Goal: Task Accomplishment & Management: Complete application form

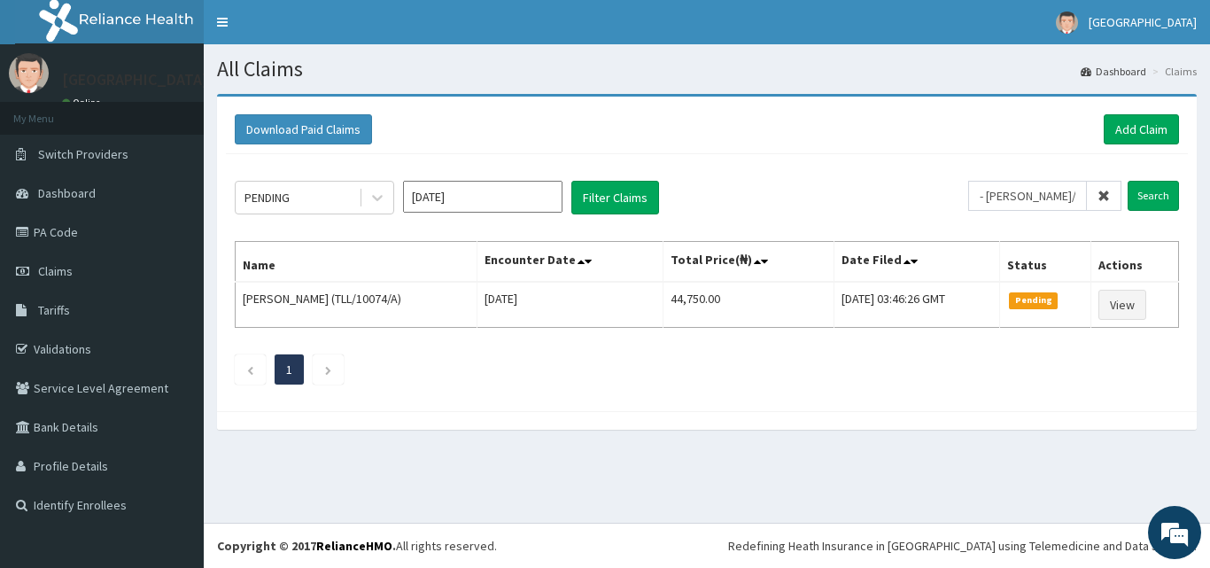
click at [997, 200] on input "- [PERSON_NAME]/10001/C" at bounding box center [1027, 196] width 119 height 30
type input "[PERSON_NAME]/10001/C"
click at [1147, 196] on input "Search" at bounding box center [1152, 196] width 51 height 30
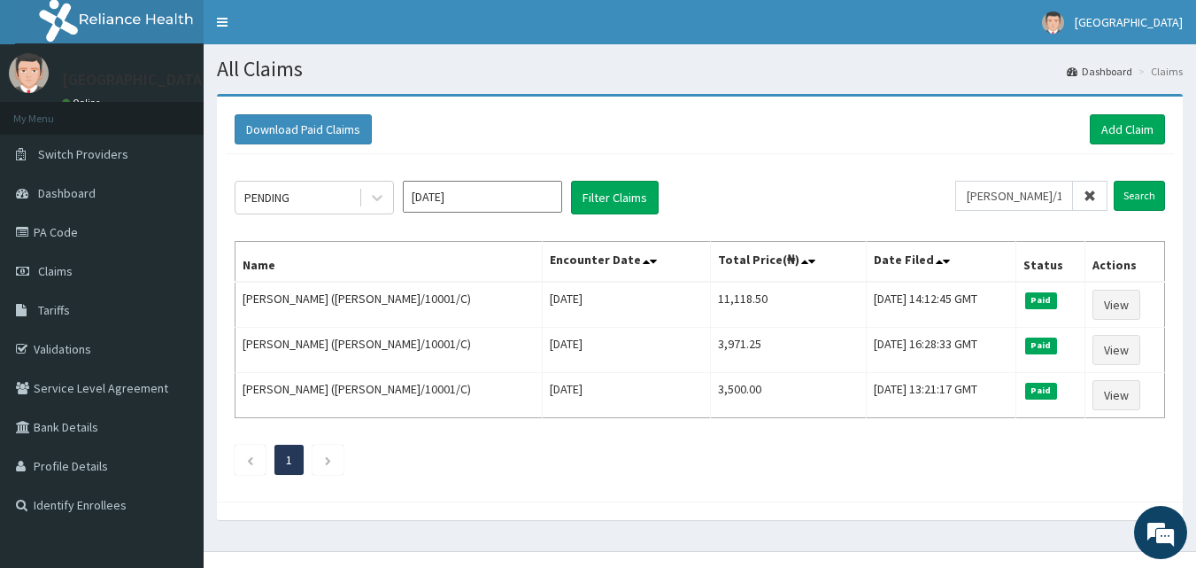
click at [1087, 197] on icon at bounding box center [1090, 196] width 12 height 12
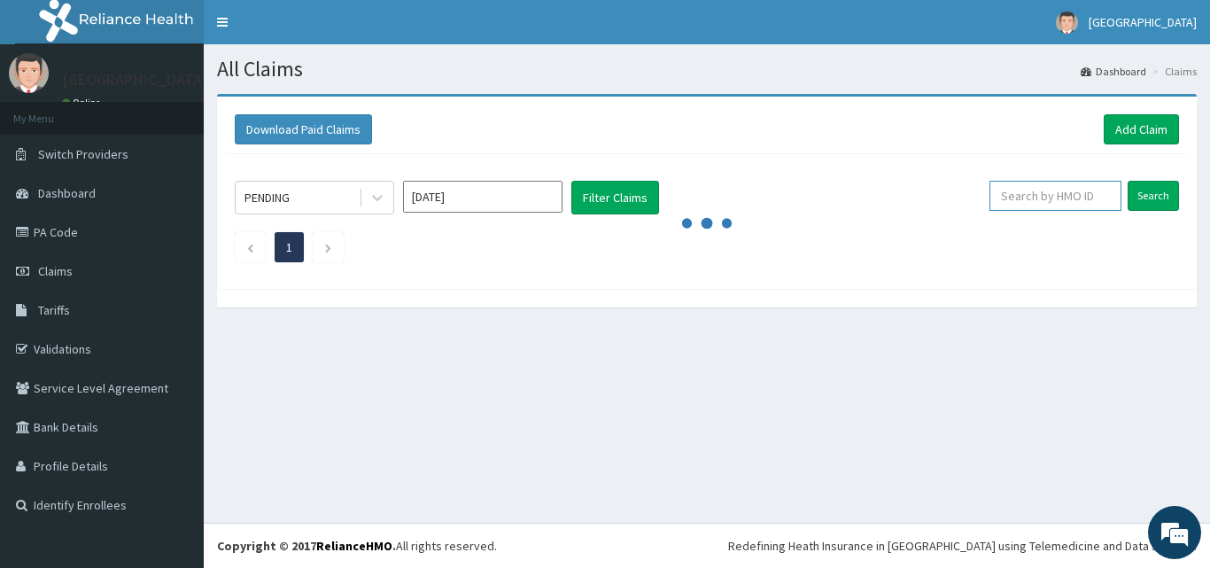
click at [1033, 195] on input "text" at bounding box center [1055, 196] width 132 height 30
paste input "GBZ/10320/A"
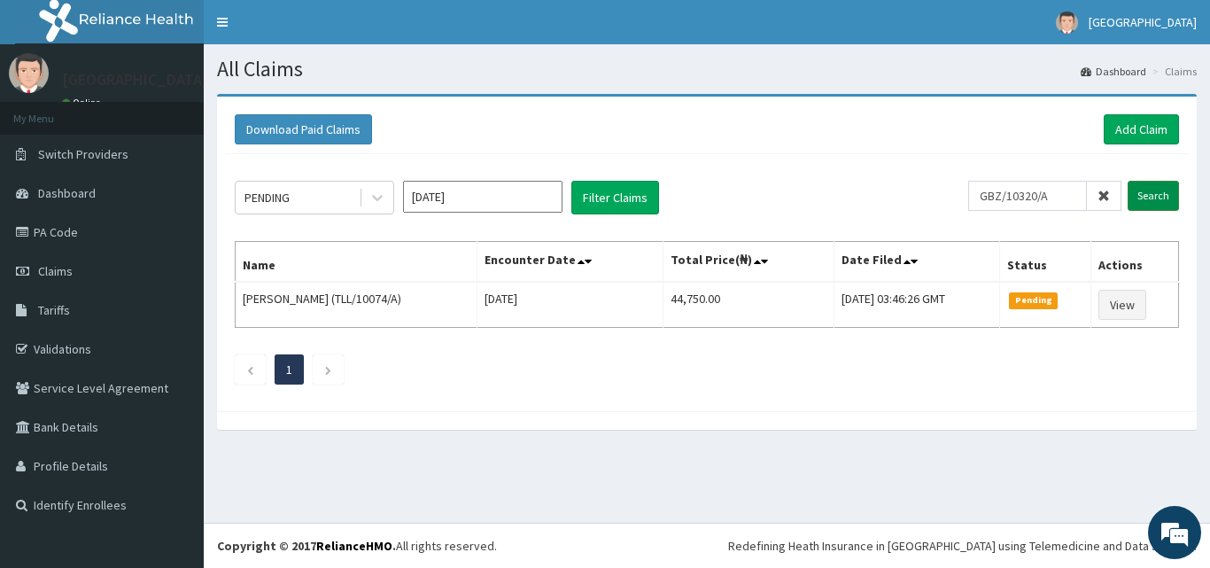
click at [1169, 190] on input "Search" at bounding box center [1152, 196] width 51 height 30
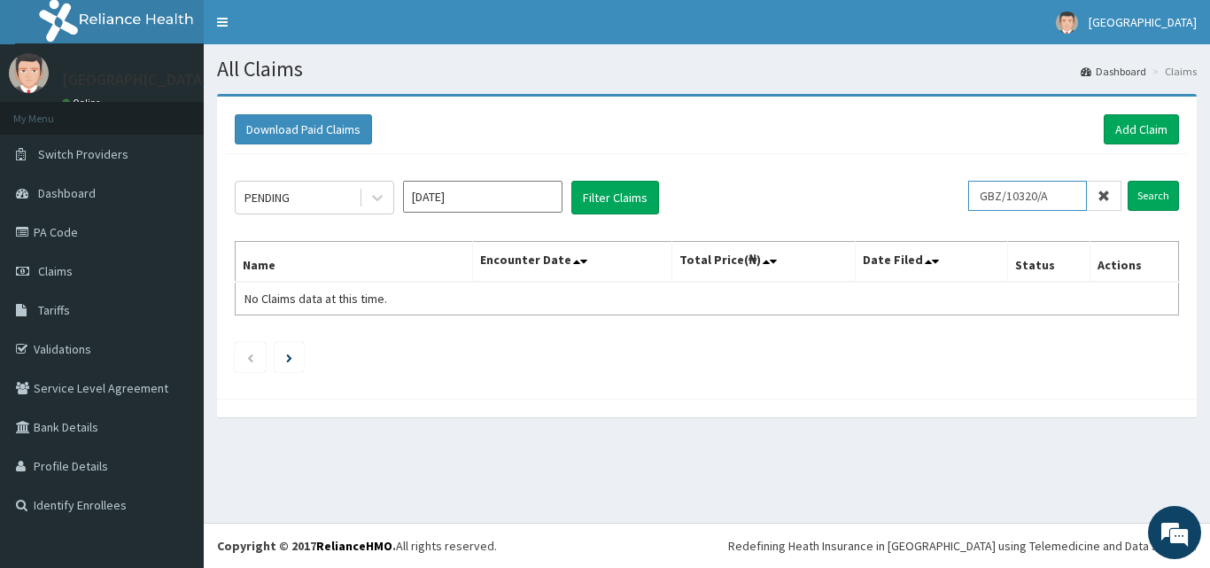
click at [994, 194] on input "GBZ/10320/A" at bounding box center [1027, 196] width 119 height 30
type input "GBZ/10320/A"
click at [1129, 203] on input "Search" at bounding box center [1152, 196] width 51 height 30
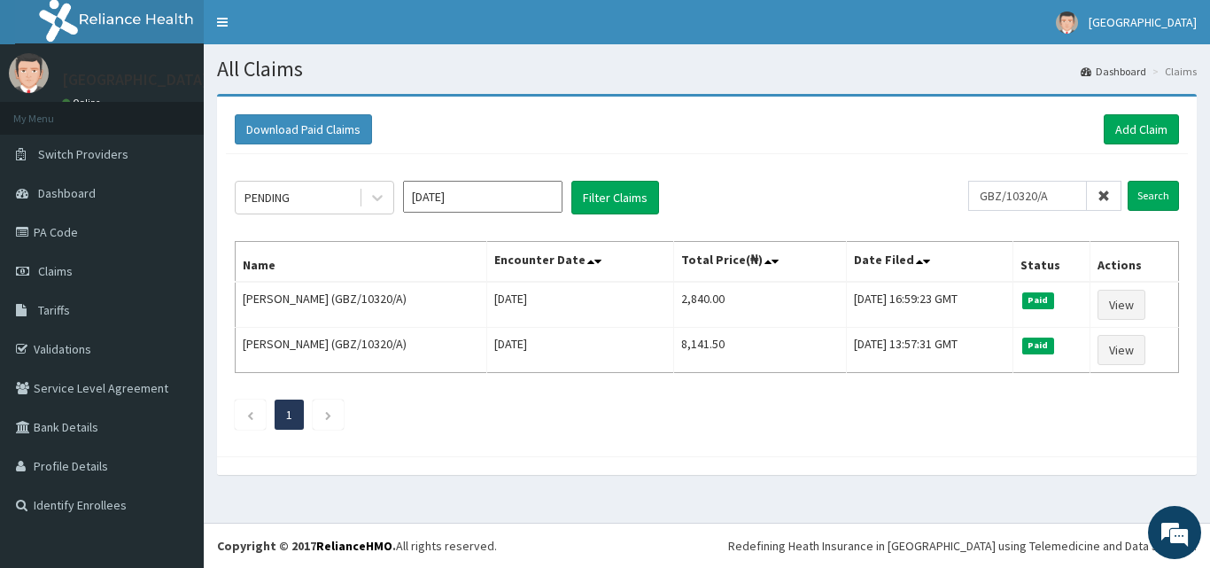
click at [1103, 186] on span at bounding box center [1104, 196] width 35 height 30
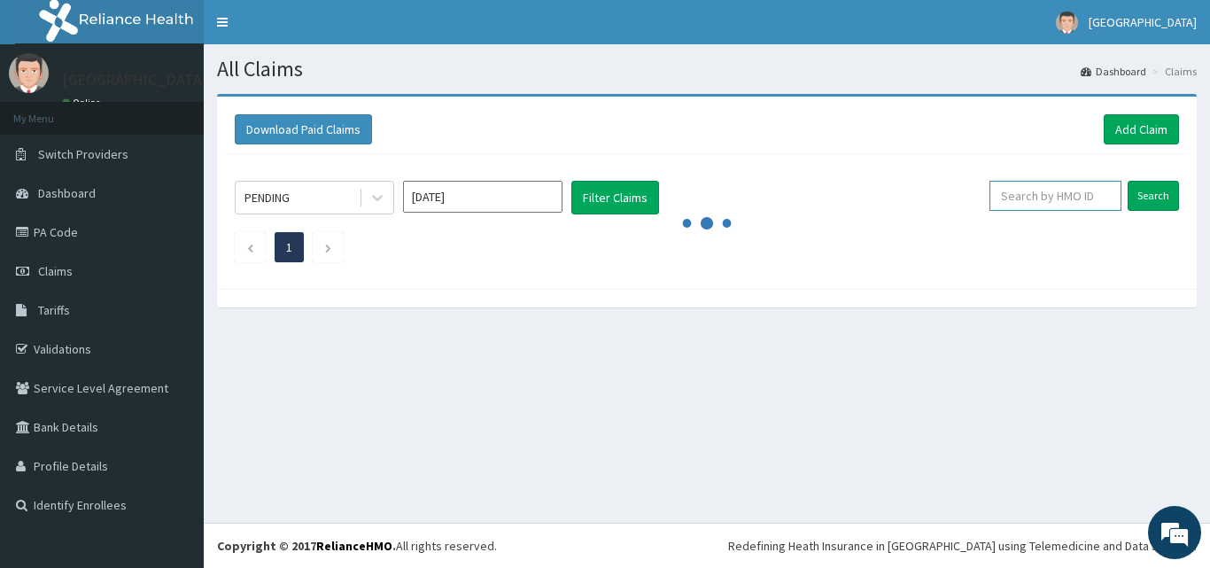
click at [1101, 190] on input "text" at bounding box center [1055, 196] width 132 height 30
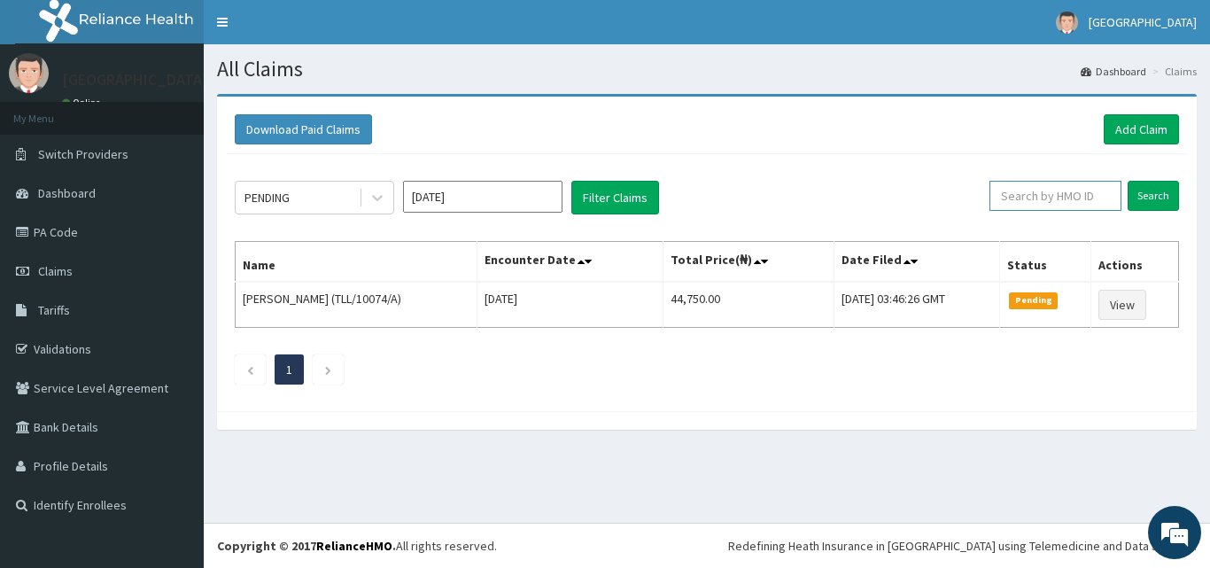
click at [1077, 201] on input "text" at bounding box center [1055, 196] width 132 height 30
paste input "COY/10001/A"
click at [989, 196] on input "COY/10001/A" at bounding box center [1027, 196] width 119 height 30
type input "COY/10001/A"
click at [1141, 199] on input "Search" at bounding box center [1152, 196] width 51 height 30
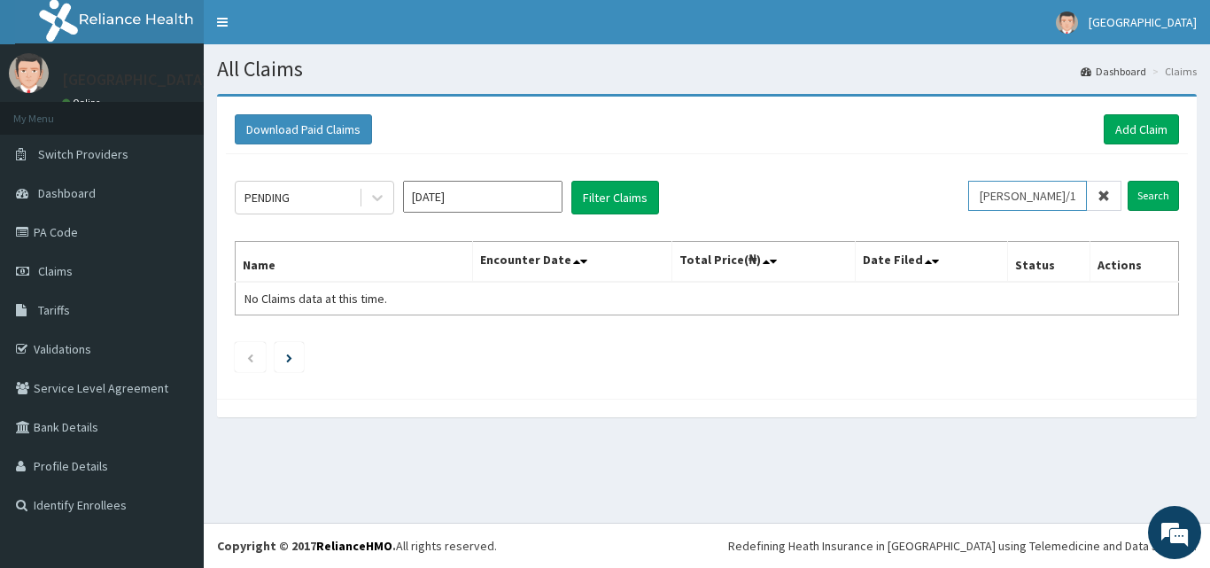
click at [1063, 192] on input "COY/10001/A" at bounding box center [1027, 196] width 119 height 30
click at [1166, 197] on input "Search" at bounding box center [1152, 196] width 51 height 30
click at [1134, 124] on link "Add Claim" at bounding box center [1140, 129] width 75 height 30
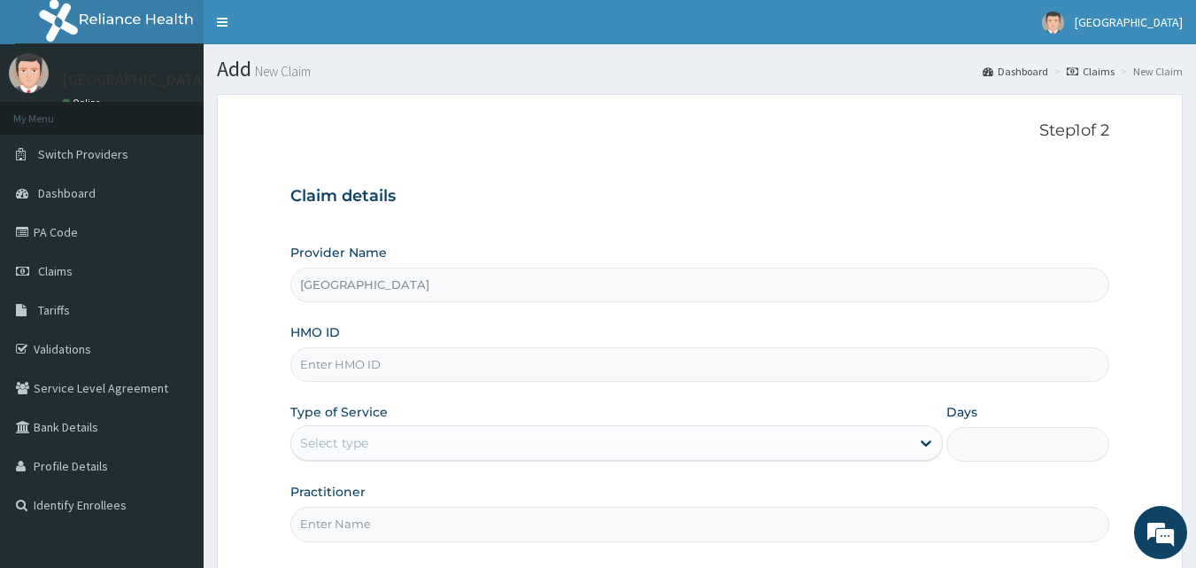
click at [584, 367] on input "HMO ID" at bounding box center [700, 364] width 820 height 35
paste input "COY/10001/A"
click at [297, 367] on input "COY/10001/A" at bounding box center [700, 364] width 820 height 35
type input "COY/10001/A"
click at [343, 445] on div "Select type" at bounding box center [334, 443] width 68 height 18
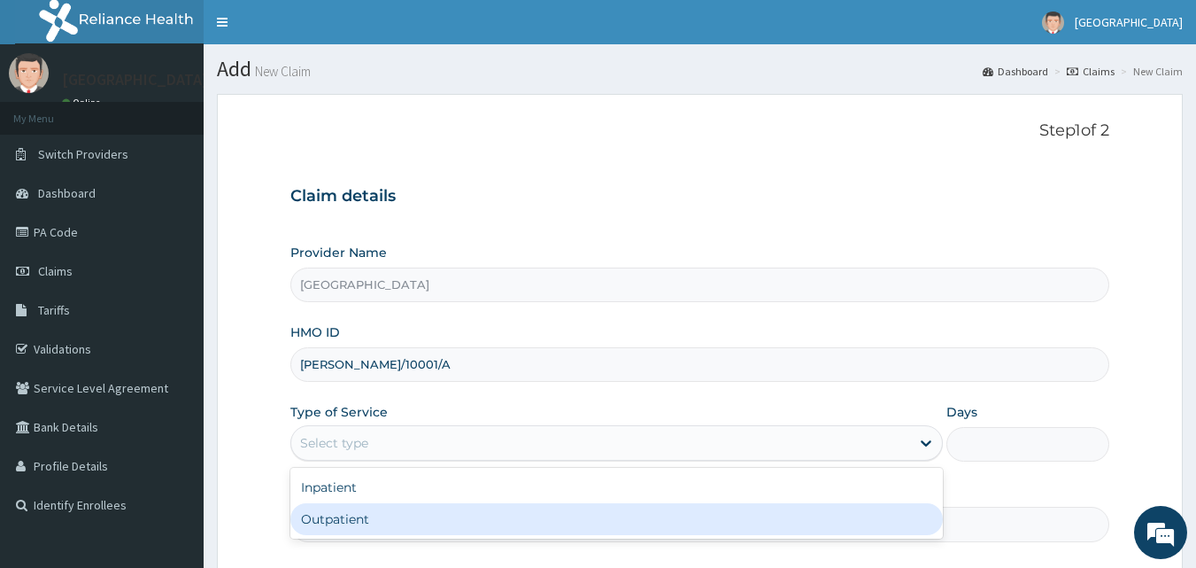
click at [333, 522] on div "Outpatient" at bounding box center [616, 519] width 653 height 32
type input "1"
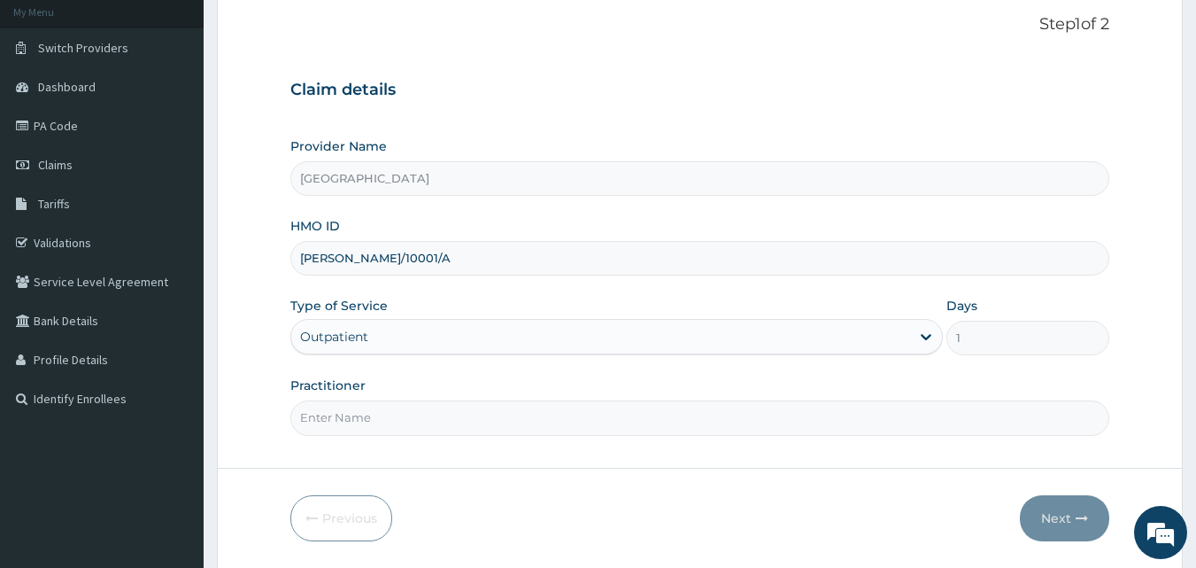
scroll to position [109, 0]
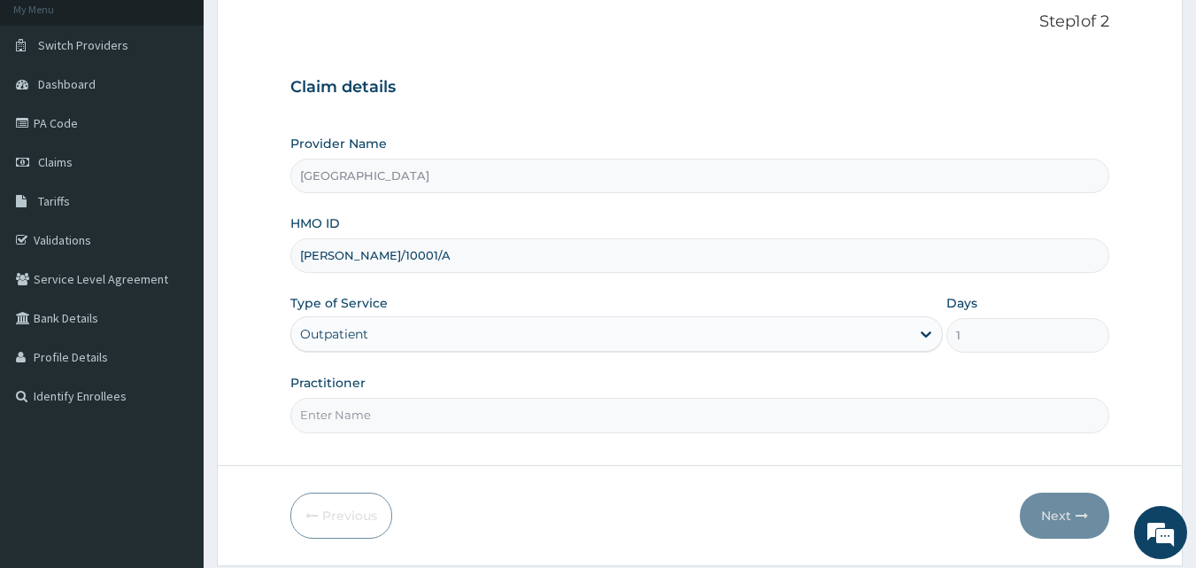
click at [465, 418] on input "Practitioner" at bounding box center [700, 415] width 820 height 35
type input "Dr [PERSON_NAME]"
click at [1057, 516] on button "Next" at bounding box center [1064, 515] width 89 height 46
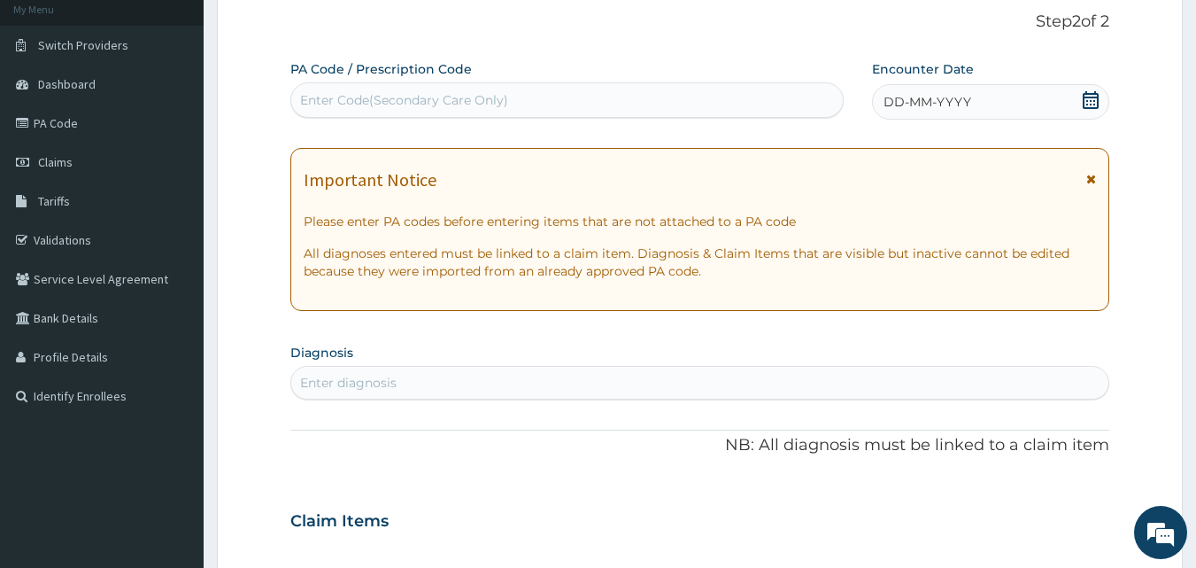
click at [1087, 98] on icon at bounding box center [1091, 100] width 18 height 18
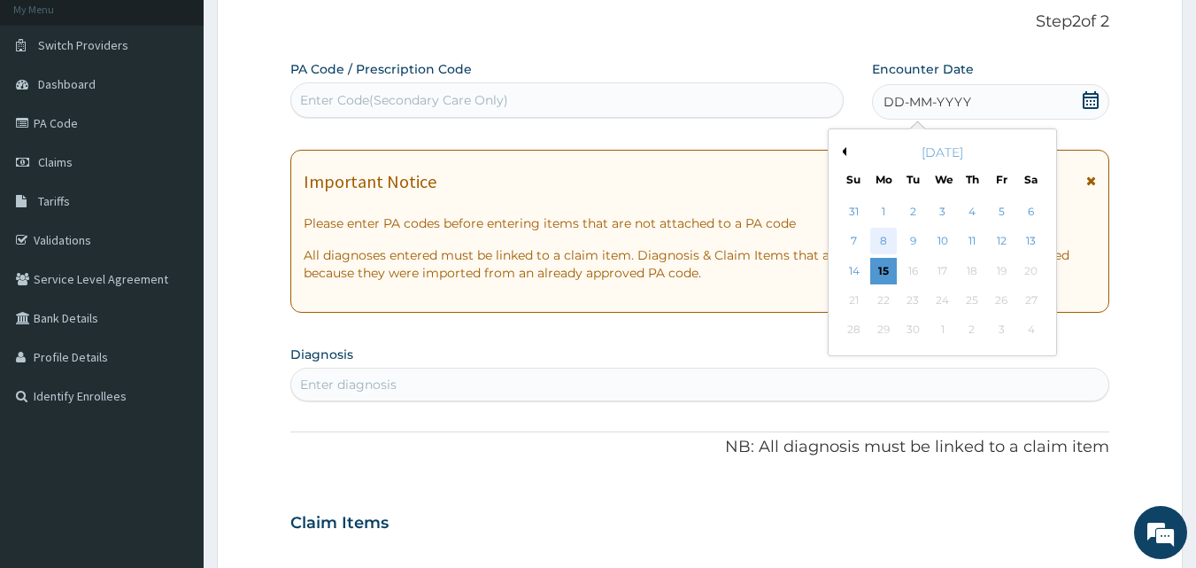
click at [881, 238] on div "8" at bounding box center [883, 241] width 27 height 27
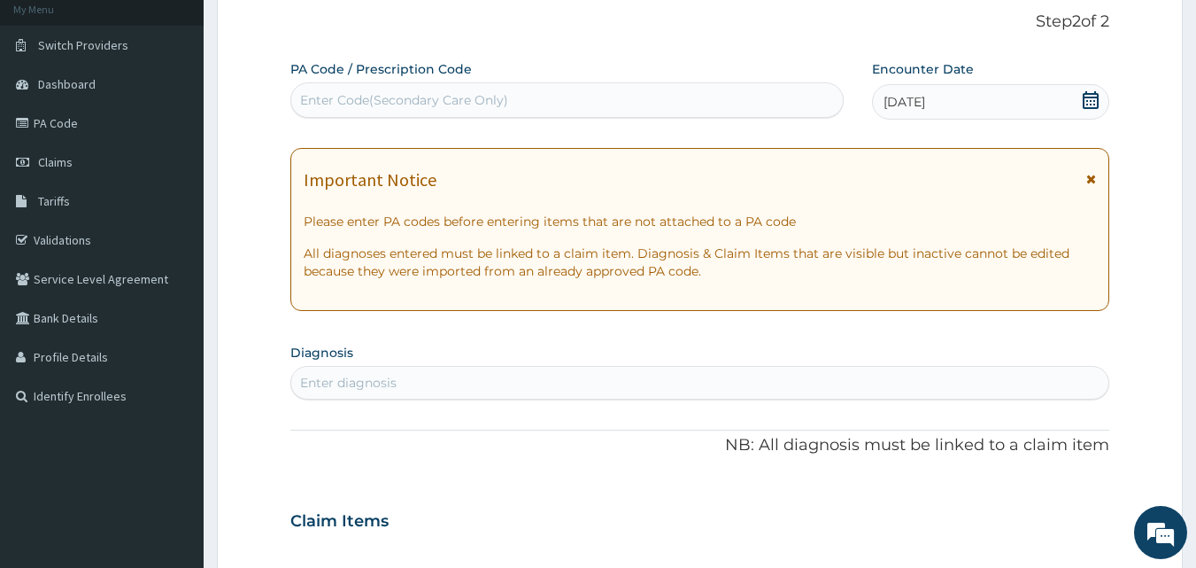
click at [503, 389] on div "Enter diagnosis" at bounding box center [700, 382] width 818 height 28
type input "malaria"
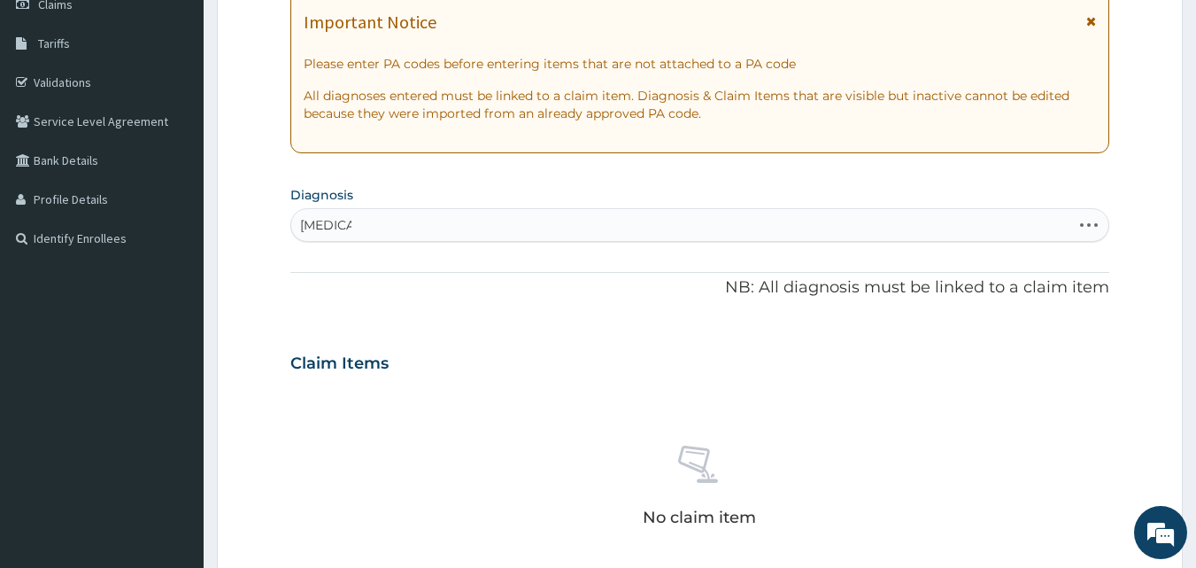
scroll to position [290, 0]
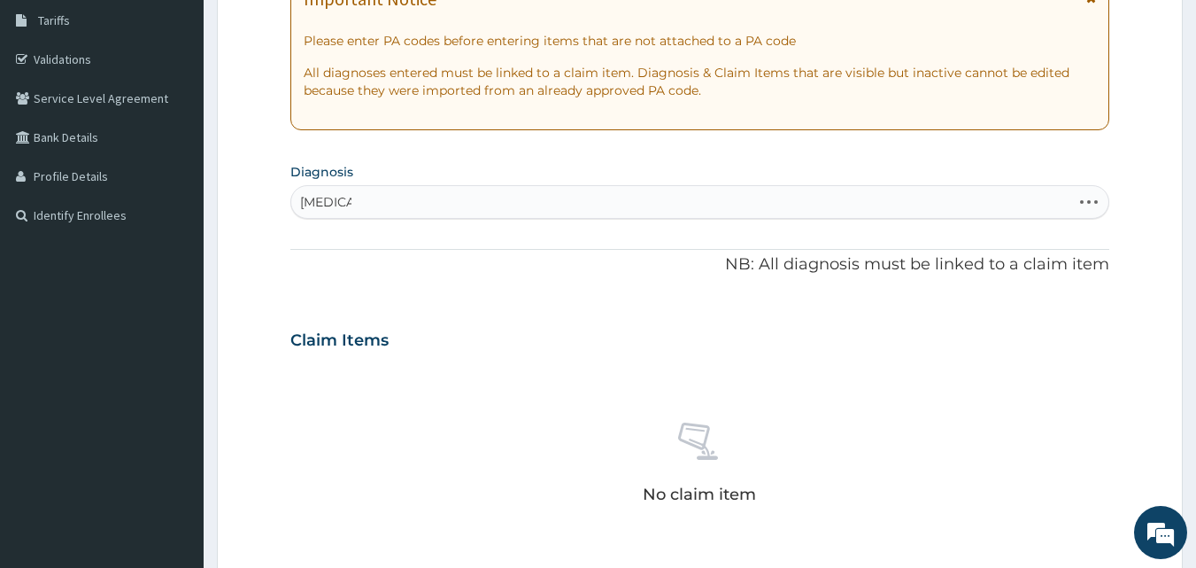
click at [360, 211] on div "malaria malaria" at bounding box center [681, 202] width 781 height 28
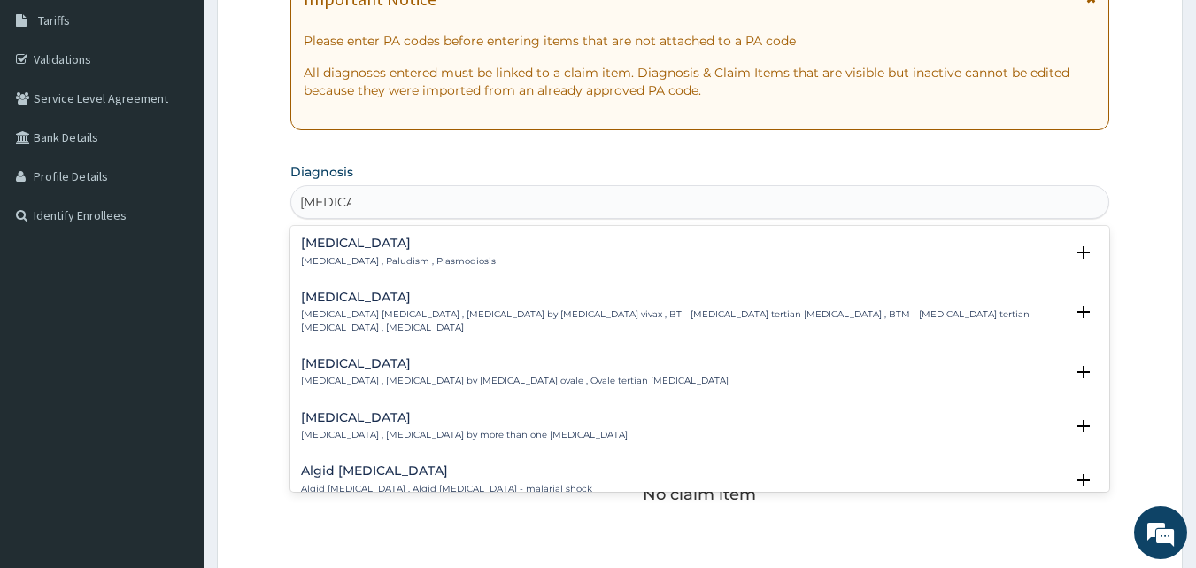
click at [374, 260] on p "[MEDICAL_DATA] , Paludism , Plasmodiosis" at bounding box center [398, 261] width 195 height 12
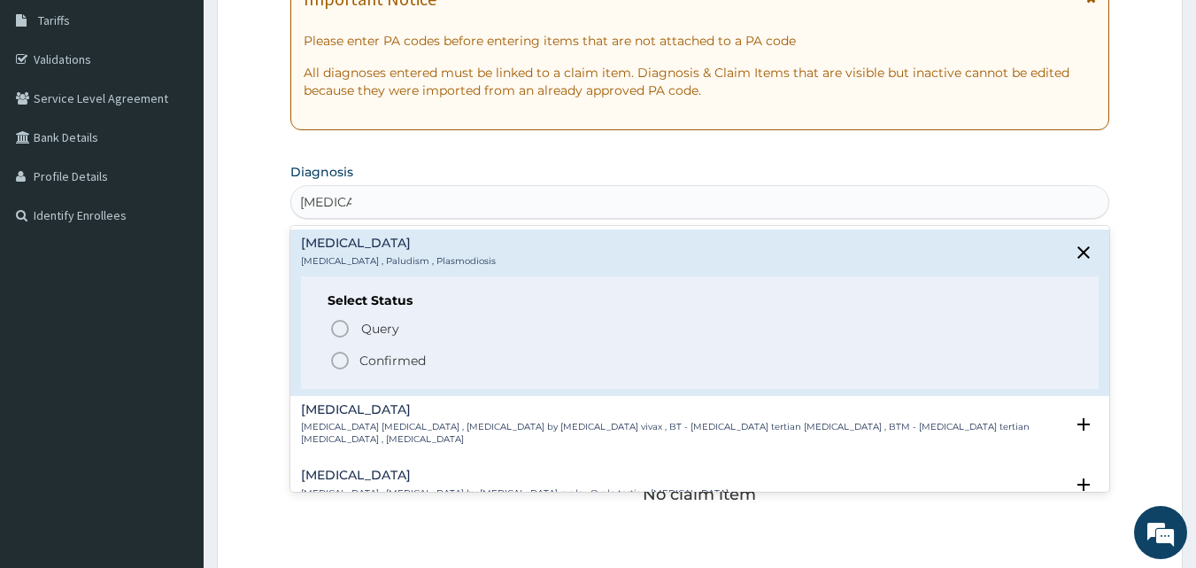
click at [351, 355] on span "Confirmed" at bounding box center [701, 360] width 744 height 21
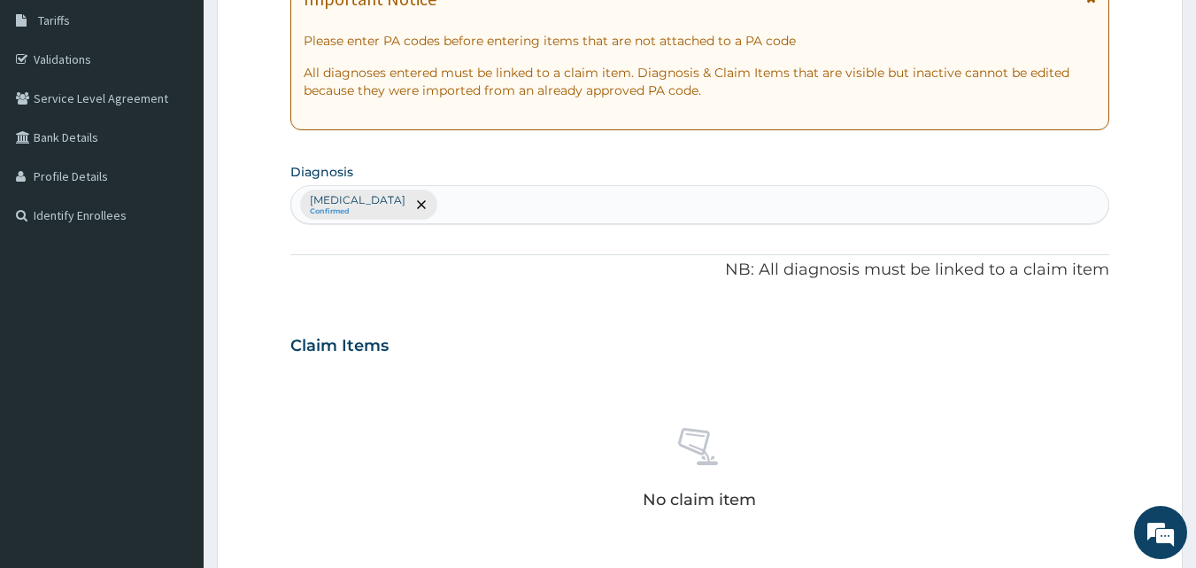
click at [525, 196] on div "Malaria Confirmed" at bounding box center [700, 204] width 818 height 37
type input "gast"
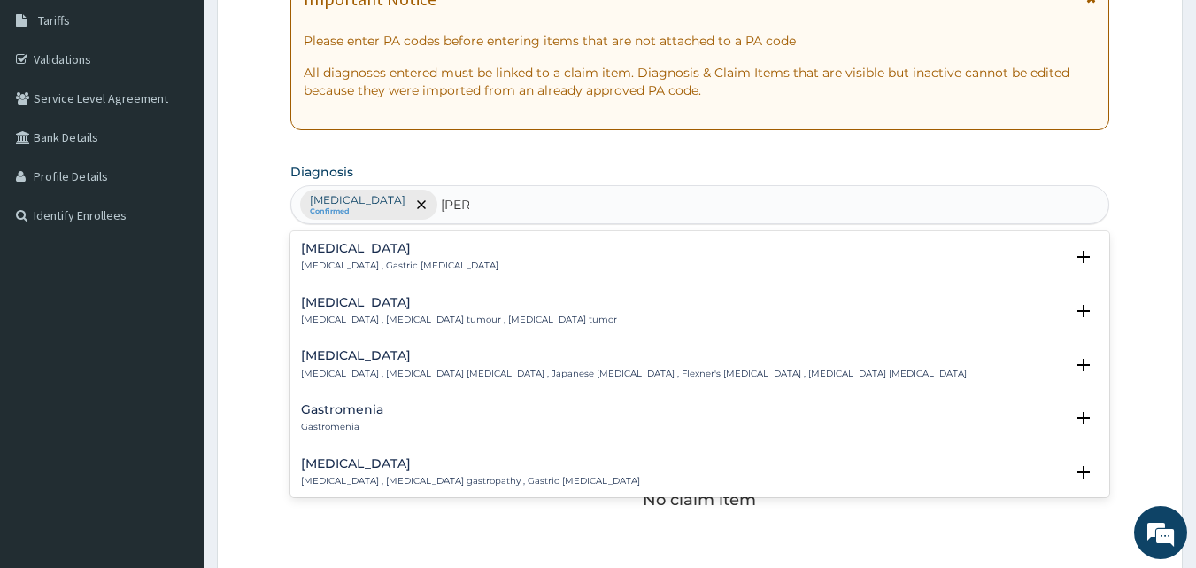
click at [370, 416] on h4 "Gastromenia" at bounding box center [342, 409] width 82 height 13
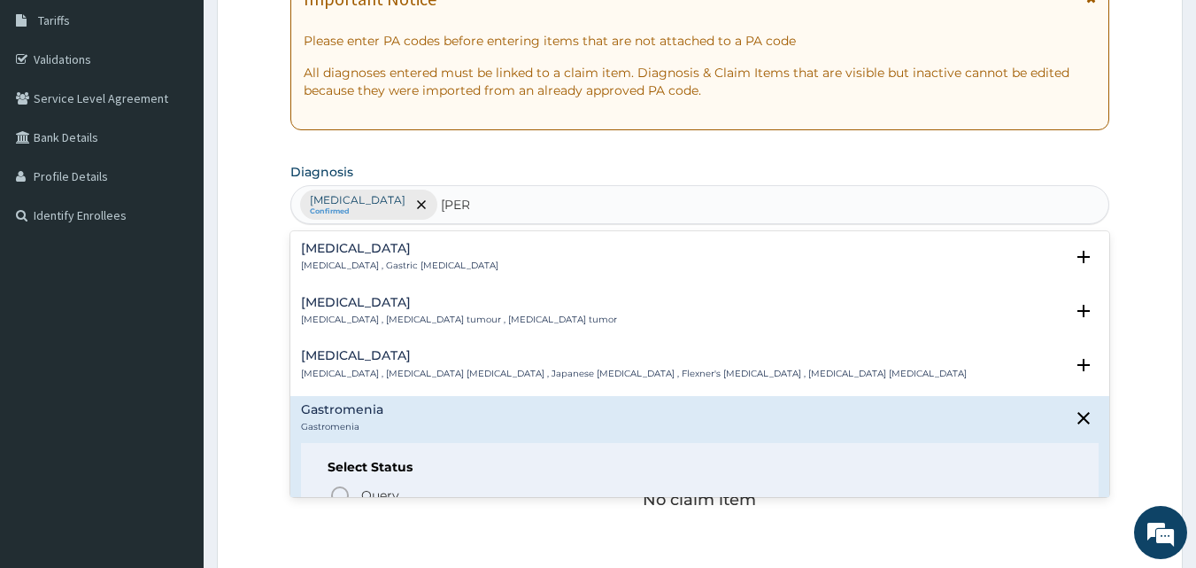
click at [400, 256] on div "Gastritis Gastritis , Gastric catarrh" at bounding box center [399, 257] width 197 height 31
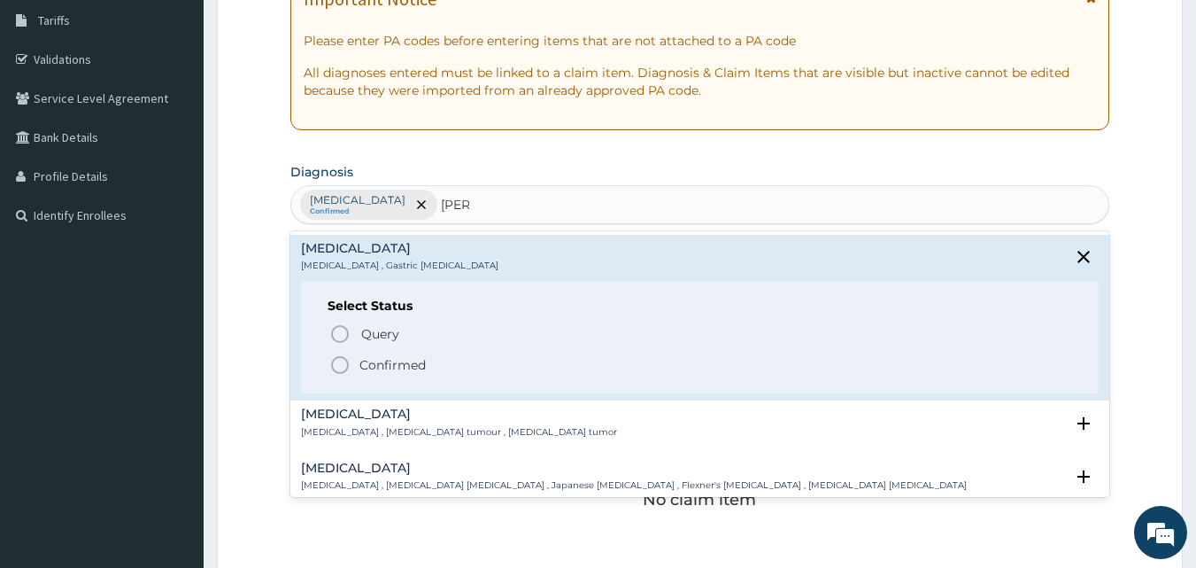
click at [341, 375] on icon "status option filled" at bounding box center [339, 364] width 21 height 21
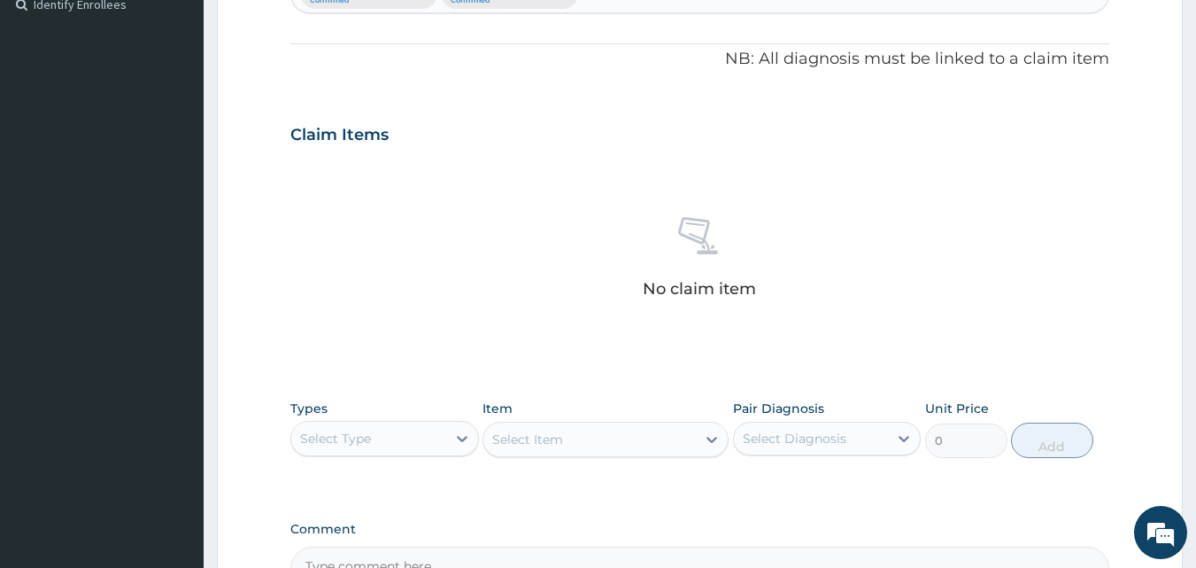
scroll to position [537, 0]
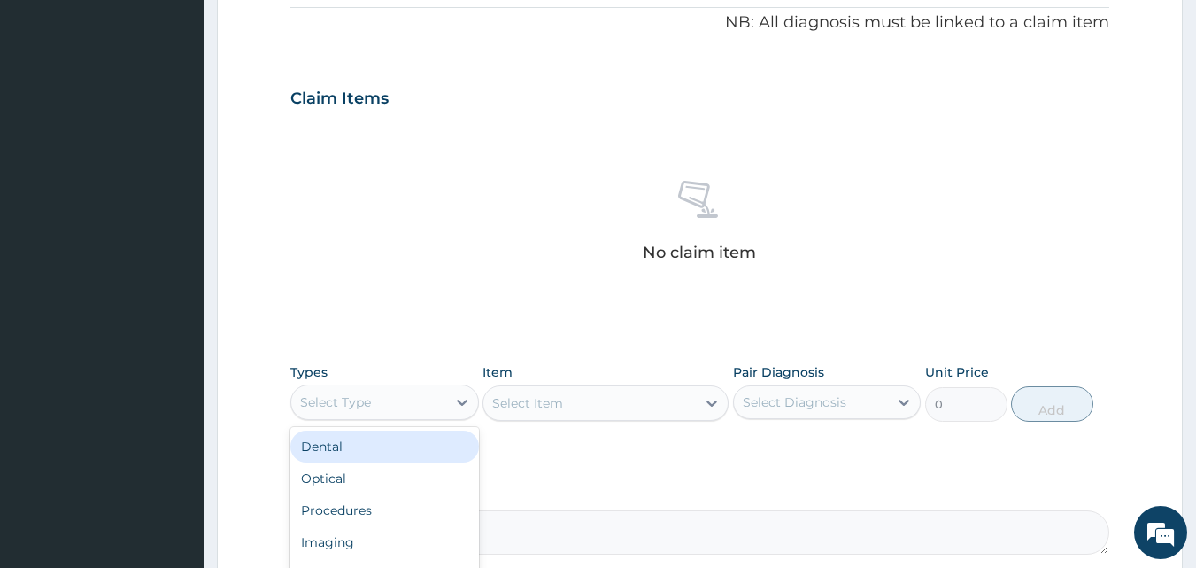
click at [378, 404] on div "Select Type" at bounding box center [368, 402] width 155 height 28
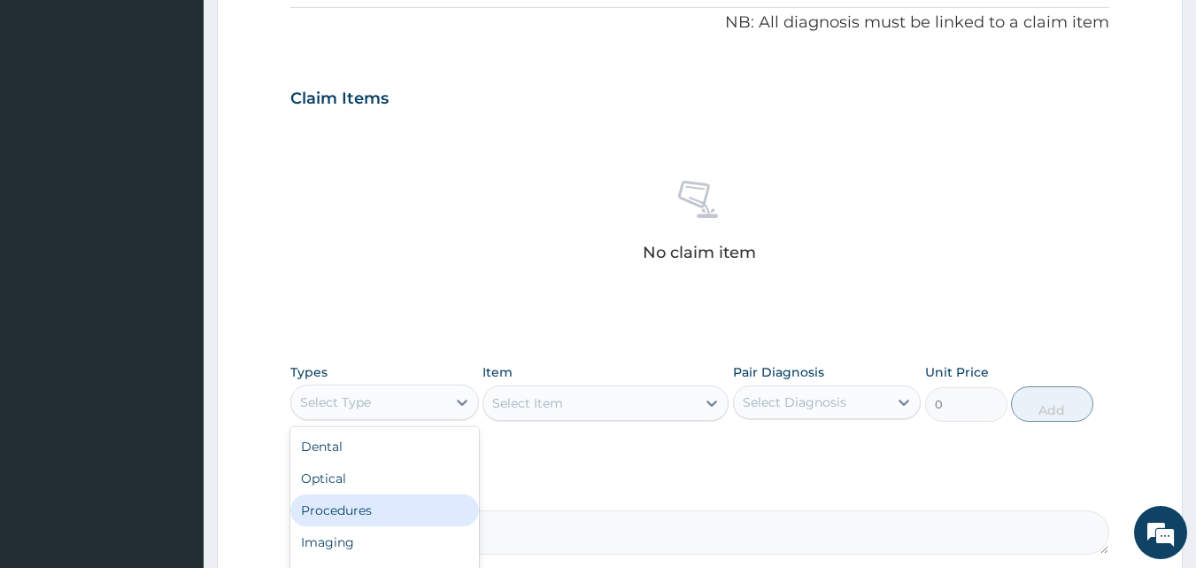
click at [360, 511] on div "Procedures" at bounding box center [384, 510] width 189 height 32
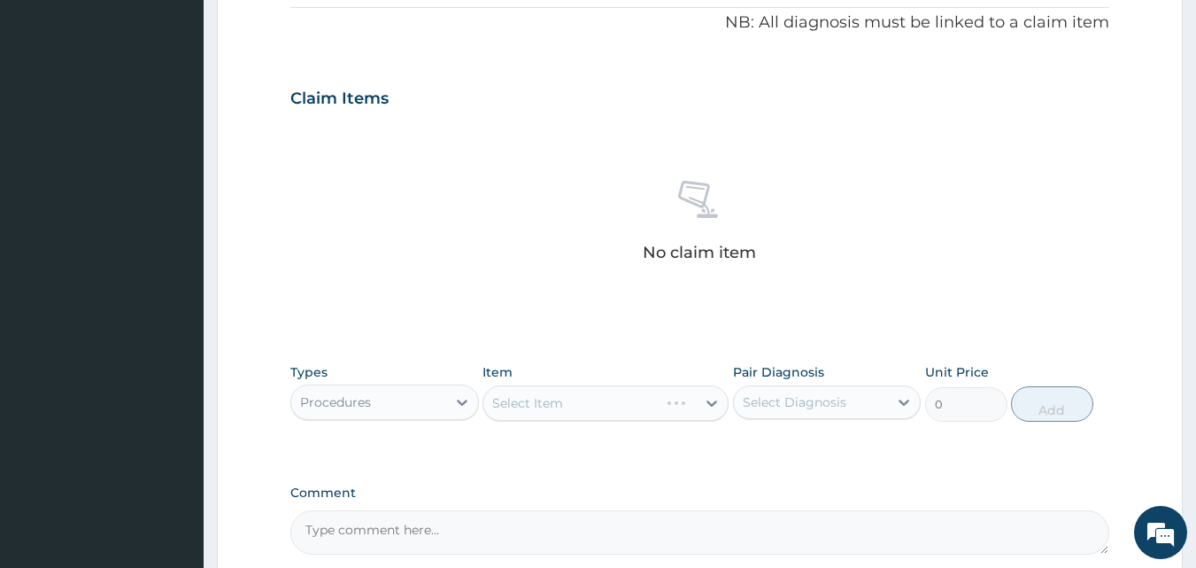
click at [619, 410] on div "Select Item" at bounding box center [606, 402] width 246 height 35
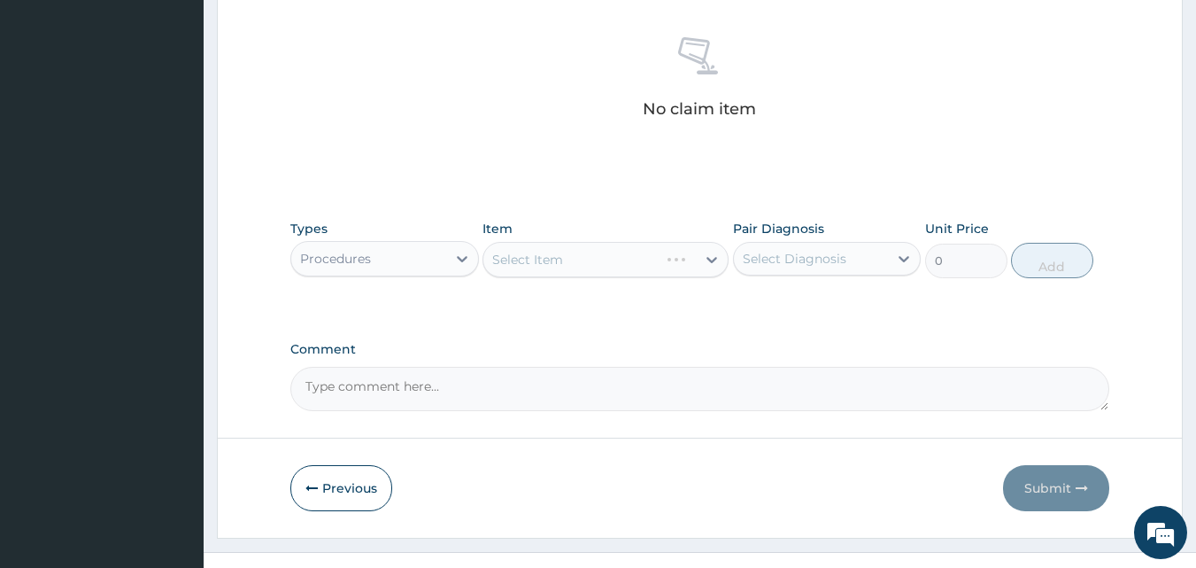
scroll to position [709, 0]
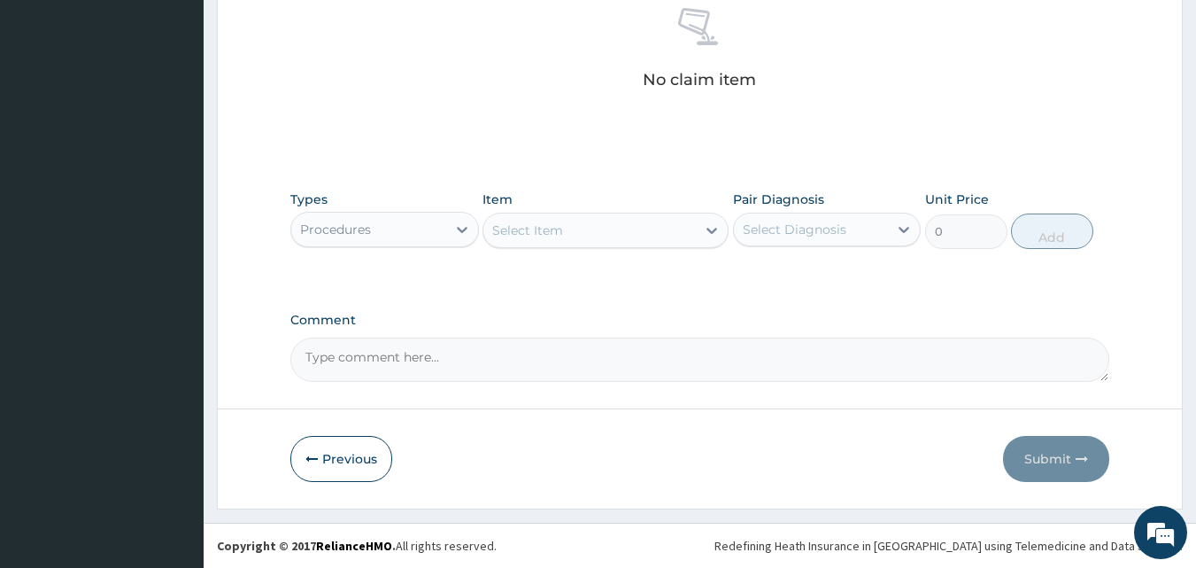
click at [517, 208] on div "Item Select Item" at bounding box center [606, 219] width 246 height 58
click at [555, 235] on div "Select Item" at bounding box center [527, 230] width 71 height 18
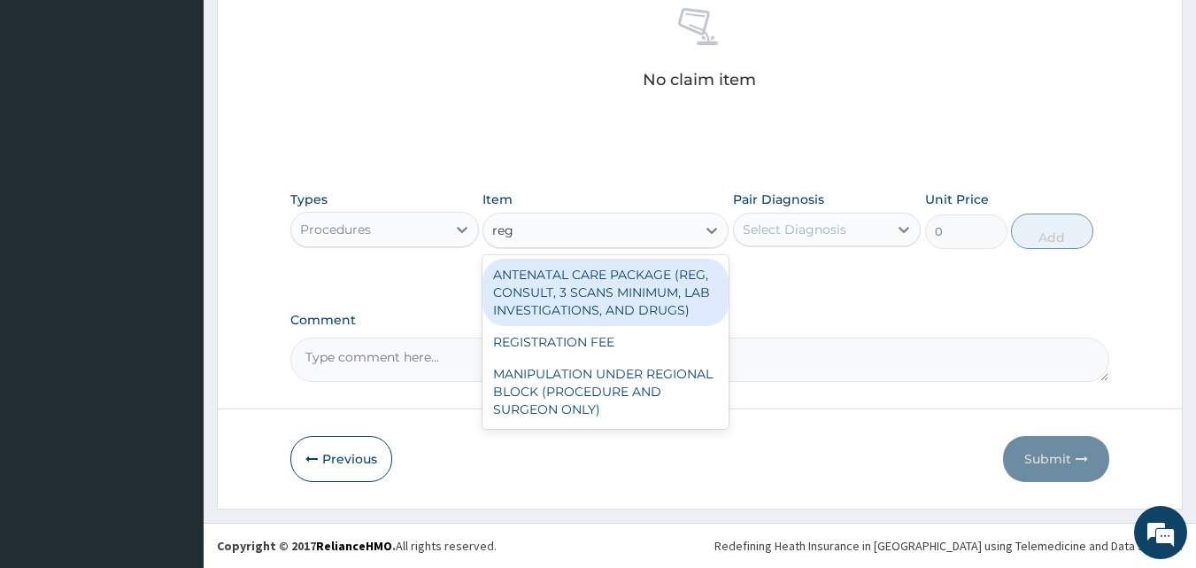
type input "regi"
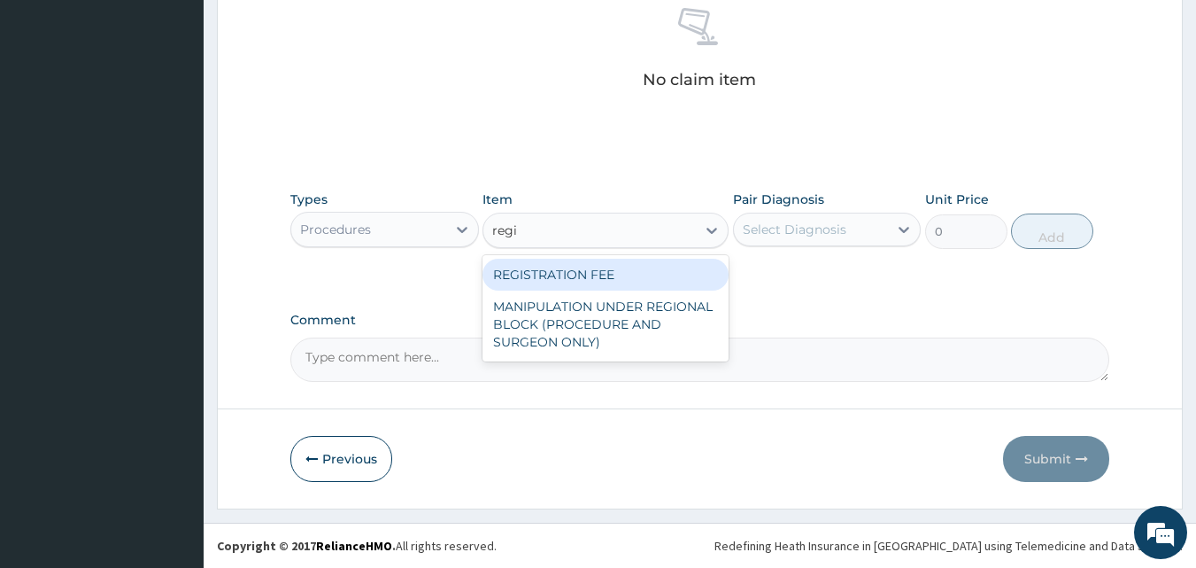
click at [546, 269] on div "REGISTRATION FEE" at bounding box center [606, 275] width 246 height 32
type input "2500"
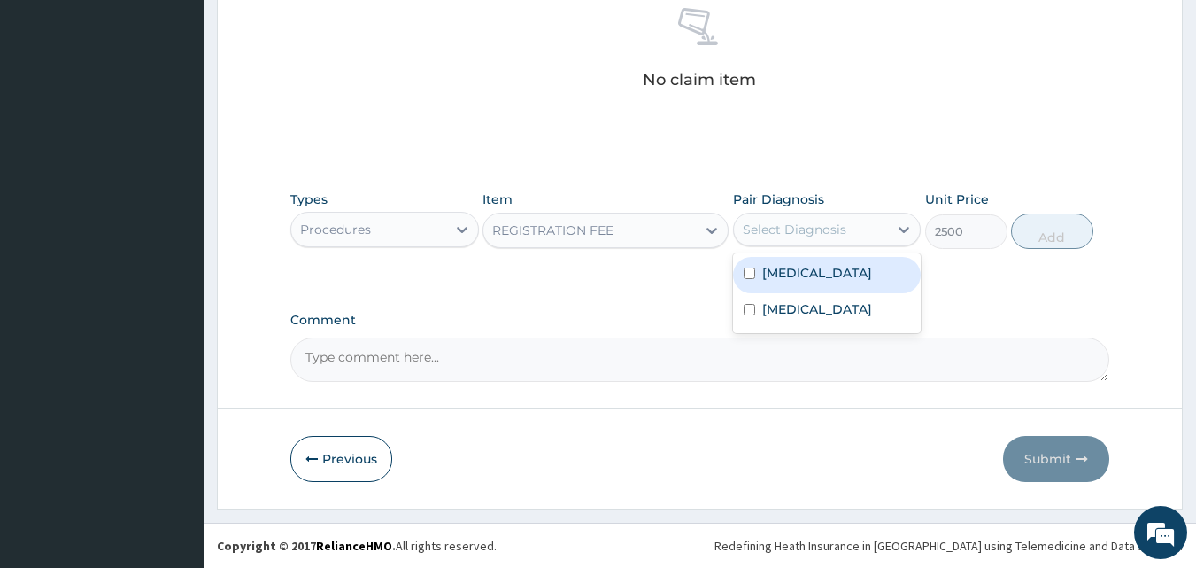
click at [785, 233] on div "Select Diagnosis" at bounding box center [795, 229] width 104 height 18
click at [775, 280] on label "Malaria" at bounding box center [817, 273] width 110 height 18
checkbox input "true"
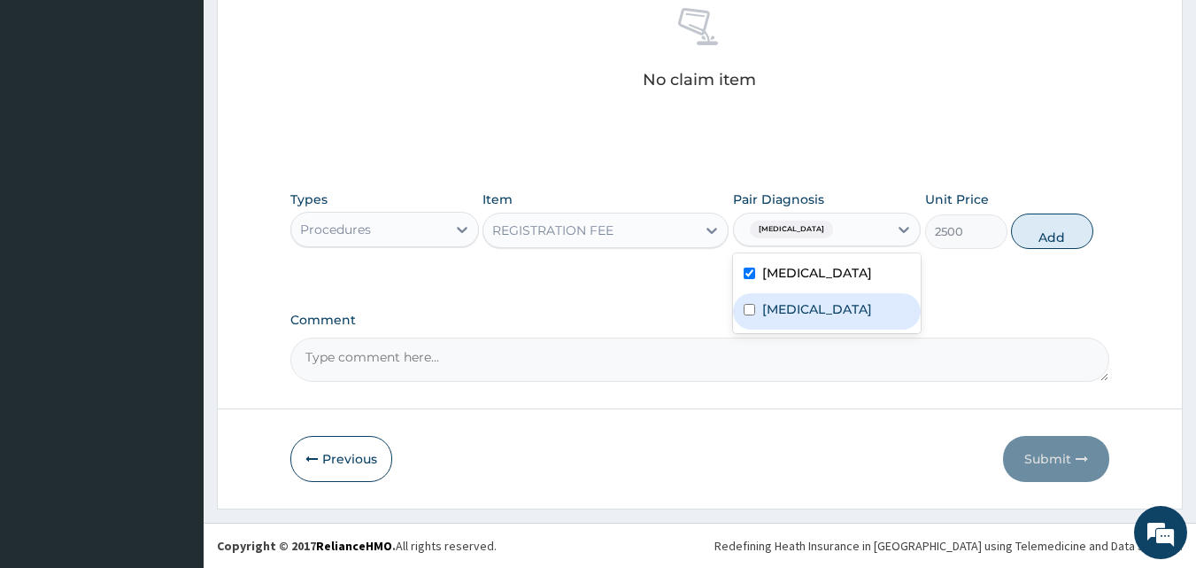
click at [775, 306] on label "Gastritis" at bounding box center [817, 309] width 110 height 18
checkbox input "true"
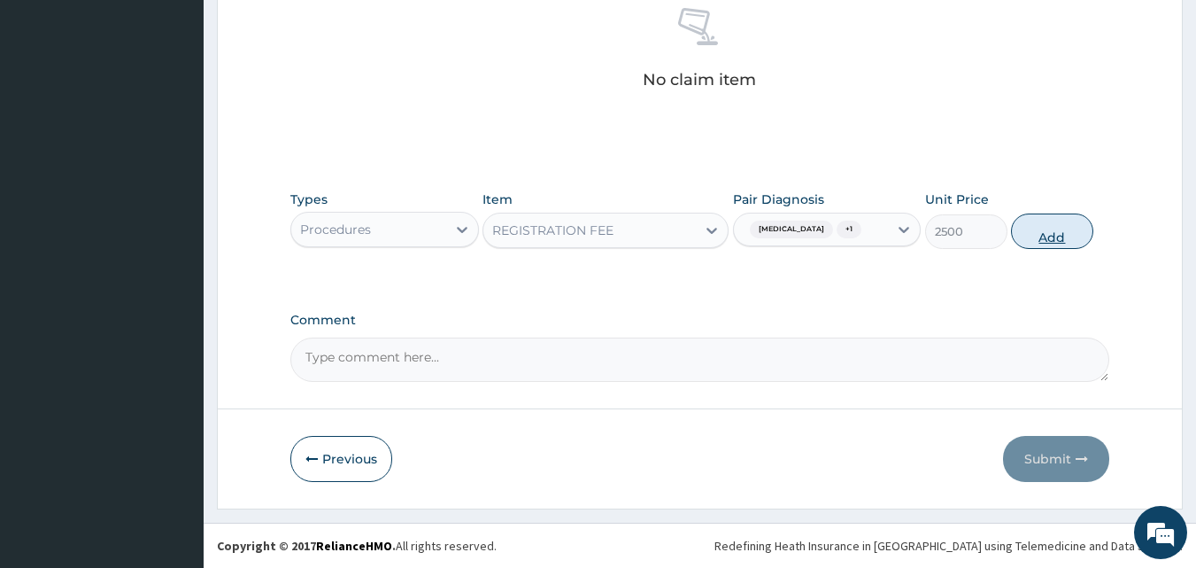
click at [1044, 232] on button "Add" at bounding box center [1052, 230] width 82 height 35
type input "0"
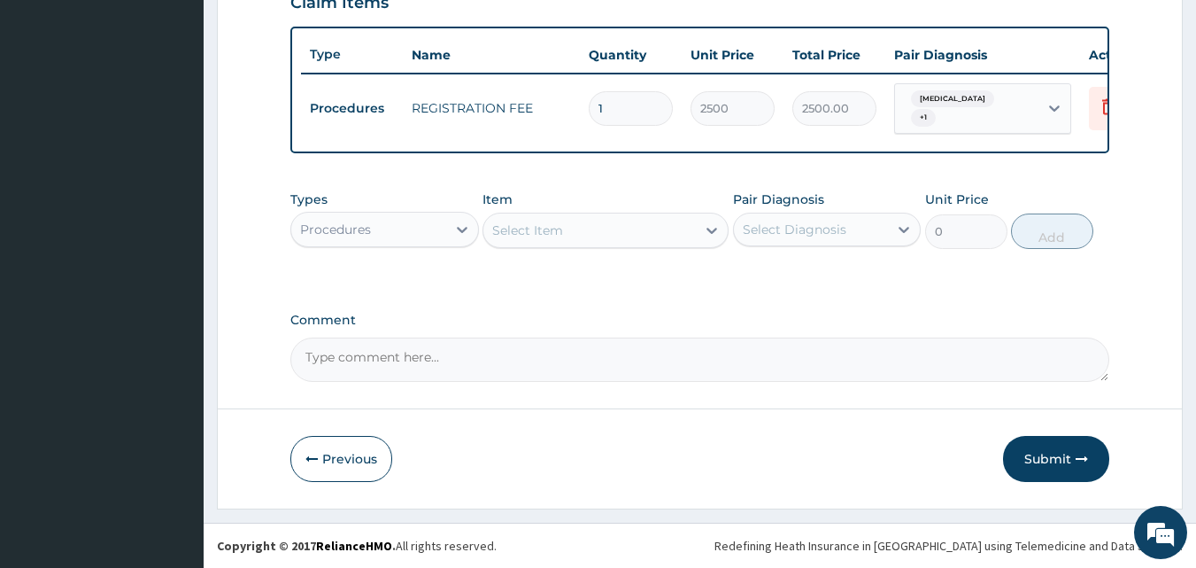
scroll to position [638, 0]
click at [545, 233] on div "Select Item" at bounding box center [527, 230] width 71 height 18
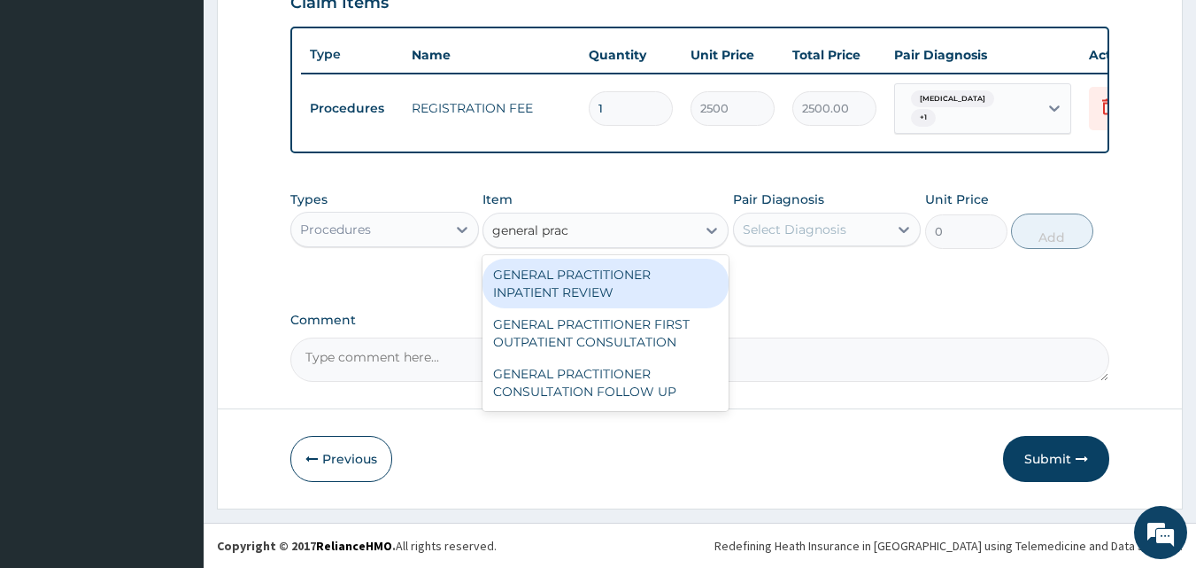
type input "general pract"
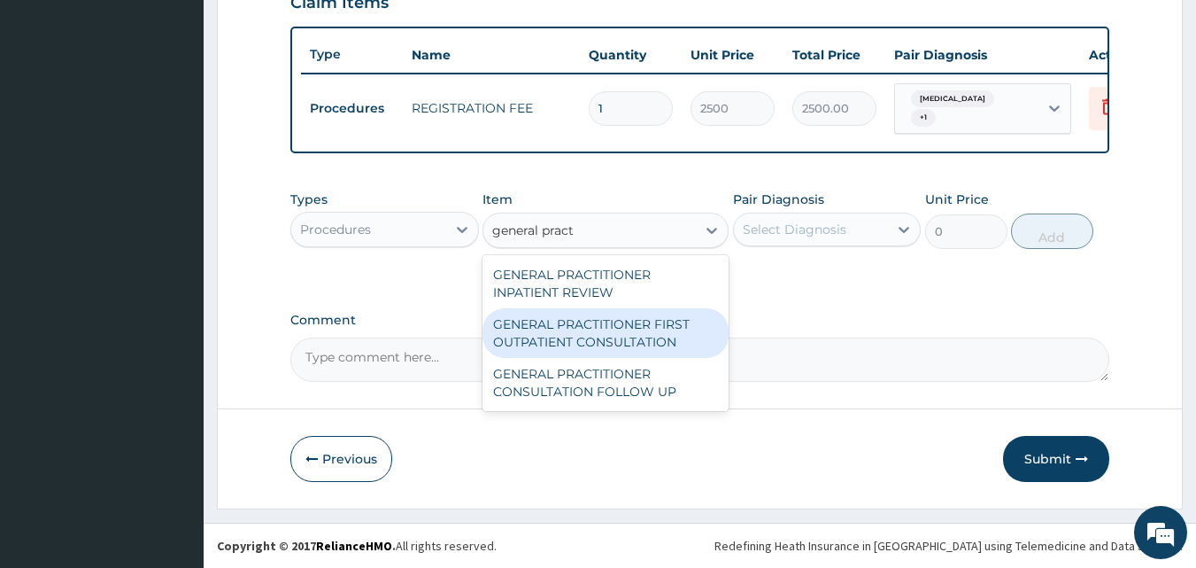
click at [584, 326] on div "GENERAL PRACTITIONER FIRST OUTPATIENT CONSULTATION" at bounding box center [606, 333] width 246 height 50
type input "3750"
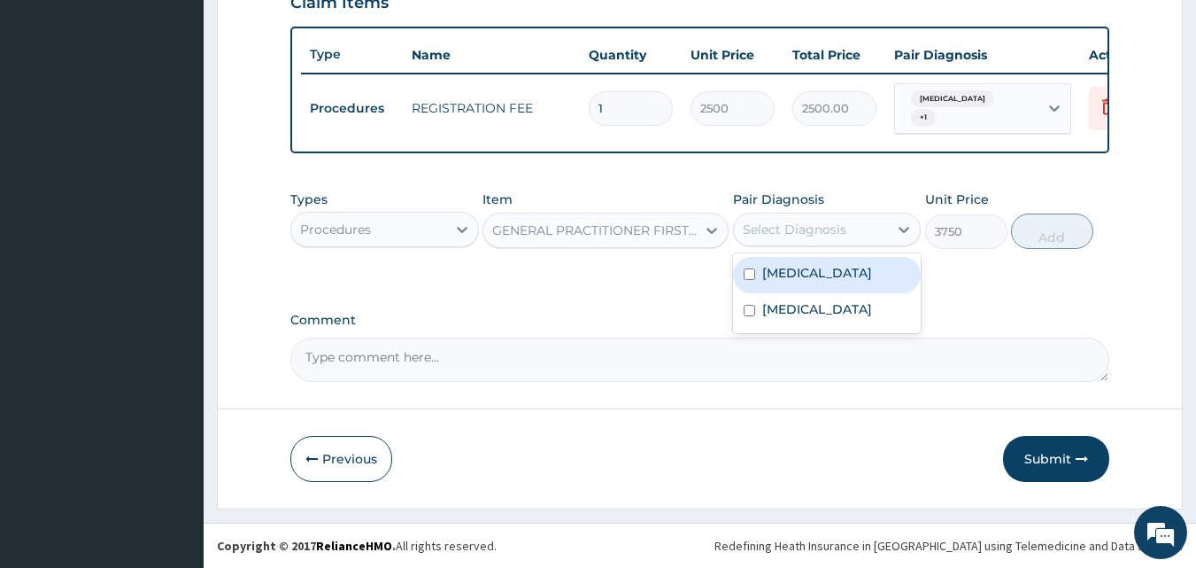
click at [805, 228] on div "Select Diagnosis" at bounding box center [795, 229] width 104 height 18
click at [784, 277] on label "Malaria" at bounding box center [817, 273] width 110 height 18
checkbox input "true"
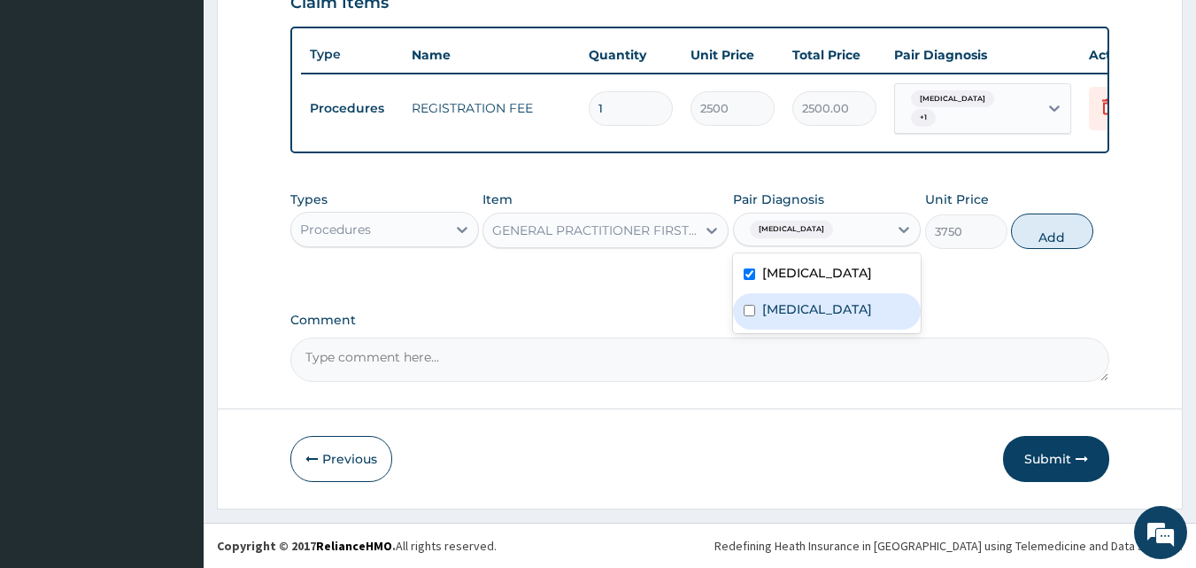
click at [755, 324] on div "Gastritis" at bounding box center [827, 311] width 189 height 36
checkbox input "true"
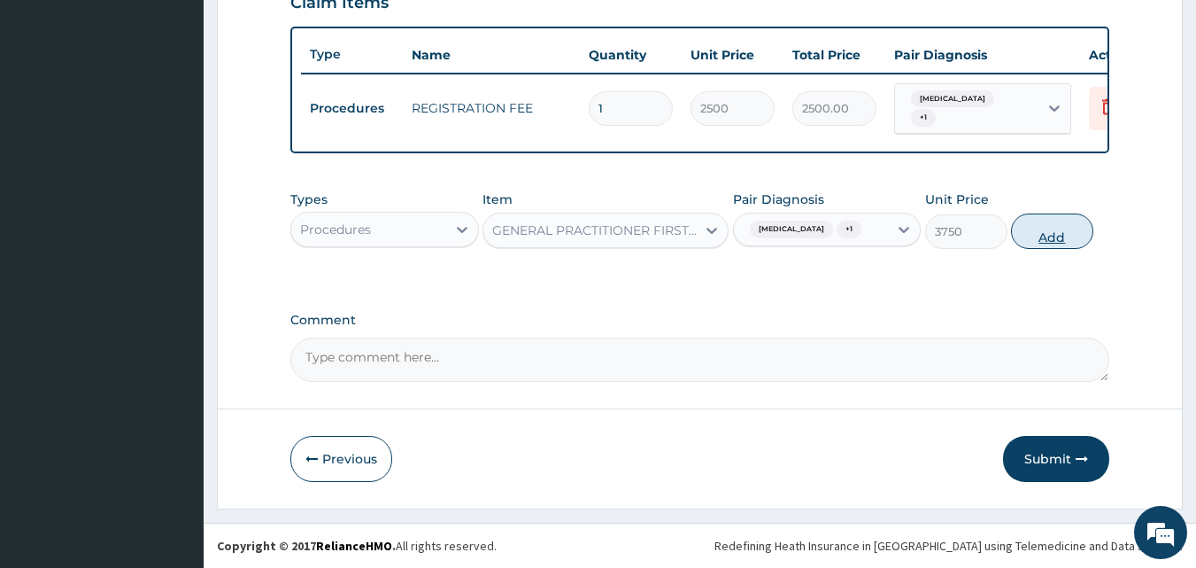
click at [1055, 230] on button "Add" at bounding box center [1052, 230] width 82 height 35
type input "0"
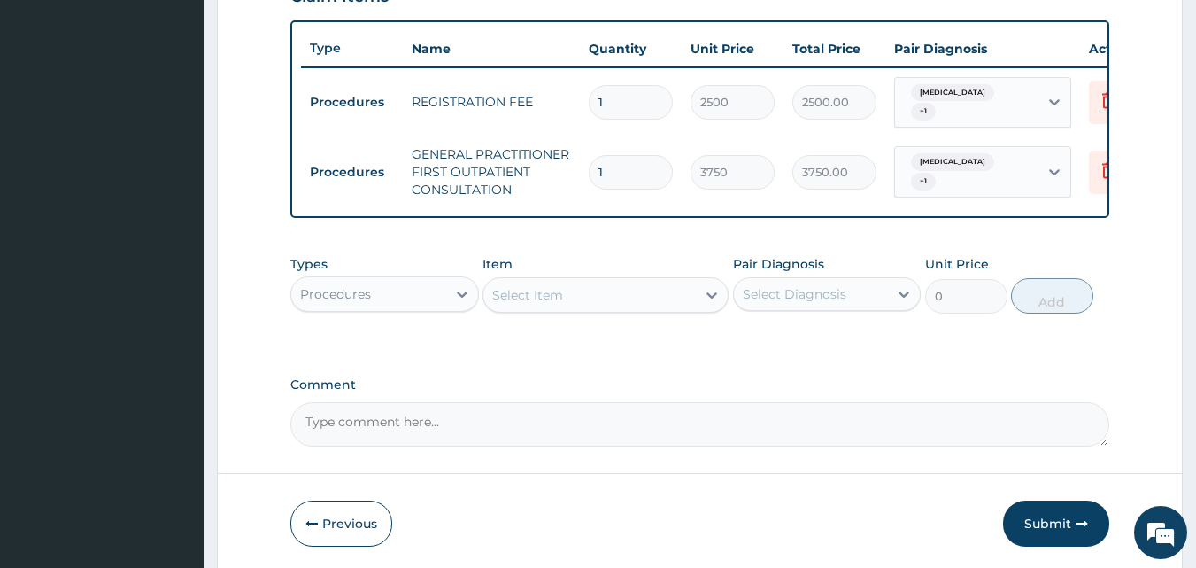
click at [377, 299] on div "Procedures" at bounding box center [368, 294] width 155 height 28
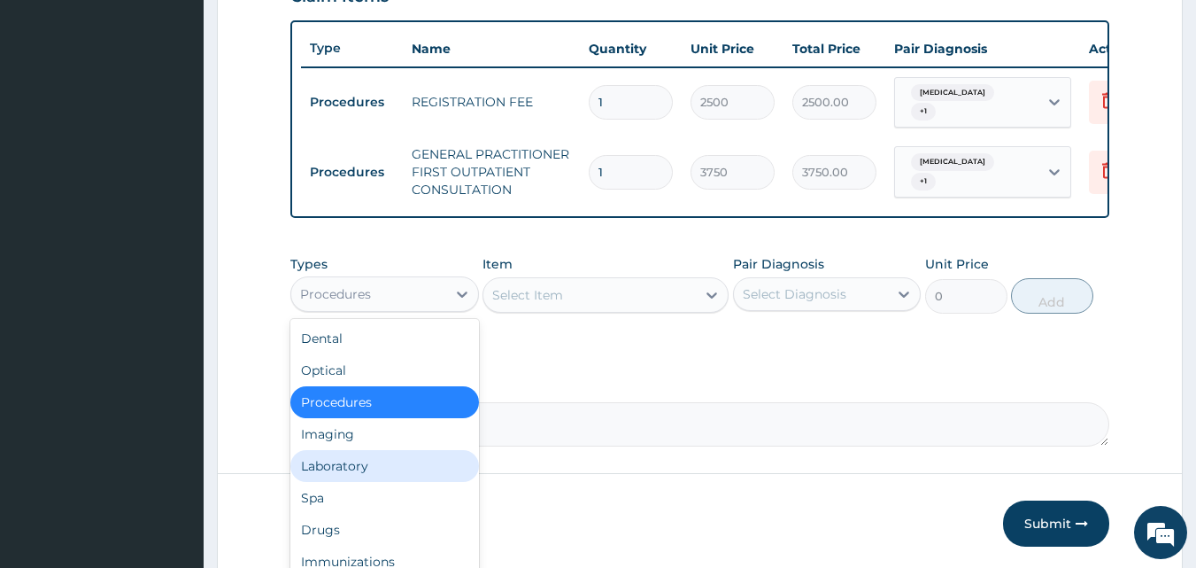
click at [351, 465] on div "Laboratory" at bounding box center [384, 466] width 189 height 32
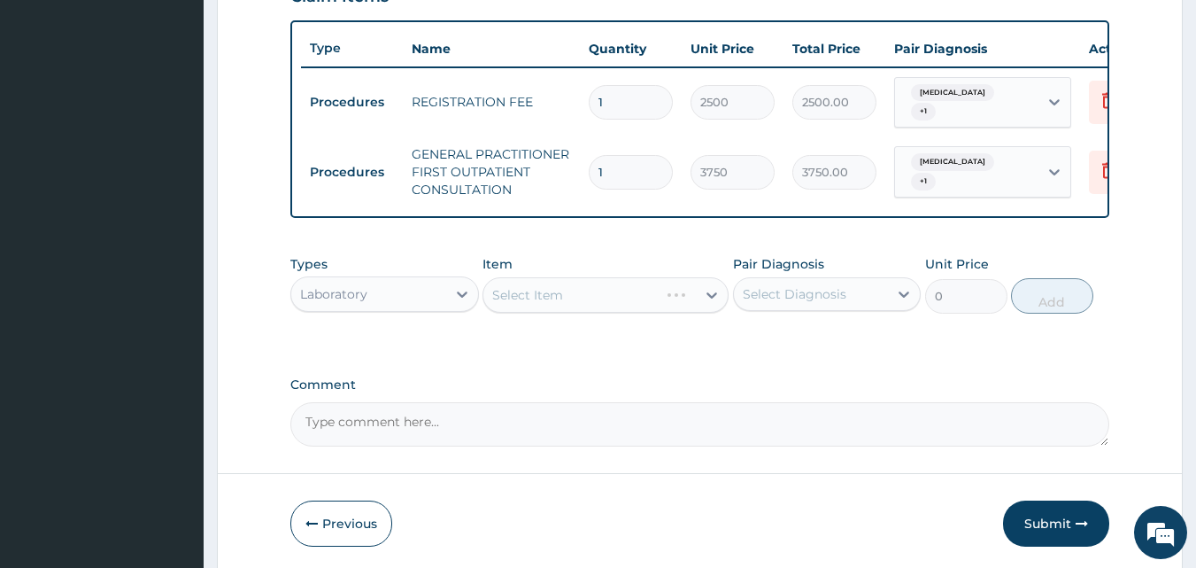
click at [569, 303] on div "Select Item" at bounding box center [606, 294] width 246 height 35
click at [565, 300] on div "Select Item" at bounding box center [606, 294] width 246 height 35
click at [622, 297] on div "Select Item" at bounding box center [590, 295] width 213 height 28
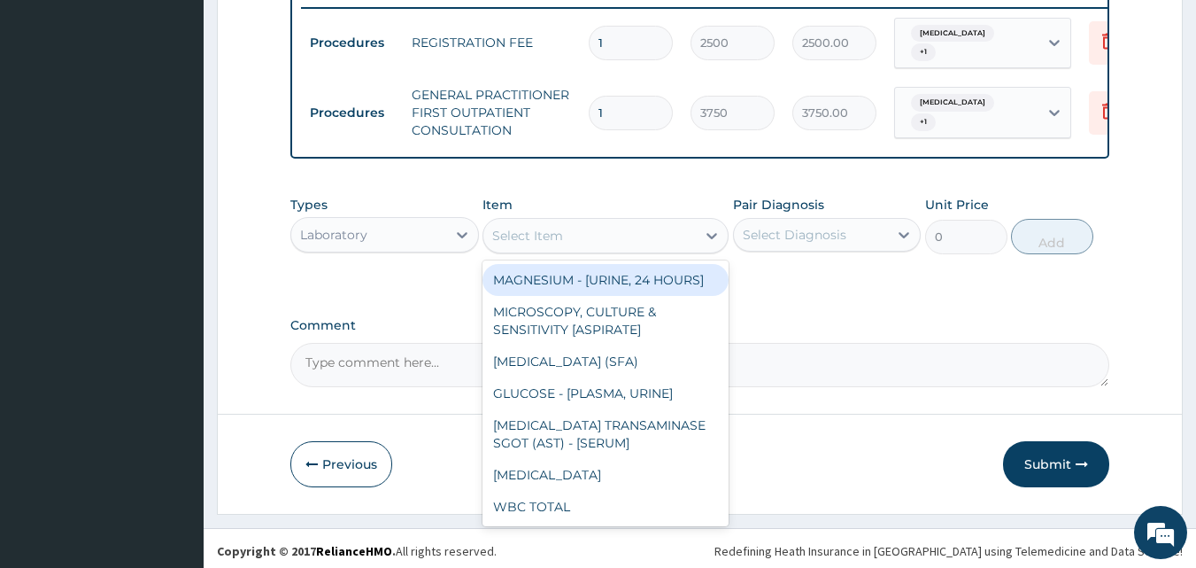
scroll to position [709, 0]
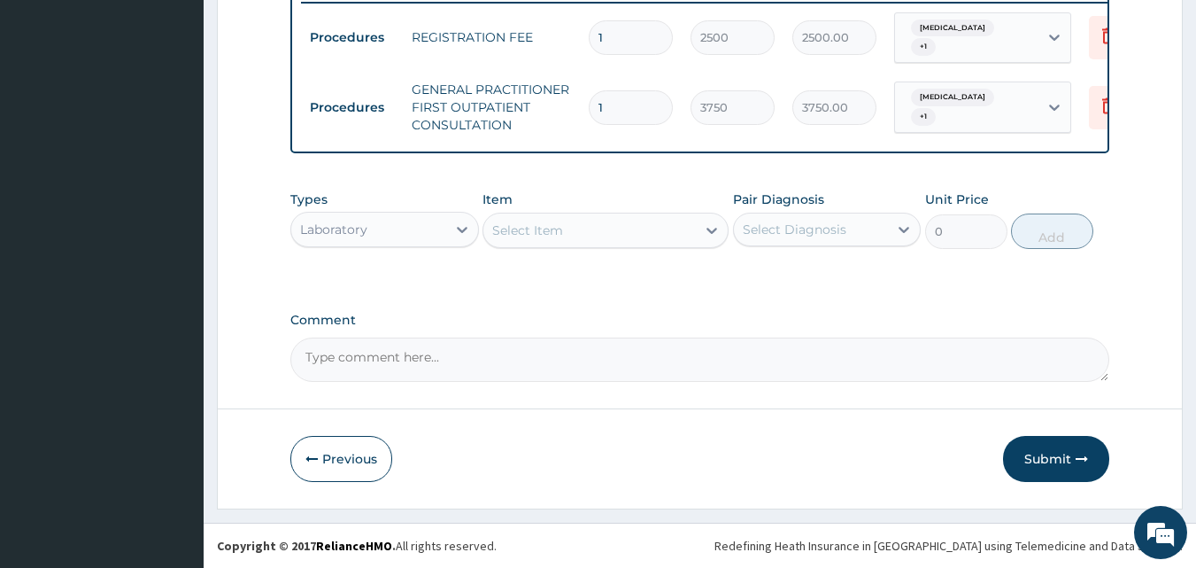
click at [538, 221] on div "Select Item" at bounding box center [527, 230] width 71 height 18
click at [539, 221] on div "Select Item" at bounding box center [527, 230] width 71 height 18
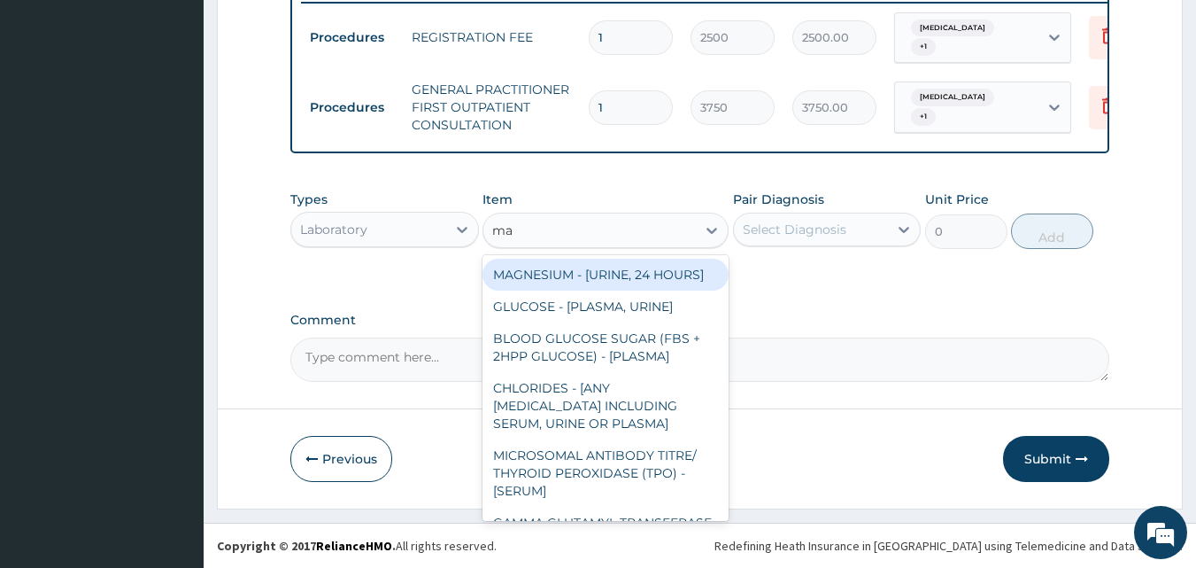
type input "malaria"
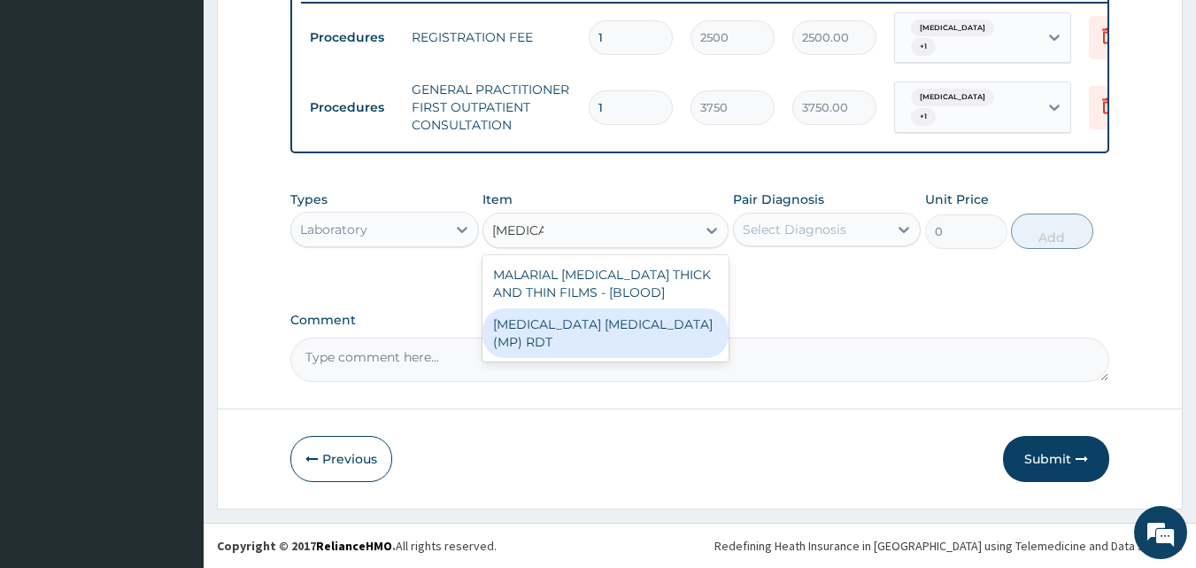
click at [575, 327] on div "MALARIA PARASITE (MP) RDT" at bounding box center [606, 333] width 246 height 50
type input "2000"
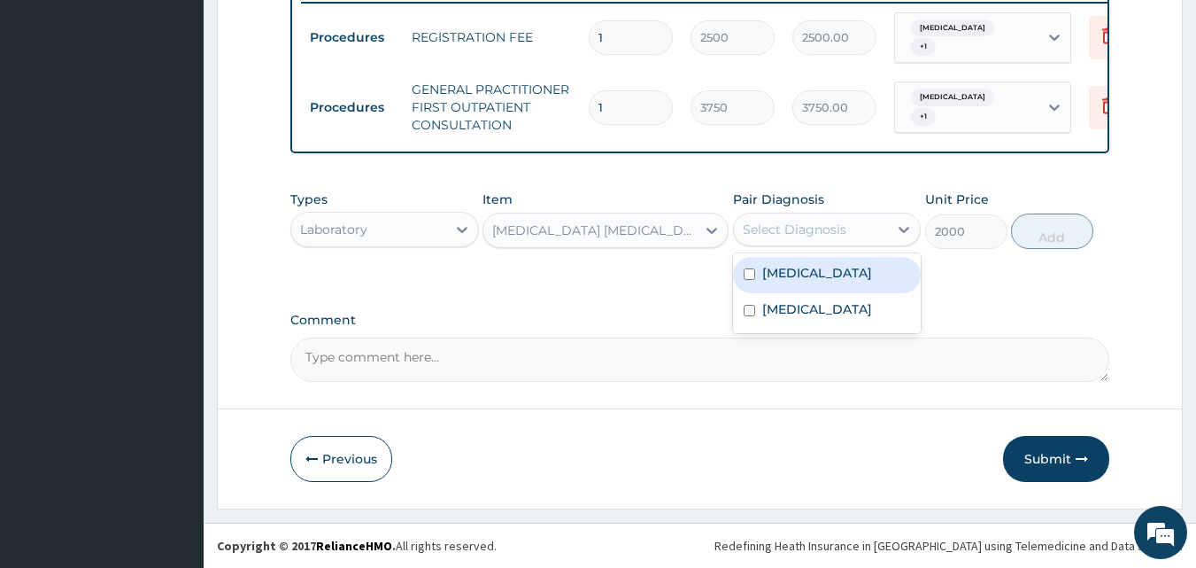
click at [852, 224] on div "Select Diagnosis" at bounding box center [811, 229] width 155 height 28
click at [801, 275] on label "Malaria" at bounding box center [817, 273] width 110 height 18
checkbox input "true"
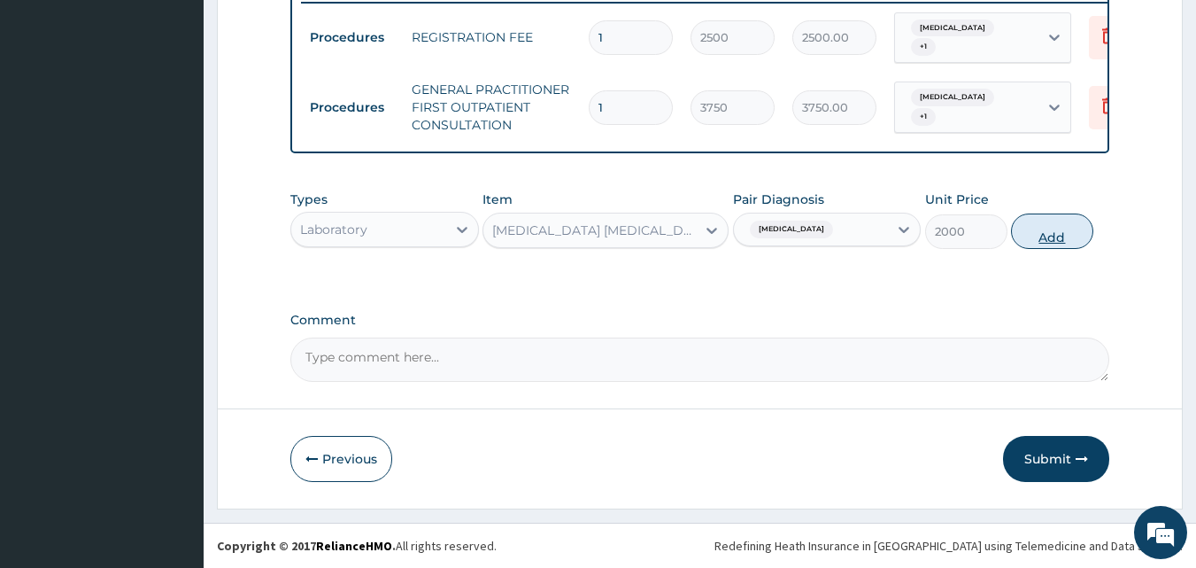
click at [1044, 232] on button "Add" at bounding box center [1052, 230] width 82 height 35
type input "0"
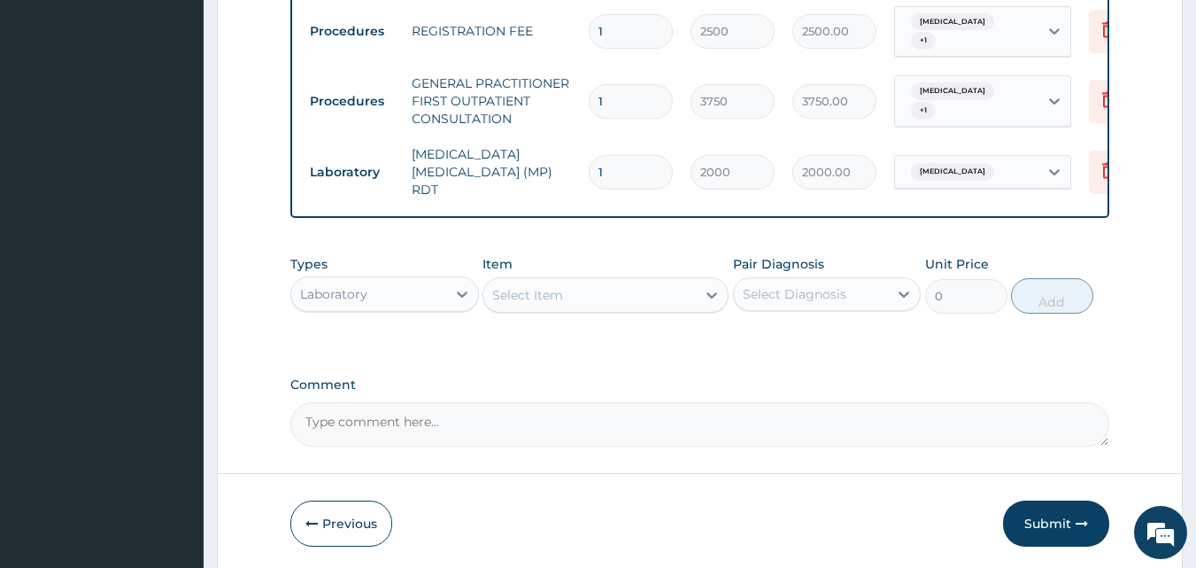
click at [612, 301] on div "Select Item" at bounding box center [590, 295] width 213 height 28
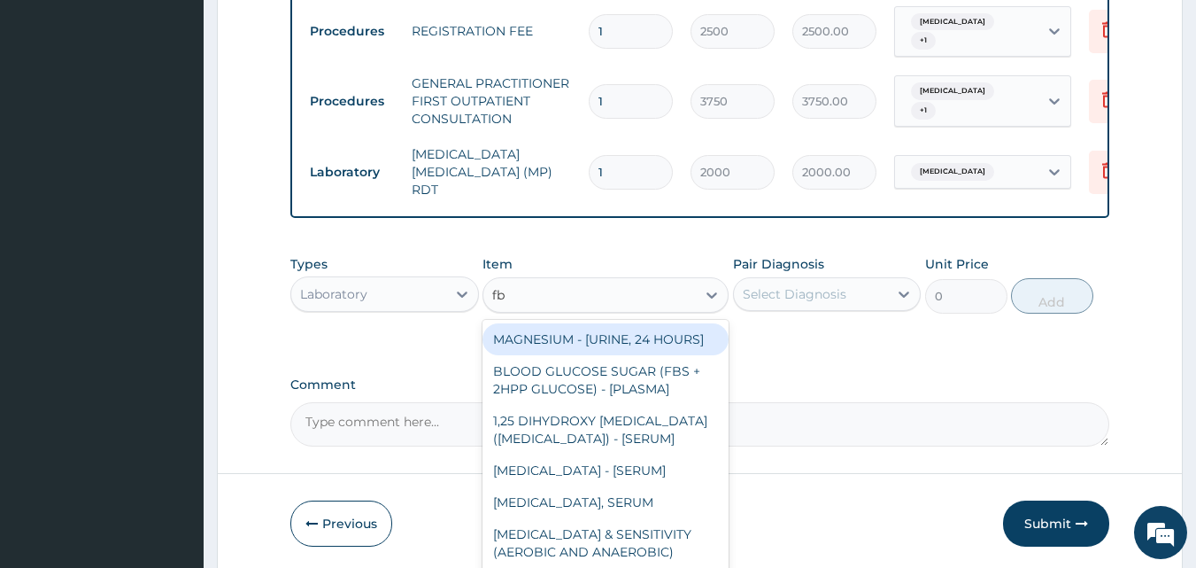
type input "fbc"
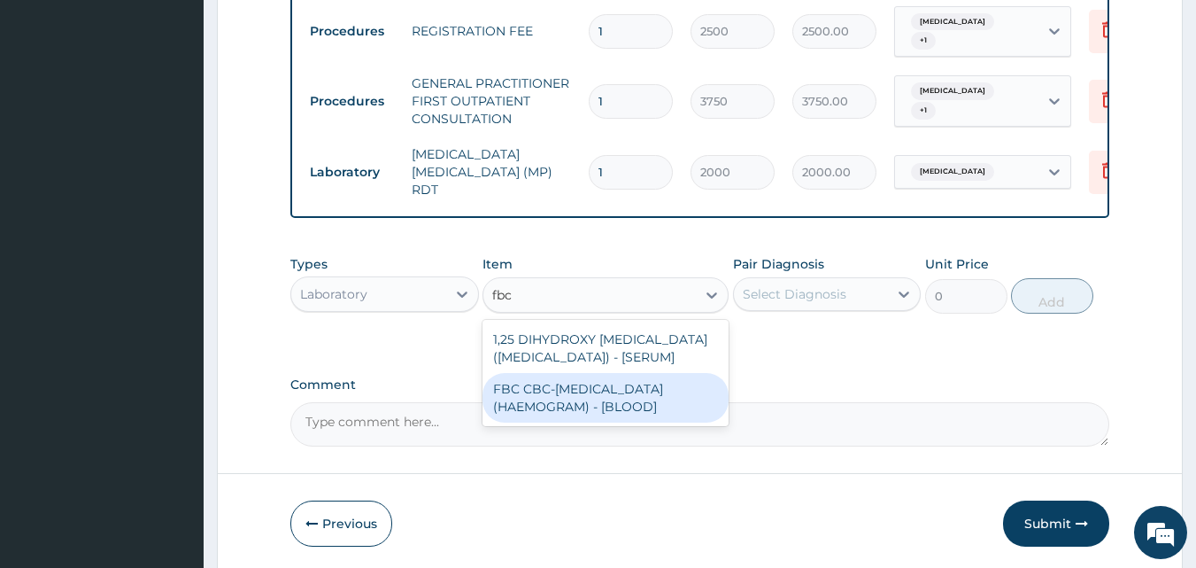
click at [664, 414] on div "FBC CBC-COMPLETE BLOOD COUNT (HAEMOGRAM) - [BLOOD]" at bounding box center [606, 398] width 246 height 50
type input "5000"
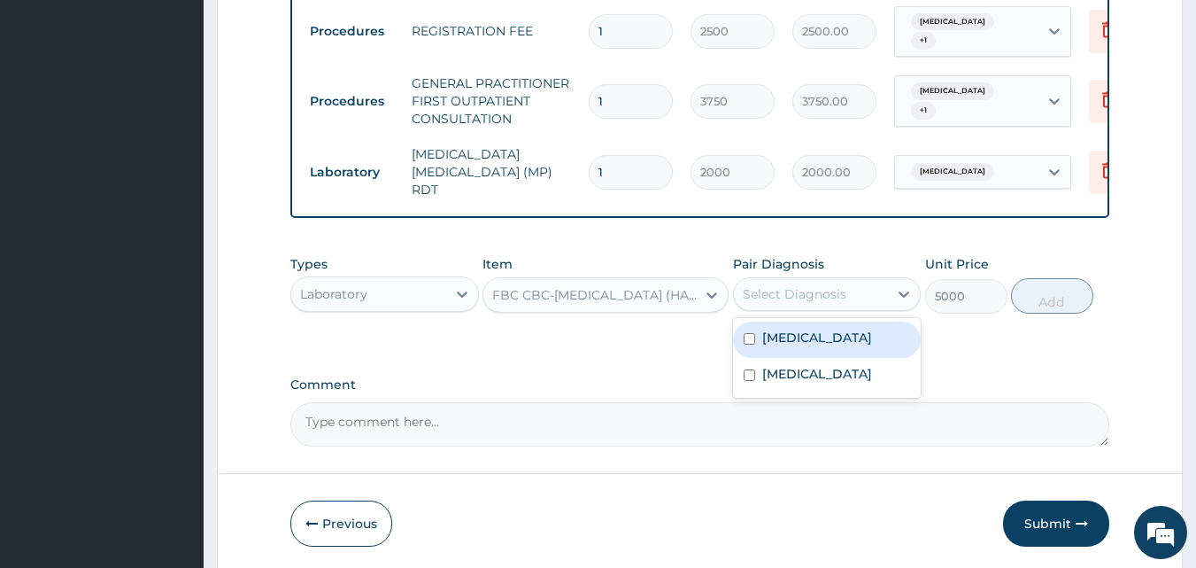
click at [856, 282] on div "Select Diagnosis" at bounding box center [811, 294] width 155 height 28
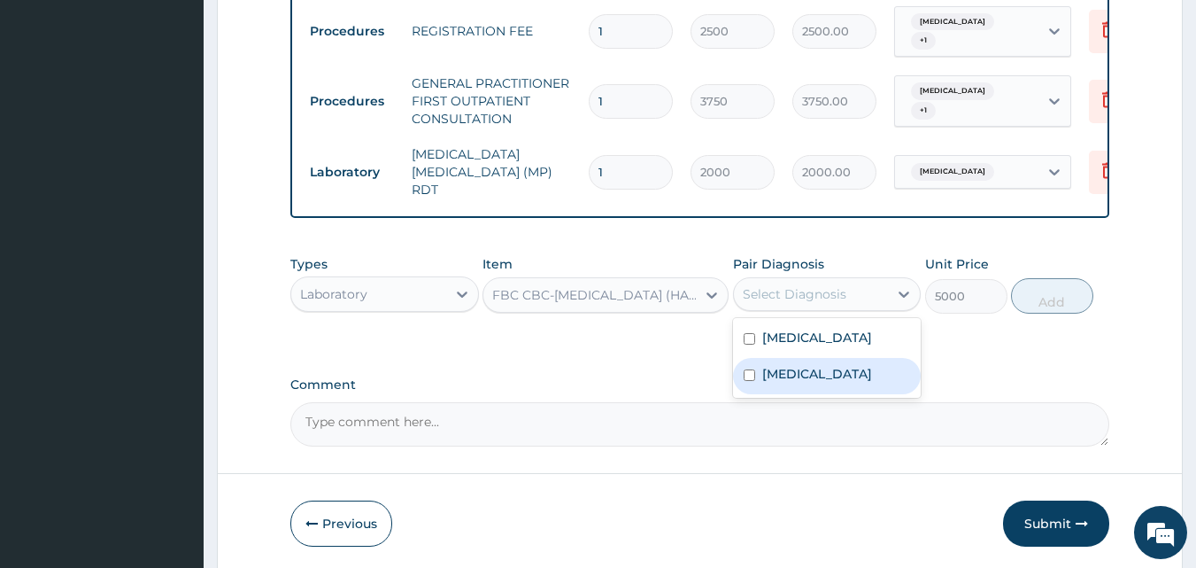
click at [822, 366] on div "Gastritis" at bounding box center [827, 376] width 189 height 36
checkbox input "true"
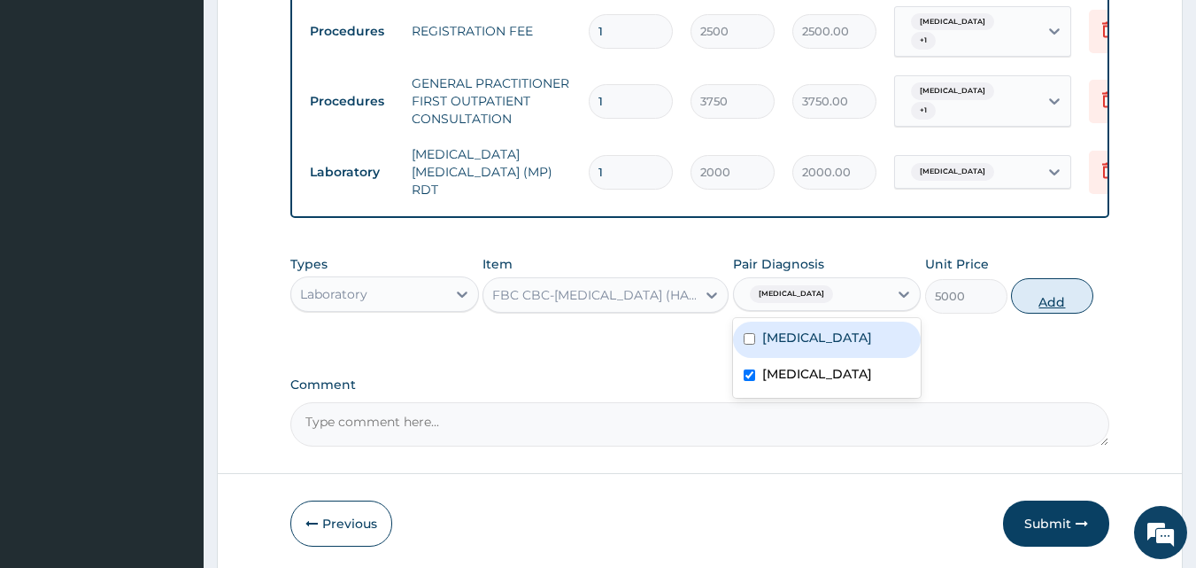
click at [1053, 294] on button "Add" at bounding box center [1052, 295] width 82 height 35
type input "0"
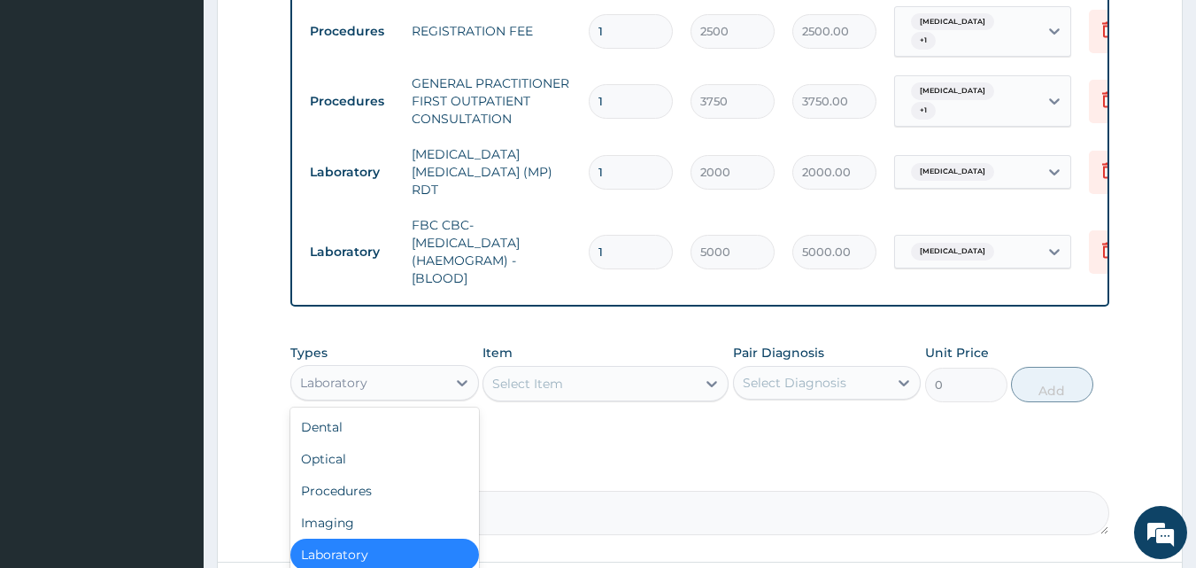
click at [401, 377] on div "Laboratory" at bounding box center [368, 382] width 155 height 28
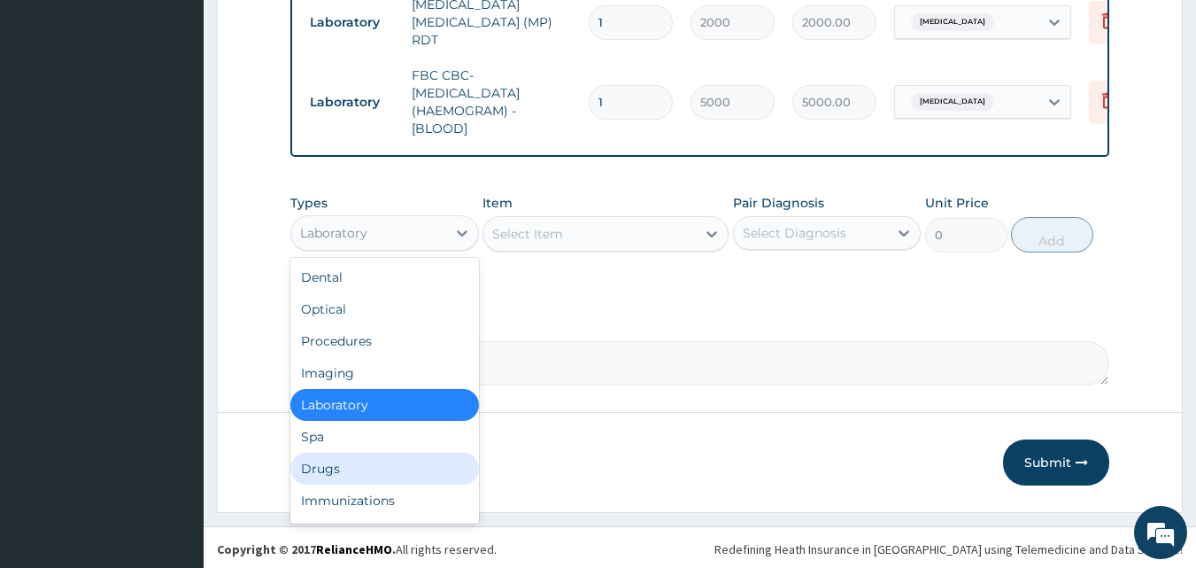
click at [329, 458] on div "Drugs" at bounding box center [384, 469] width 189 height 32
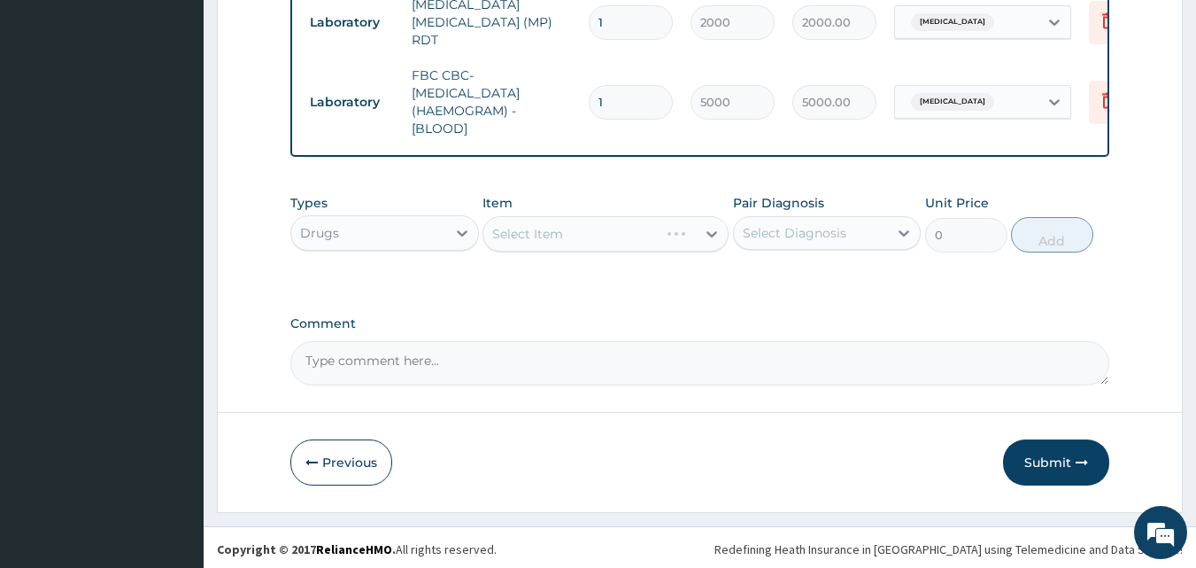
click at [586, 223] on div "Select Item" at bounding box center [606, 233] width 246 height 35
click at [585, 226] on div "Select Item" at bounding box center [606, 233] width 246 height 35
click at [606, 227] on div "Select Item" at bounding box center [590, 234] width 213 height 28
click at [637, 227] on div "Select Item" at bounding box center [590, 234] width 213 height 28
type input "lona"
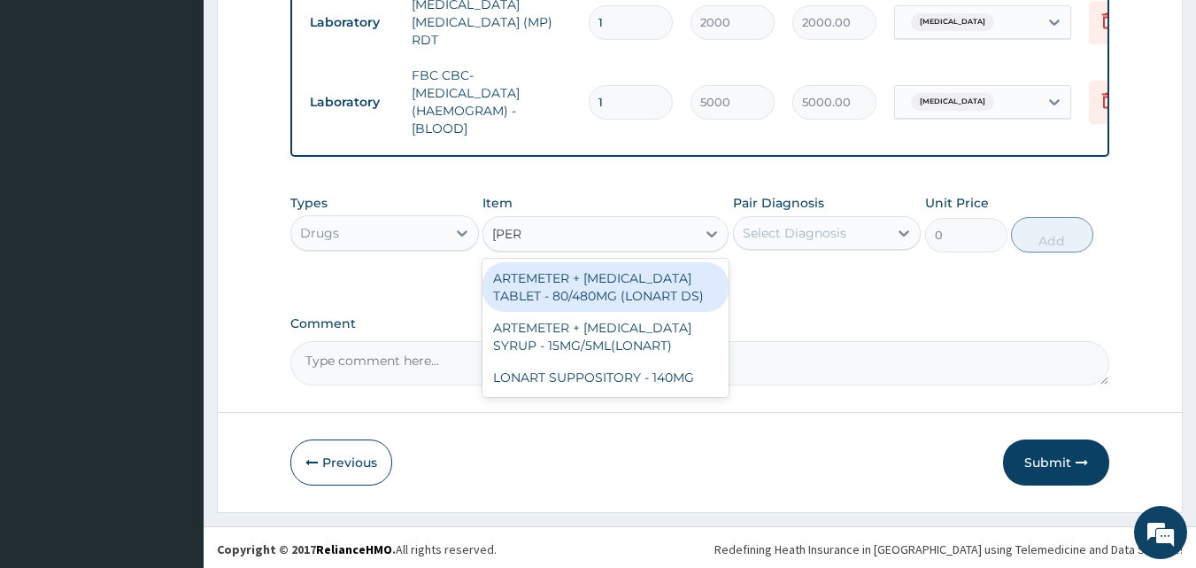
click at [672, 291] on div "ARTEMETER + LUMEFANTRINE TABLET - 80/480MG (LONART DS)" at bounding box center [606, 287] width 246 height 50
type input "588"
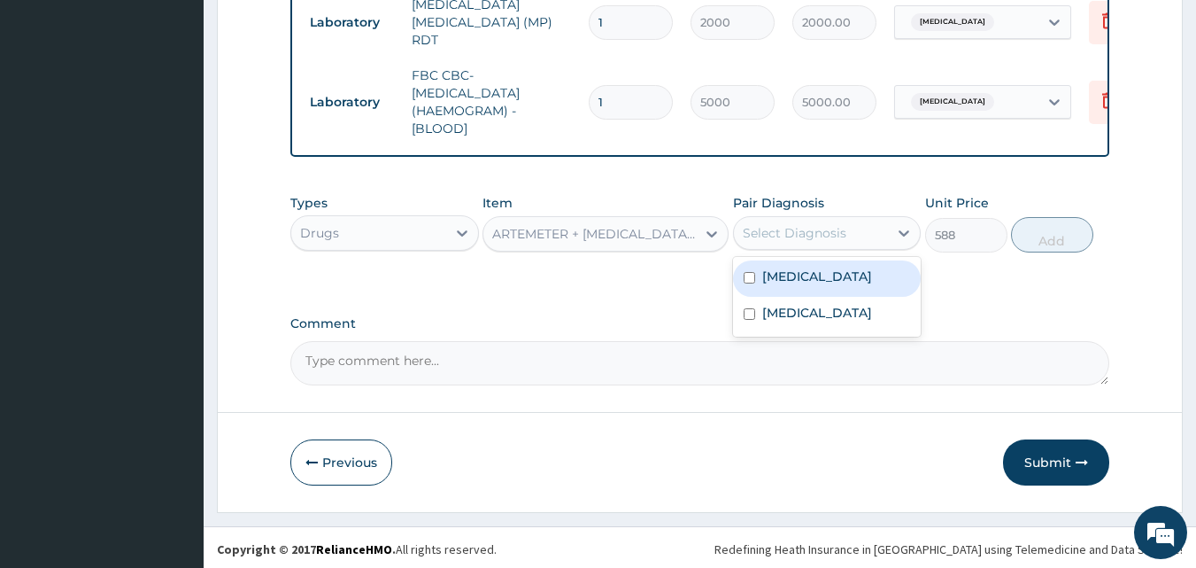
click at [821, 226] on div "Select Diagnosis" at bounding box center [795, 233] width 104 height 18
click at [793, 282] on div "Malaria" at bounding box center [827, 278] width 189 height 36
checkbox input "true"
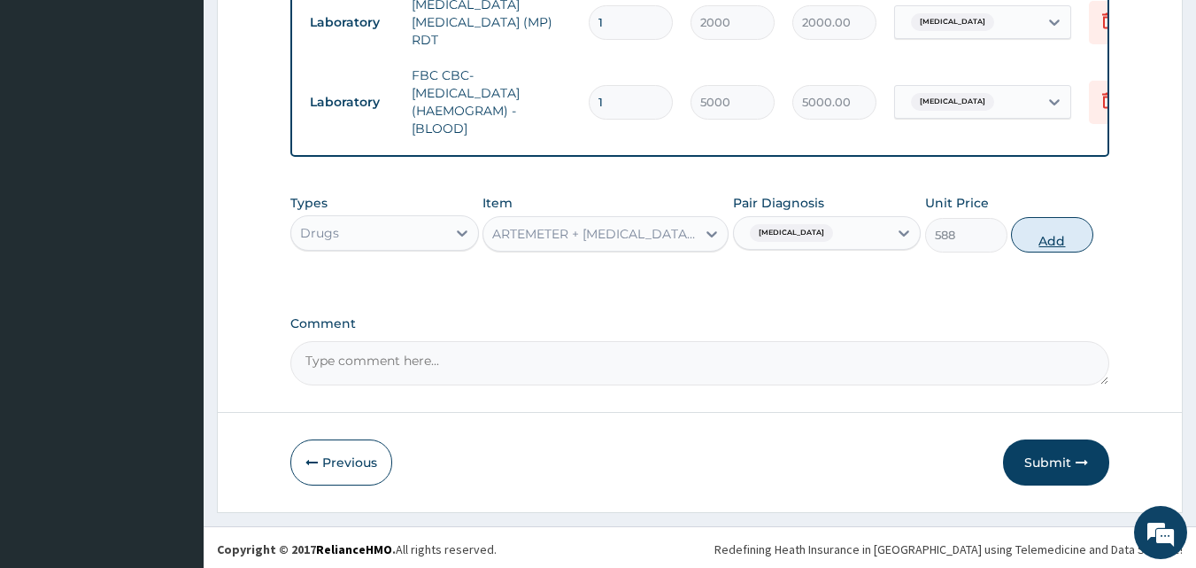
click at [1052, 234] on button "Add" at bounding box center [1052, 234] width 82 height 35
type input "0"
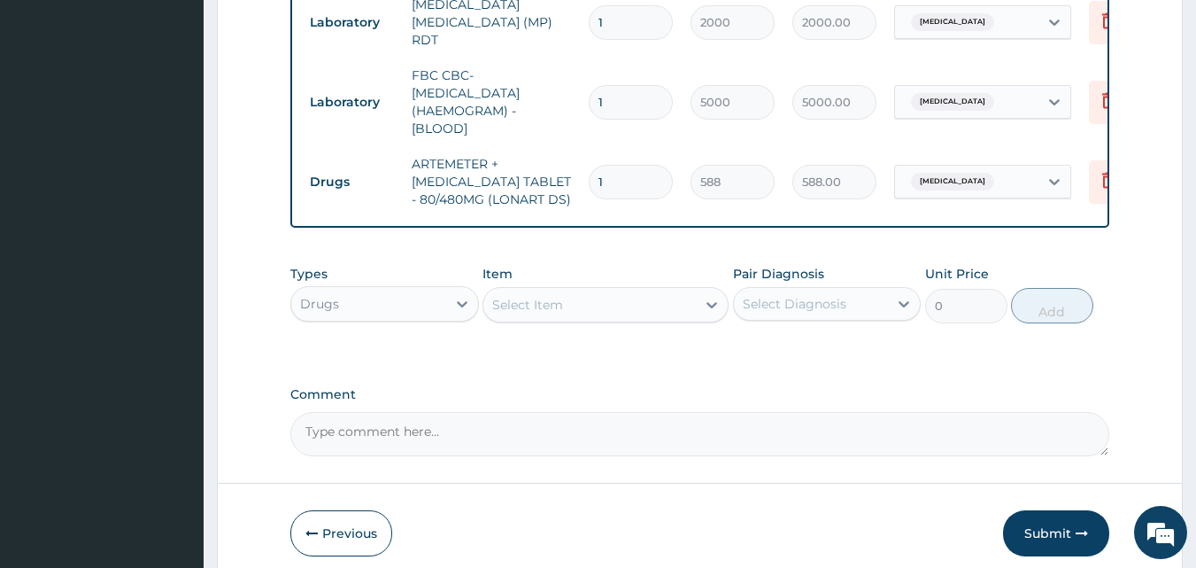
click at [629, 165] on input "1" at bounding box center [631, 182] width 84 height 35
type input "0.00"
type input "6"
type input "3528.00"
type input "6"
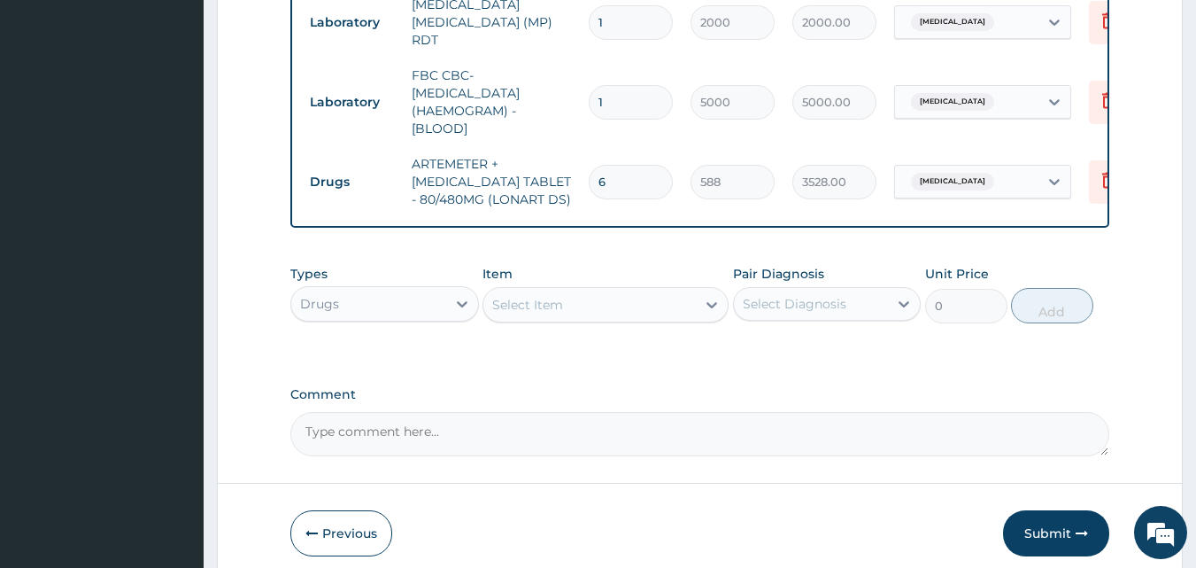
click at [556, 305] on div "Select Item" at bounding box center [527, 305] width 71 height 18
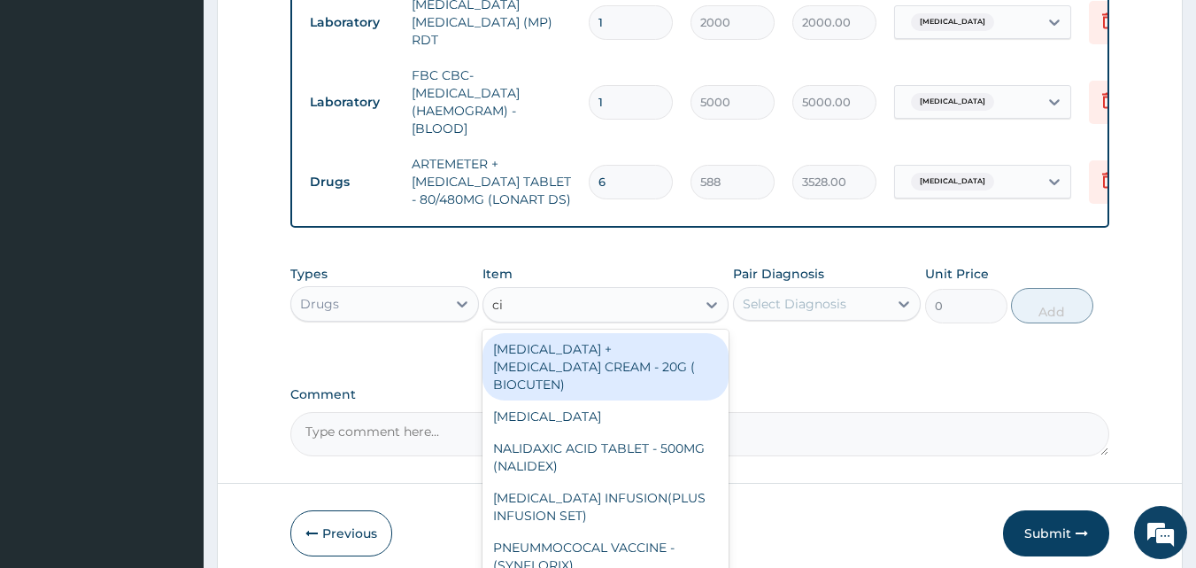
type input "cip"
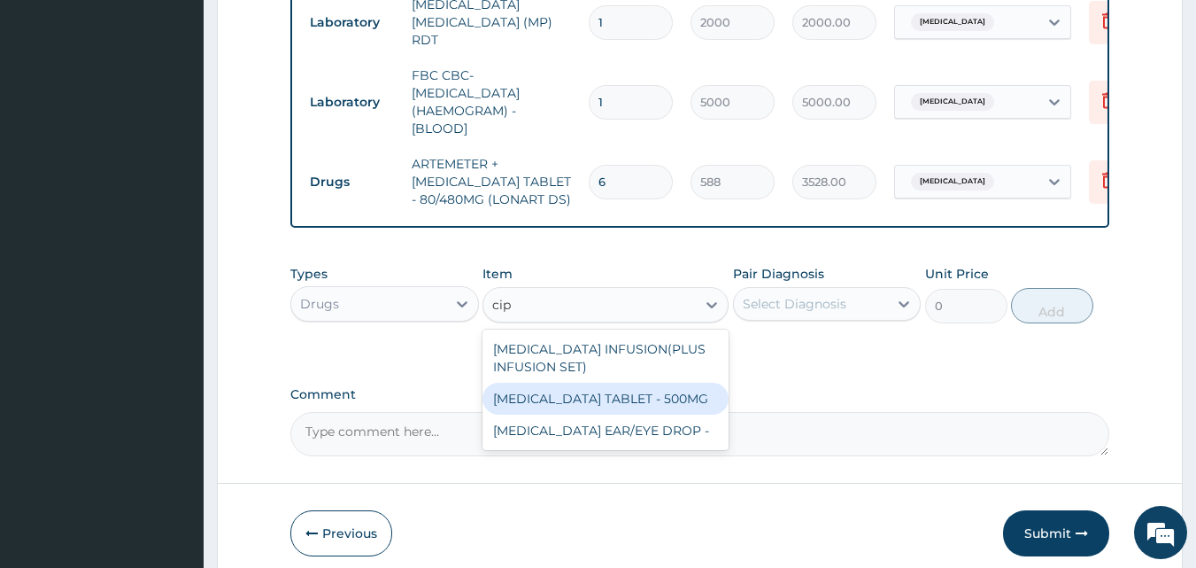
click at [567, 395] on div "CIPROFLOXACIN TABLET - 500MG" at bounding box center [606, 399] width 246 height 32
type input "196"
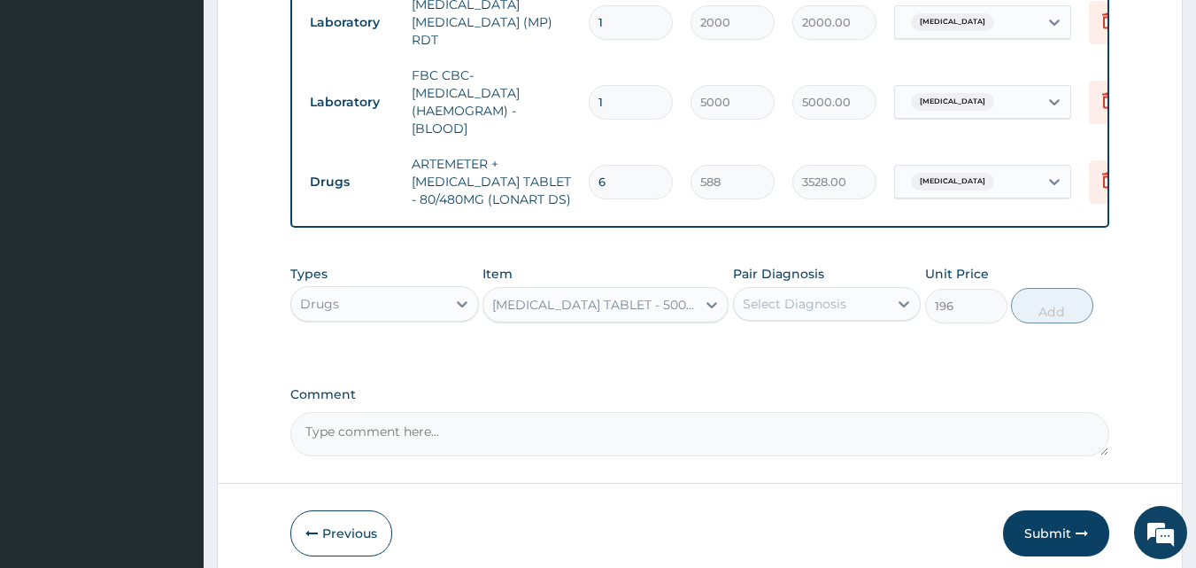
click at [858, 308] on div "Select Diagnosis" at bounding box center [811, 304] width 155 height 28
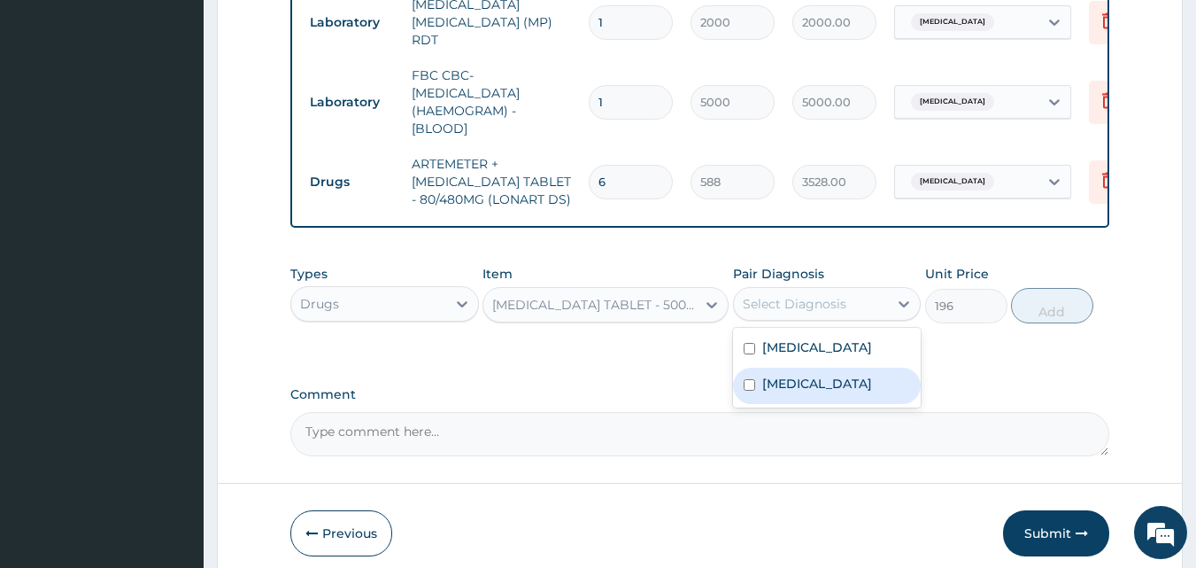
click at [770, 389] on div "Gastritis" at bounding box center [827, 385] width 189 height 36
checkbox input "true"
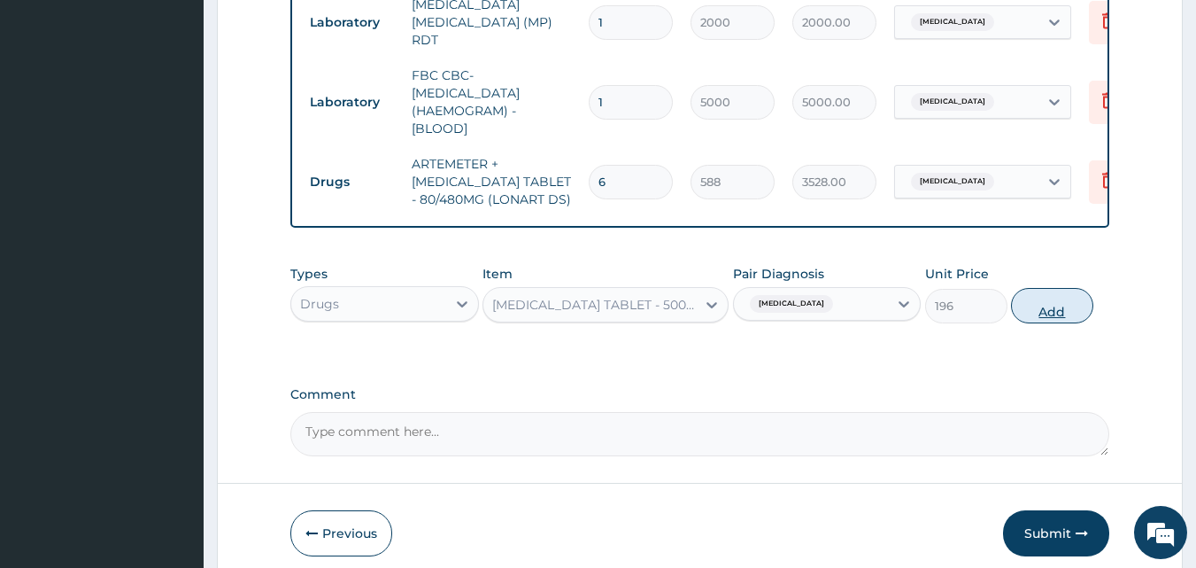
click at [1041, 309] on button "Add" at bounding box center [1052, 305] width 82 height 35
type input "0"
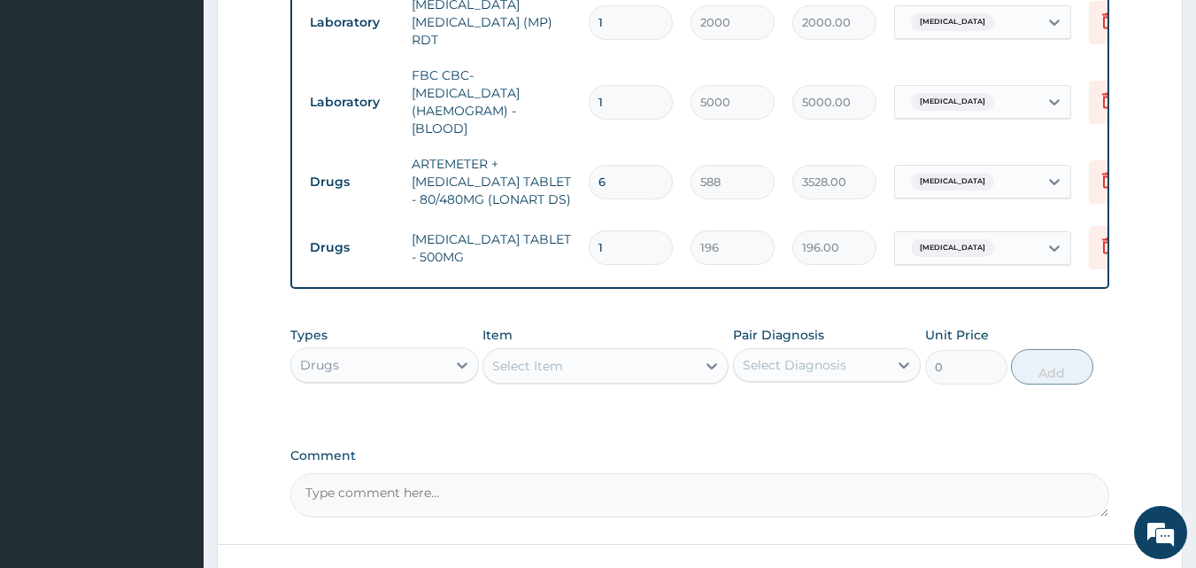
type input "10"
type input "1960.00"
type input "10"
click at [572, 359] on div "Select Item" at bounding box center [590, 366] width 213 height 28
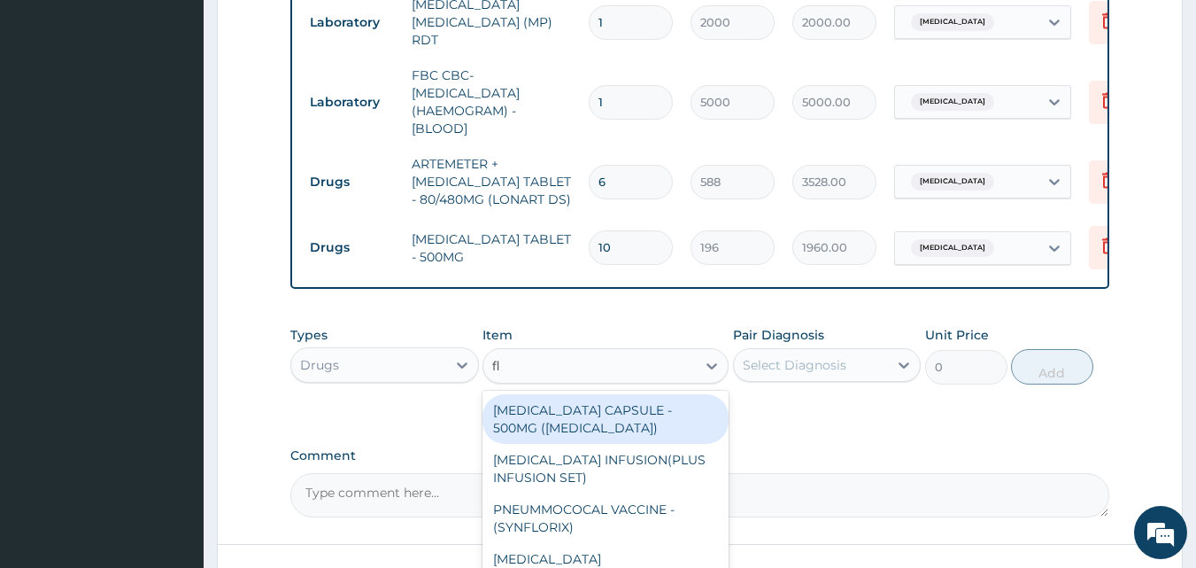
type input "f"
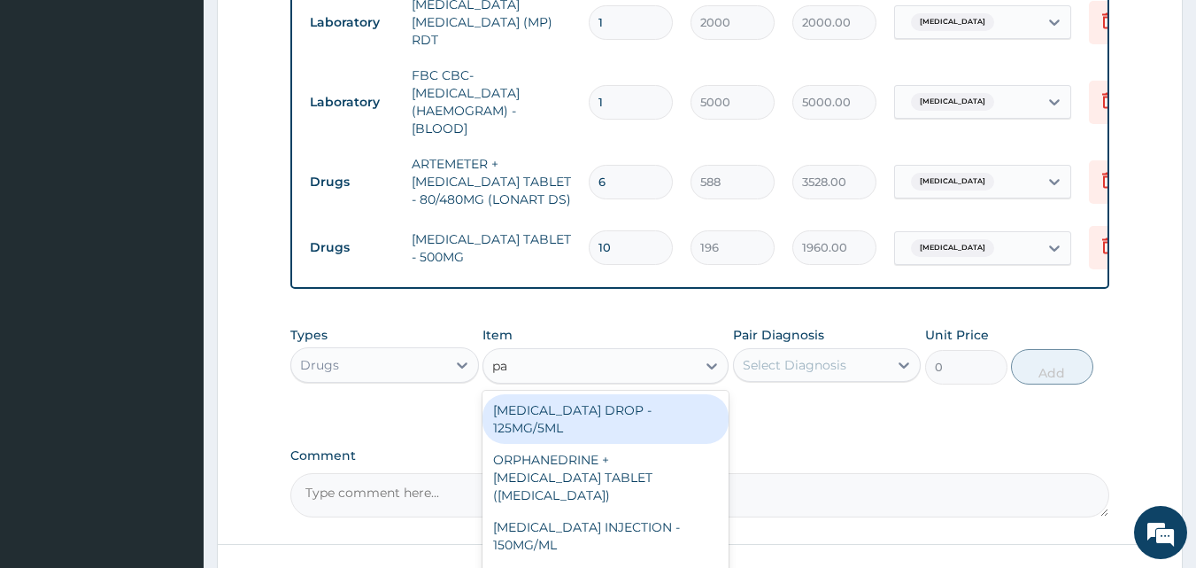
type input "PARACETAMOL"
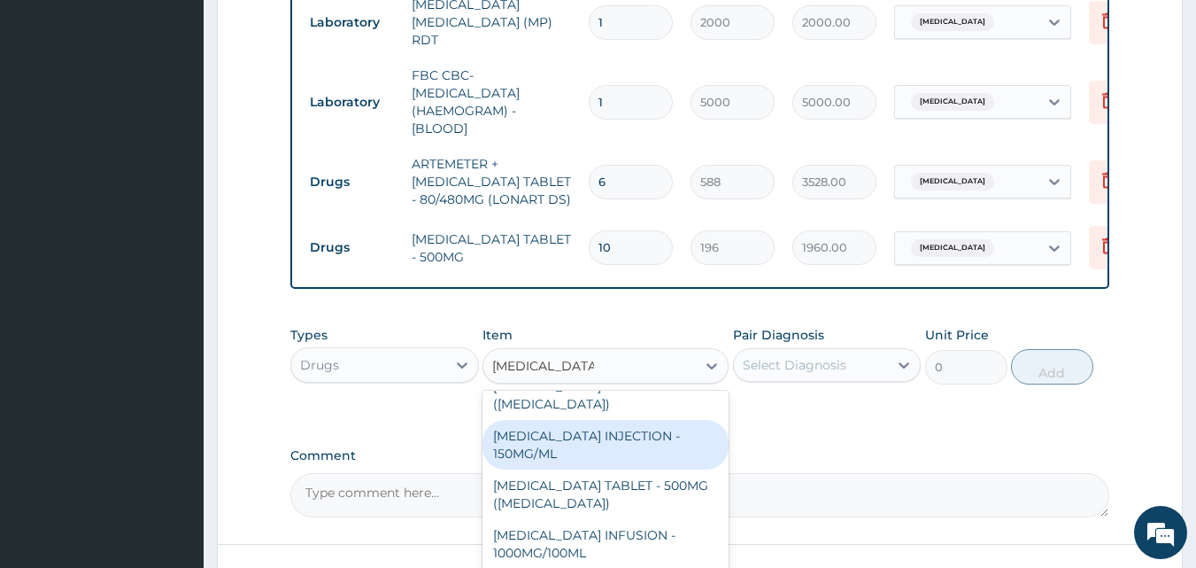
scroll to position [93, 0]
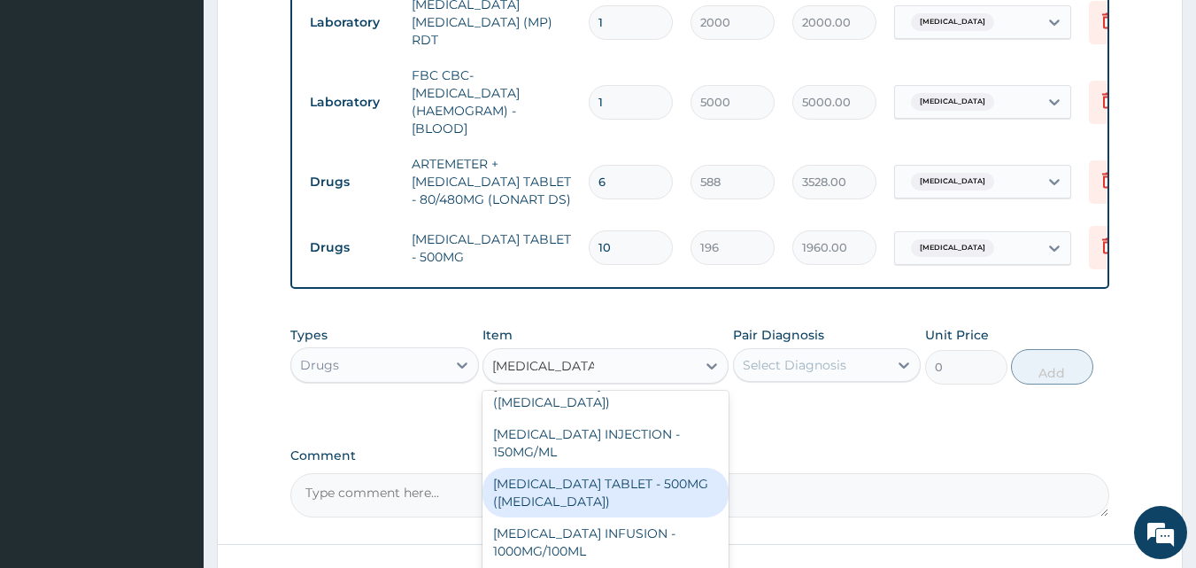
click at [641, 496] on div "PARACETAMOL TABLET - 500MG (PANADOL)" at bounding box center [606, 493] width 246 height 50
type input "42"
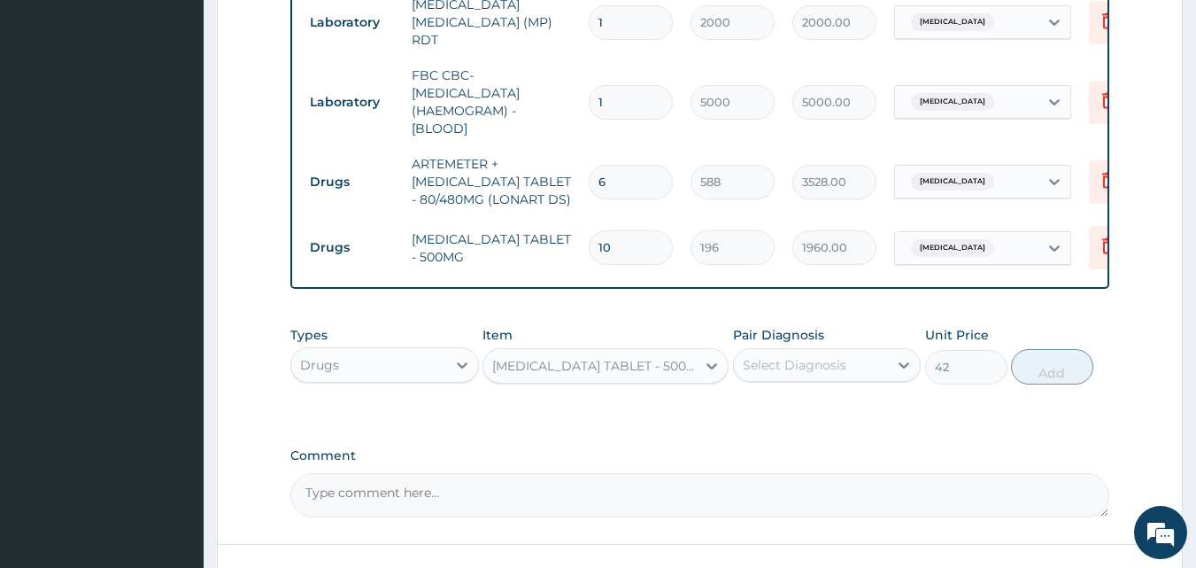
click at [829, 356] on div "Select Diagnosis" at bounding box center [795, 365] width 104 height 18
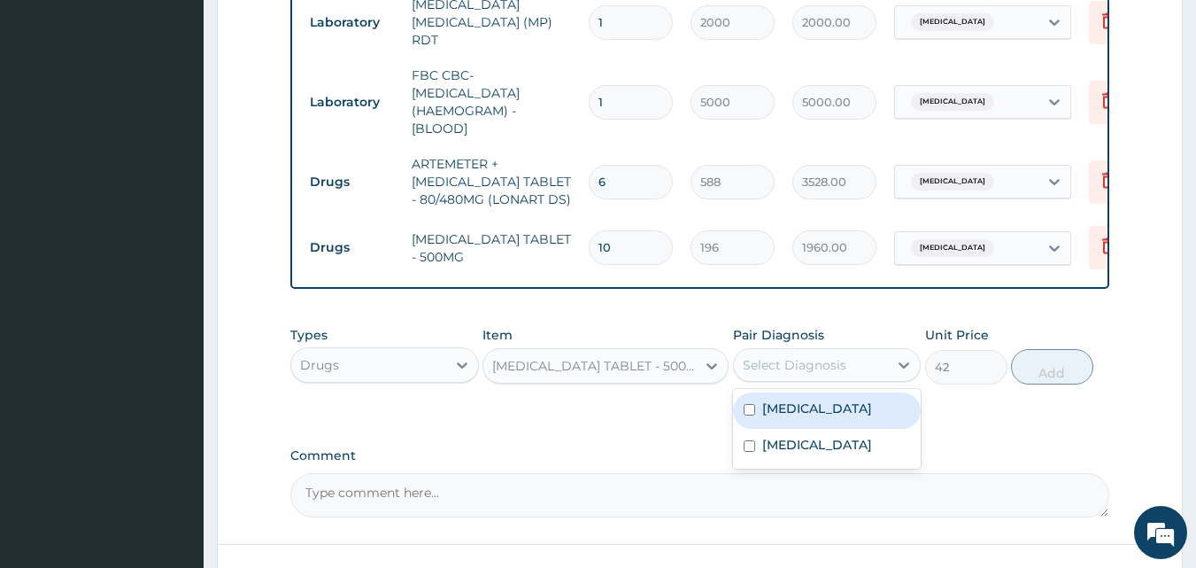
click at [801, 418] on div "Malaria" at bounding box center [827, 410] width 189 height 36
checkbox input "true"
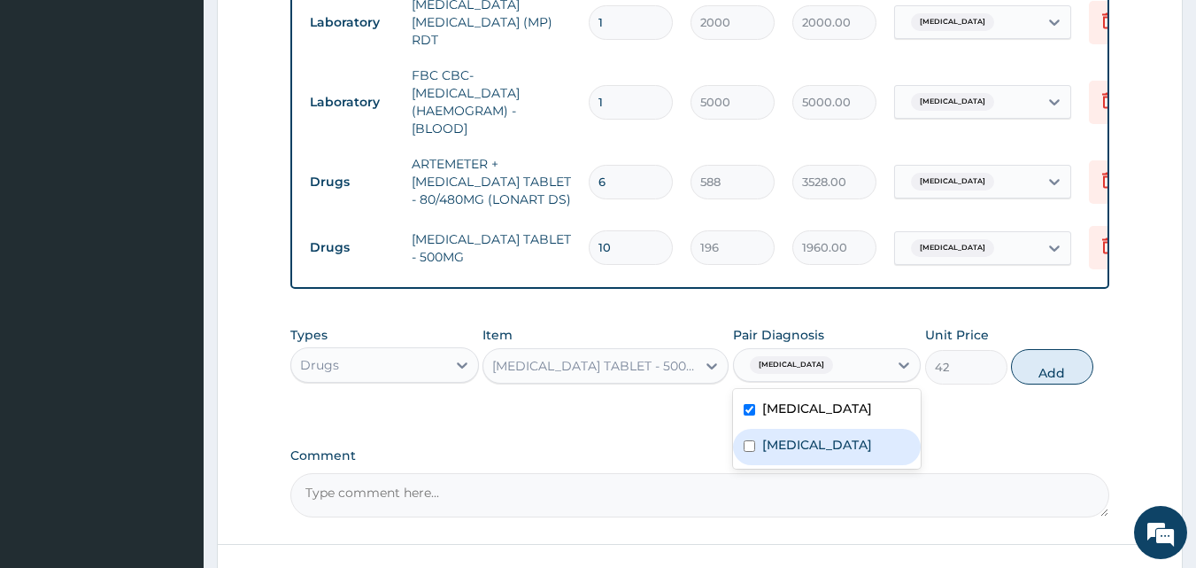
click at [790, 443] on label "Gastritis" at bounding box center [817, 445] width 110 height 18
checkbox input "true"
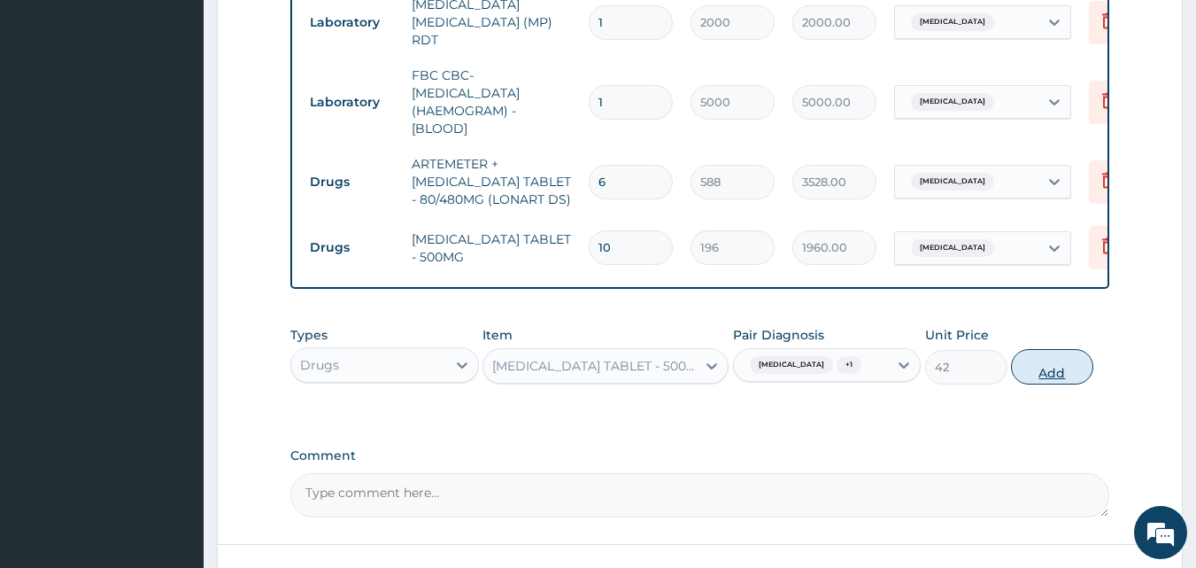
click at [1051, 367] on button "Add" at bounding box center [1052, 366] width 82 height 35
type input "0"
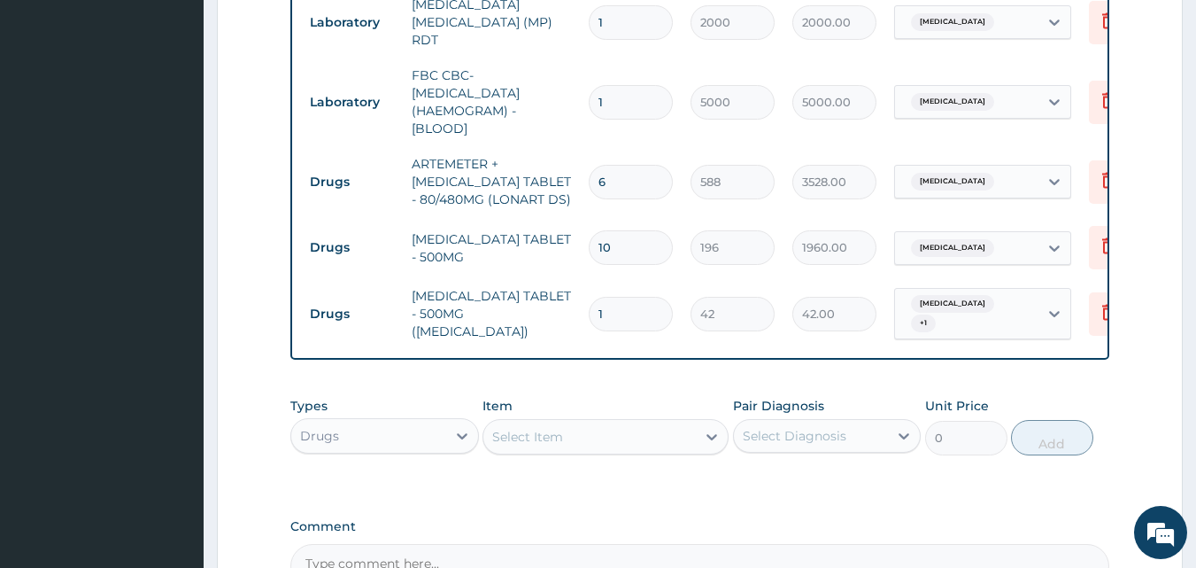
type input "18"
type input "756.00"
type input "18"
click at [569, 423] on div "Select Item" at bounding box center [590, 436] width 213 height 28
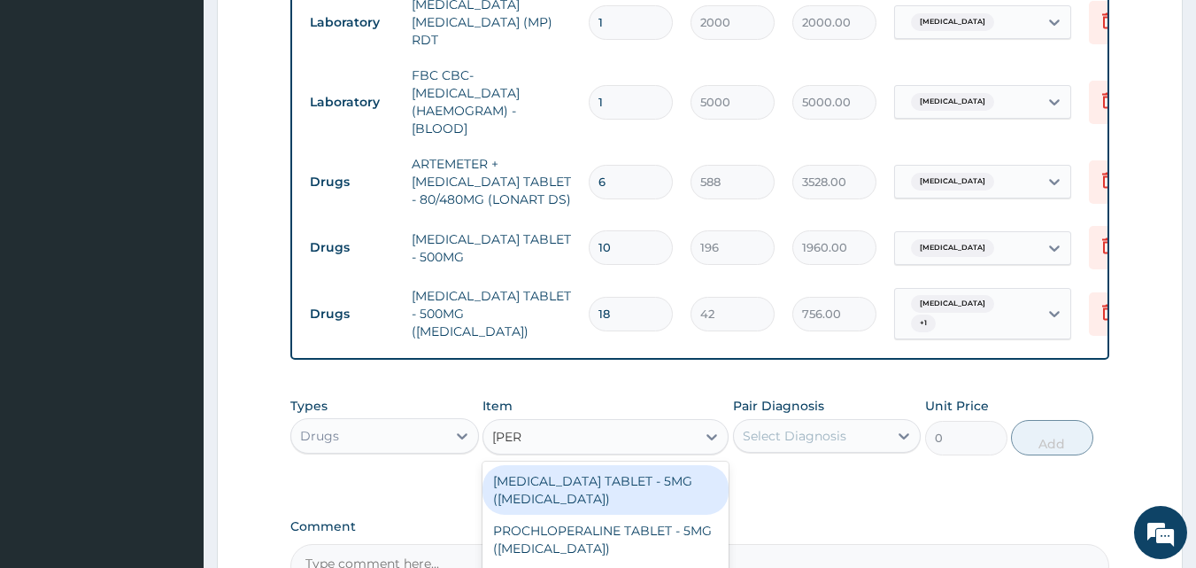
type input "loper"
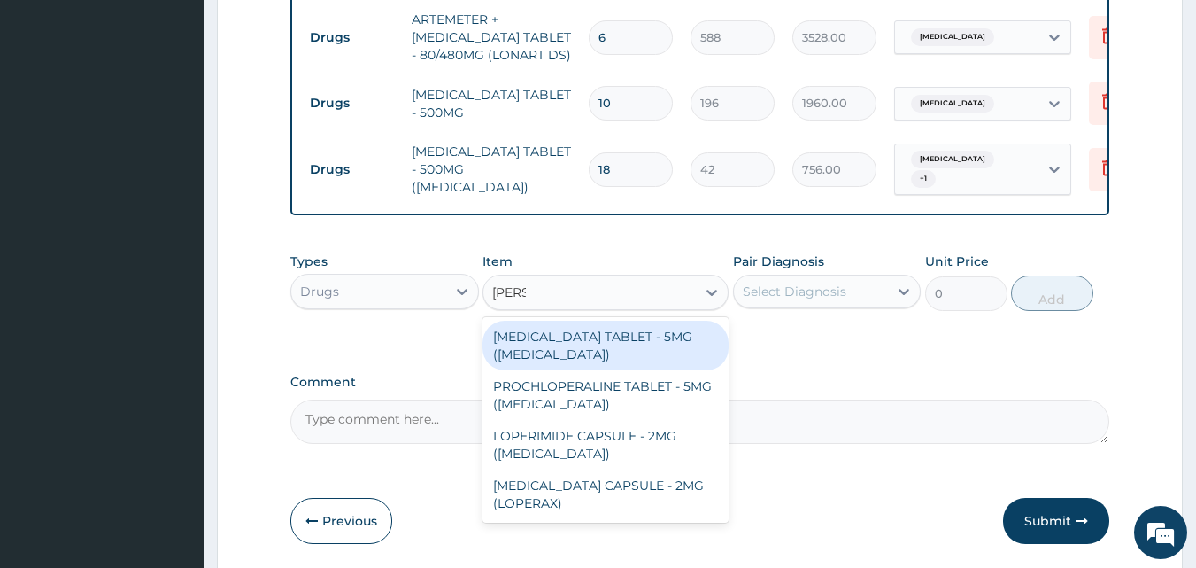
scroll to position [1052, 0]
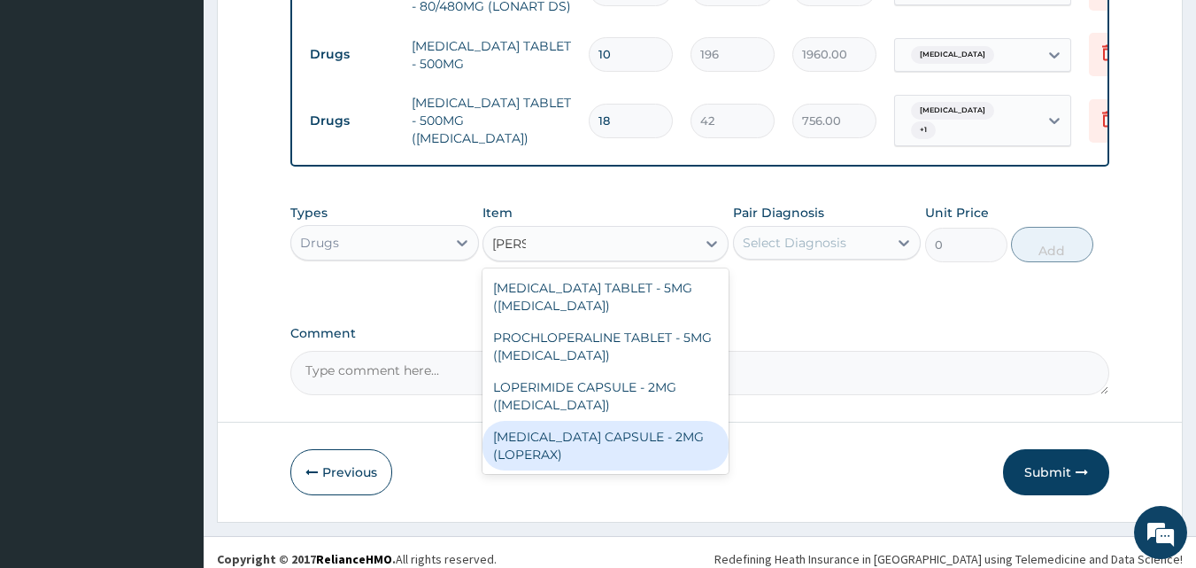
click at [633, 421] on div "LOPERAMIDE CAPSULE - 2MG (LOPERAX)" at bounding box center [606, 446] width 246 height 50
type input "154"
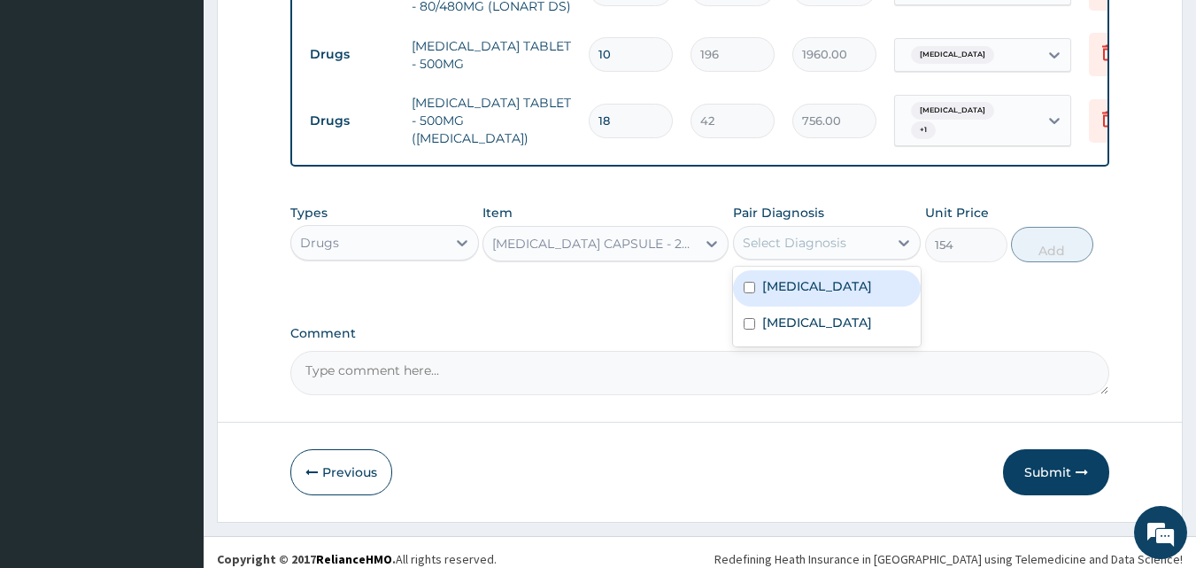
click at [828, 234] on div "Select Diagnosis" at bounding box center [795, 243] width 104 height 18
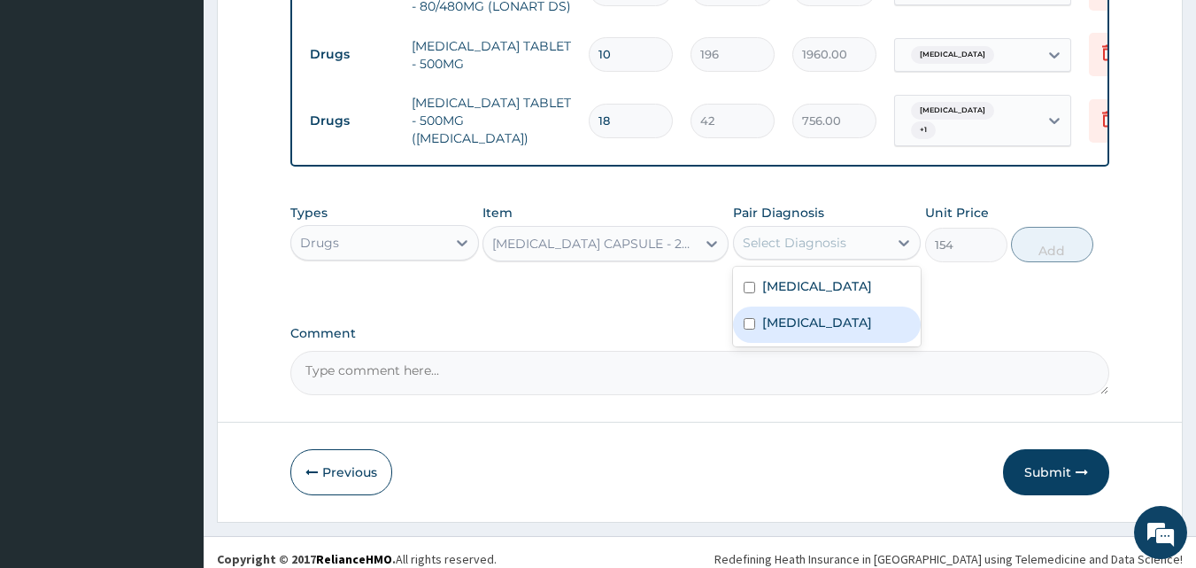
click at [781, 313] on label "Gastritis" at bounding box center [817, 322] width 110 height 18
checkbox input "true"
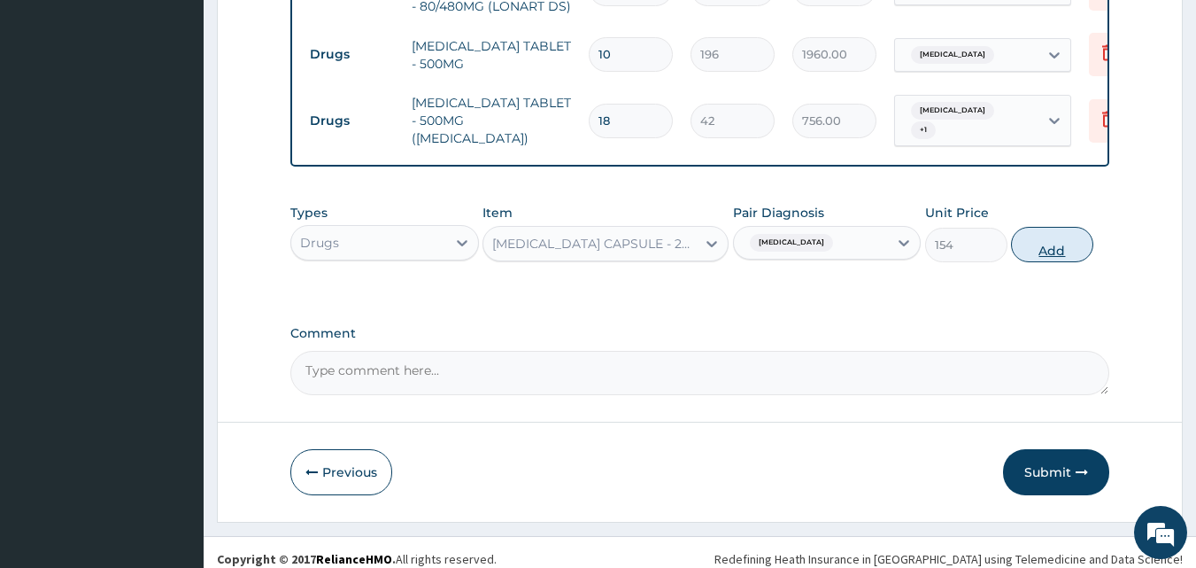
click at [1060, 233] on button "Add" at bounding box center [1052, 244] width 82 height 35
type input "0"
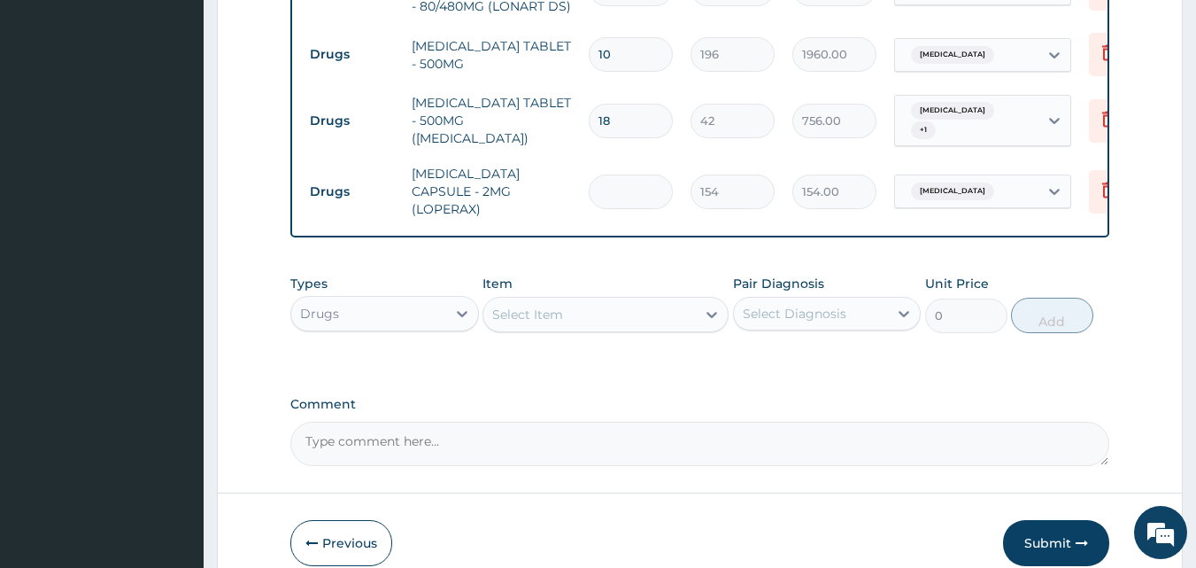
type input "0.00"
click at [600, 300] on div "Select Item" at bounding box center [590, 314] width 213 height 28
click at [631, 174] on input "number" at bounding box center [631, 191] width 84 height 35
type input "6"
type input "924.00"
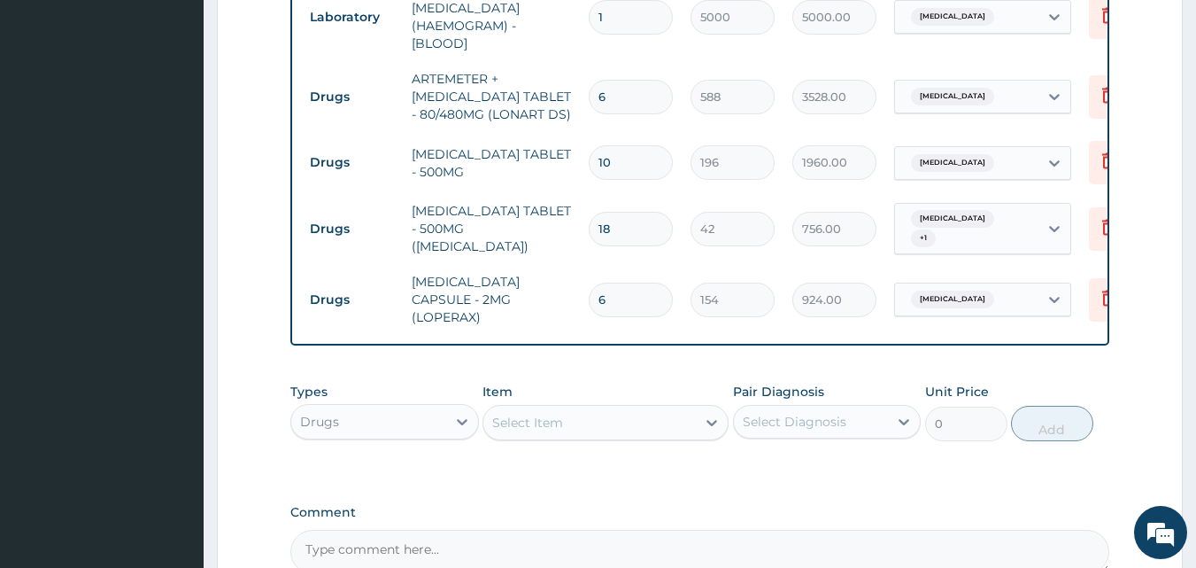
scroll to position [949, 0]
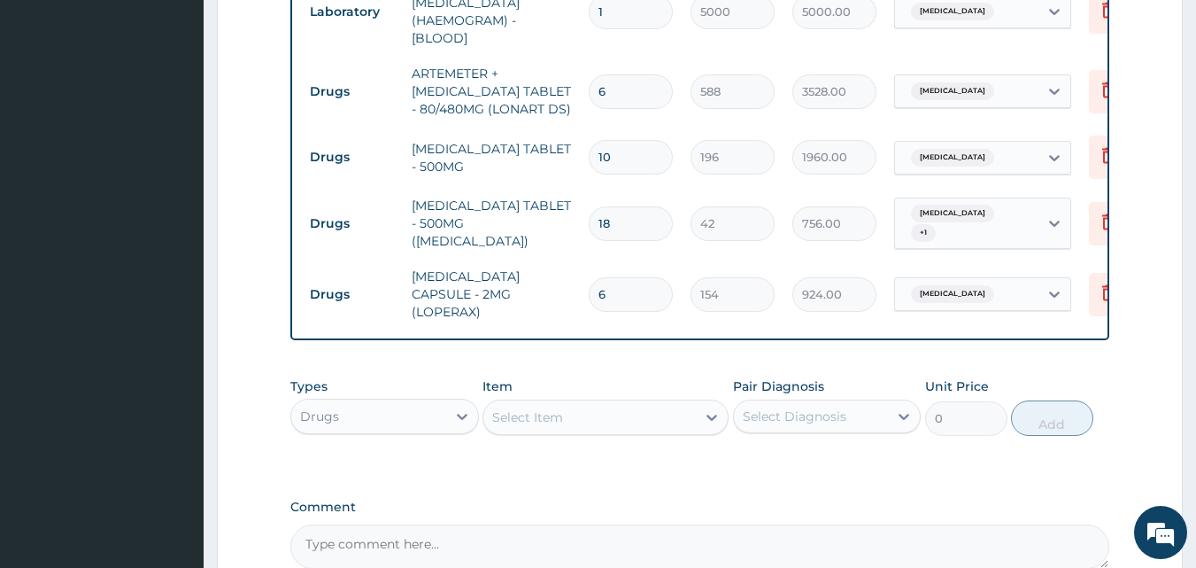
type input "6"
click at [586, 403] on div "Select Item" at bounding box center [590, 417] width 213 height 28
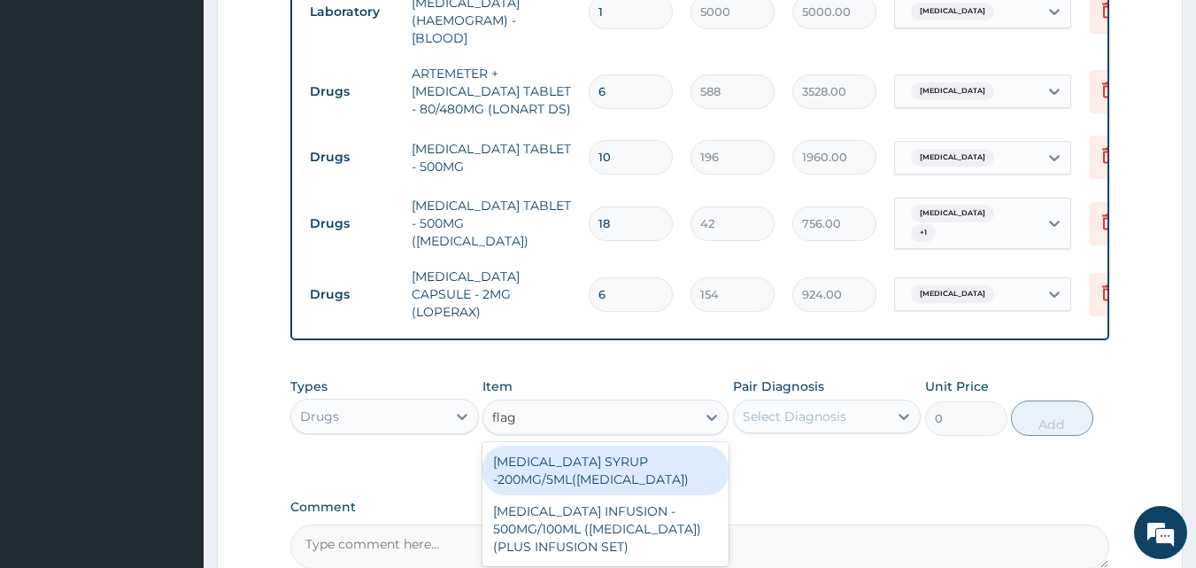
type input "flagy"
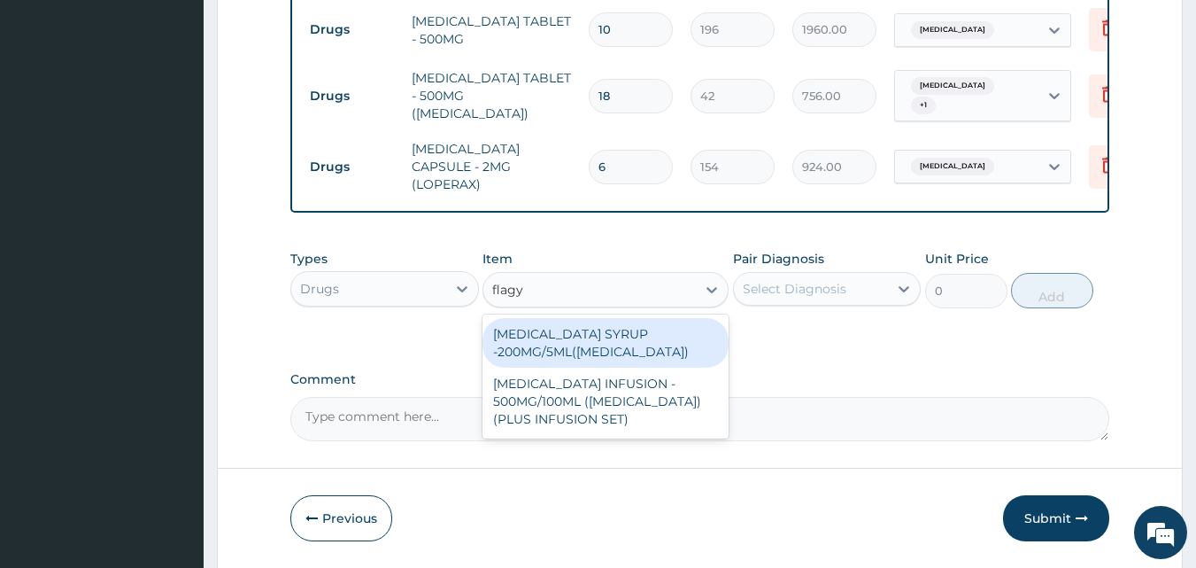
scroll to position [1105, 0]
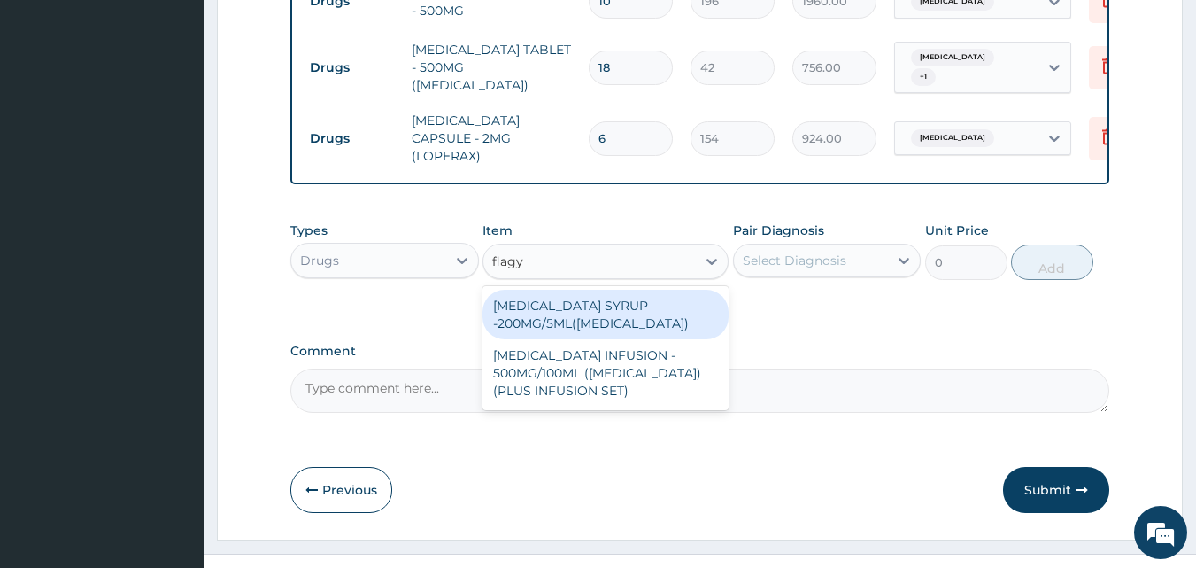
click at [617, 291] on div "METRONIDAZOLE SYRUP -200MG/5ML(FLAGYL)" at bounding box center [606, 315] width 246 height 50
type input "672"
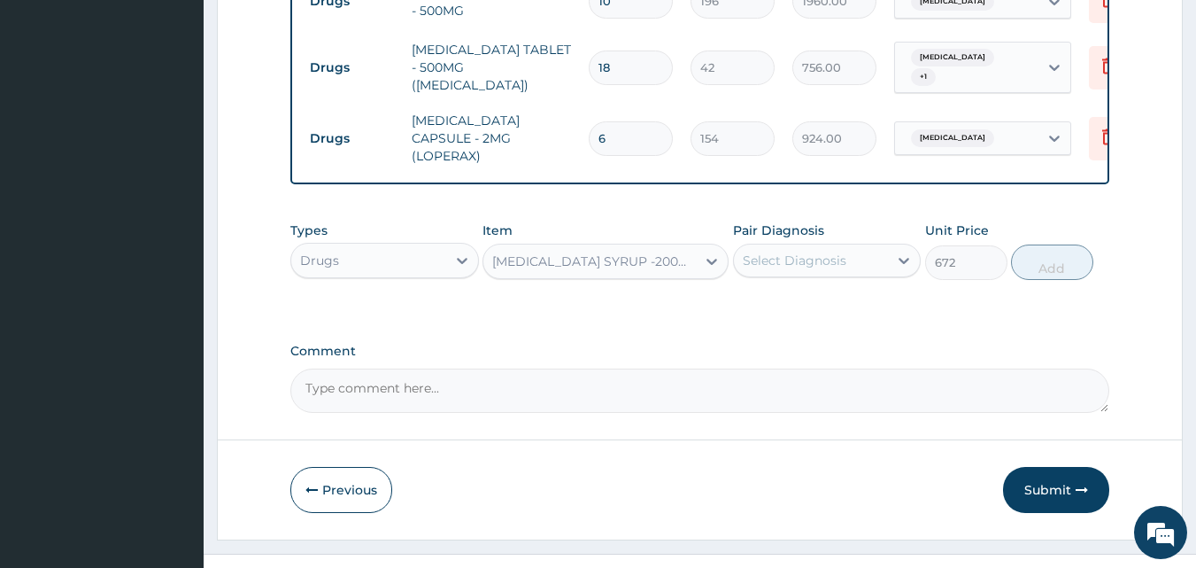
click at [603, 252] on div "METRONIDAZOLE SYRUP -200MG/5ML(FLAGYL)" at bounding box center [594, 261] width 205 height 18
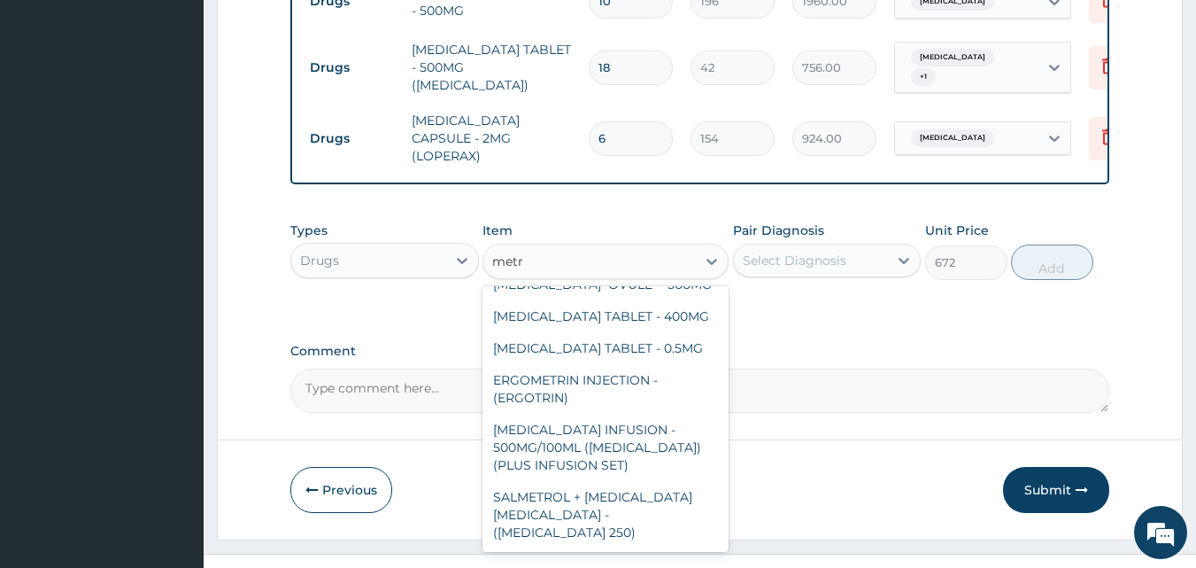
scroll to position [0, 0]
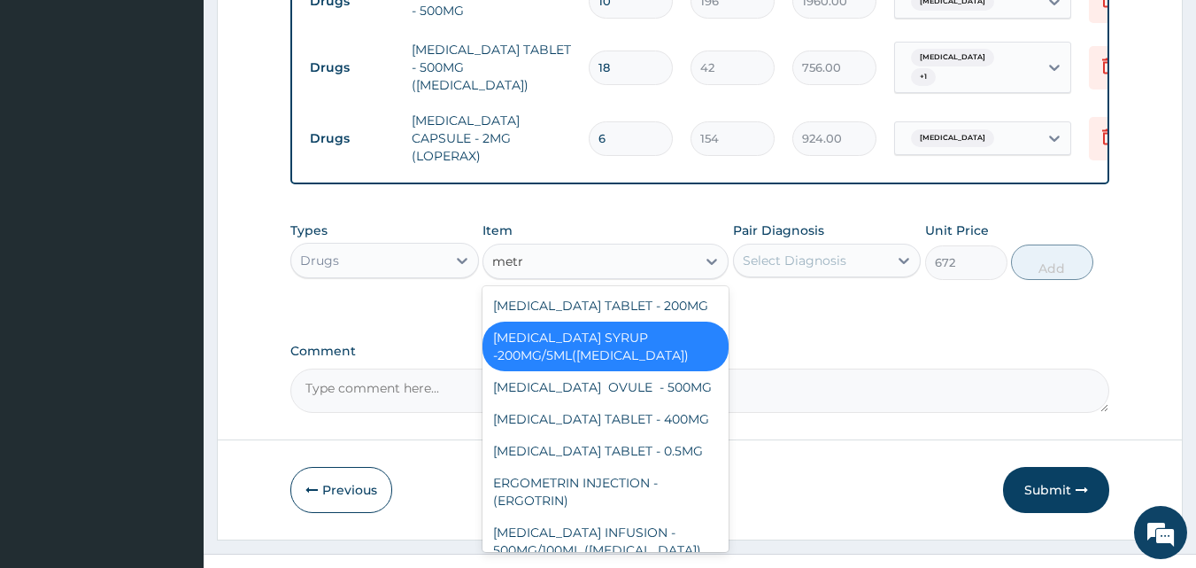
type input "metro"
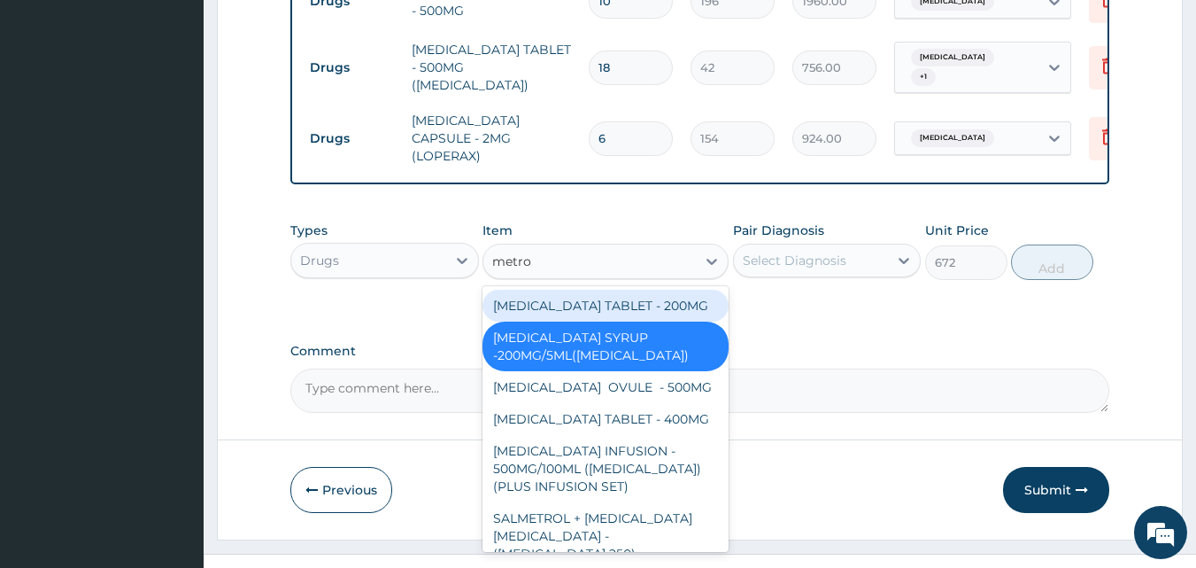
click at [632, 290] on div "METRONIDAZOLE TABLET - 200MG" at bounding box center [606, 306] width 246 height 32
type input "28"
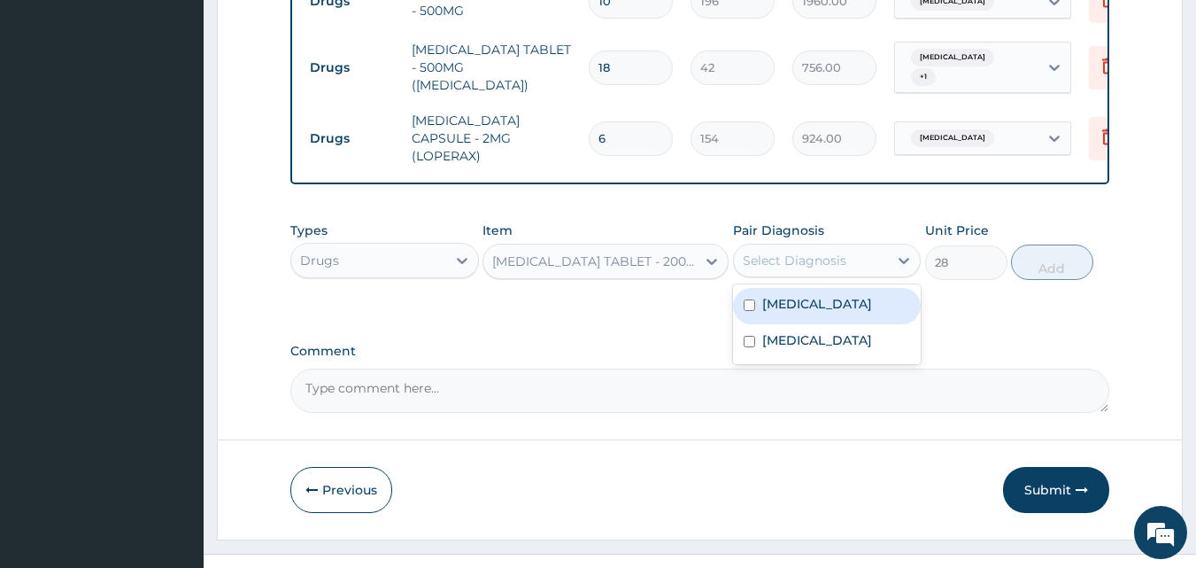
click at [778, 251] on div "Select Diagnosis" at bounding box center [795, 260] width 104 height 18
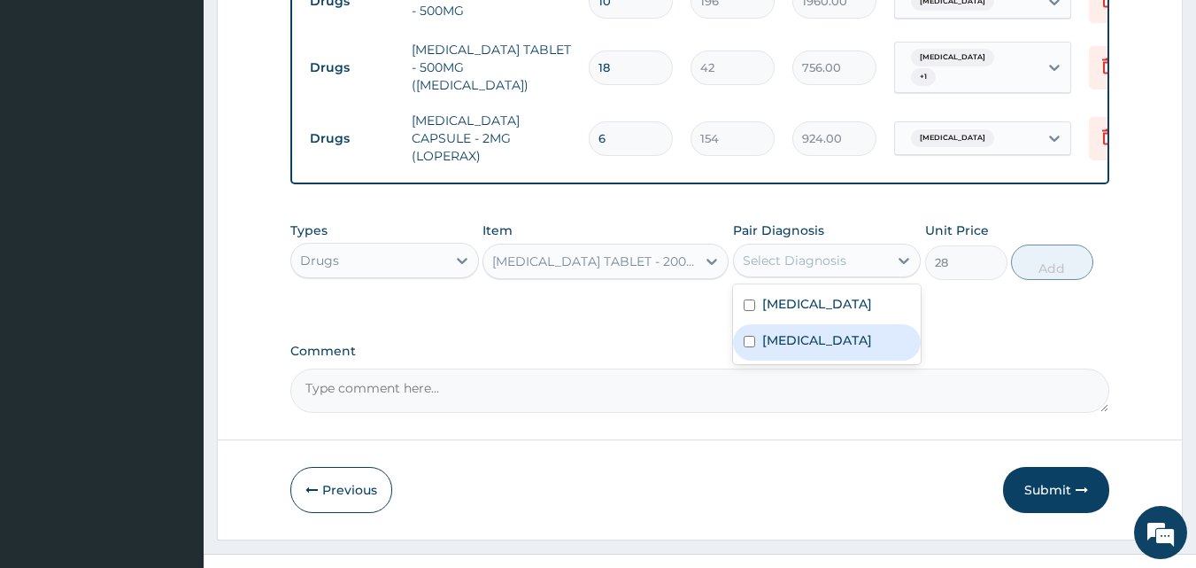
click at [780, 331] on label "Gastritis" at bounding box center [817, 340] width 110 height 18
checkbox input "true"
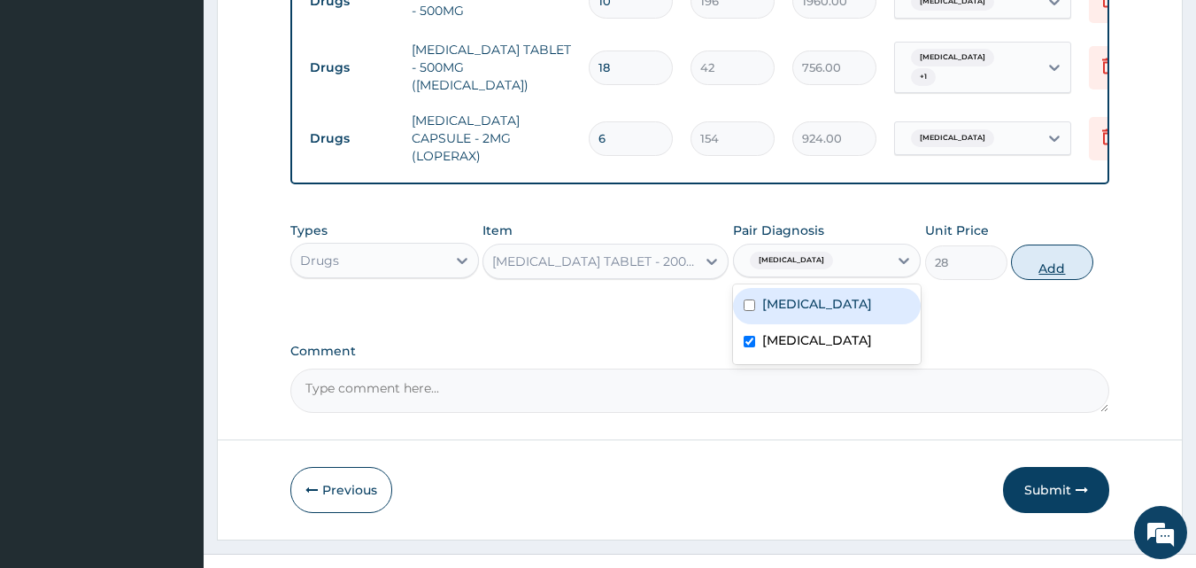
click at [1057, 248] on button "Add" at bounding box center [1052, 261] width 82 height 35
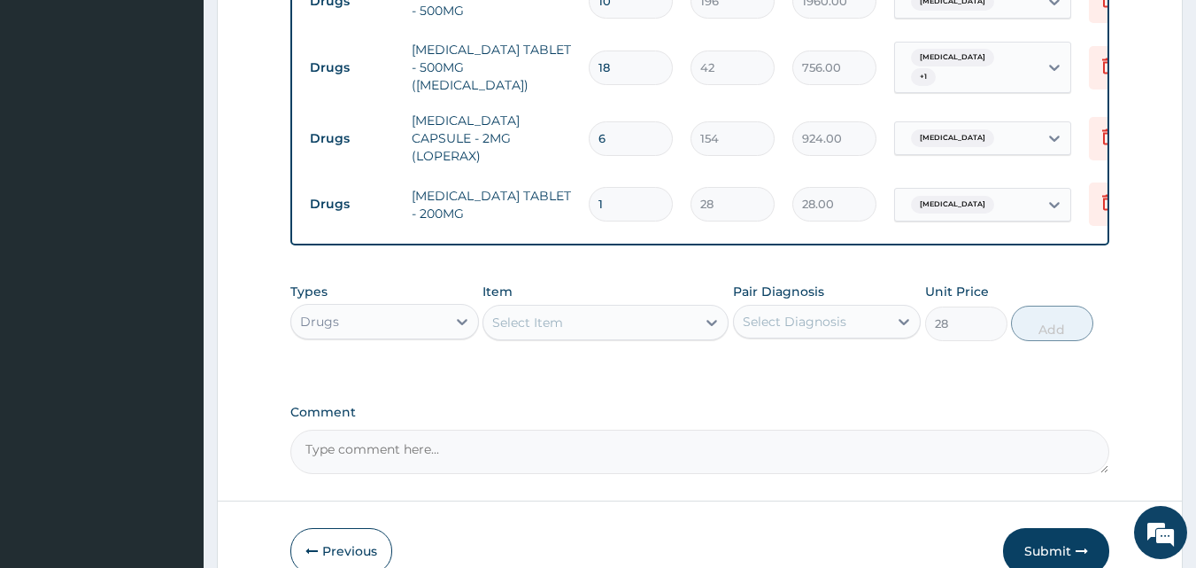
type input "0"
click at [625, 187] on input "1" at bounding box center [631, 204] width 84 height 35
type input "0.00"
type input "3"
type input "84.00"
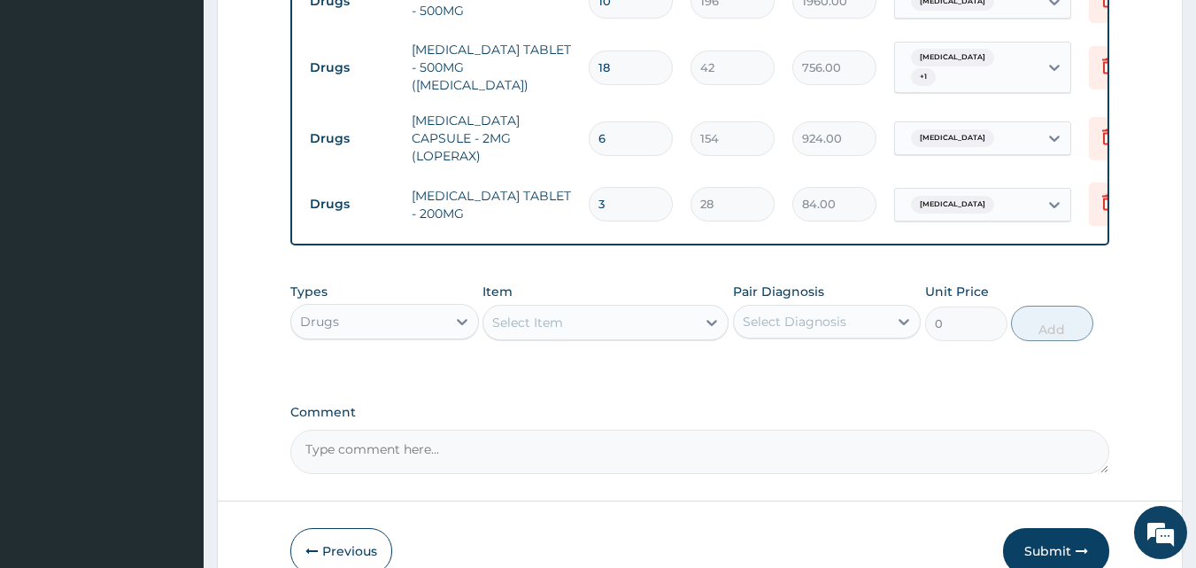
type input "30"
type input "840.00"
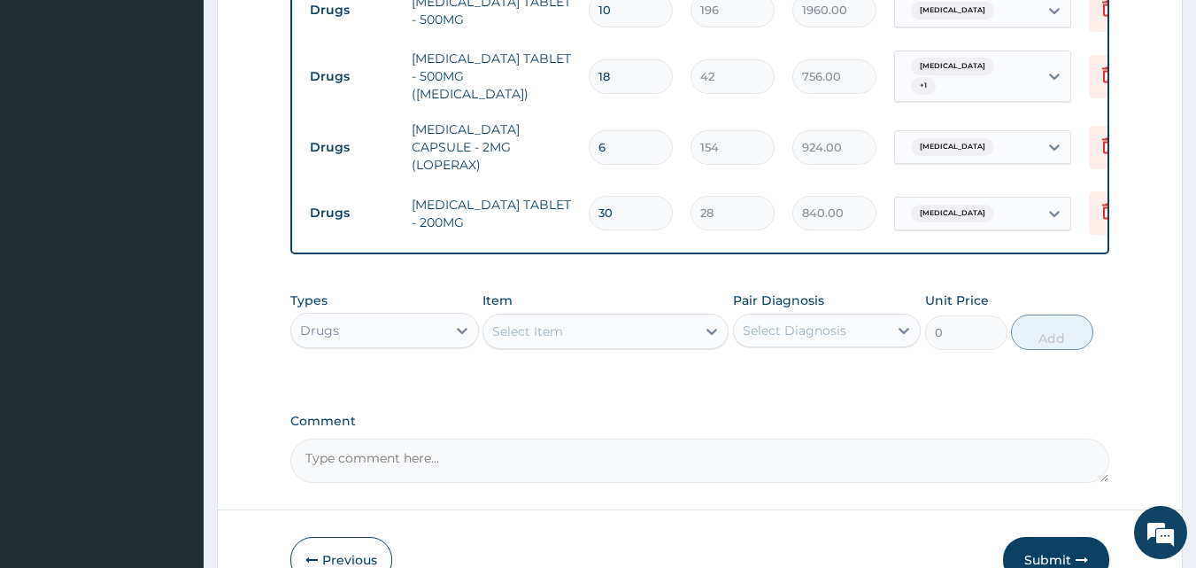
scroll to position [1108, 0]
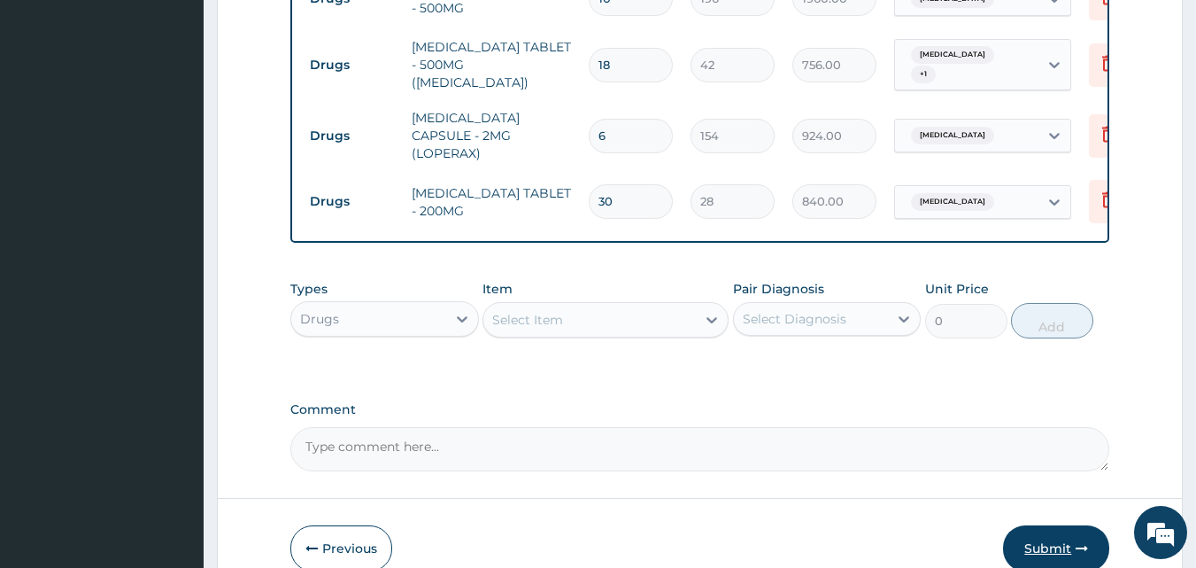
type input "30"
click at [1048, 531] on button "Submit" at bounding box center [1056, 548] width 106 height 46
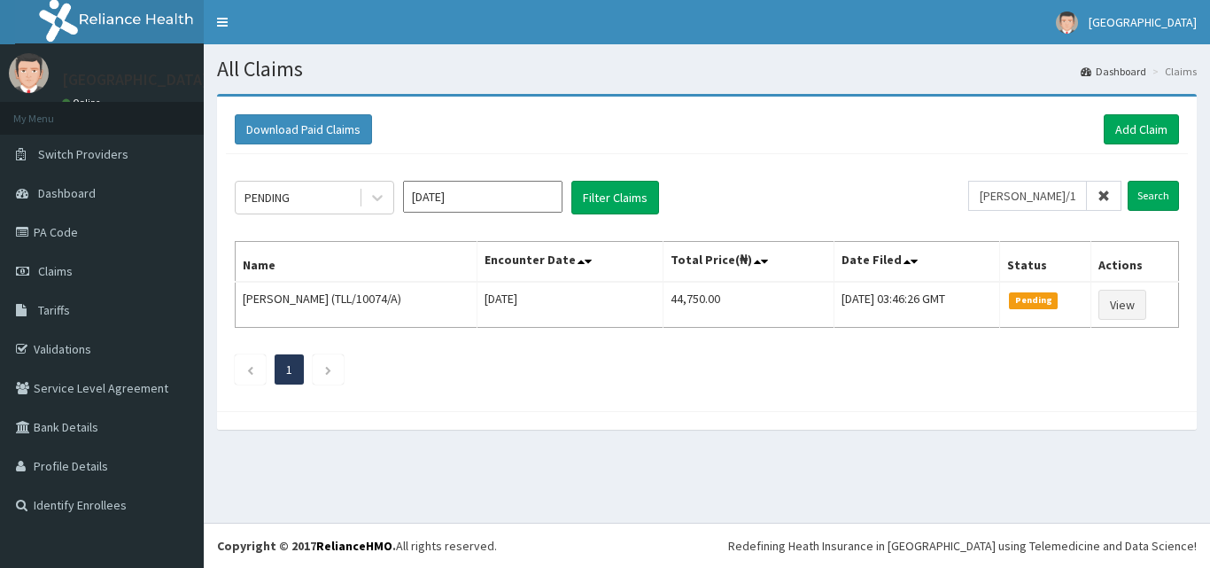
click at [996, 193] on input "[PERSON_NAME]/10001/A" at bounding box center [1027, 196] width 119 height 30
click at [996, 191] on input "[PERSON_NAME]/10001/A" at bounding box center [1027, 196] width 119 height 30
click at [989, 193] on input "[PERSON_NAME]/10001/A" at bounding box center [1027, 196] width 119 height 30
type input "COY/10001/A"
click at [1156, 190] on input "Search" at bounding box center [1152, 196] width 51 height 30
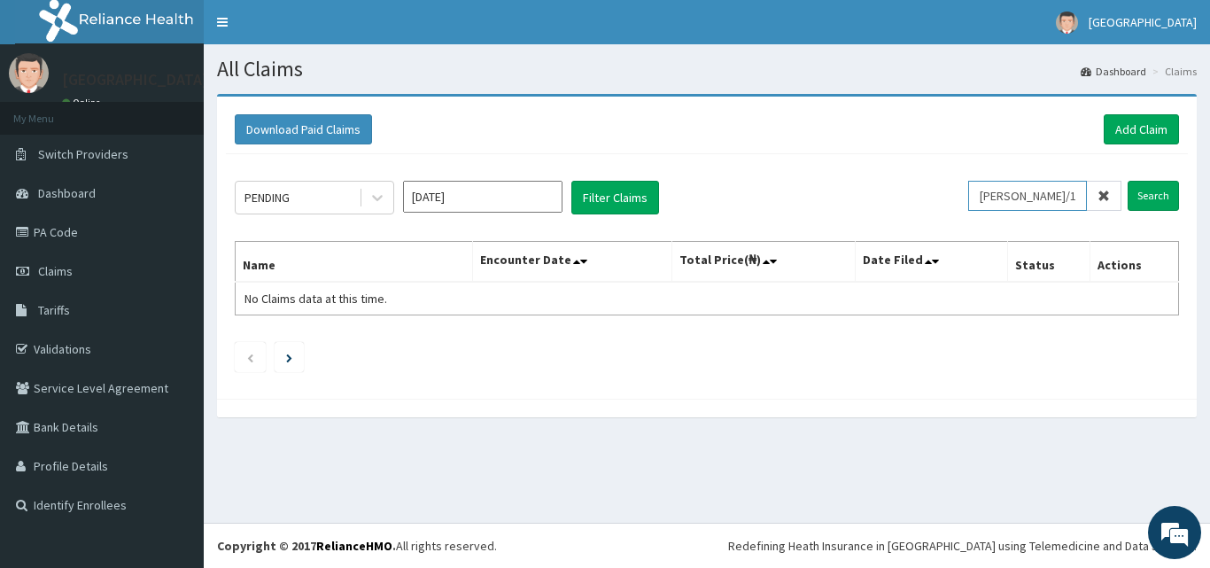
drag, startPoint x: 1067, startPoint y: 197, endPoint x: 1108, endPoint y: 199, distance: 40.8
click at [1069, 199] on input "COY/10001/A" at bounding box center [1027, 196] width 119 height 30
click at [1108, 199] on icon at bounding box center [1103, 196] width 12 height 12
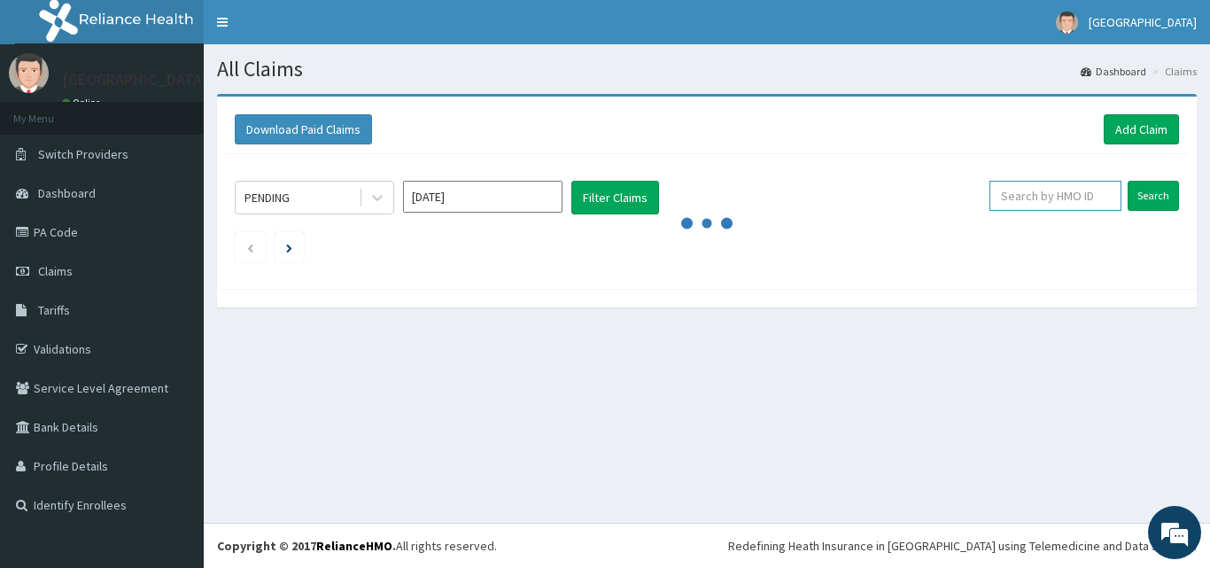
click at [1064, 201] on input "text" at bounding box center [1055, 196] width 132 height 30
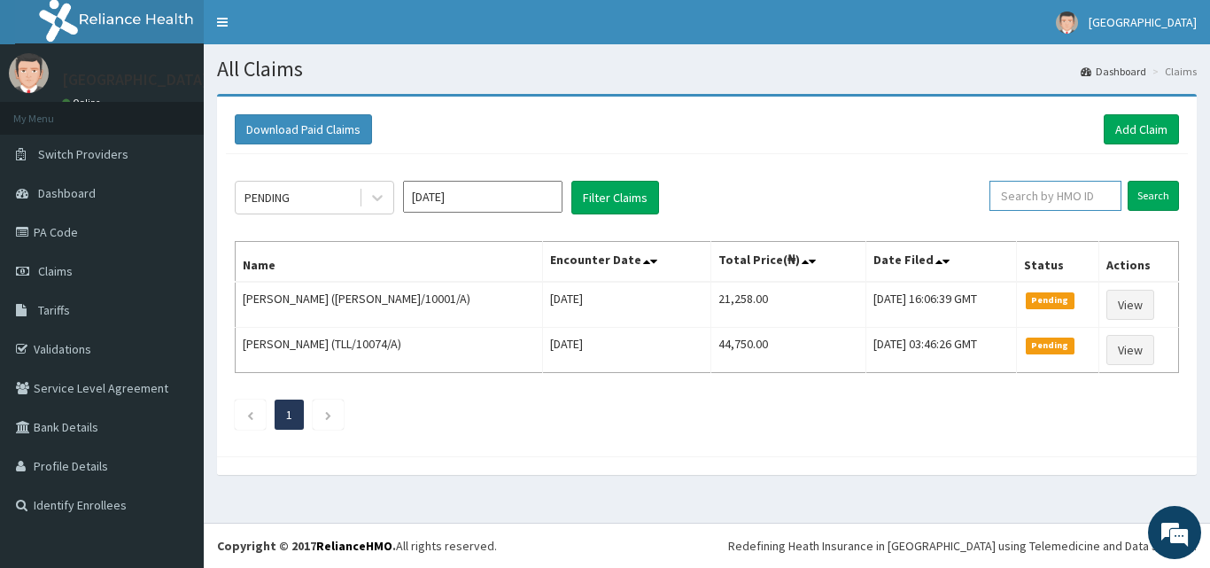
paste input "SLB/10070/A"
click at [990, 189] on input "SLB/10070/A" at bounding box center [1027, 196] width 119 height 30
type input "SLB/10070/A"
click at [1146, 186] on input "Search" at bounding box center [1152, 196] width 51 height 30
click at [1056, 197] on input "text" at bounding box center [1055, 196] width 132 height 30
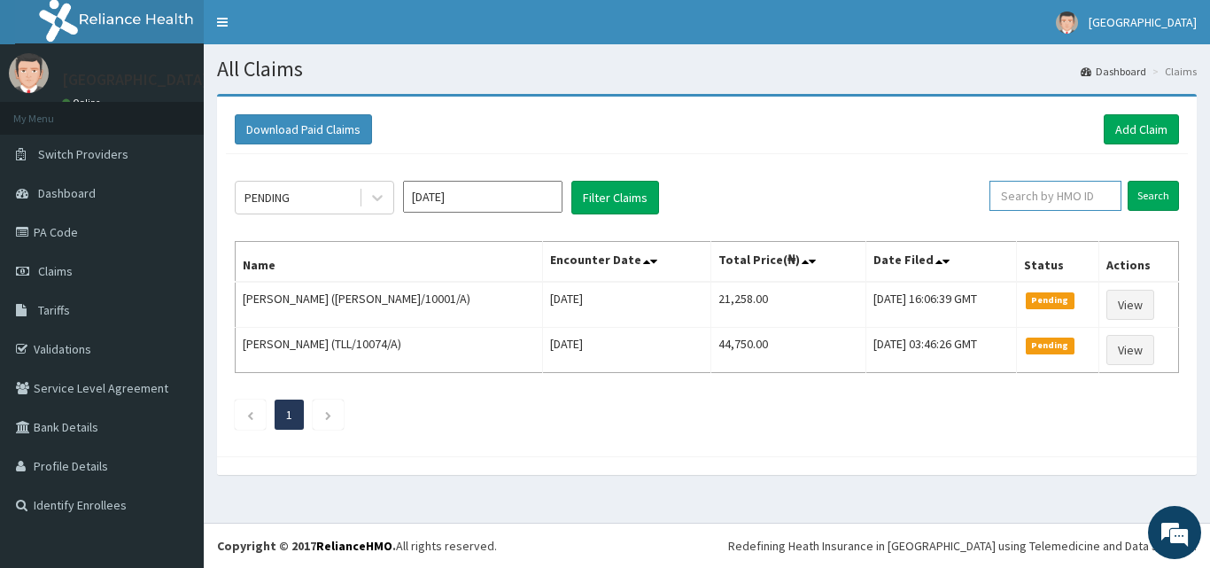
paste input "SLB/10070/A"
click at [993, 190] on input "SLB/10070/A" at bounding box center [1027, 196] width 119 height 30
type input "SLB/10070/A"
click at [1155, 194] on input "Search" at bounding box center [1152, 196] width 51 height 30
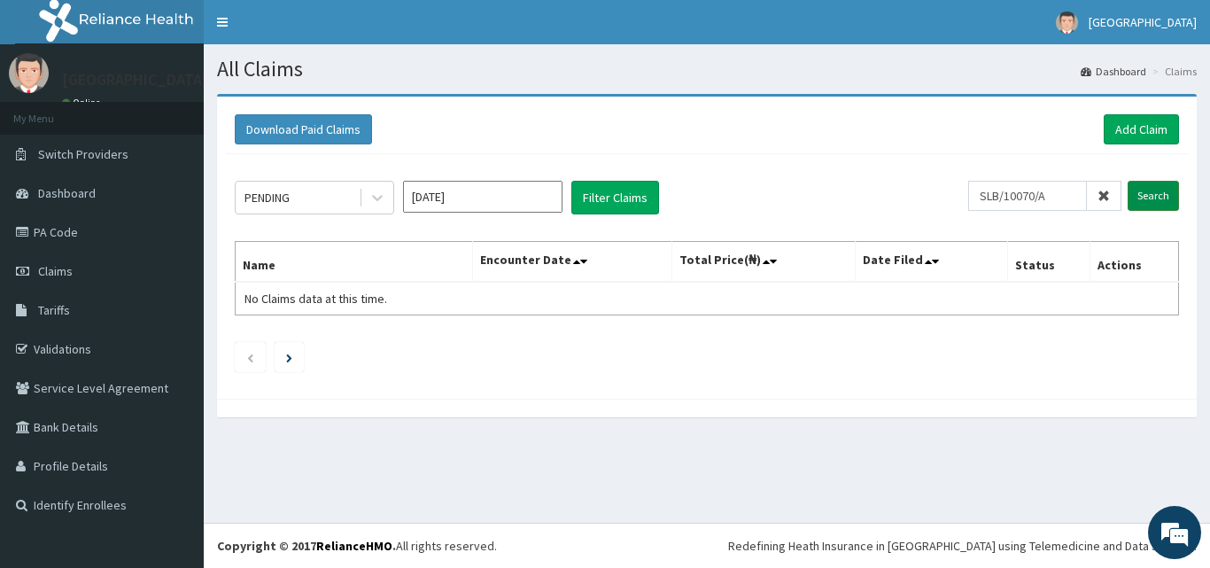
click at [1151, 197] on input "Search" at bounding box center [1152, 196] width 51 height 30
click at [1116, 116] on link "Add Claim" at bounding box center [1140, 129] width 75 height 30
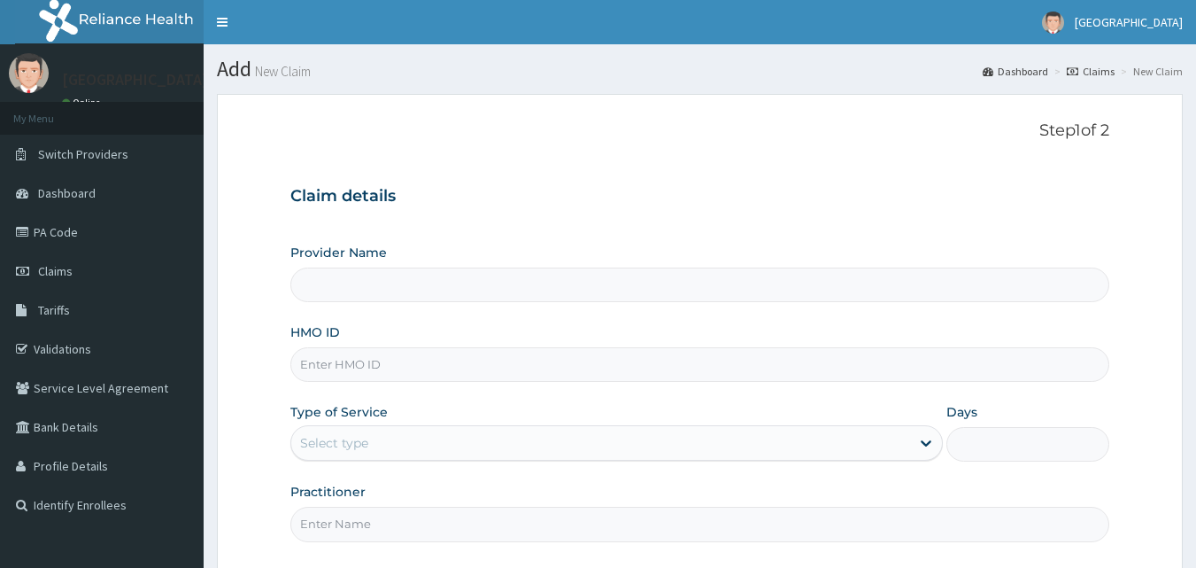
click at [566, 364] on input "HMO ID" at bounding box center [700, 364] width 820 height 35
type input "[GEOGRAPHIC_DATA]"
paste input "SLB/10070/A"
type input "SLB/10070/A"
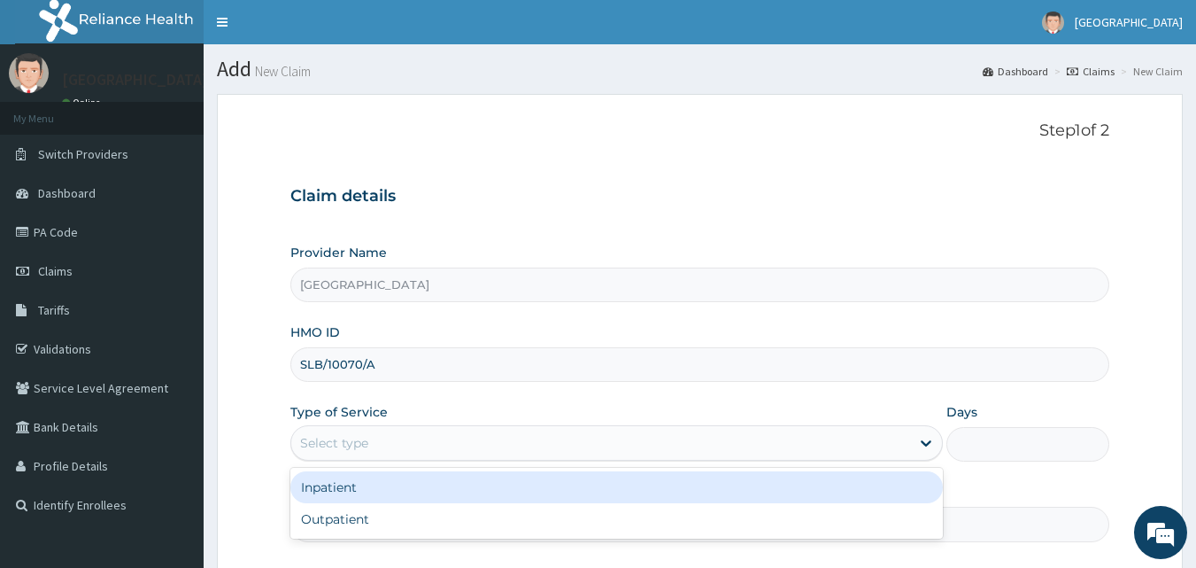
drag, startPoint x: 524, startPoint y: 449, endPoint x: 491, endPoint y: 531, distance: 89.0
click at [515, 460] on div "option Inpatient focused, 1 of 2. 2 results available. Use Up and Down to choos…" at bounding box center [616, 442] width 653 height 35
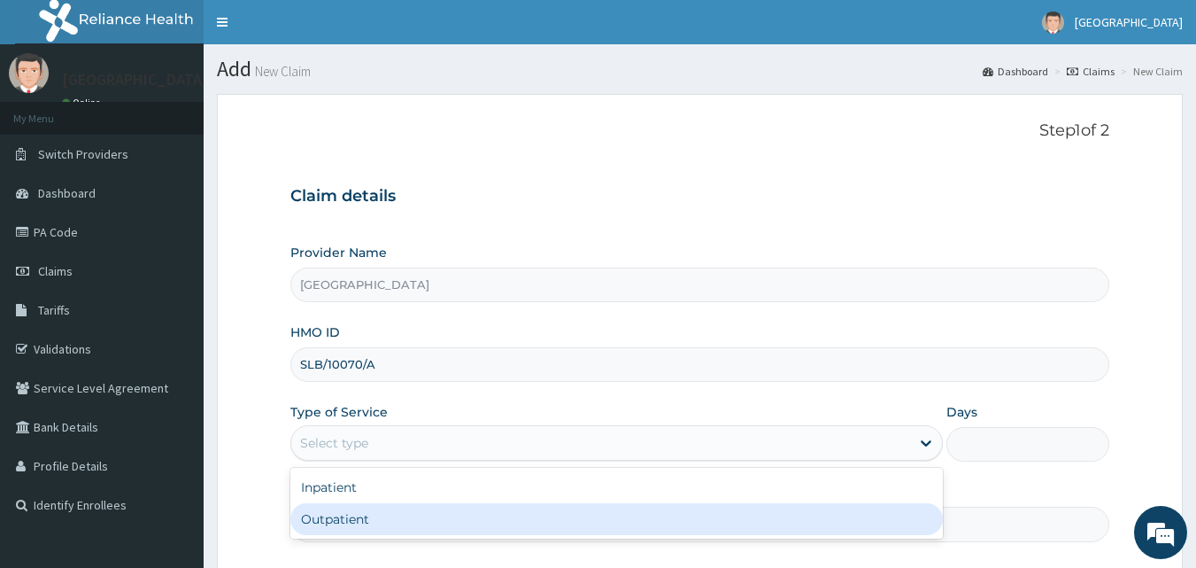
click at [490, 535] on div "Outpatient" at bounding box center [616, 519] width 653 height 32
type input "1"
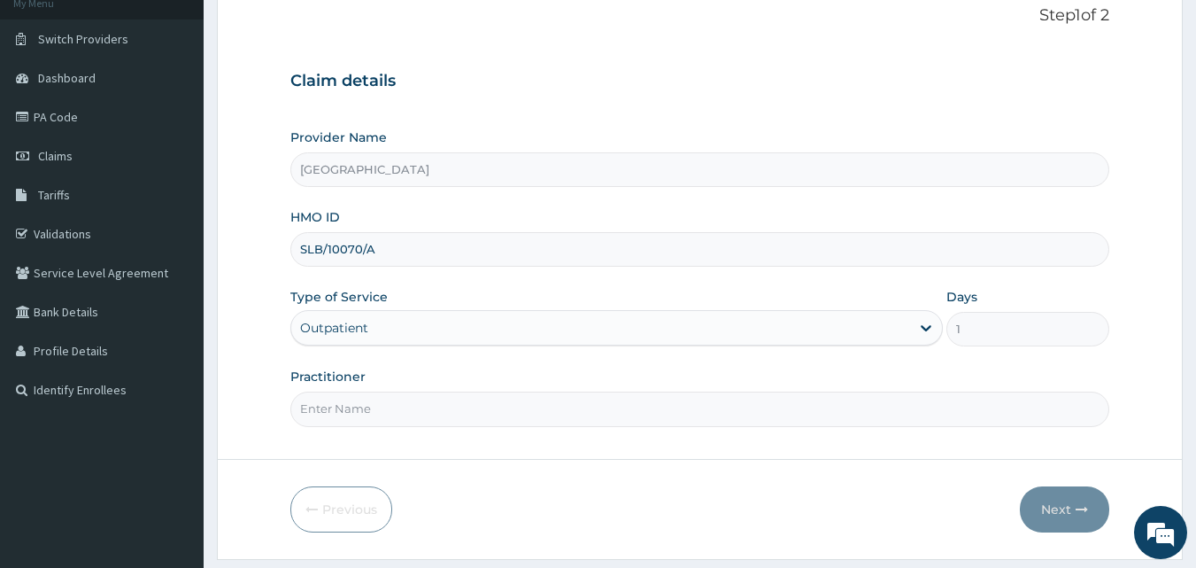
scroll to position [166, 0]
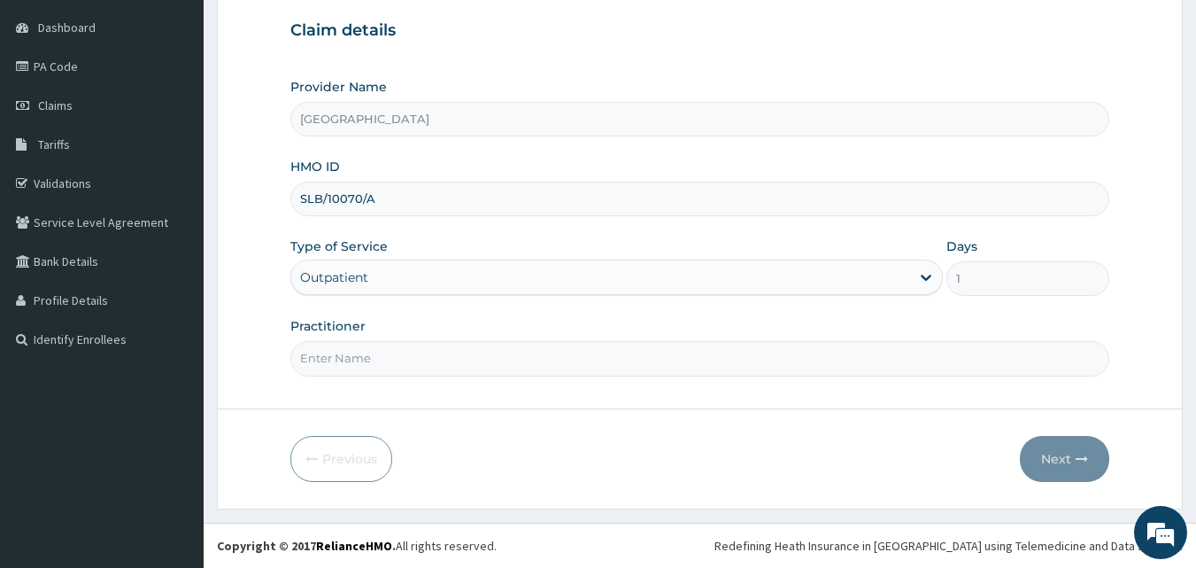
click at [432, 363] on input "Practitioner" at bounding box center [700, 358] width 820 height 35
click at [499, 369] on input "Practitioner" at bounding box center [700, 358] width 820 height 35
type input "Dr [PERSON_NAME]"
click at [1074, 446] on button "Next" at bounding box center [1064, 459] width 89 height 46
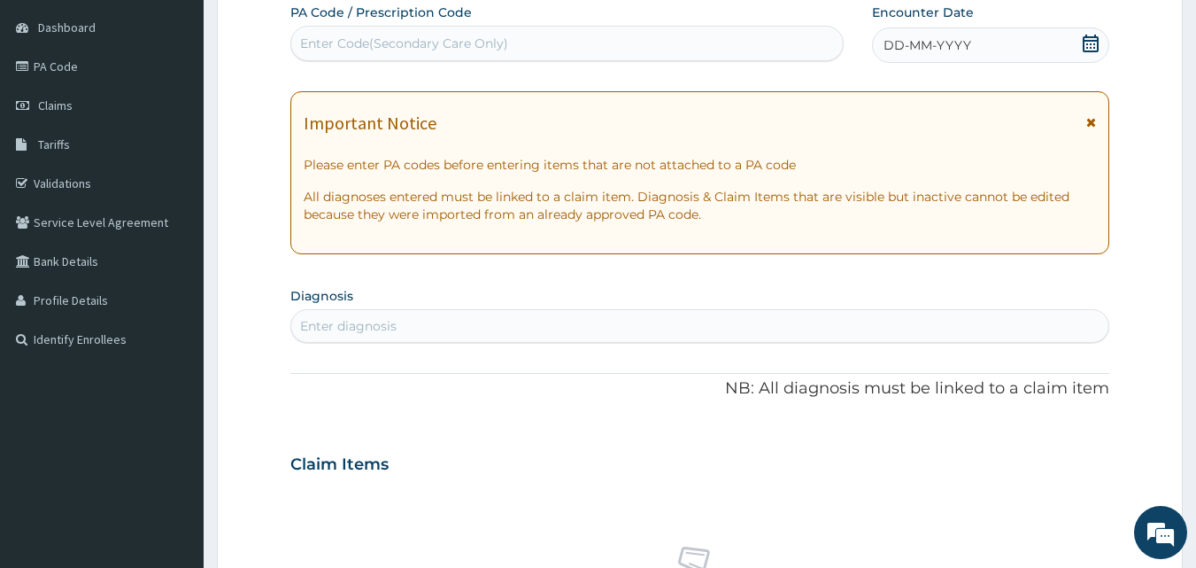
click at [1094, 47] on icon at bounding box center [1091, 44] width 18 height 18
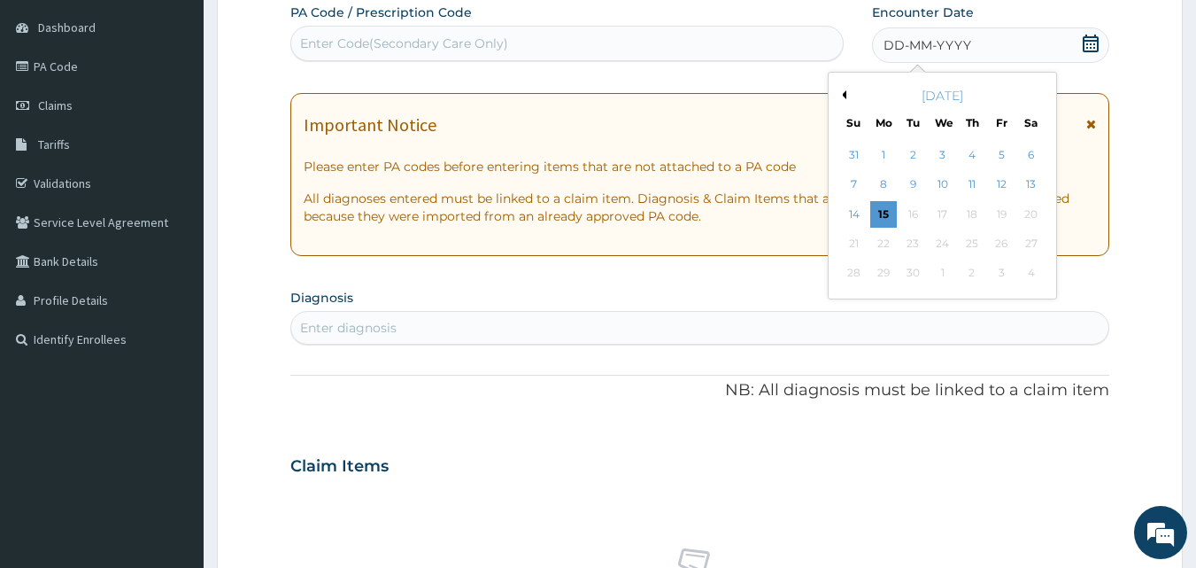
click at [846, 96] on button "Previous Month" at bounding box center [842, 94] width 9 height 9
click at [1092, 49] on icon at bounding box center [1091, 44] width 18 height 18
click at [995, 214] on div "15" at bounding box center [1001, 214] width 27 height 27
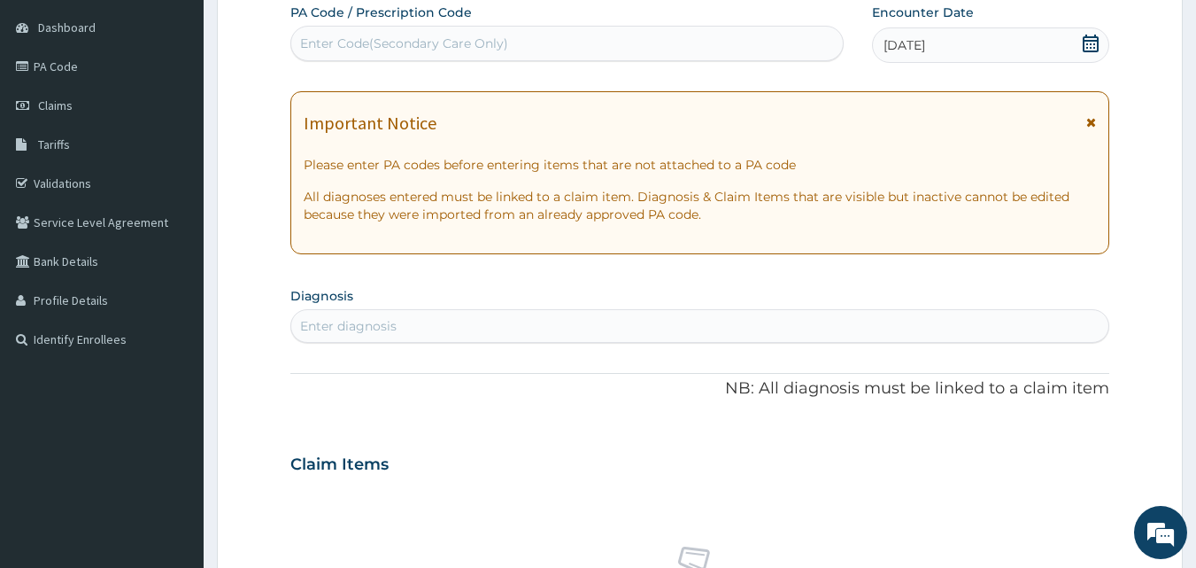
click at [494, 323] on div "Enter diagnosis" at bounding box center [700, 326] width 818 height 28
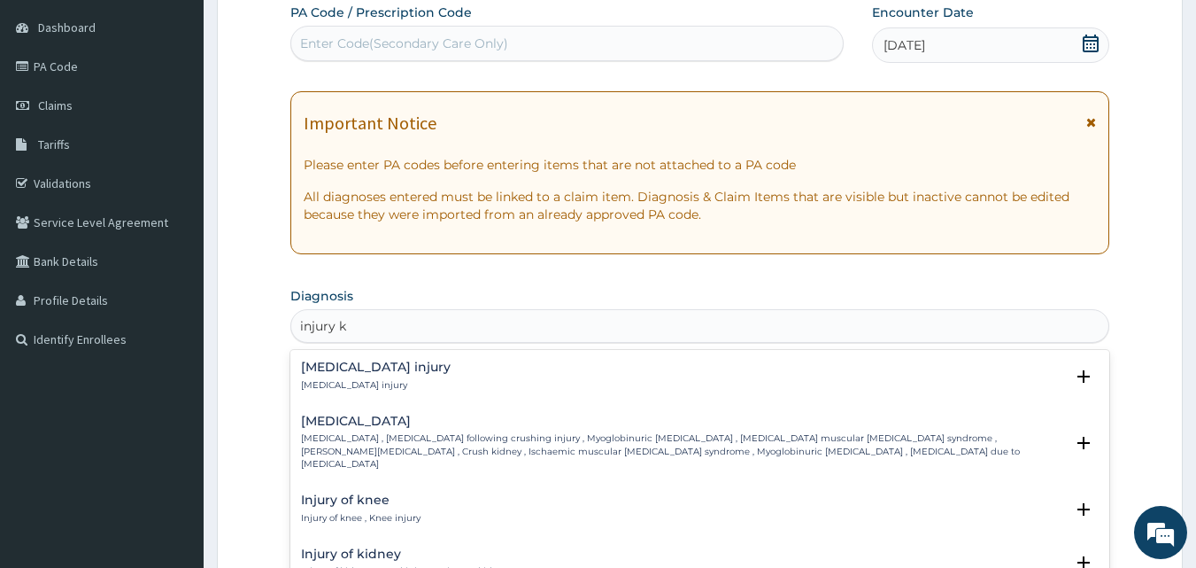
type input "injury kn"
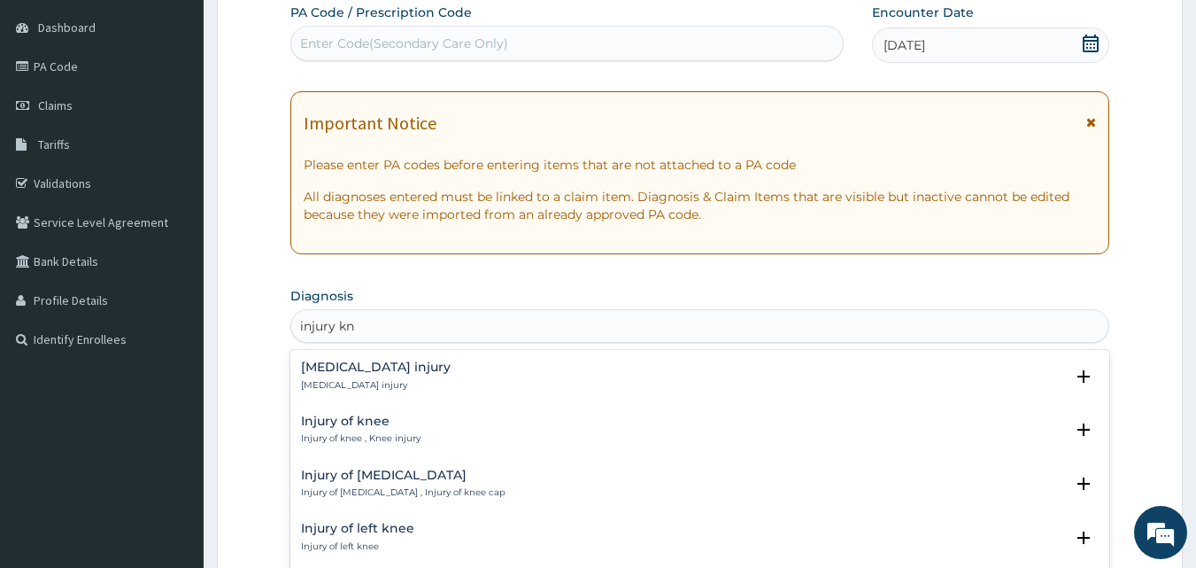
click at [425, 439] on div "Injury of knee Injury of knee , Knee injury" at bounding box center [700, 429] width 799 height 31
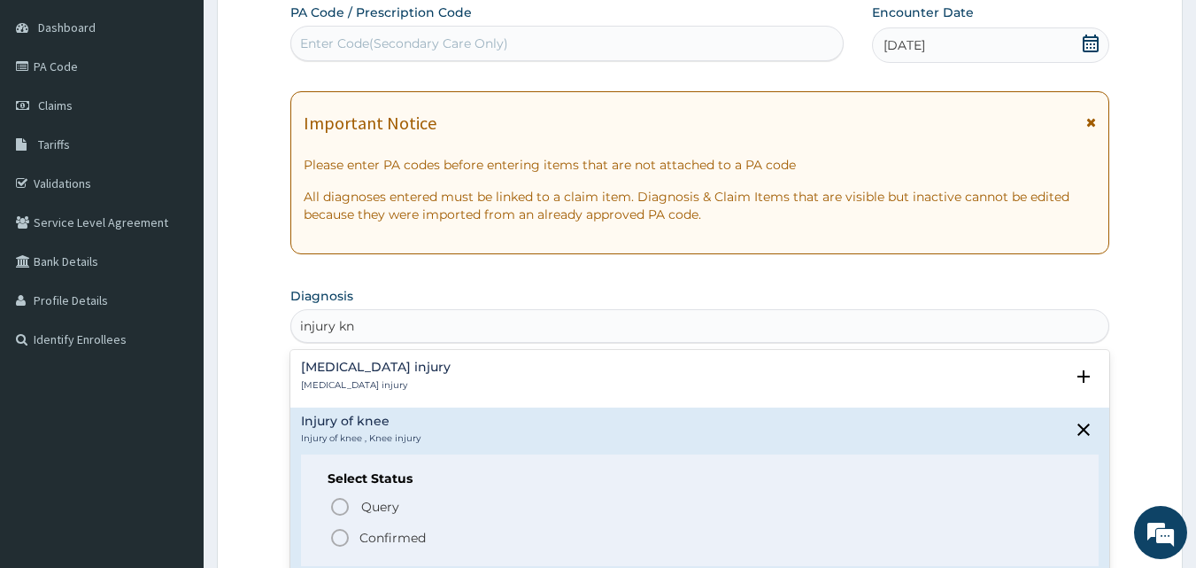
click at [367, 538] on p "Confirmed" at bounding box center [393, 538] width 66 height 18
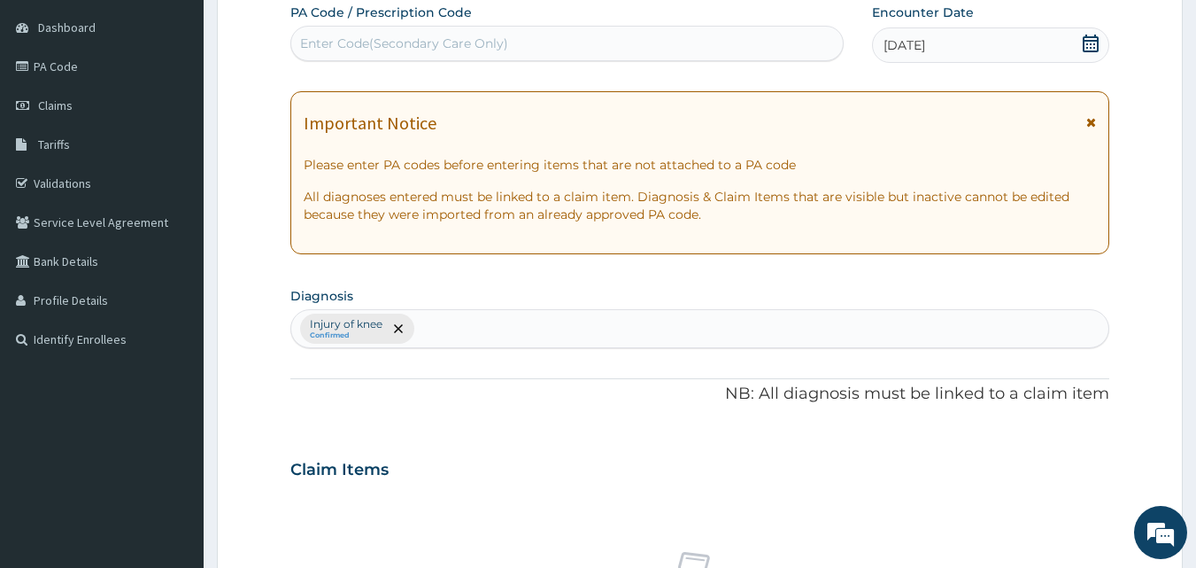
click at [447, 331] on div "Injury of knee Confirmed" at bounding box center [700, 328] width 818 height 37
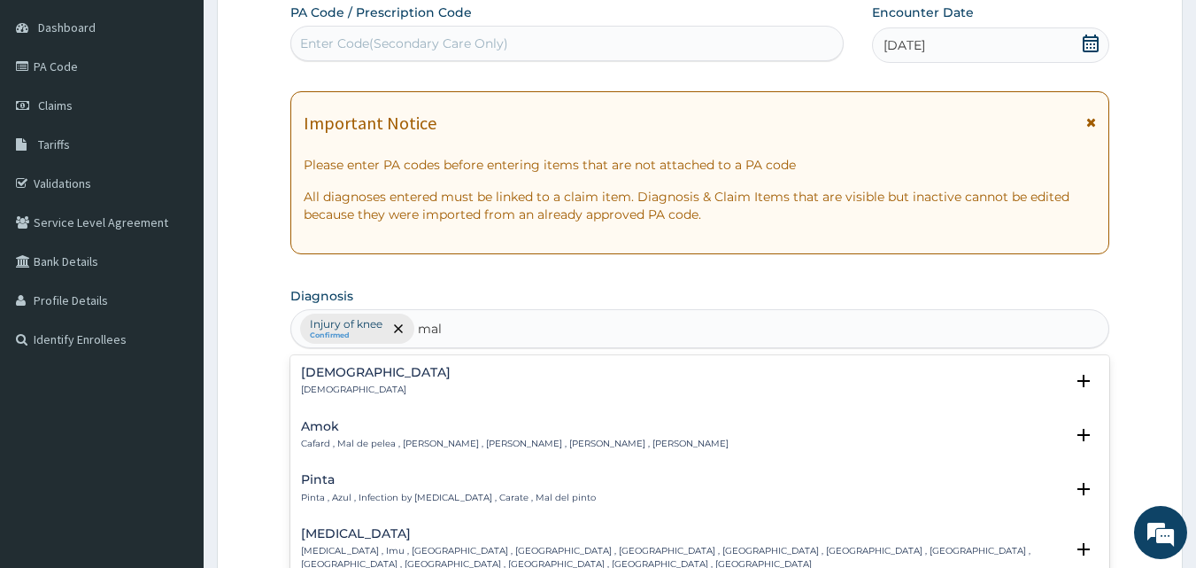
type input "[MEDICAL_DATA]"
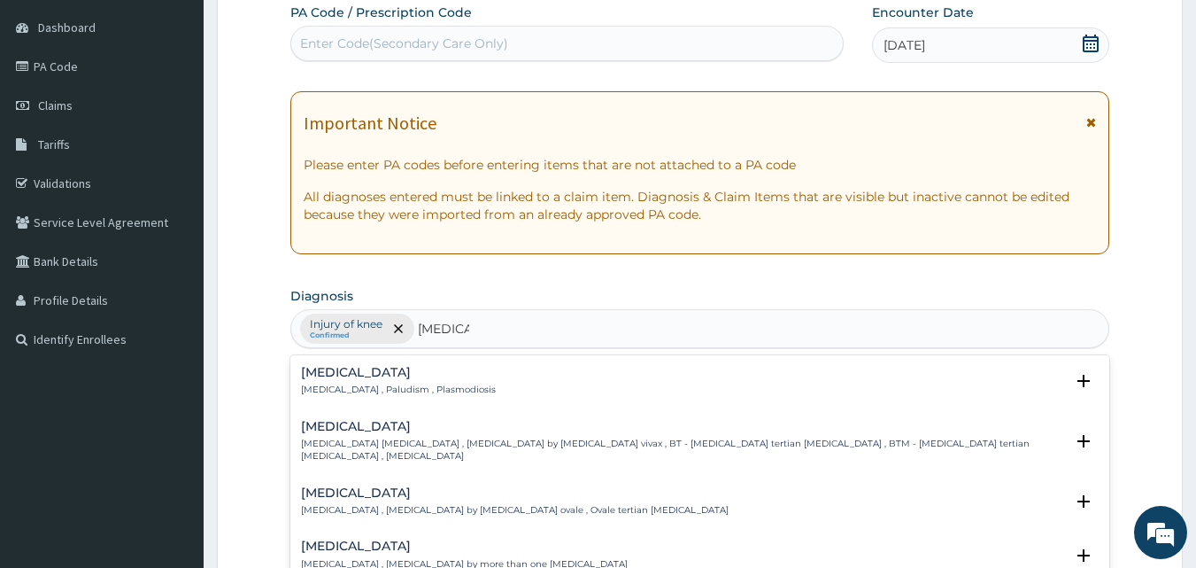
click at [373, 393] on p "[MEDICAL_DATA] , Paludism , Plasmodiosis" at bounding box center [398, 389] width 195 height 12
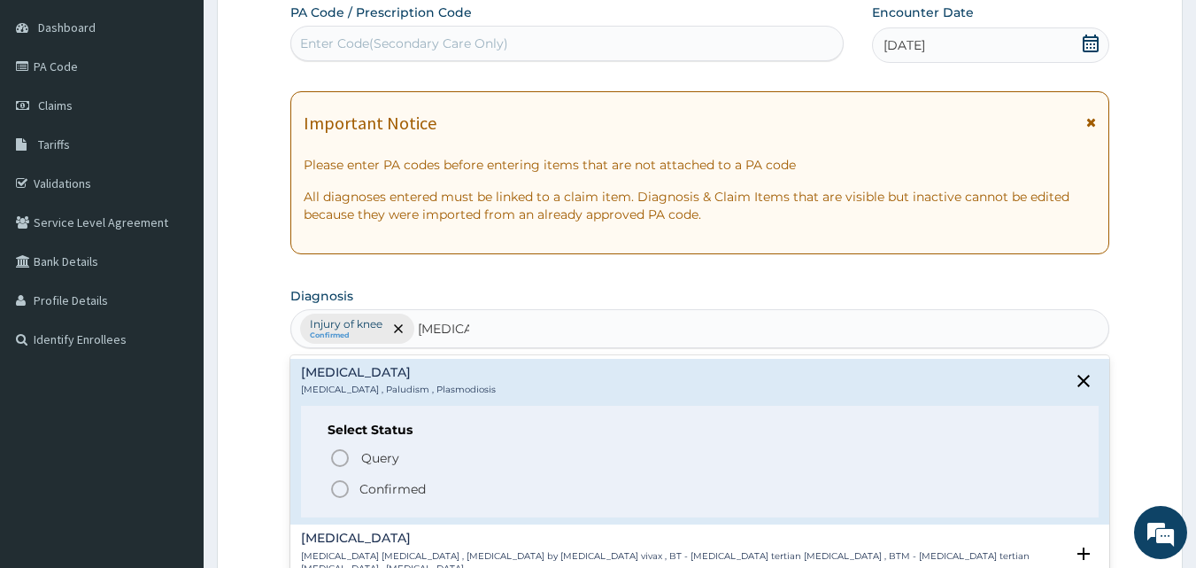
click at [343, 491] on icon "status option filled" at bounding box center [339, 488] width 21 height 21
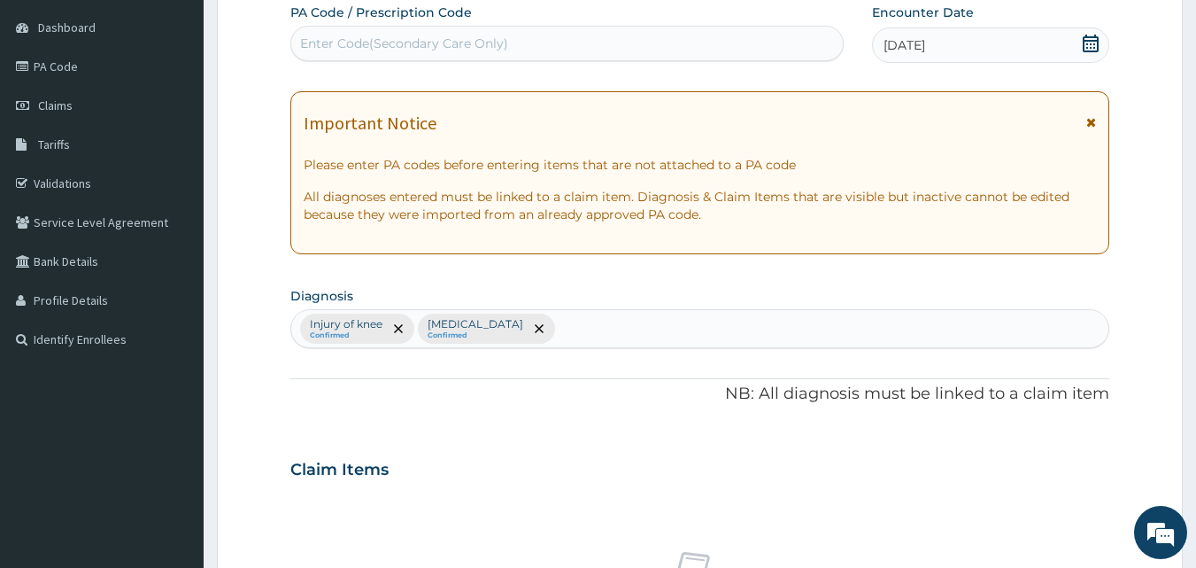
click at [572, 327] on div "Injury of knee Confirmed [MEDICAL_DATA] Confirmed" at bounding box center [700, 328] width 818 height 37
type input "seps"
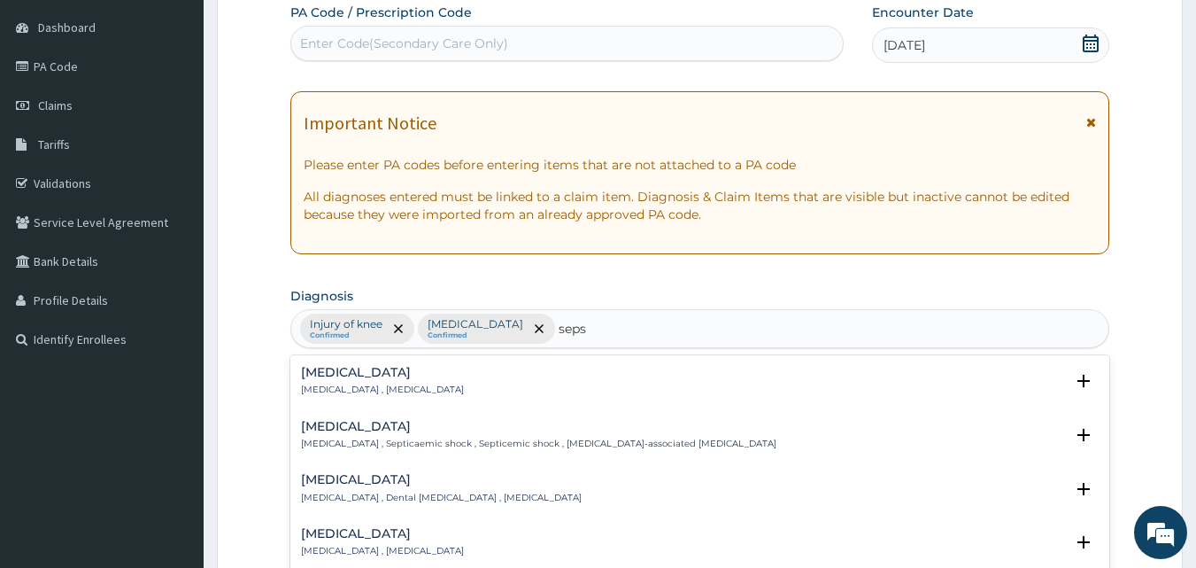
click at [405, 383] on div "[MEDICAL_DATA] [MEDICAL_DATA] , [MEDICAL_DATA]" at bounding box center [382, 381] width 163 height 31
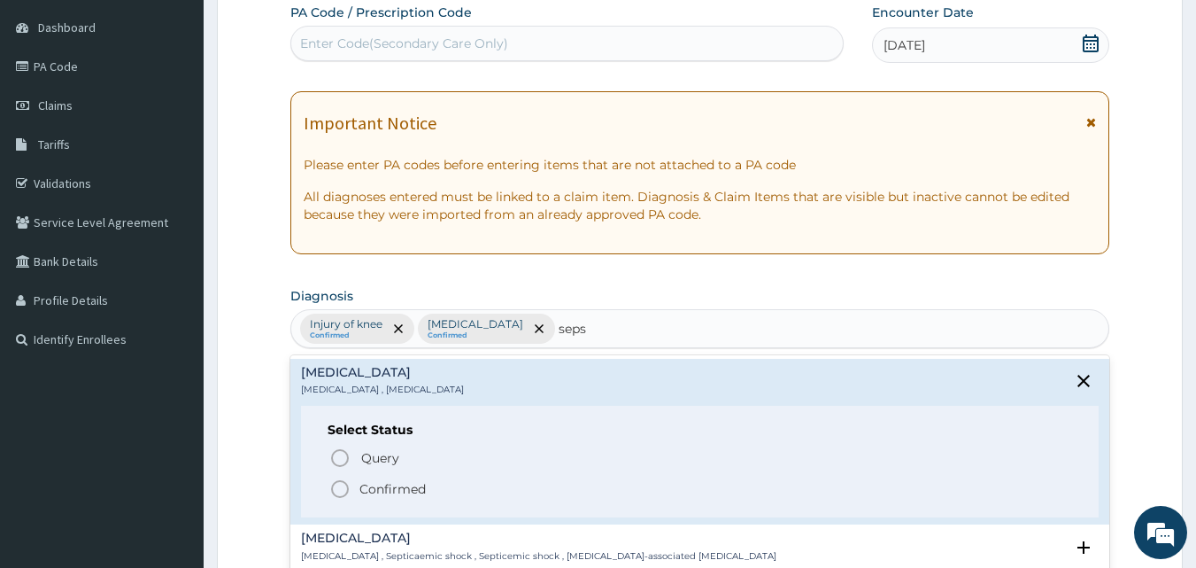
click at [351, 496] on span "Confirmed" at bounding box center [701, 488] width 744 height 21
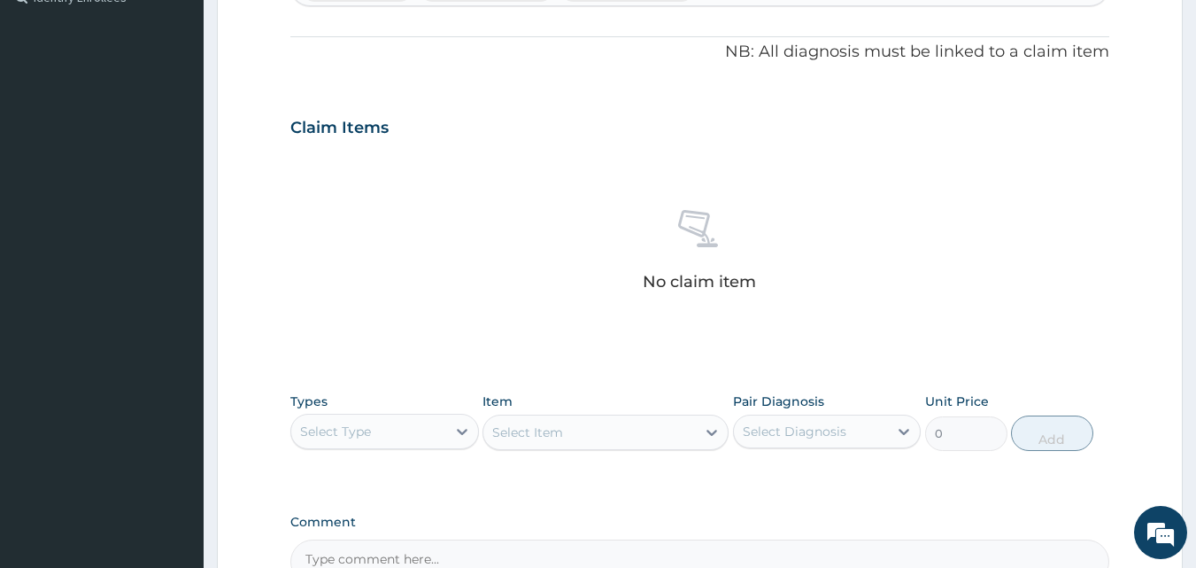
scroll to position [524, 0]
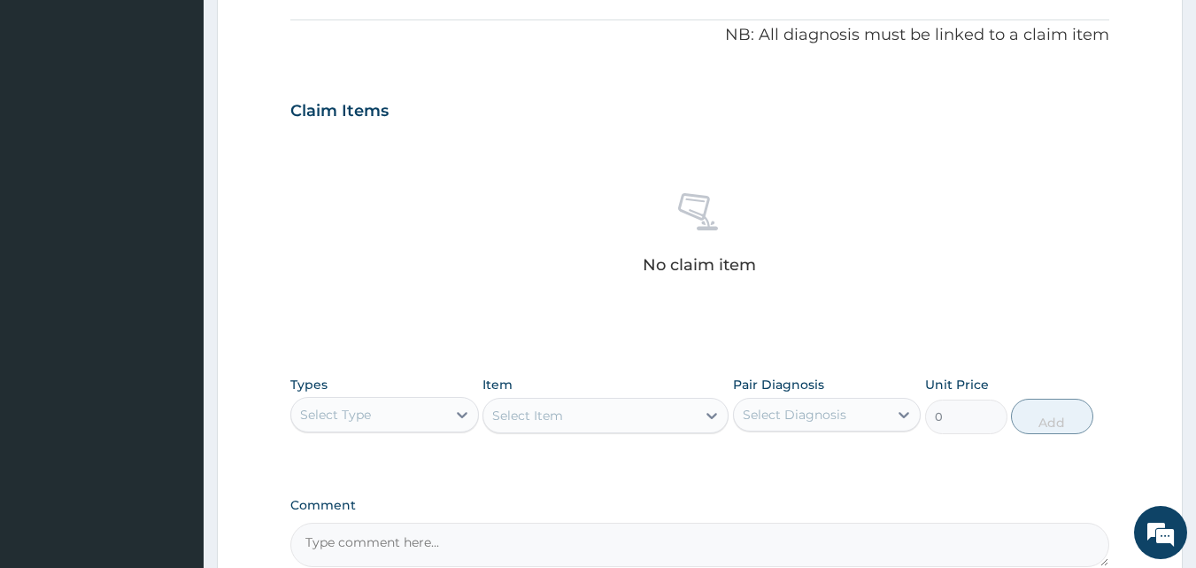
click at [391, 398] on div "Select Type" at bounding box center [384, 414] width 189 height 35
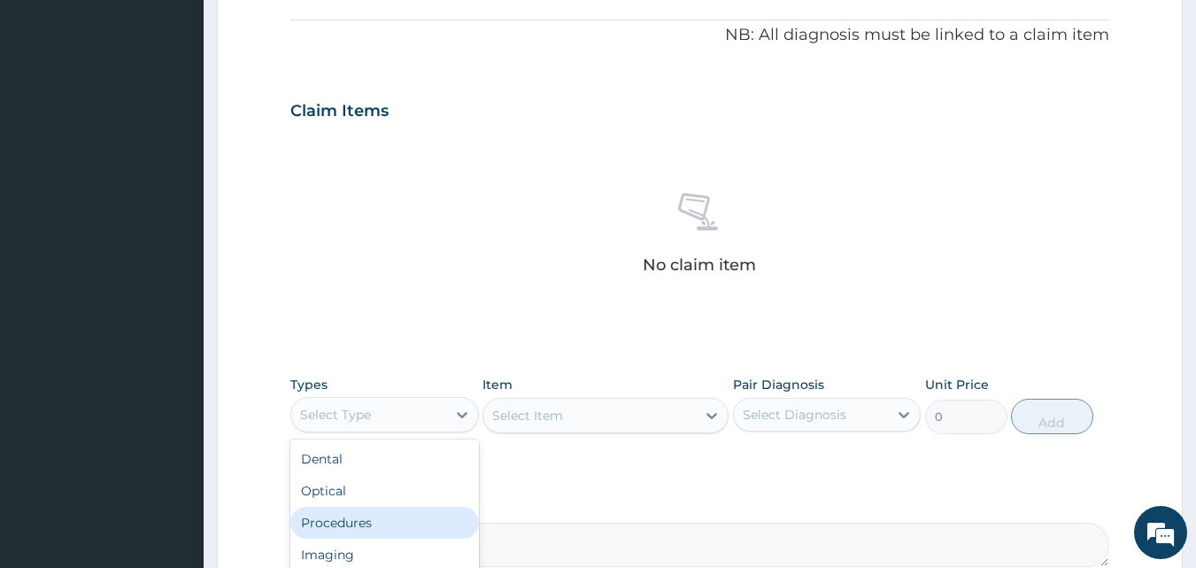
click at [347, 522] on div "Procedures" at bounding box center [384, 523] width 189 height 32
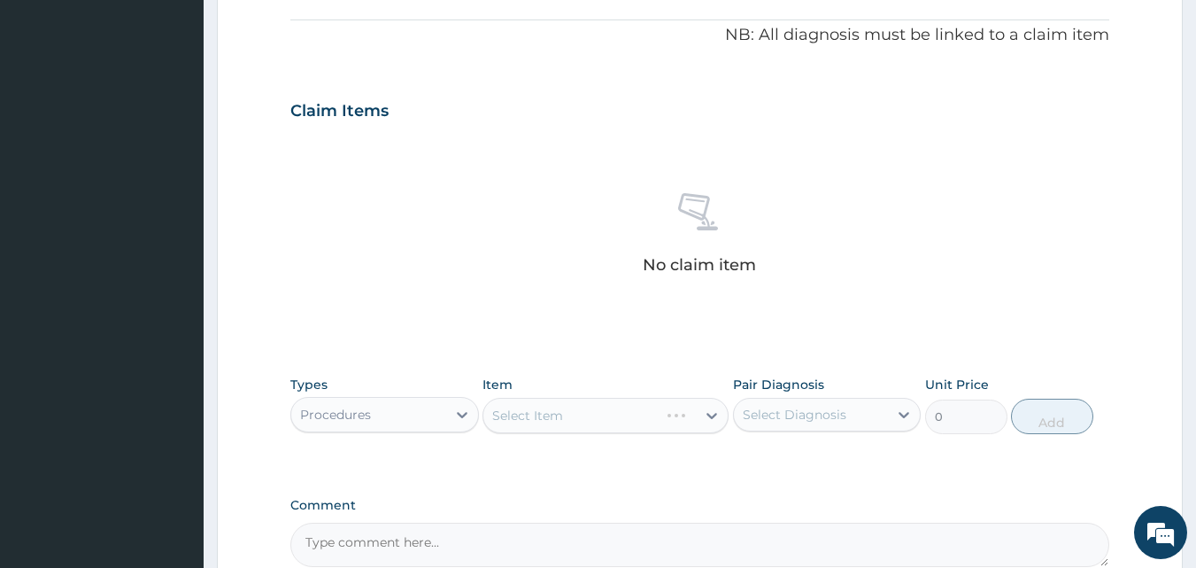
click at [576, 414] on div "Select Item" at bounding box center [606, 415] width 246 height 35
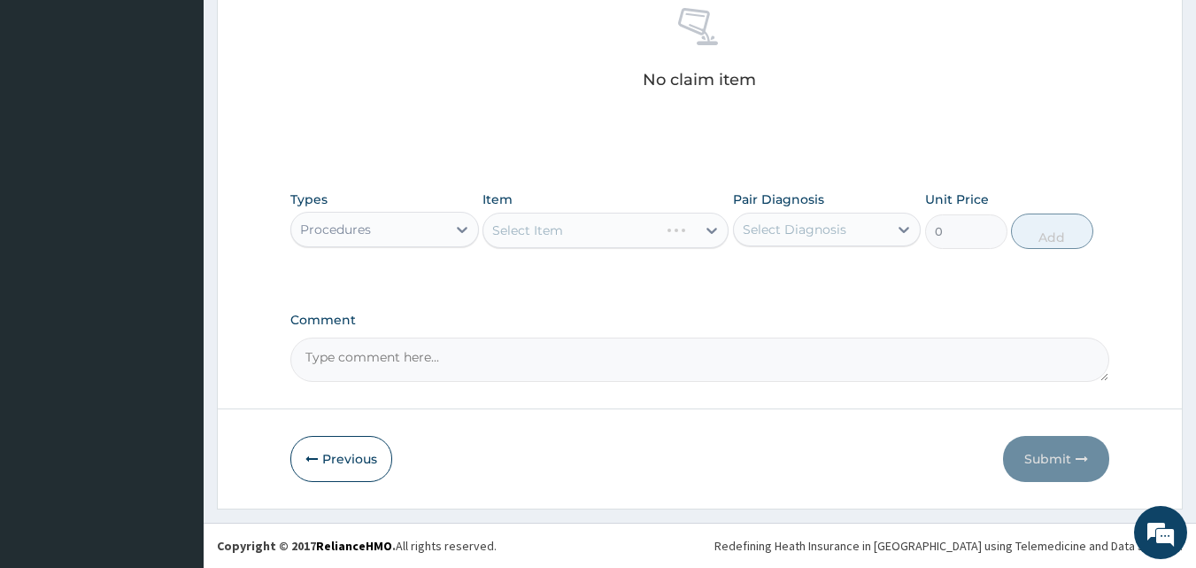
click at [649, 220] on div "Select Item" at bounding box center [606, 230] width 246 height 35
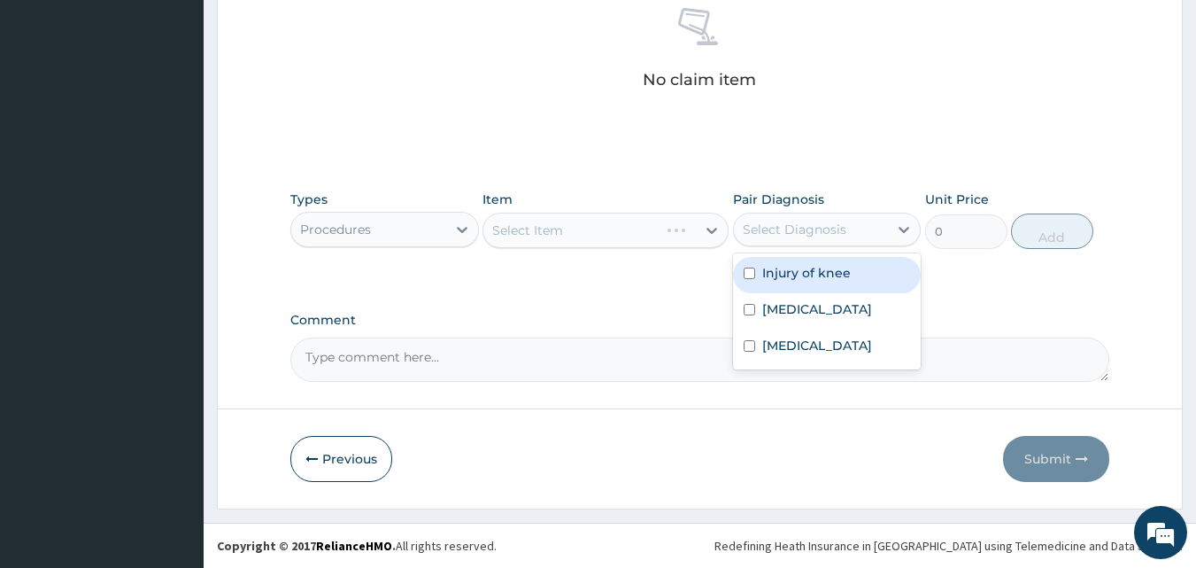
click at [794, 233] on div "Select Diagnosis" at bounding box center [795, 229] width 104 height 18
click at [792, 273] on label "Injury of knee" at bounding box center [806, 273] width 89 height 18
checkbox input "true"
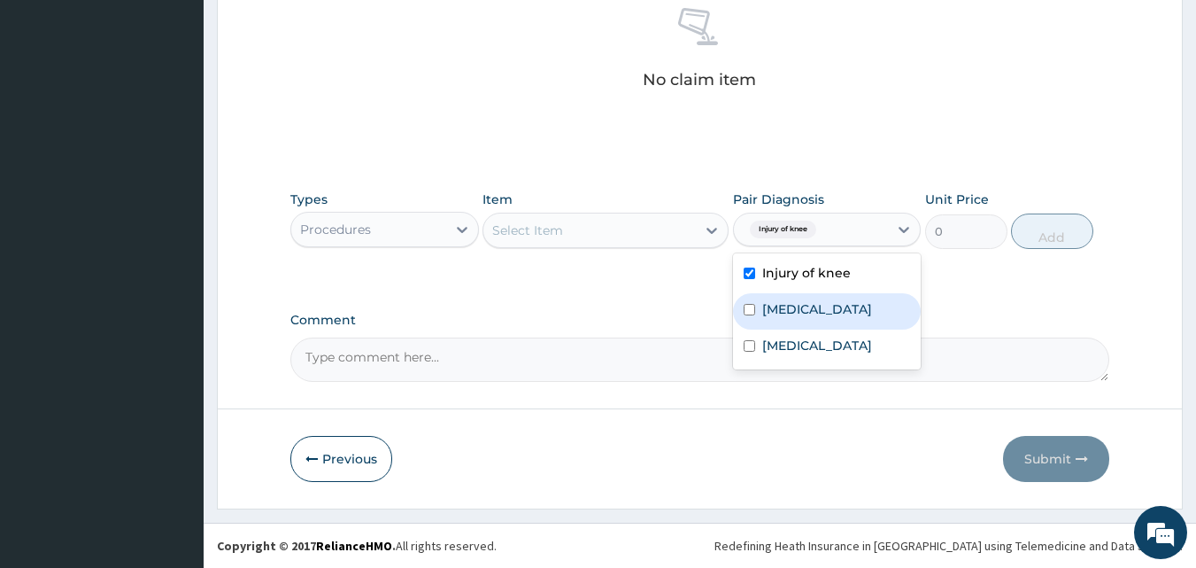
click at [777, 301] on label "Malaria" at bounding box center [817, 309] width 110 height 18
checkbox input "true"
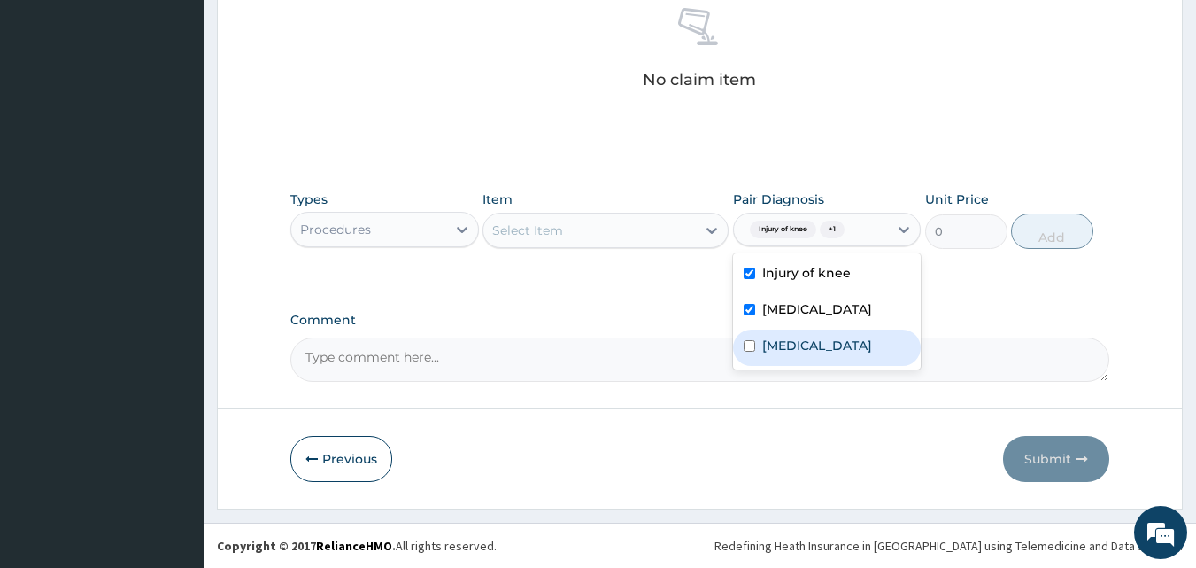
click at [743, 358] on div "Sepsis" at bounding box center [827, 347] width 189 height 36
checkbox input "true"
click at [616, 230] on div "Select Item" at bounding box center [590, 230] width 213 height 28
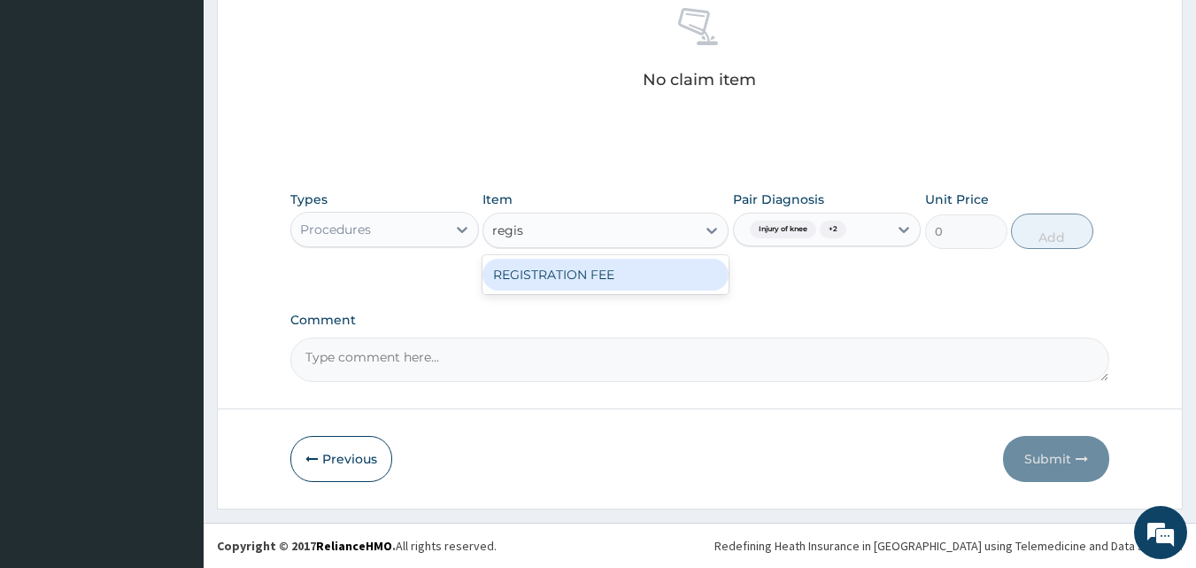
type input "regist"
click at [600, 264] on div "REGISTRATION FEE" at bounding box center [606, 275] width 246 height 32
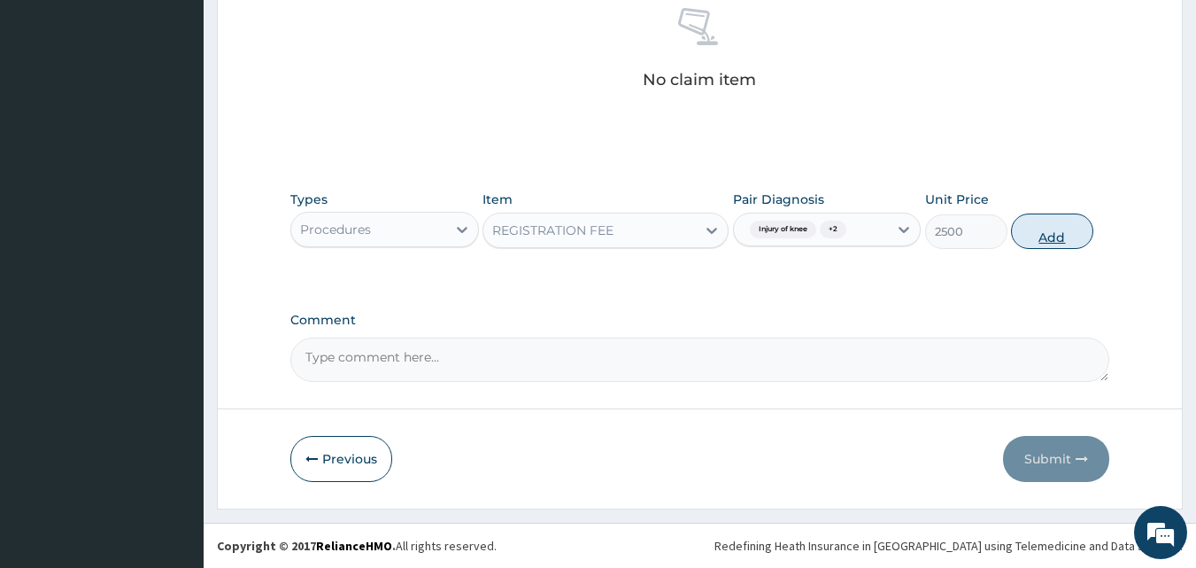
click at [1033, 233] on button "Add" at bounding box center [1052, 230] width 82 height 35
type input "0"
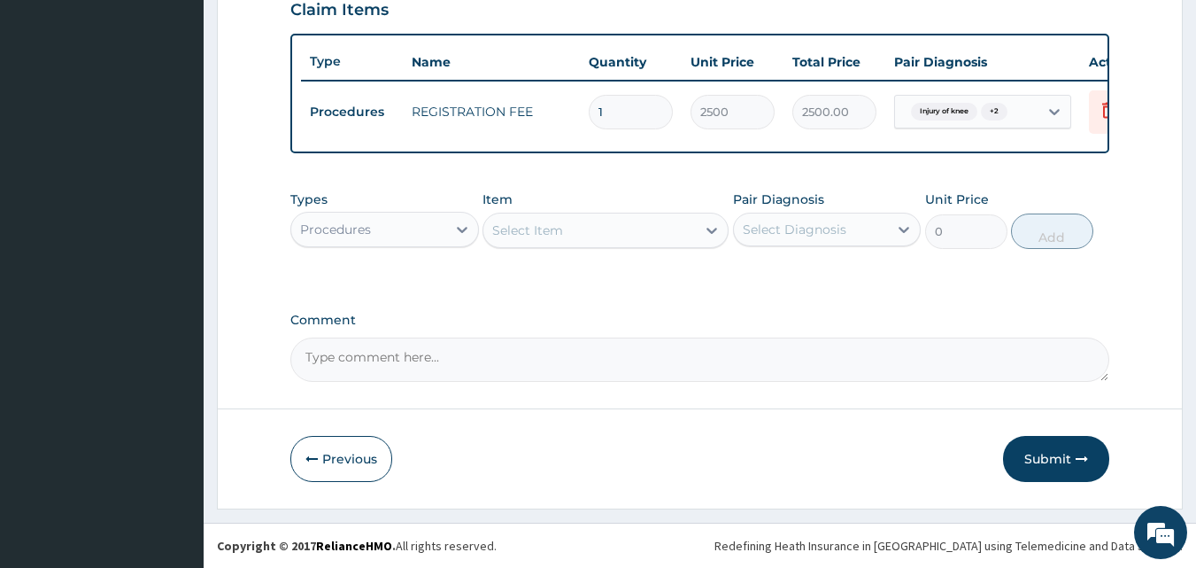
scroll to position [638, 0]
click at [572, 232] on div "Select Item" at bounding box center [590, 230] width 213 height 28
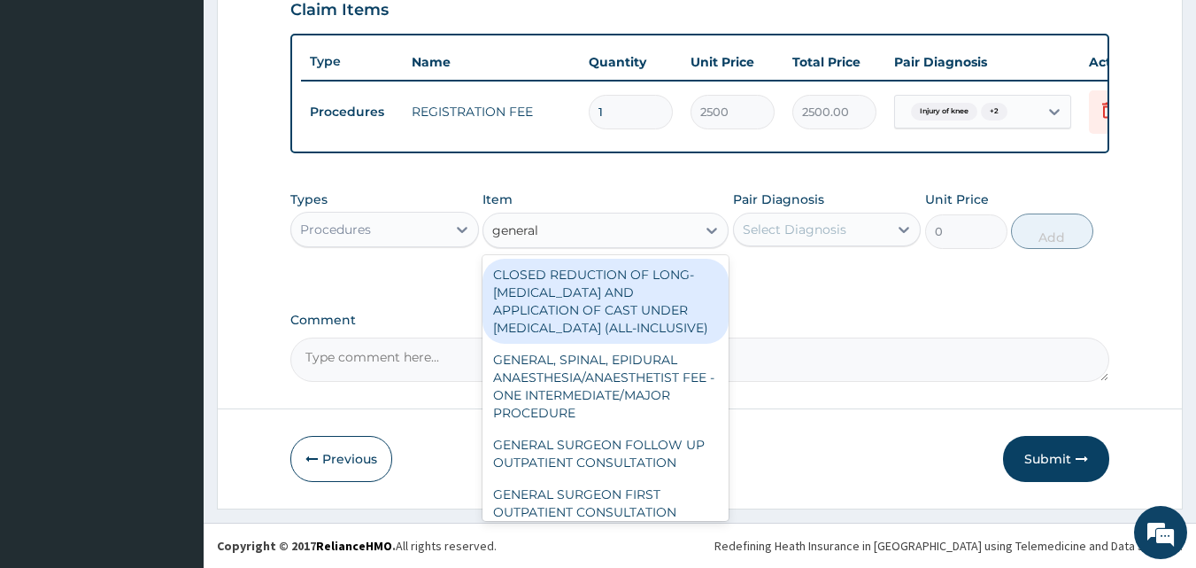
type input "general p"
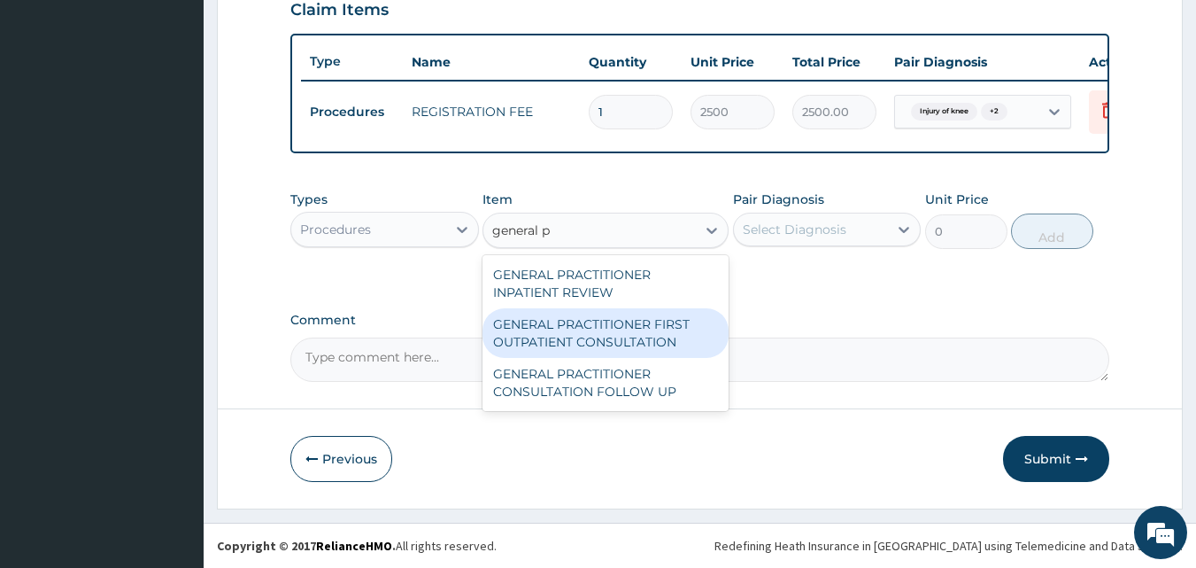
click at [584, 334] on div "GENERAL PRACTITIONER FIRST OUTPATIENT CONSULTATION" at bounding box center [606, 333] width 246 height 50
type input "3750"
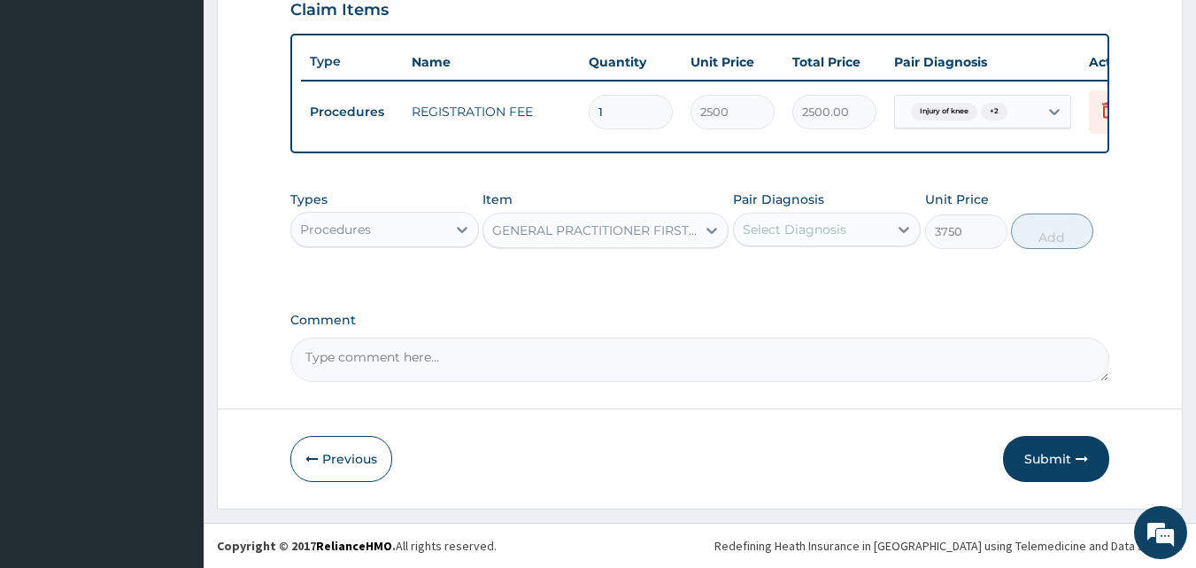
click at [779, 239] on div "Select Diagnosis" at bounding box center [811, 229] width 155 height 28
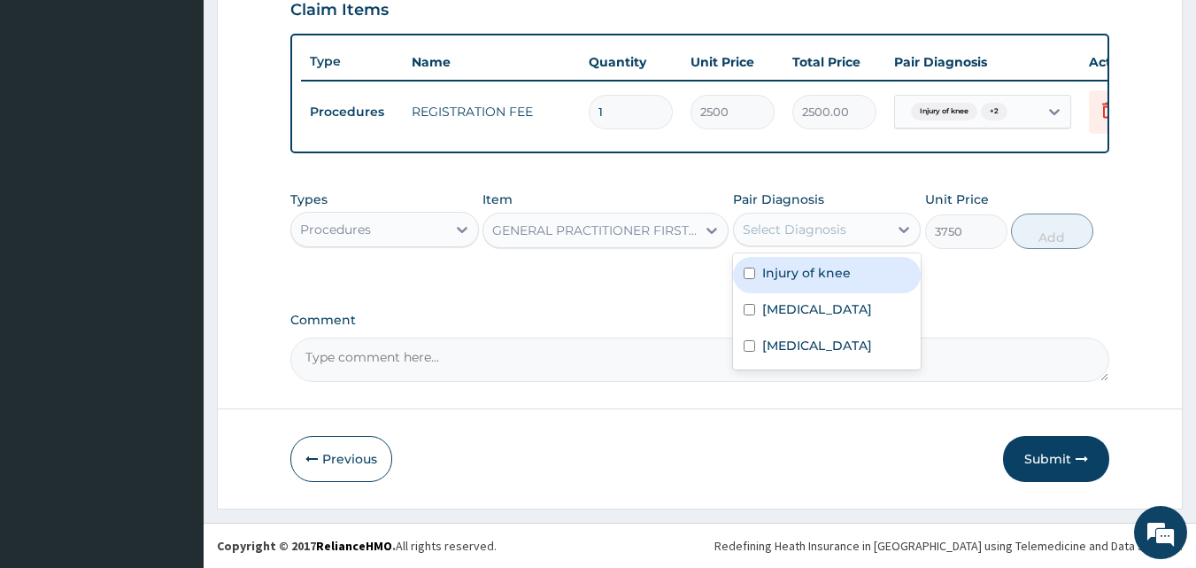
drag, startPoint x: 777, startPoint y: 286, endPoint x: 771, endPoint y: 301, distance: 16.0
click at [773, 297] on div "Injury of knee Malaria Sepsis" at bounding box center [827, 311] width 189 height 116
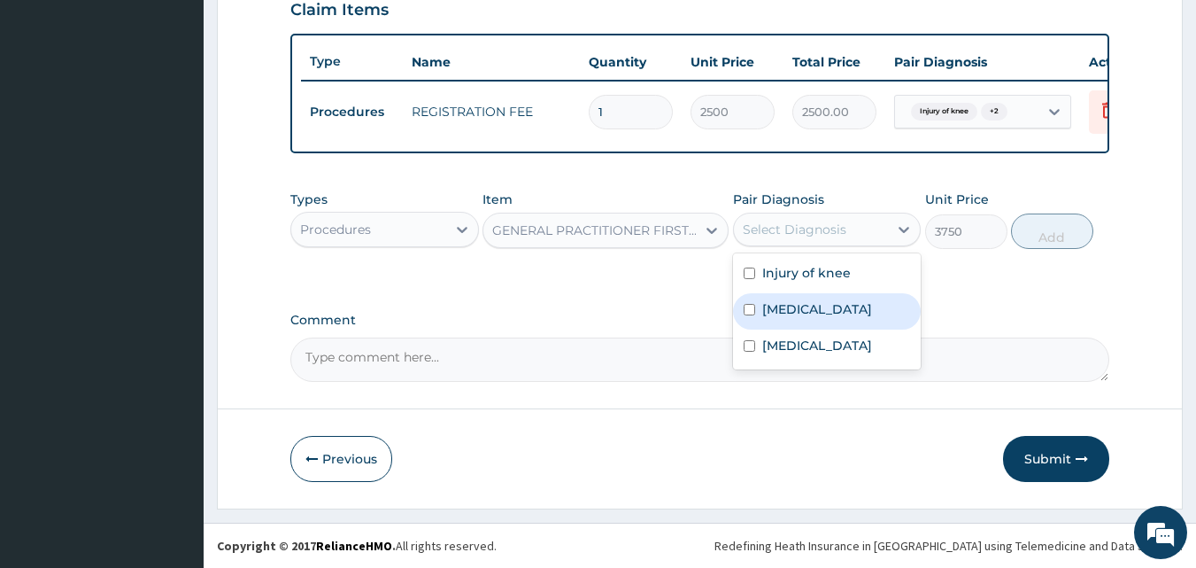
click at [770, 301] on label "Malaria" at bounding box center [817, 309] width 110 height 18
checkbox input "true"
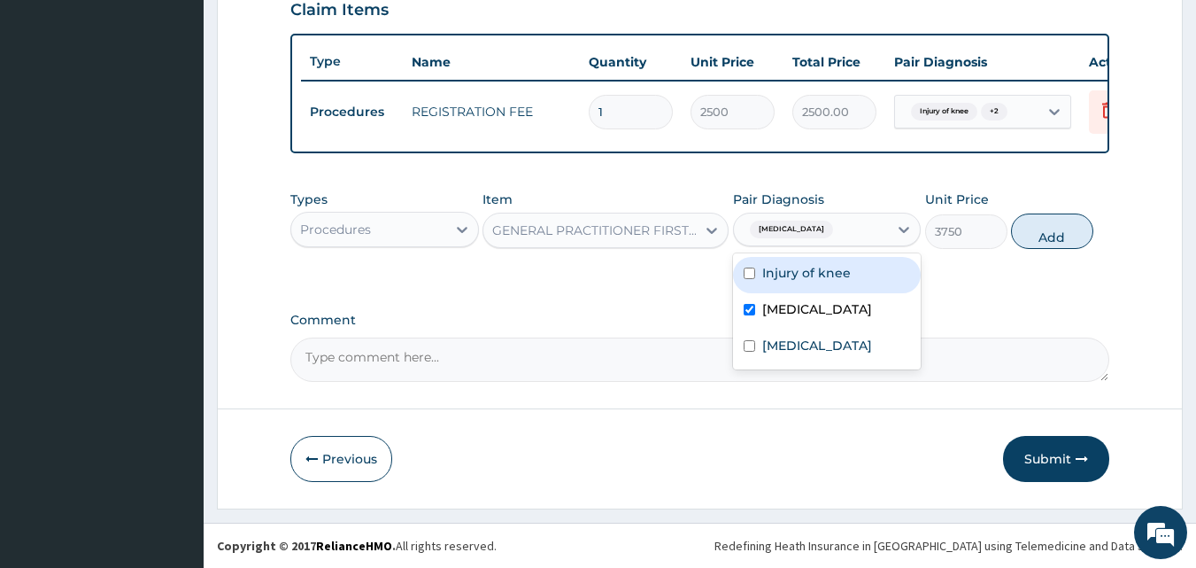
click at [824, 275] on label "Injury of knee" at bounding box center [806, 273] width 89 height 18
checkbox input "true"
click at [1034, 236] on button "Add" at bounding box center [1052, 230] width 82 height 35
type input "0"
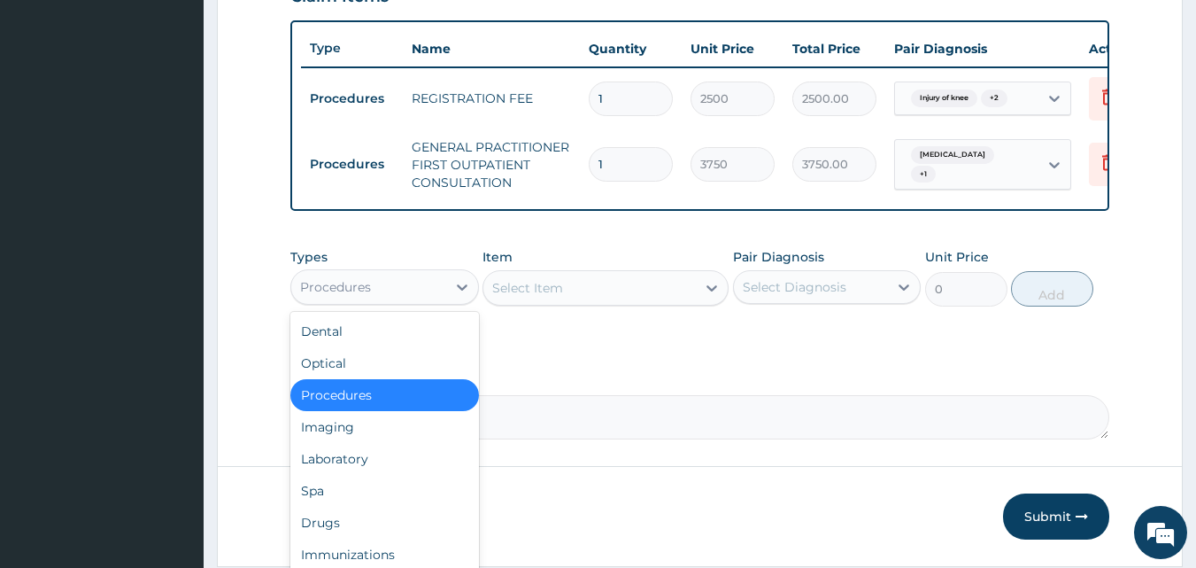
click at [397, 295] on div "Procedures" at bounding box center [368, 287] width 155 height 28
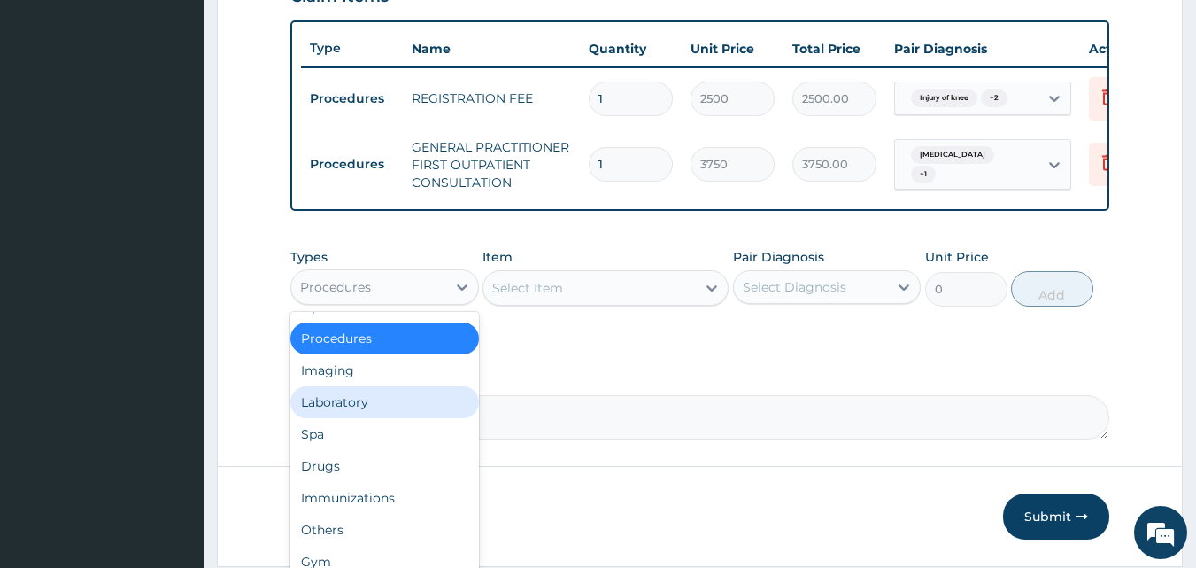
scroll to position [60, 0]
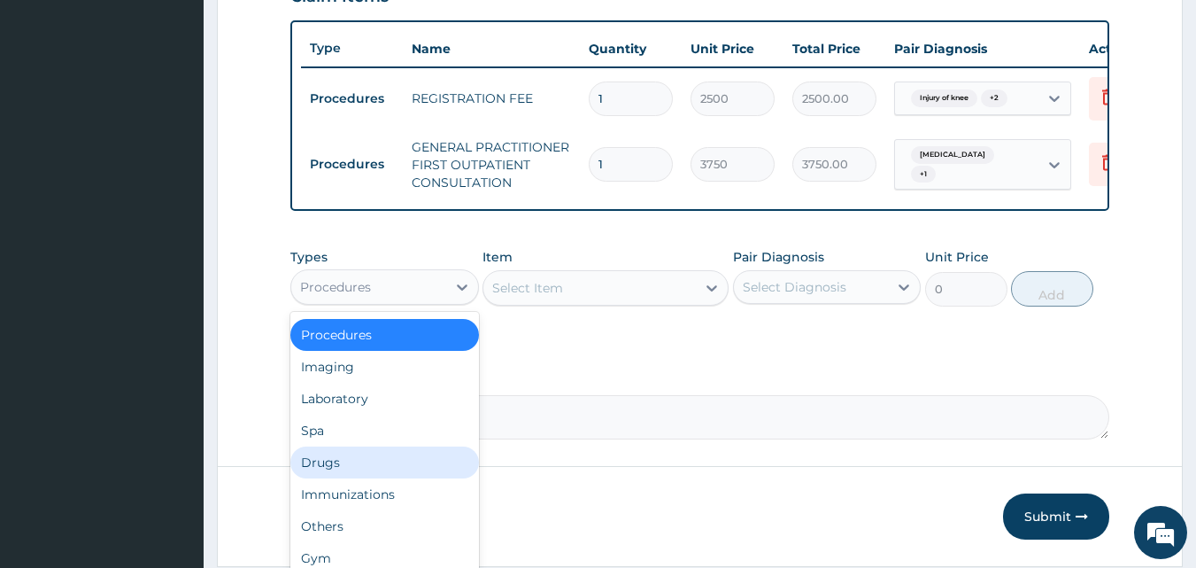
click at [390, 478] on div "Drugs" at bounding box center [384, 462] width 189 height 32
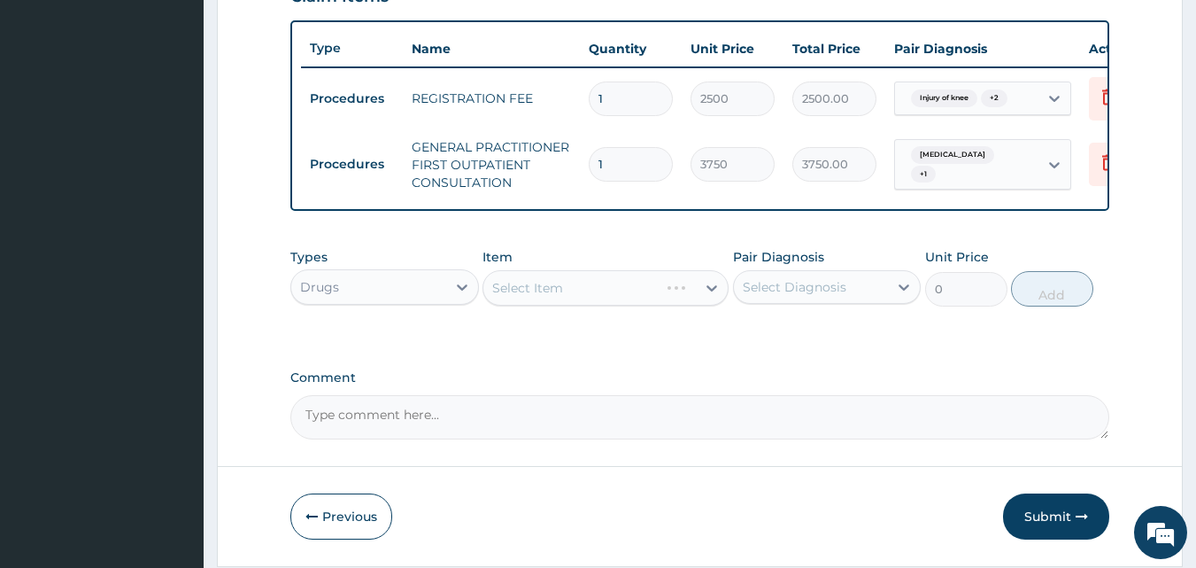
click at [576, 306] on div "Select Item" at bounding box center [606, 287] width 246 height 35
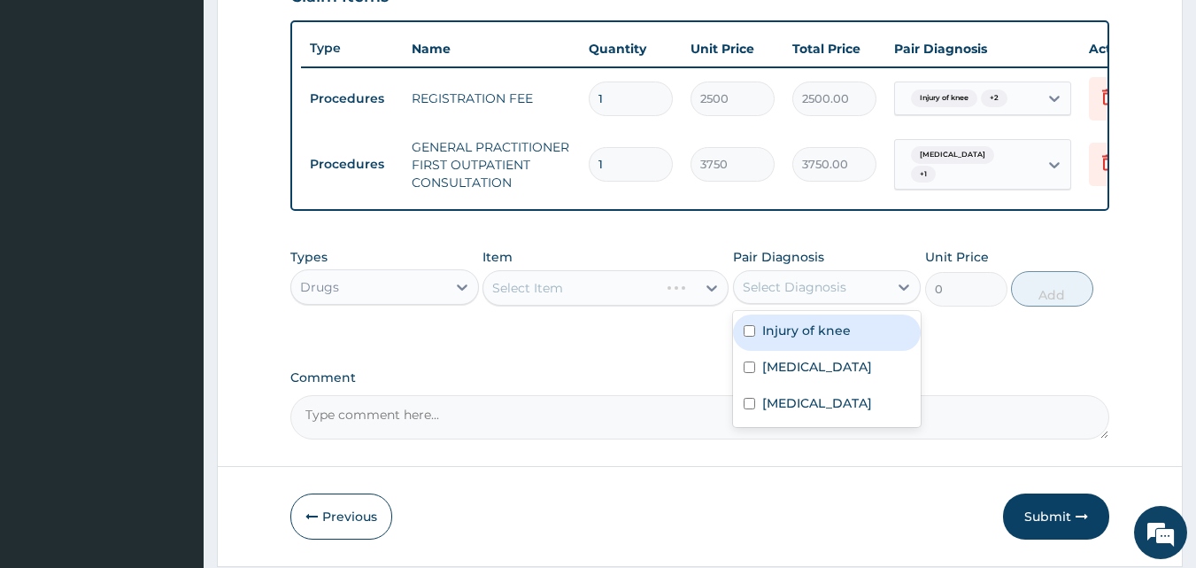
click at [773, 296] on div "Select Diagnosis" at bounding box center [795, 287] width 104 height 18
click at [784, 351] on div "Injury of knee" at bounding box center [827, 332] width 189 height 36
checkbox input "true"
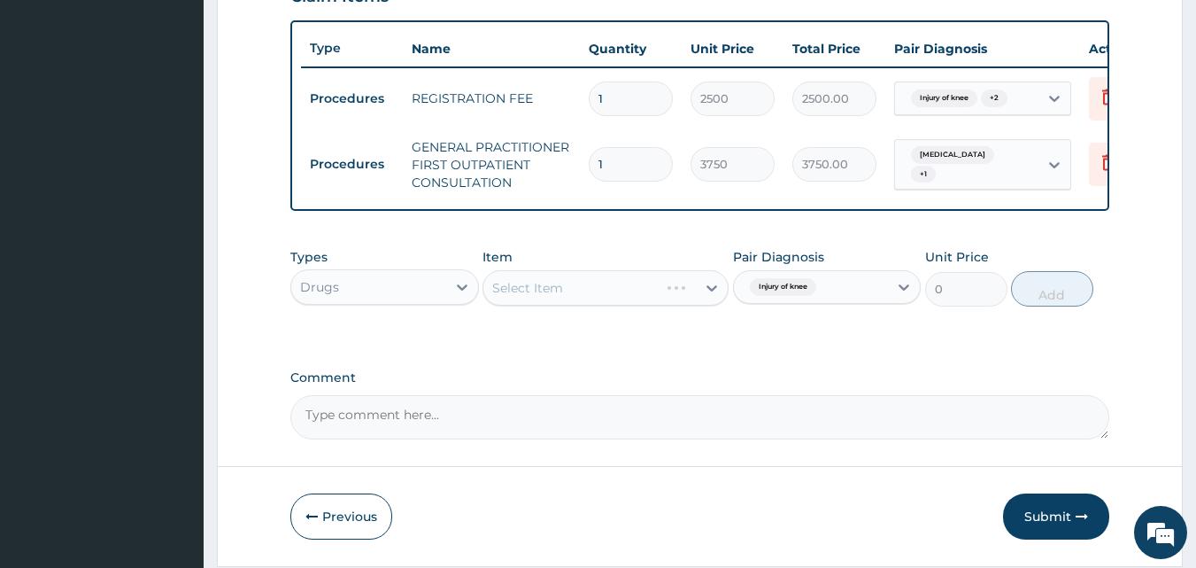
click at [597, 306] on div "Select Item" at bounding box center [606, 287] width 246 height 35
click at [581, 306] on div "Select Item" at bounding box center [606, 287] width 246 height 35
click at [570, 298] on div "Select Item" at bounding box center [590, 288] width 213 height 28
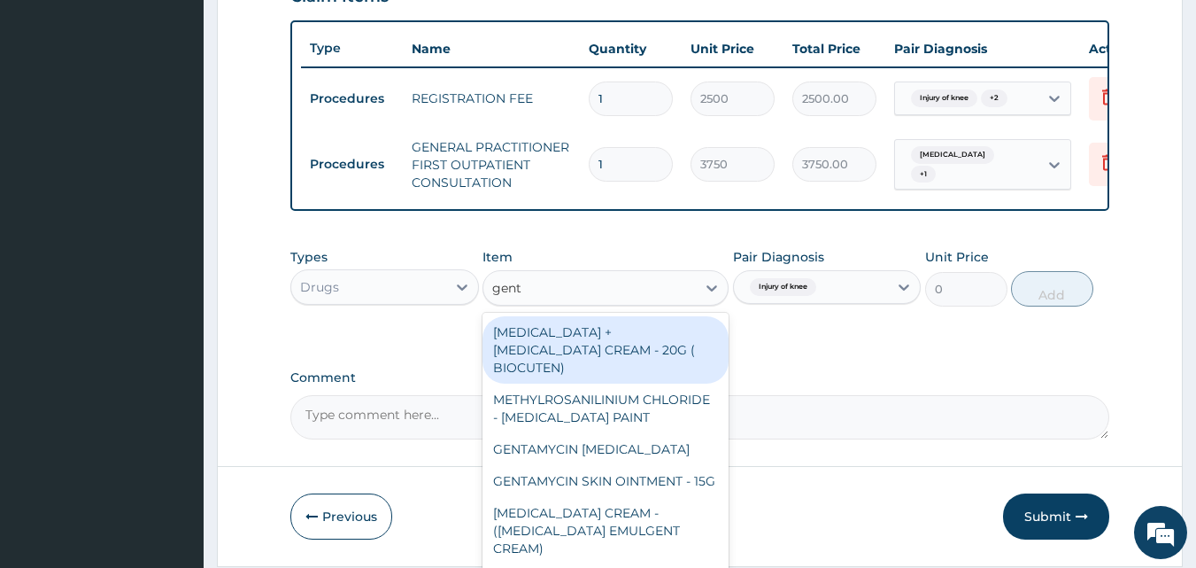
type input "genta"
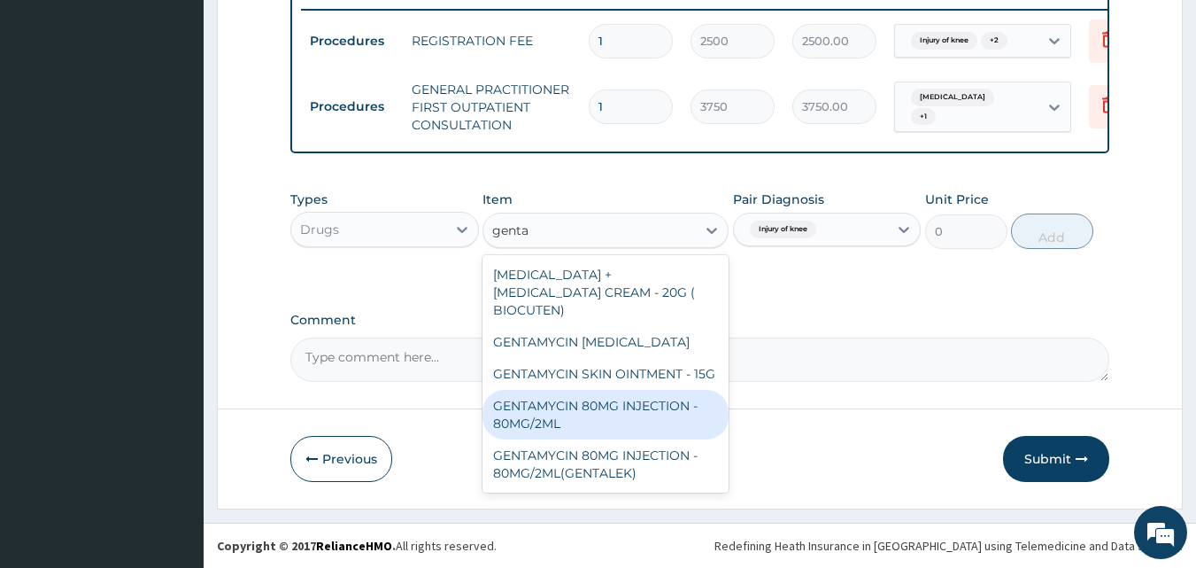
scroll to position [709, 0]
click at [616, 402] on div "GENTAMYCIN 80MG INJECTION - 80MG/2ML" at bounding box center [606, 415] width 246 height 50
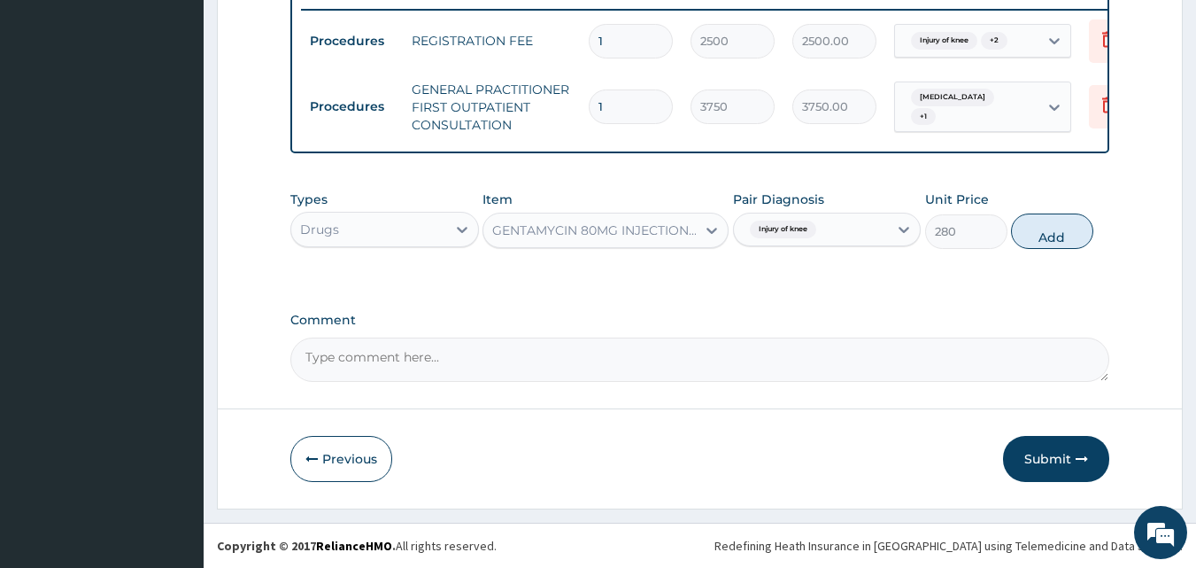
click at [1051, 232] on button "Add" at bounding box center [1052, 230] width 82 height 35
type input "0"
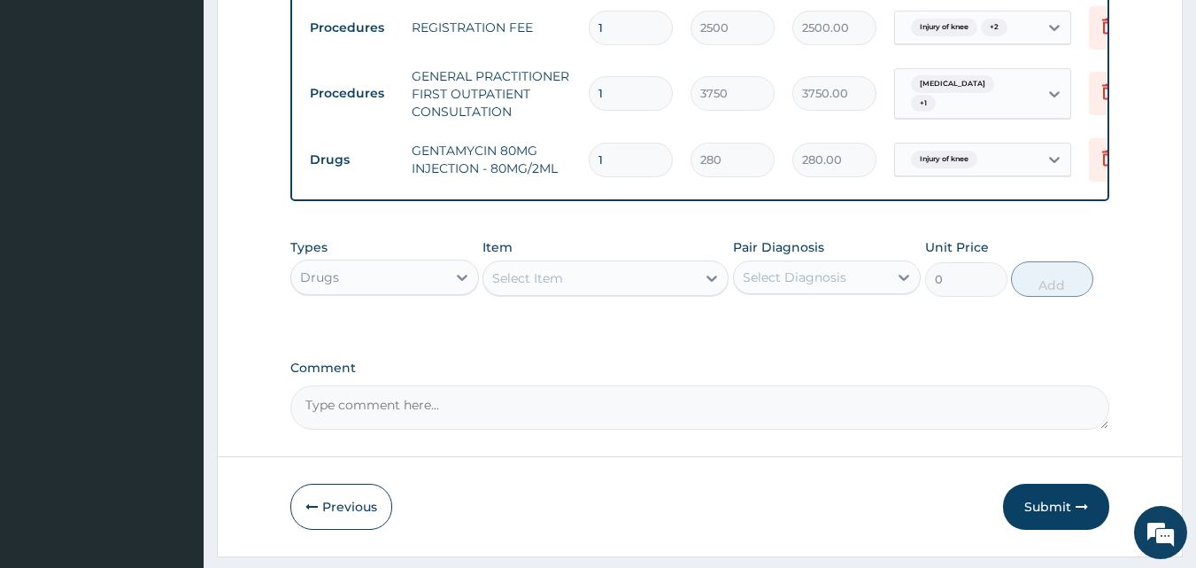
type input "0.00"
type input "2"
type input "560.00"
type input "2"
click at [538, 287] on div "Select Item" at bounding box center [527, 278] width 71 height 18
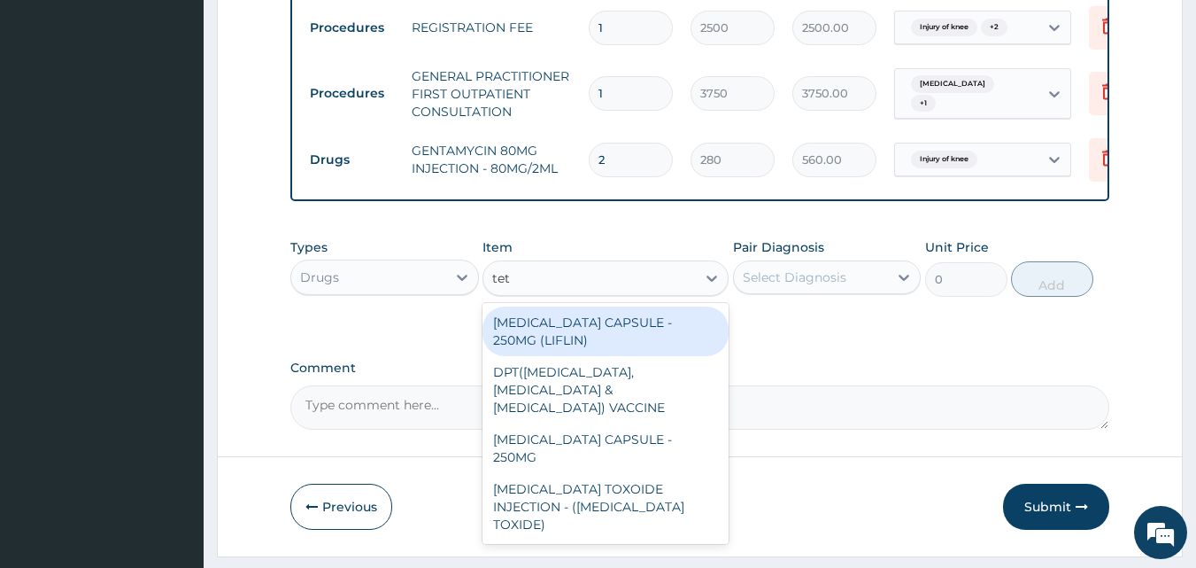
type input "teta"
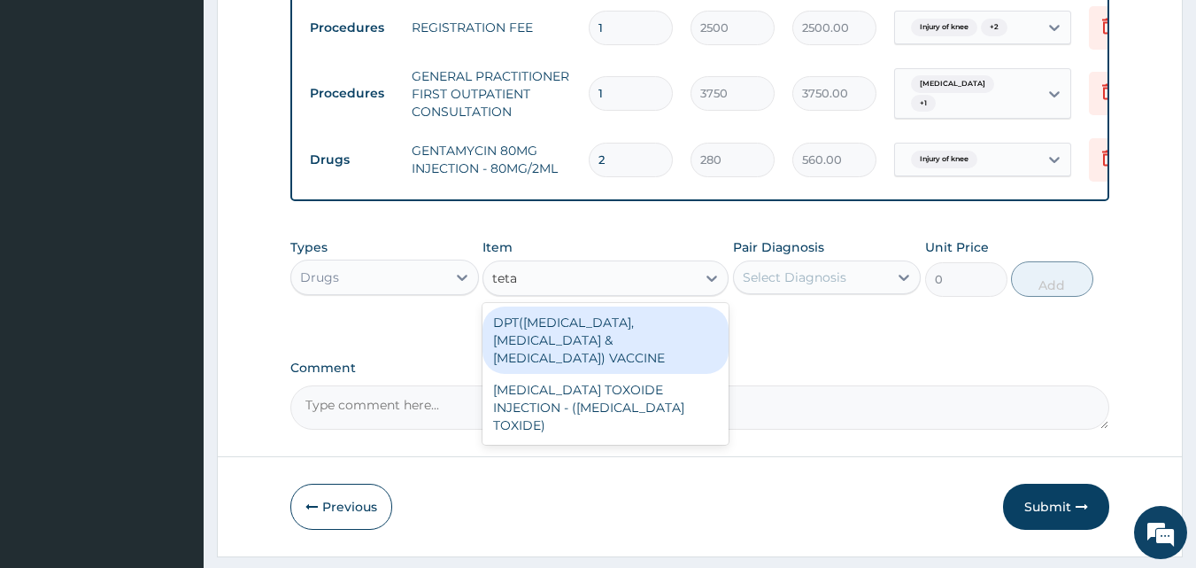
click at [576, 389] on div "[MEDICAL_DATA] TOXOIDE INJECTION - ([MEDICAL_DATA] TOXIDE)" at bounding box center [606, 407] width 246 height 67
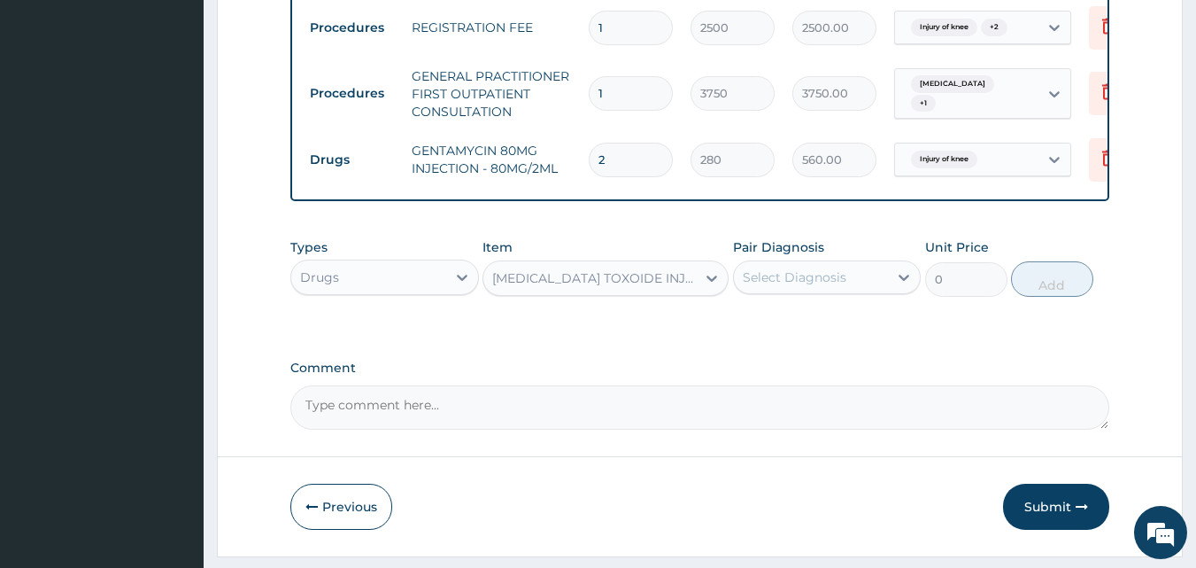
type input "840"
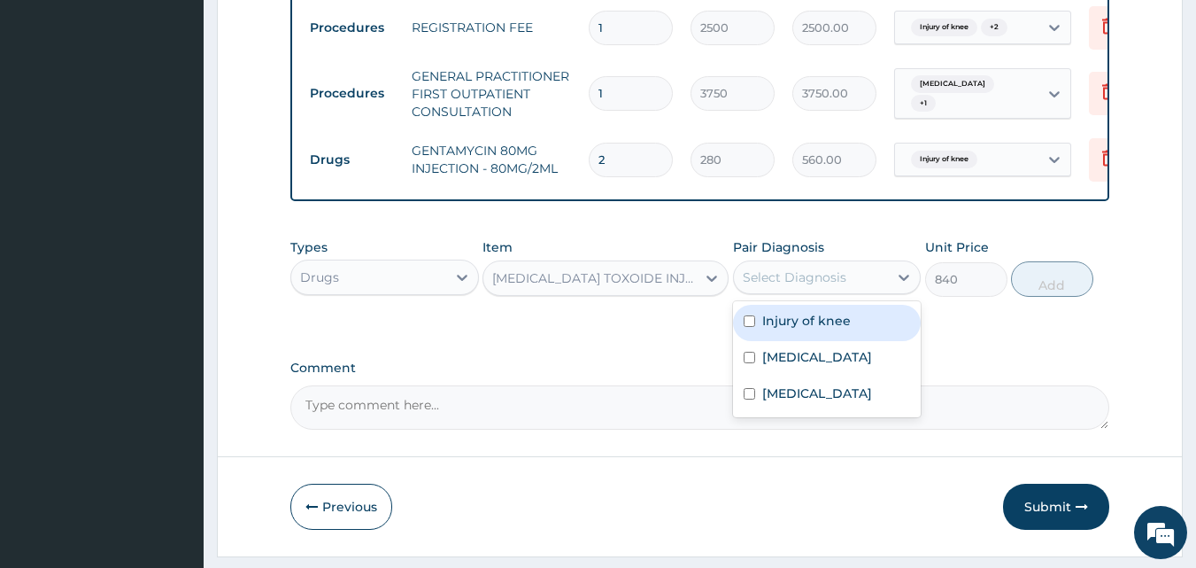
click at [793, 286] on div "Select Diagnosis" at bounding box center [795, 277] width 104 height 18
click at [785, 329] on label "Injury of knee" at bounding box center [806, 321] width 89 height 18
checkbox input "true"
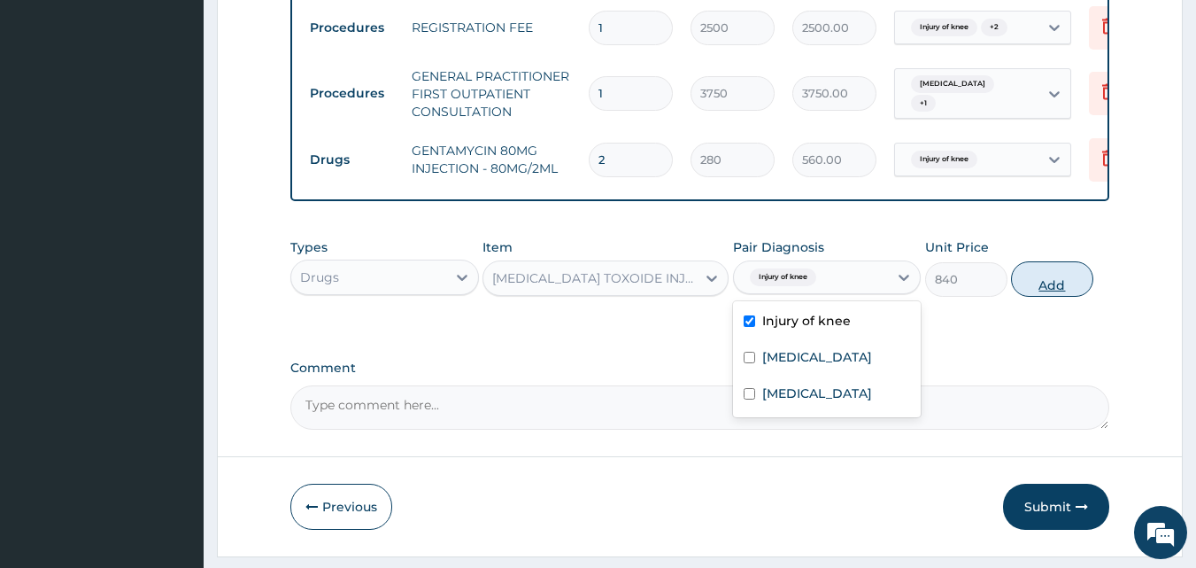
click at [1051, 297] on button "Add" at bounding box center [1052, 278] width 82 height 35
type input "0"
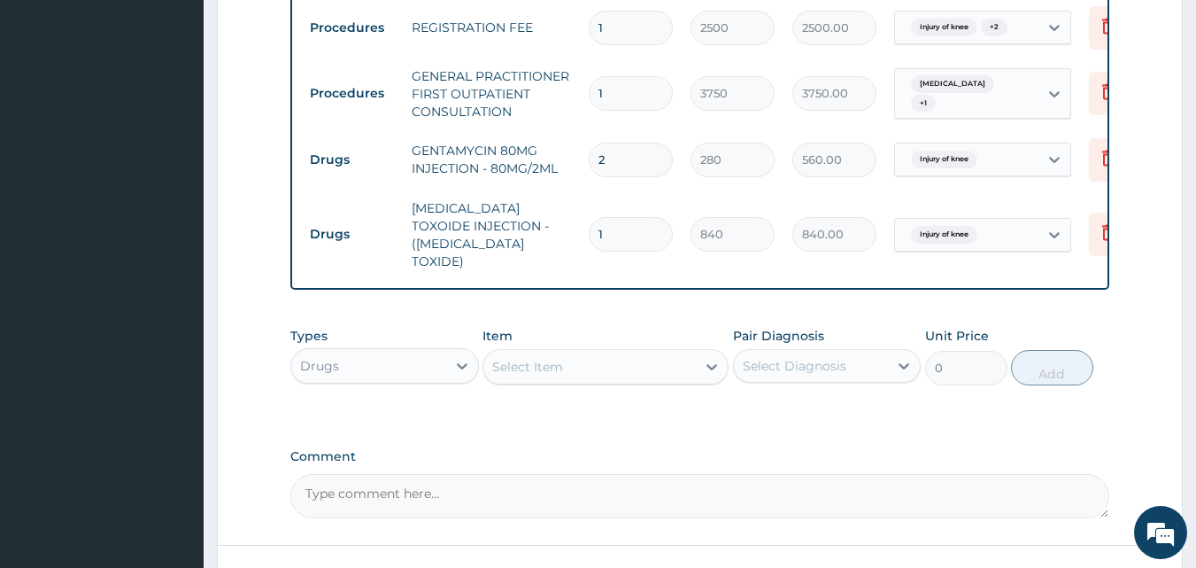
click at [575, 356] on div "Select Item" at bounding box center [590, 366] width 213 height 28
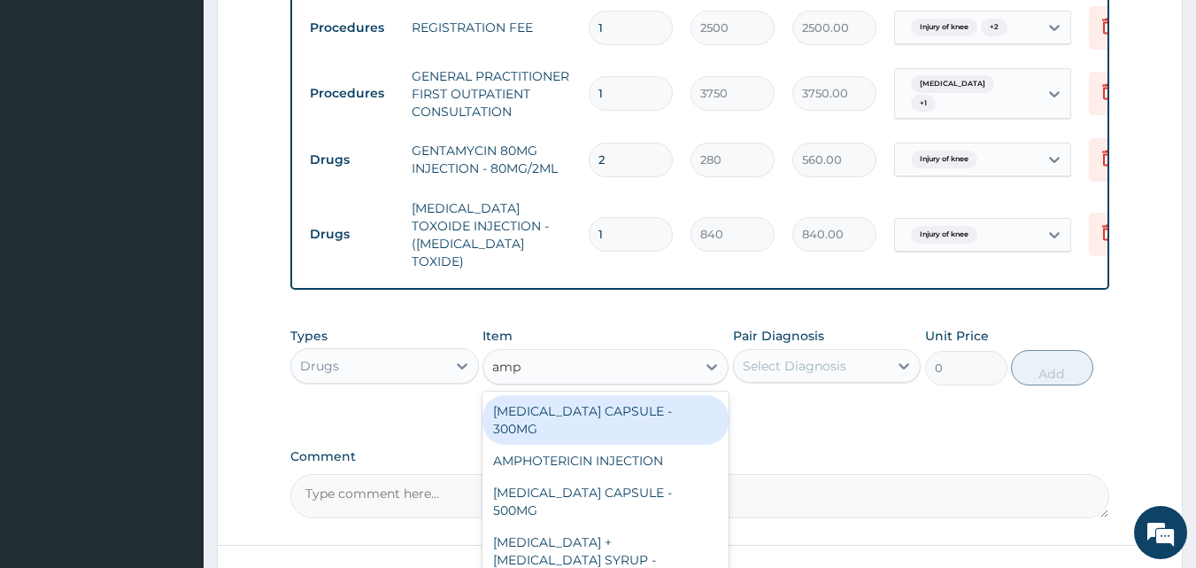
type input "ampi"
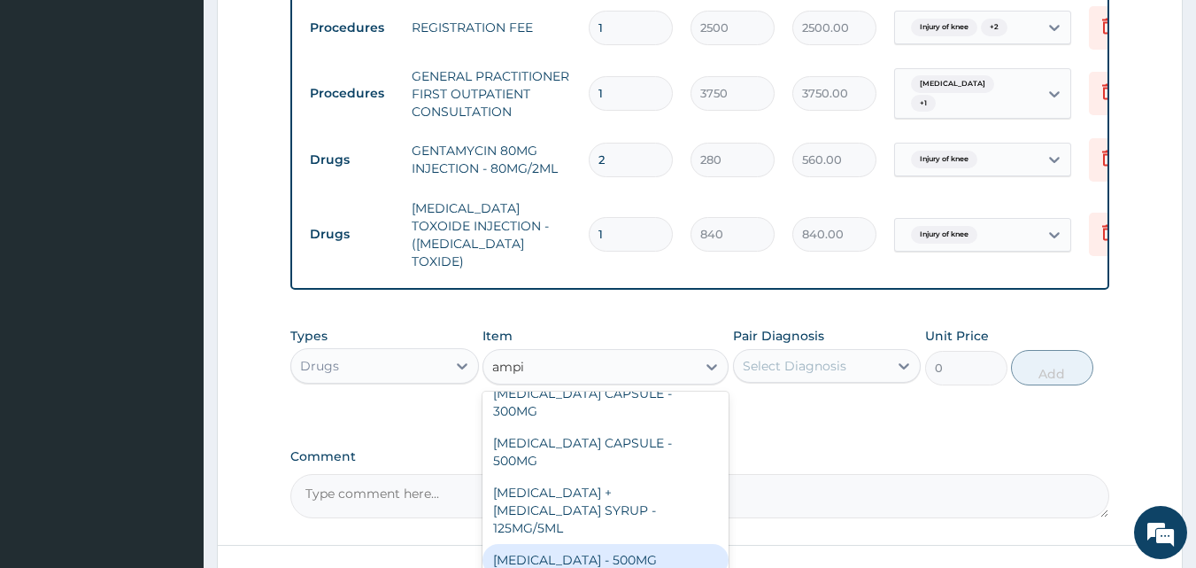
scroll to position [21, 0]
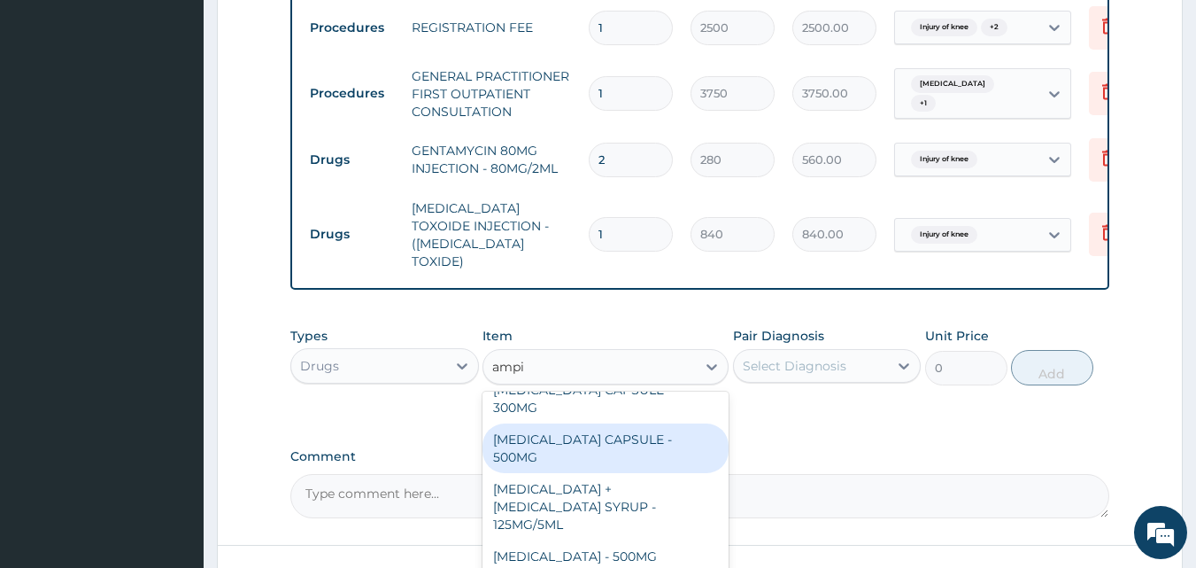
click at [682, 423] on div "[MEDICAL_DATA] CAPSULE - 500MG" at bounding box center [606, 448] width 246 height 50
type input "168"
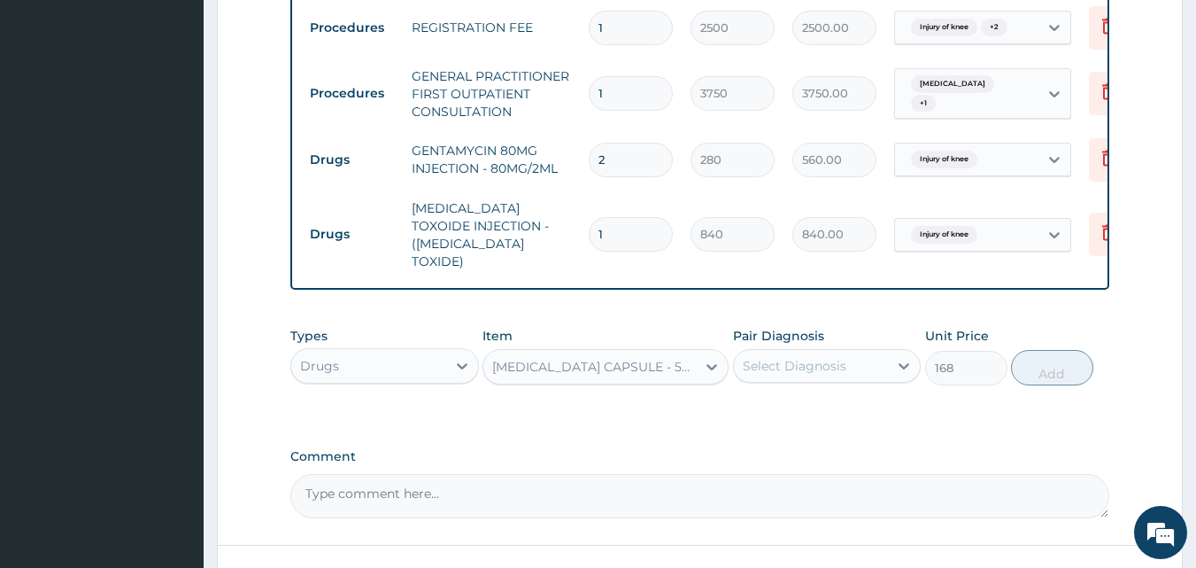
click at [796, 359] on div "Select Diagnosis" at bounding box center [795, 366] width 104 height 18
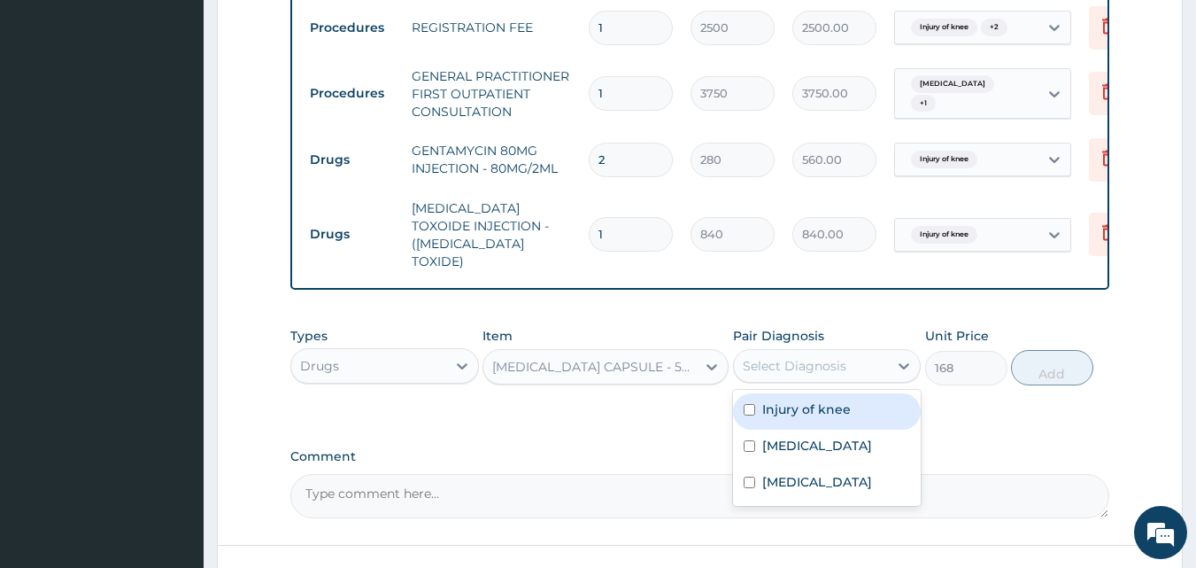
click at [781, 401] on label "Injury of knee" at bounding box center [806, 409] width 89 height 18
checkbox input "true"
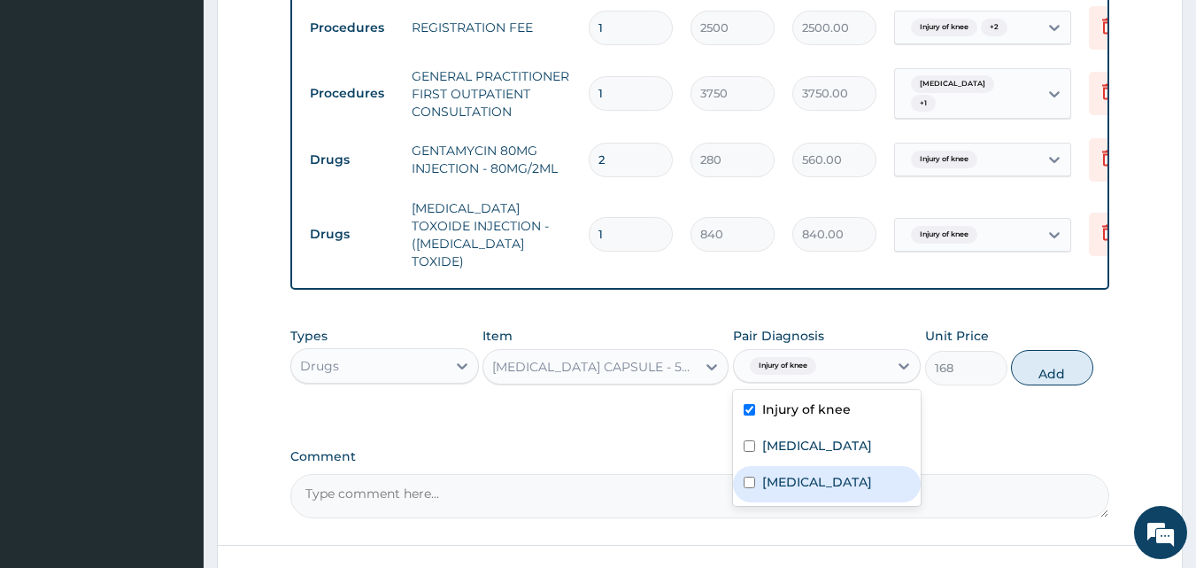
click at [765, 478] on label "Sepsis" at bounding box center [817, 482] width 110 height 18
checkbox input "true"
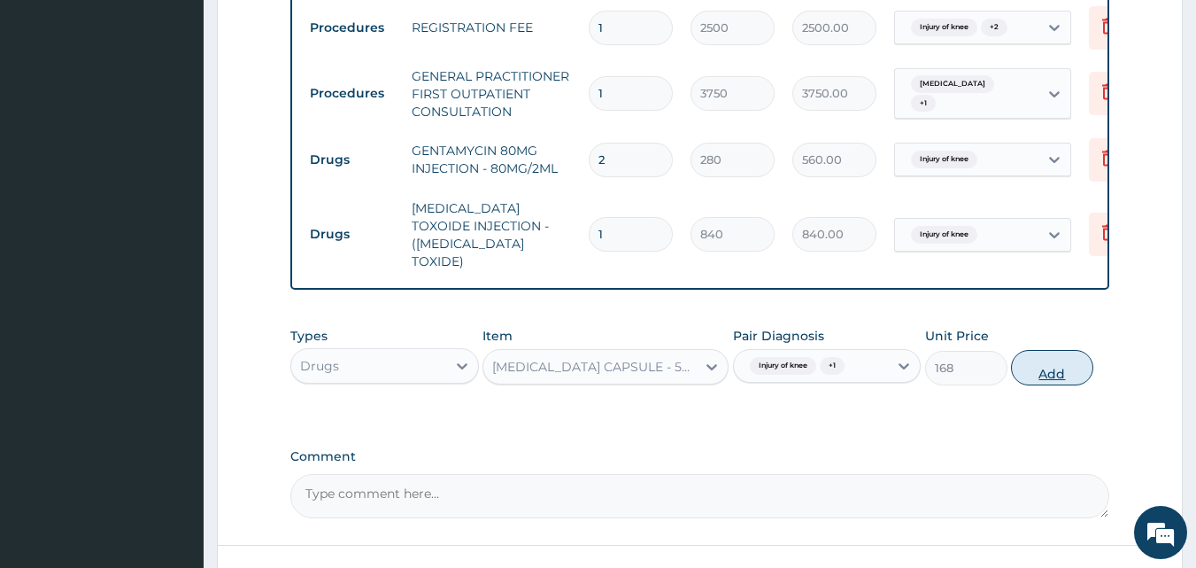
click at [1053, 369] on button "Add" at bounding box center [1052, 367] width 82 height 35
type input "0"
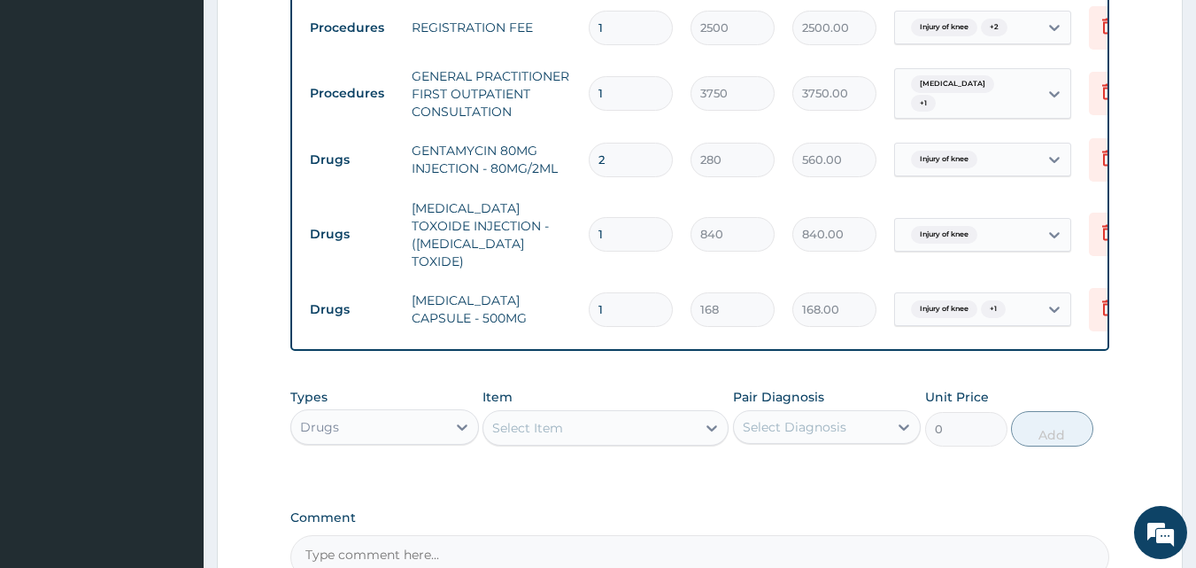
type input "15"
type input "2520.00"
type input "15"
click at [581, 425] on div "Select Item" at bounding box center [590, 428] width 213 height 28
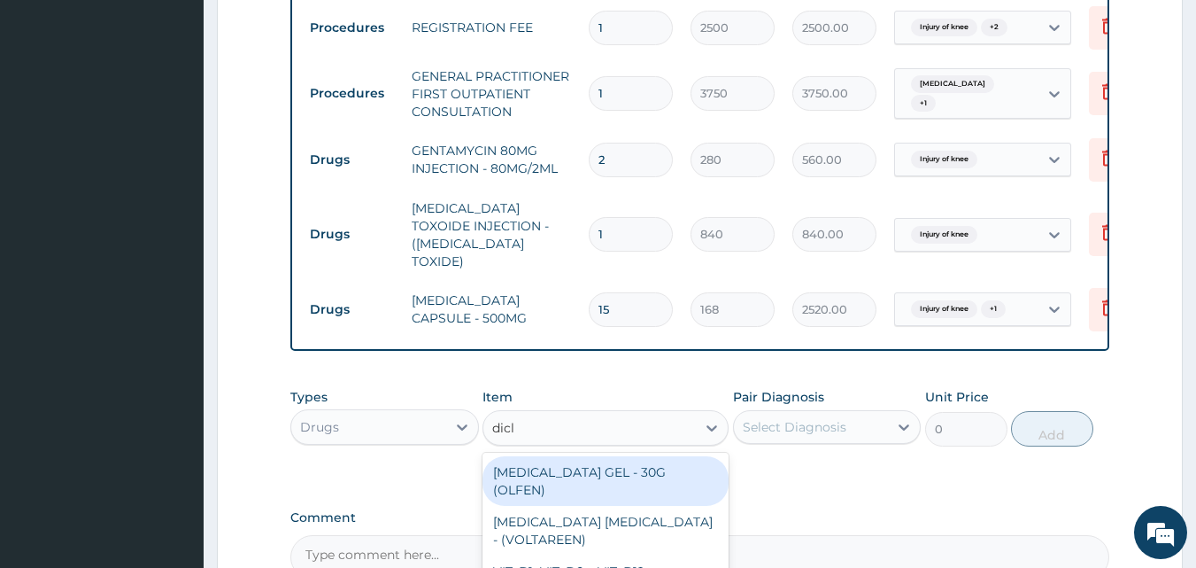
type input "diclo"
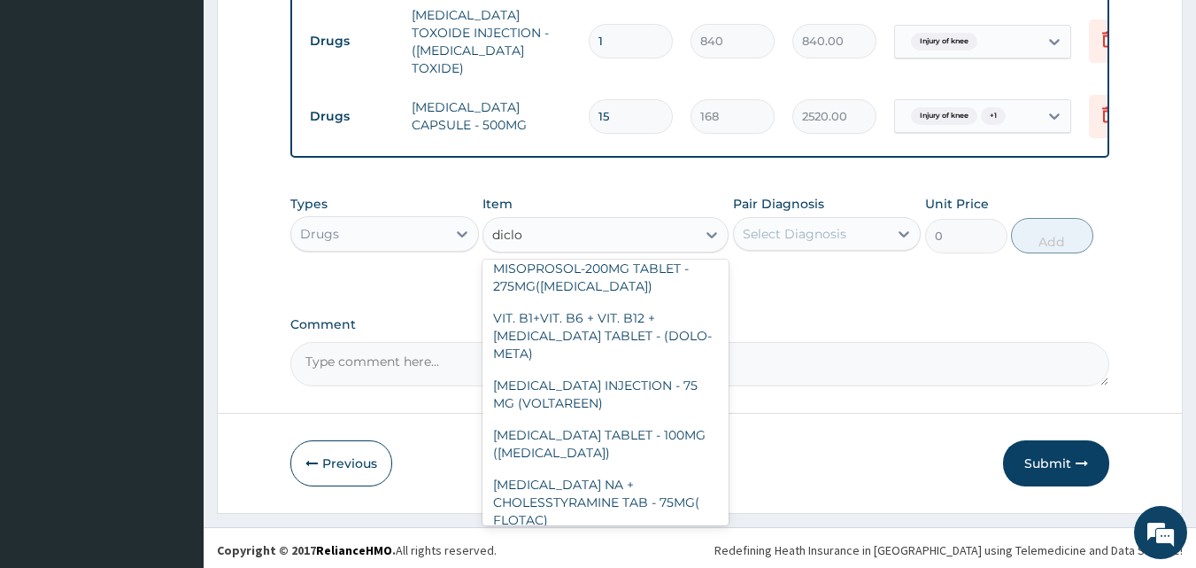
scroll to position [436, 0]
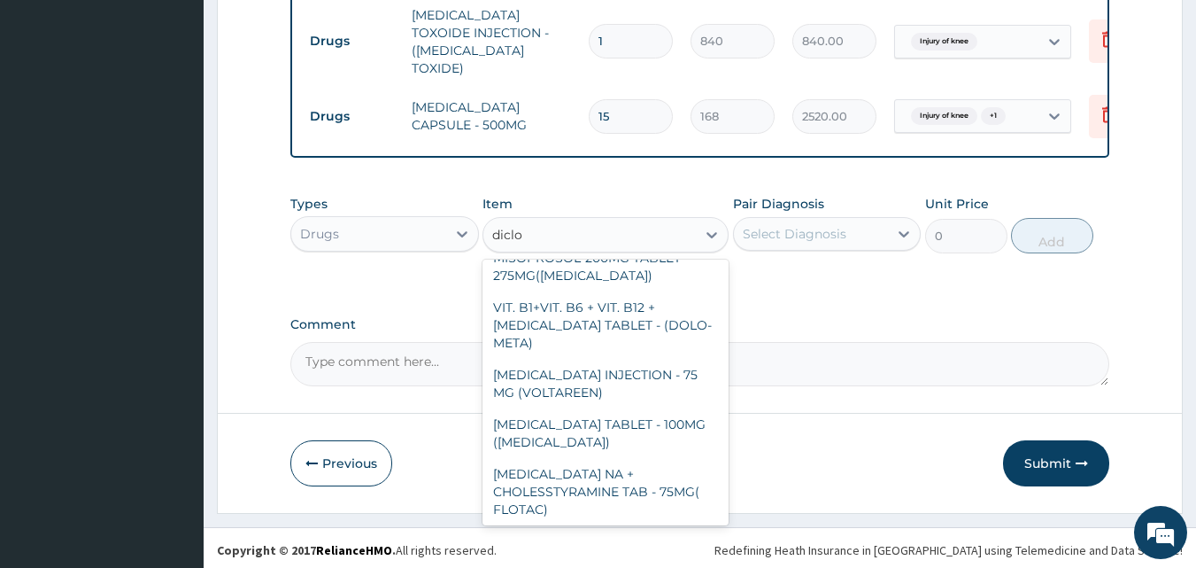
click at [667, 525] on div "DICLOFENAC INJECTION - 75MG" at bounding box center [606, 550] width 246 height 50
type input "420"
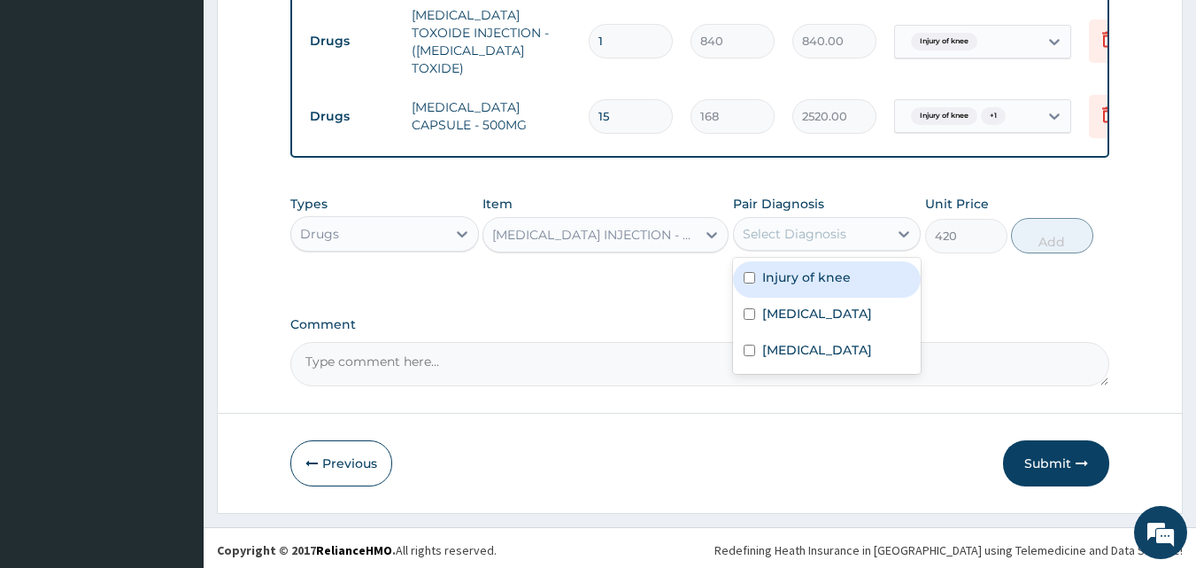
click at [797, 228] on div "Select Diagnosis" at bounding box center [795, 234] width 104 height 18
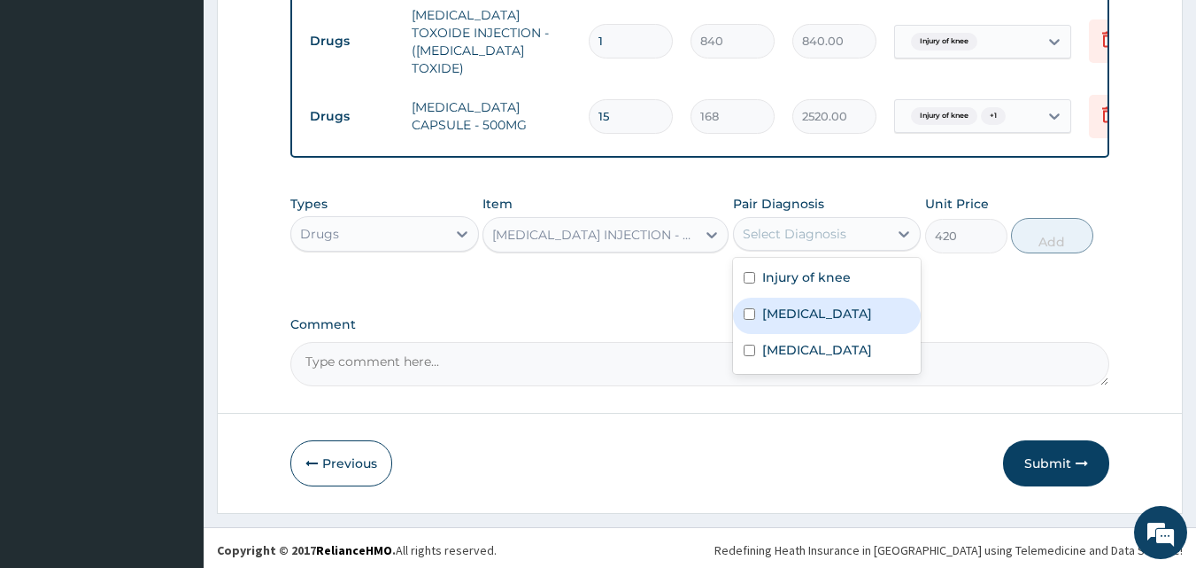
drag, startPoint x: 781, startPoint y: 313, endPoint x: 776, endPoint y: 278, distance: 34.9
click at [781, 307] on label "Malaria" at bounding box center [817, 314] width 110 height 18
checkbox input "true"
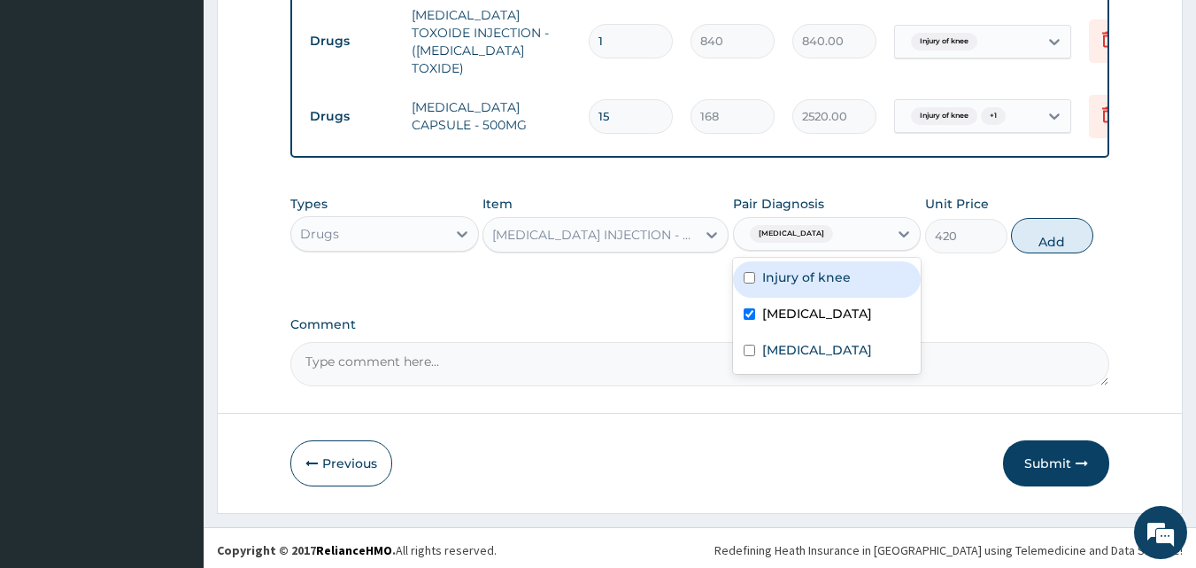
drag, startPoint x: 777, startPoint y: 261, endPoint x: 765, endPoint y: 329, distance: 69.3
click at [777, 262] on div "Injury of knee" at bounding box center [827, 279] width 189 height 36
checkbox input "true"
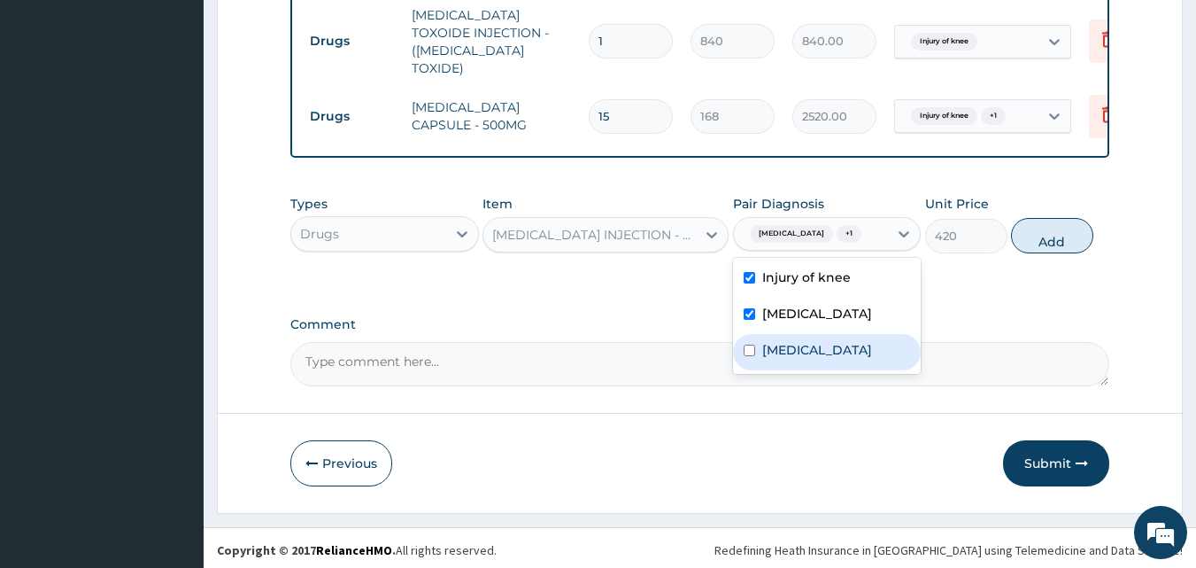
click at [761, 351] on div "Sepsis" at bounding box center [827, 352] width 189 height 36
checkbox input "true"
click at [1065, 240] on button "Add" at bounding box center [1052, 235] width 82 height 35
type input "0"
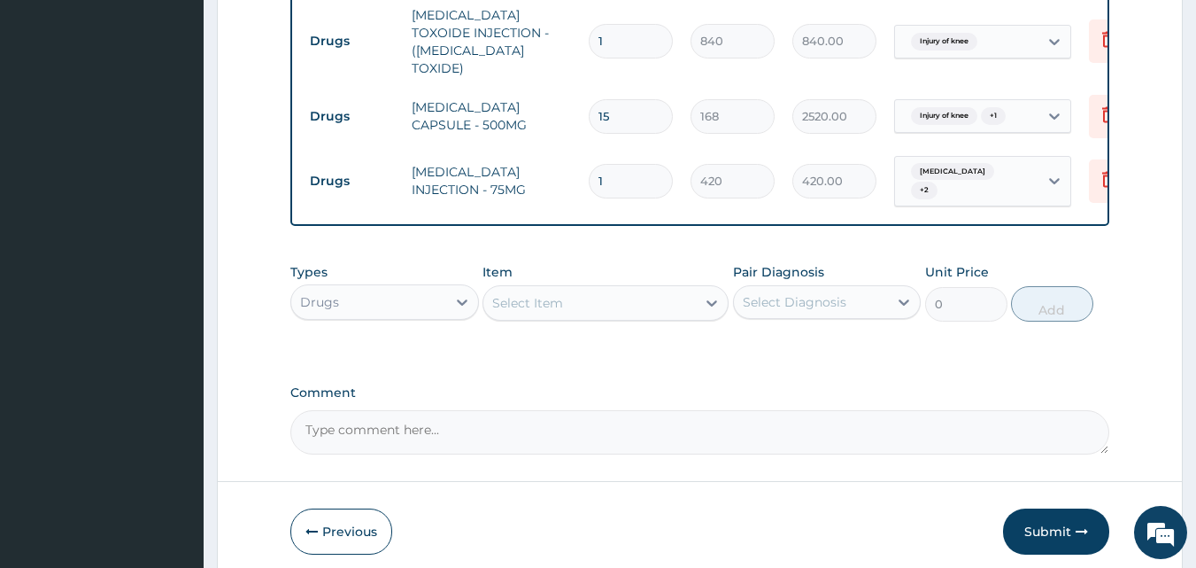
click at [564, 292] on div "Select Item" at bounding box center [590, 303] width 213 height 28
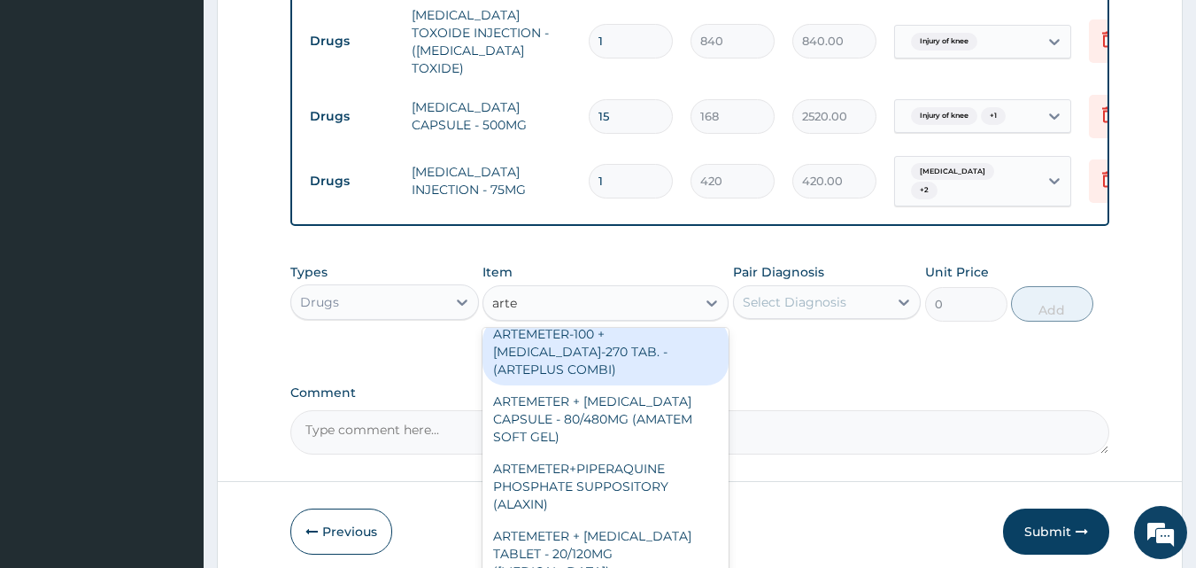
scroll to position [18, 0]
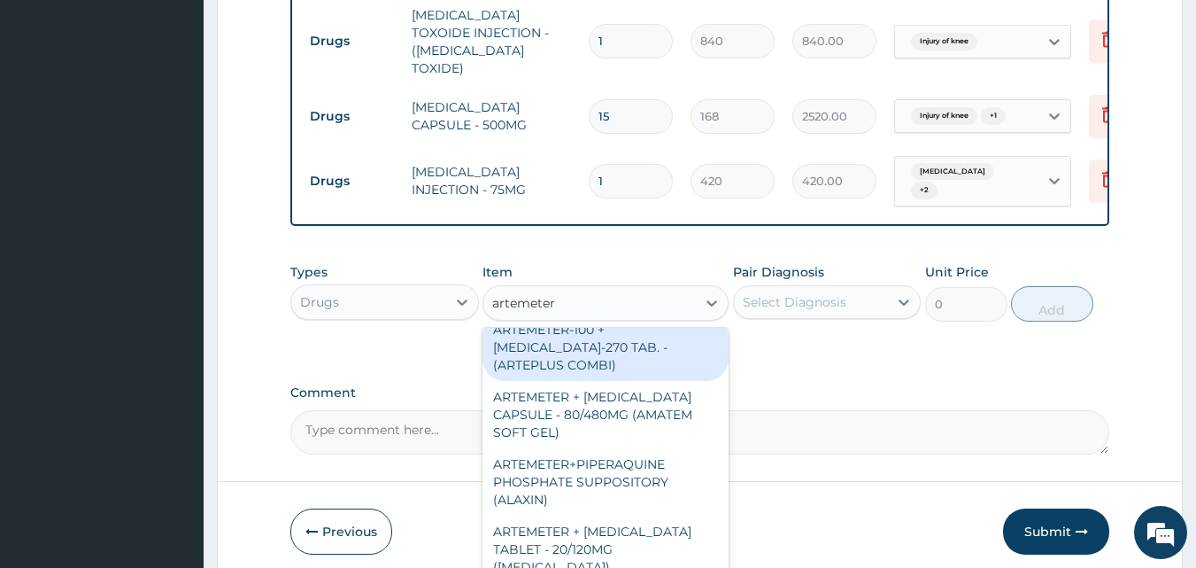
type input "artemeter i"
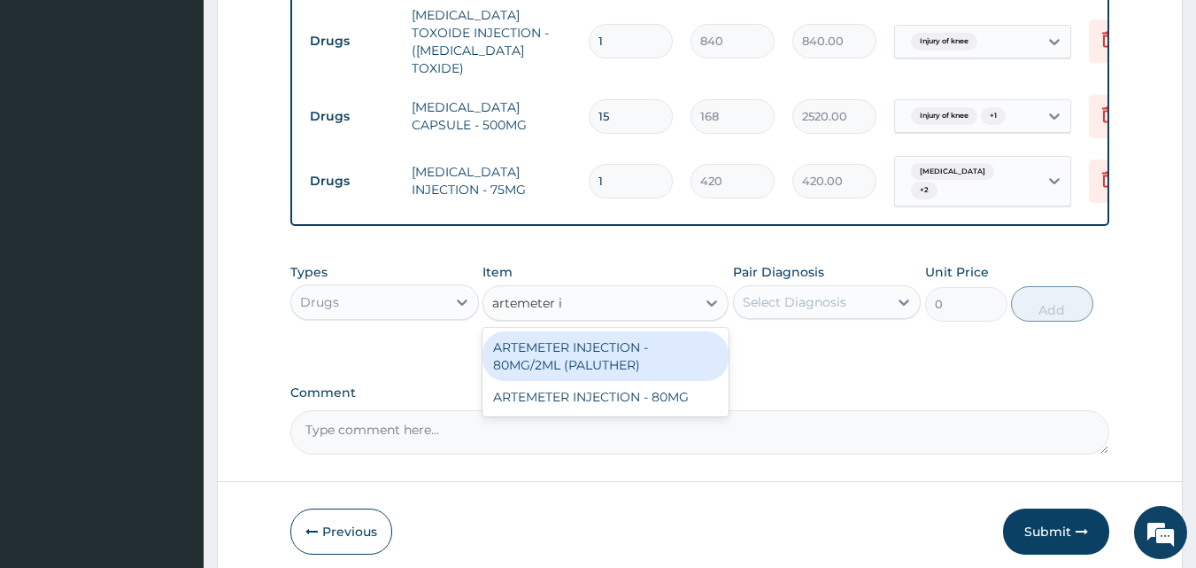
scroll to position [0, 0]
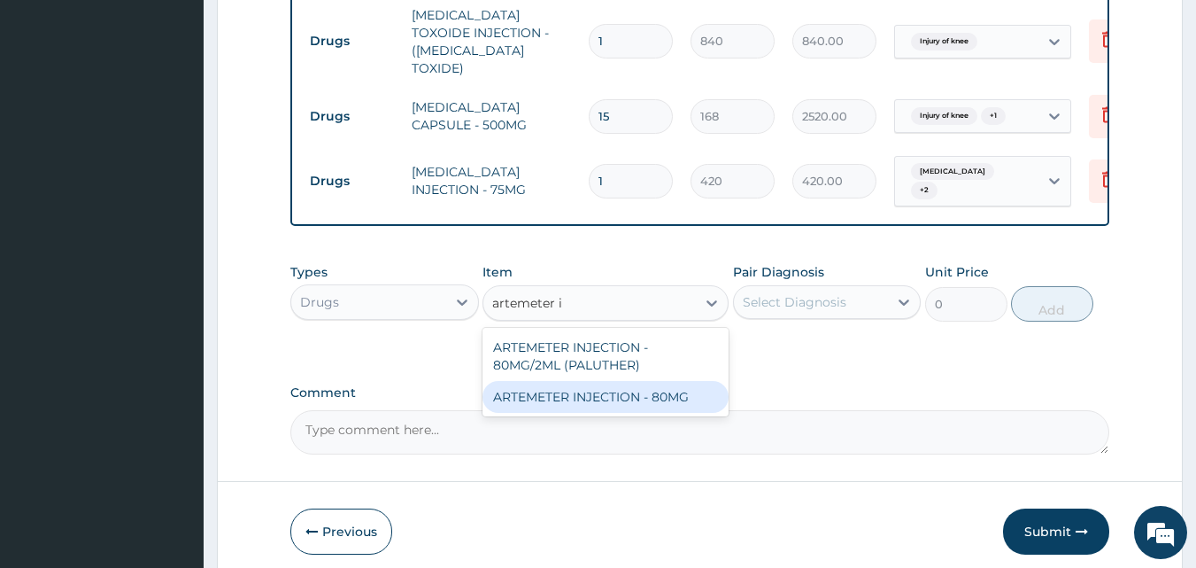
click at [635, 387] on div "ARTEMETER INJECTION - 80MG" at bounding box center [606, 397] width 246 height 32
type input "475.99999999999994"
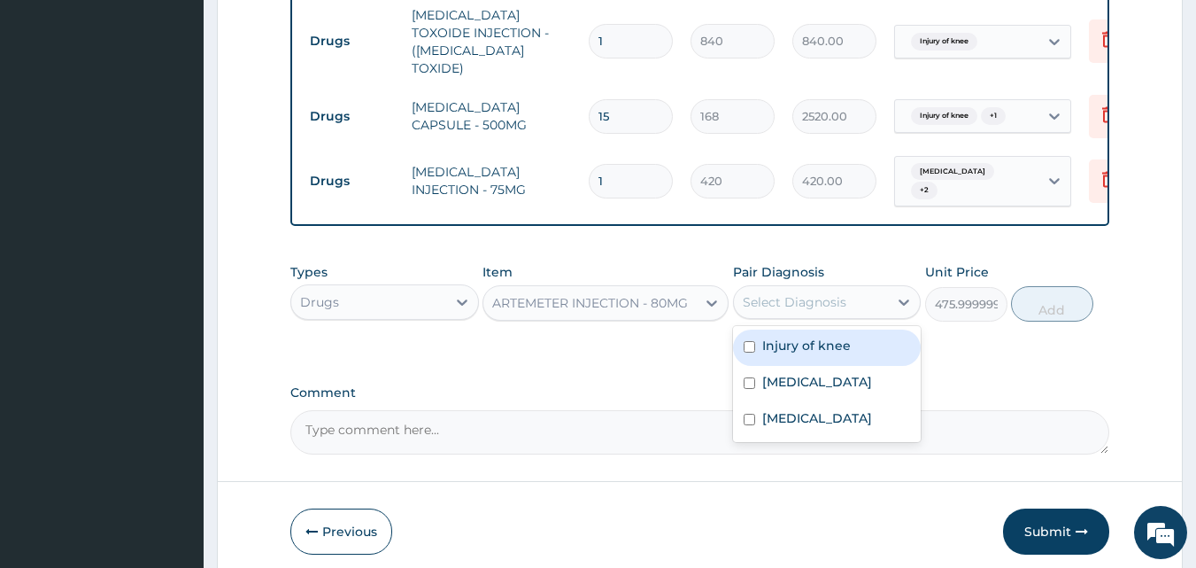
click at [799, 293] on div "Select Diagnosis" at bounding box center [795, 302] width 104 height 18
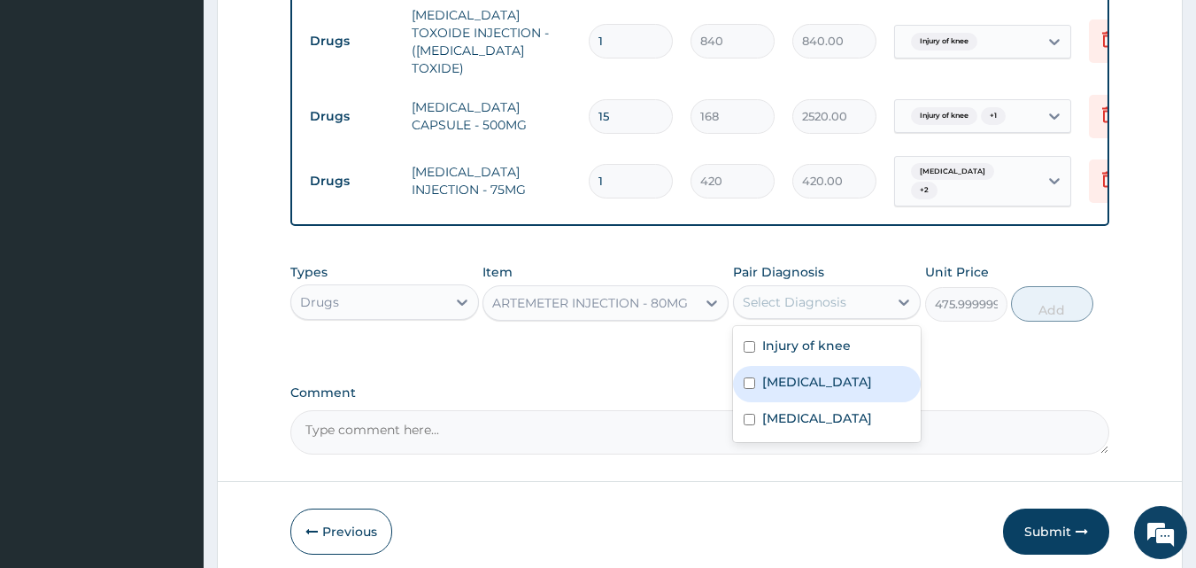
click at [758, 373] on div "[MEDICAL_DATA]" at bounding box center [827, 384] width 189 height 36
checkbox input "true"
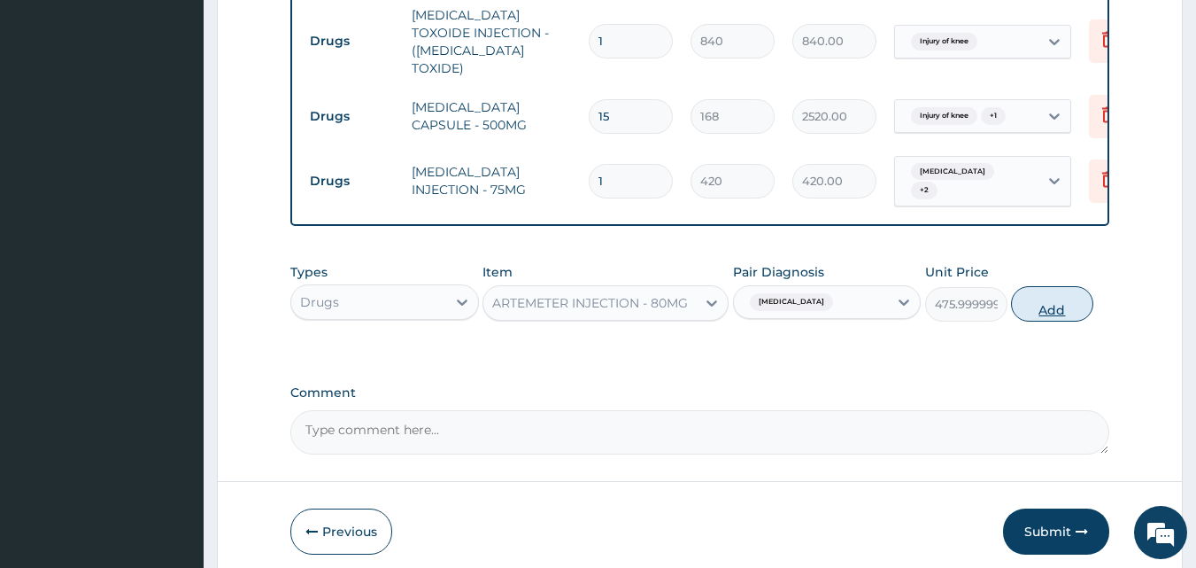
click at [1043, 296] on button "Add" at bounding box center [1052, 303] width 82 height 35
type input "0"
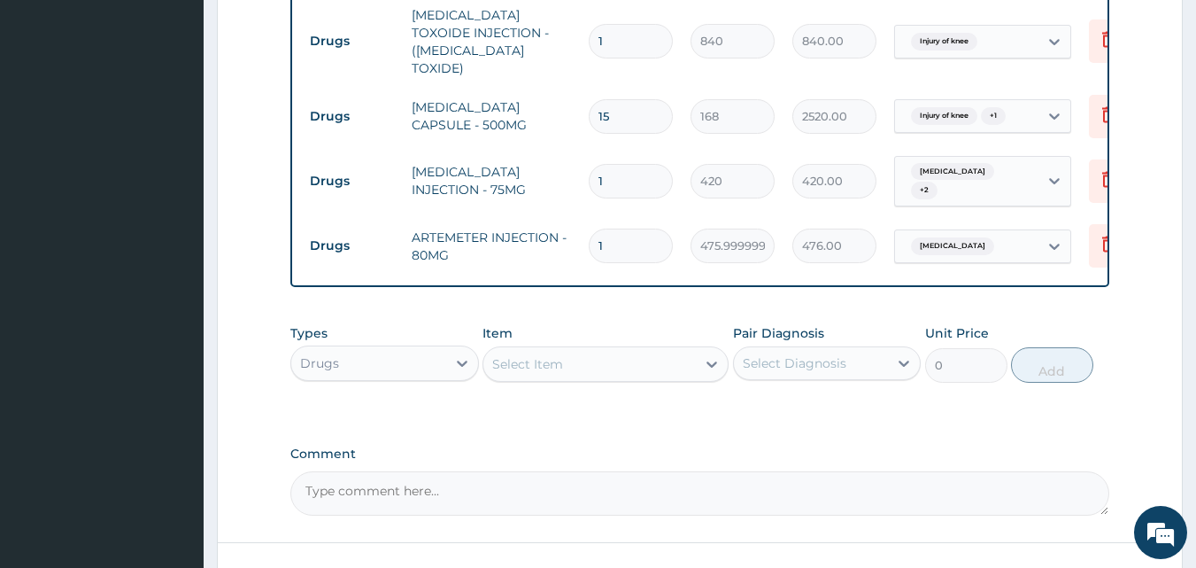
click at [650, 228] on input "1" at bounding box center [631, 245] width 84 height 35
type input "0.00"
type input "6"
type input "2856.00"
type input "6"
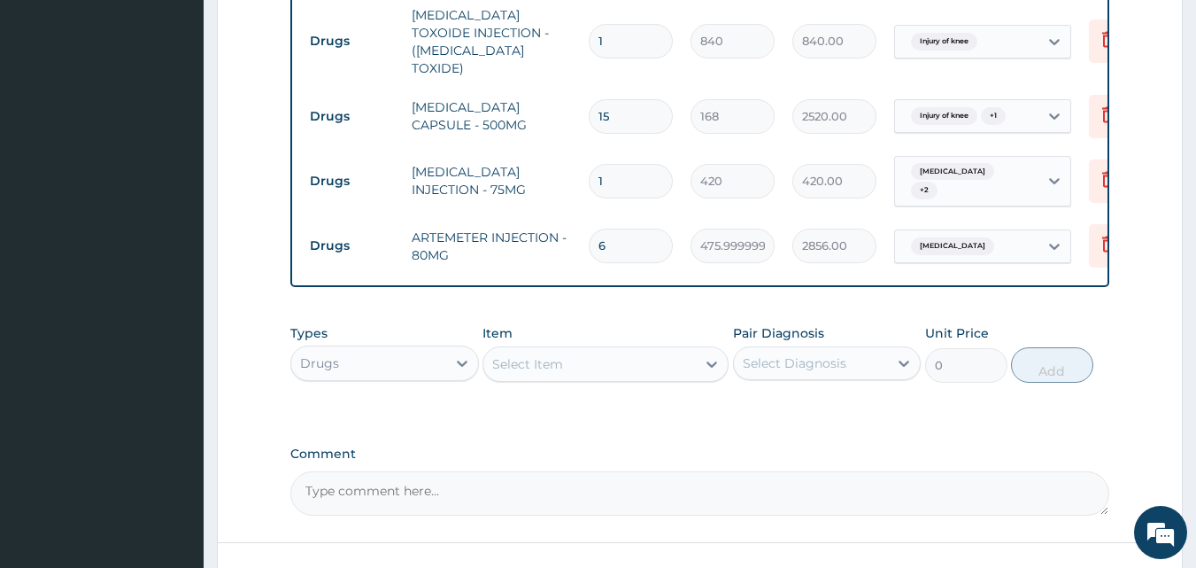
click at [568, 350] on div "Select Item" at bounding box center [590, 364] width 213 height 28
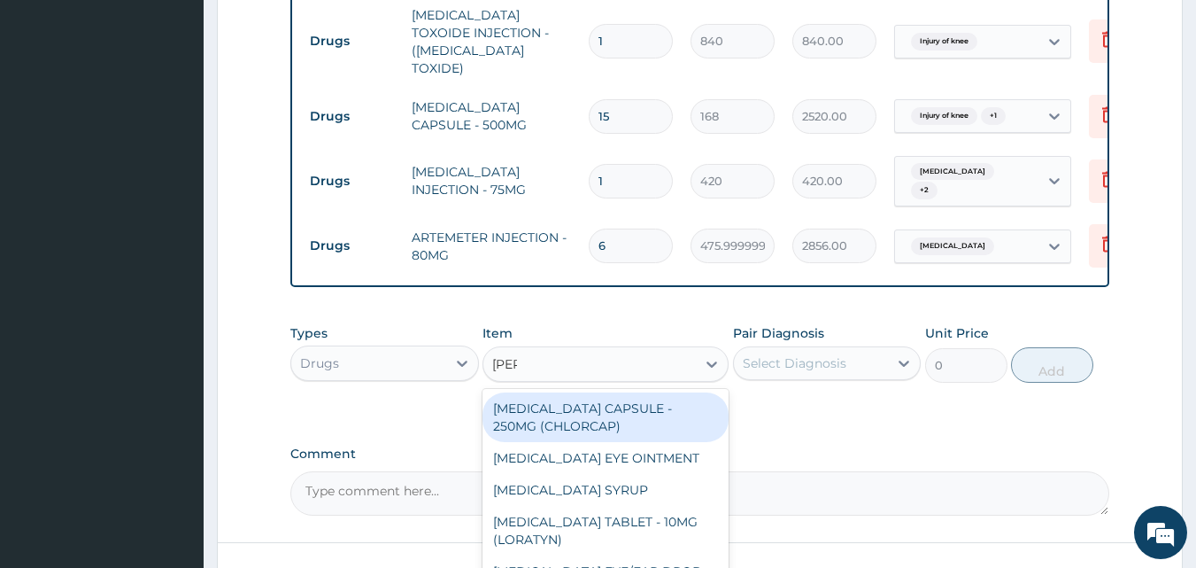
type input "lorat"
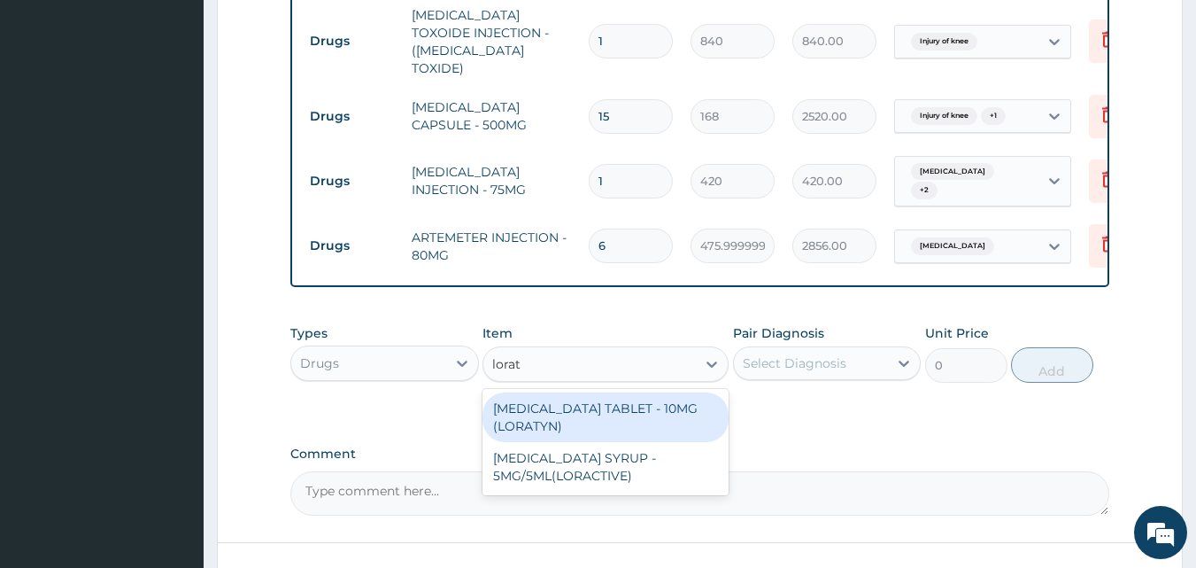
click at [633, 392] on div "[MEDICAL_DATA] TABLET - 10MG (LORATYN)" at bounding box center [606, 417] width 246 height 50
type input "98"
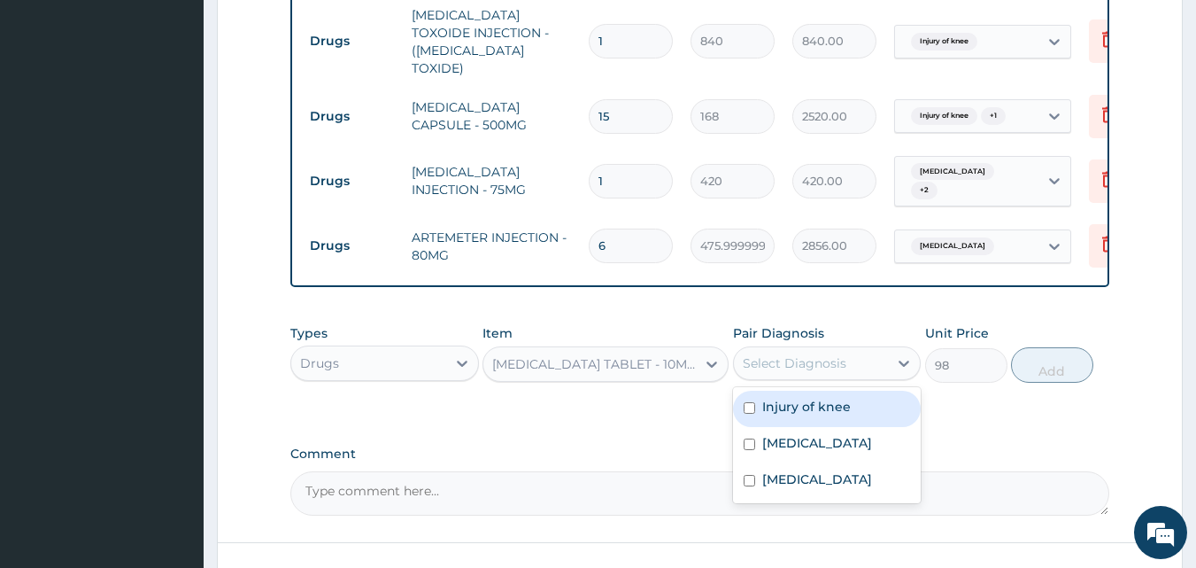
click at [782, 354] on div "Select Diagnosis" at bounding box center [795, 363] width 104 height 18
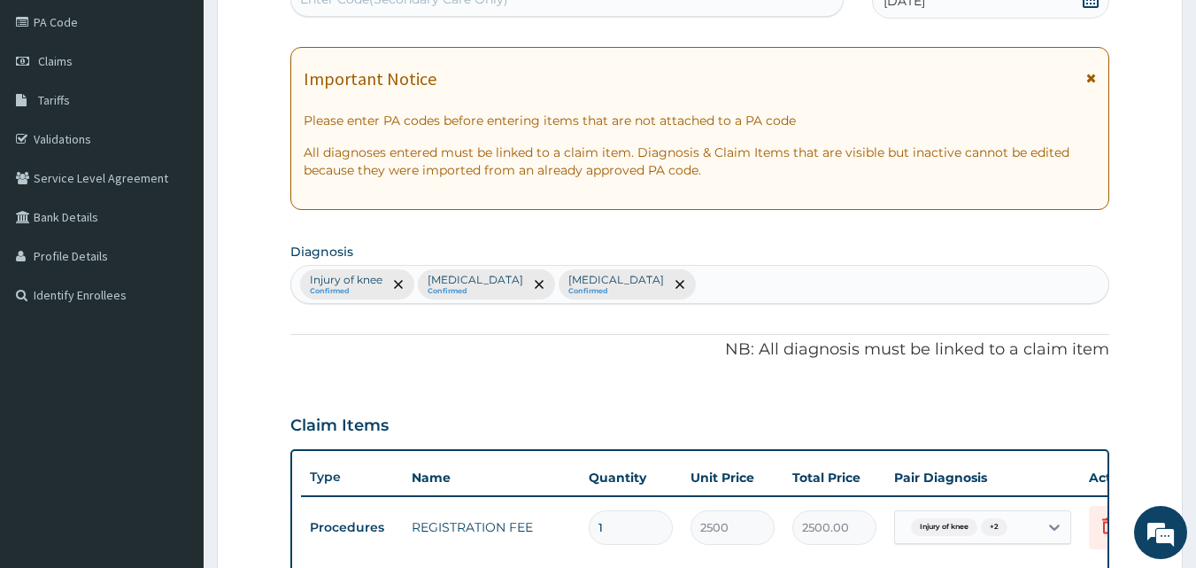
scroll to position [186, 0]
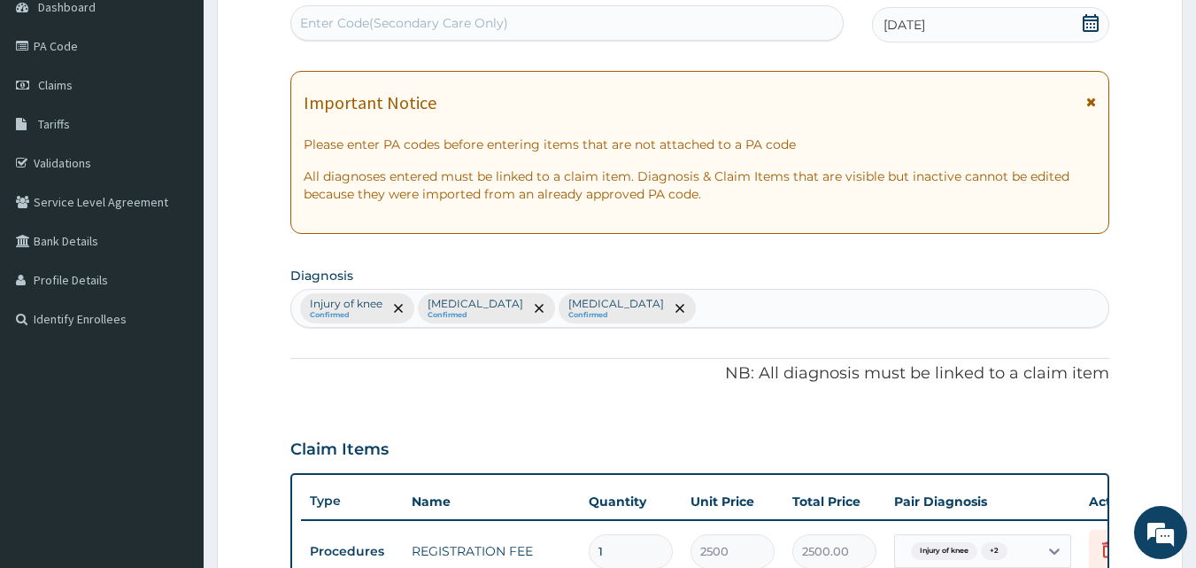
click at [704, 302] on div "Injury of knee Confirmed Malaria Confirmed Sepsis Confirmed" at bounding box center [700, 308] width 818 height 37
type input "urti"
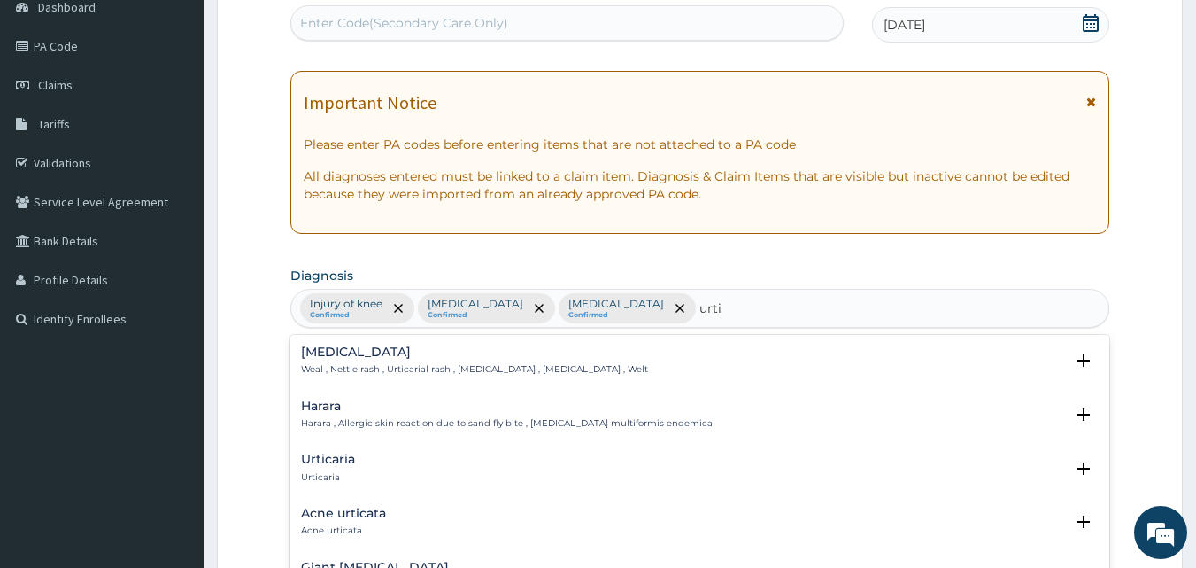
click at [354, 468] on div "Urticaria Urticaria" at bounding box center [328, 468] width 54 height 31
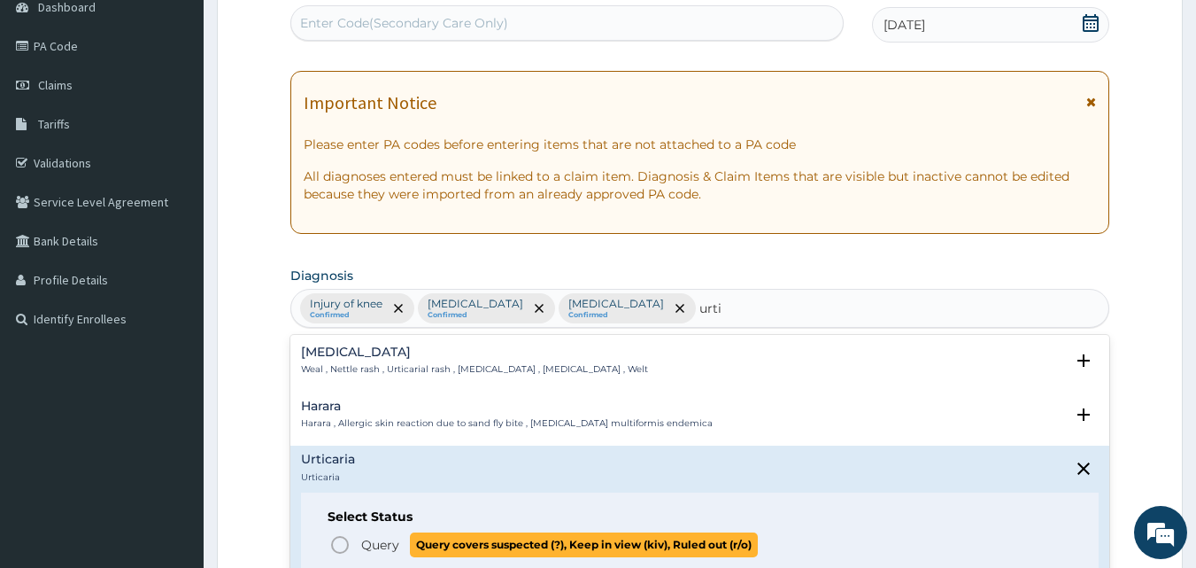
drag, startPoint x: 342, startPoint y: 544, endPoint x: 1209, endPoint y: 255, distance: 913.7
click at [343, 544] on icon "status option query" at bounding box center [339, 544] width 21 height 21
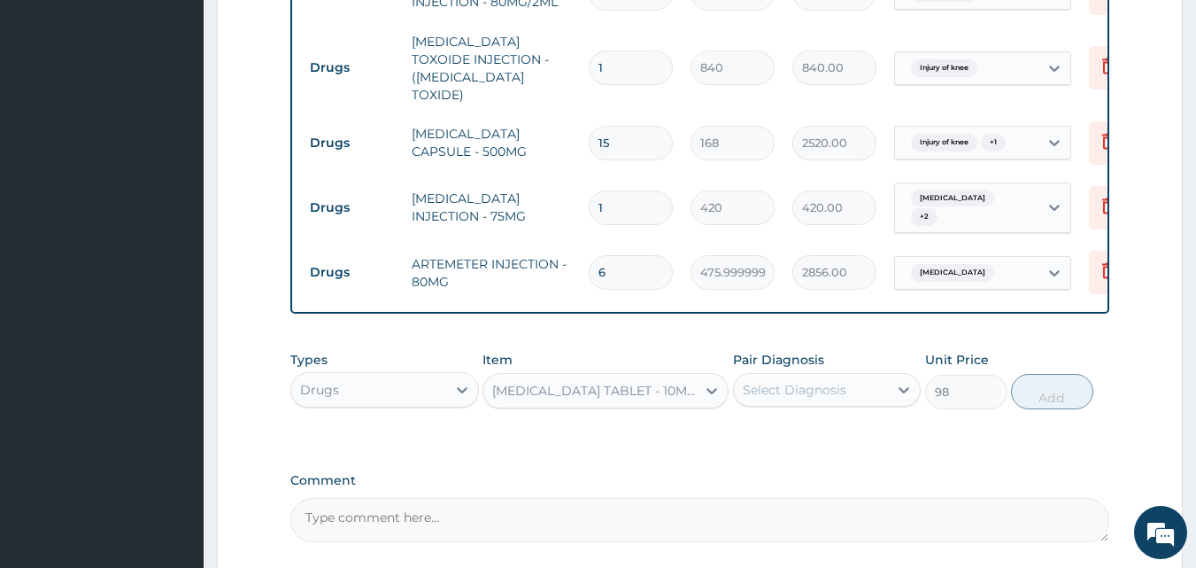
scroll to position [878, 0]
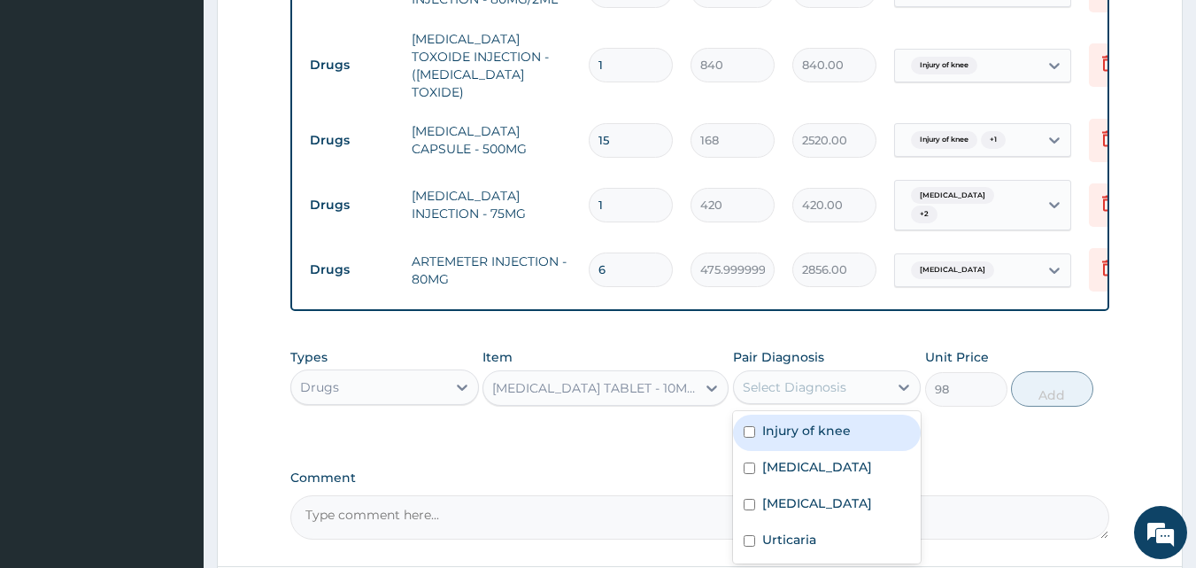
click at [799, 378] on div "Select Diagnosis" at bounding box center [795, 387] width 104 height 18
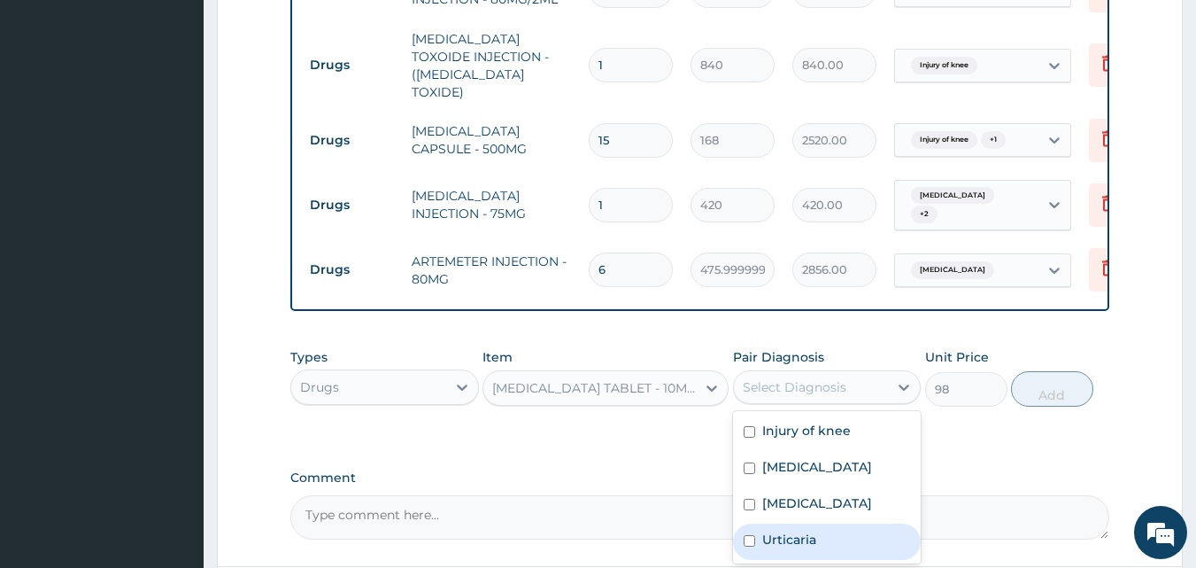
click at [764, 530] on label "Urticaria" at bounding box center [789, 539] width 54 height 18
checkbox input "true"
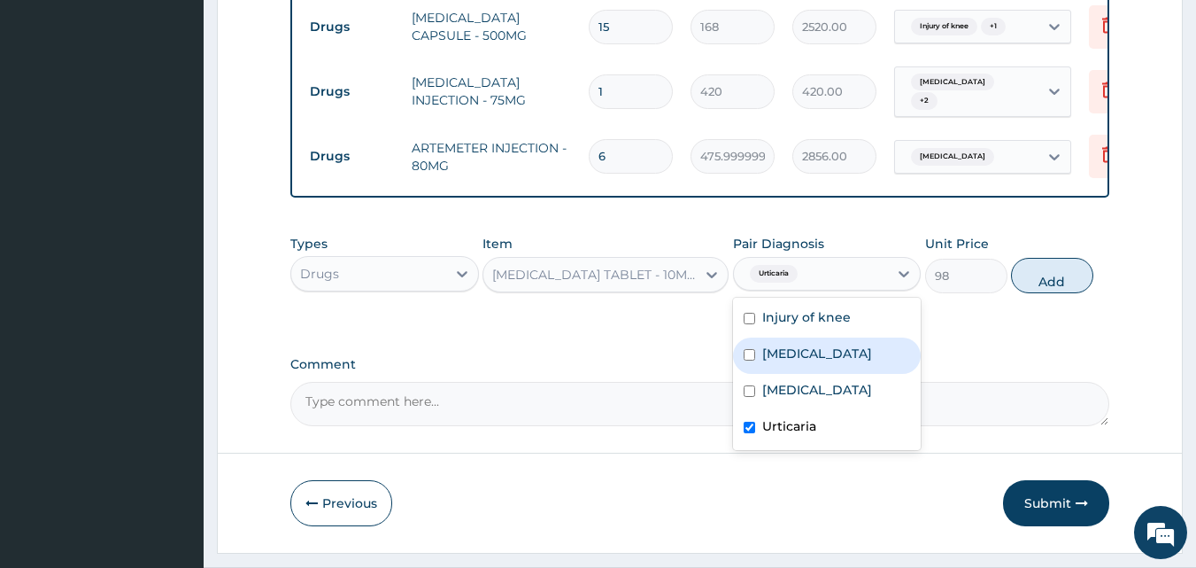
scroll to position [1025, 0]
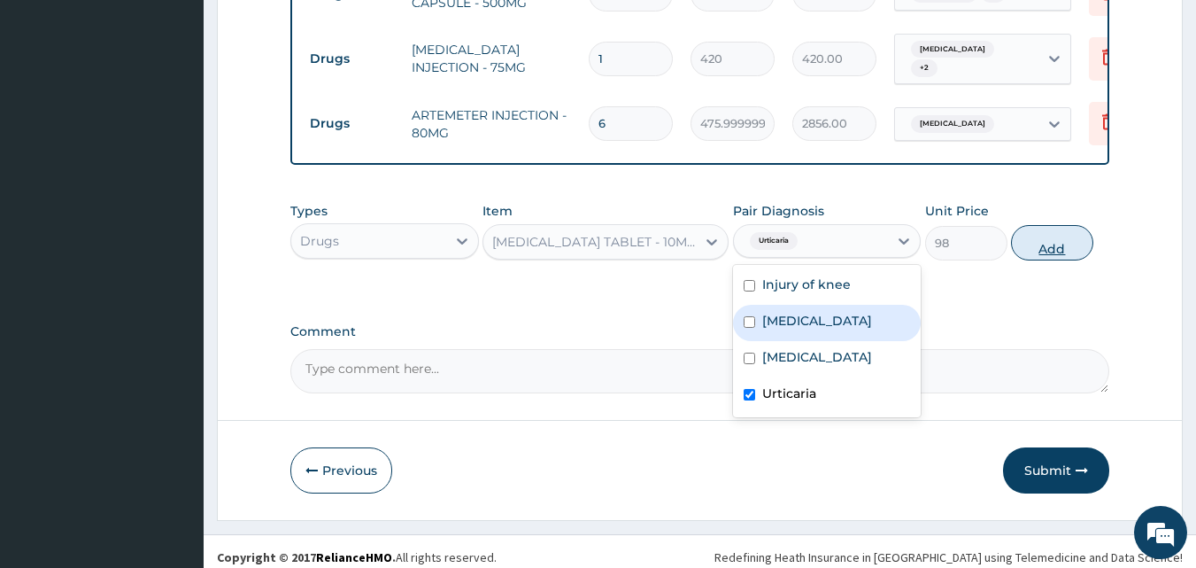
click at [1052, 230] on button "Add" at bounding box center [1052, 242] width 82 height 35
type input "0"
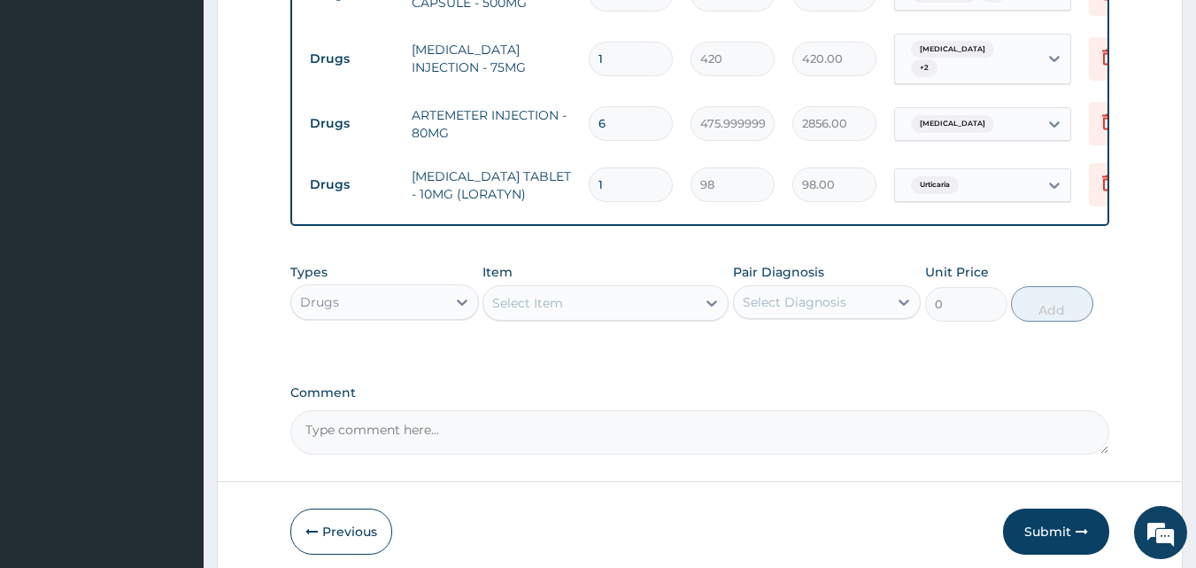
click at [642, 167] on input "1" at bounding box center [631, 184] width 84 height 35
type input "10"
type input "980.00"
type input "10"
click at [524, 294] on div "Select Item" at bounding box center [527, 303] width 71 height 18
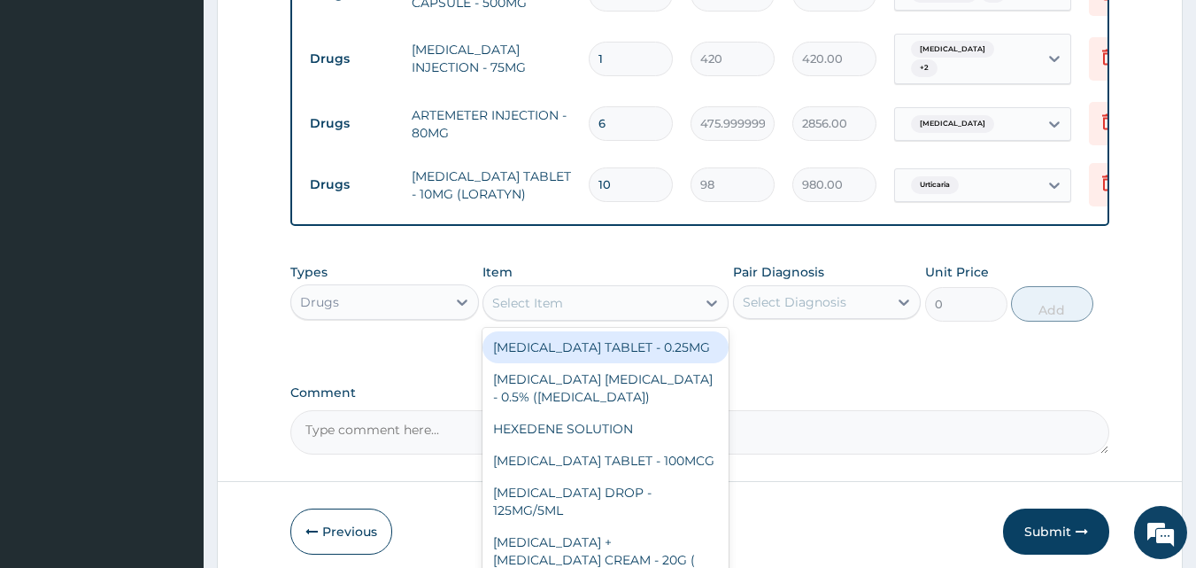
click at [567, 297] on div "Select Item" at bounding box center [590, 303] width 213 height 28
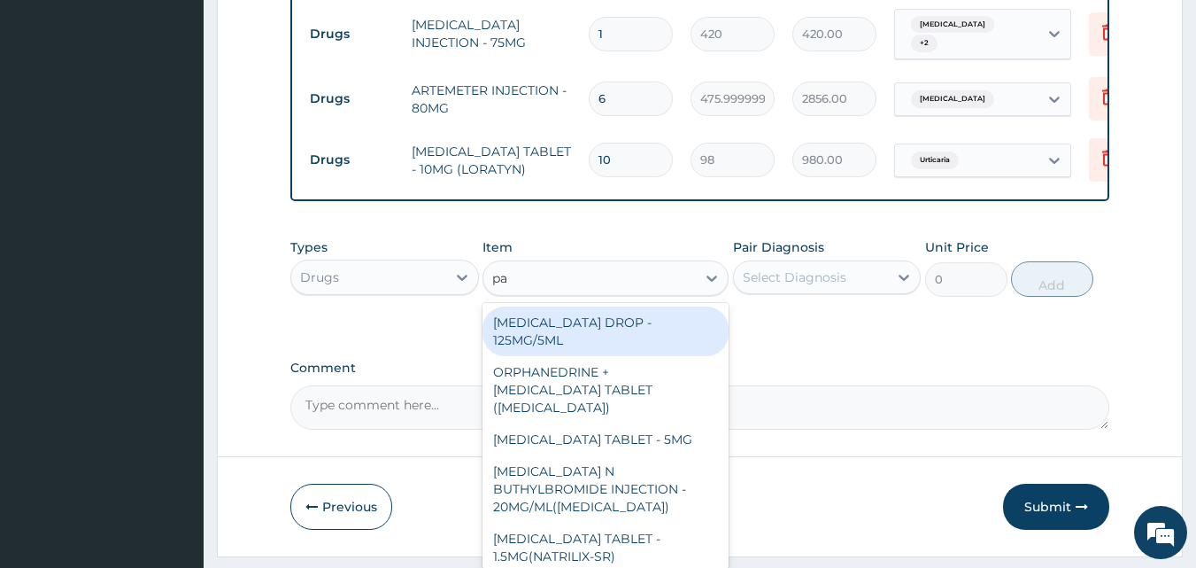
scroll to position [1086, 0]
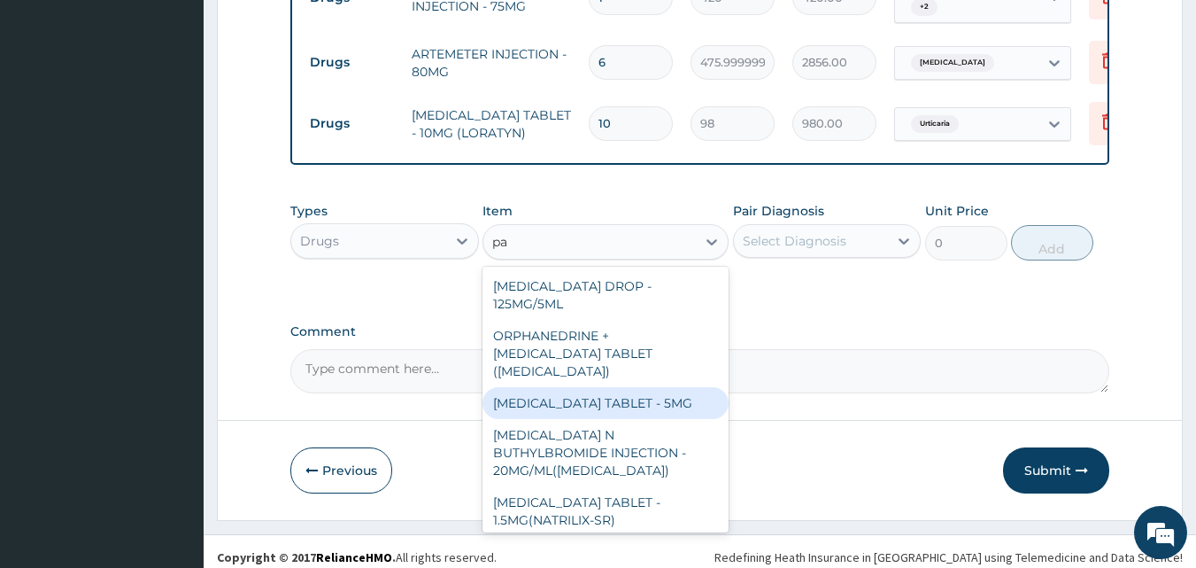
type input "[MEDICAL_DATA]"
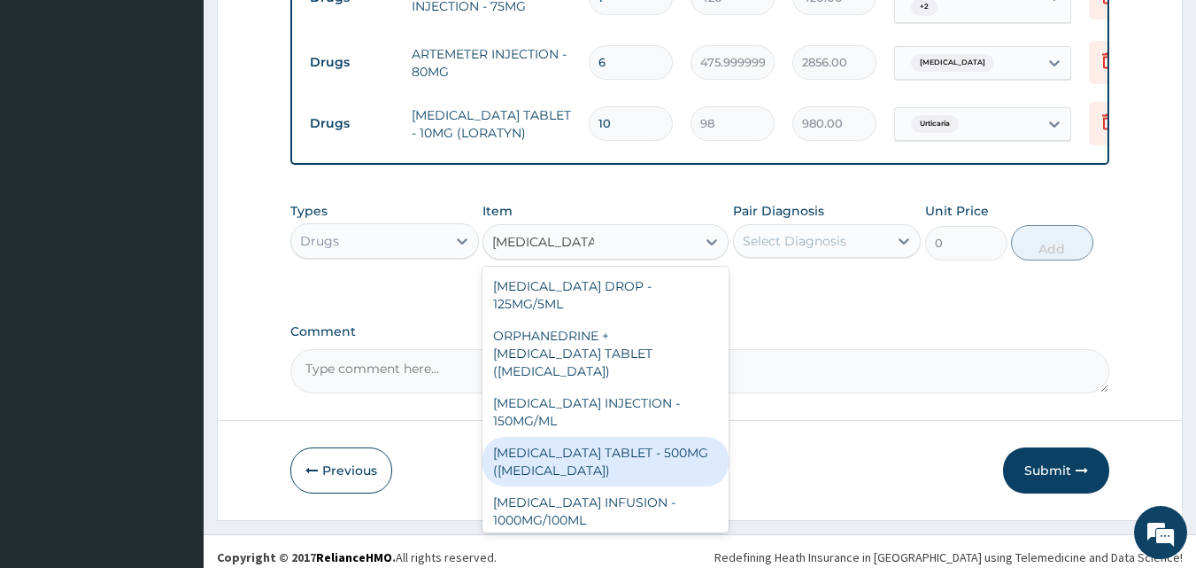
click at [615, 441] on div "[MEDICAL_DATA] TABLET - 500MG ([MEDICAL_DATA])" at bounding box center [606, 462] width 246 height 50
type input "42"
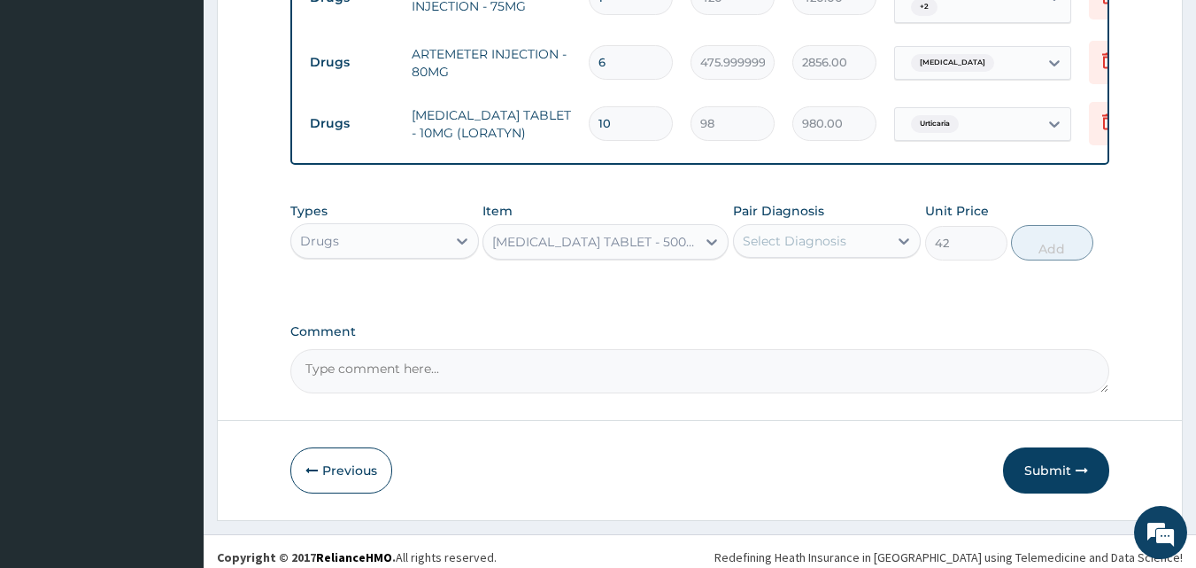
click at [793, 236] on div "Select Diagnosis" at bounding box center [795, 241] width 104 height 18
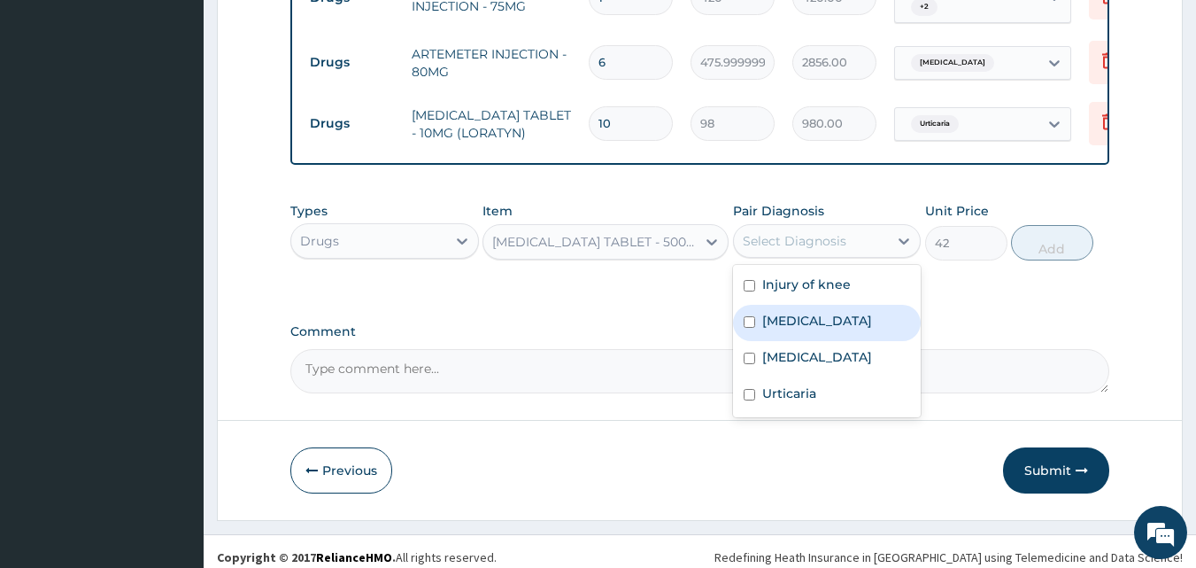
click at [778, 312] on label "[MEDICAL_DATA]" at bounding box center [817, 321] width 110 height 18
checkbox input "true"
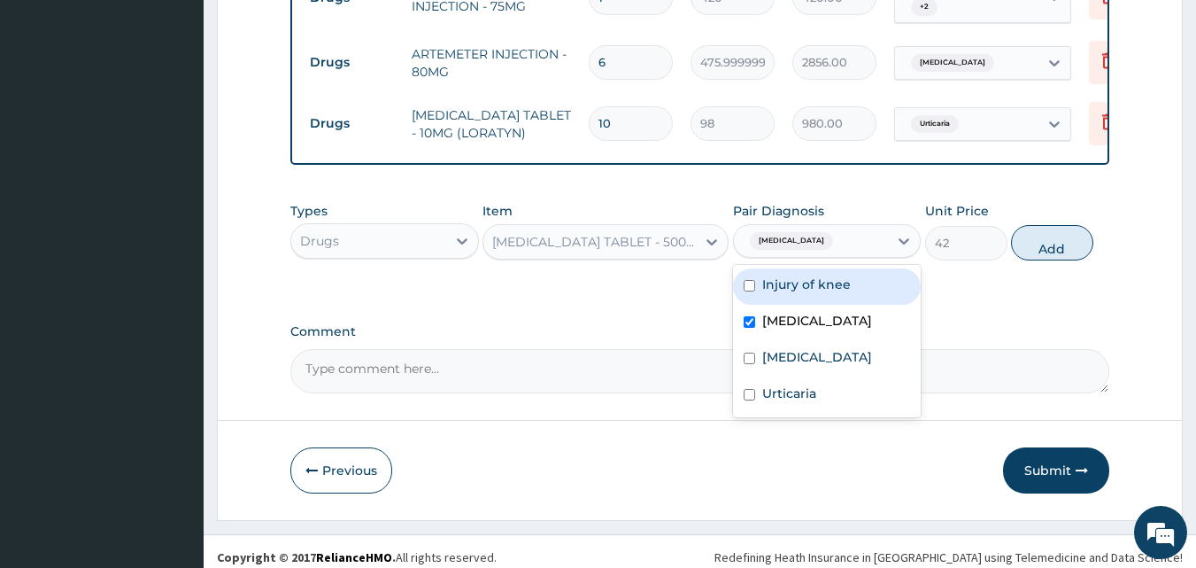
click at [782, 275] on label "Injury of knee" at bounding box center [806, 284] width 89 height 18
checkbox input "true"
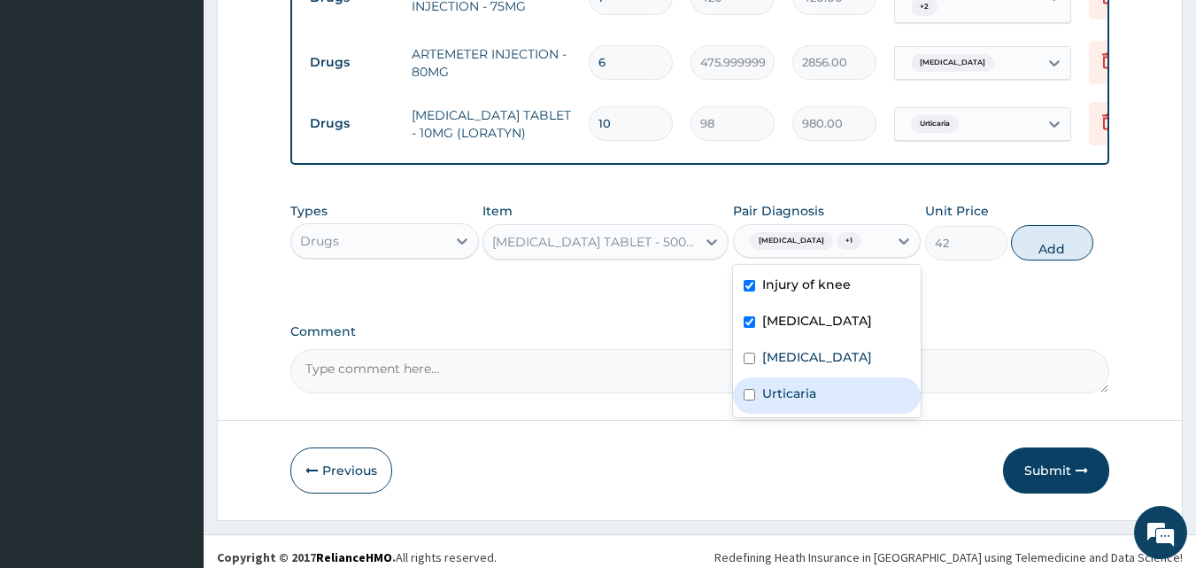
click at [767, 384] on label "Urticaria" at bounding box center [789, 393] width 54 height 18
checkbox input "true"
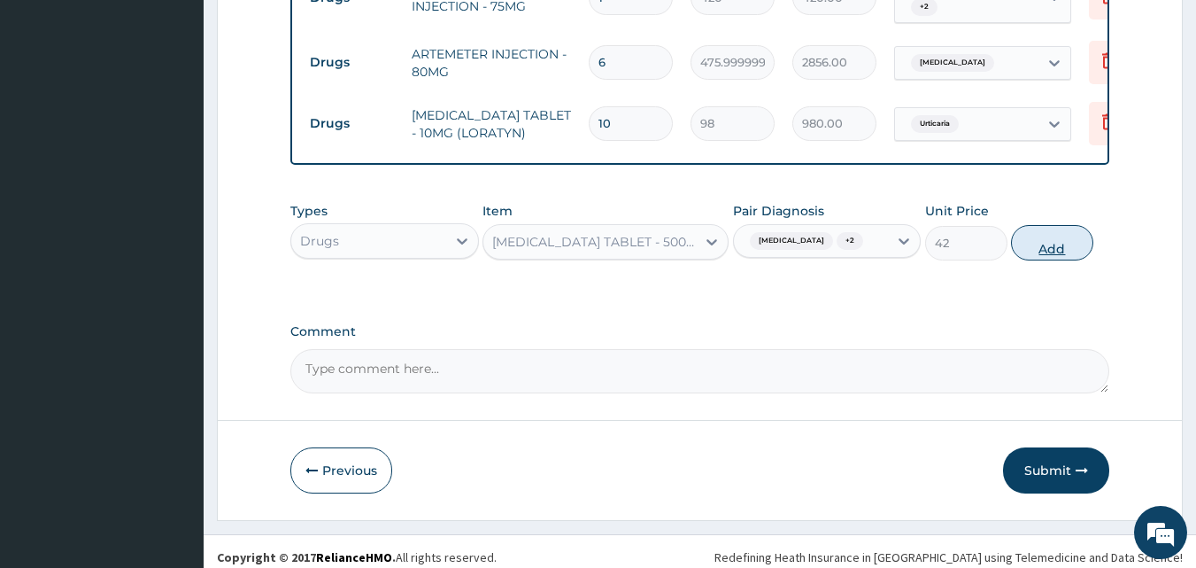
click at [1056, 239] on button "Add" at bounding box center [1052, 242] width 82 height 35
type input "0"
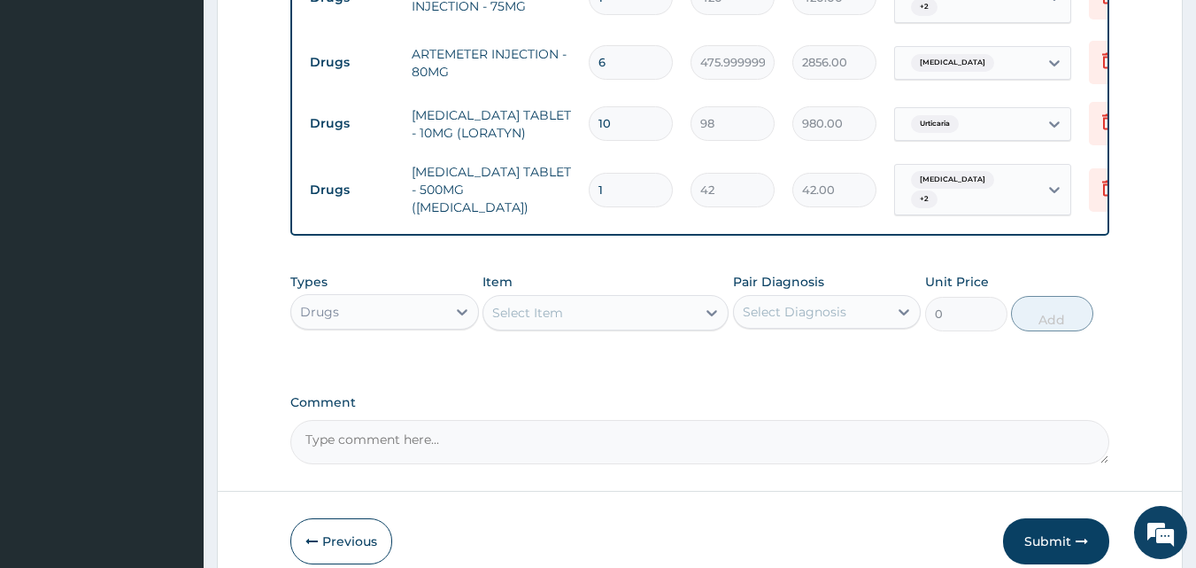
click at [628, 173] on input "1" at bounding box center [631, 190] width 84 height 35
type input "18"
type input "756.00"
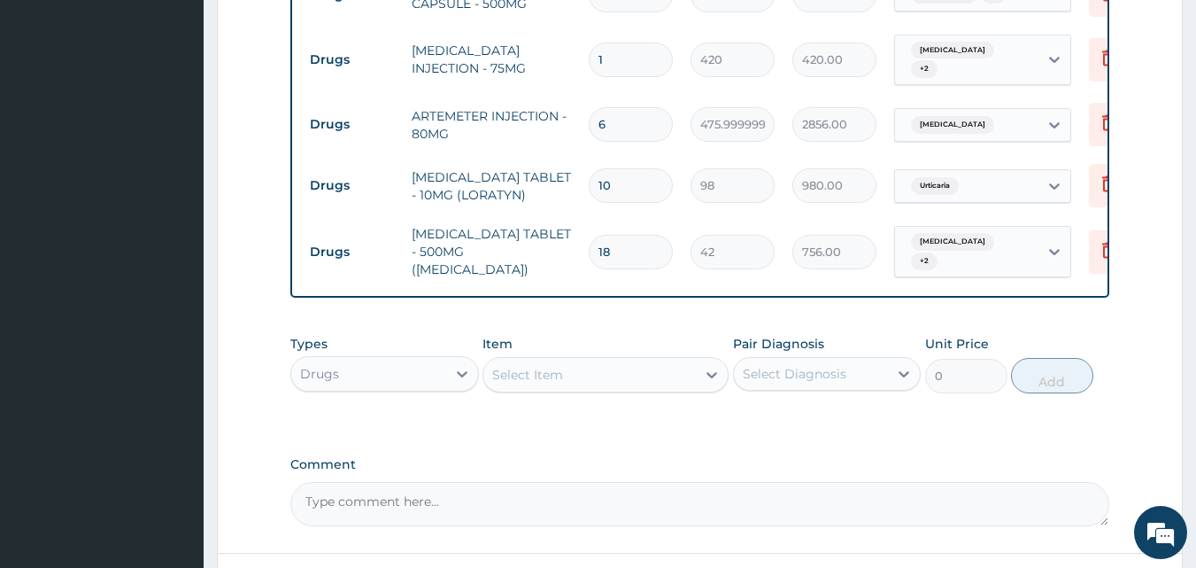
scroll to position [1088, 0]
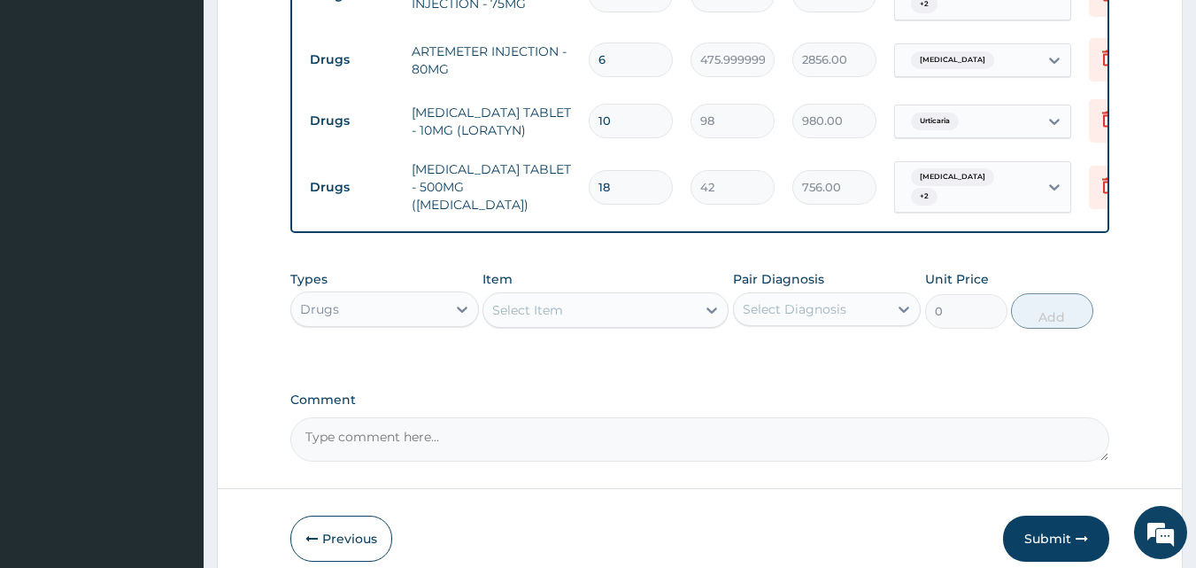
type input "18"
click at [569, 296] on div "Select Item" at bounding box center [590, 310] width 213 height 28
type input "fansid"
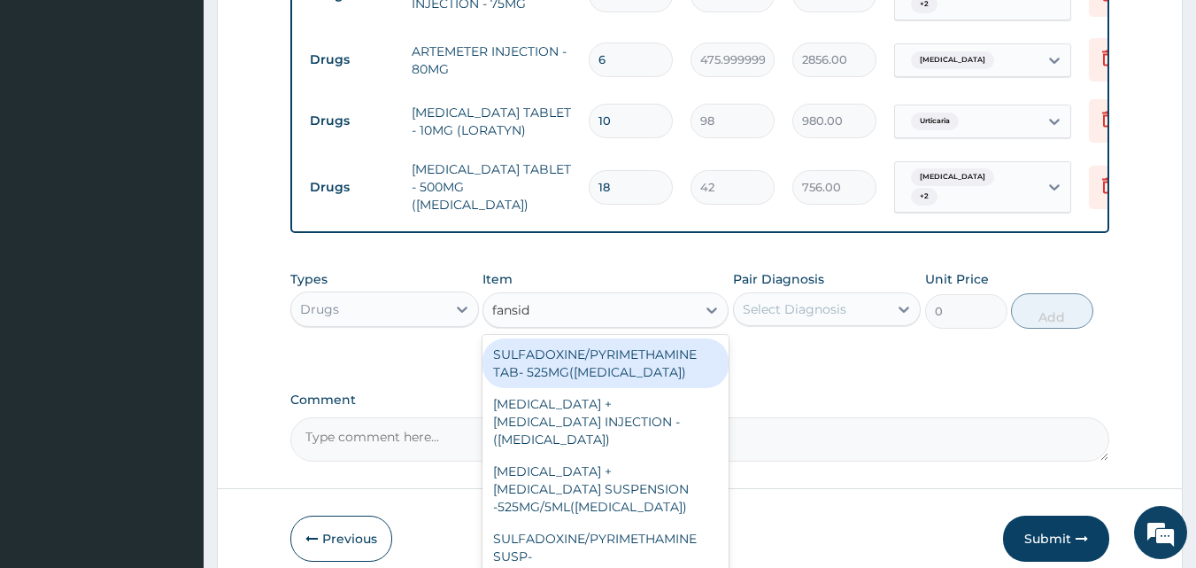
click at [615, 354] on div "SULFADOXINE/PYRIMETHAMINE TAB- 525MG([MEDICAL_DATA])" at bounding box center [606, 363] width 246 height 50
type input "210"
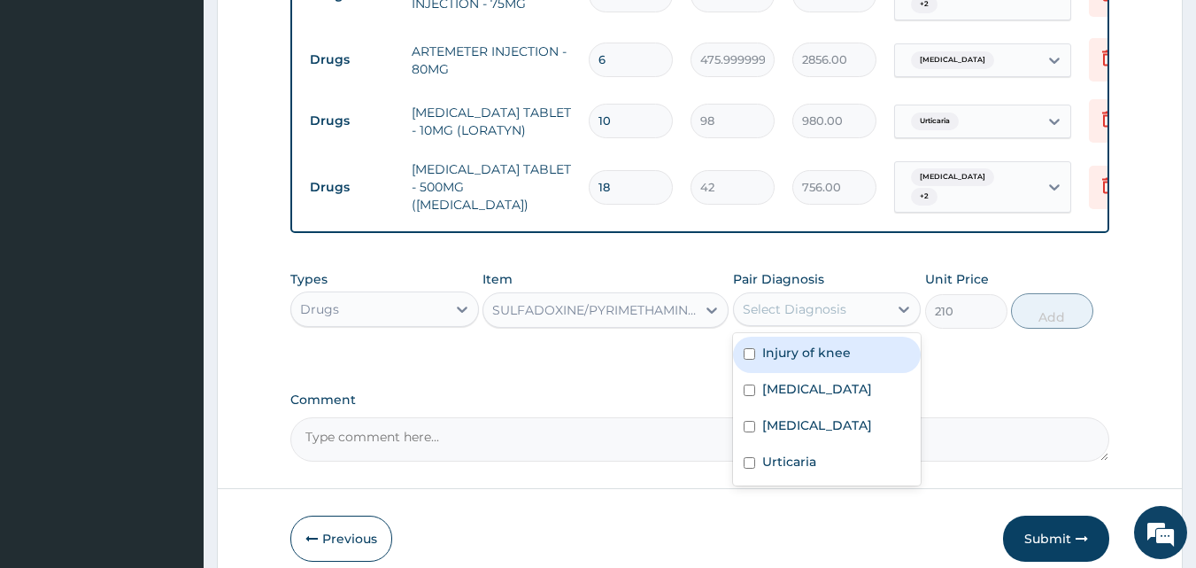
click at [797, 300] on div "Select Diagnosis" at bounding box center [795, 309] width 104 height 18
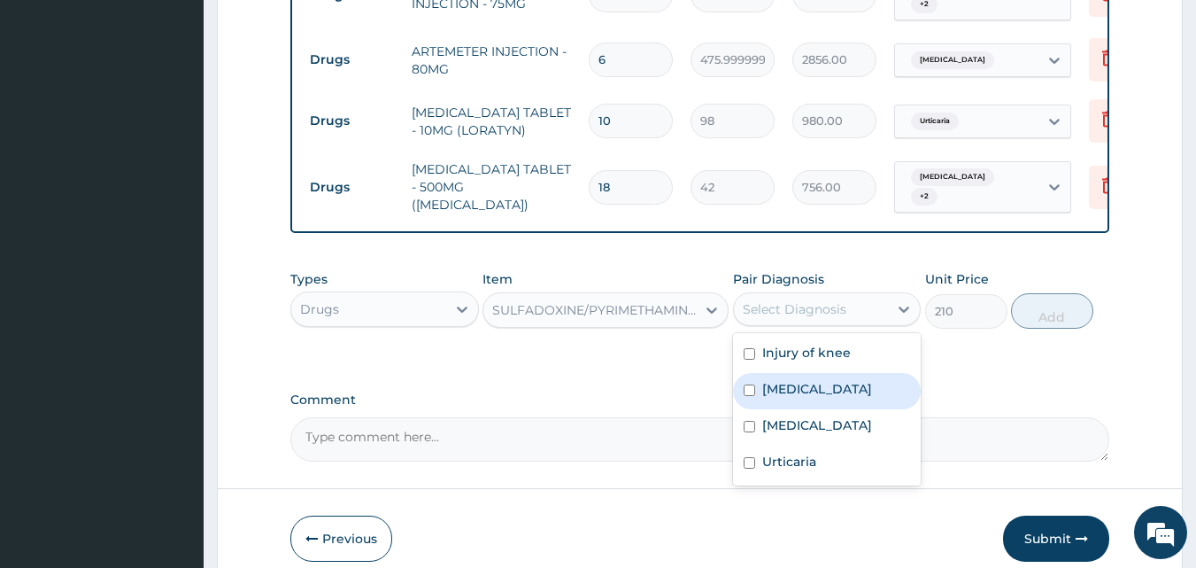
click at [788, 381] on div "[MEDICAL_DATA]" at bounding box center [827, 391] width 189 height 36
checkbox input "true"
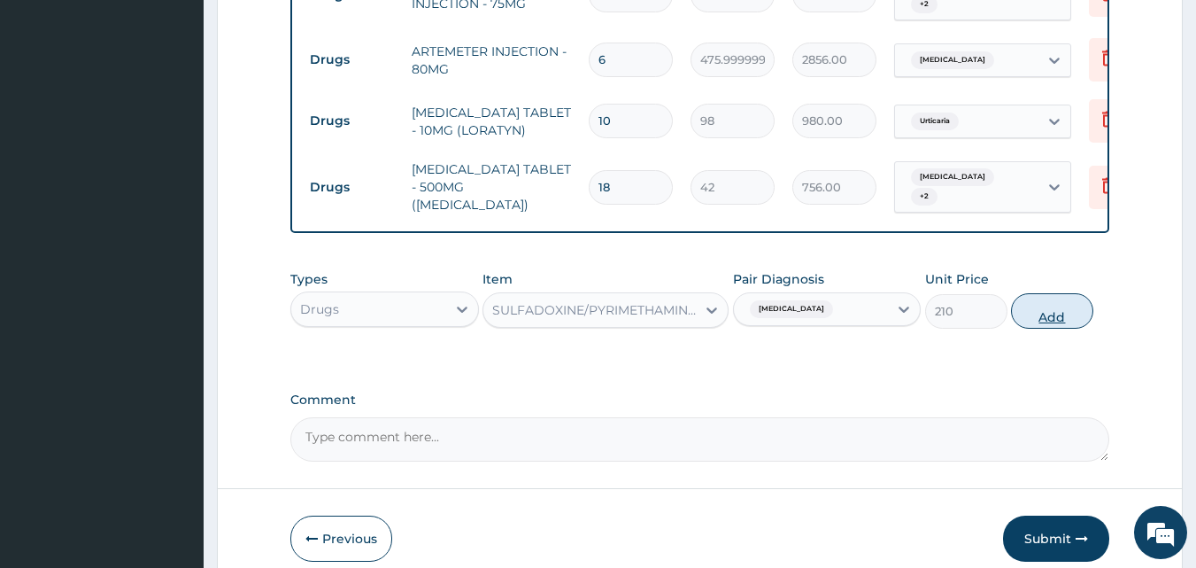
click at [1048, 303] on button "Add" at bounding box center [1052, 310] width 82 height 35
type input "0"
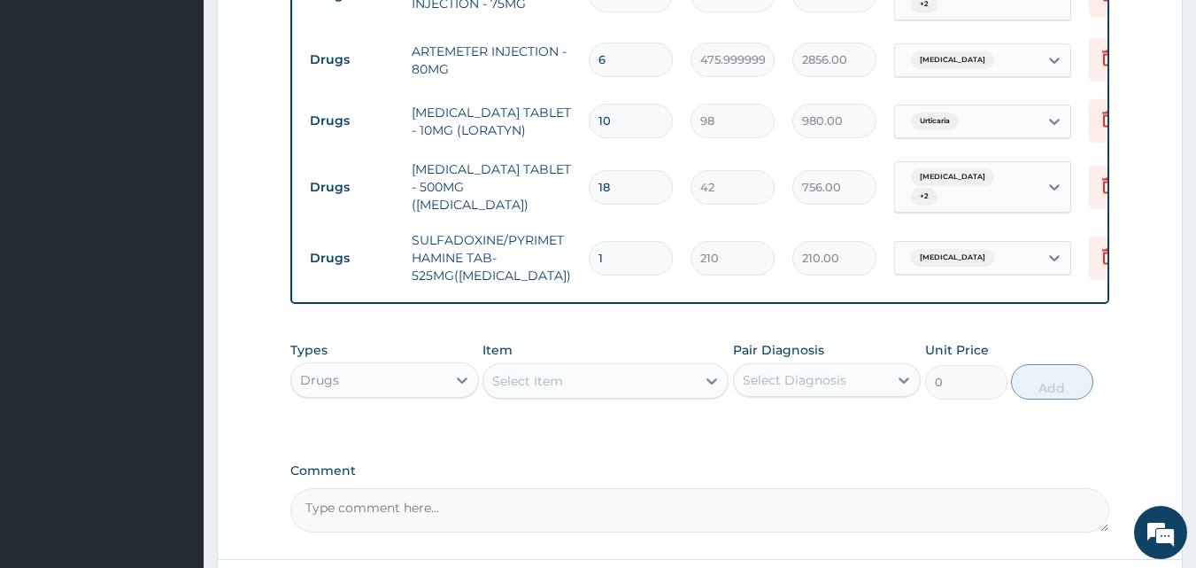
click at [640, 241] on input "1" at bounding box center [631, 258] width 84 height 35
type input "0.00"
type input "3"
type input "630.00"
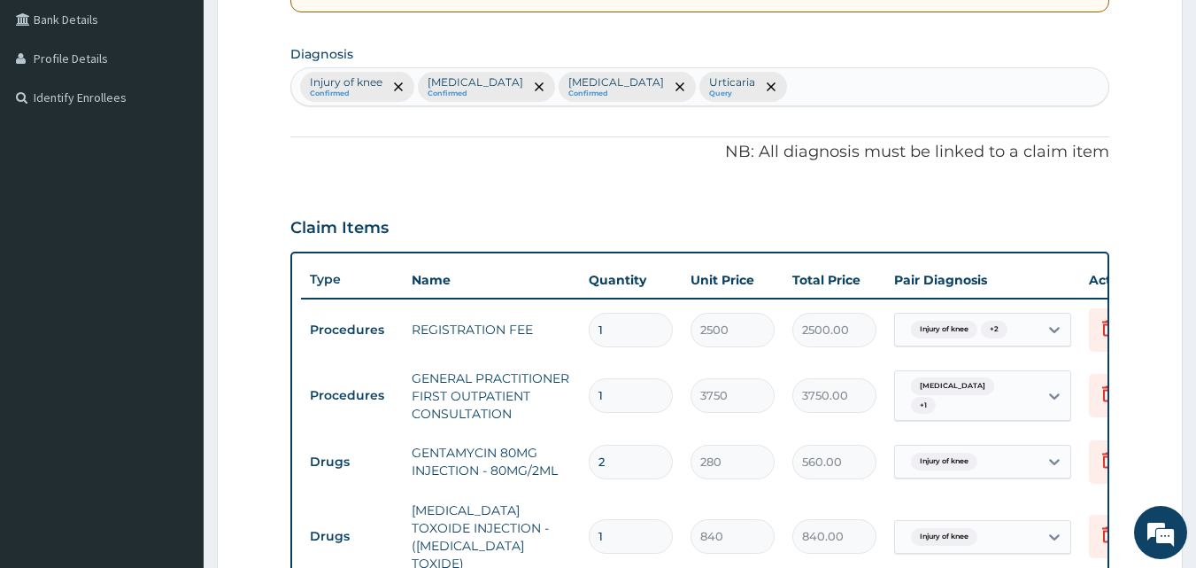
scroll to position [398, 0]
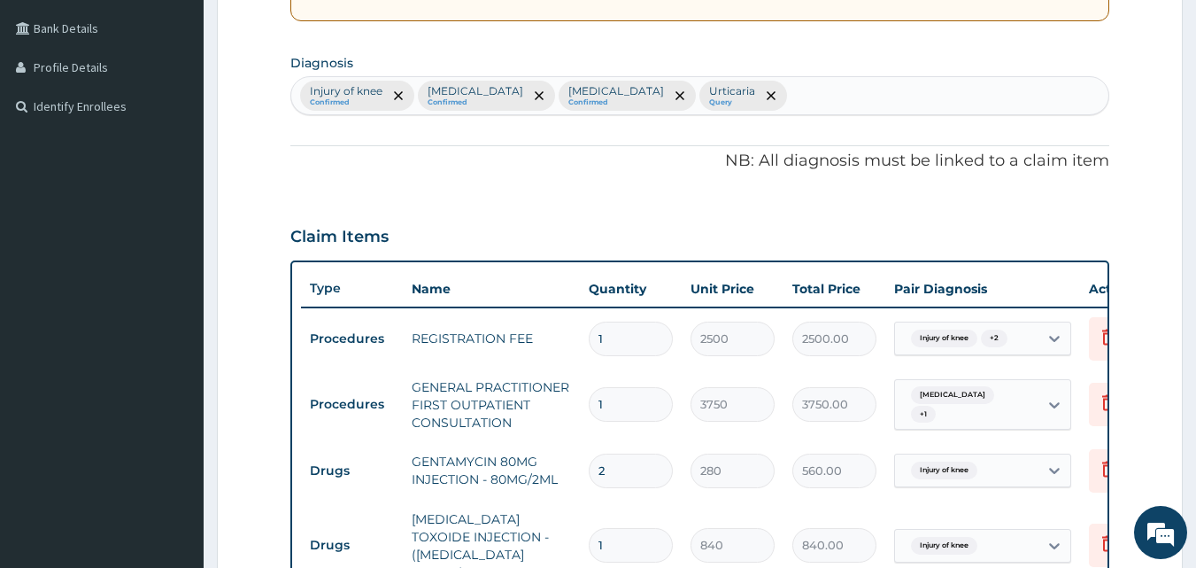
type input "3"
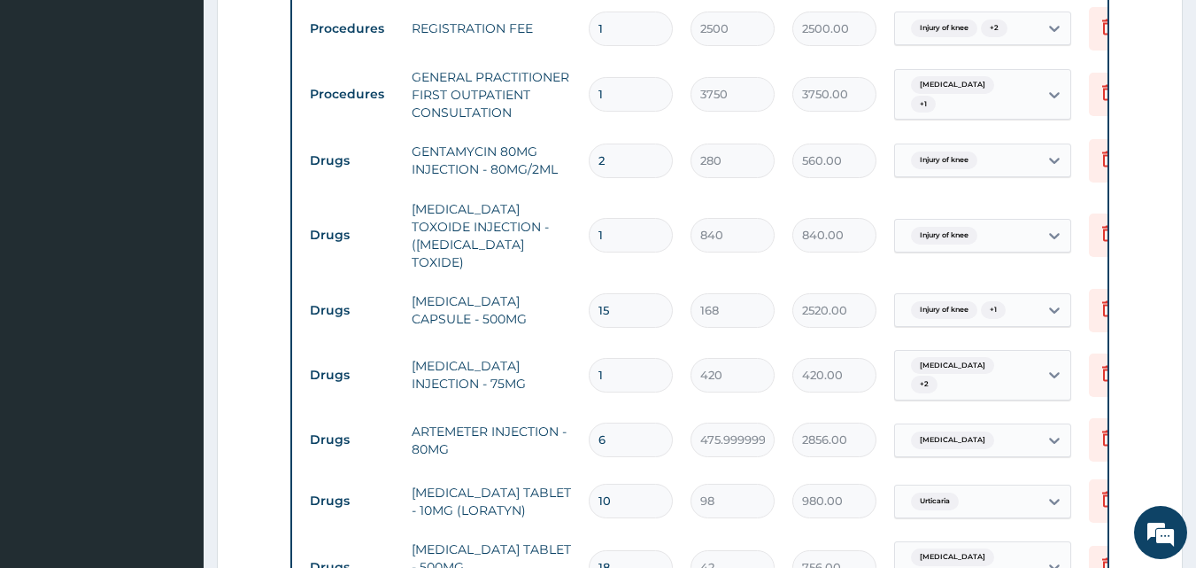
scroll to position [1218, 0]
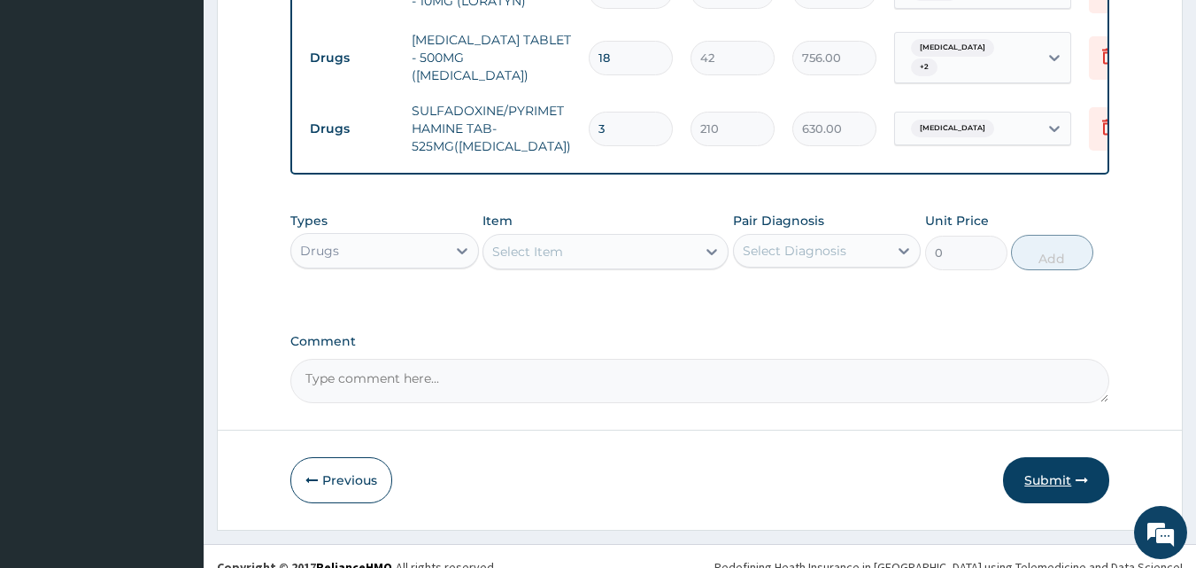
click at [1044, 457] on button "Submit" at bounding box center [1056, 480] width 106 height 46
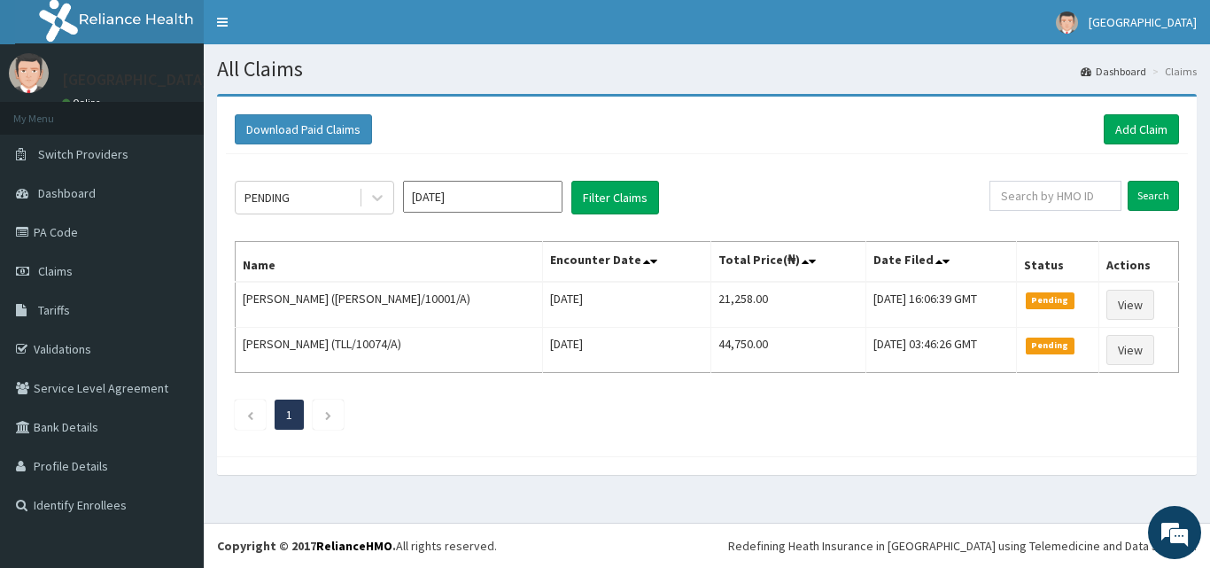
click at [806, 181] on div "PENDING [DATE] Filter Claims" at bounding box center [612, 198] width 754 height 34
click at [740, 132] on div "Download Paid Claims Add Claim" at bounding box center [707, 129] width 944 height 30
drag, startPoint x: 821, startPoint y: 121, endPoint x: 822, endPoint y: 131, distance: 9.8
click at [822, 131] on div "Download Paid Claims Add Claim" at bounding box center [707, 129] width 944 height 30
click at [753, 175] on div "PENDING [DATE] Filter Claims Search Name Encounter Date Total Price(₦) Date Fil…" at bounding box center [707, 300] width 962 height 293
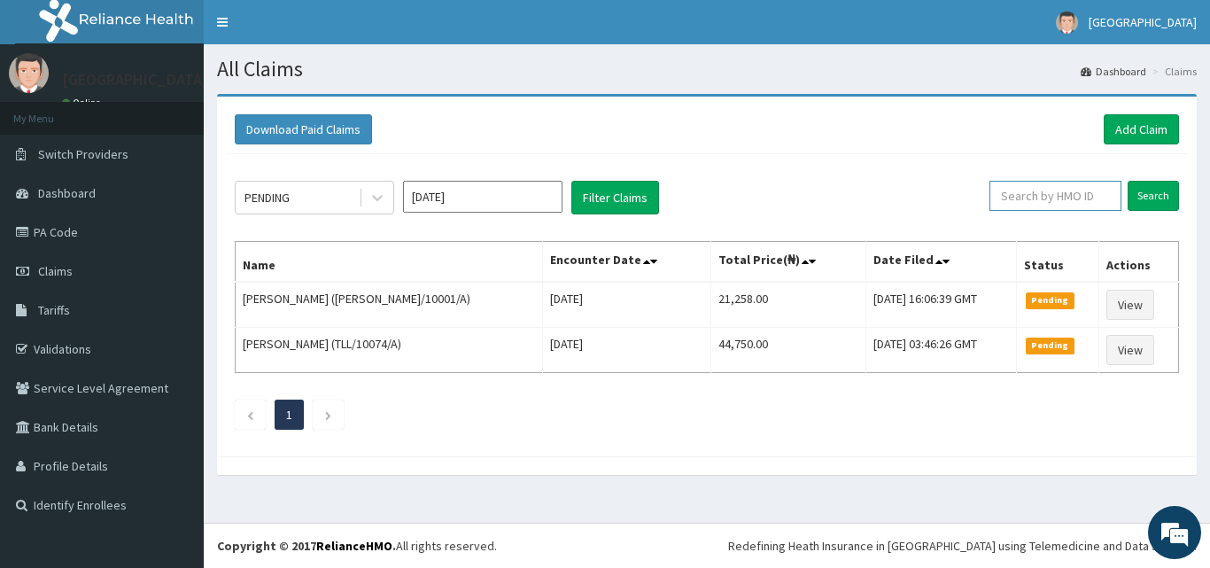
click at [1086, 191] on input "text" at bounding box center [1055, 196] width 132 height 30
paste input "[MEDICAL_DATA]"
click at [1069, 188] on input "[MEDICAL_DATA]" at bounding box center [1027, 196] width 119 height 30
type input "[MEDICAL_DATA]"
click at [1129, 120] on link "Add Claim" at bounding box center [1140, 129] width 75 height 30
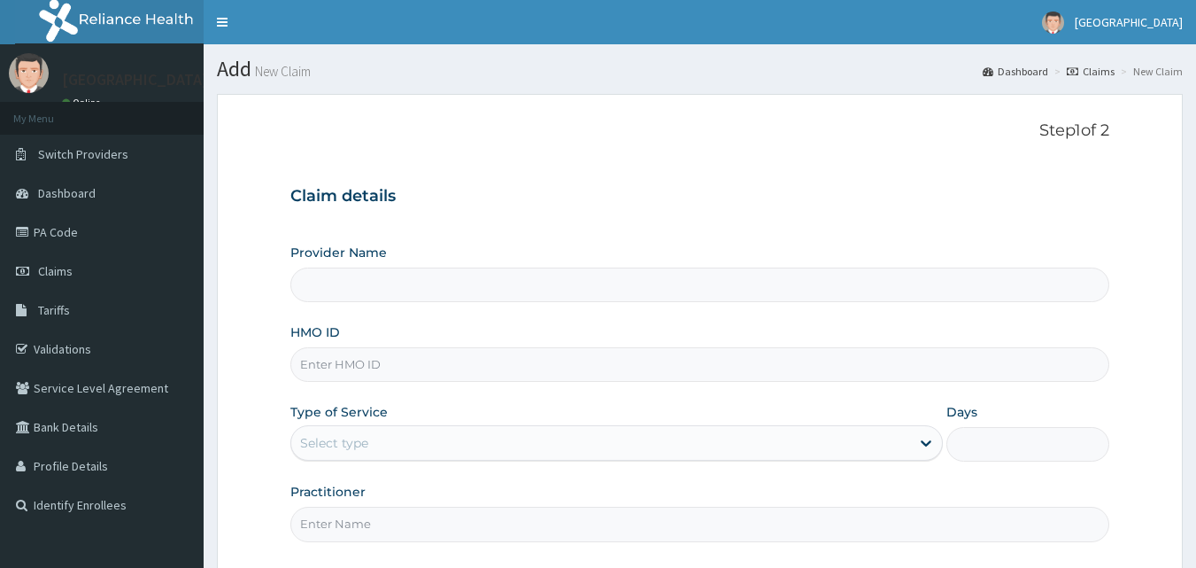
click at [443, 361] on input "HMO ID" at bounding box center [700, 364] width 820 height 35
type input "[GEOGRAPHIC_DATA]"
paste input "SLB/10070/A"
type input "SLB/10070/A"
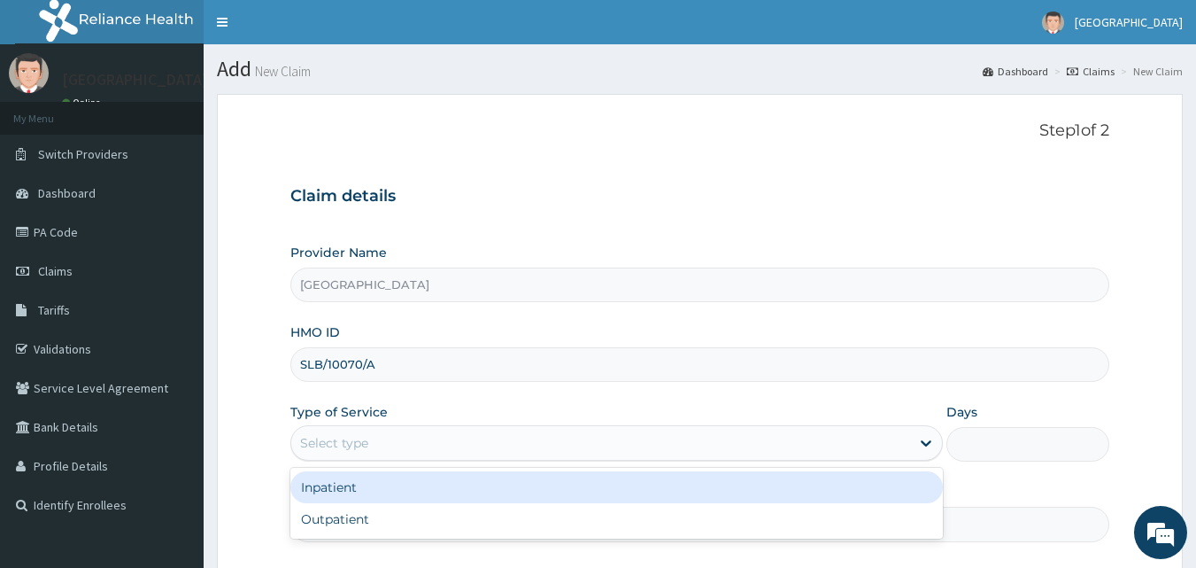
click at [385, 446] on div "Select type" at bounding box center [600, 443] width 619 height 28
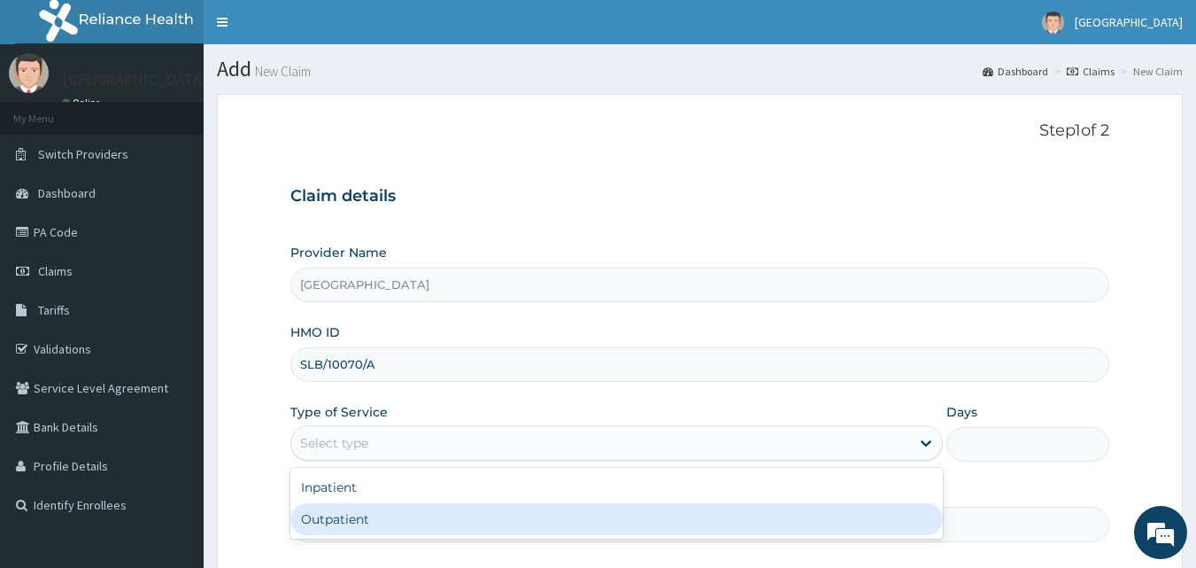
click at [391, 510] on div "Outpatient" at bounding box center [616, 519] width 653 height 32
type input "1"
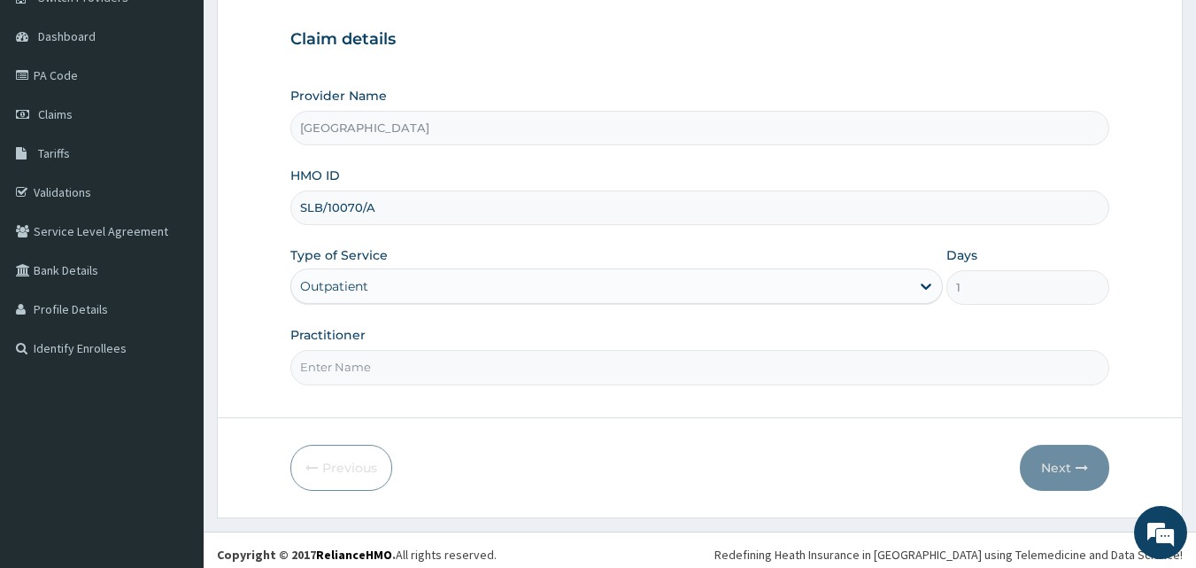
scroll to position [166, 0]
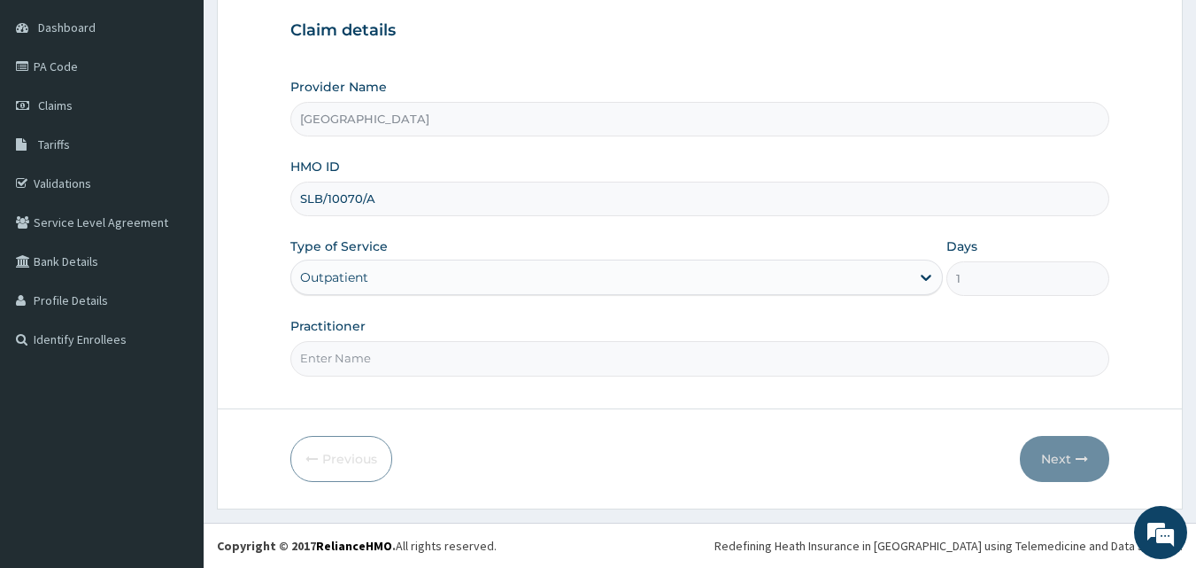
click at [433, 363] on input "Practitioner" at bounding box center [700, 358] width 820 height 35
type input "Dr [PERSON_NAME]"
click at [1067, 450] on button "Next" at bounding box center [1064, 459] width 89 height 46
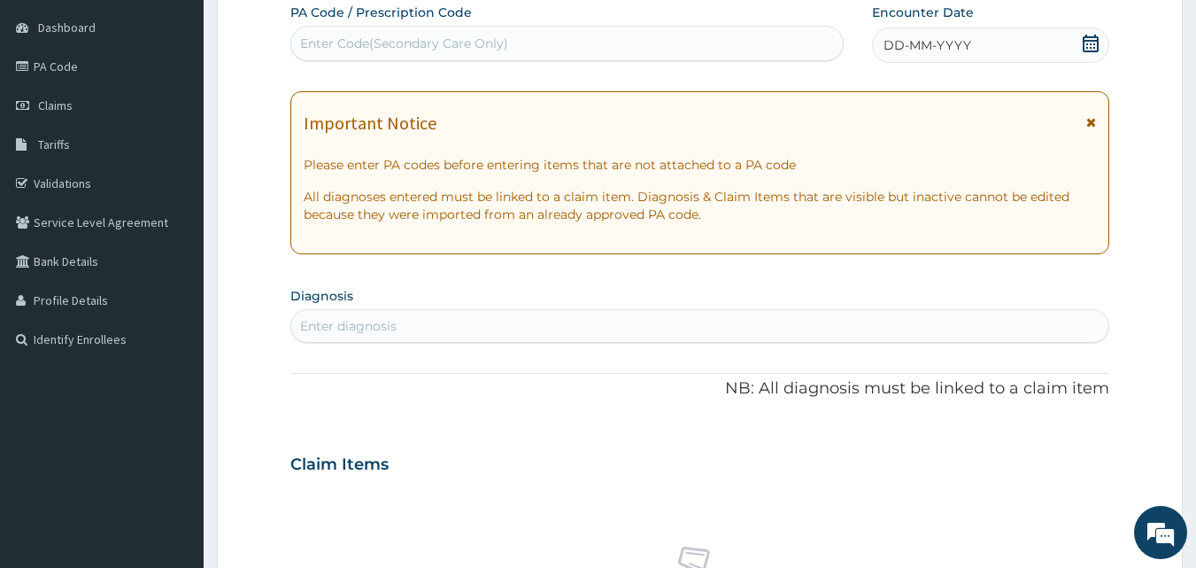
click at [1095, 45] on icon at bounding box center [1091, 44] width 18 height 18
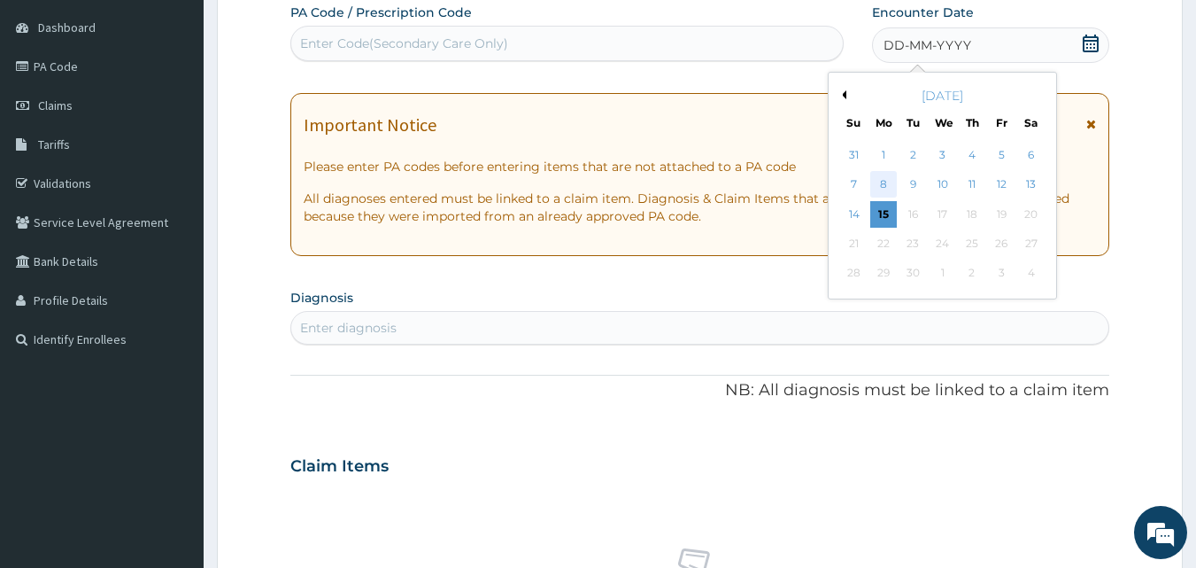
click at [883, 181] on div "8" at bounding box center [883, 185] width 27 height 27
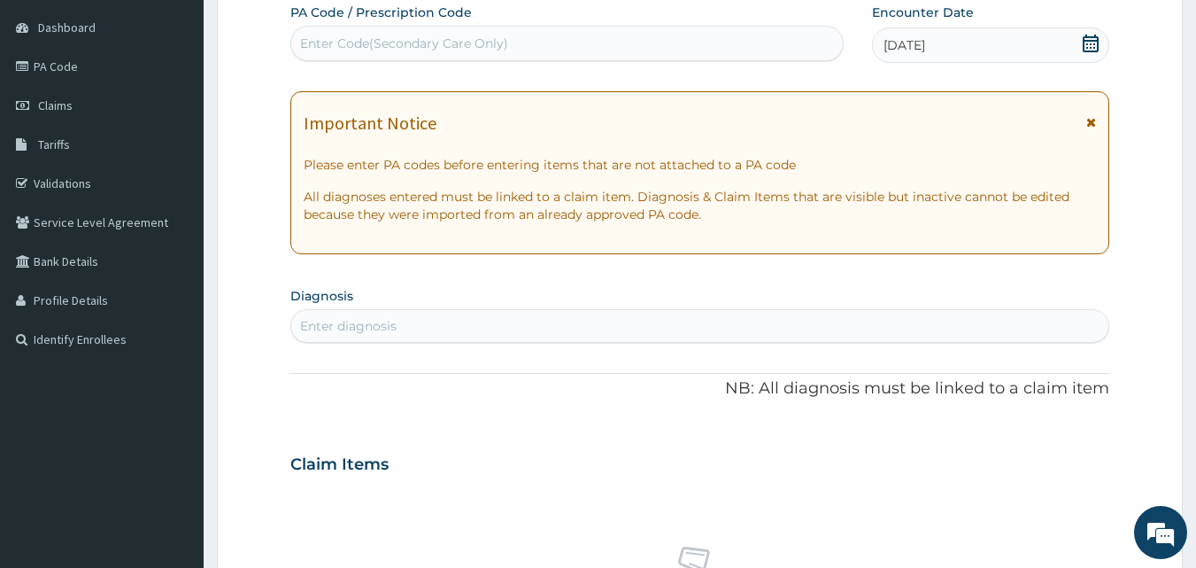
click at [767, 333] on div "Enter diagnosis" at bounding box center [700, 326] width 818 height 28
click at [663, 321] on div "Enter diagnosis" at bounding box center [700, 326] width 818 height 28
type input "[MEDICAL_DATA]"
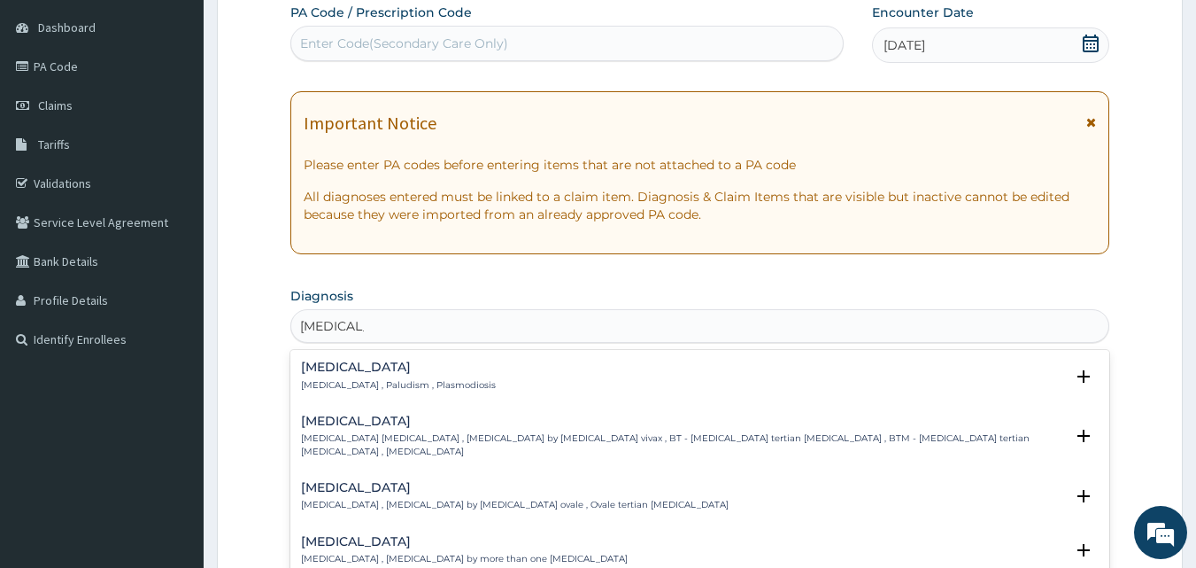
click at [341, 386] on p "[MEDICAL_DATA] , Paludism , Plasmodiosis" at bounding box center [398, 385] width 195 height 12
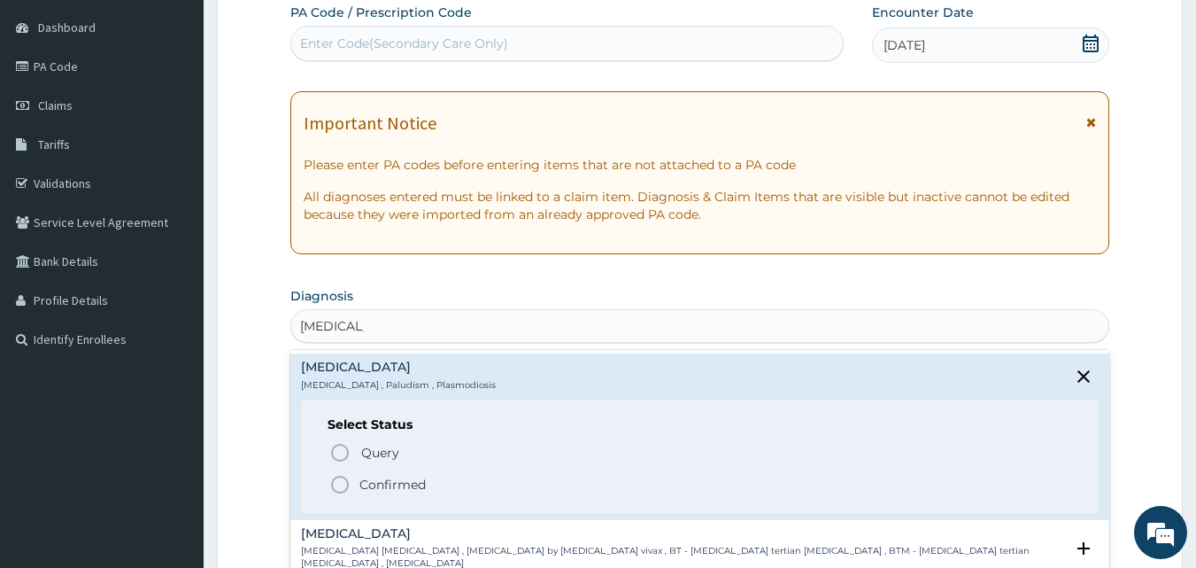
click at [342, 490] on icon "status option filled" at bounding box center [339, 484] width 21 height 21
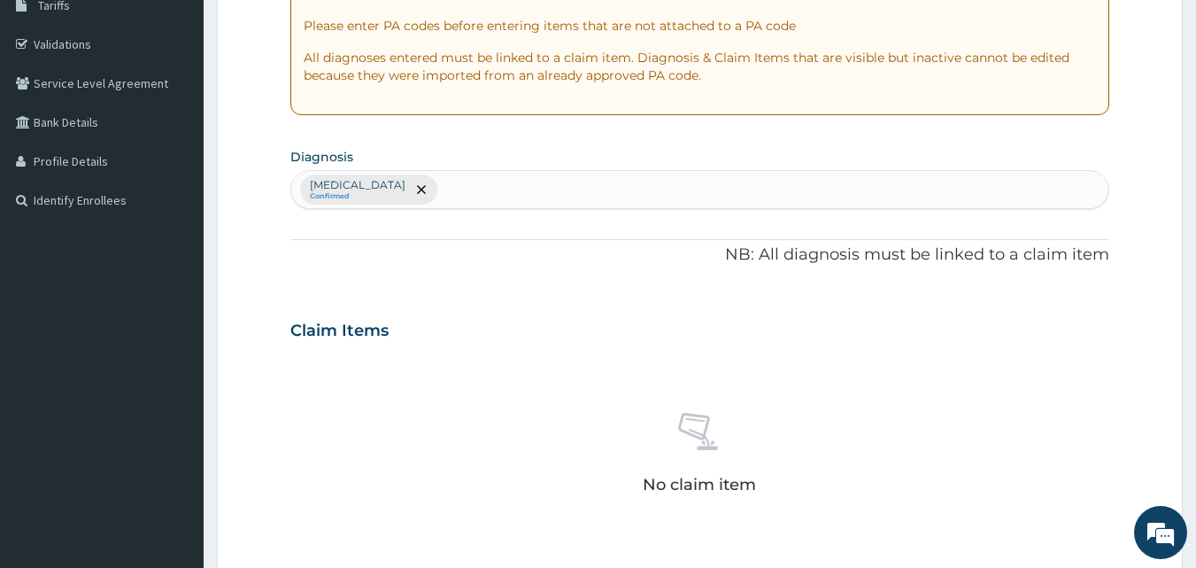
scroll to position [337, 0]
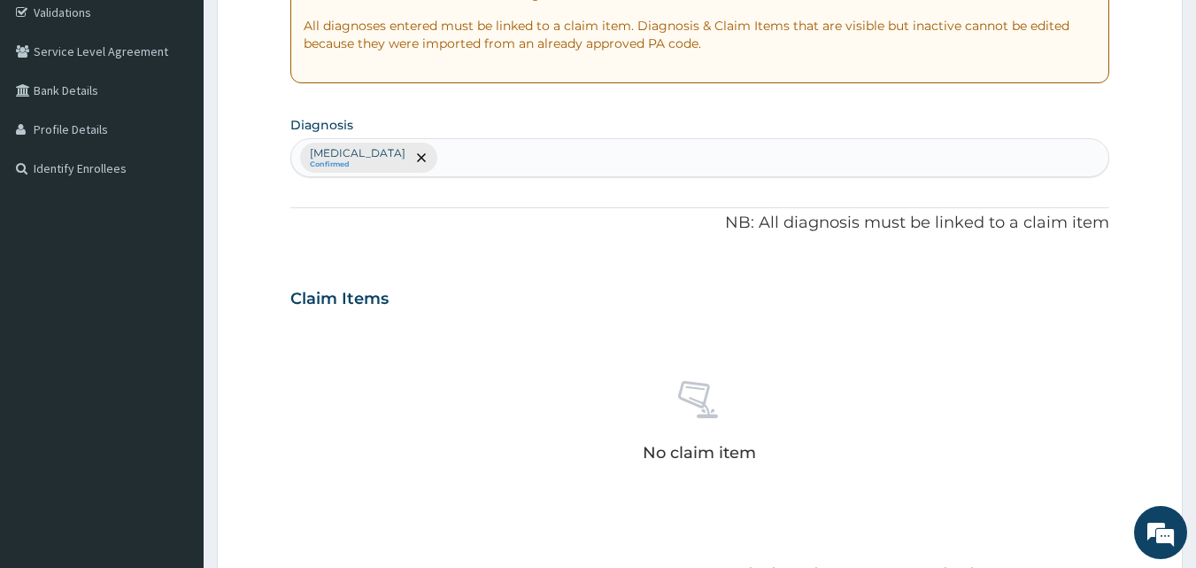
click at [500, 145] on div "[MEDICAL_DATA] Confirmed" at bounding box center [700, 157] width 818 height 37
type input "URTI"
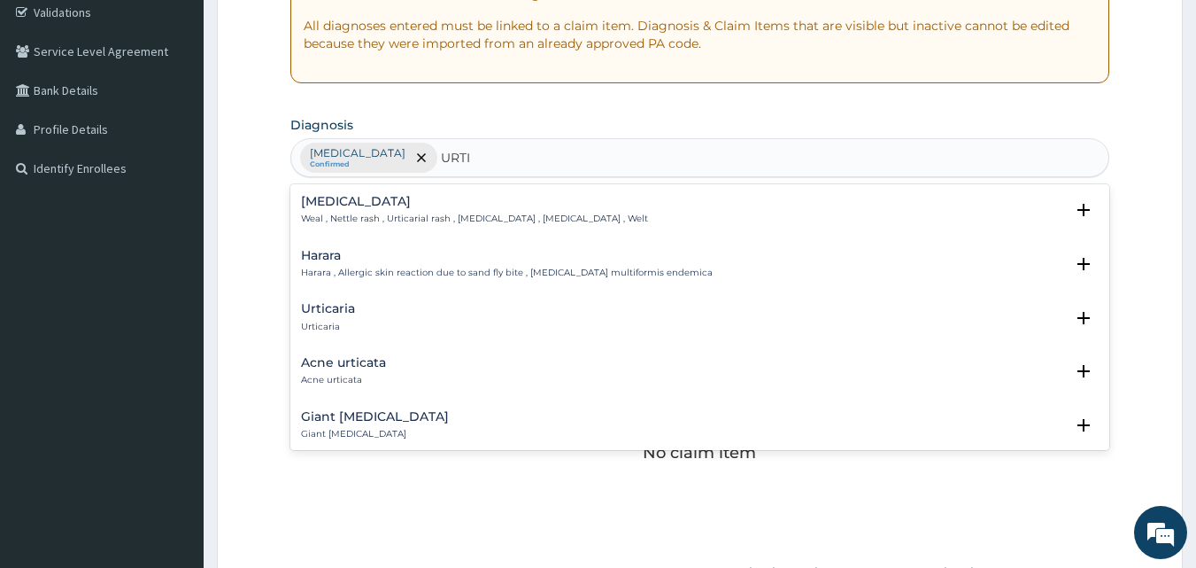
click at [326, 317] on div "Urticaria Urticaria" at bounding box center [328, 317] width 54 height 31
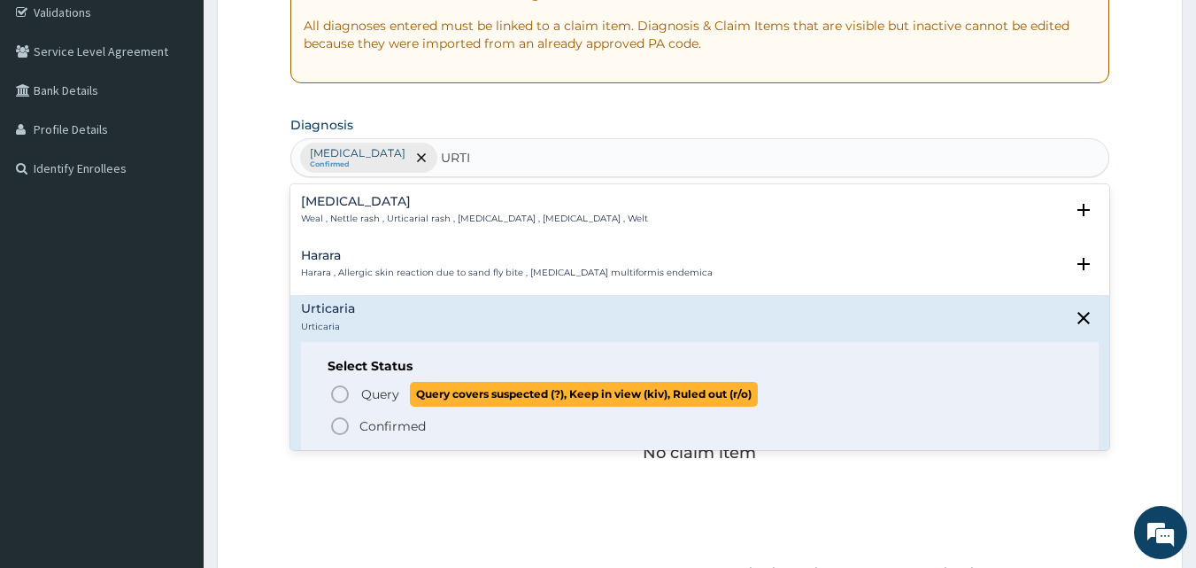
click at [392, 391] on span "Query" at bounding box center [380, 394] width 38 height 18
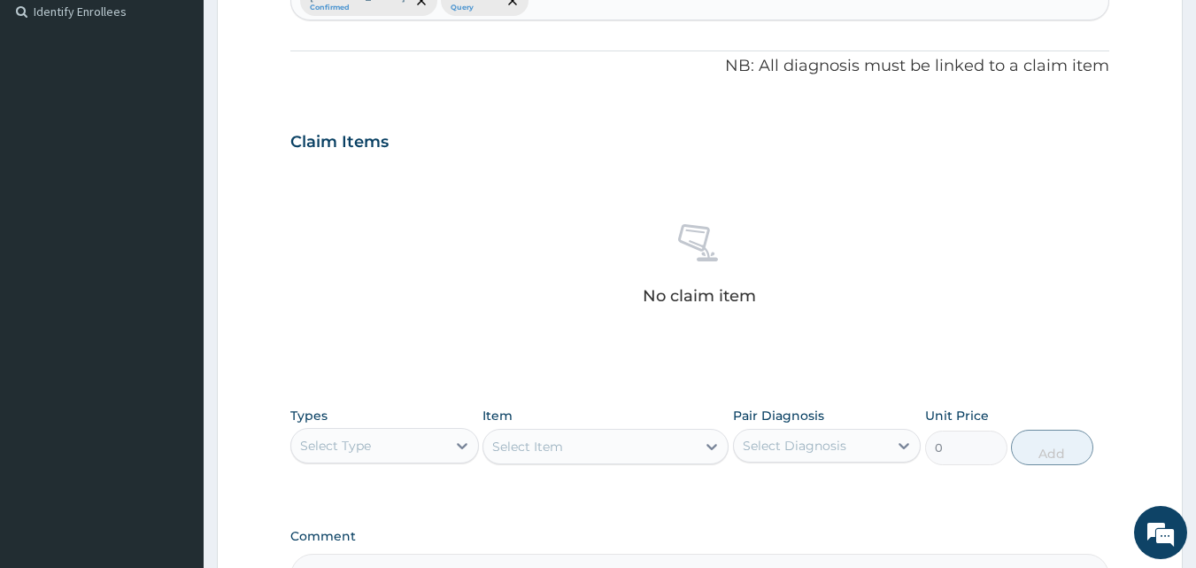
scroll to position [620, 0]
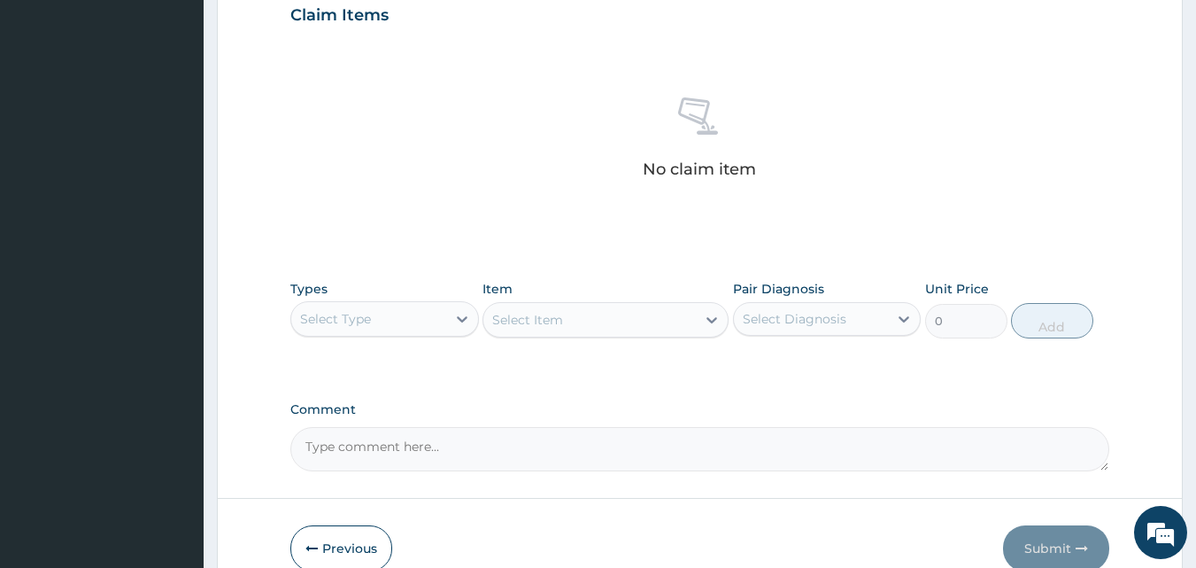
click at [360, 298] on div "Types Select Type" at bounding box center [384, 309] width 189 height 58
click at [383, 316] on div "Select Type" at bounding box center [368, 319] width 155 height 28
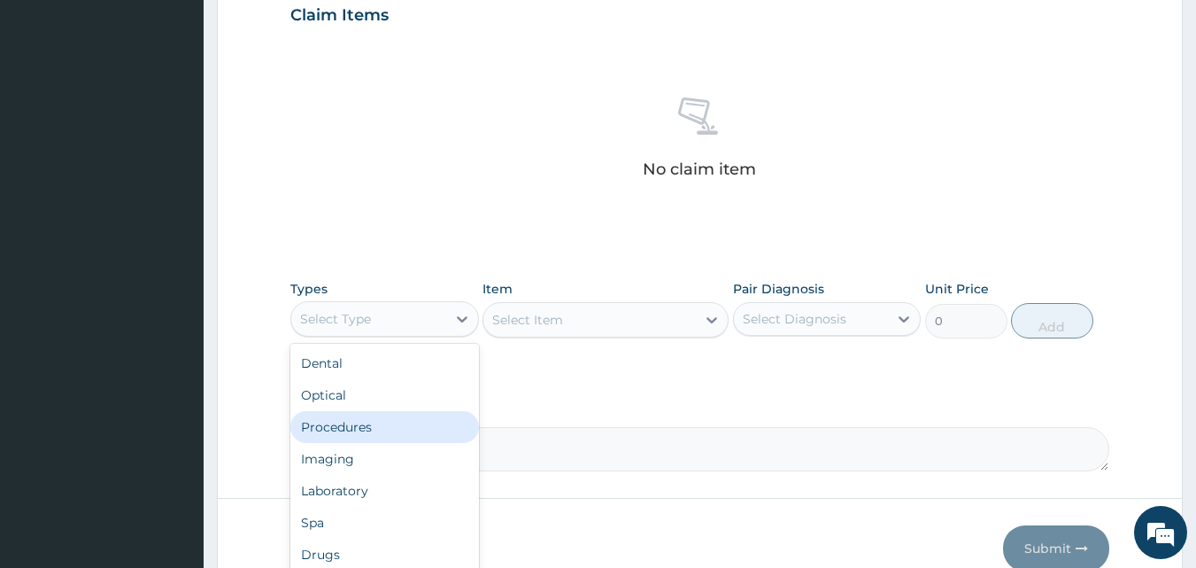
click at [358, 427] on div "Procedures" at bounding box center [384, 427] width 189 height 32
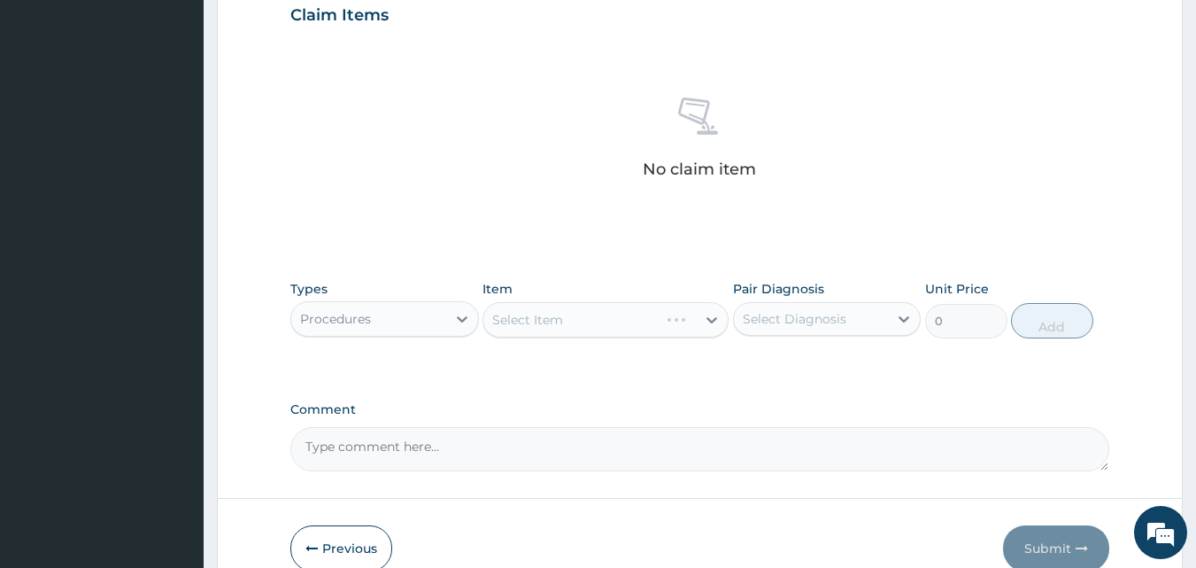
click at [609, 319] on div "Select Item" at bounding box center [606, 319] width 246 height 35
click at [611, 319] on div "Select Item" at bounding box center [590, 320] width 213 height 28
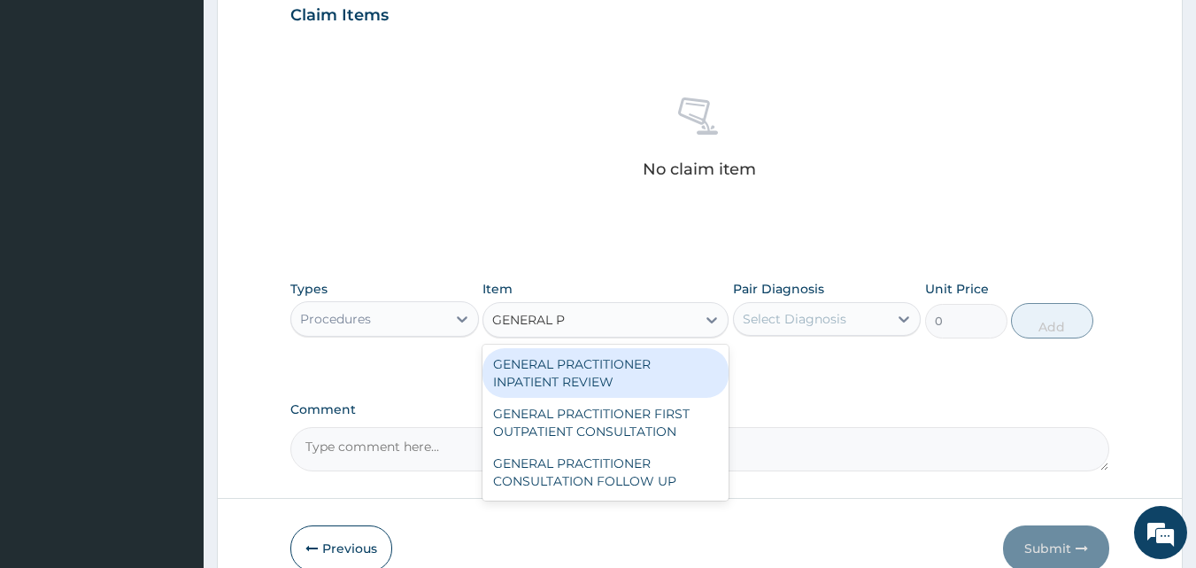
scroll to position [0, 0]
type input "GENERAL PRA"
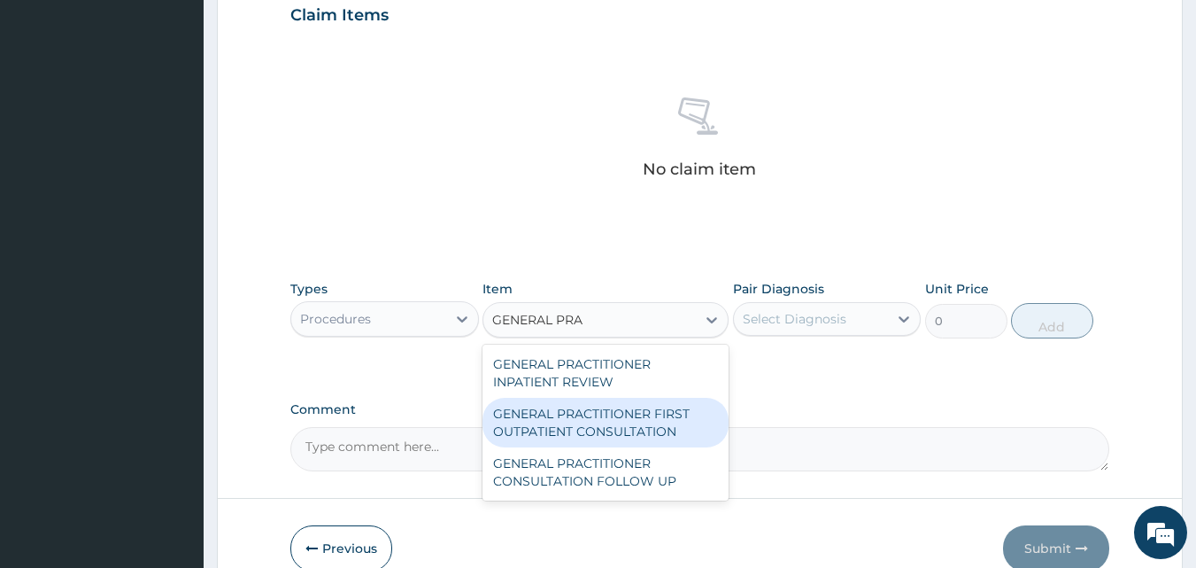
click at [638, 423] on div "GENERAL PRACTITIONER FIRST OUTPATIENT CONSULTATION" at bounding box center [606, 423] width 246 height 50
type input "3750"
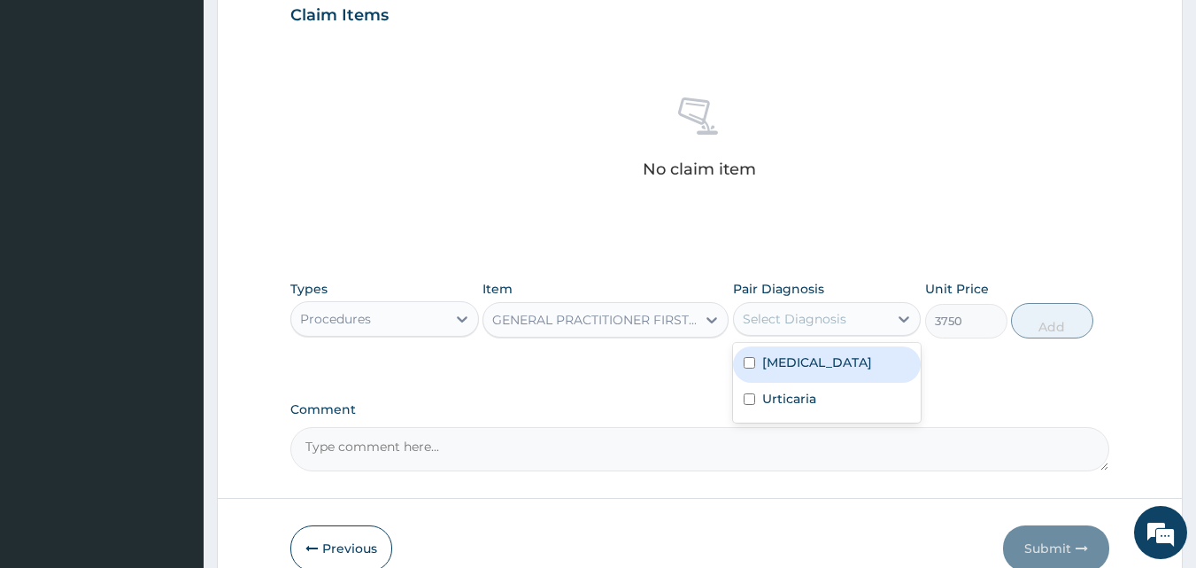
click at [825, 325] on div "Select Diagnosis" at bounding box center [795, 319] width 104 height 18
drag, startPoint x: 802, startPoint y: 371, endPoint x: 787, endPoint y: 391, distance: 25.3
click at [801, 373] on div "Malaria" at bounding box center [827, 364] width 189 height 36
checkbox input "true"
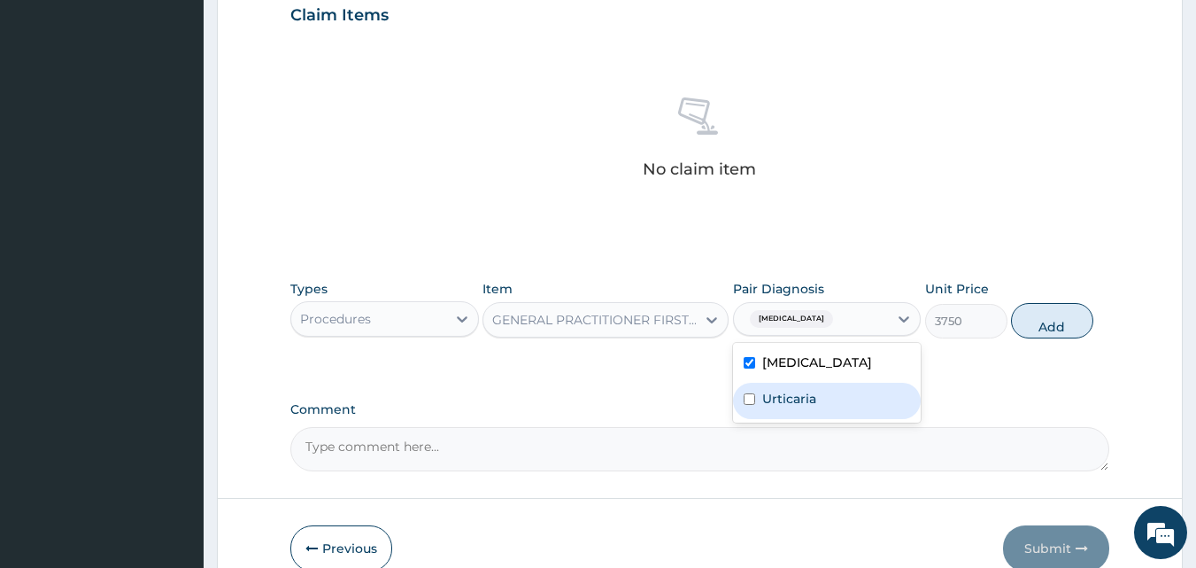
click at [787, 391] on label "Urticaria" at bounding box center [789, 399] width 54 height 18
checkbox input "true"
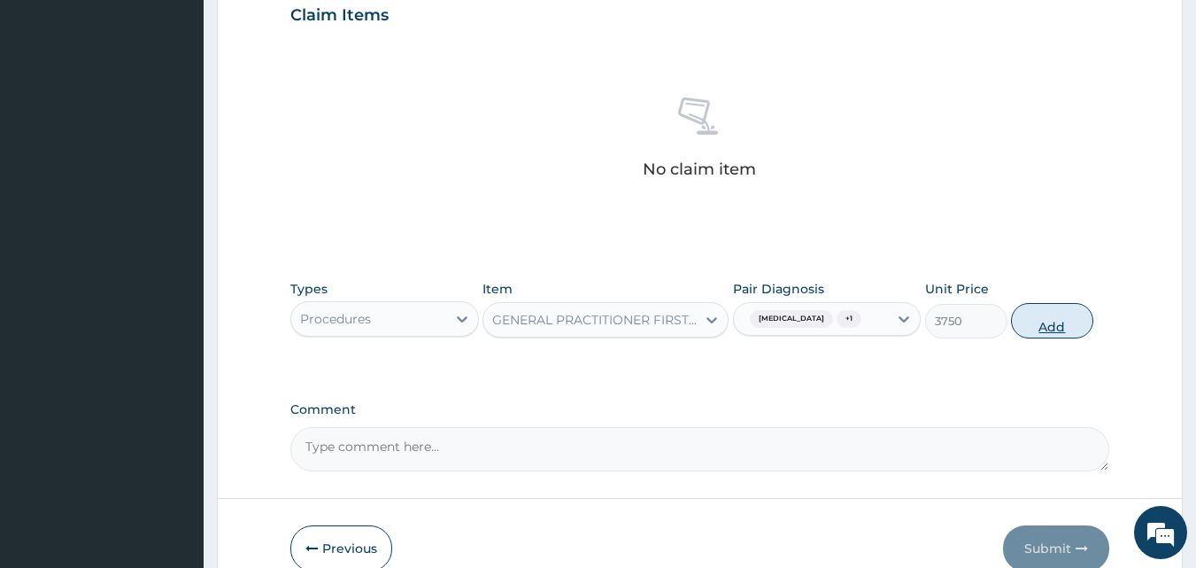
click at [1036, 319] on button "Add" at bounding box center [1052, 320] width 82 height 35
type input "0"
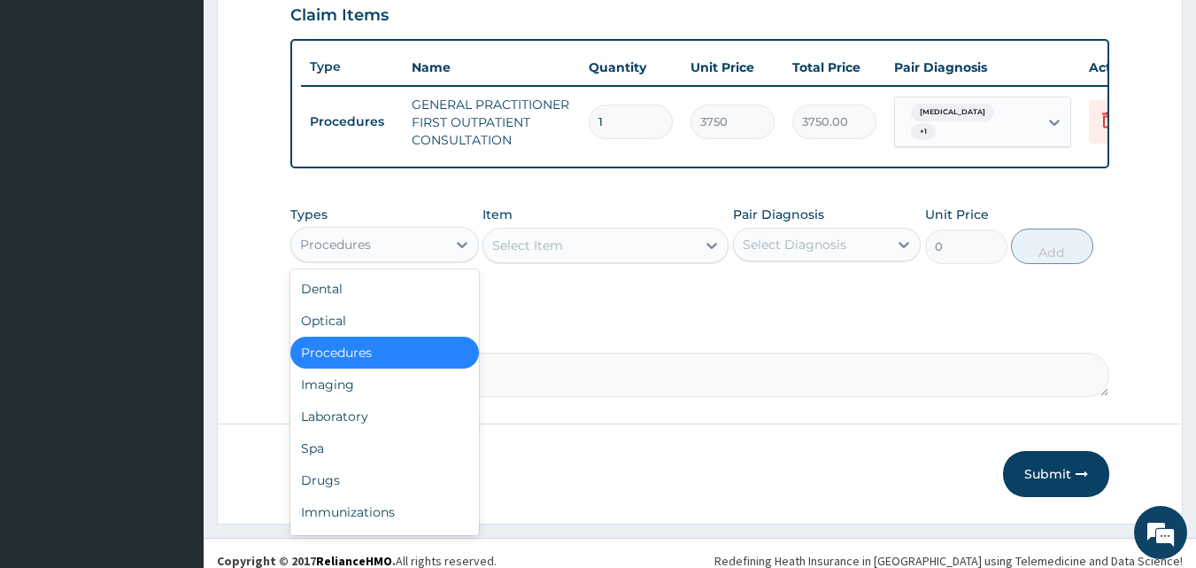
click at [414, 258] on div "Procedures" at bounding box center [368, 244] width 155 height 28
click at [384, 427] on div "Laboratory" at bounding box center [384, 416] width 189 height 32
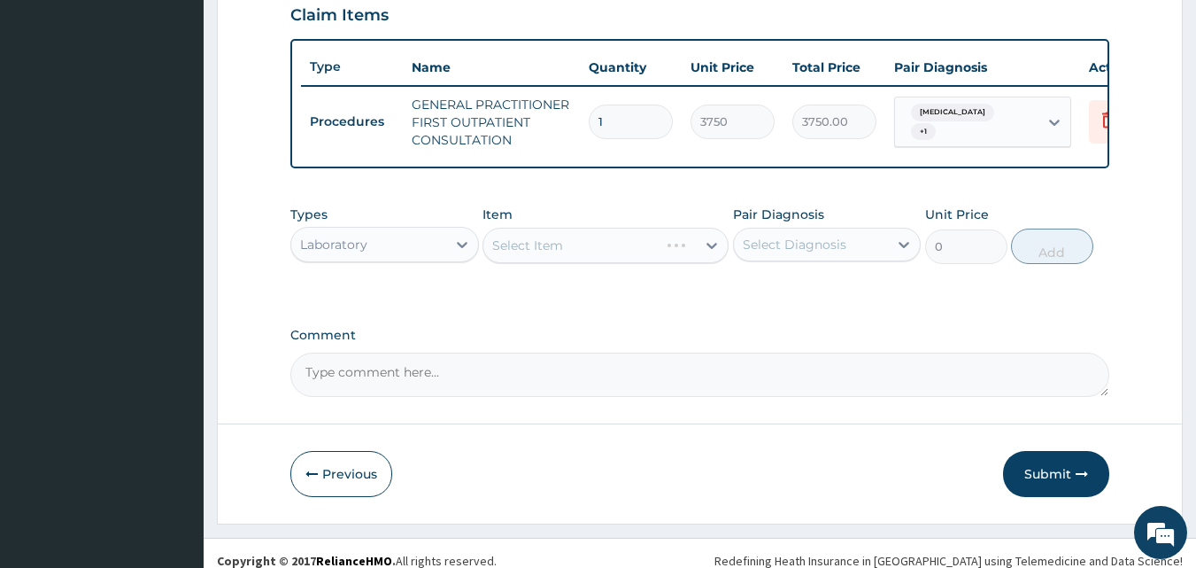
click at [583, 259] on div "Select Item" at bounding box center [606, 245] width 246 height 35
click at [584, 259] on div "Select Item" at bounding box center [606, 245] width 246 height 35
click at [769, 251] on div "Select Diagnosis" at bounding box center [795, 245] width 104 height 18
click at [772, 296] on label "Malaria" at bounding box center [817, 288] width 110 height 18
checkbox input "true"
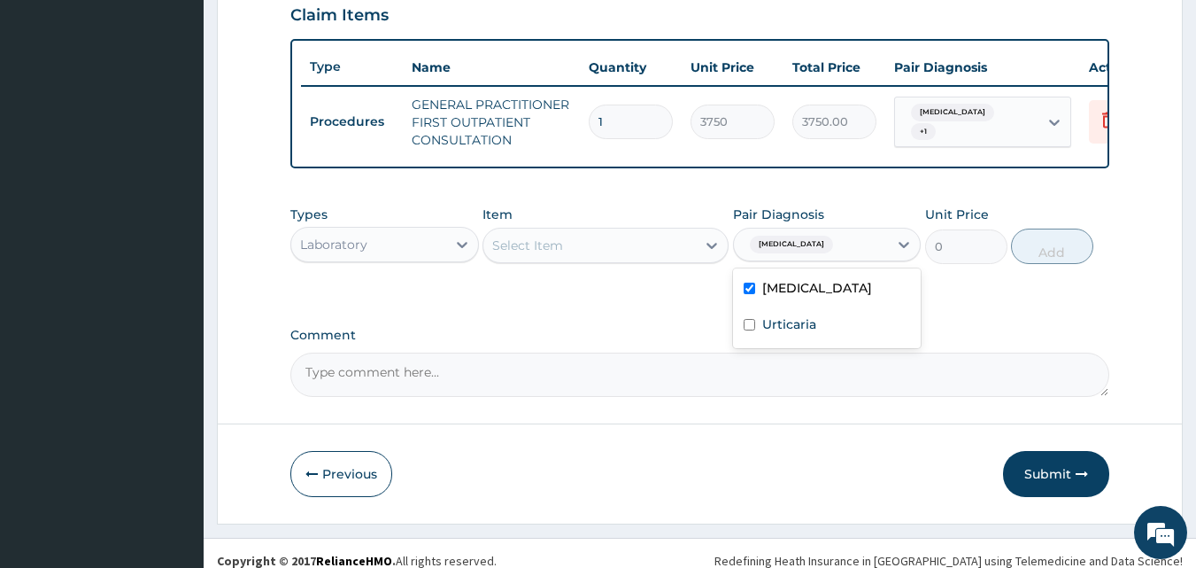
click at [586, 258] on div "Select Item" at bounding box center [590, 245] width 213 height 28
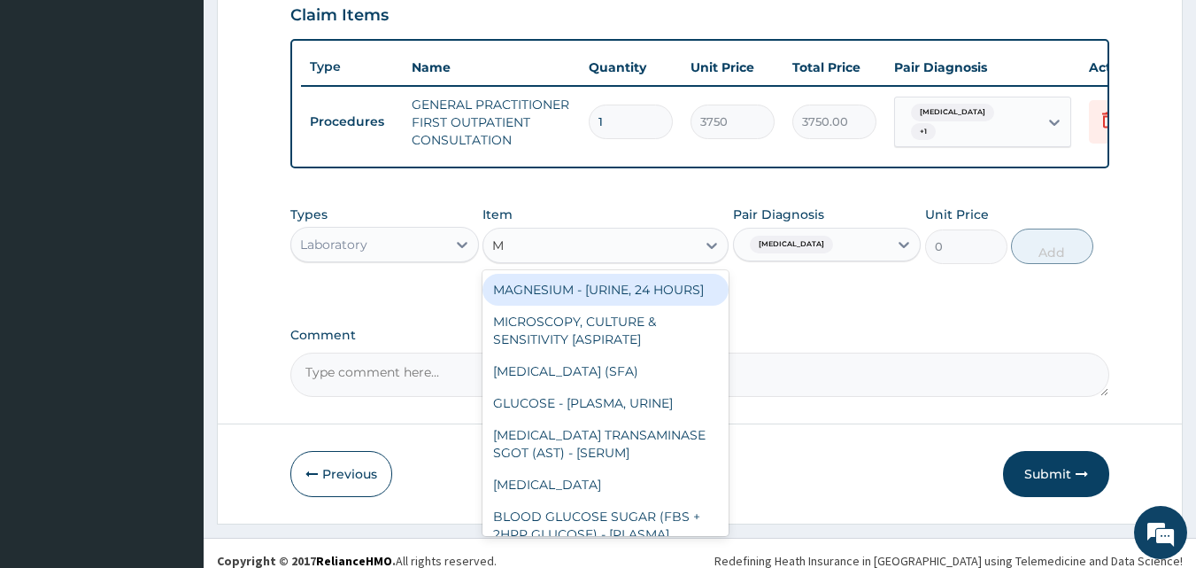
type input "Malaria"
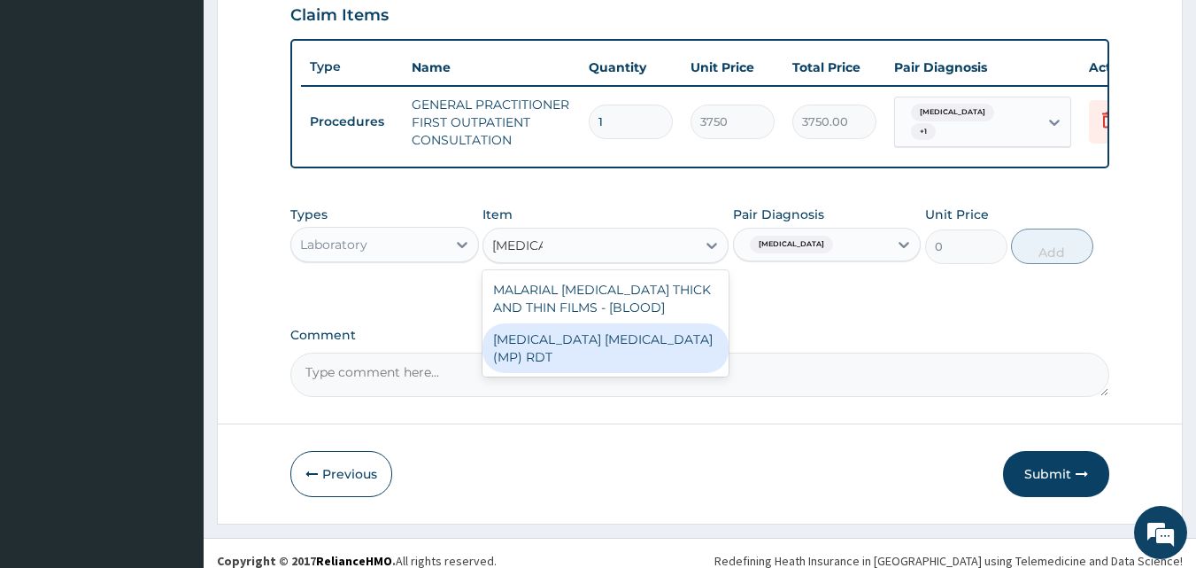
click at [588, 362] on div "MALARIA PARASITE (MP) RDT" at bounding box center [606, 348] width 246 height 50
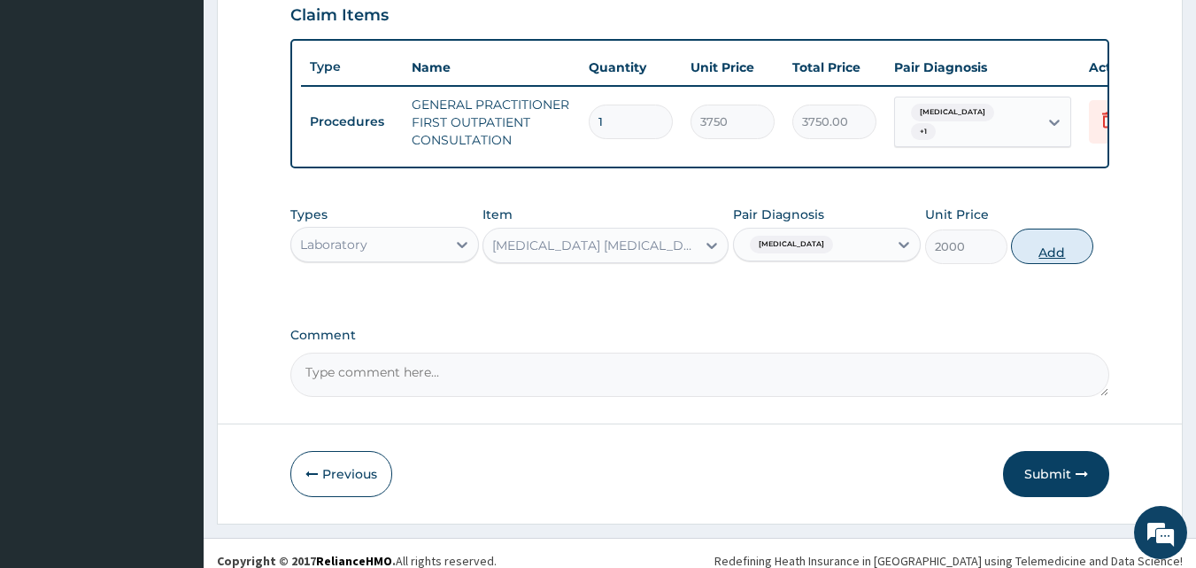
click at [1038, 264] on button "Add" at bounding box center [1052, 245] width 82 height 35
type input "0"
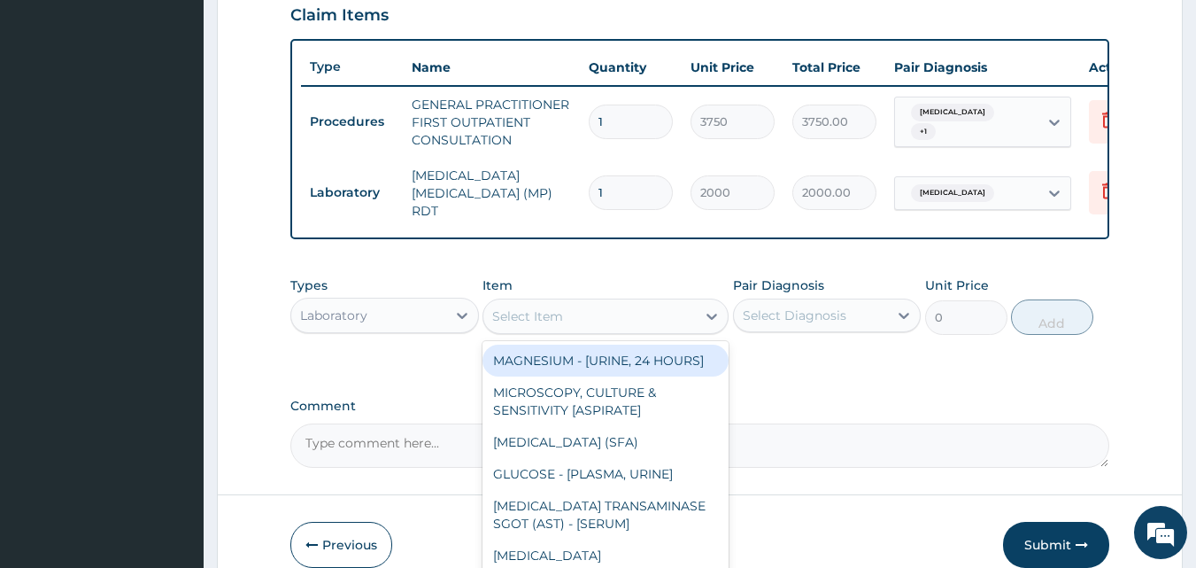
click at [561, 330] on div "Select Item" at bounding box center [590, 316] width 213 height 28
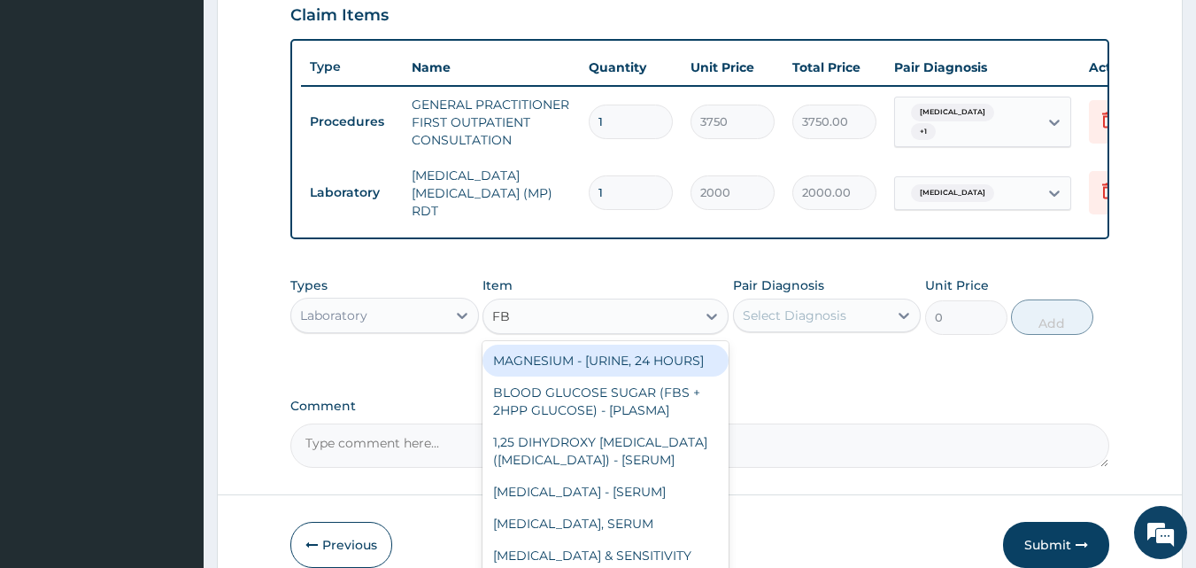
type input "FBC"
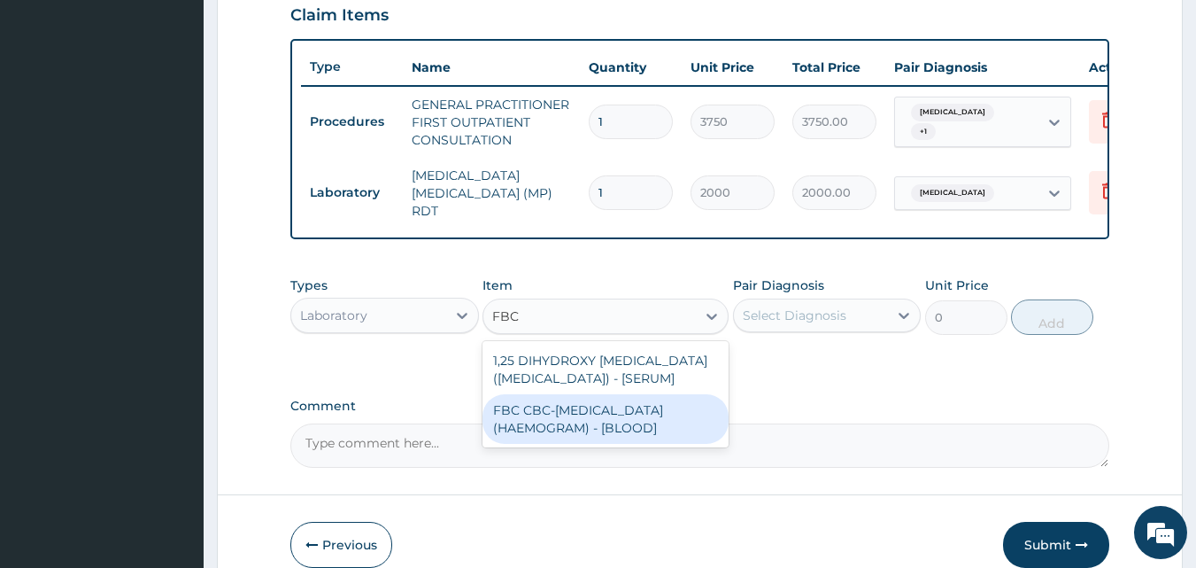
click at [583, 444] on div "FBC CBC-COMPLETE BLOOD COUNT (HAEMOGRAM) - [BLOOD]" at bounding box center [606, 419] width 246 height 50
type input "5000"
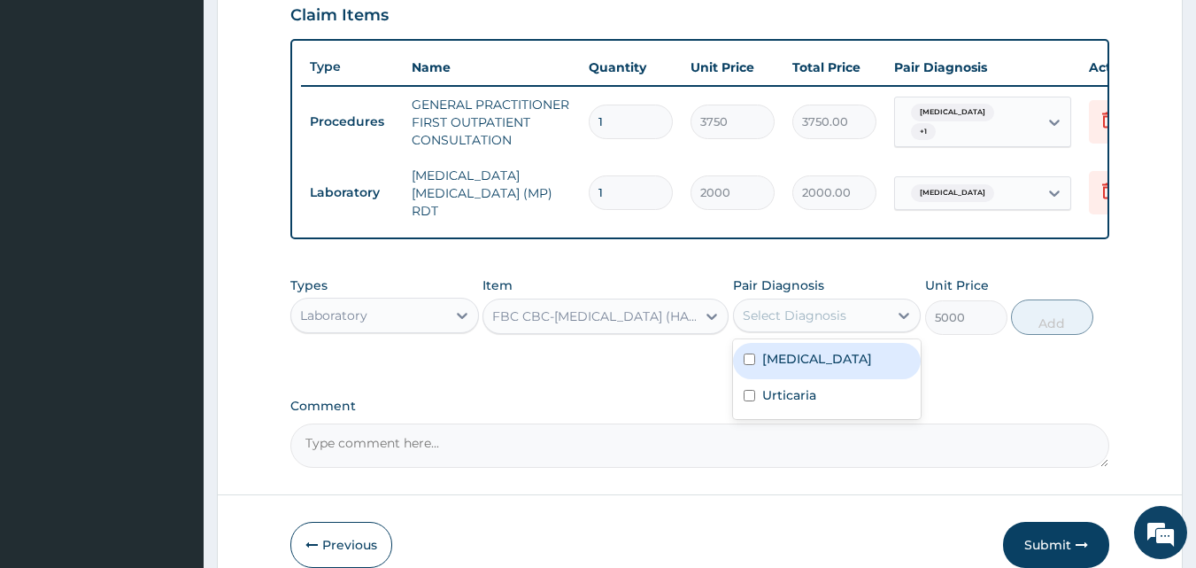
click at [831, 313] on div "Select Diagnosis" at bounding box center [795, 315] width 104 height 18
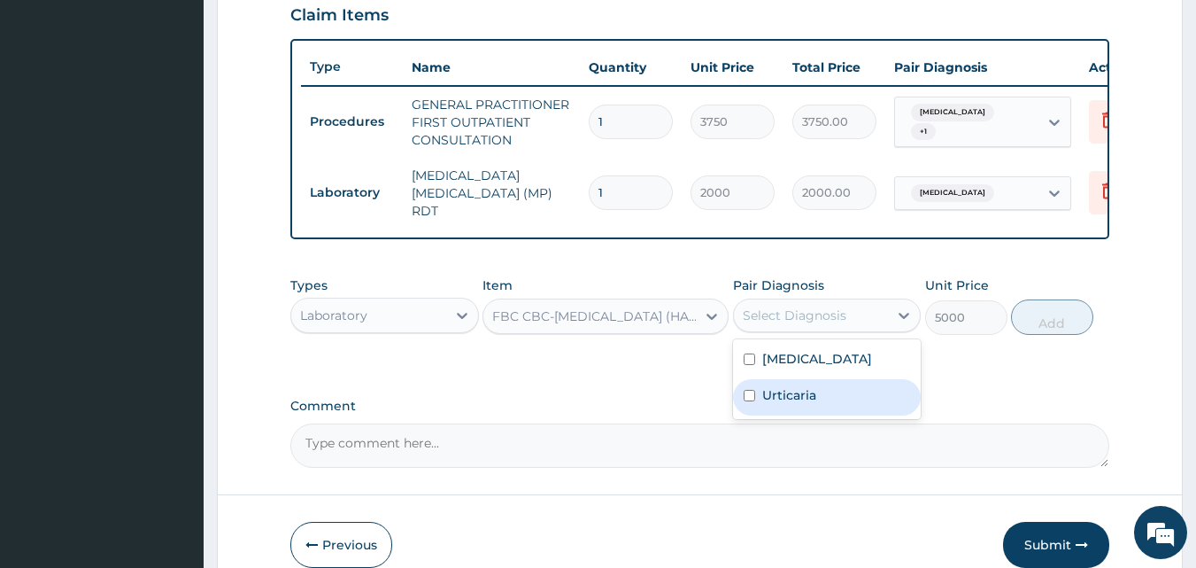
click at [792, 396] on label "Urticaria" at bounding box center [789, 395] width 54 height 18
checkbox input "true"
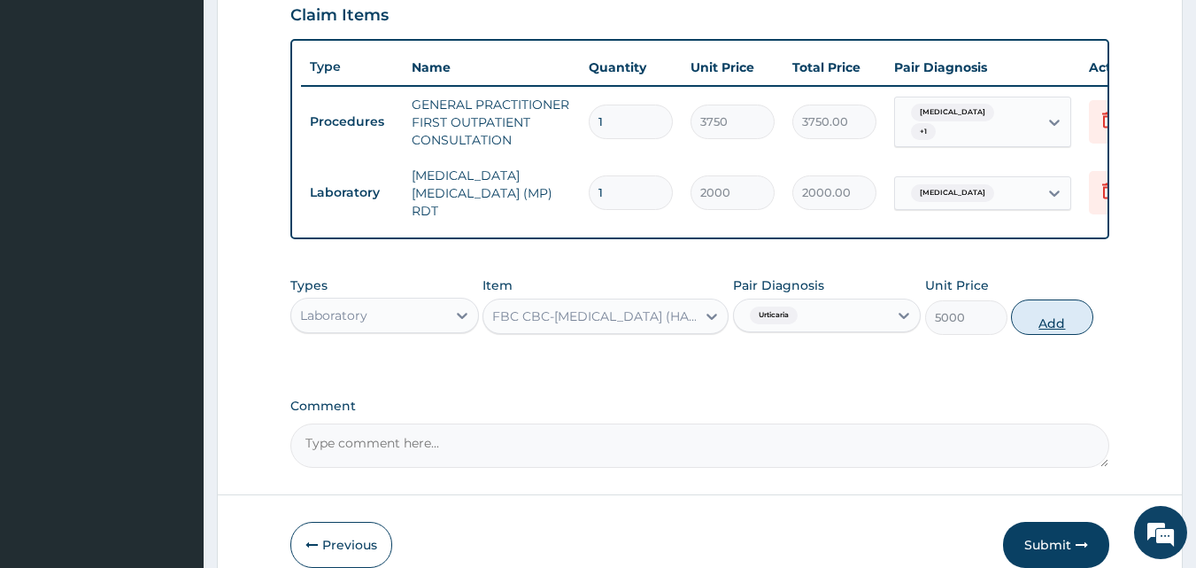
click at [1038, 319] on button "Add" at bounding box center [1052, 316] width 82 height 35
type input "0"
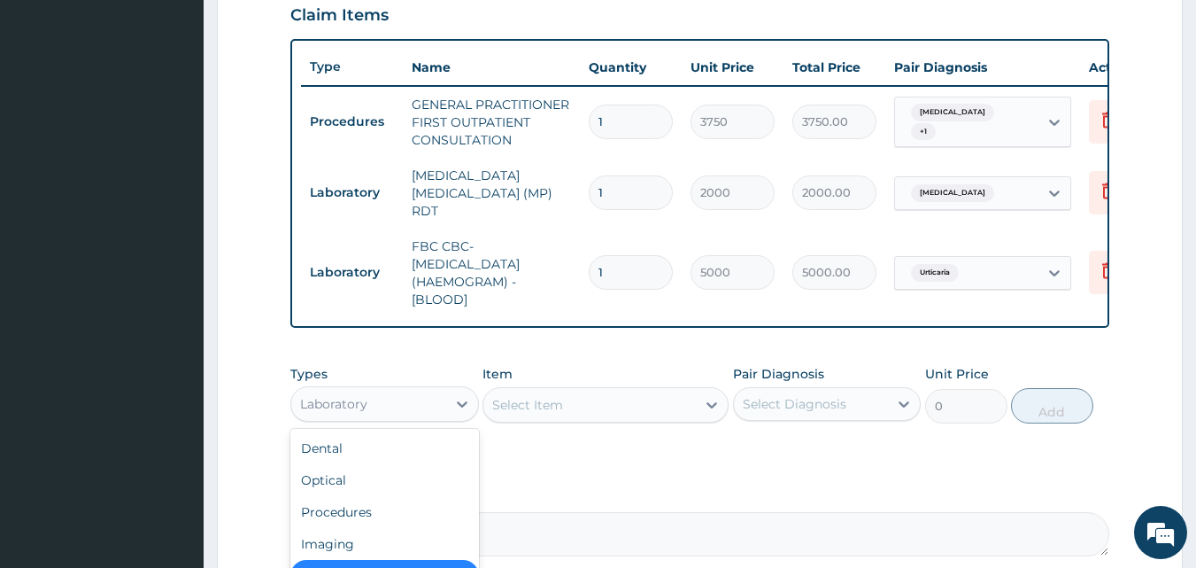
click at [419, 414] on div "Laboratory" at bounding box center [368, 404] width 155 height 28
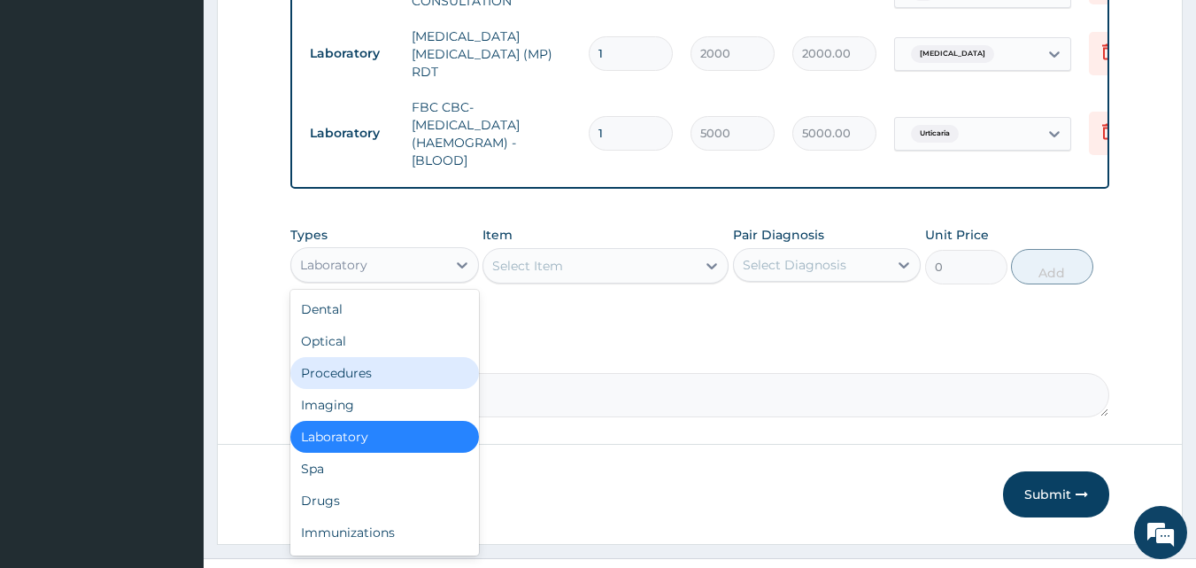
scroll to position [784, 0]
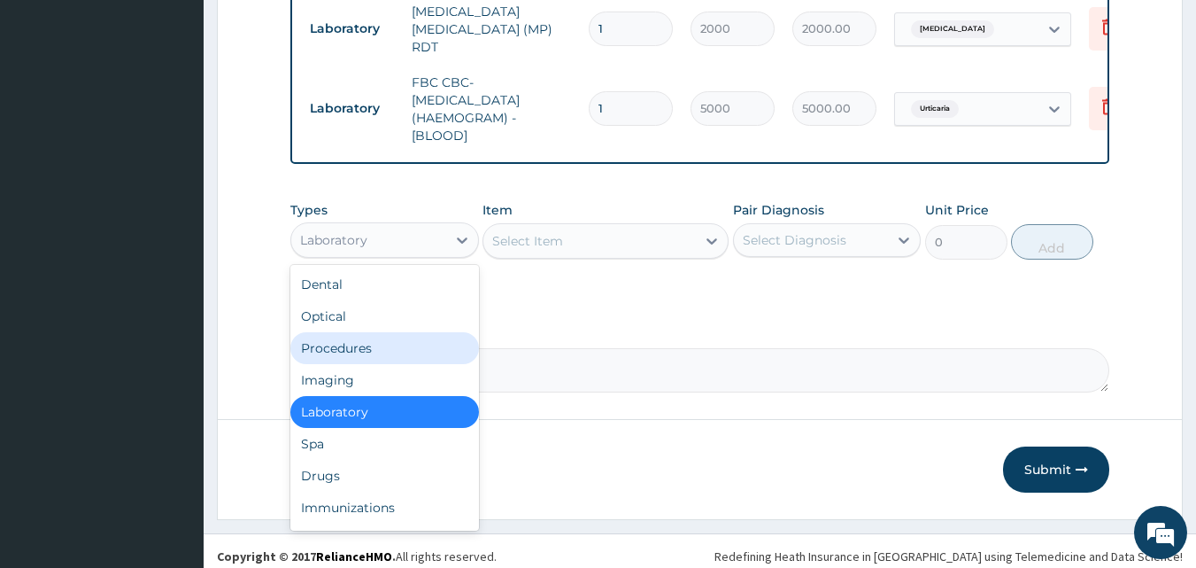
click at [383, 348] on div "Procedures" at bounding box center [384, 348] width 189 height 32
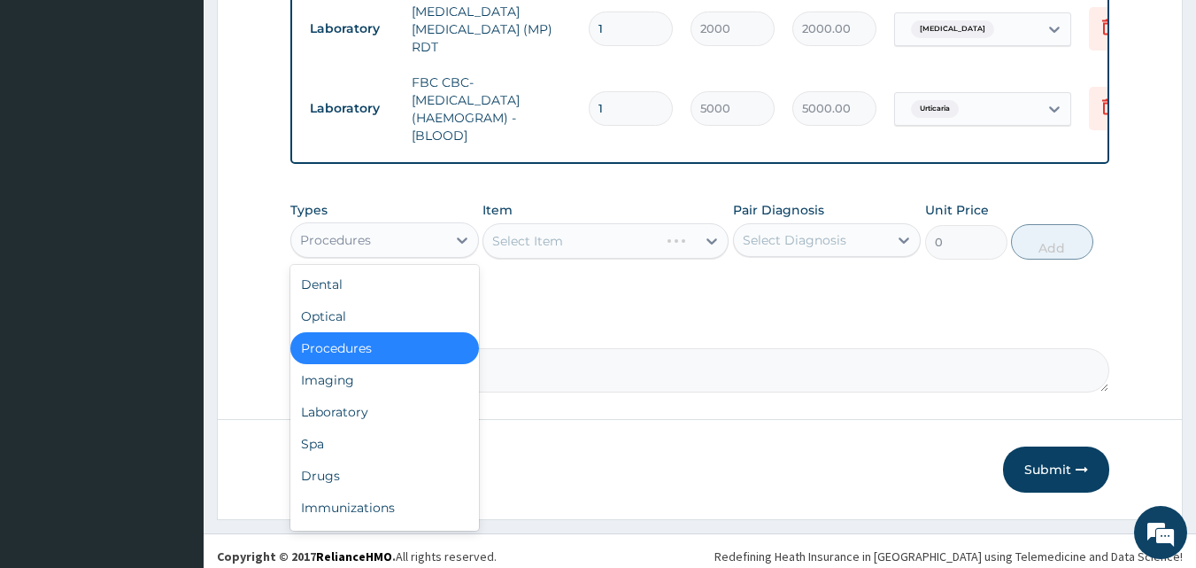
click at [426, 238] on div "Procedures" at bounding box center [368, 240] width 155 height 28
click at [354, 481] on div "Drugs" at bounding box center [384, 476] width 189 height 32
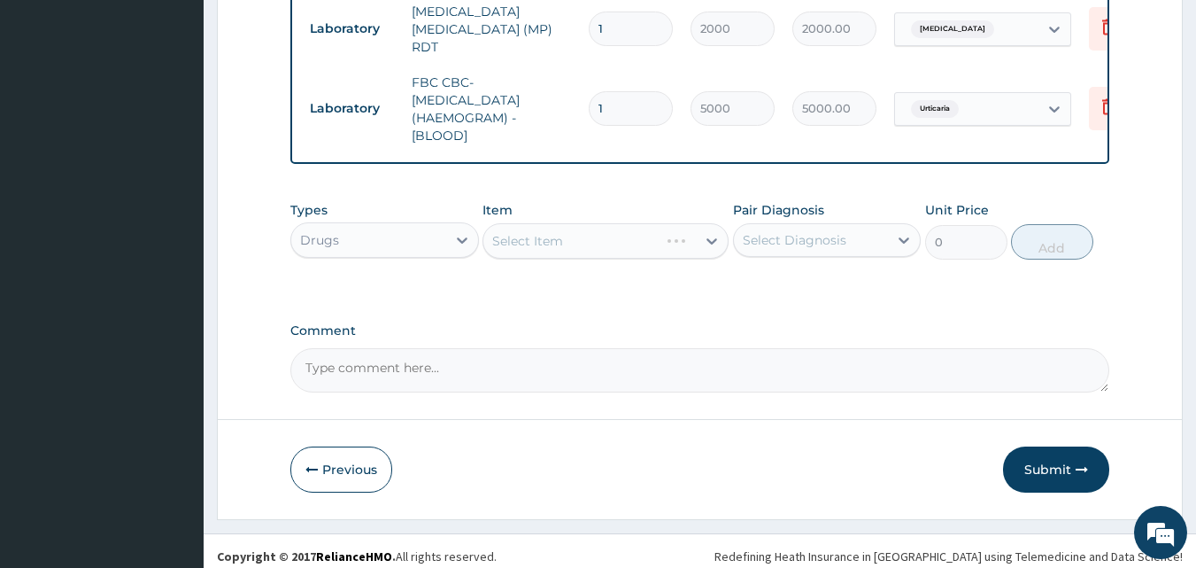
click at [600, 235] on div "Select Item" at bounding box center [606, 240] width 246 height 35
click at [587, 244] on div "Select Item" at bounding box center [590, 241] width 213 height 28
click at [568, 233] on div "Select Item" at bounding box center [590, 241] width 213 height 28
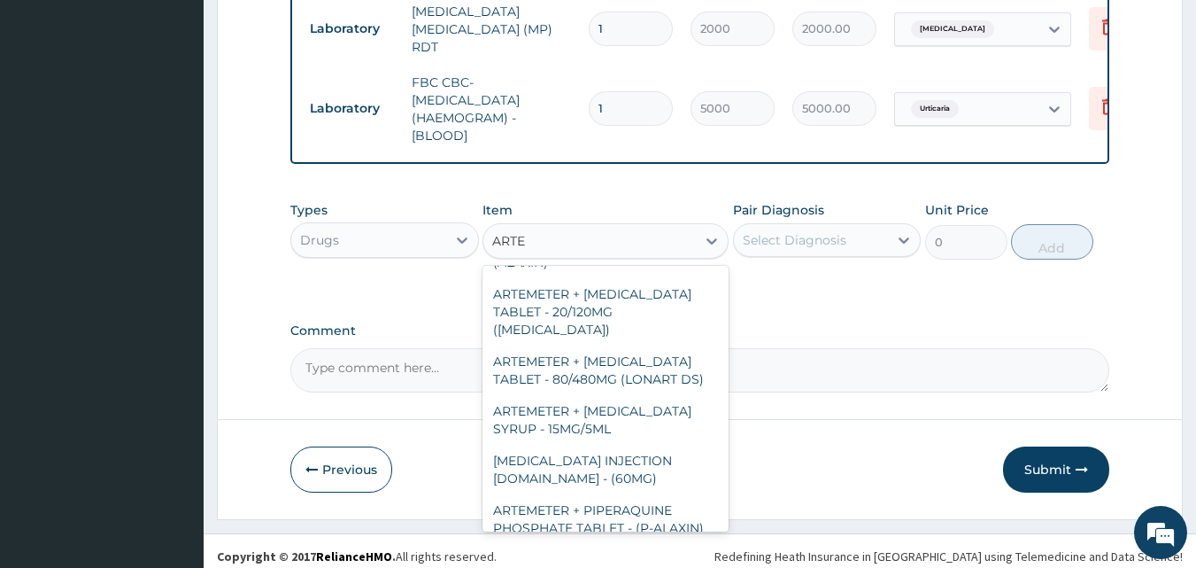
scroll to position [202, 0]
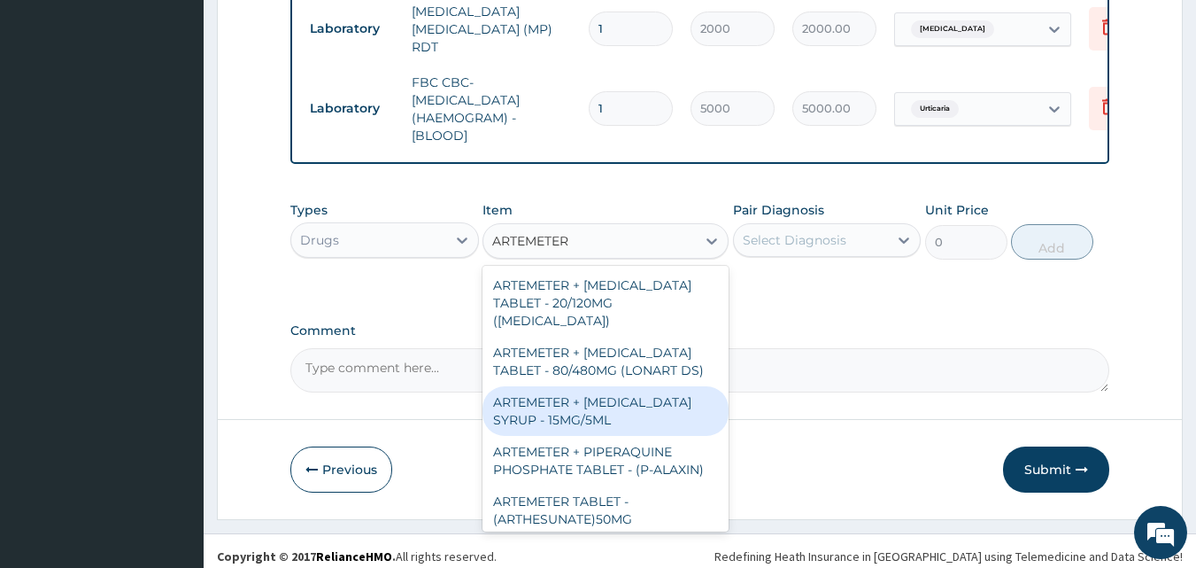
type input "ARTEMETER I"
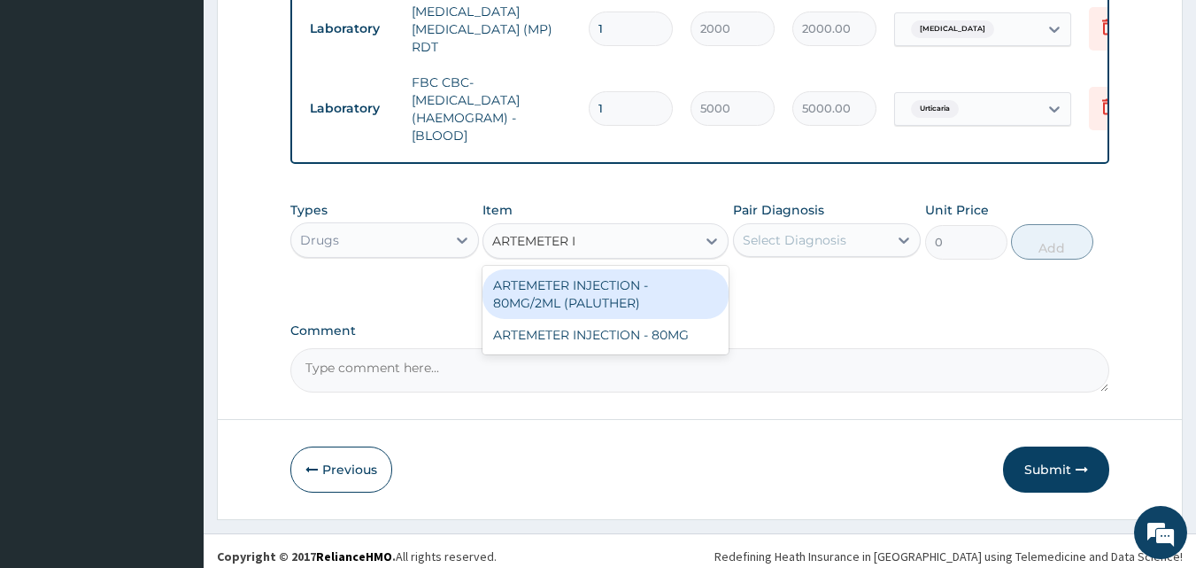
scroll to position [0, 0]
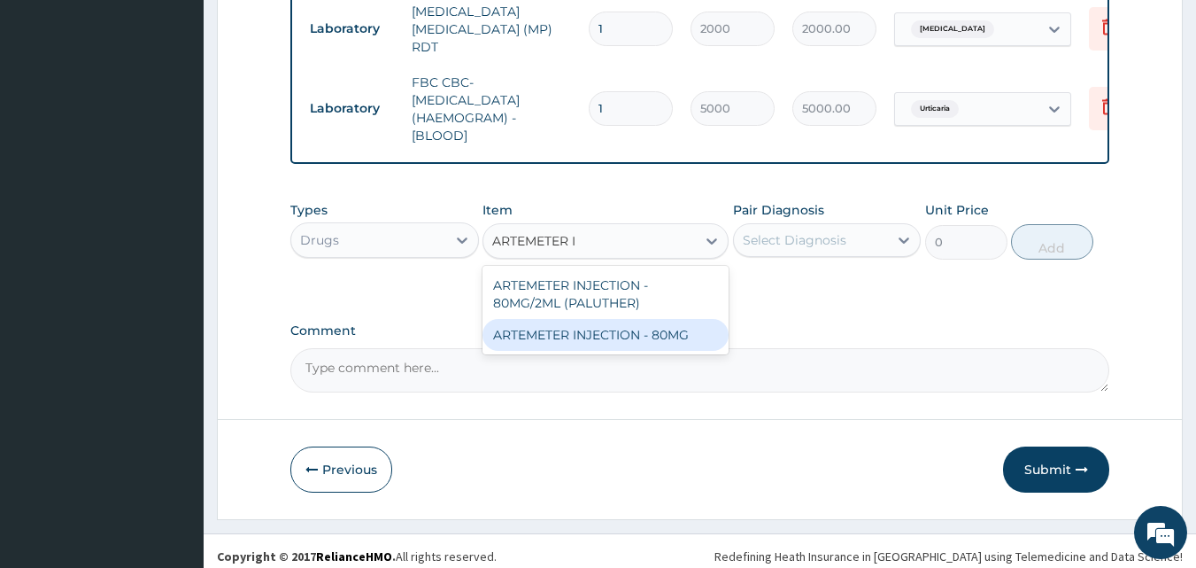
click at [655, 343] on div "ARTEMETER INJECTION - 80MG" at bounding box center [606, 335] width 246 height 32
type input "475.99999999999994"
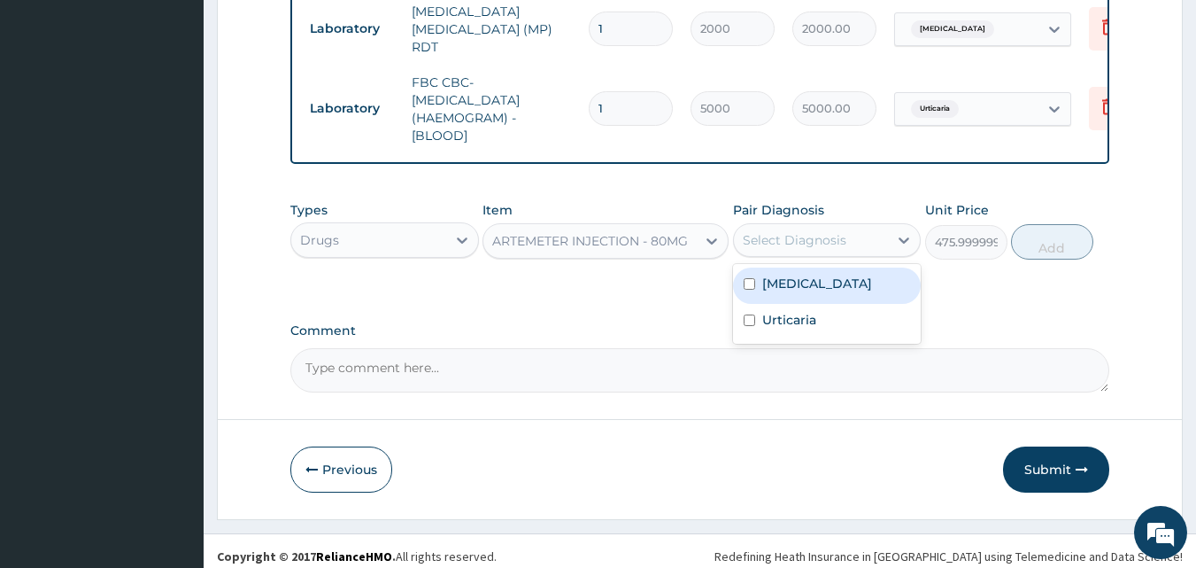
click at [809, 245] on div "Select Diagnosis" at bounding box center [795, 240] width 104 height 18
click at [785, 291] on label "Malaria" at bounding box center [817, 284] width 110 height 18
checkbox input "true"
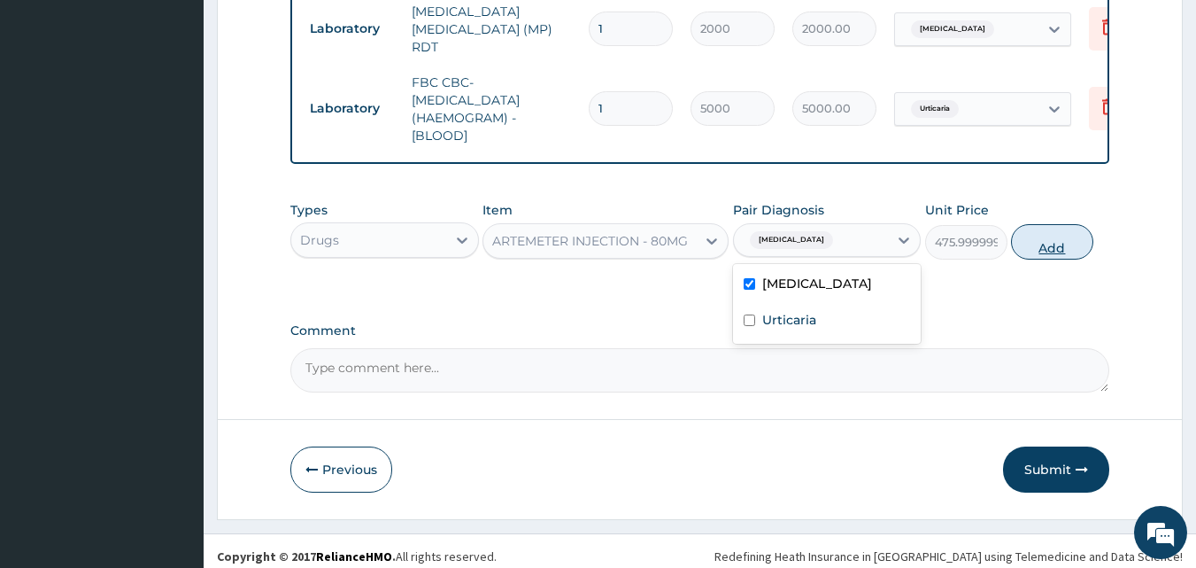
click at [1052, 250] on button "Add" at bounding box center [1052, 241] width 82 height 35
type input "0"
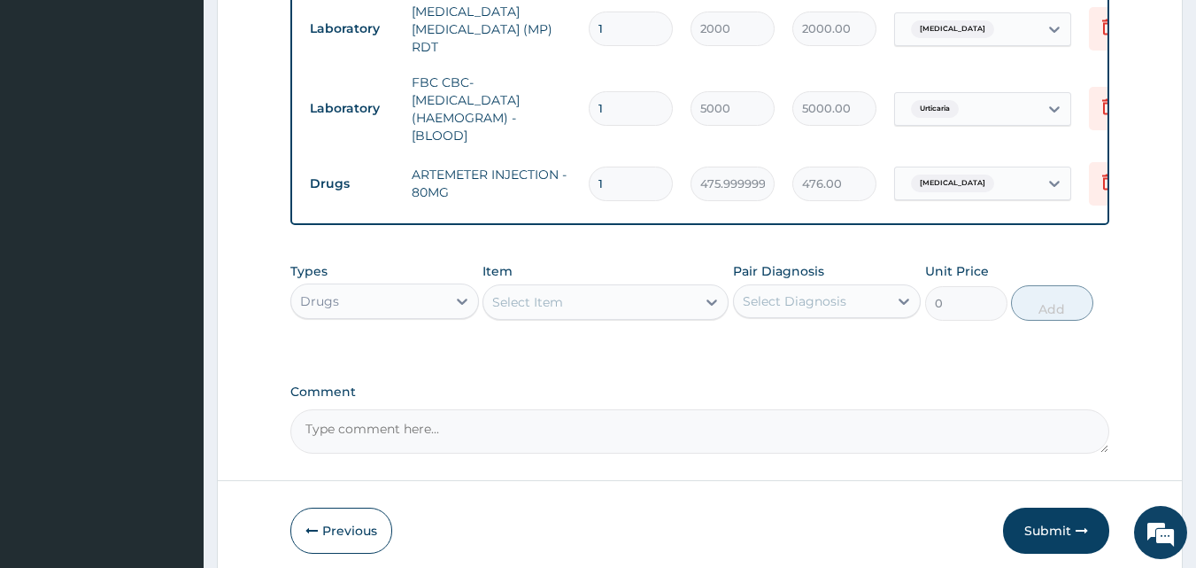
click at [626, 178] on input "1" at bounding box center [631, 183] width 84 height 35
type input "0.00"
type input "6"
type input "2856.00"
type input "6"
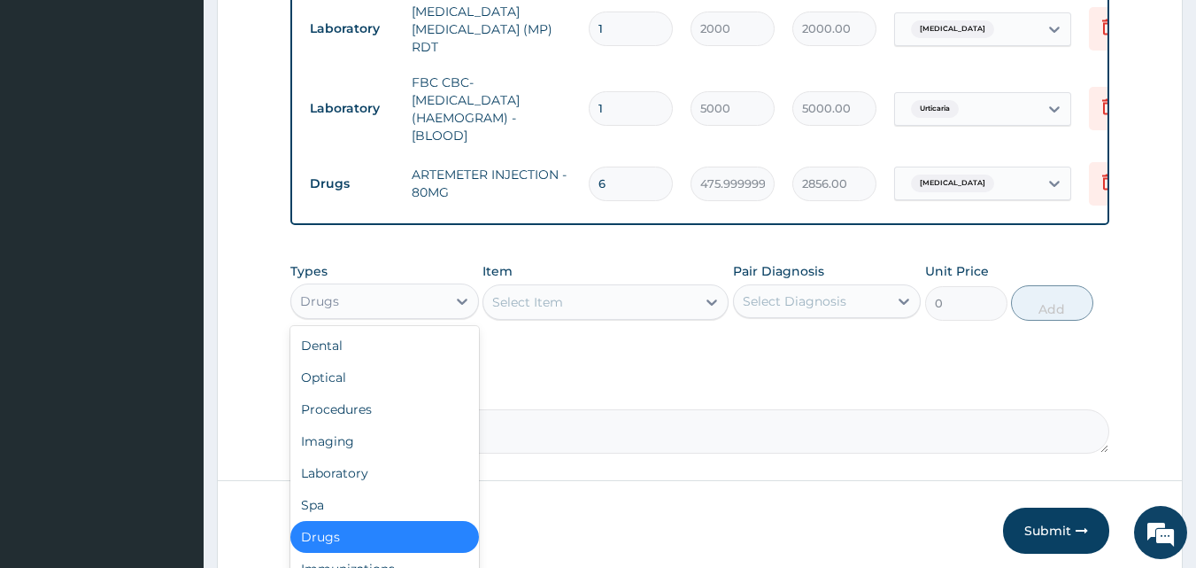
click at [394, 308] on div "Drugs" at bounding box center [368, 301] width 155 height 28
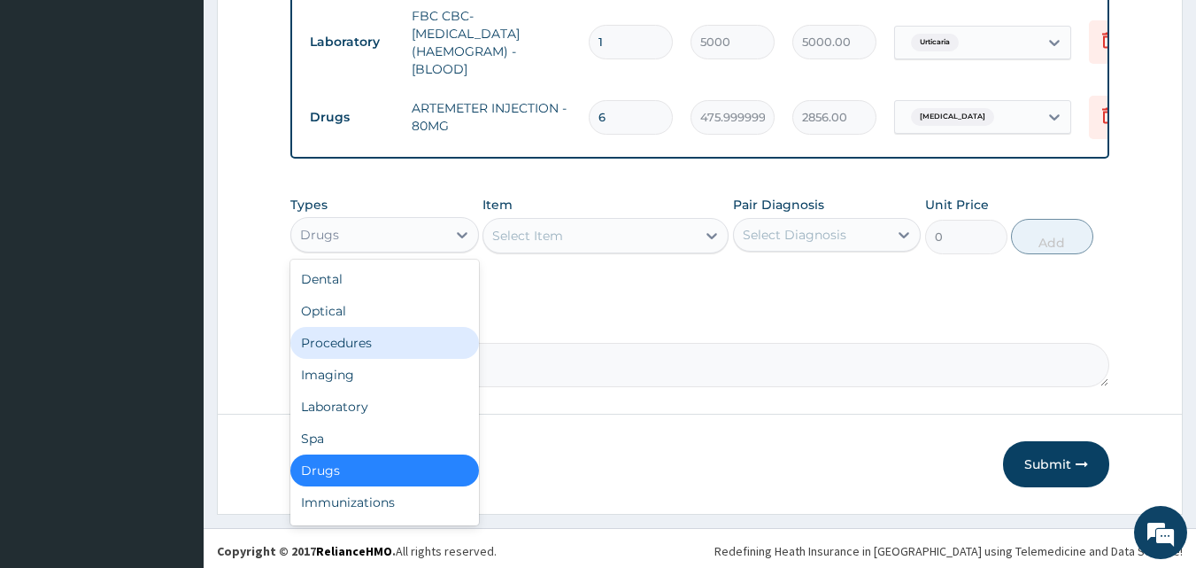
scroll to position [855, 0]
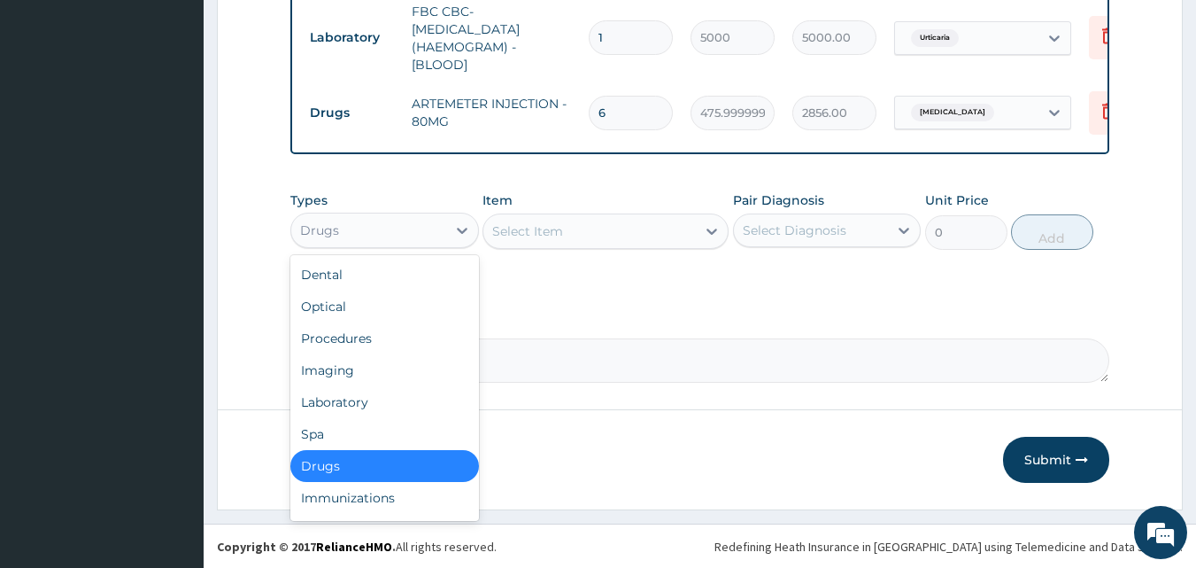
click at [375, 469] on div "Drugs" at bounding box center [384, 466] width 189 height 32
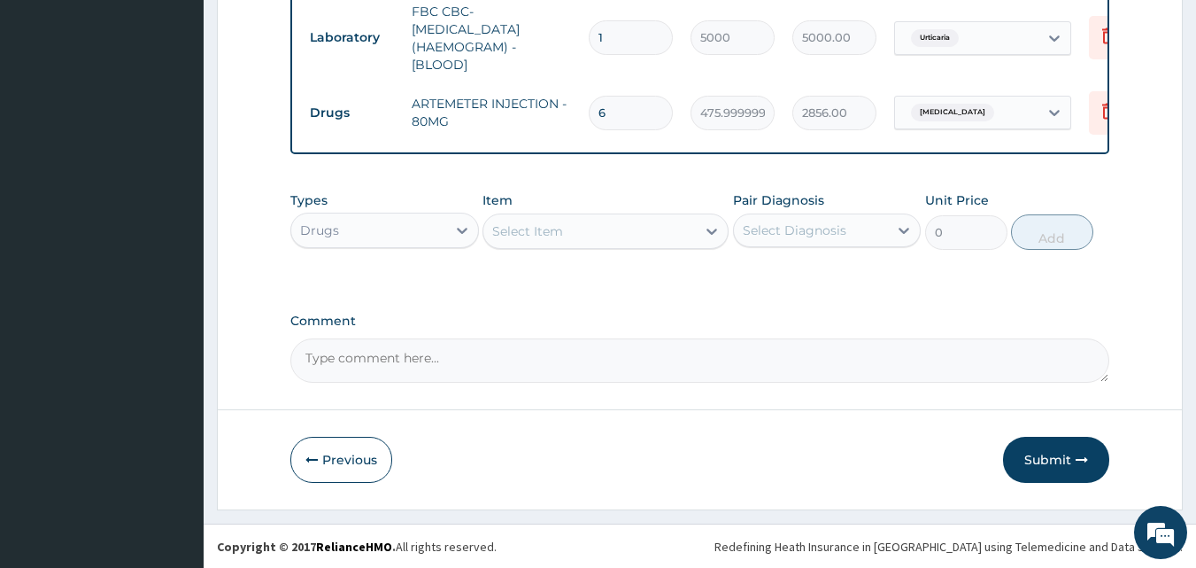
click at [521, 240] on div "Select Item" at bounding box center [527, 231] width 71 height 18
click at [563, 236] on div "Select Item" at bounding box center [590, 231] width 213 height 28
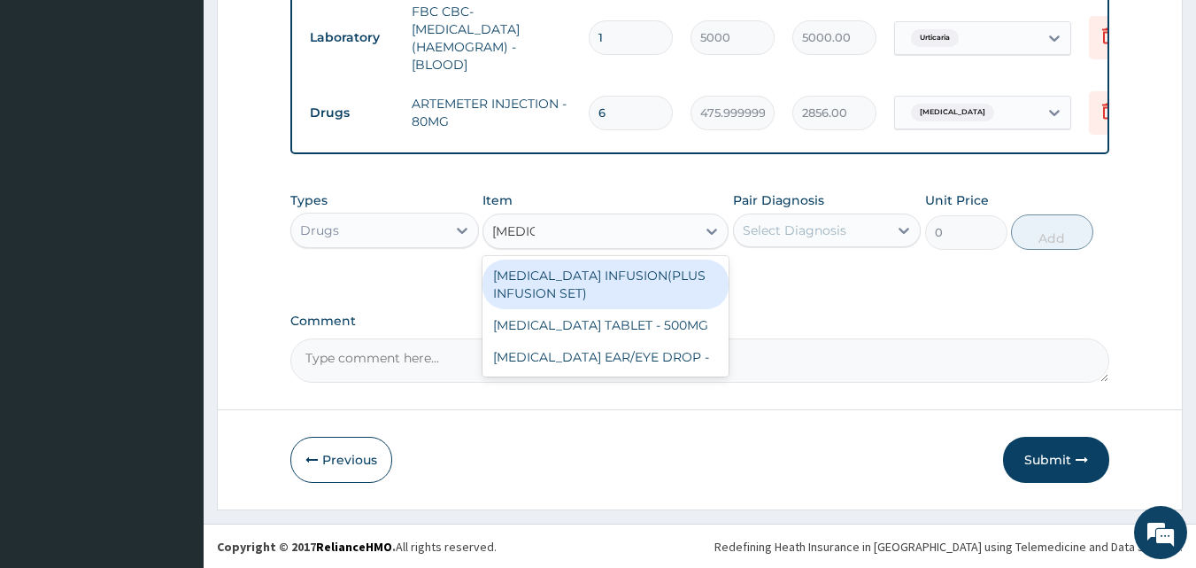
type input "CIPRO"
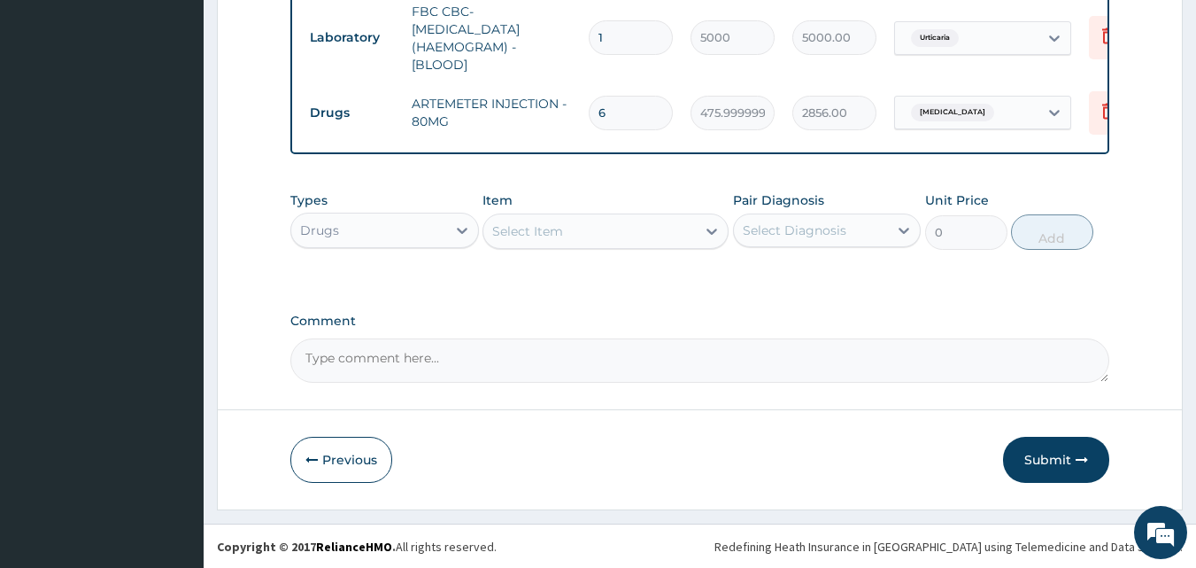
drag, startPoint x: 567, startPoint y: 286, endPoint x: 526, endPoint y: 227, distance: 72.0
click at [526, 227] on div "Select Item" at bounding box center [527, 231] width 71 height 18
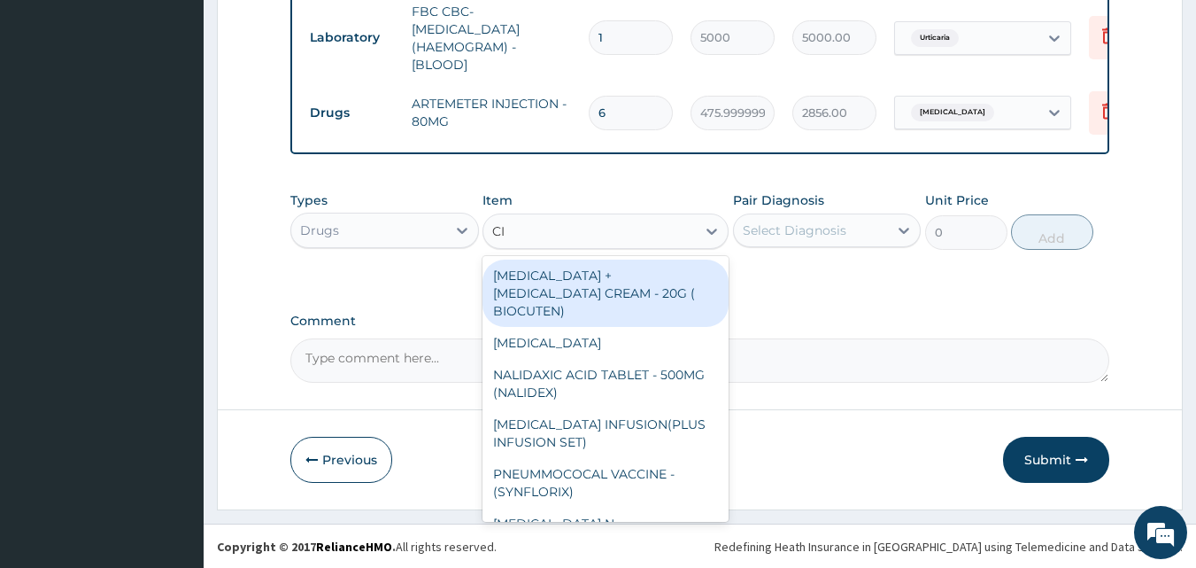
type input "CIP"
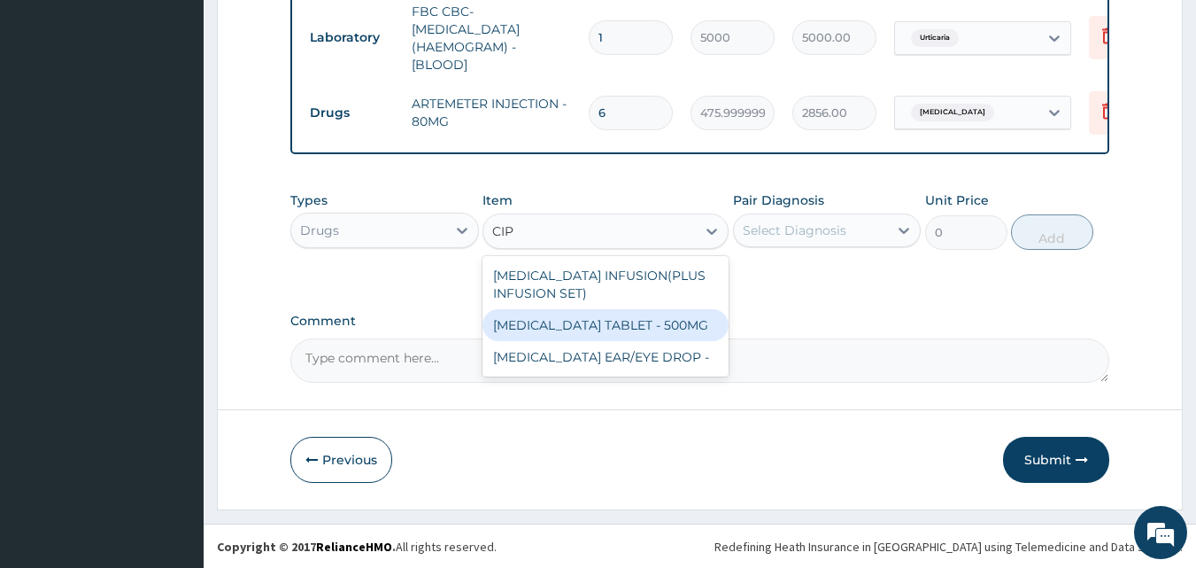
click at [564, 330] on div "CIPROFLOXACIN TABLET - 500MG" at bounding box center [606, 325] width 246 height 32
type input "196"
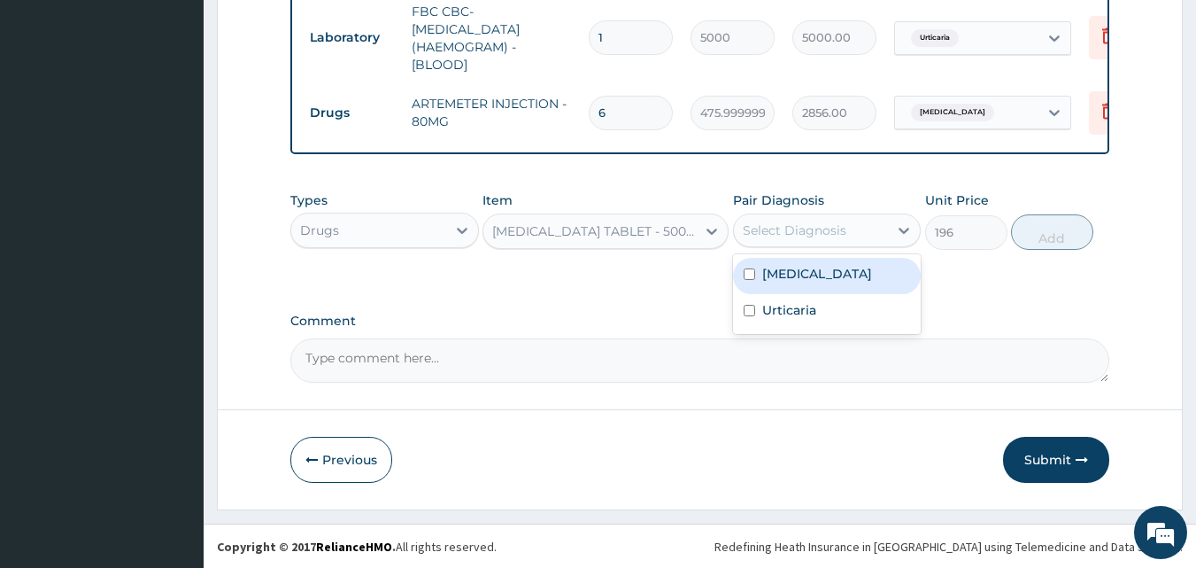
click at [837, 238] on div "Select Diagnosis" at bounding box center [795, 230] width 104 height 18
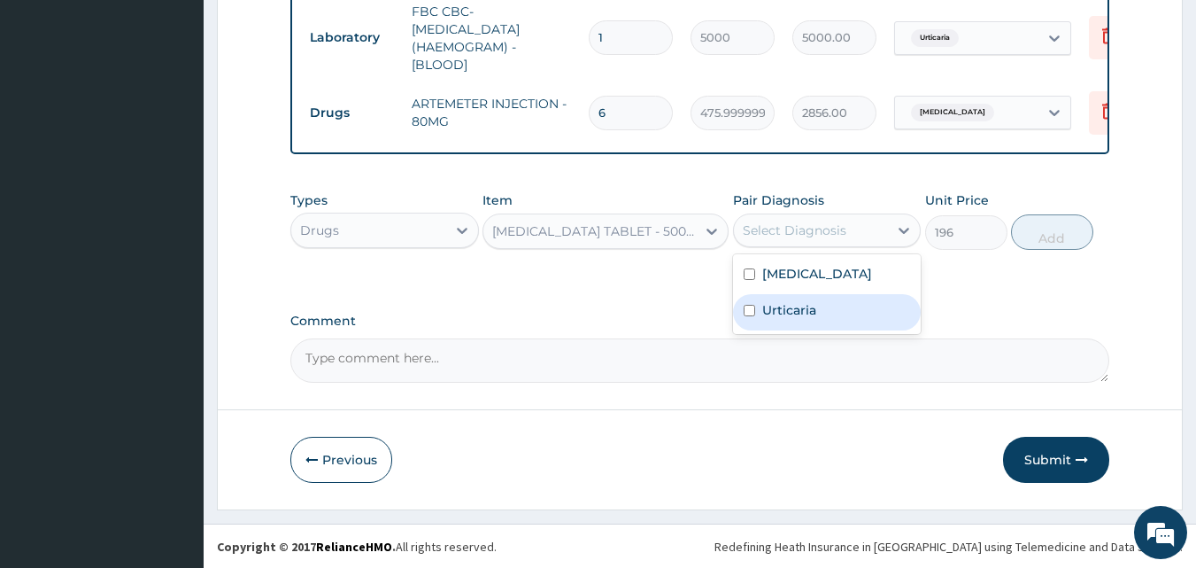
click at [797, 316] on label "Urticaria" at bounding box center [789, 310] width 54 height 18
checkbox input "true"
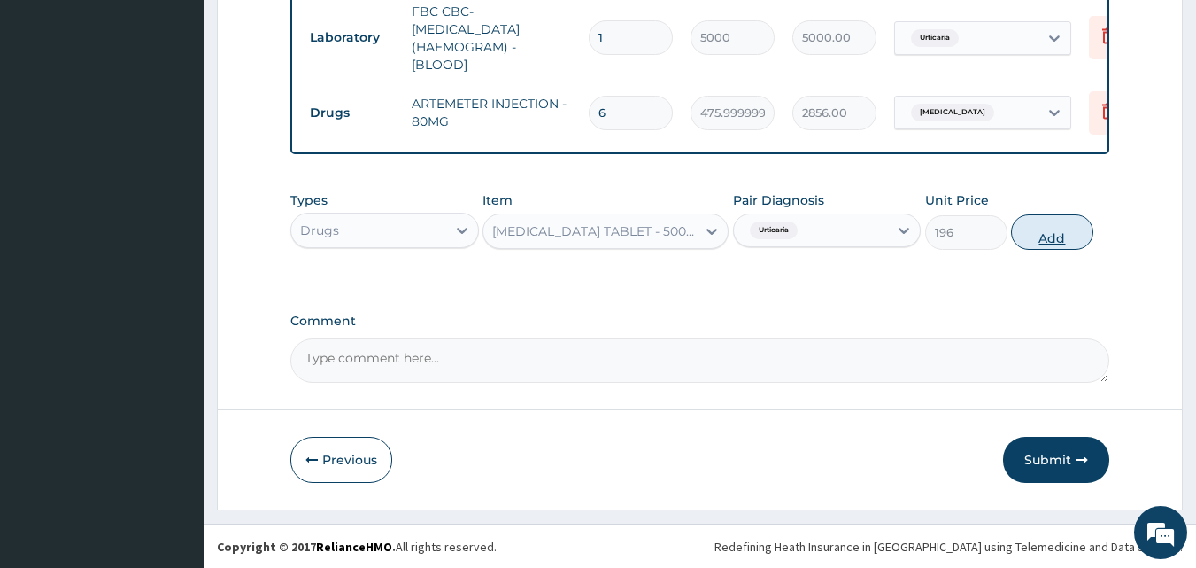
click at [1041, 235] on button "Add" at bounding box center [1052, 231] width 82 height 35
type input "0"
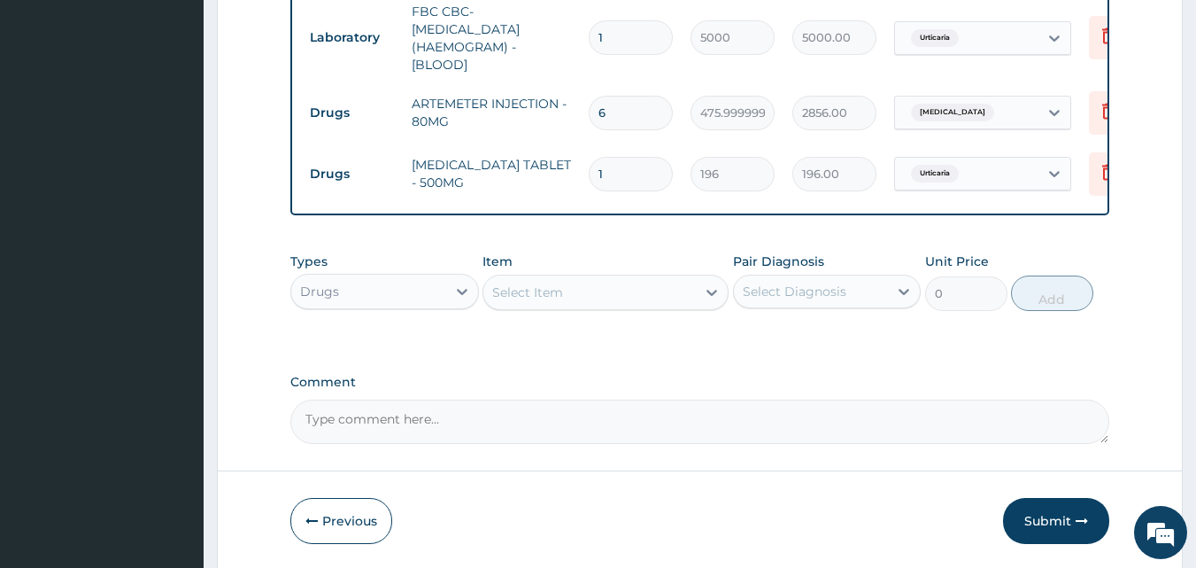
click at [628, 157] on input "1" at bounding box center [631, 174] width 84 height 35
type input "10"
type input "1960.00"
type input "10"
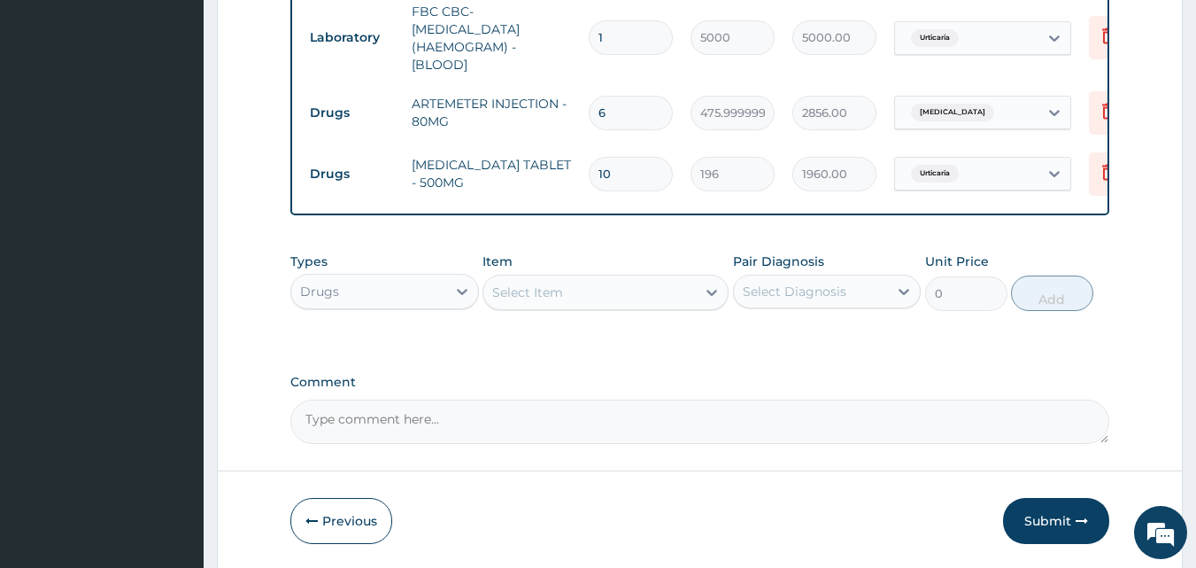
click at [559, 301] on div "Select Item" at bounding box center [527, 292] width 71 height 18
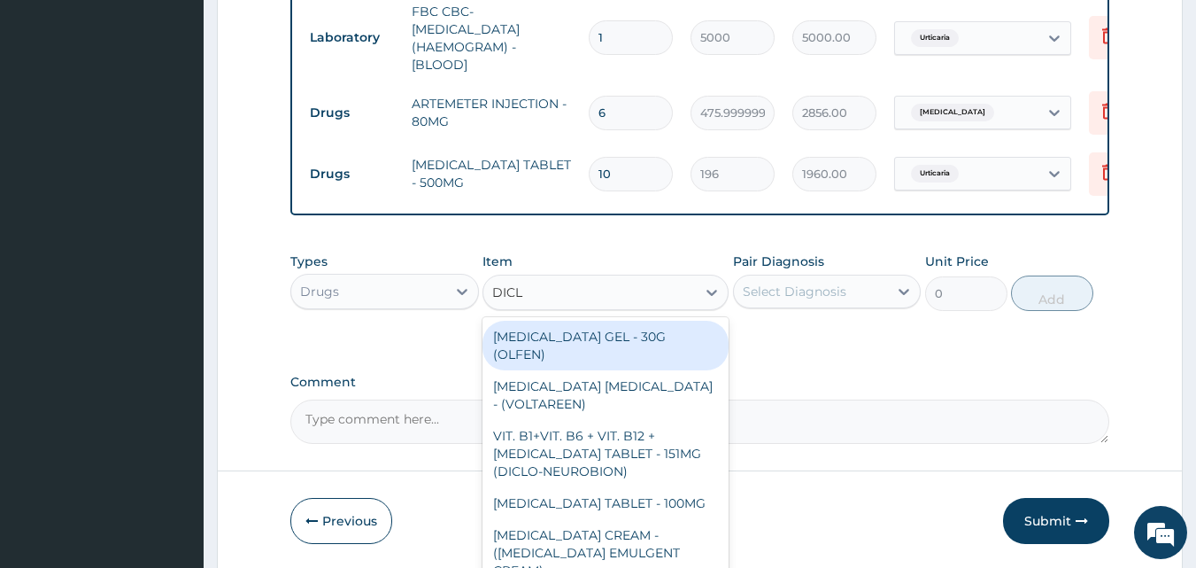
type input "DICLO"
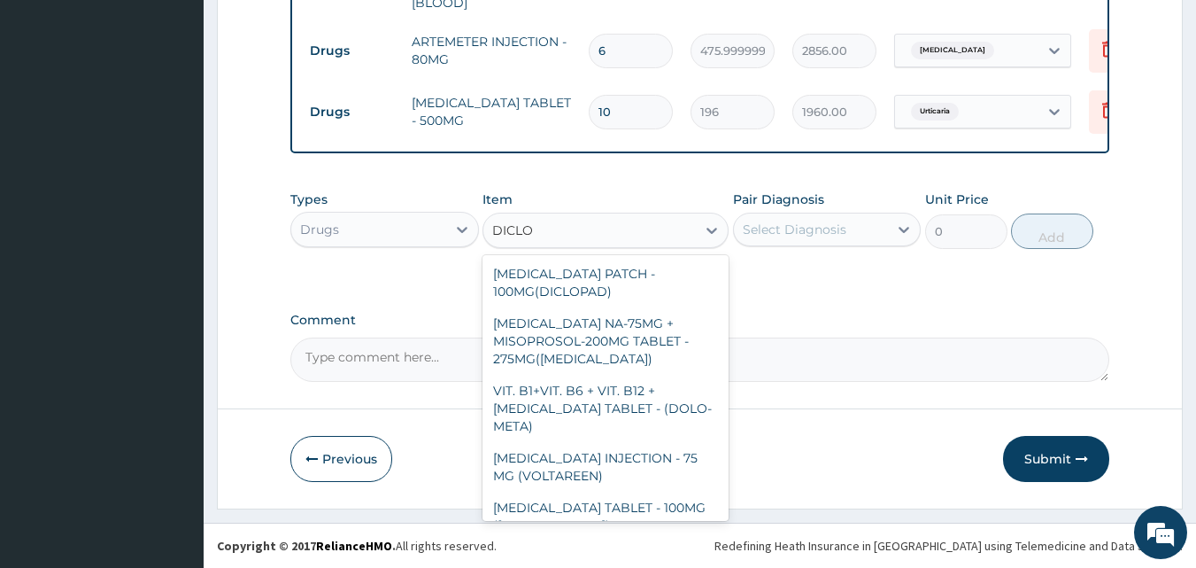
scroll to position [436, 0]
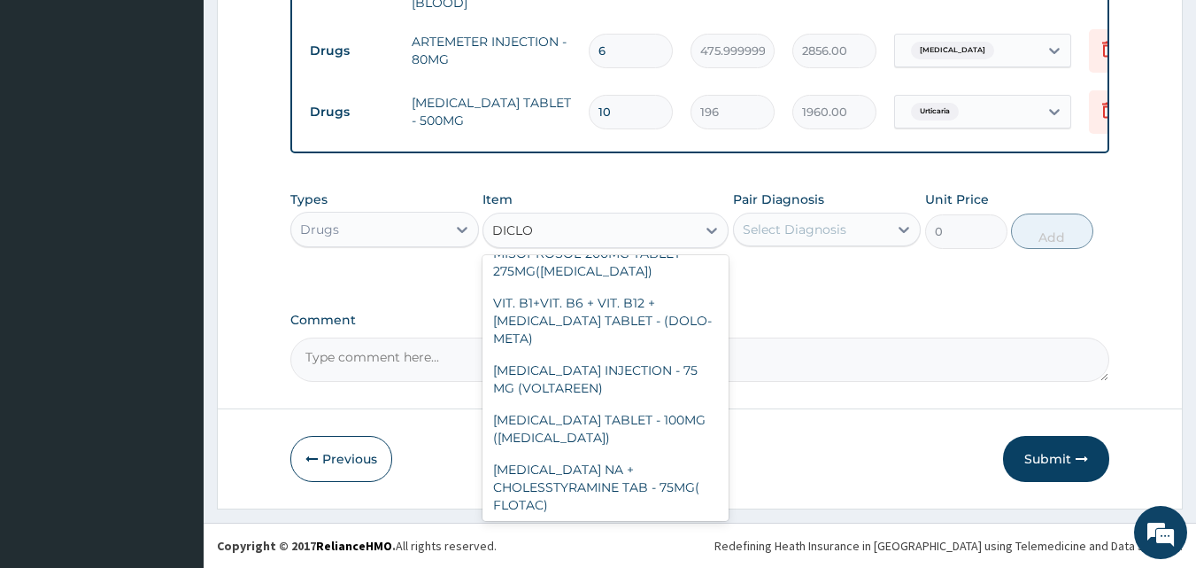
click at [657, 521] on div "DICLOFENAC INJECTION - 75MG" at bounding box center [606, 546] width 246 height 50
type input "420"
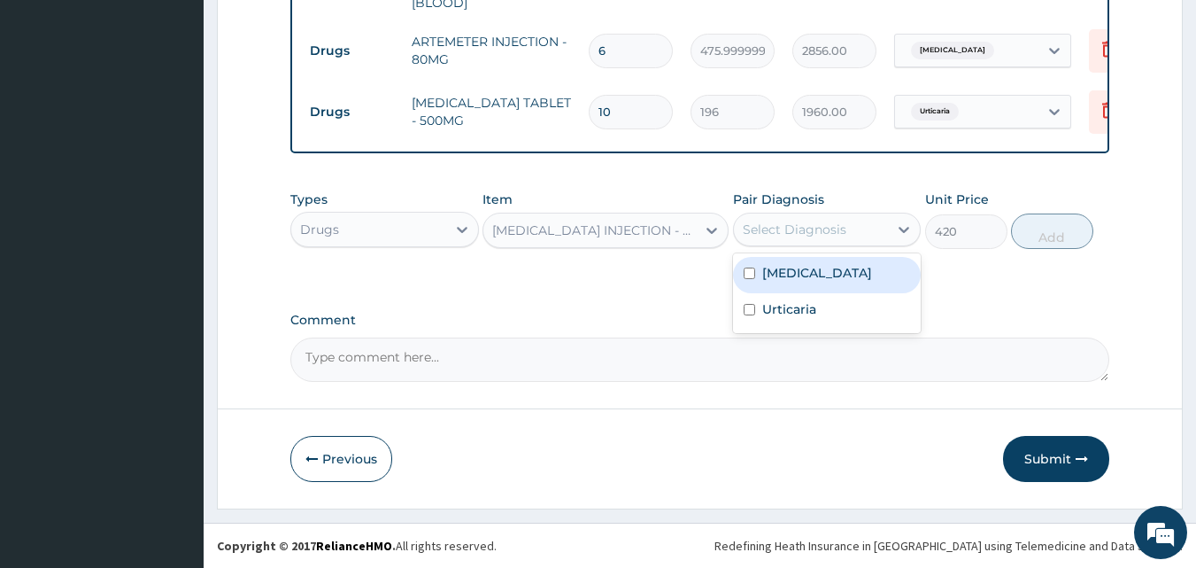
click at [840, 230] on div "Select Diagnosis" at bounding box center [795, 229] width 104 height 18
drag, startPoint x: 773, startPoint y: 279, endPoint x: 774, endPoint y: 333, distance: 54.0
click at [774, 307] on div "Malaria Urticaria" at bounding box center [827, 293] width 189 height 80
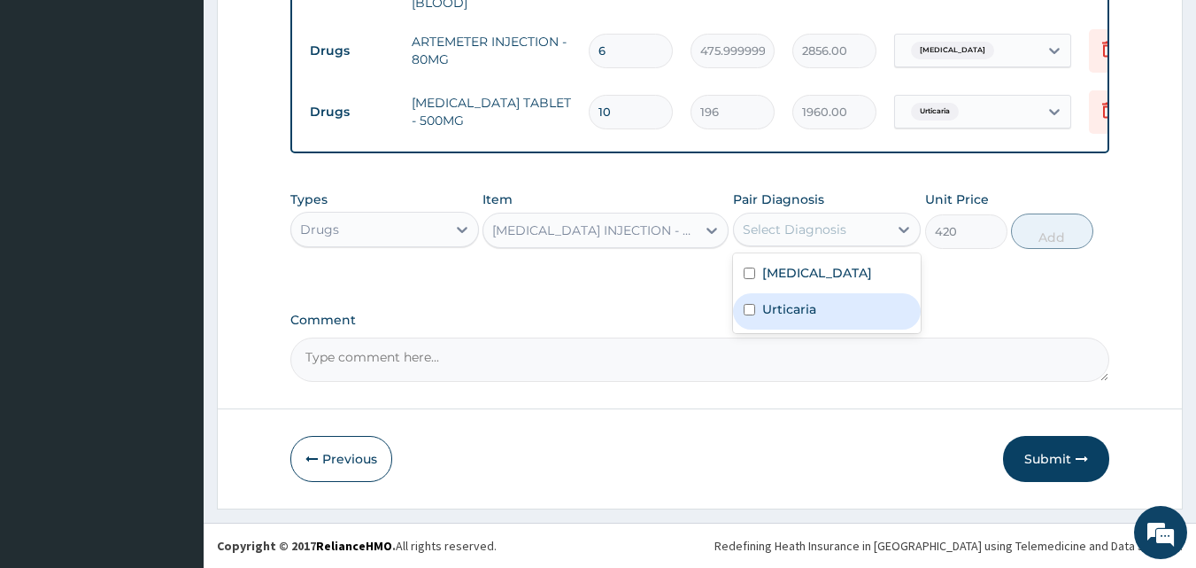
click at [782, 311] on label "Urticaria" at bounding box center [789, 309] width 54 height 18
checkbox input "true"
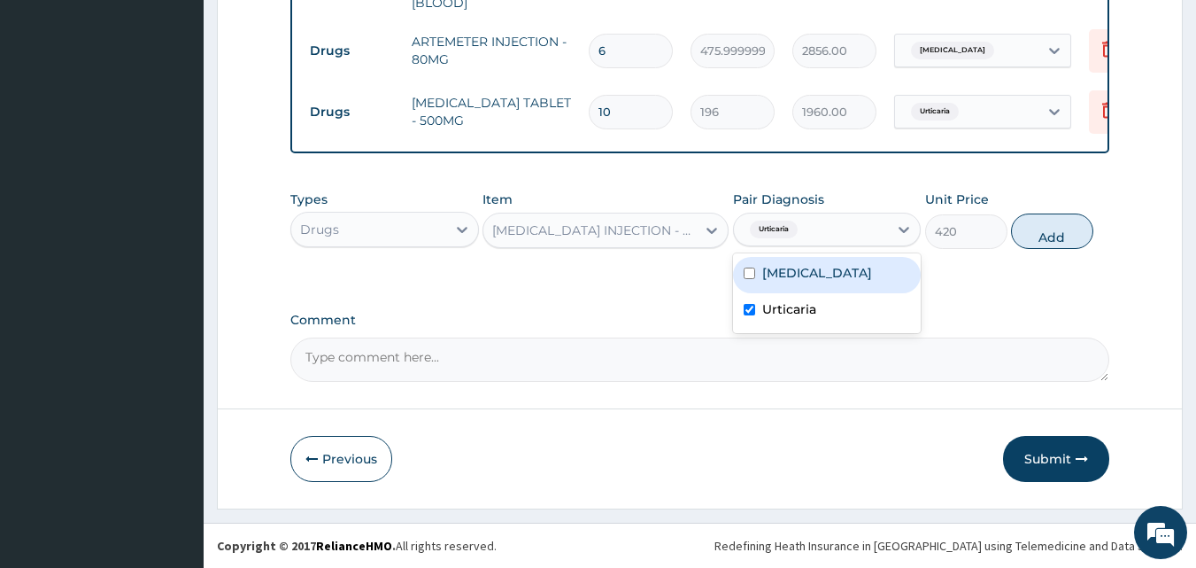
click at [768, 276] on label "Malaria" at bounding box center [817, 273] width 110 height 18
checkbox input "true"
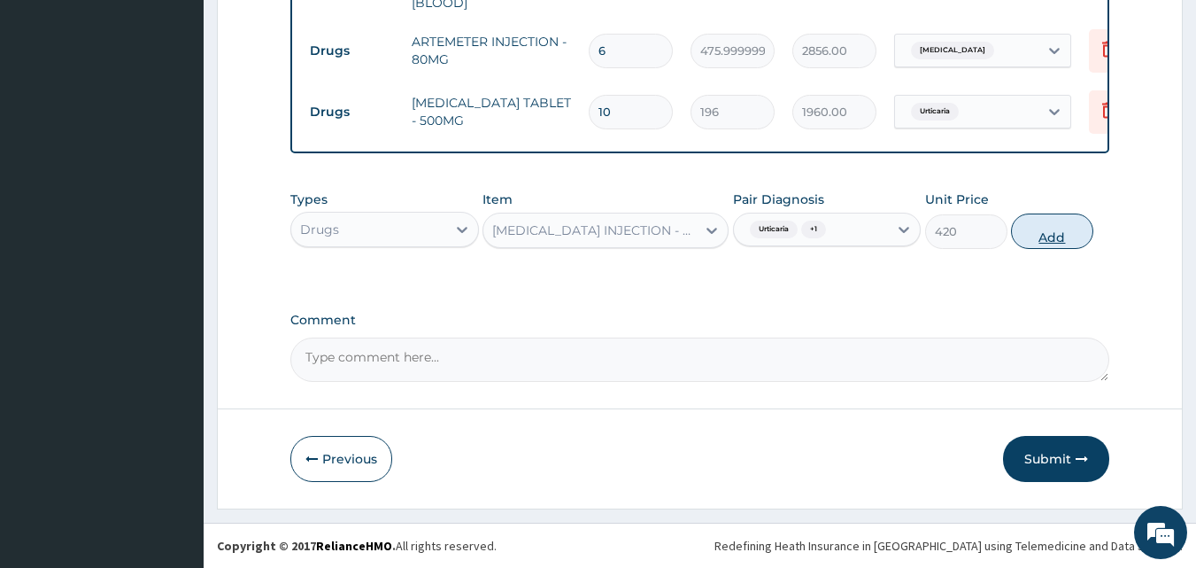
click at [1059, 238] on button "Add" at bounding box center [1052, 230] width 82 height 35
type input "0"
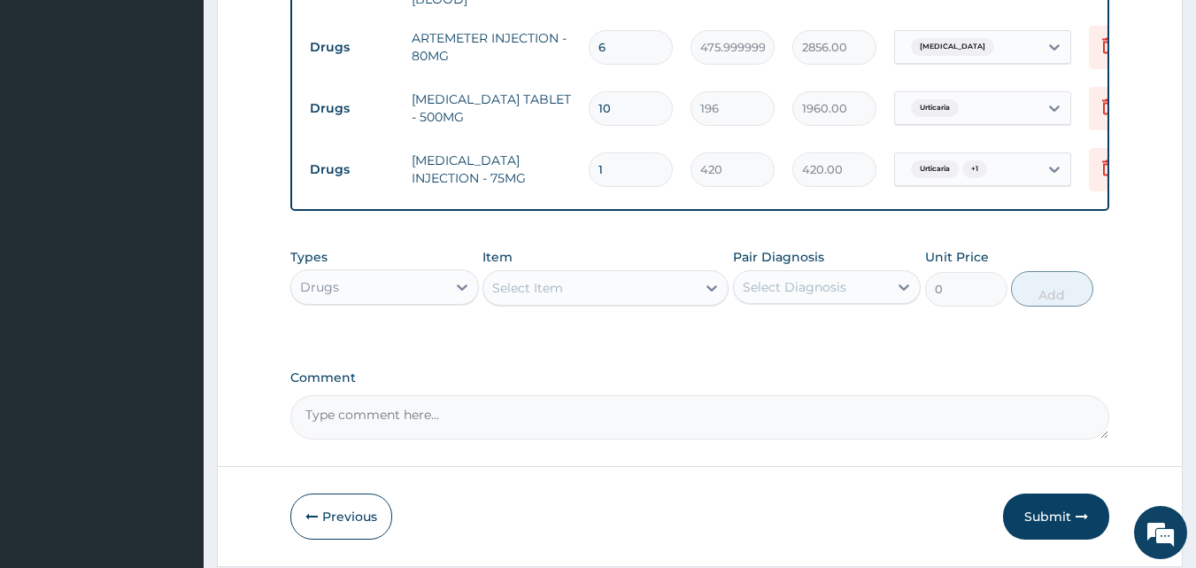
click at [584, 291] on div "Select Item" at bounding box center [590, 288] width 213 height 28
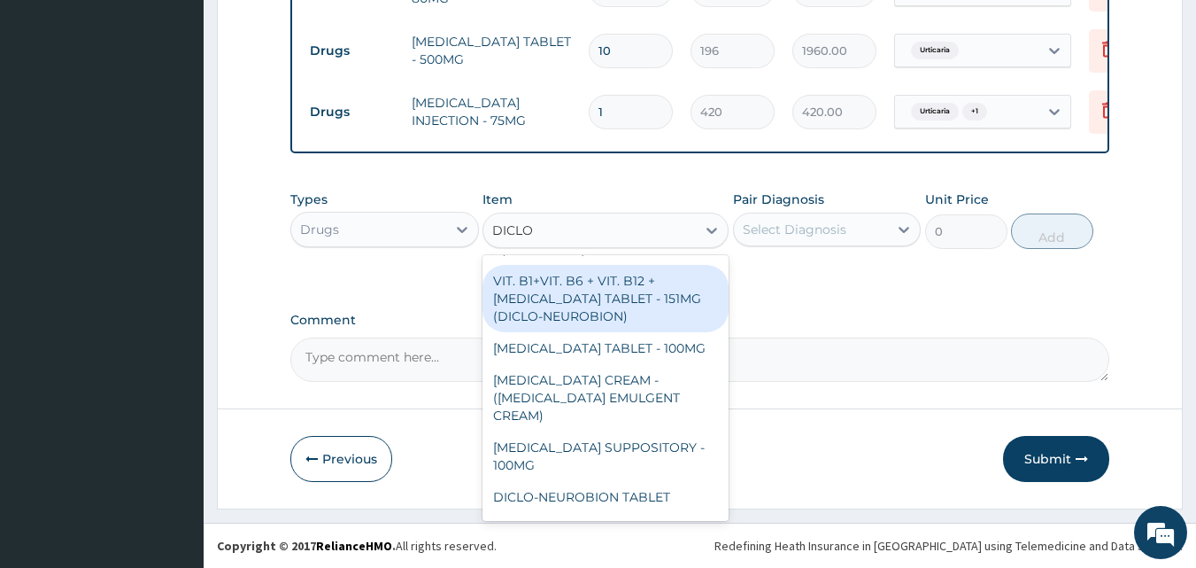
scroll to position [104, 0]
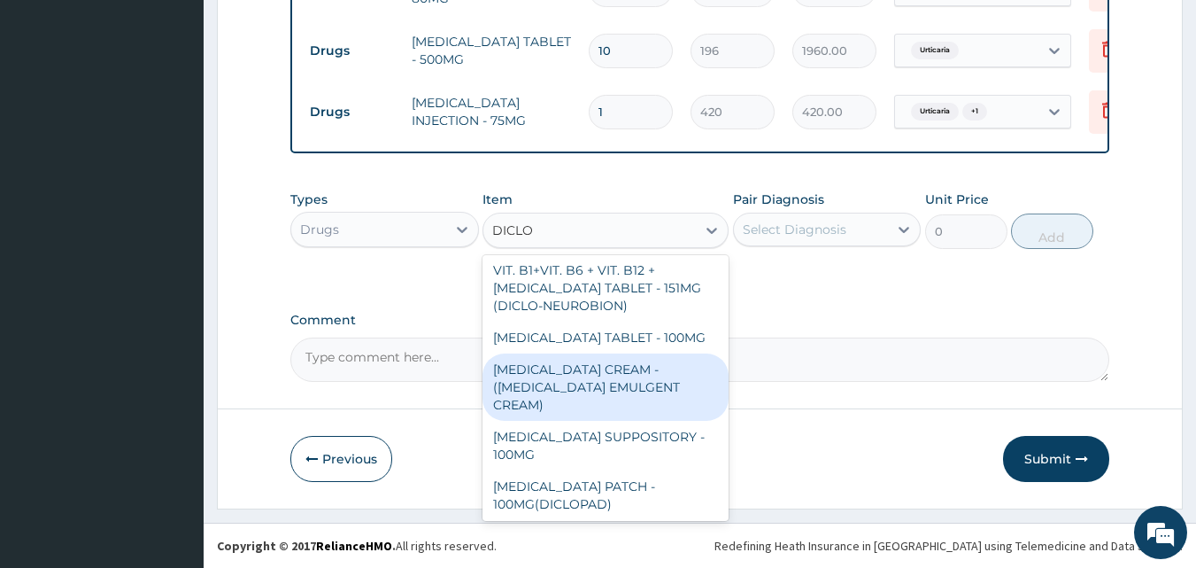
type input "DICLOFENAC"
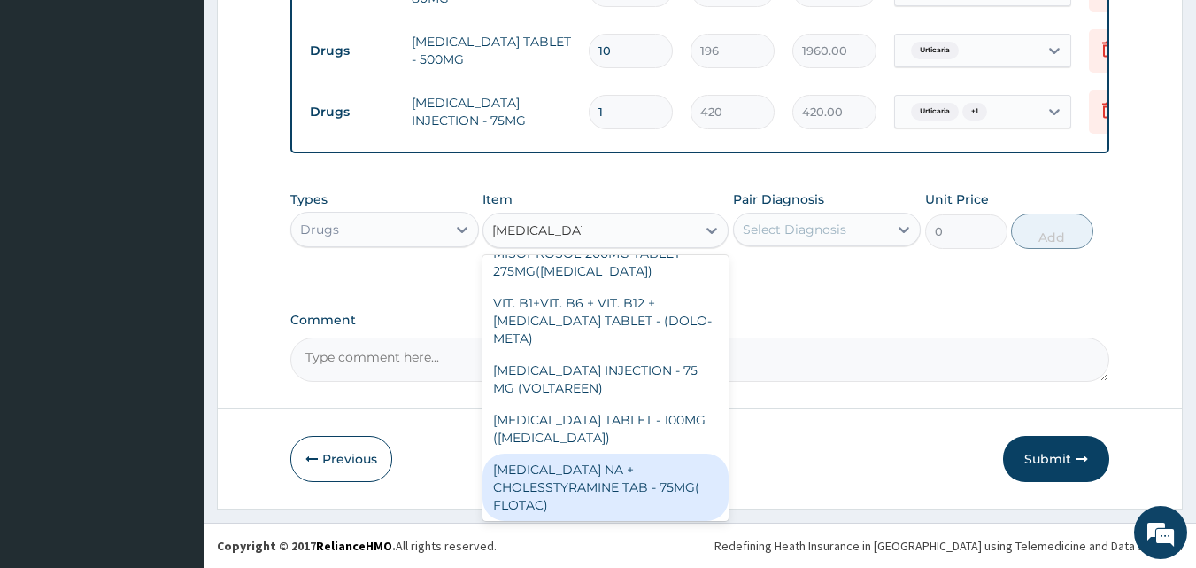
scroll to position [401, 0]
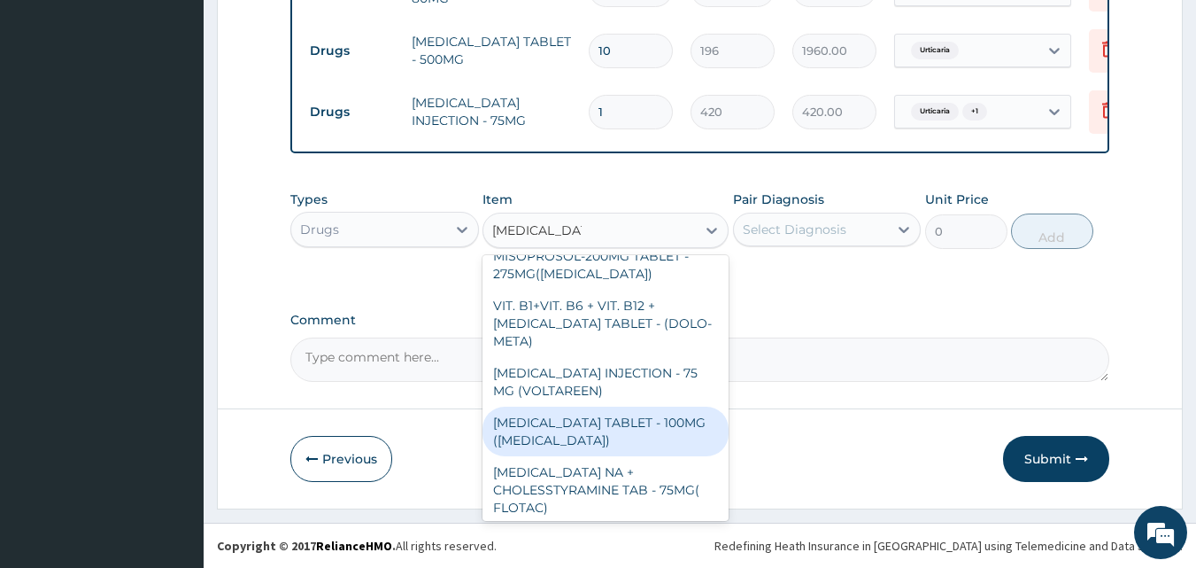
click at [661, 406] on div "DICLOFENAC TABLET - 100MG (CATAFLAM)" at bounding box center [606, 431] width 246 height 50
type input "78.39999999999999"
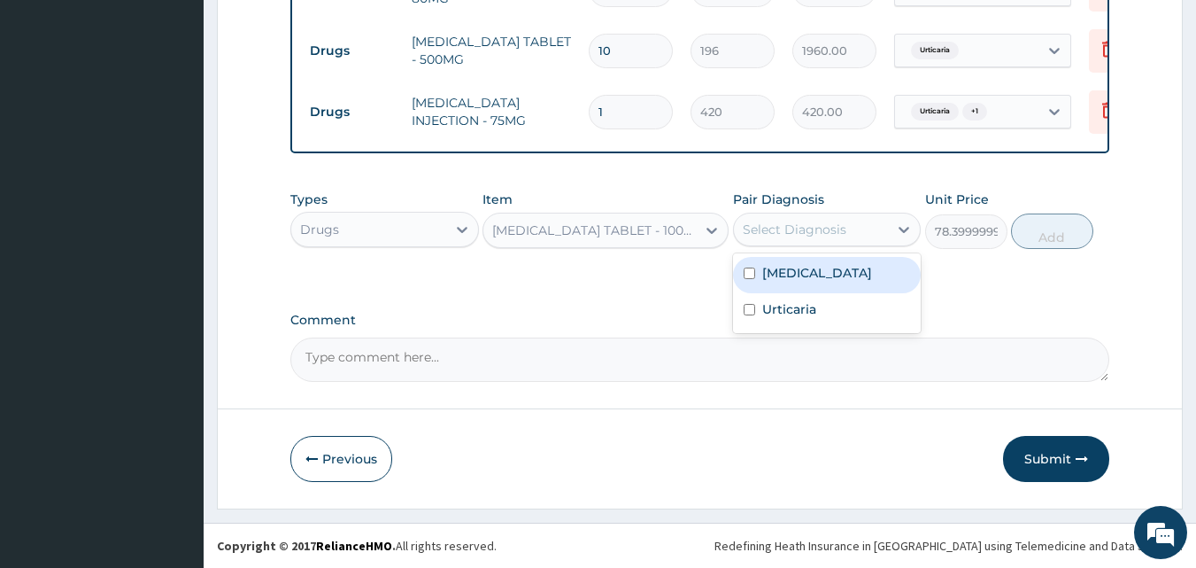
click at [776, 236] on div "Select Diagnosis" at bounding box center [795, 229] width 104 height 18
click at [764, 282] on div "Malaria" at bounding box center [827, 275] width 189 height 36
checkbox input "true"
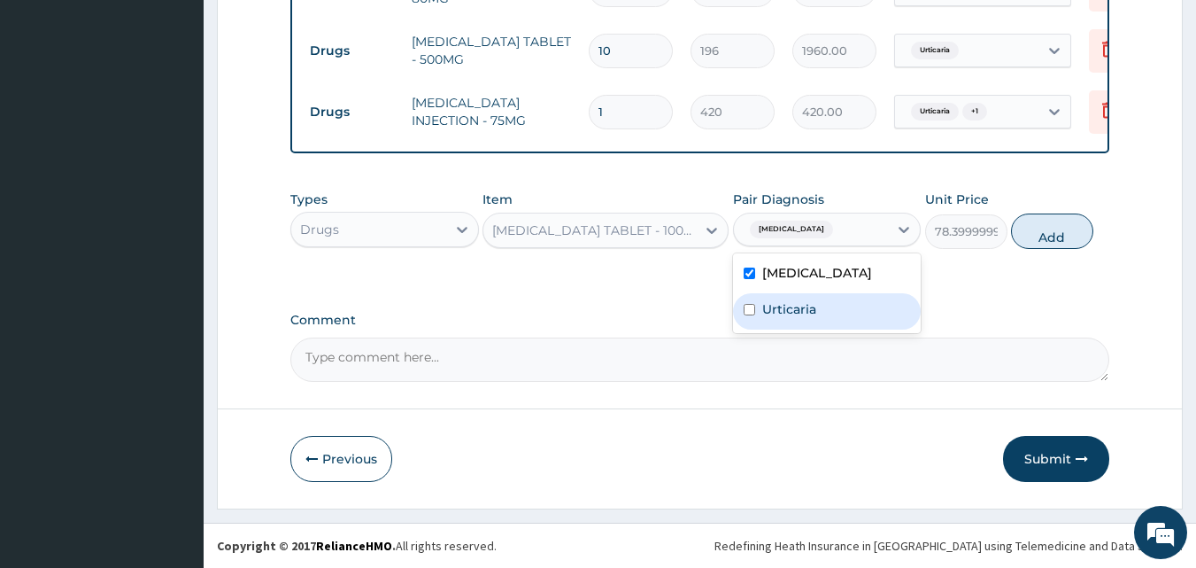
click at [754, 309] on input "checkbox" at bounding box center [750, 310] width 12 height 12
checkbox input "true"
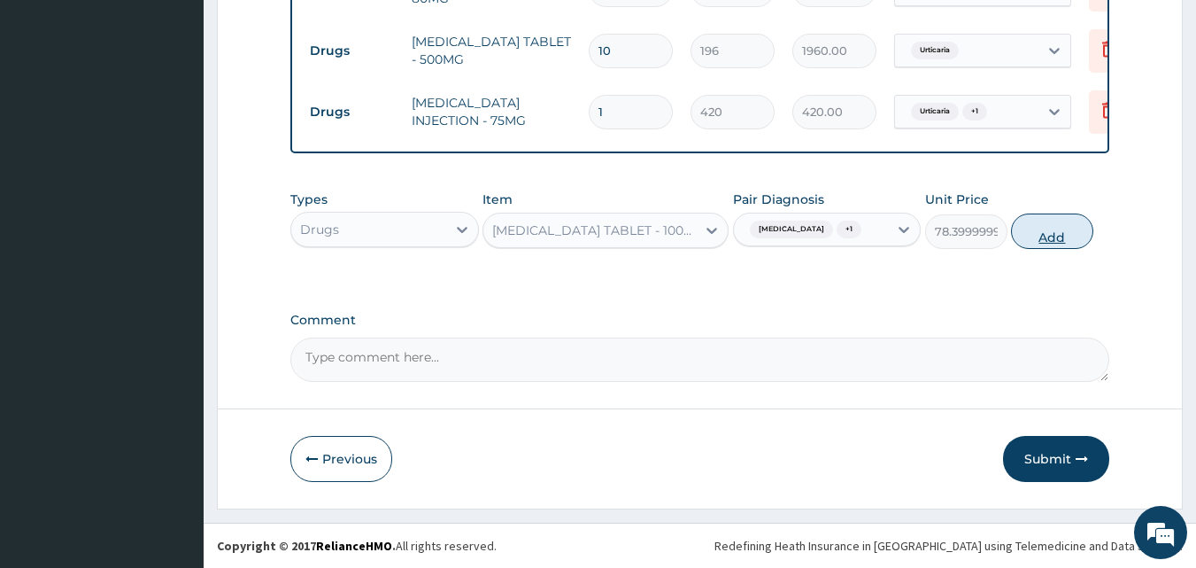
click at [1053, 235] on button "Add" at bounding box center [1052, 230] width 82 height 35
type input "0"
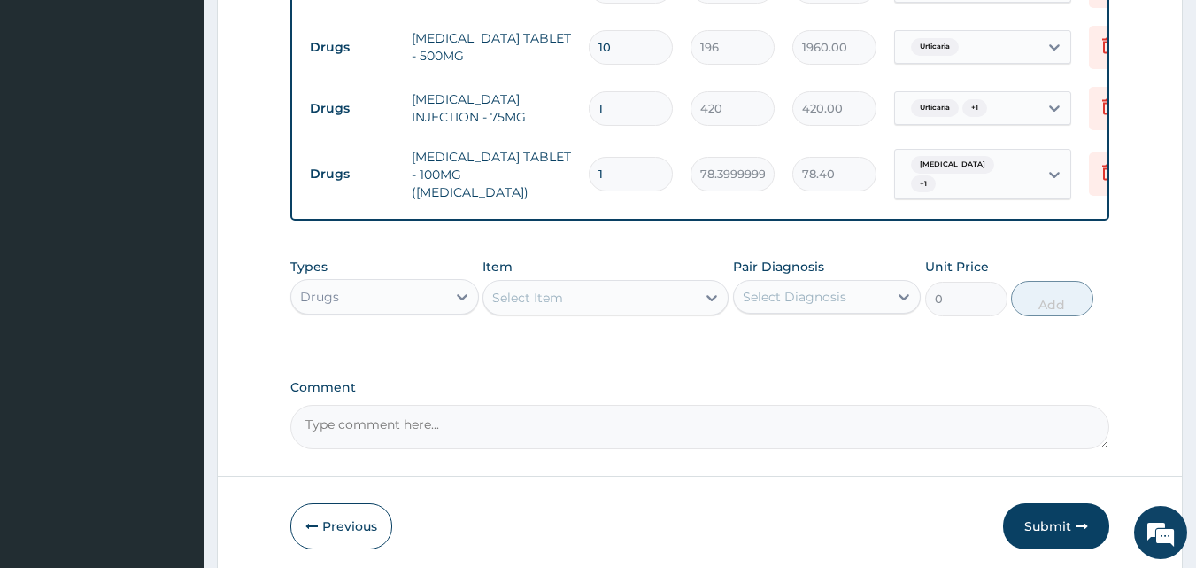
click at [619, 166] on input "1" at bounding box center [631, 174] width 84 height 35
type input "10"
type input "784.00"
type input "10"
click at [567, 295] on div "Select Item" at bounding box center [590, 297] width 213 height 28
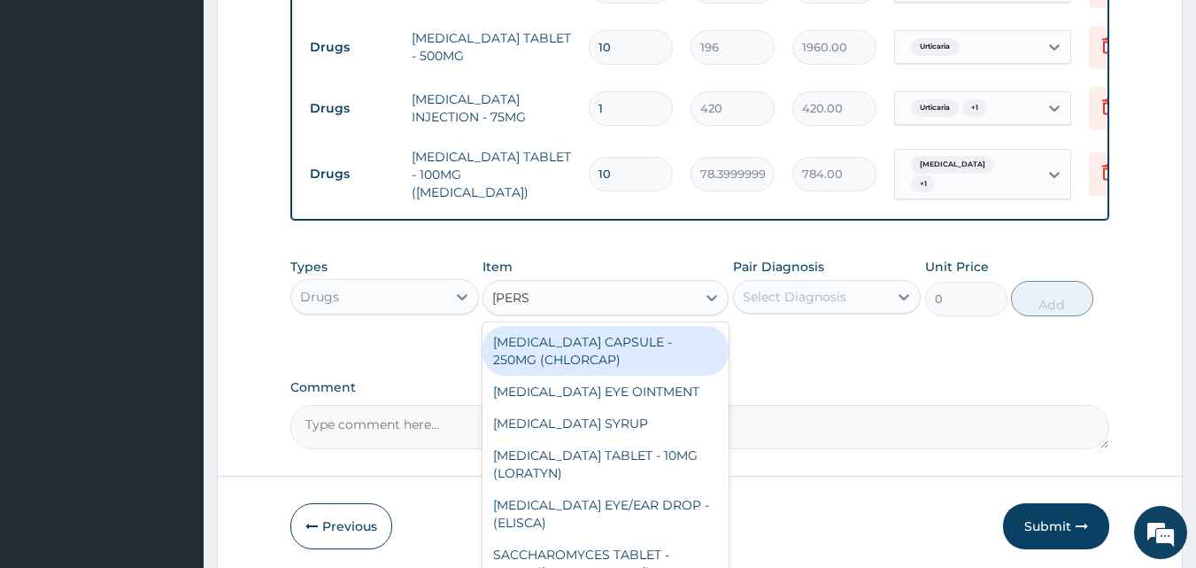
type input "LORAT"
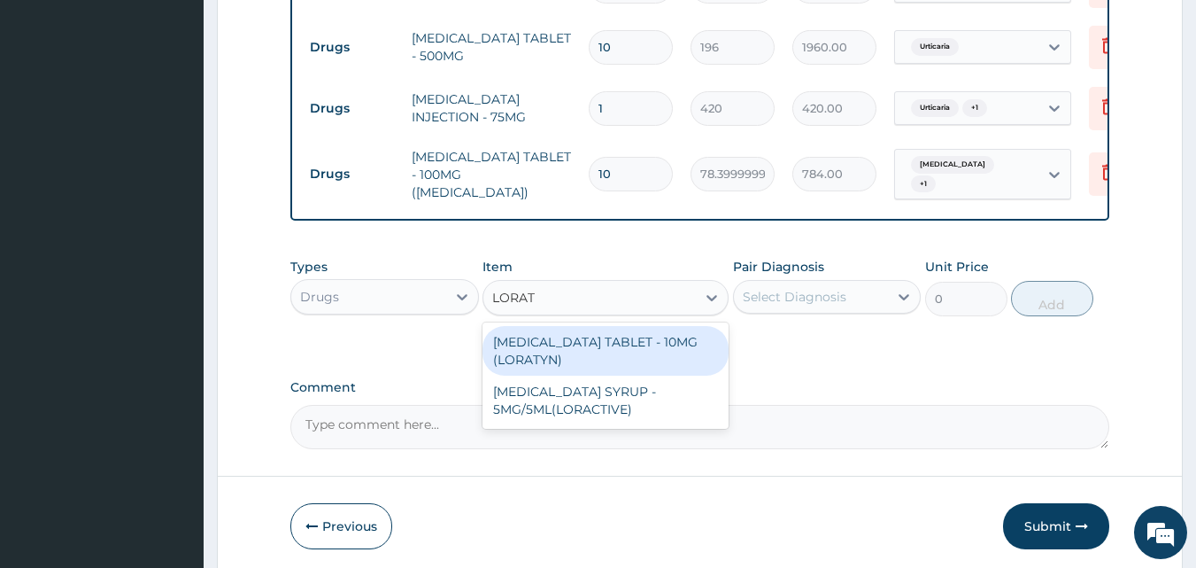
click at [559, 352] on div "LORATADINE TABLET - 10MG (LORATYN)" at bounding box center [606, 351] width 246 height 50
type input "98"
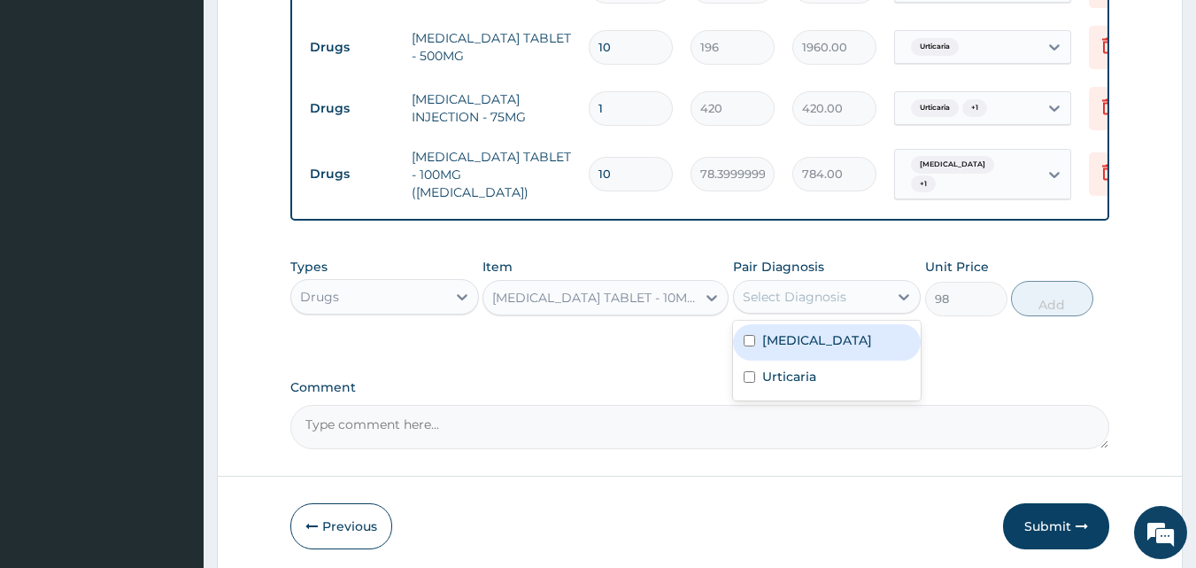
click at [844, 290] on div "Select Diagnosis" at bounding box center [795, 297] width 104 height 18
click at [820, 348] on div "Malaria" at bounding box center [827, 342] width 189 height 36
checkbox input "true"
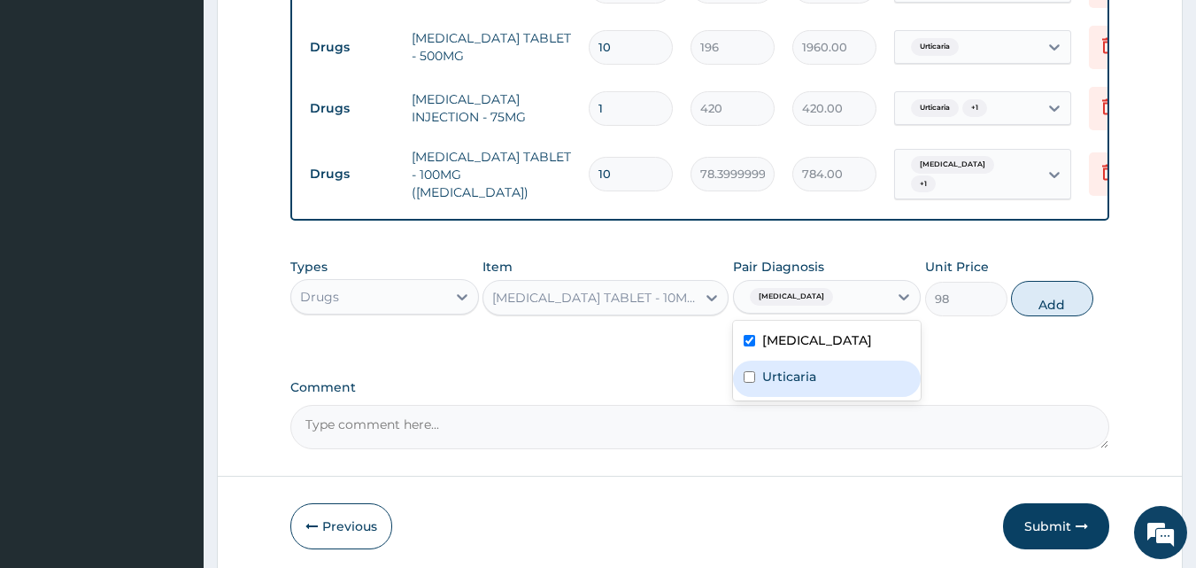
drag, startPoint x: 797, startPoint y: 379, endPoint x: 838, endPoint y: 360, distance: 44.8
click at [798, 379] on div "Urticaria" at bounding box center [827, 378] width 189 height 36
checkbox input "true"
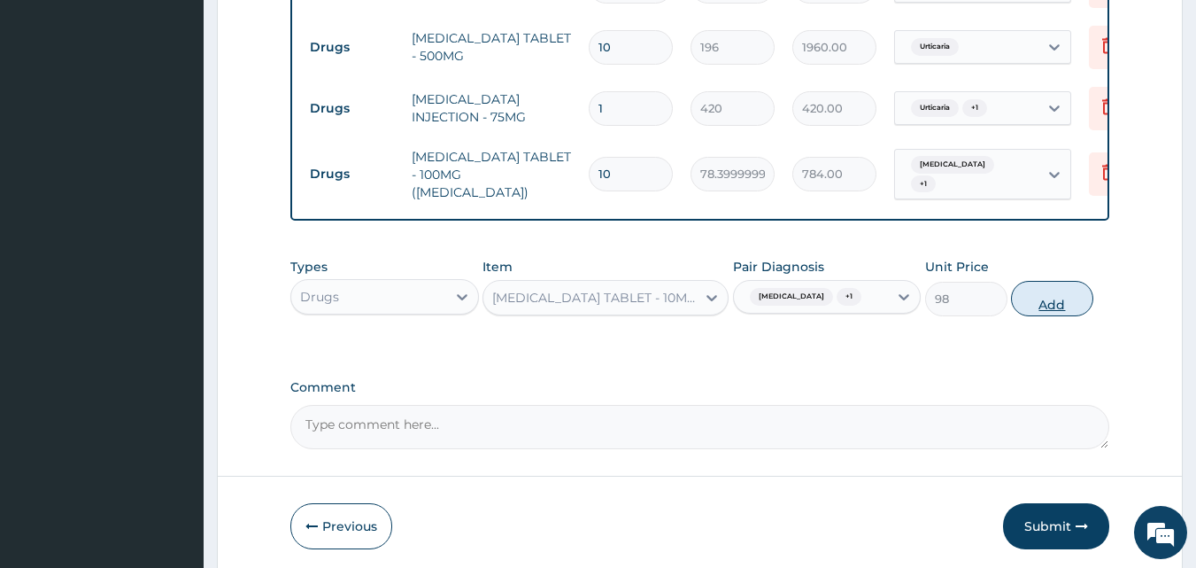
click at [1056, 285] on button "Add" at bounding box center [1052, 298] width 82 height 35
type input "0"
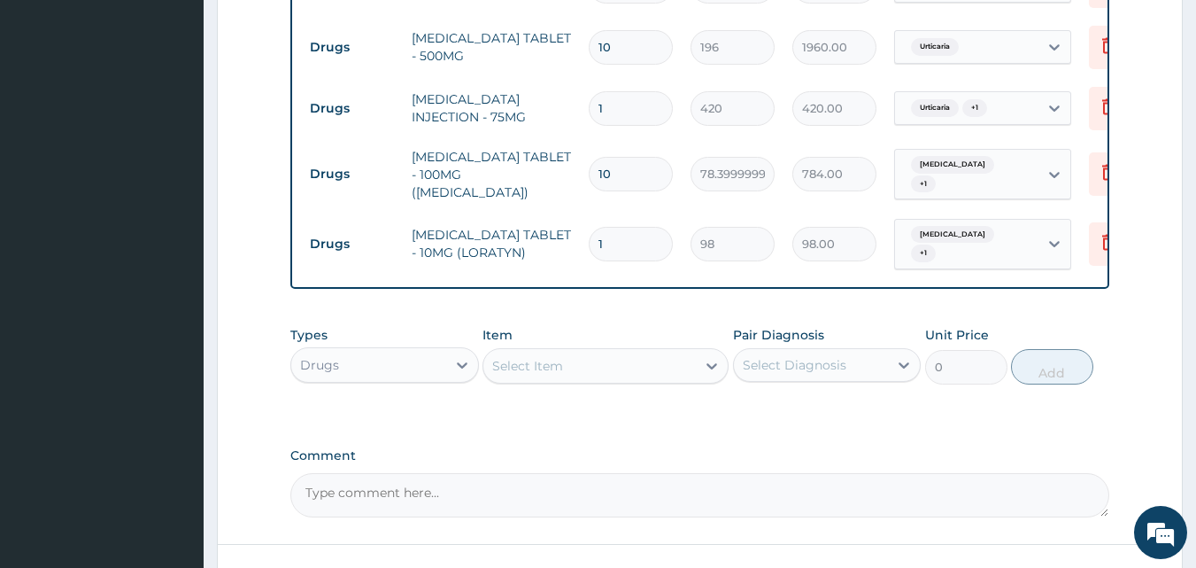
type input "10"
type input "980.00"
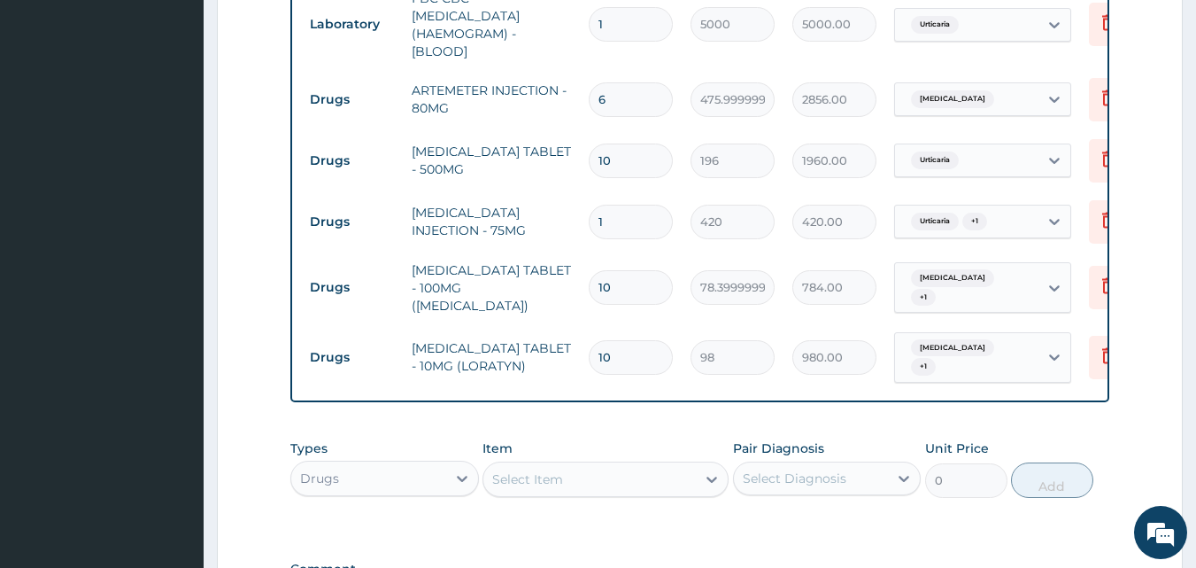
scroll to position [1103, 0]
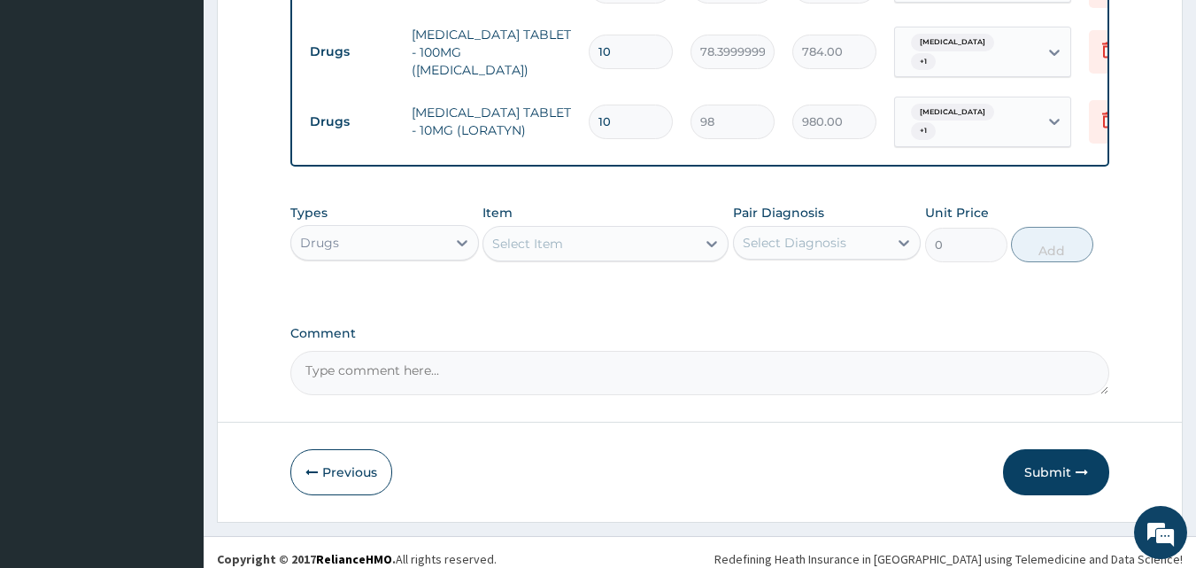
type input "10"
click at [573, 233] on div "Select Item" at bounding box center [590, 243] width 213 height 28
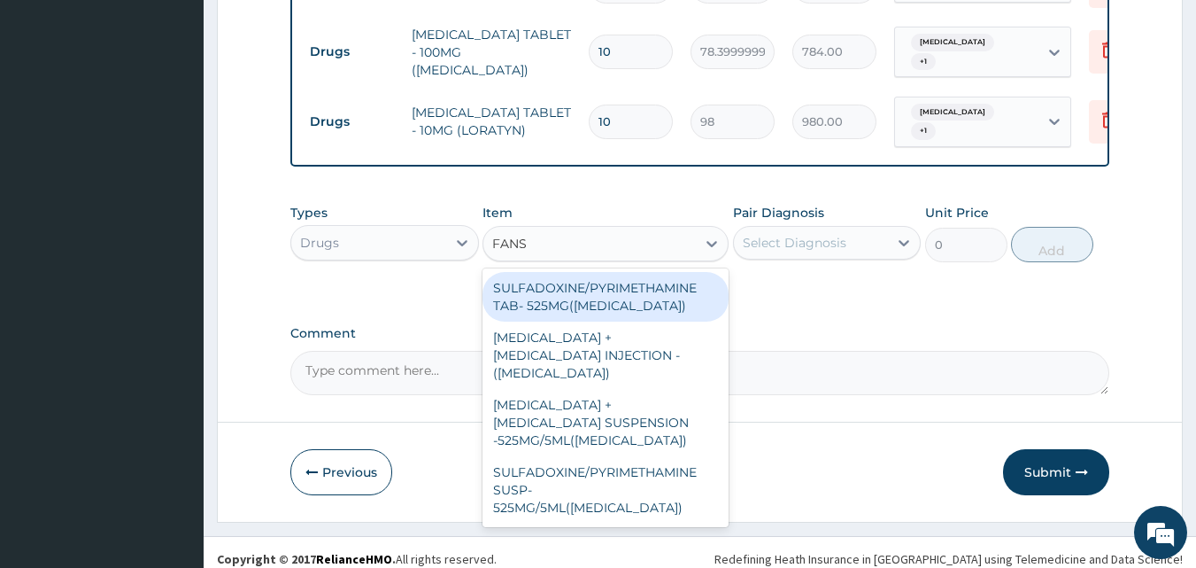
type input "FANSI"
click at [631, 290] on div "SULFADOXINE/PYRIMETHAMINE TAB- 525MG(FANSIDAR)" at bounding box center [606, 297] width 246 height 50
type input "210"
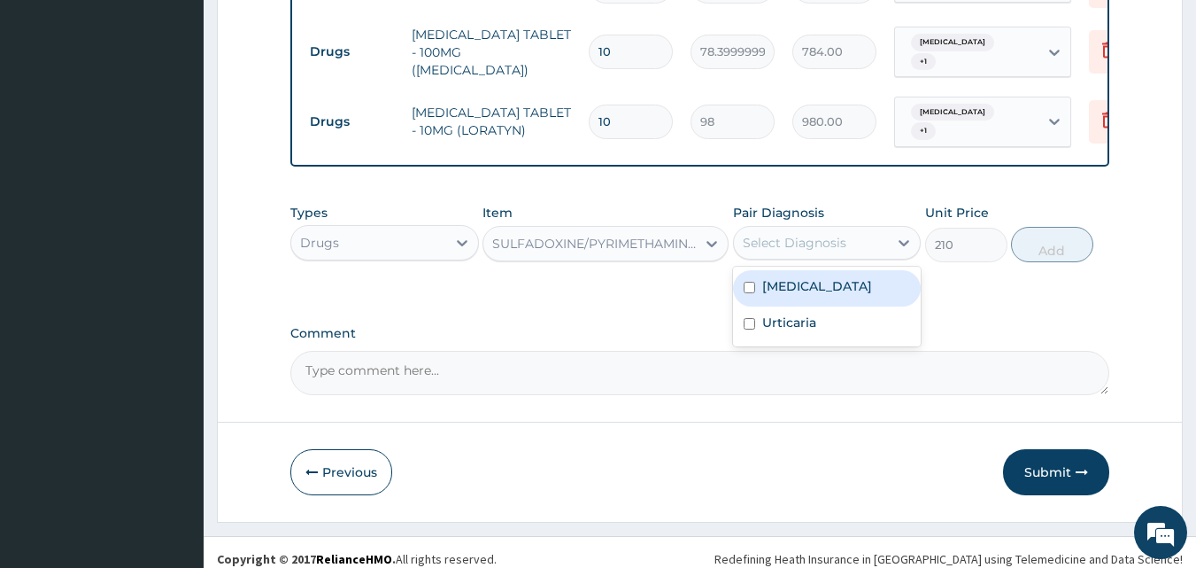
click at [793, 235] on div "Select Diagnosis" at bounding box center [795, 243] width 104 height 18
click at [781, 279] on div "Malaria" at bounding box center [827, 288] width 189 height 36
checkbox input "true"
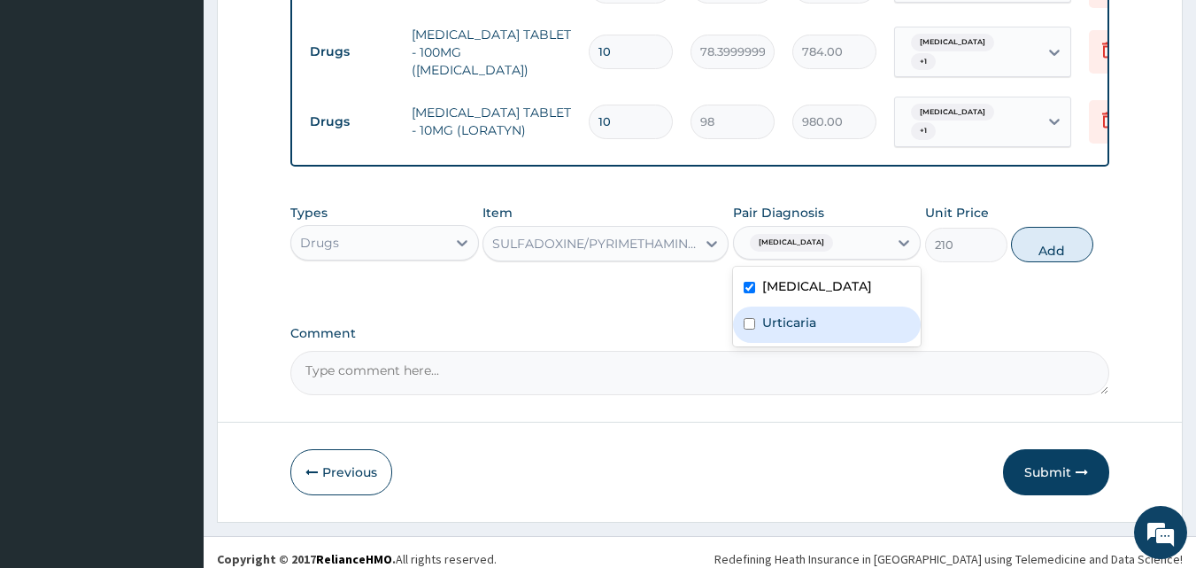
click at [770, 313] on label "Urticaria" at bounding box center [789, 322] width 54 height 18
checkbox input "true"
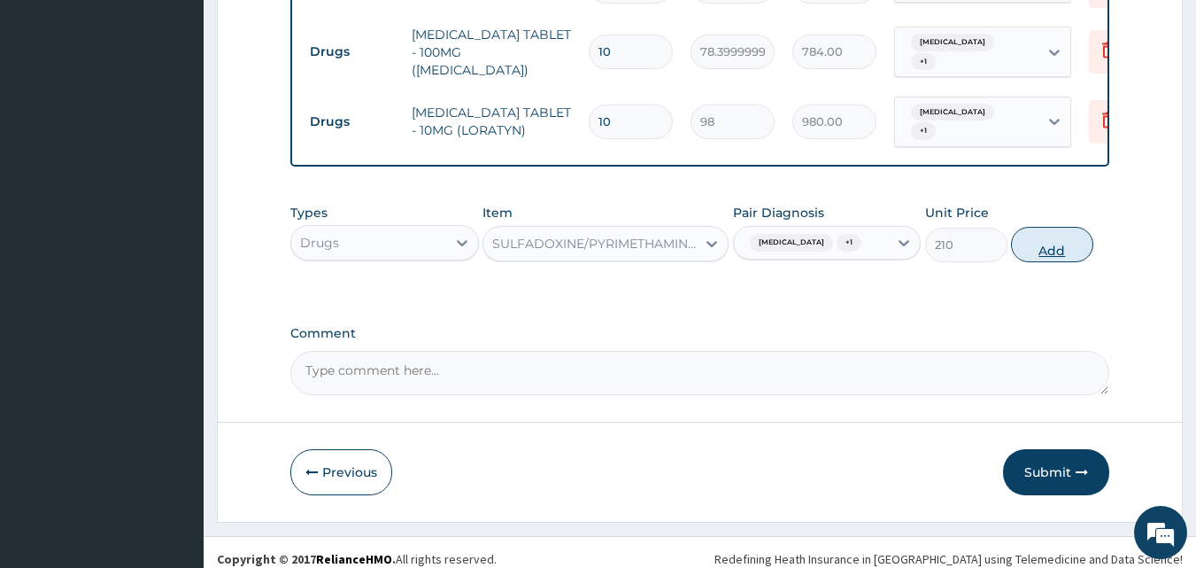
click at [1030, 232] on button "Add" at bounding box center [1052, 244] width 82 height 35
type input "0"
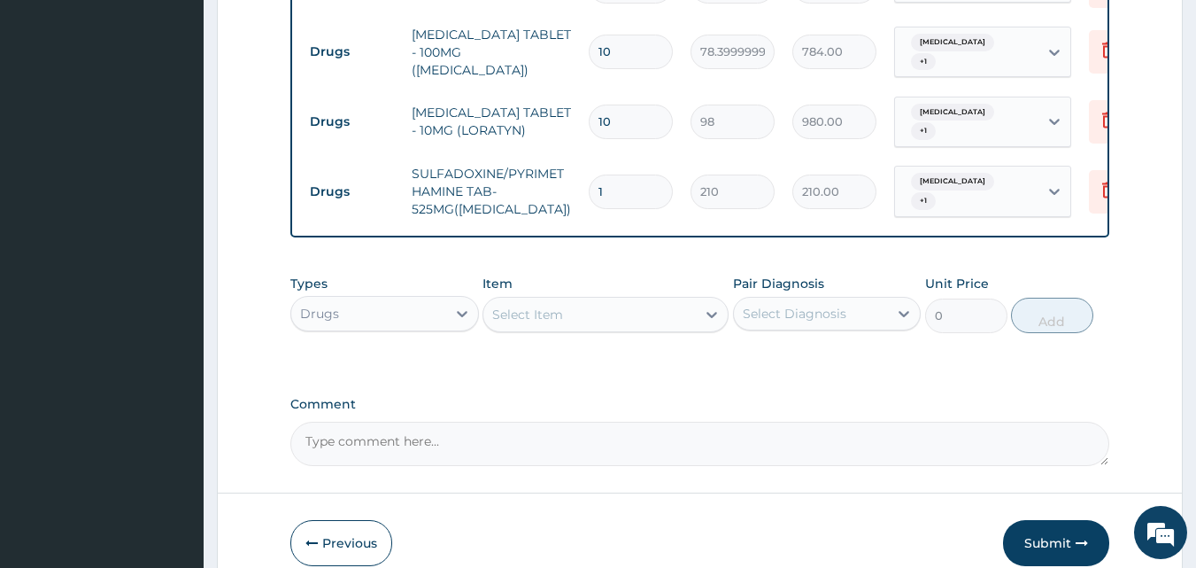
click at [625, 174] on input "1" at bounding box center [631, 191] width 84 height 35
drag, startPoint x: 629, startPoint y: 159, endPoint x: 665, endPoint y: 155, distance: 36.5
click at [665, 174] on input "1" at bounding box center [631, 191] width 84 height 35
type input "0.00"
type input "3"
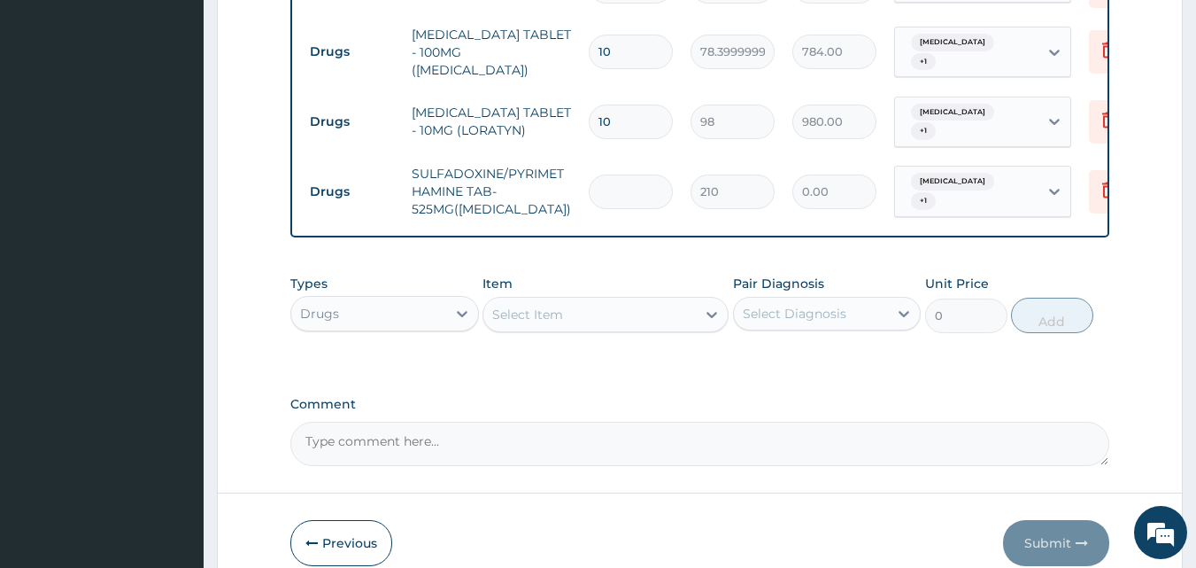
type input "630.00"
type input "3"
click at [1034, 432] on textarea "Comment" at bounding box center [700, 444] width 820 height 44
click at [1038, 522] on button "Submit" at bounding box center [1056, 543] width 106 height 46
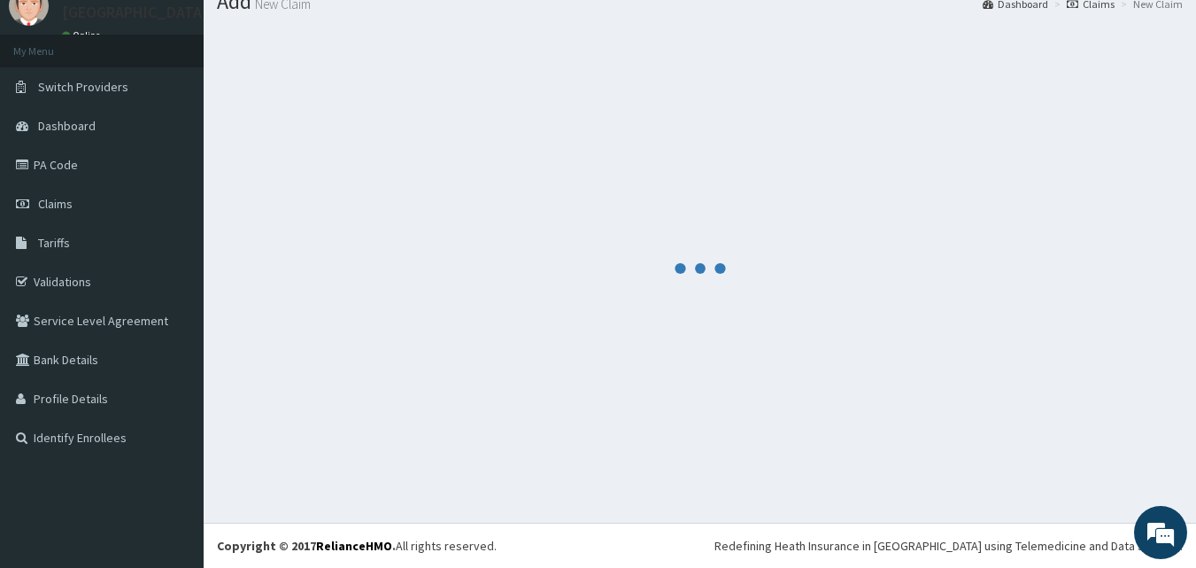
scroll to position [67, 0]
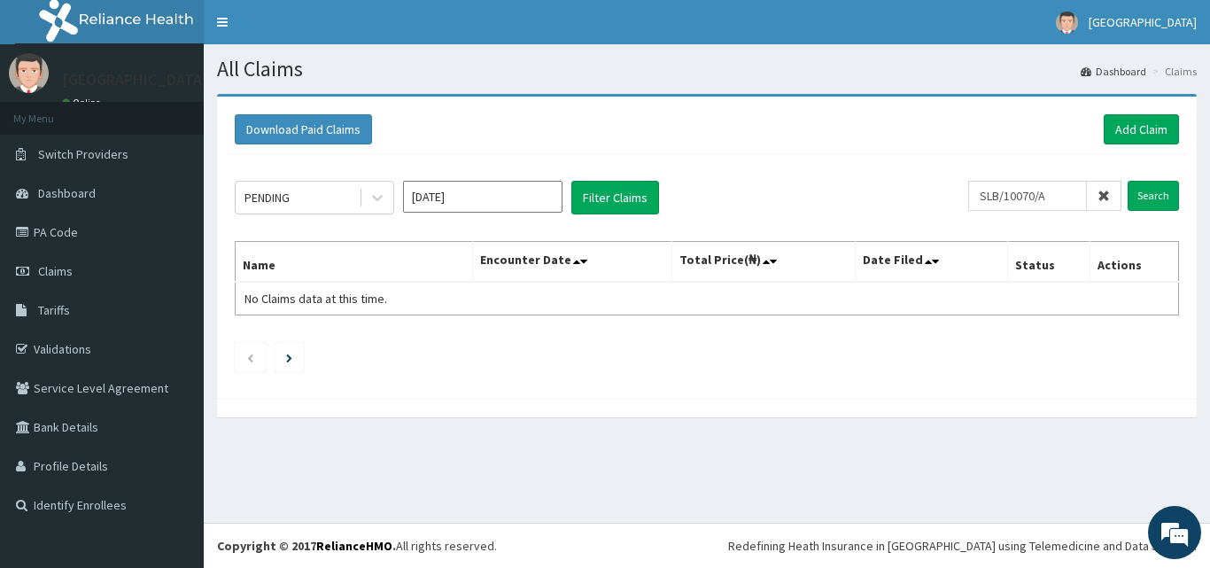
click at [1099, 198] on icon at bounding box center [1103, 196] width 12 height 12
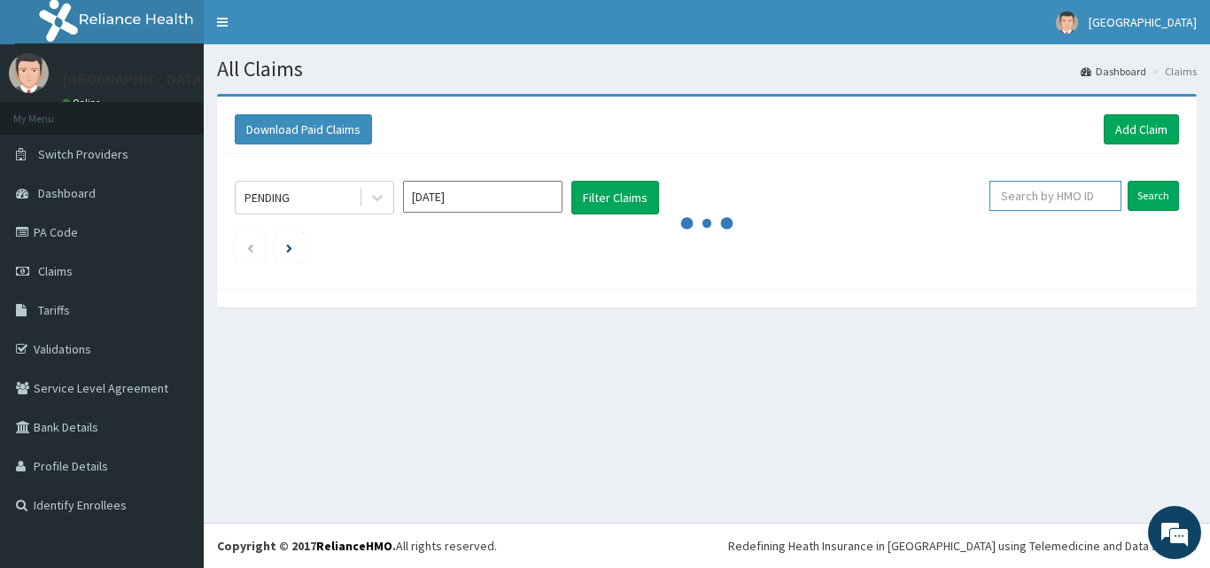
click at [1052, 201] on input "text" at bounding box center [1055, 196] width 132 height 30
paste input "NBC/11235/C"
click at [993, 196] on input "NBC/11235/C" at bounding box center [1027, 196] width 119 height 30
type input "NBC/11235/C"
click at [1173, 205] on input "Search" at bounding box center [1152, 196] width 51 height 30
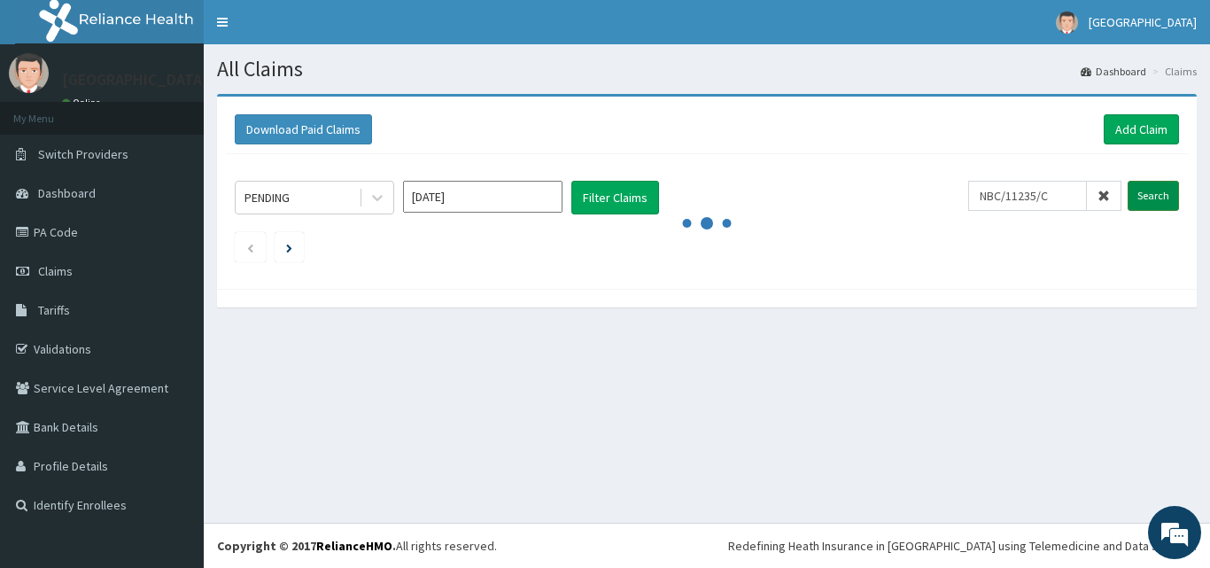
click at [1161, 193] on input "Search" at bounding box center [1152, 196] width 51 height 30
click at [1141, 189] on input "Search" at bounding box center [1152, 196] width 51 height 30
click at [1095, 187] on span at bounding box center [1104, 196] width 35 height 30
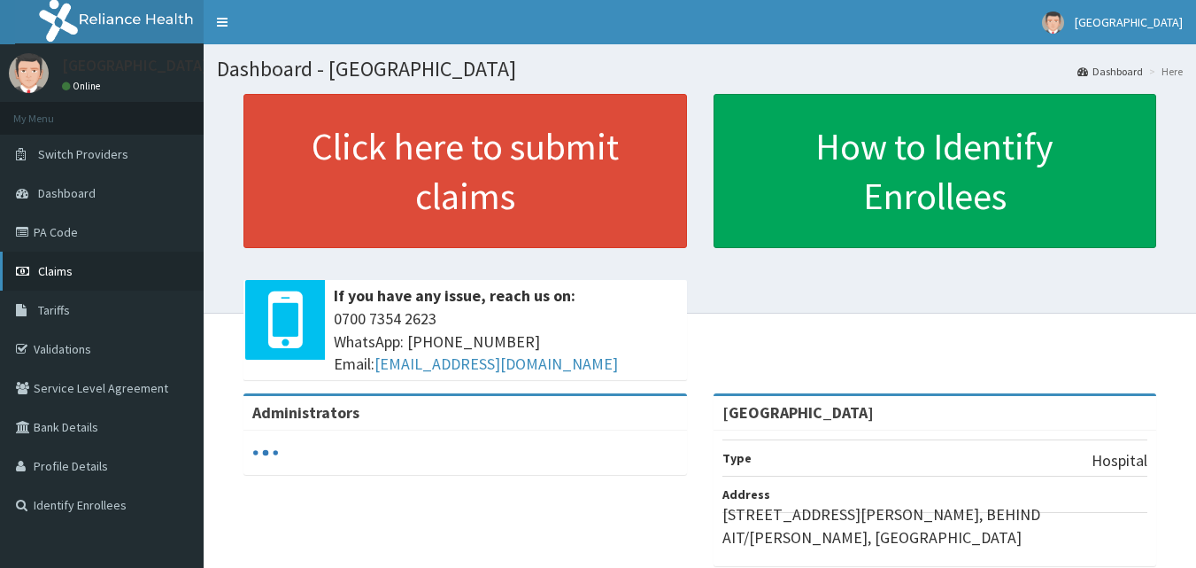
click at [64, 268] on span "Claims" at bounding box center [55, 271] width 35 height 16
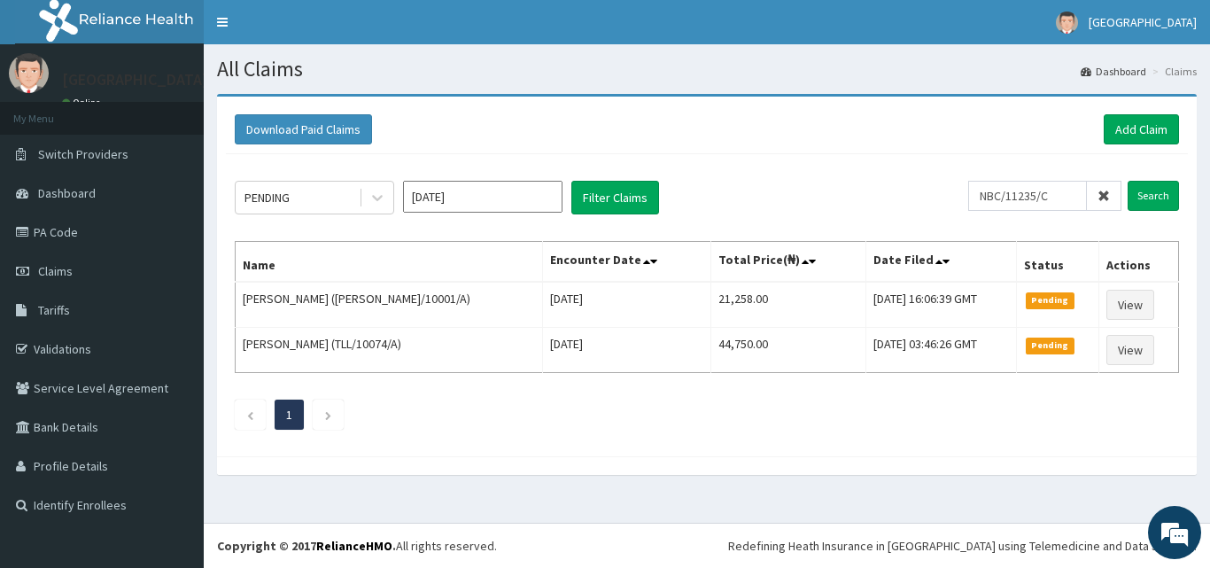
click at [992, 197] on input "NBC/11235/C" at bounding box center [1027, 196] width 119 height 30
type input "NBC/11235/C"
click at [1159, 197] on input "Search" at bounding box center [1152, 196] width 51 height 30
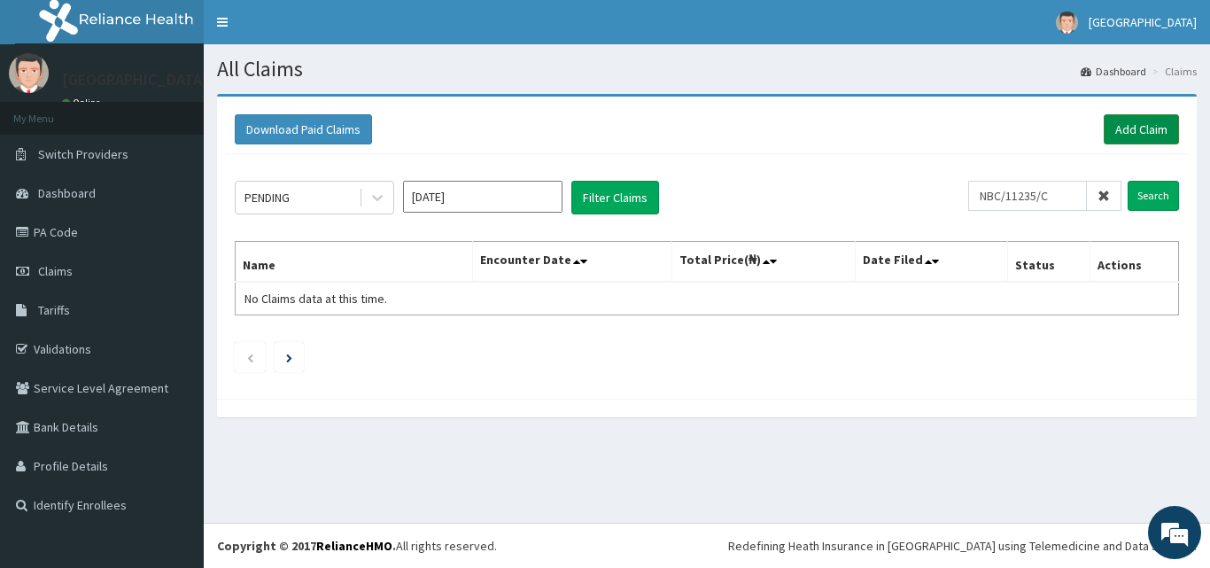
click at [1126, 128] on link "Add Claim" at bounding box center [1140, 129] width 75 height 30
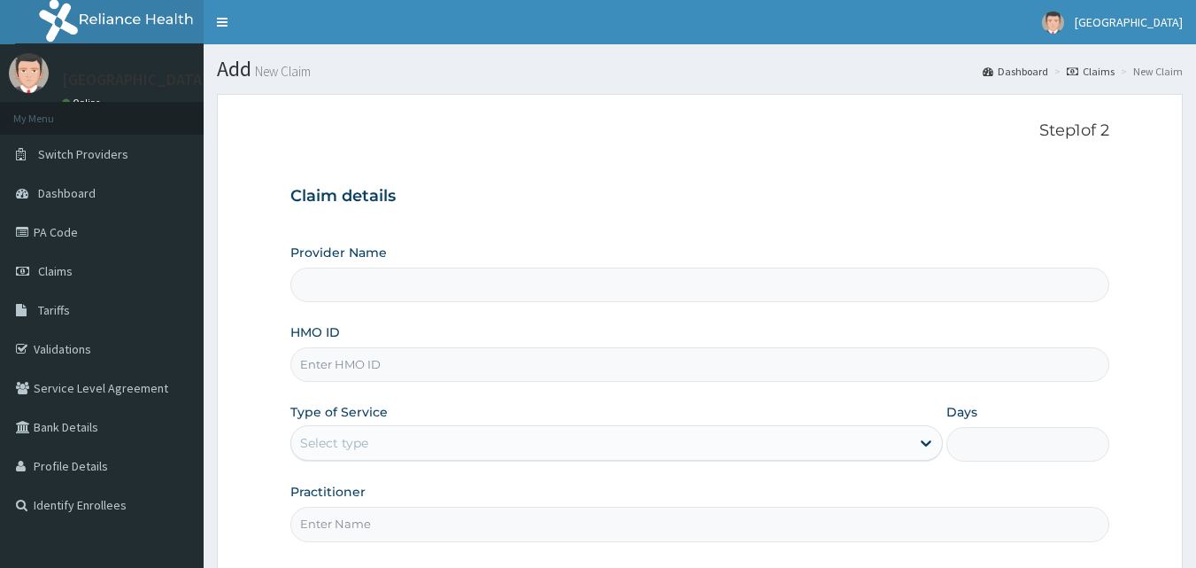
drag, startPoint x: 0, startPoint y: 0, endPoint x: 424, endPoint y: 355, distance: 553.2
click at [424, 355] on input "HMO ID" at bounding box center [700, 364] width 820 height 35
type input "[GEOGRAPHIC_DATA]"
paste input "NBC/11235/C"
type input "NBC/11235/C"
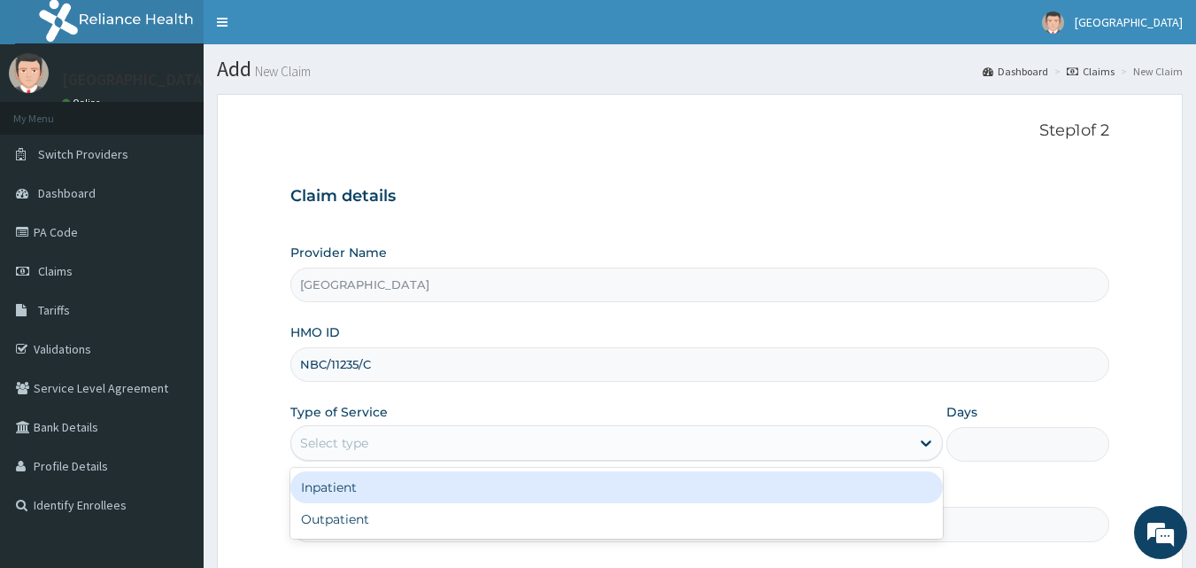
click at [404, 438] on div "Select type" at bounding box center [600, 443] width 619 height 28
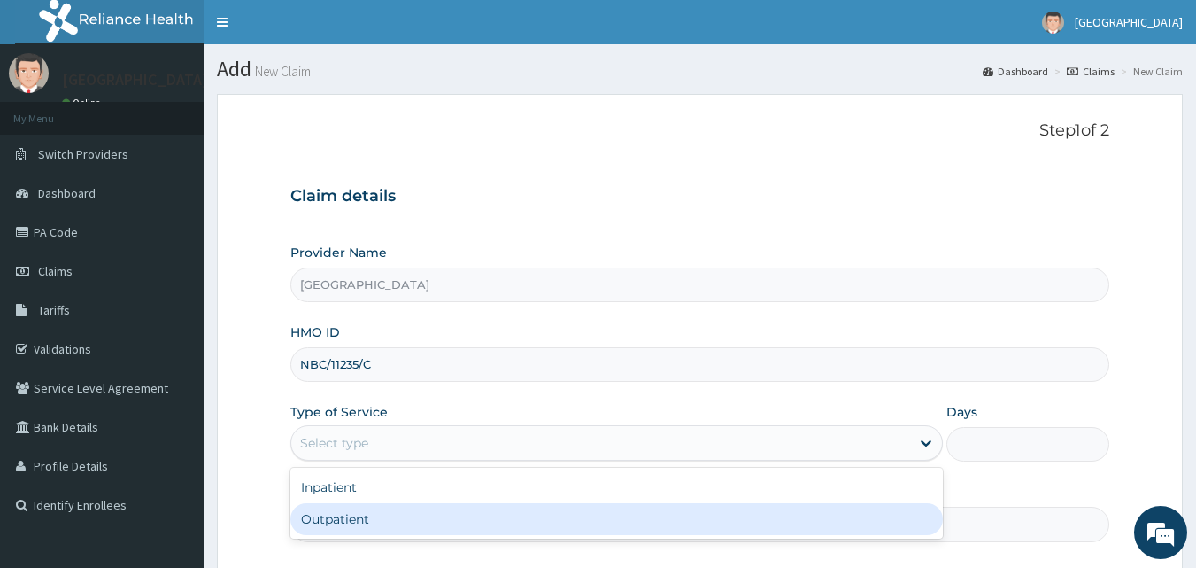
click at [378, 515] on div "Outpatient" at bounding box center [616, 519] width 653 height 32
type input "1"
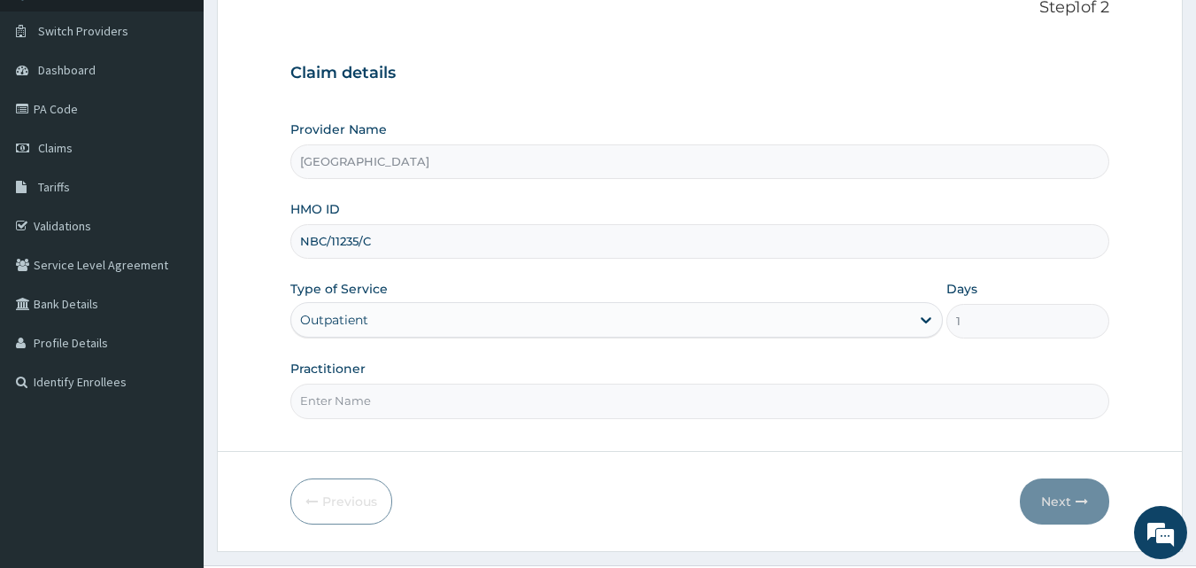
scroll to position [166, 0]
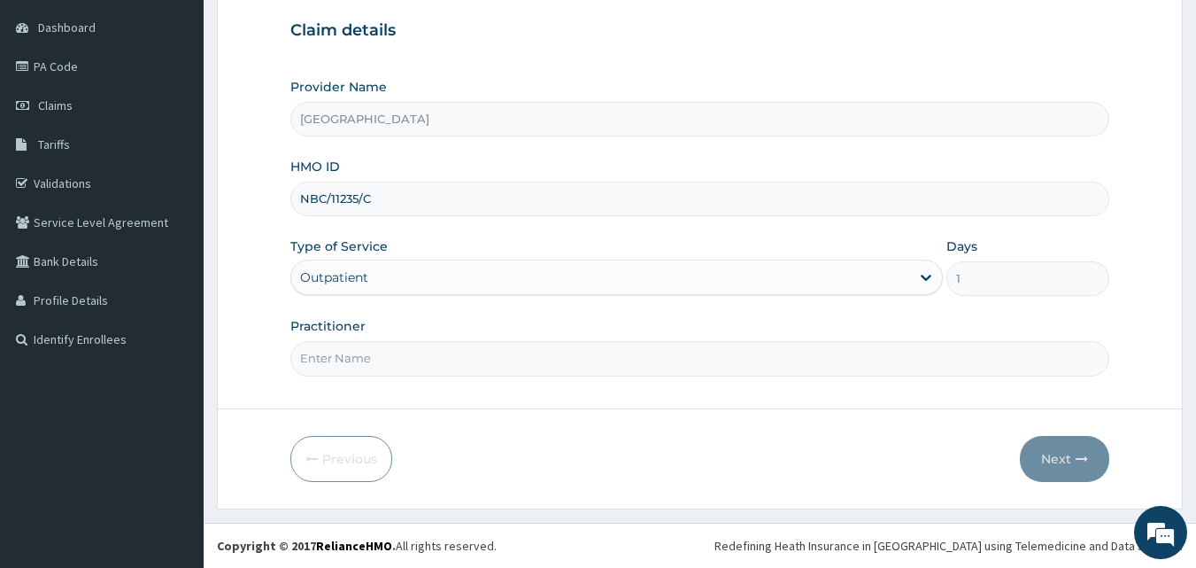
click at [474, 372] on input "Practitioner" at bounding box center [700, 358] width 820 height 35
type input "Dr [PERSON_NAME]"
click at [1071, 460] on button "Next" at bounding box center [1064, 459] width 89 height 46
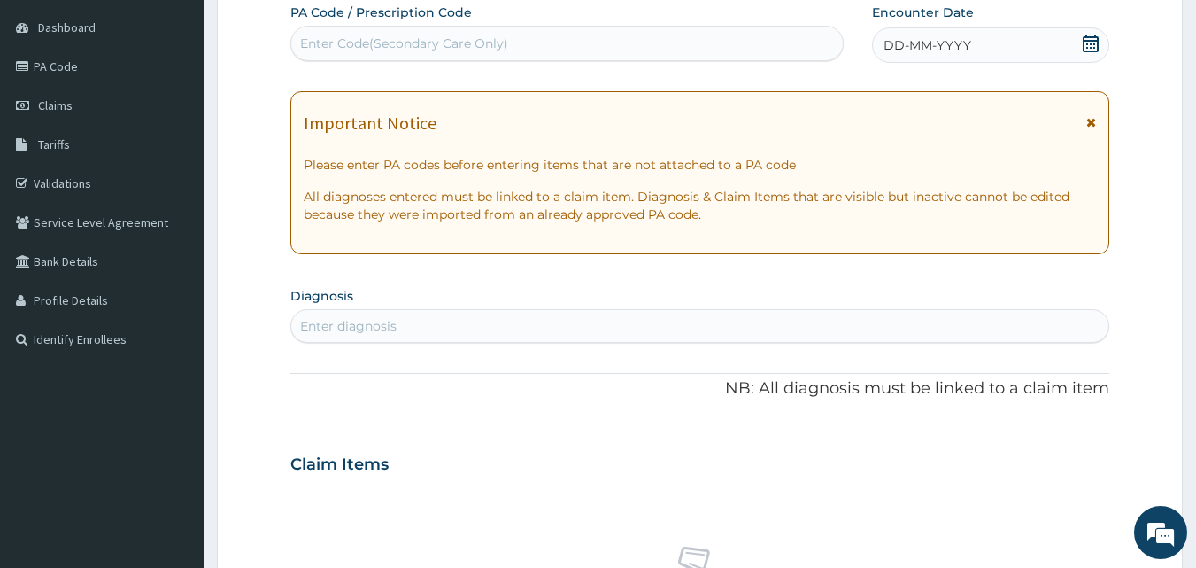
scroll to position [0, 0]
click at [1084, 41] on icon at bounding box center [1091, 44] width 16 height 18
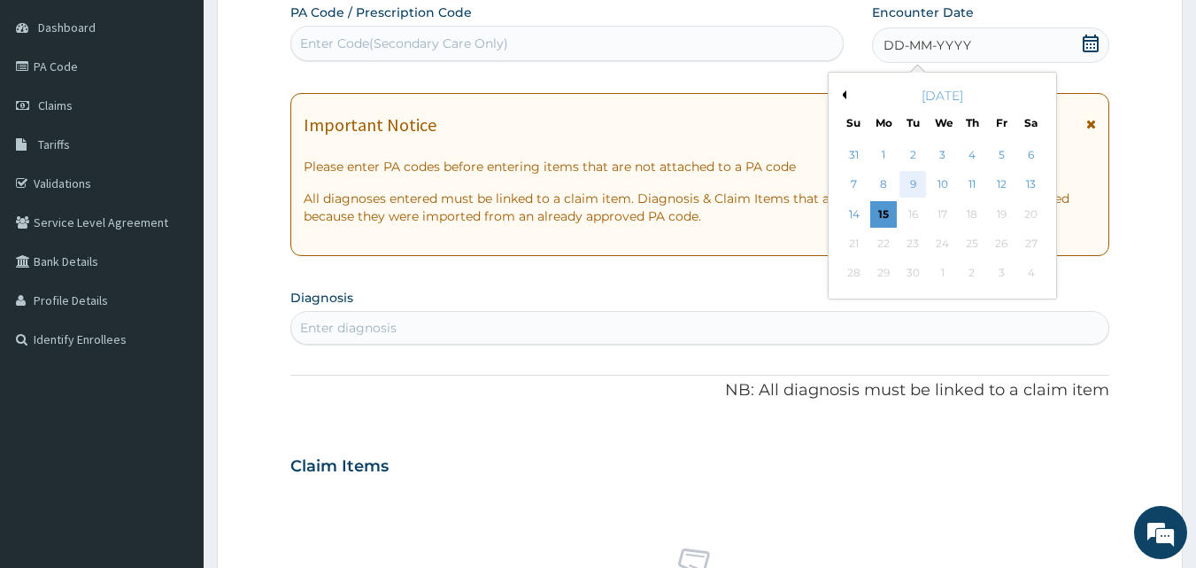
click at [912, 182] on div "9" at bounding box center [914, 185] width 27 height 27
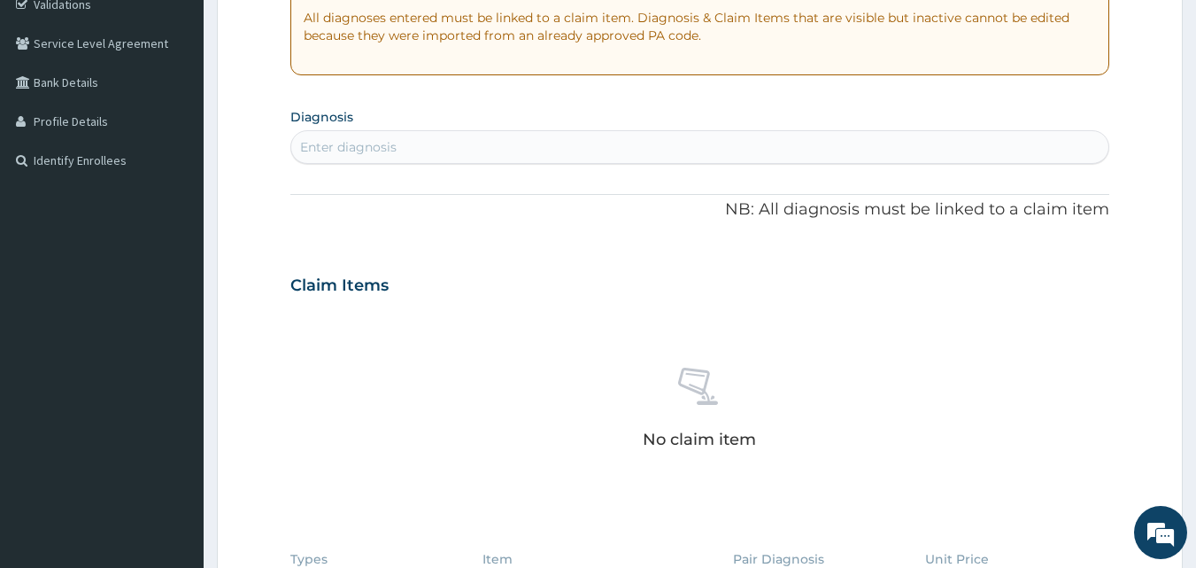
scroll to position [346, 0]
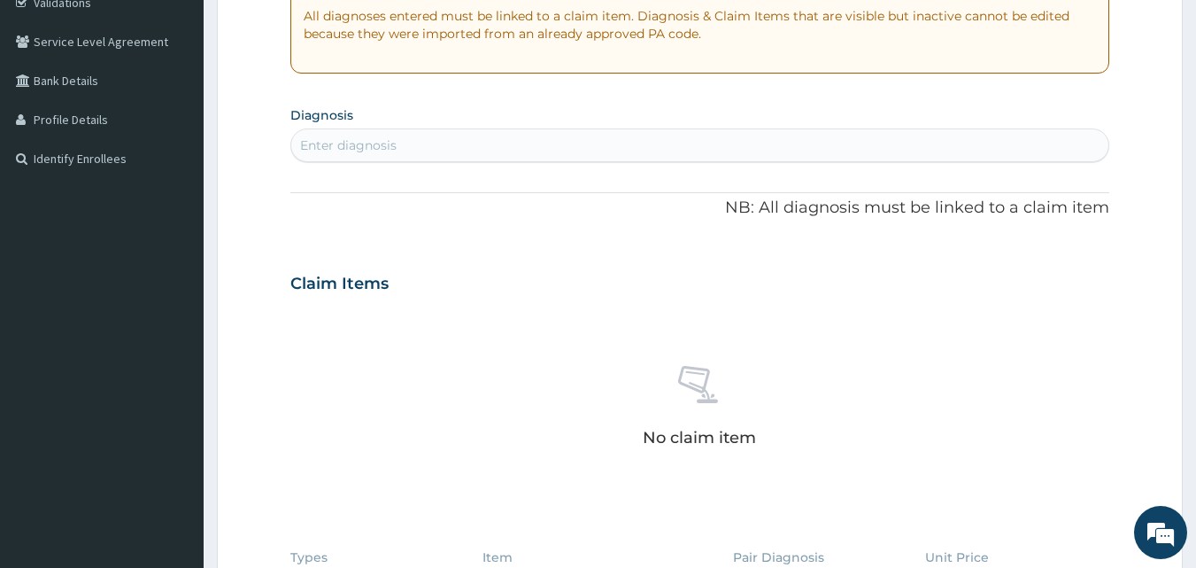
click at [631, 139] on div "Enter diagnosis" at bounding box center [700, 145] width 818 height 28
type input "[MEDICAL_DATA]"
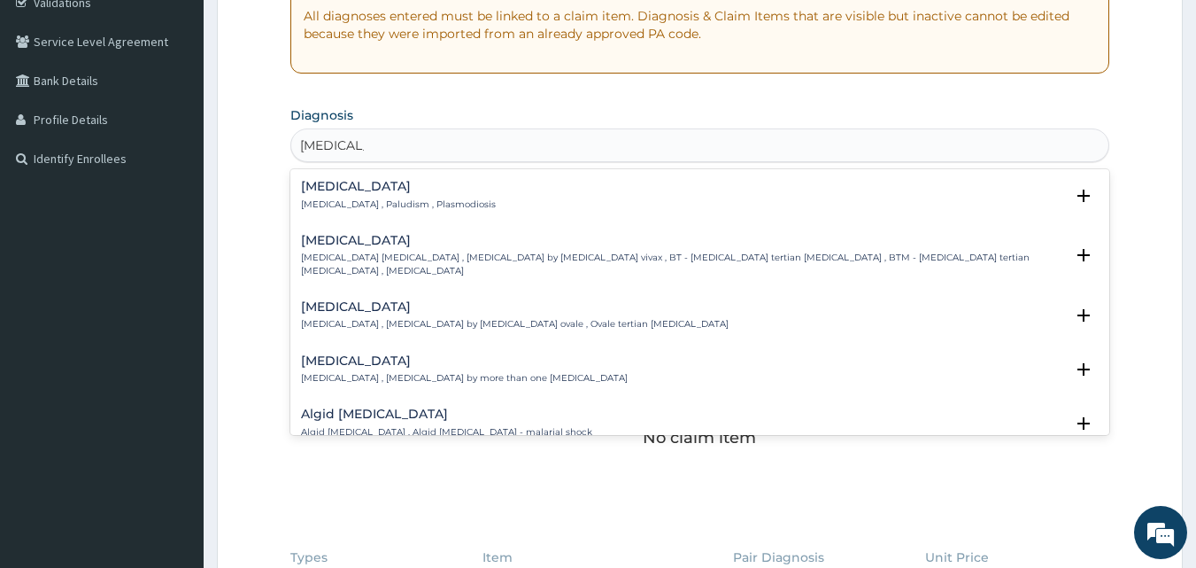
click at [436, 203] on p "[MEDICAL_DATA] , Paludism , Plasmodiosis" at bounding box center [398, 204] width 195 height 12
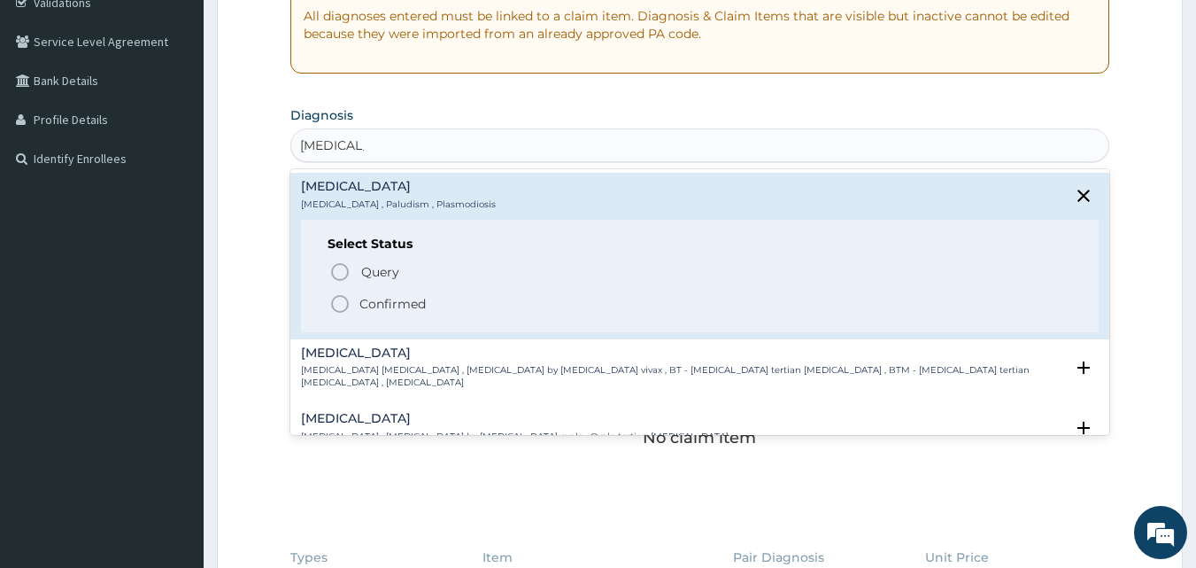
click at [326, 296] on div "Select Status Query Query covers suspected (?), Keep in view (kiv), Ruled out (…" at bounding box center [700, 276] width 799 height 112
click at [340, 299] on icon "status option filled" at bounding box center [339, 303] width 21 height 21
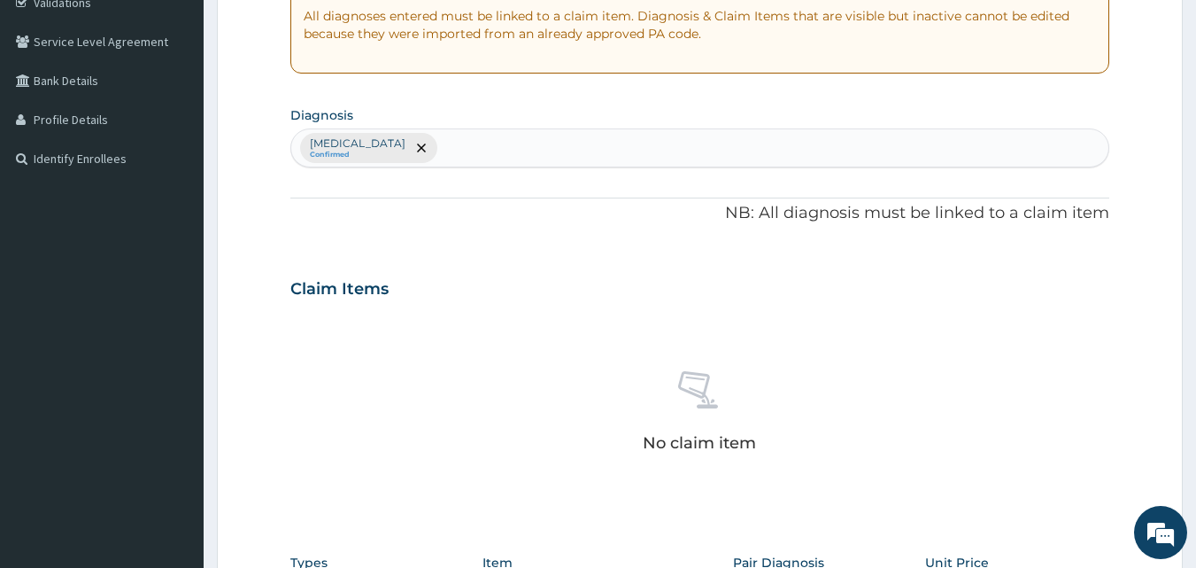
click at [522, 146] on div "[MEDICAL_DATA] Confirmed" at bounding box center [700, 147] width 818 height 37
type input "SALMO"
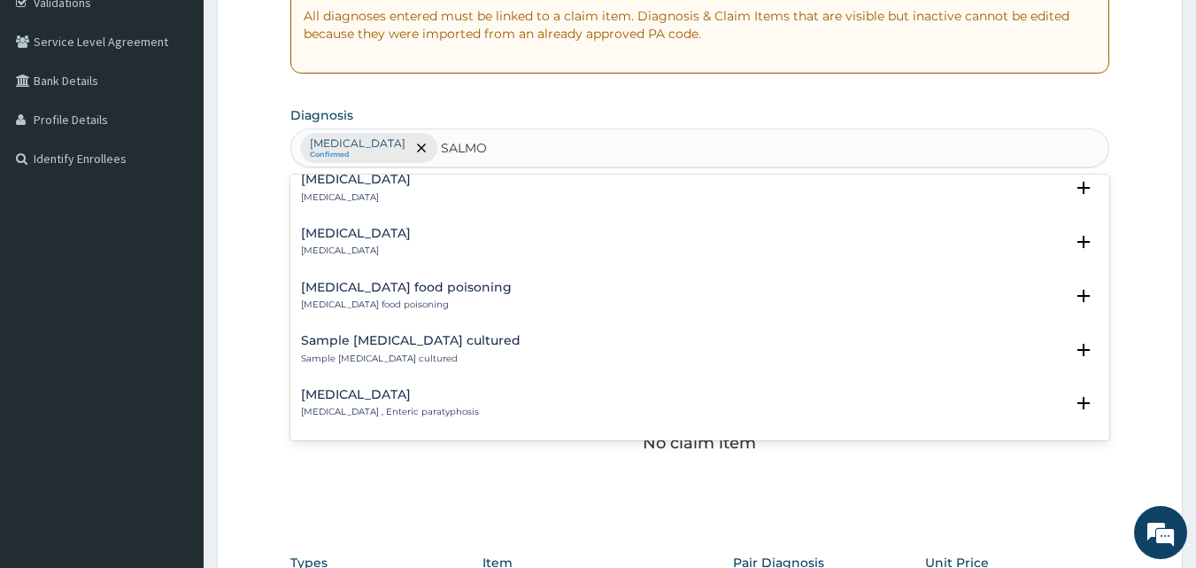
scroll to position [839, 0]
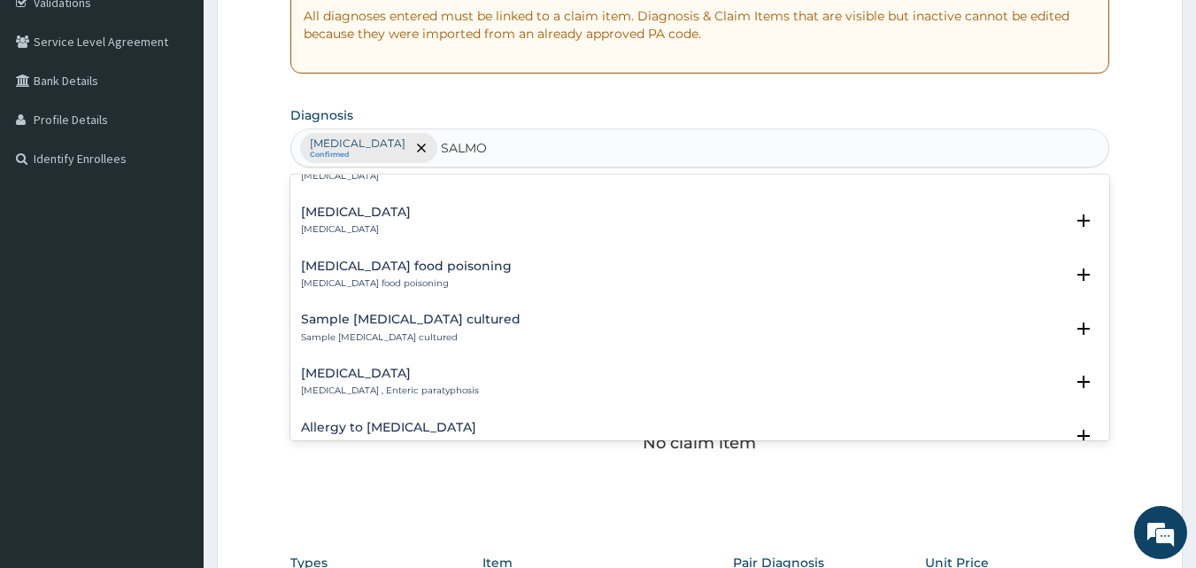
click at [479, 388] on p "[MEDICAL_DATA] , Enteric paratyphosis" at bounding box center [390, 390] width 178 height 12
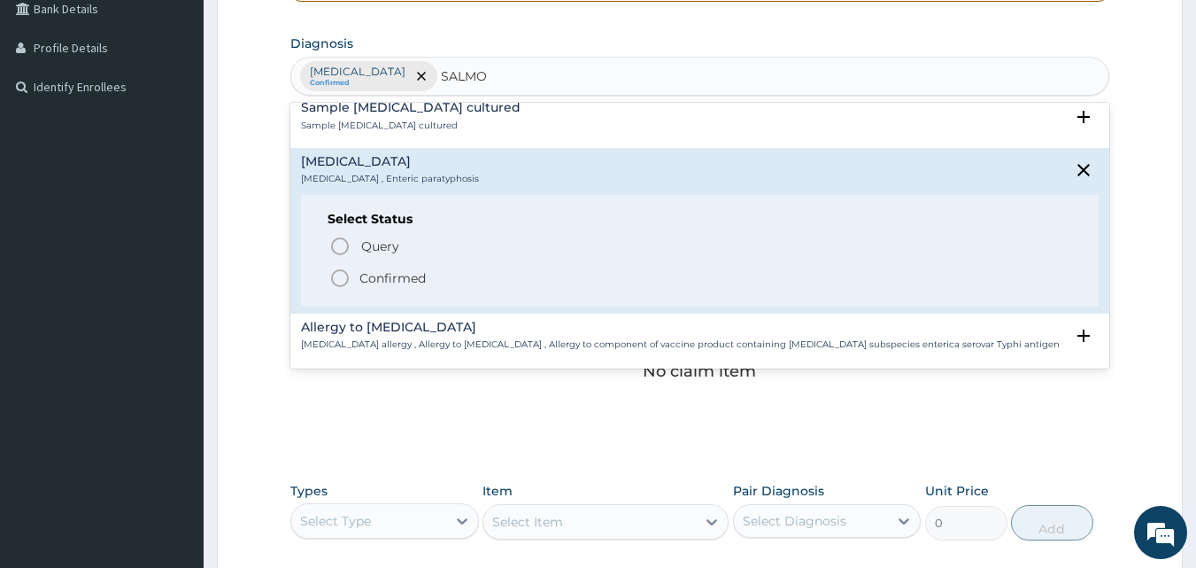
scroll to position [1044, 0]
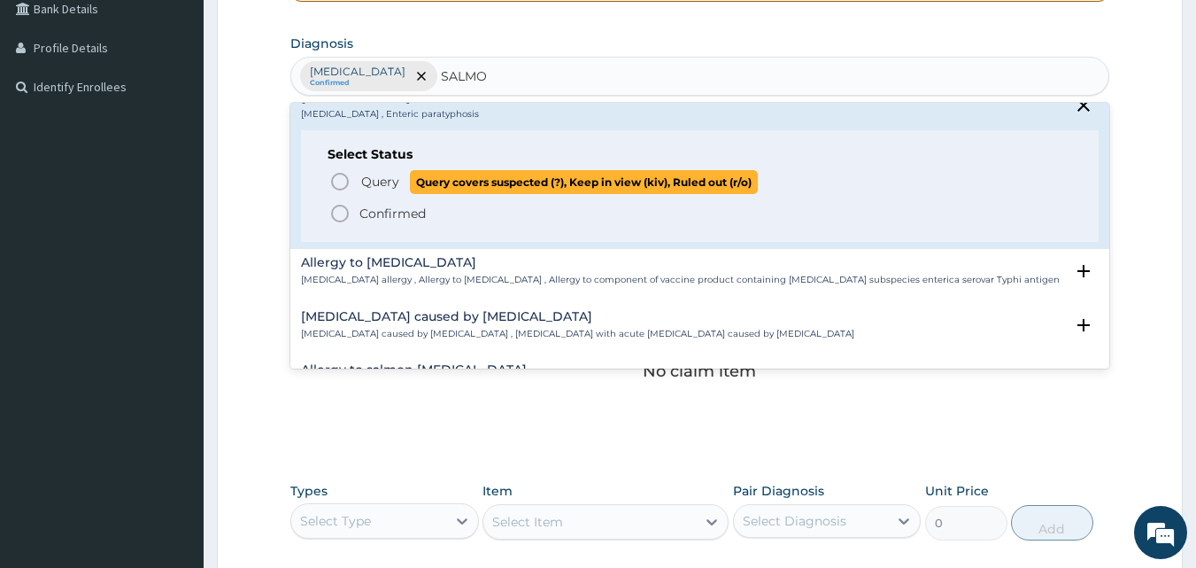
click at [358, 174] on span "Query Query covers suspected (?), Keep in view (kiv), Ruled out (r/o)" at bounding box center [701, 182] width 744 height 24
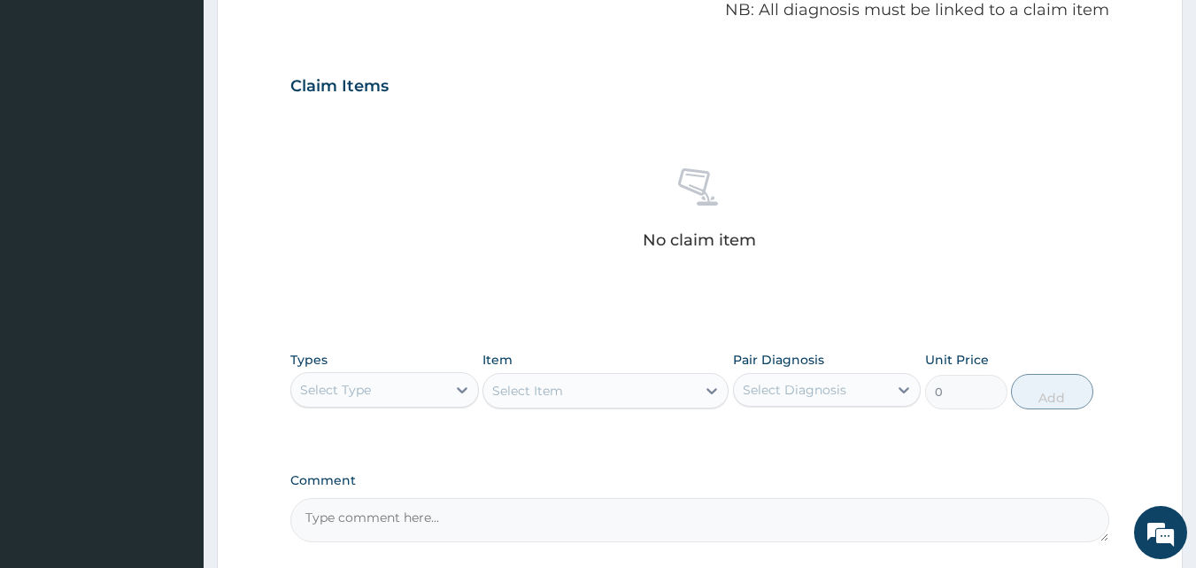
scroll to position [553, 0]
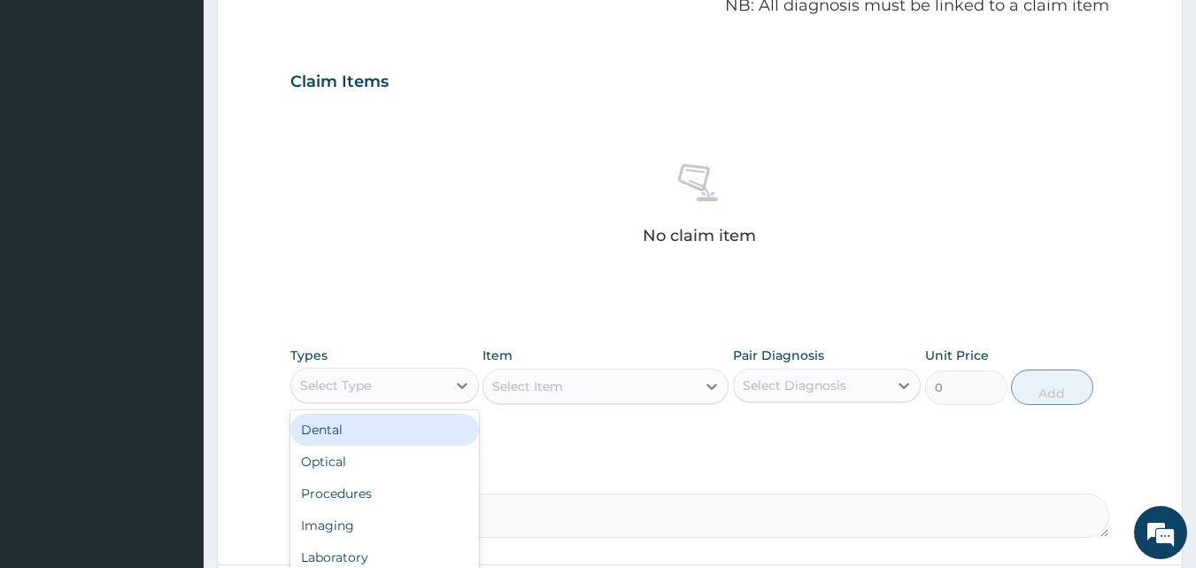
click at [349, 389] on div "Select Type" at bounding box center [335, 385] width 71 height 18
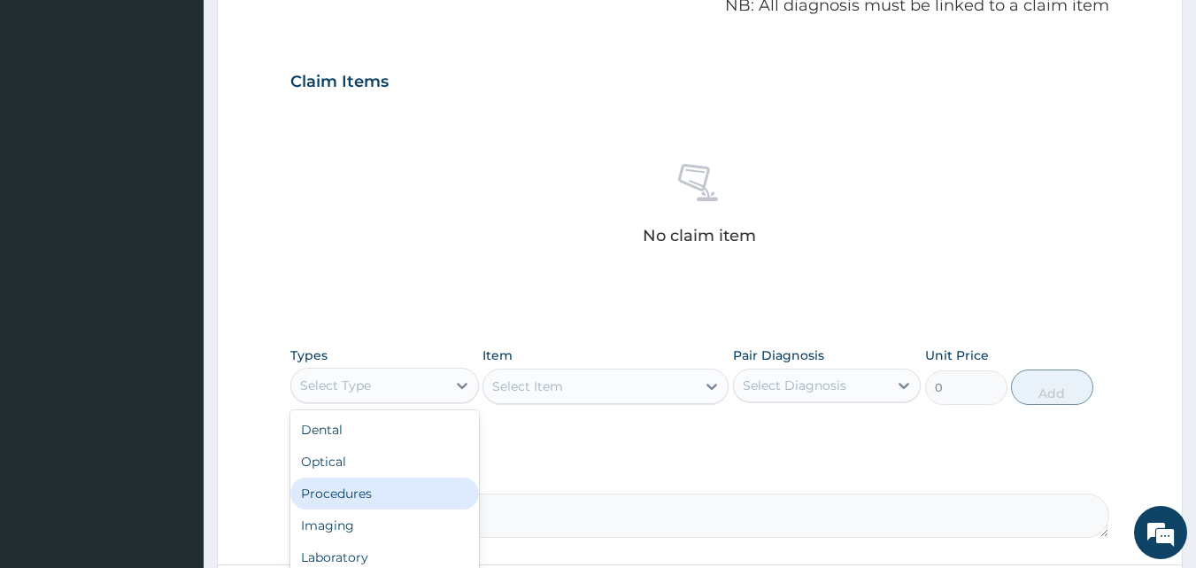
click at [359, 487] on div "Procedures" at bounding box center [384, 493] width 189 height 32
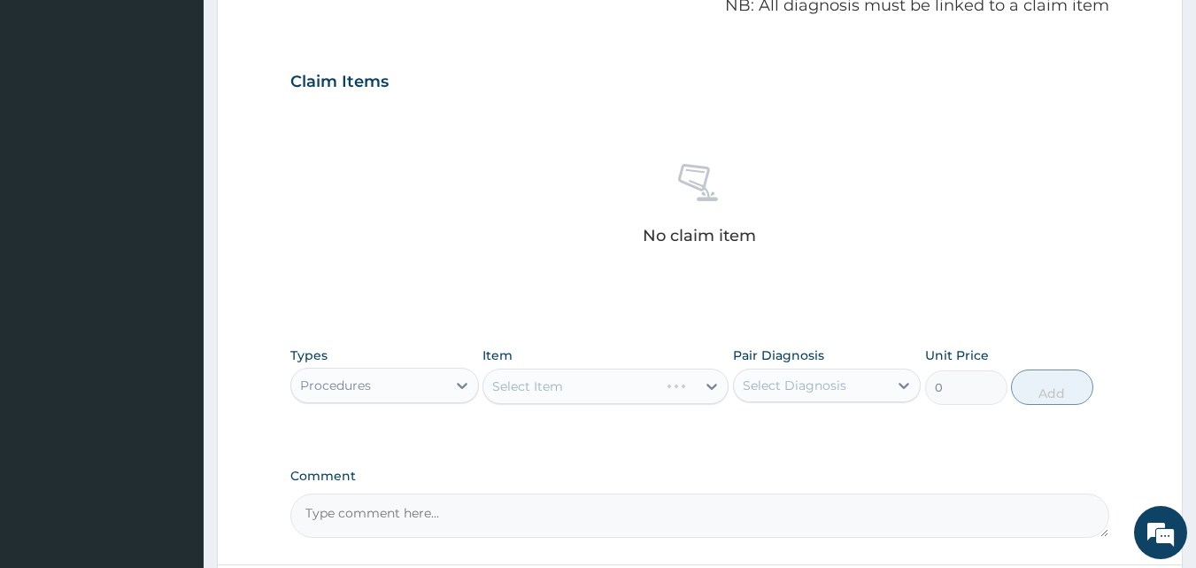
click at [589, 375] on div "Select Item" at bounding box center [606, 385] width 246 height 35
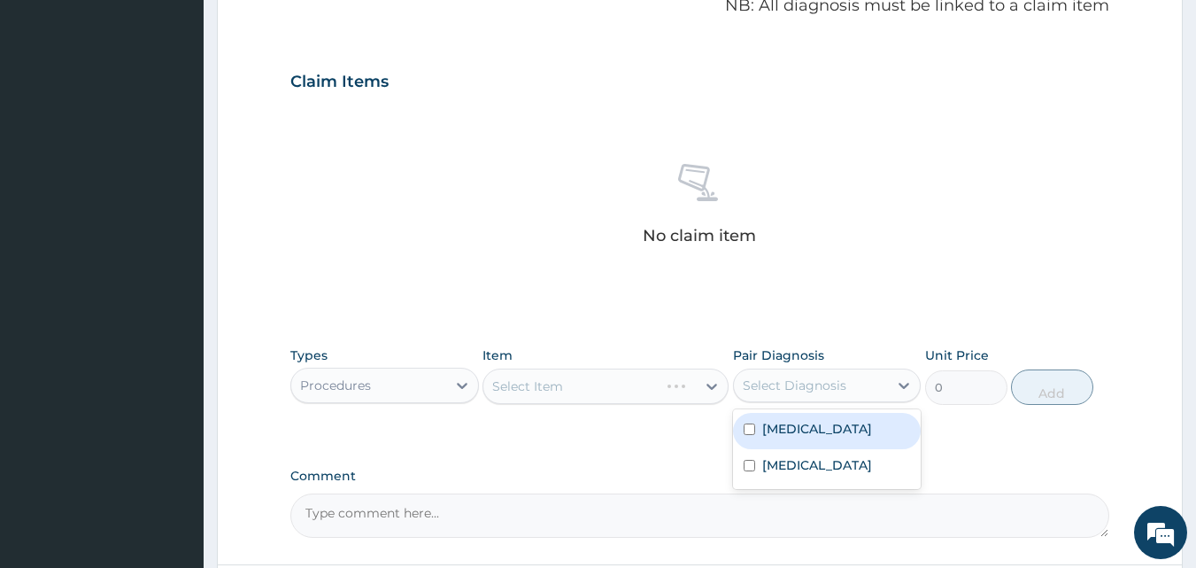
drag, startPoint x: 760, startPoint y: 369, endPoint x: 764, endPoint y: 387, distance: 18.3
click at [762, 369] on div "Select Diagnosis" at bounding box center [827, 385] width 189 height 34
drag, startPoint x: 765, startPoint y: 417, endPoint x: 745, endPoint y: 482, distance: 67.8
click at [765, 422] on div "[MEDICAL_DATA]" at bounding box center [827, 431] width 189 height 36
checkbox input "true"
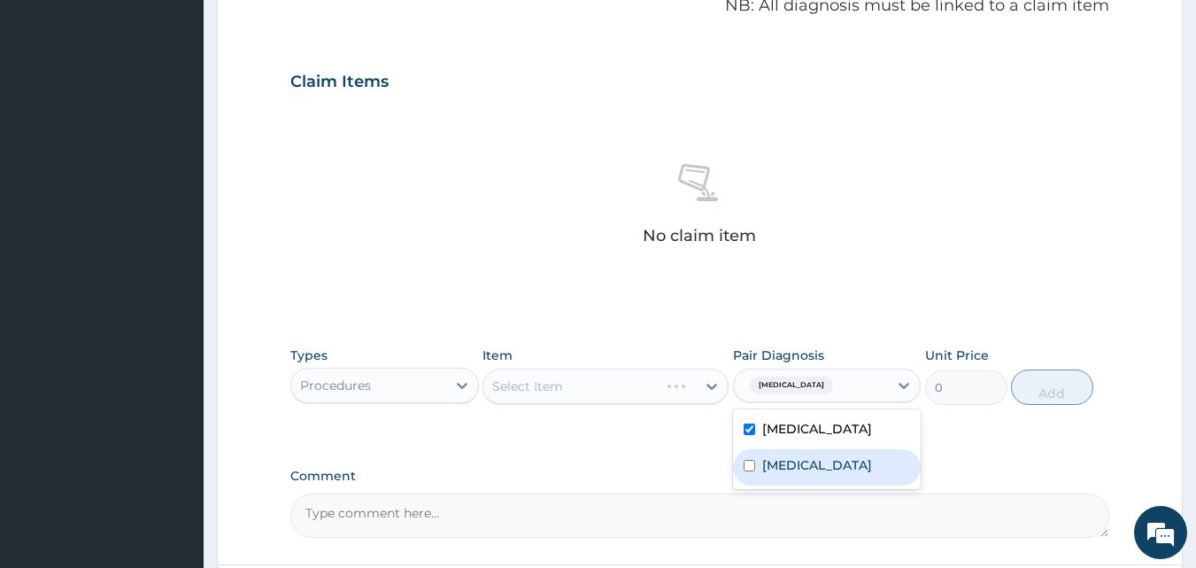
click at [744, 485] on div "[MEDICAL_DATA]" at bounding box center [827, 467] width 189 height 36
checkbox input "true"
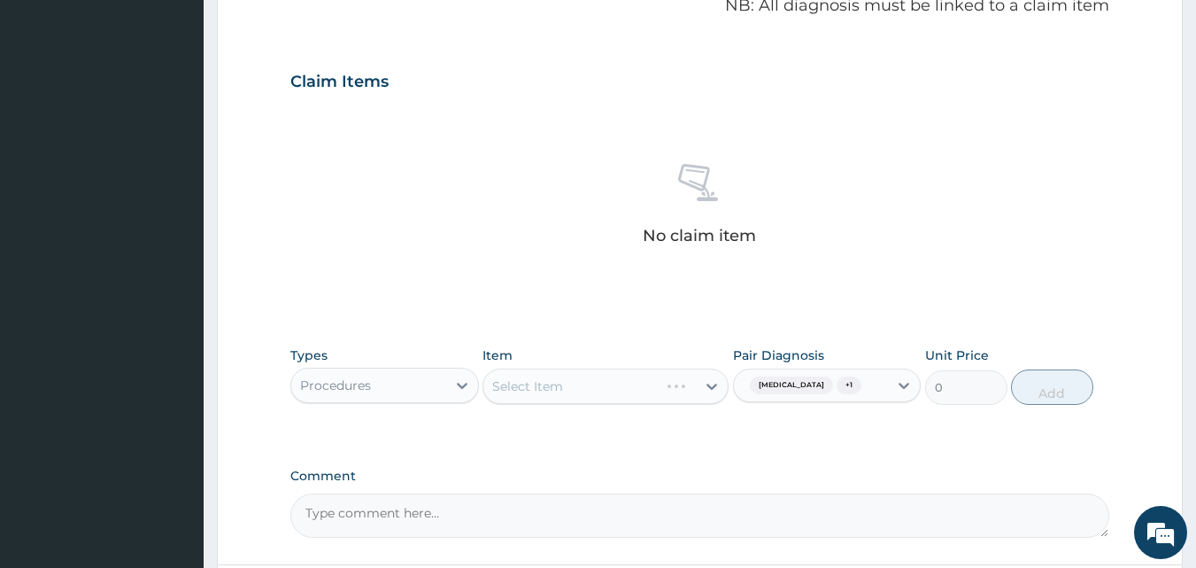
click at [573, 378] on div "Select Item" at bounding box center [606, 385] width 246 height 35
click at [570, 381] on div "Select Item" at bounding box center [590, 386] width 213 height 28
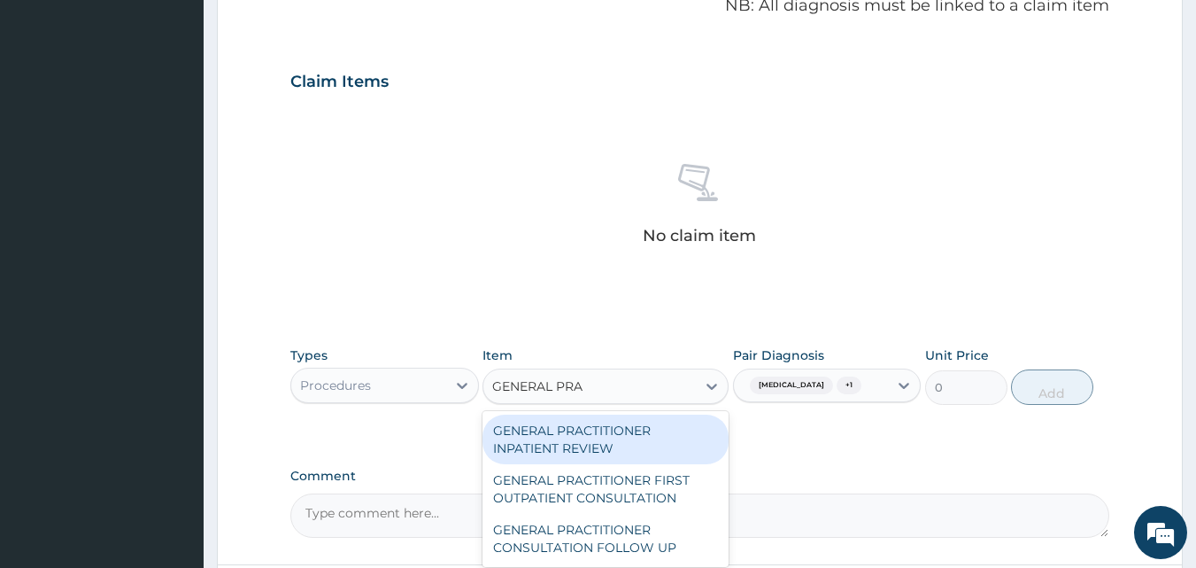
type input "GENERAL PRAC"
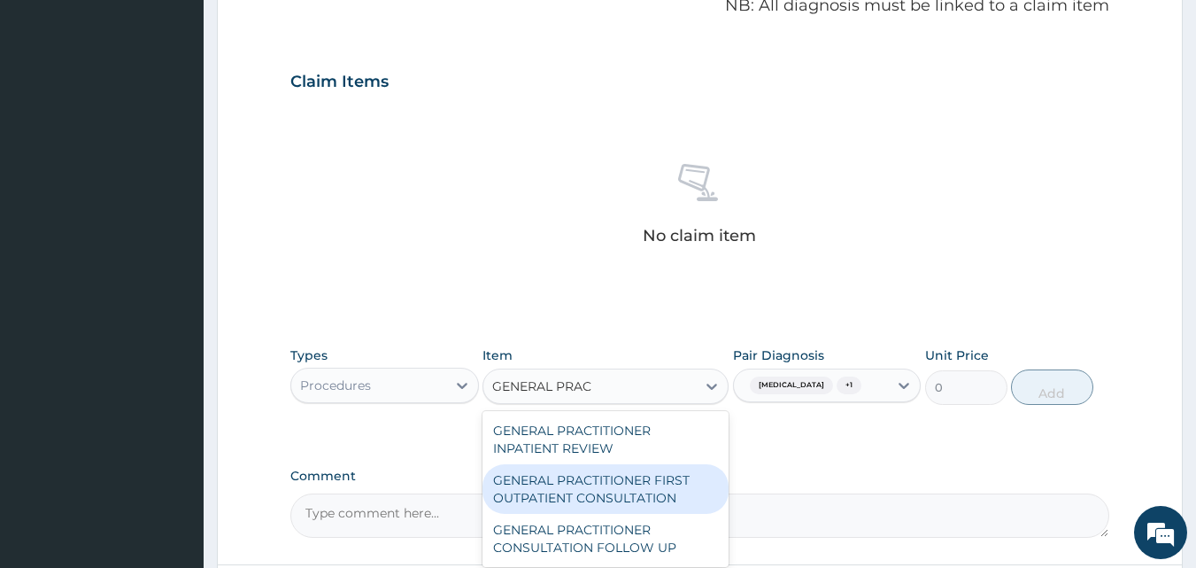
click at [563, 484] on div "GENERAL PRACTITIONER FIRST OUTPATIENT CONSULTATION" at bounding box center [606, 489] width 246 height 50
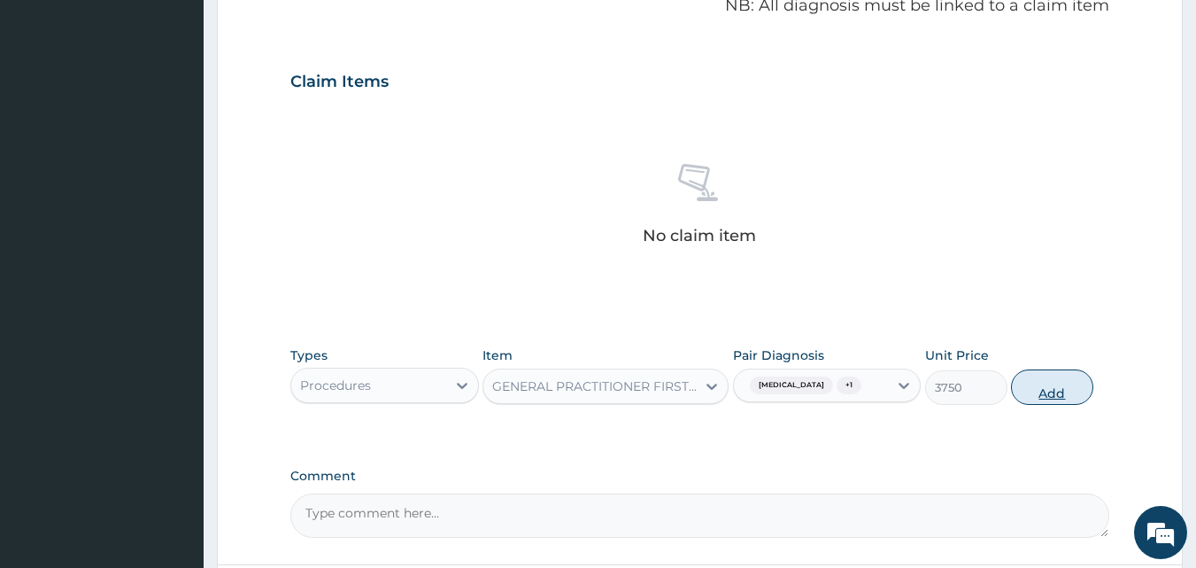
click at [1051, 381] on button "Add" at bounding box center [1052, 386] width 82 height 35
type input "0"
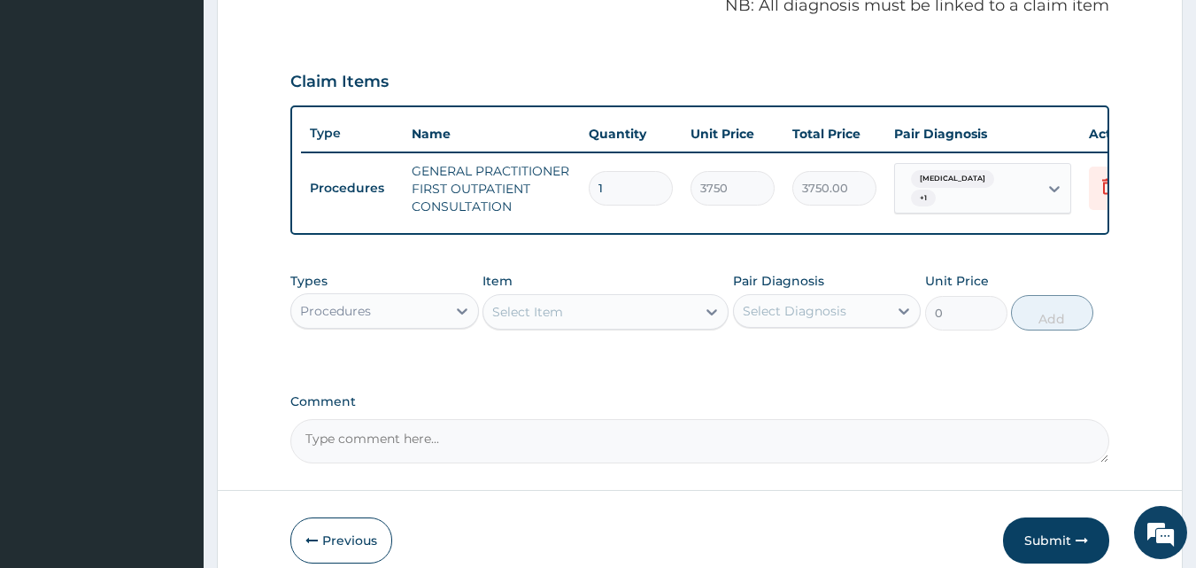
click at [609, 321] on div "Select Item" at bounding box center [590, 312] width 213 height 28
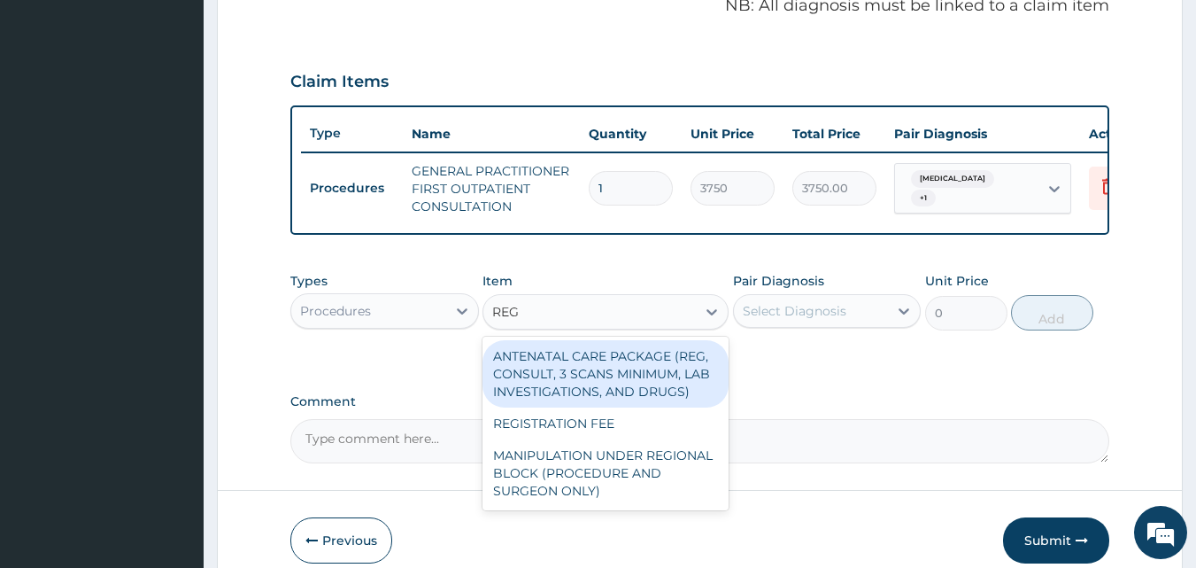
type input "REGI"
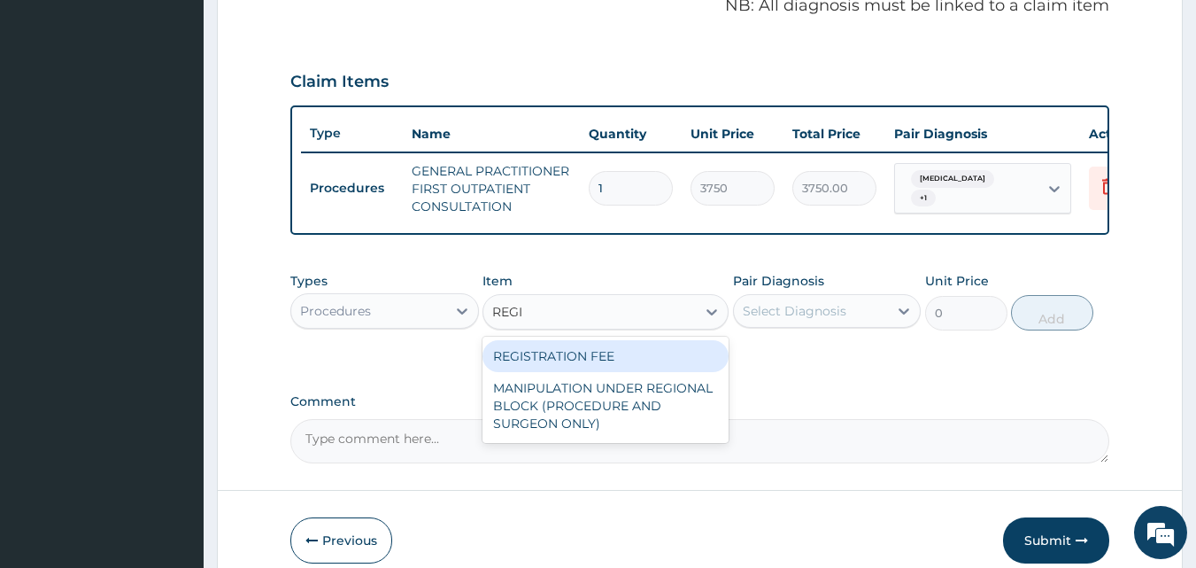
click at [596, 365] on div "REGISTRATION FEE" at bounding box center [606, 356] width 246 height 32
type input "2500"
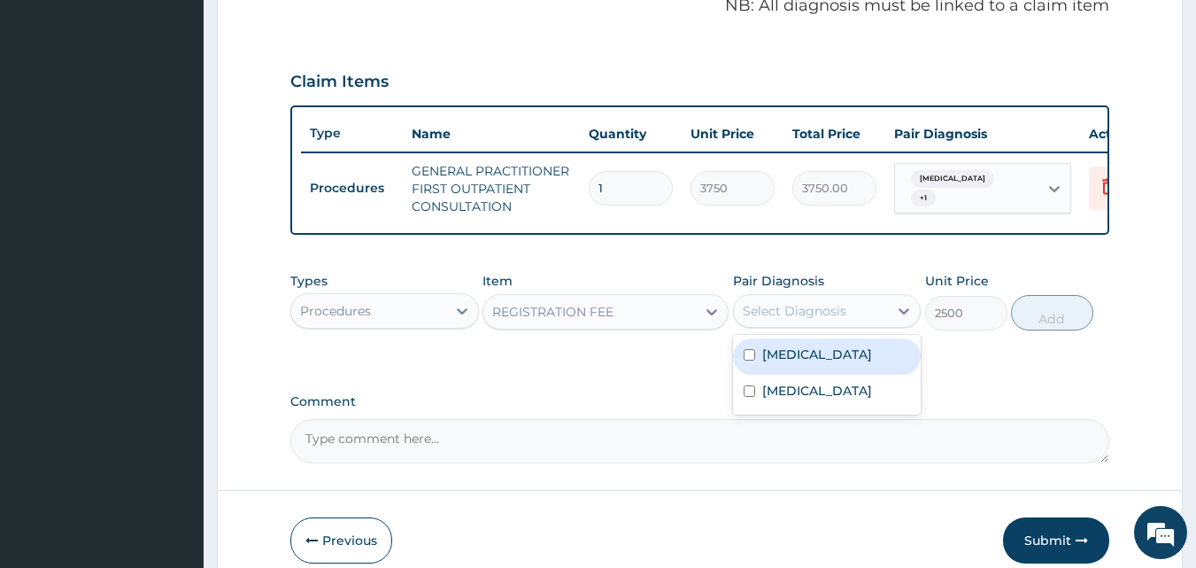
click at [779, 320] on div "Select Diagnosis" at bounding box center [795, 311] width 104 height 18
click at [779, 363] on label "[MEDICAL_DATA]" at bounding box center [817, 354] width 110 height 18
checkbox input "true"
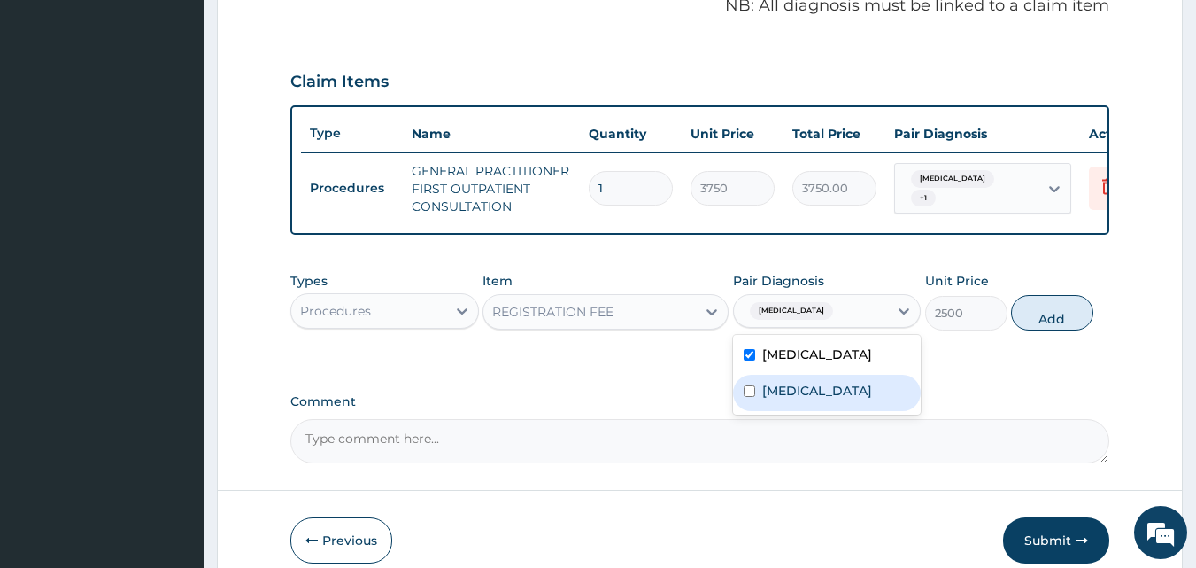
click at [778, 399] on label "[MEDICAL_DATA]" at bounding box center [817, 391] width 110 height 18
checkbox input "true"
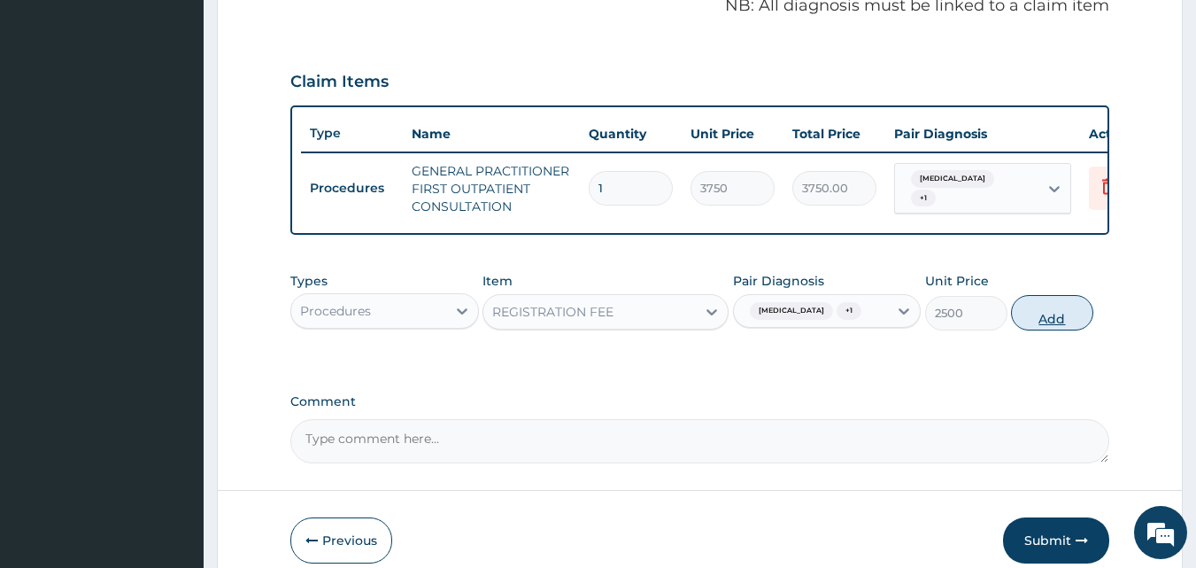
click at [1055, 330] on button "Add" at bounding box center [1052, 312] width 82 height 35
type input "0"
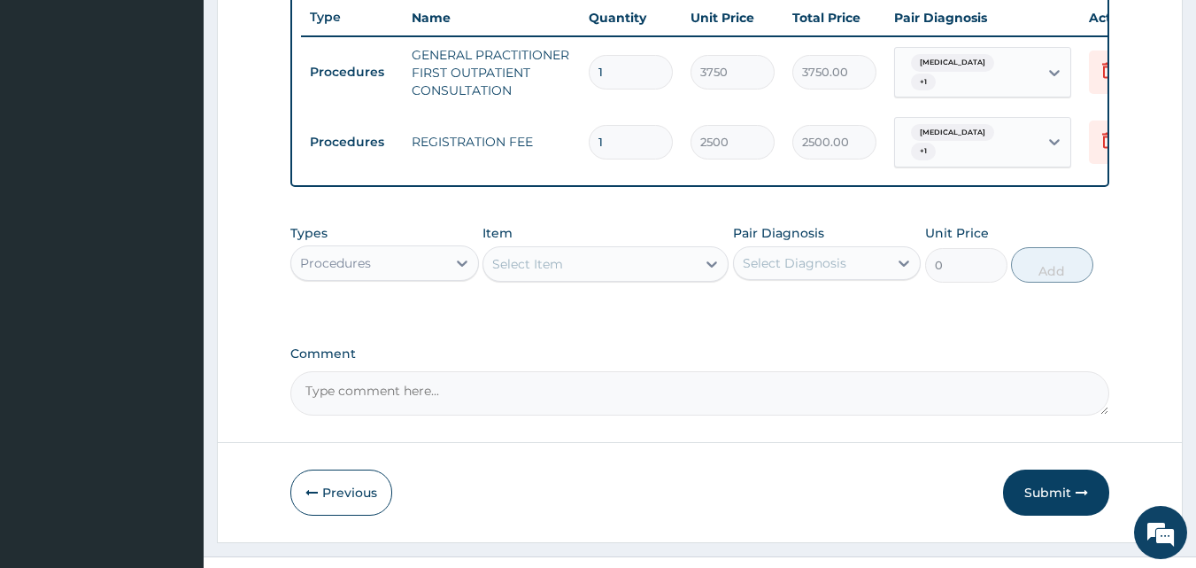
scroll to position [709, 0]
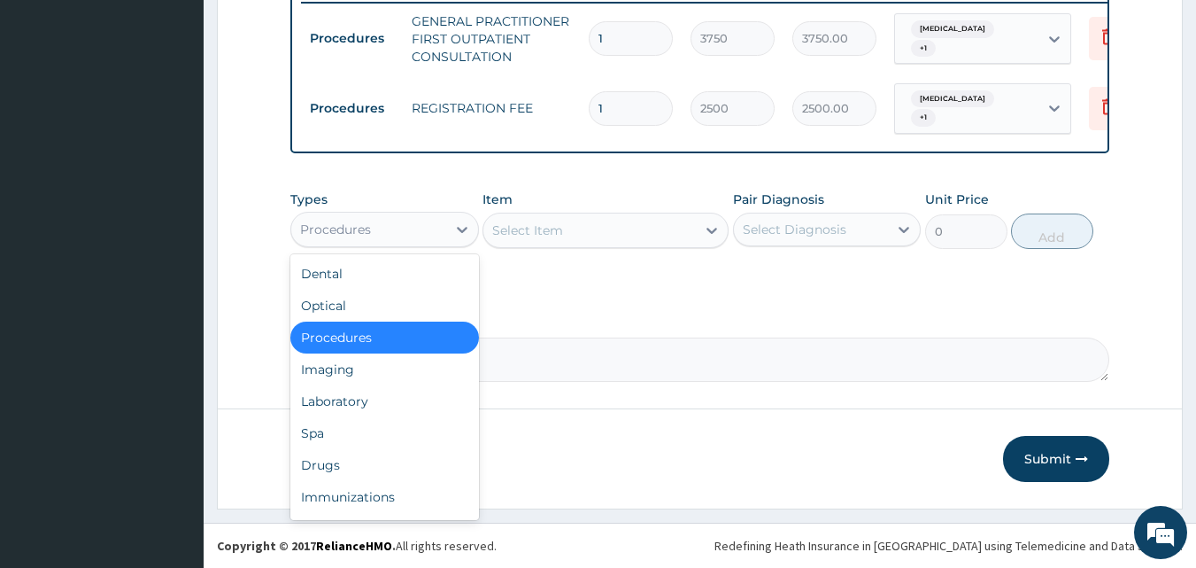
click at [329, 220] on div "Procedures" at bounding box center [335, 229] width 71 height 18
click at [350, 396] on div "Laboratory" at bounding box center [384, 401] width 189 height 32
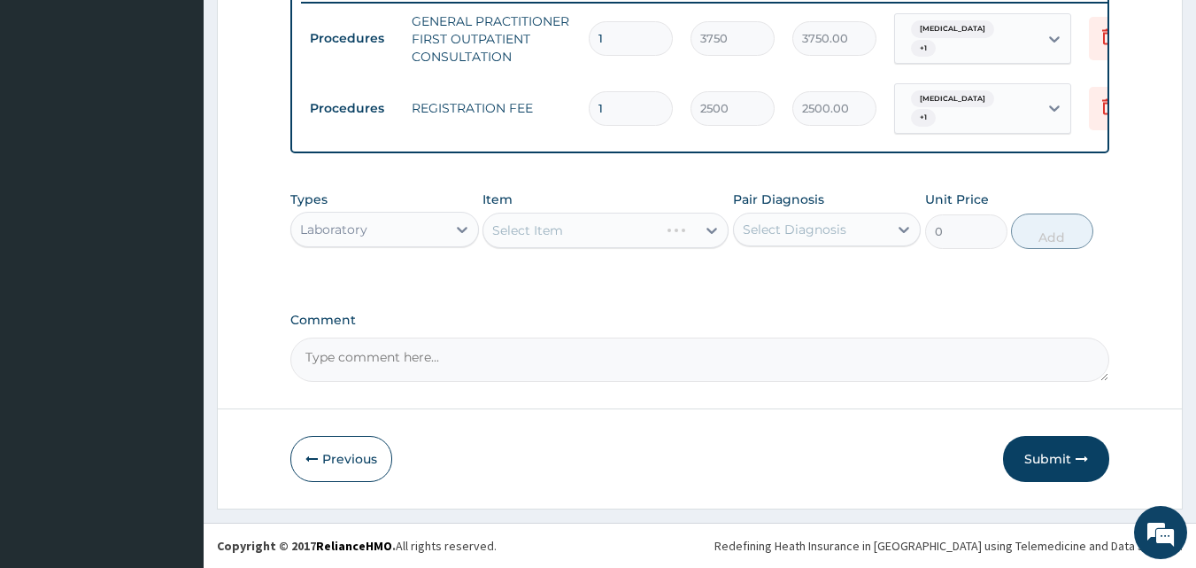
click at [564, 229] on div "Select Item" at bounding box center [606, 230] width 246 height 35
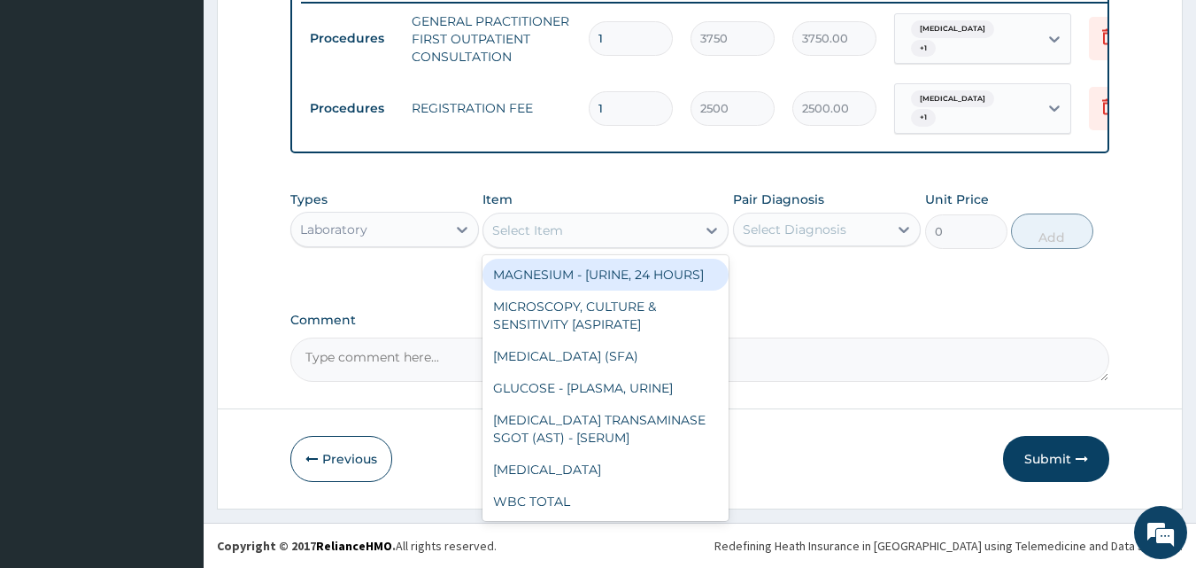
click at [554, 228] on div "Select Item" at bounding box center [527, 230] width 71 height 18
type input "[MEDICAL_DATA]"
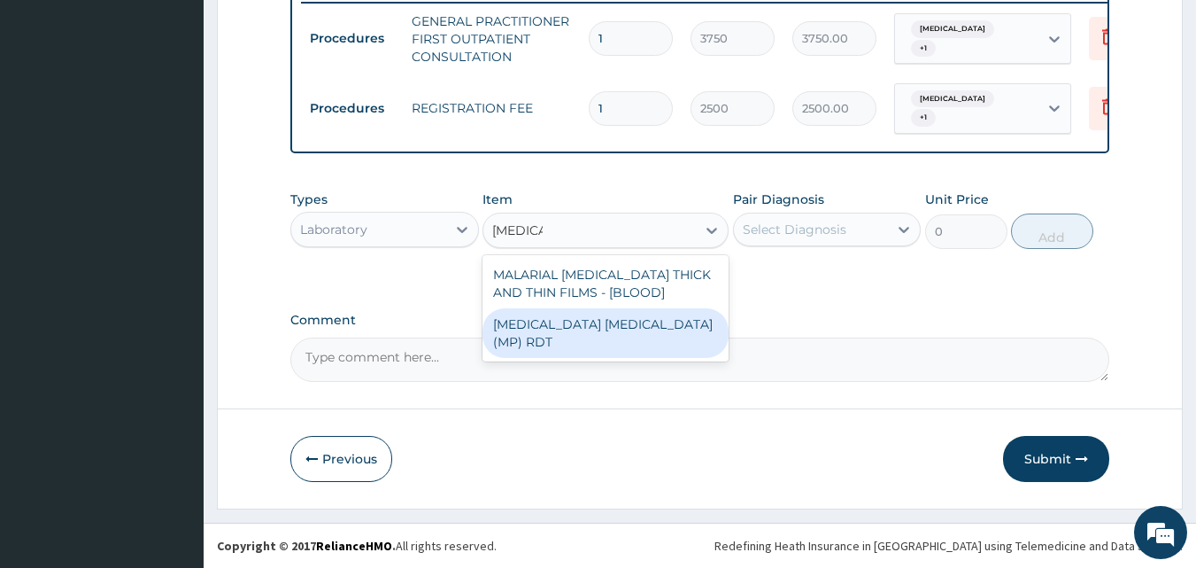
click at [667, 329] on div "[MEDICAL_DATA] [MEDICAL_DATA] (MP) RDT" at bounding box center [606, 333] width 246 height 50
type input "2000"
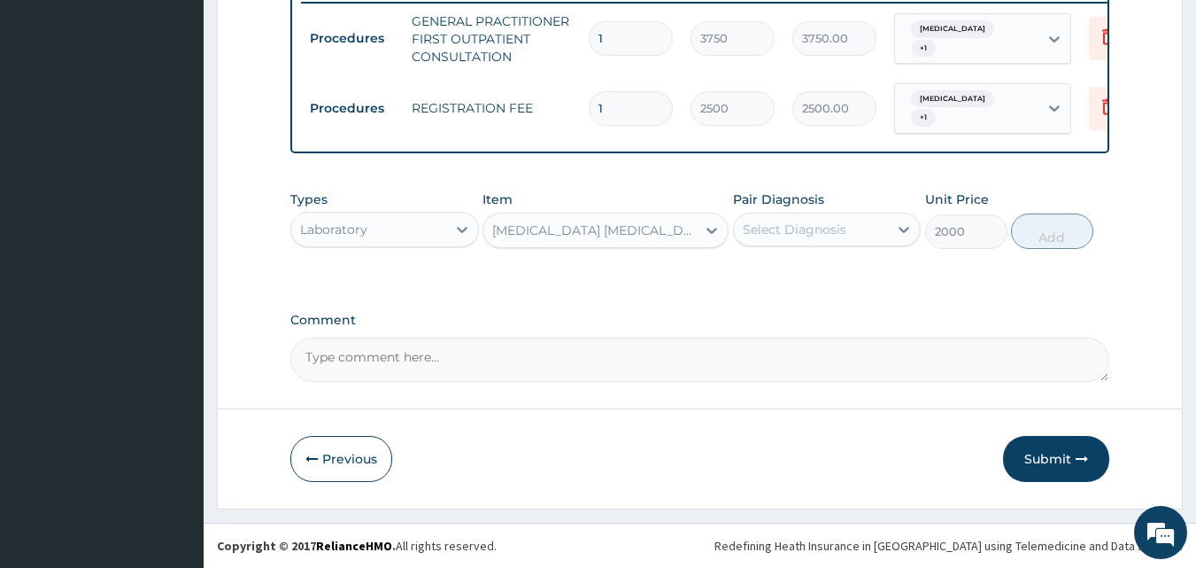
click at [795, 226] on div "Select Diagnosis" at bounding box center [795, 229] width 104 height 18
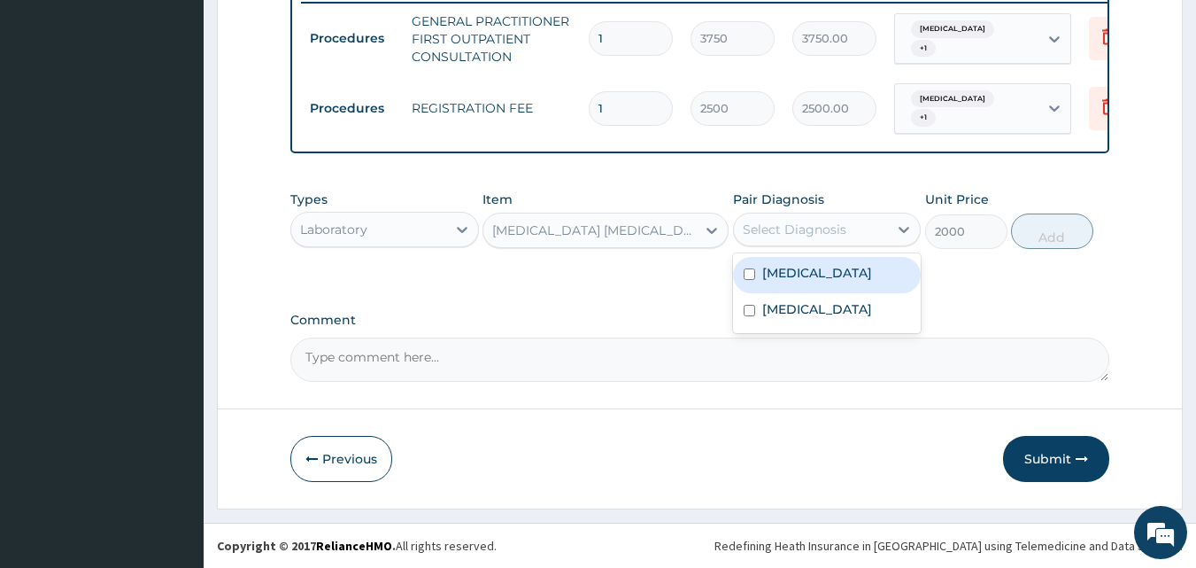
click at [797, 275] on label "[MEDICAL_DATA]" at bounding box center [817, 273] width 110 height 18
checkbox input "true"
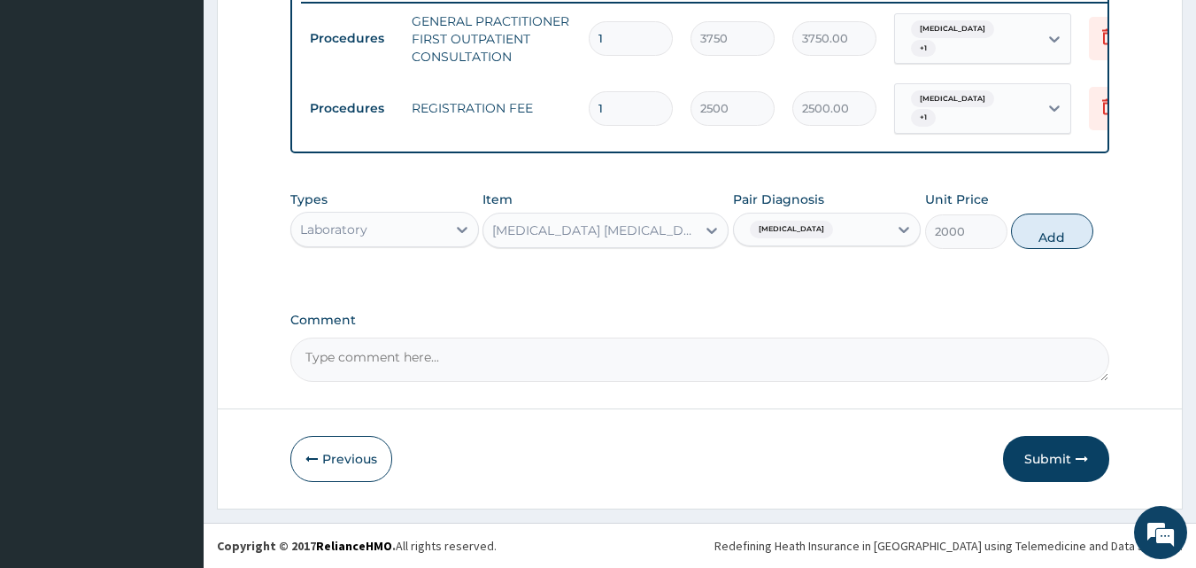
click at [1016, 216] on div "Types Laboratory Item [MEDICAL_DATA] [MEDICAL_DATA] (MP) RDT Pair Diagnosis [ME…" at bounding box center [700, 220] width 820 height 76
click at [1031, 230] on button "Add" at bounding box center [1052, 230] width 82 height 35
type input "0"
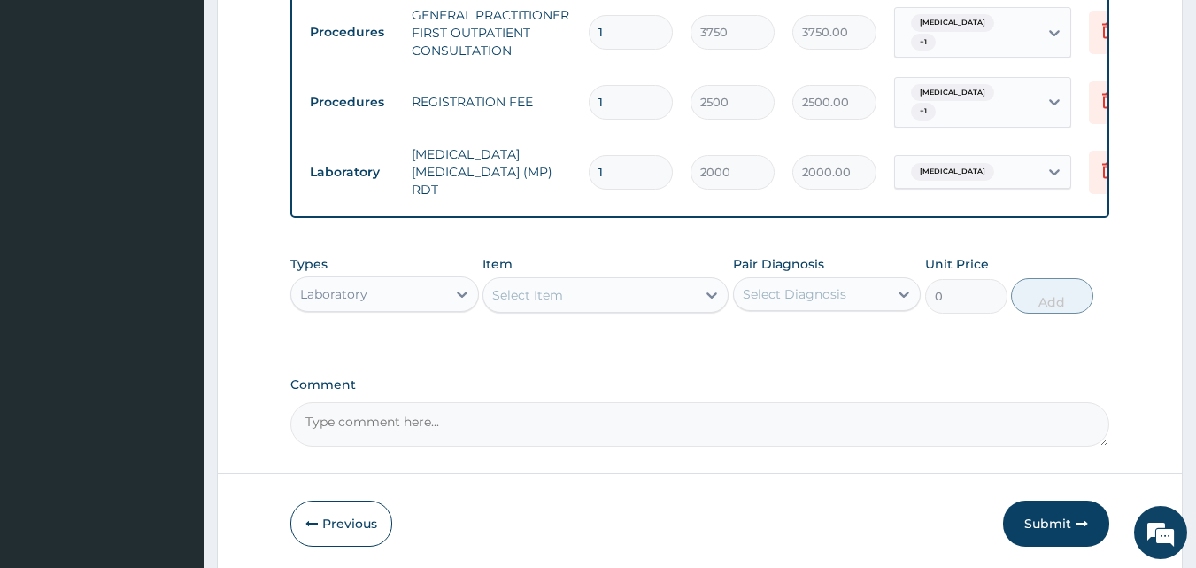
click at [551, 287] on div "Select Item" at bounding box center [527, 295] width 71 height 18
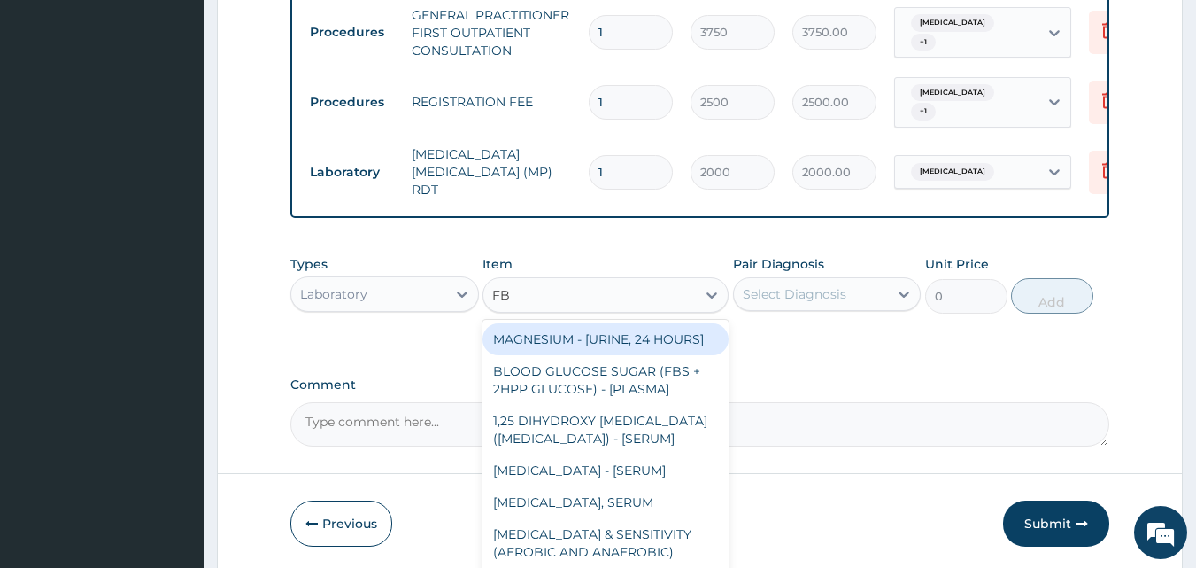
type input "FBC"
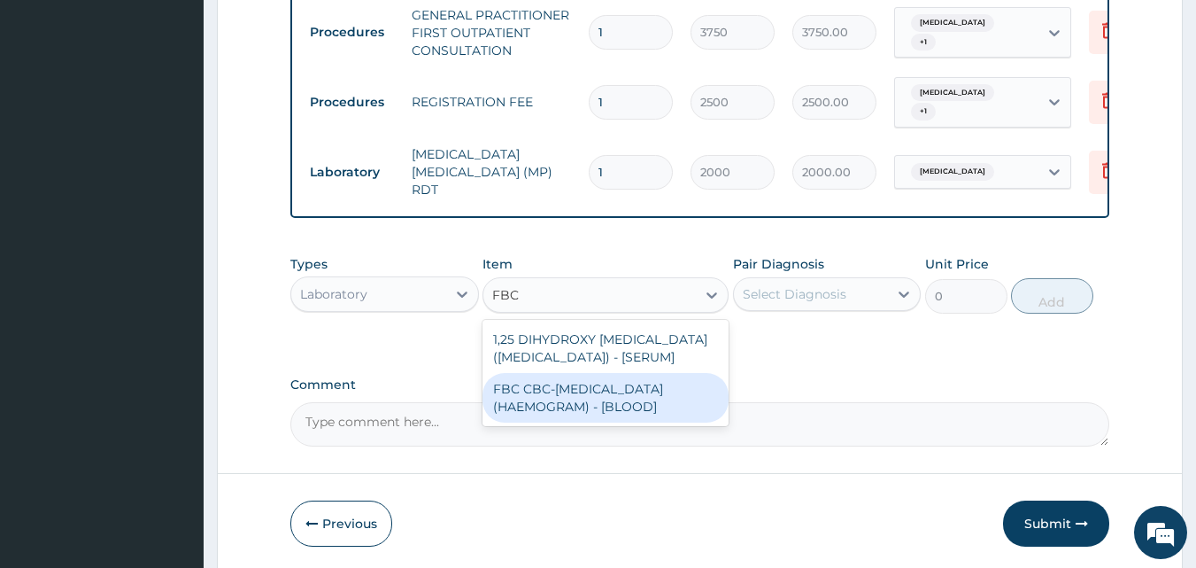
click at [592, 422] on div "FBC CBC-[MEDICAL_DATA] (HAEMOGRAM) - [BLOOD]" at bounding box center [606, 398] width 246 height 50
type input "5000"
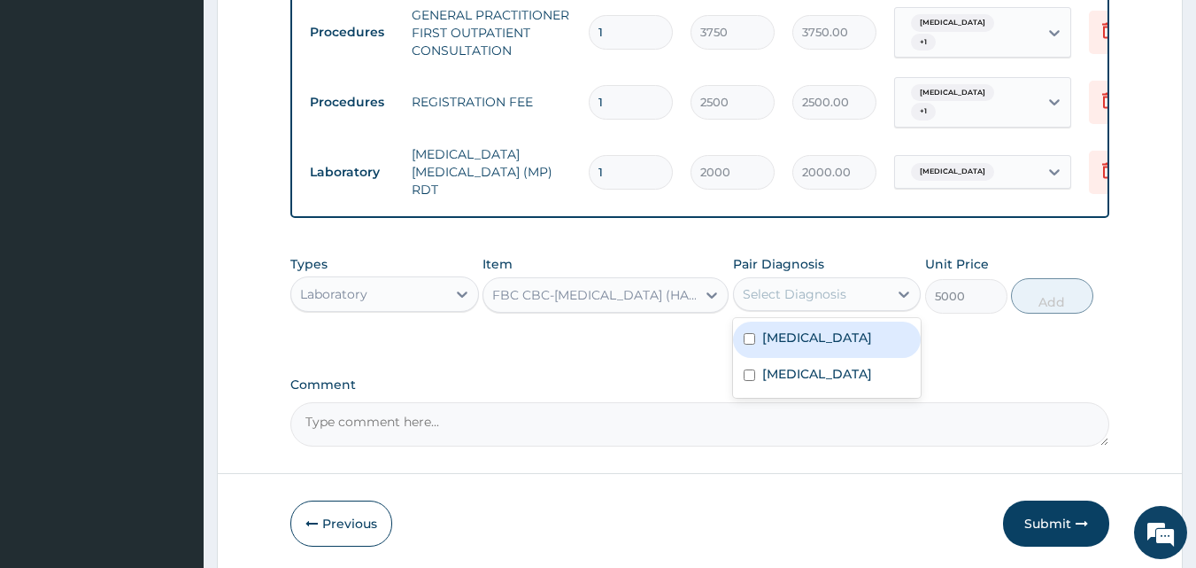
click at [798, 292] on div "Select Diagnosis" at bounding box center [795, 294] width 104 height 18
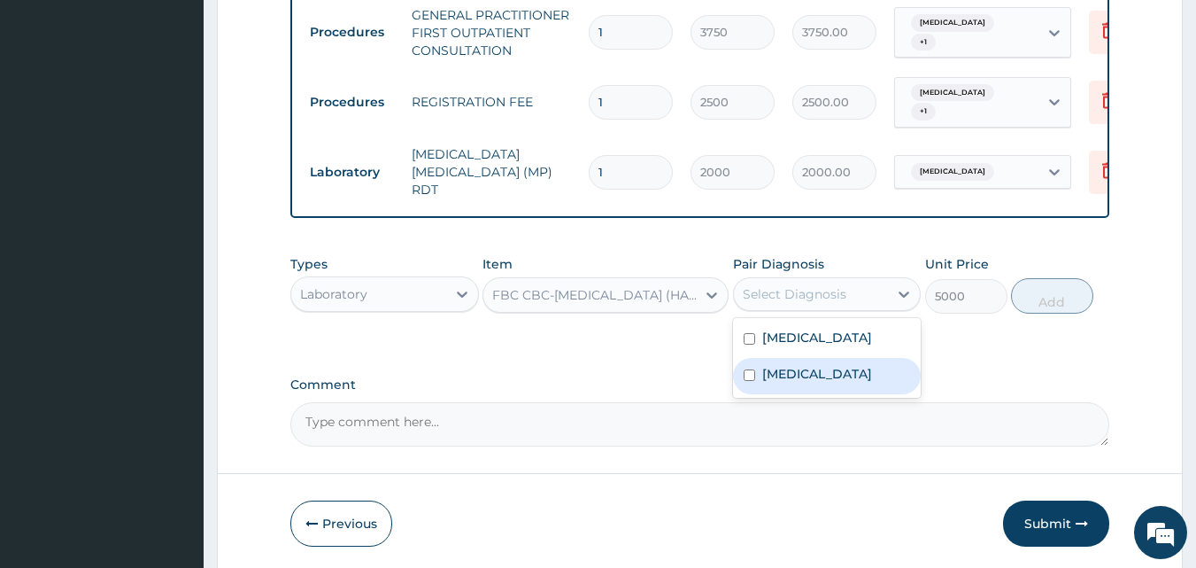
click at [778, 371] on label "[MEDICAL_DATA]" at bounding box center [817, 374] width 110 height 18
checkbox input "true"
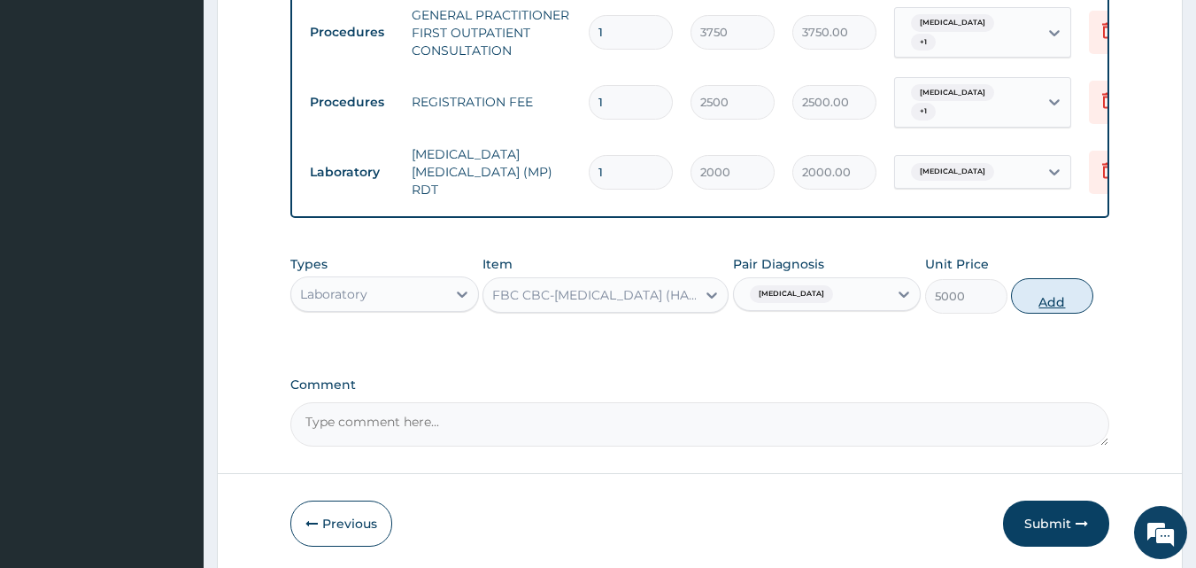
click at [1040, 291] on button "Add" at bounding box center [1052, 295] width 82 height 35
type input "0"
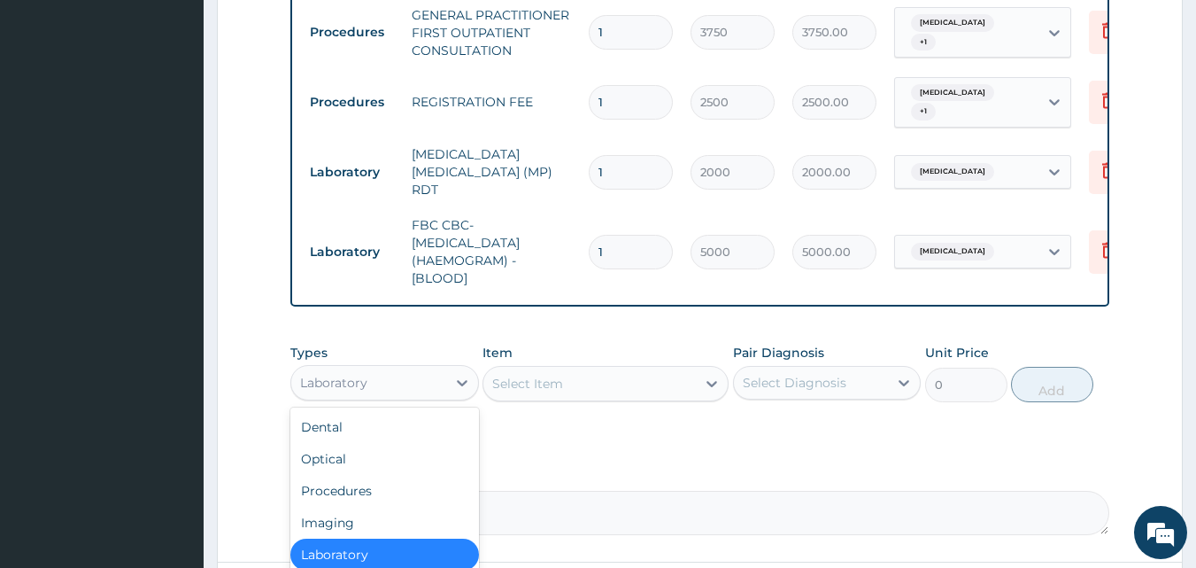
click at [401, 377] on div "Laboratory" at bounding box center [368, 382] width 155 height 28
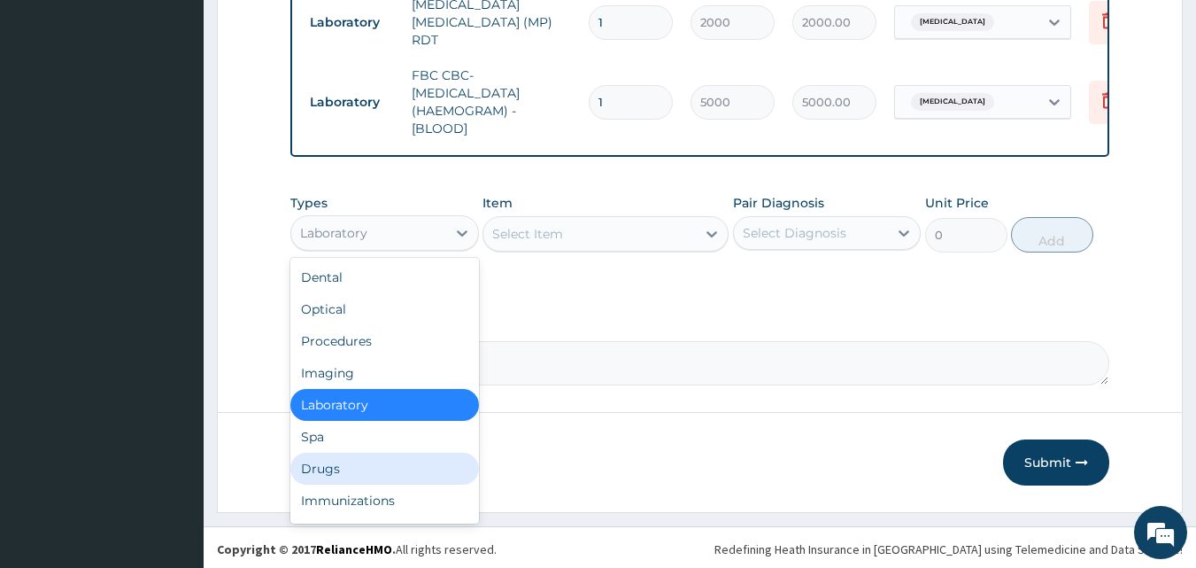
click at [335, 461] on div "Drugs" at bounding box center [384, 469] width 189 height 32
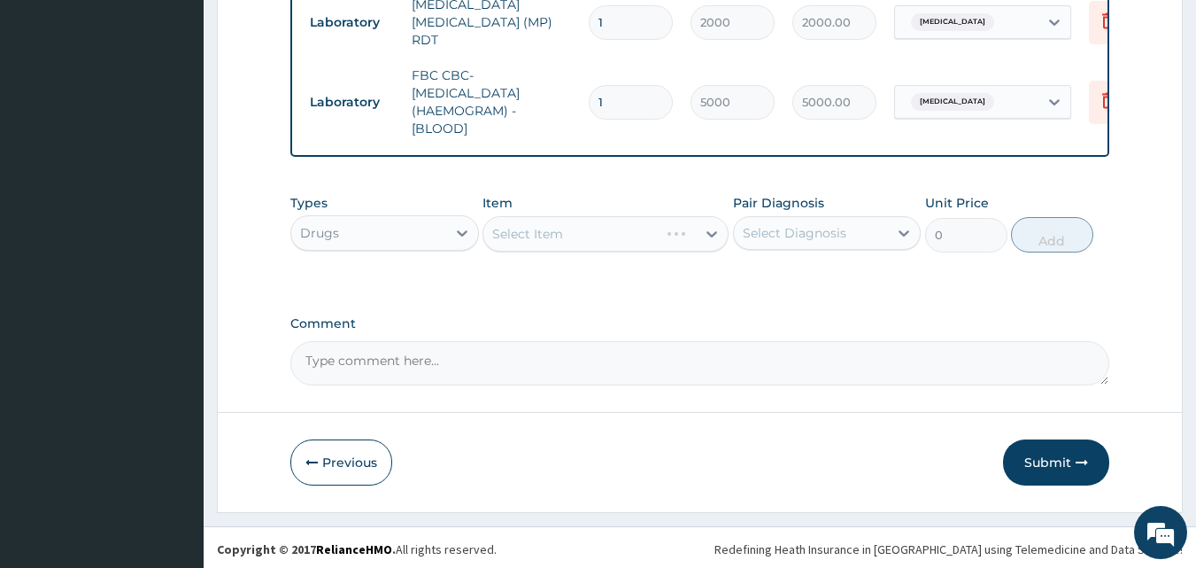
click at [553, 235] on div "Select Item" at bounding box center [606, 233] width 246 height 35
click at [553, 228] on div "Select Item" at bounding box center [606, 233] width 246 height 35
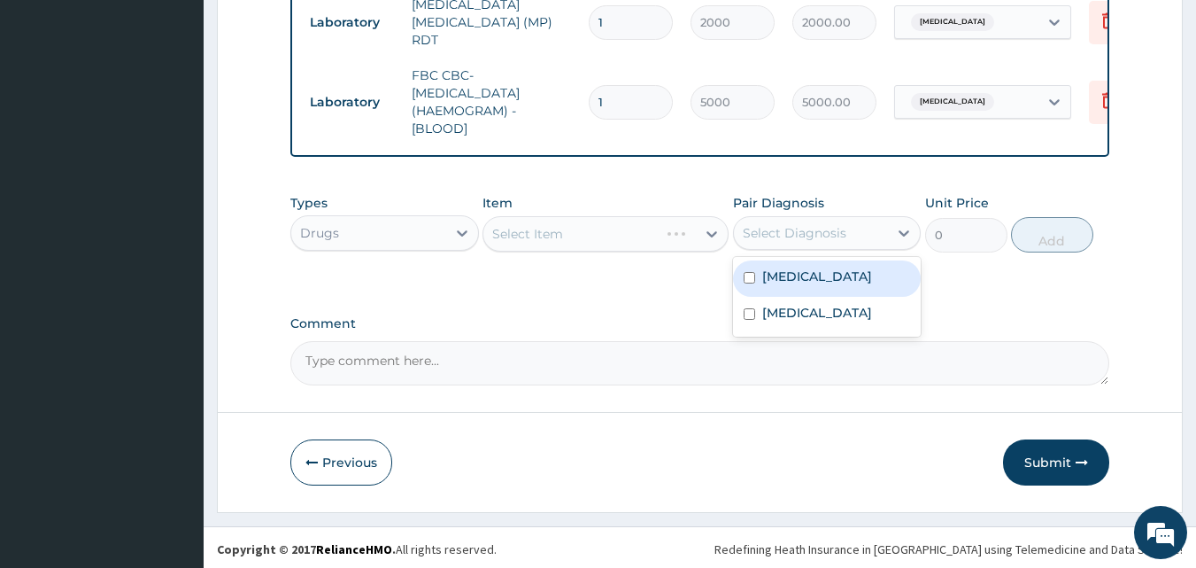
drag, startPoint x: 826, startPoint y: 222, endPoint x: 824, endPoint y: 234, distance: 11.6
click at [826, 228] on div "Select Diagnosis" at bounding box center [795, 233] width 104 height 18
drag, startPoint x: 816, startPoint y: 271, endPoint x: 547, endPoint y: 251, distance: 269.0
click at [813, 271] on div "Malaria" at bounding box center [827, 278] width 189 height 36
checkbox input "true"
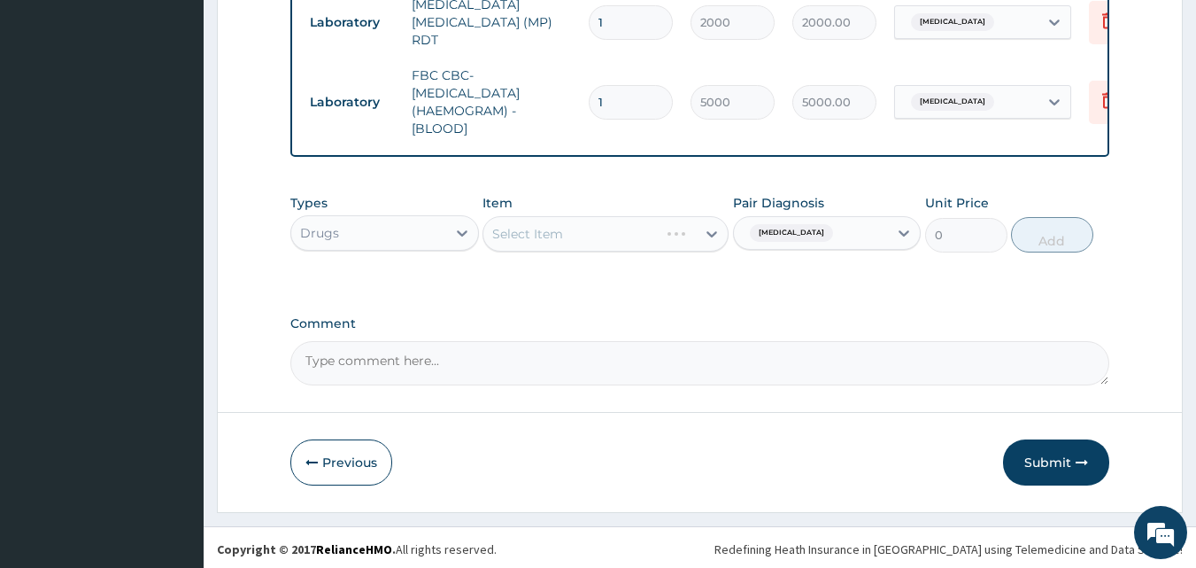
click at [544, 228] on div "Select Item" at bounding box center [606, 233] width 246 height 35
click at [545, 225] on div "Select Item" at bounding box center [606, 233] width 246 height 35
click at [530, 233] on div "Select Item" at bounding box center [606, 233] width 246 height 35
drag, startPoint x: 622, startPoint y: 283, endPoint x: 575, endPoint y: 249, distance: 58.3
click at [620, 282] on div "Types Drugs Item Select Item Pair Diagnosis Malaria Unit Price 0 Add" at bounding box center [700, 236] width 820 height 103
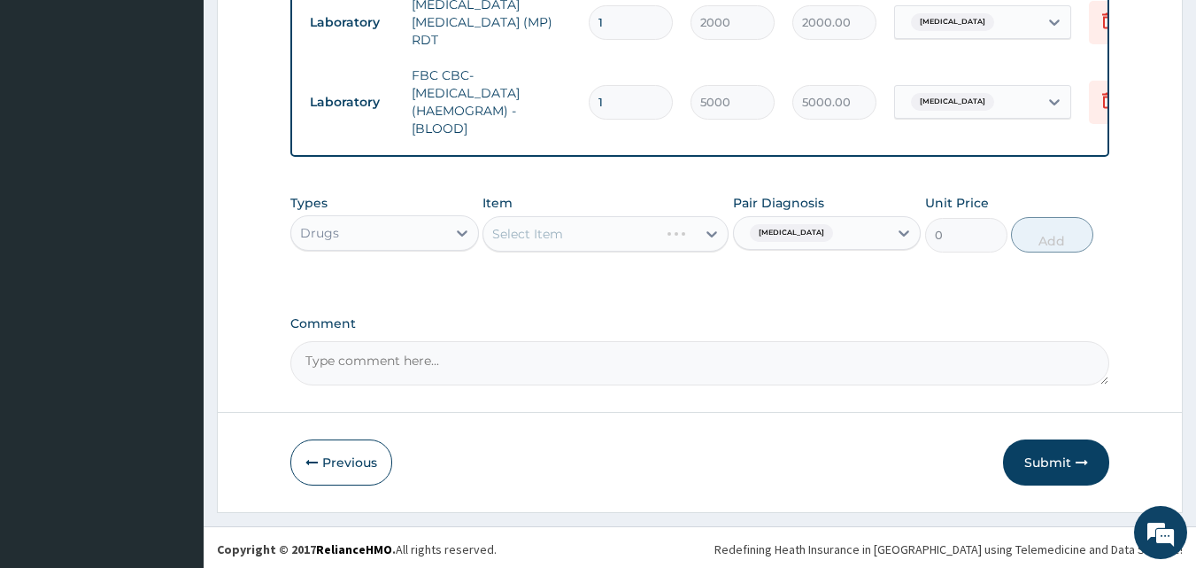
drag, startPoint x: 577, startPoint y: 230, endPoint x: 602, endPoint y: 273, distance: 49.2
click at [578, 231] on div "Select Item" at bounding box center [606, 233] width 246 height 35
click at [572, 228] on div "Select Item" at bounding box center [590, 234] width 213 height 28
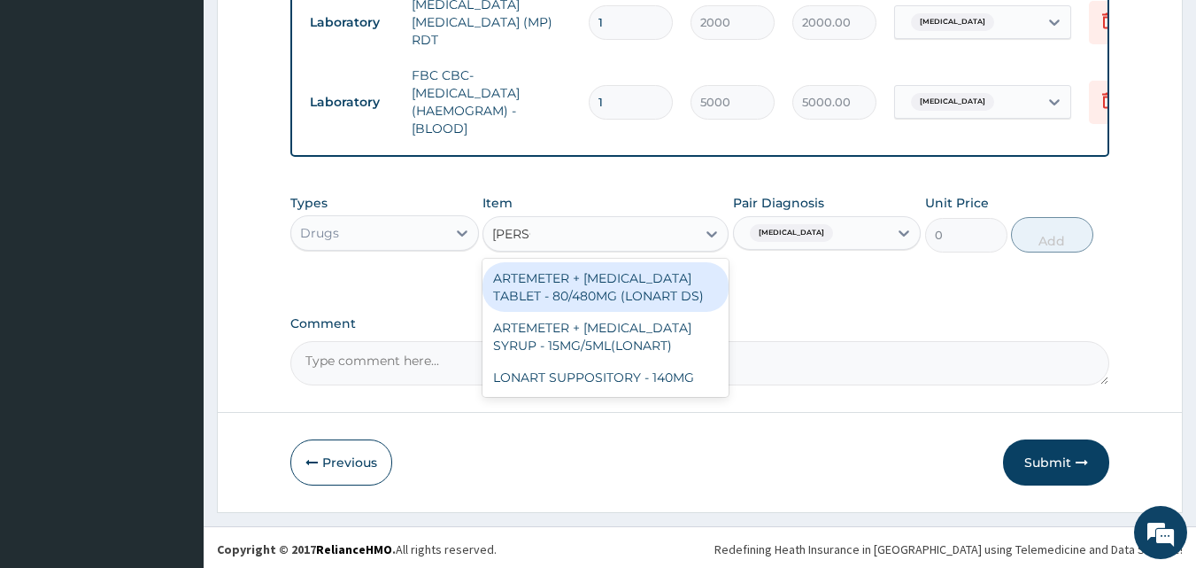
type input "LONAR"
click at [601, 282] on div "ARTEMETER + LUMEFANTRINE TABLET - 80/480MG (LONART DS)" at bounding box center [606, 287] width 246 height 50
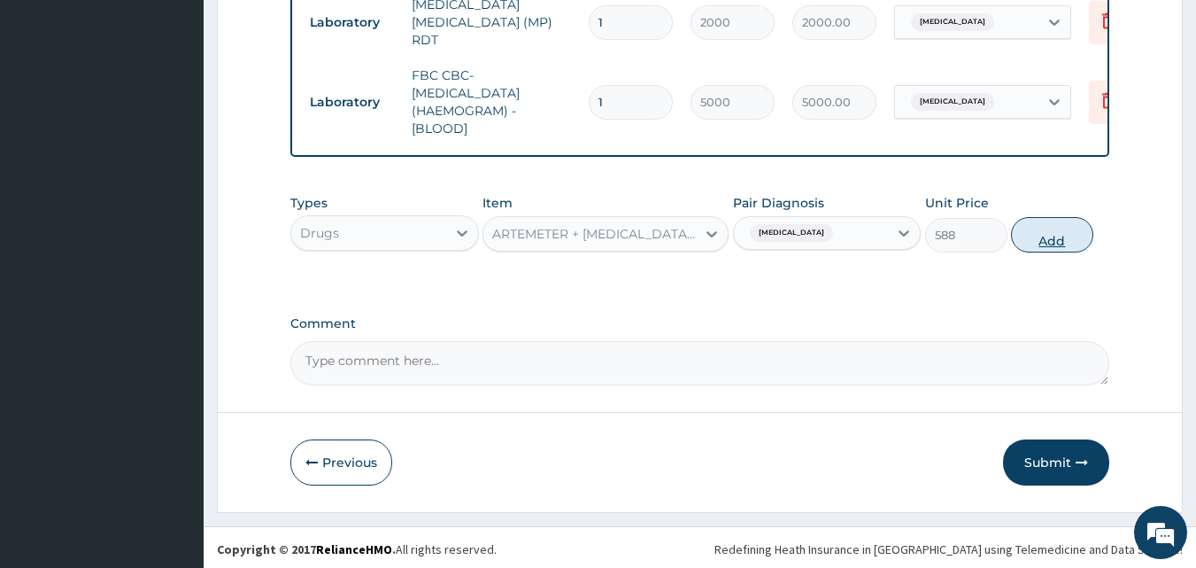
click at [1031, 228] on button "Add" at bounding box center [1052, 234] width 82 height 35
type input "0"
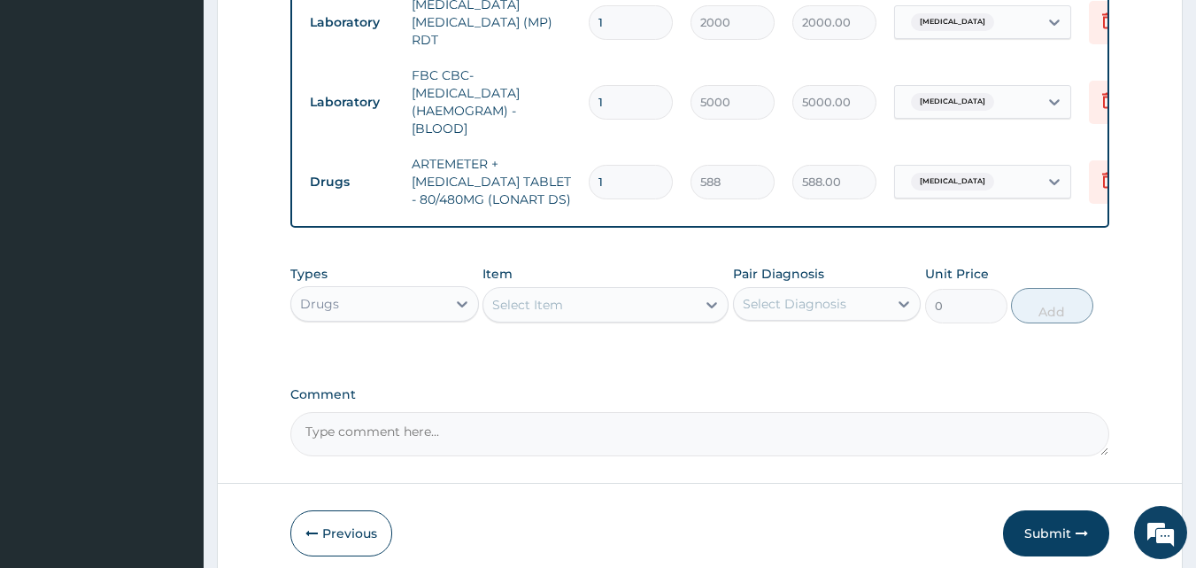
click at [618, 165] on input "1" at bounding box center [631, 182] width 84 height 35
type input "0.00"
type input "6"
type input "3528.00"
type input "6"
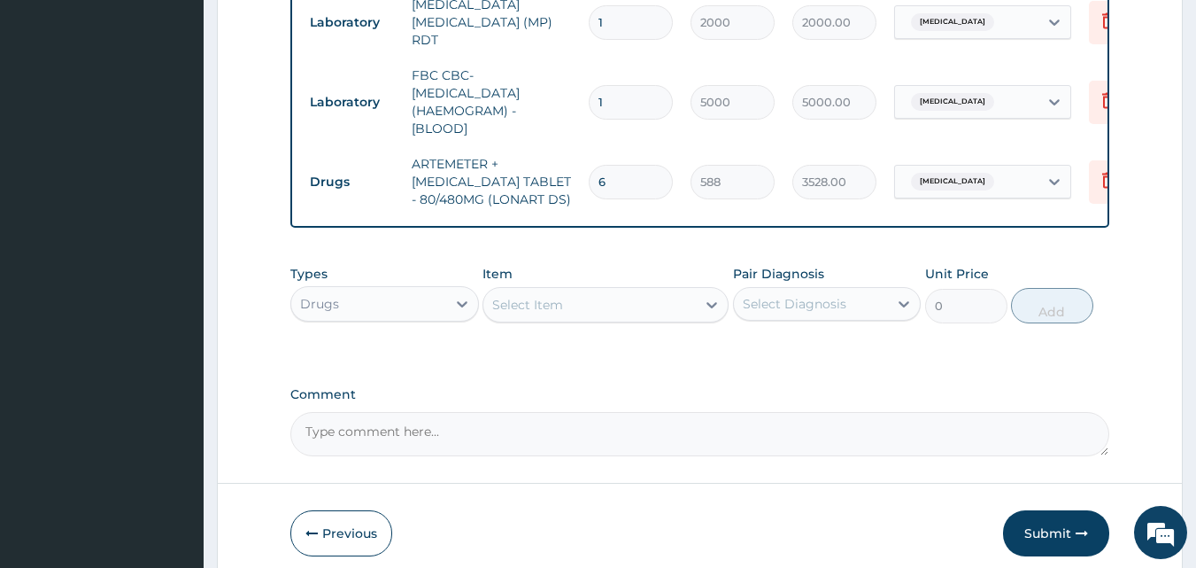
click at [557, 311] on div "Select Item" at bounding box center [590, 304] width 213 height 28
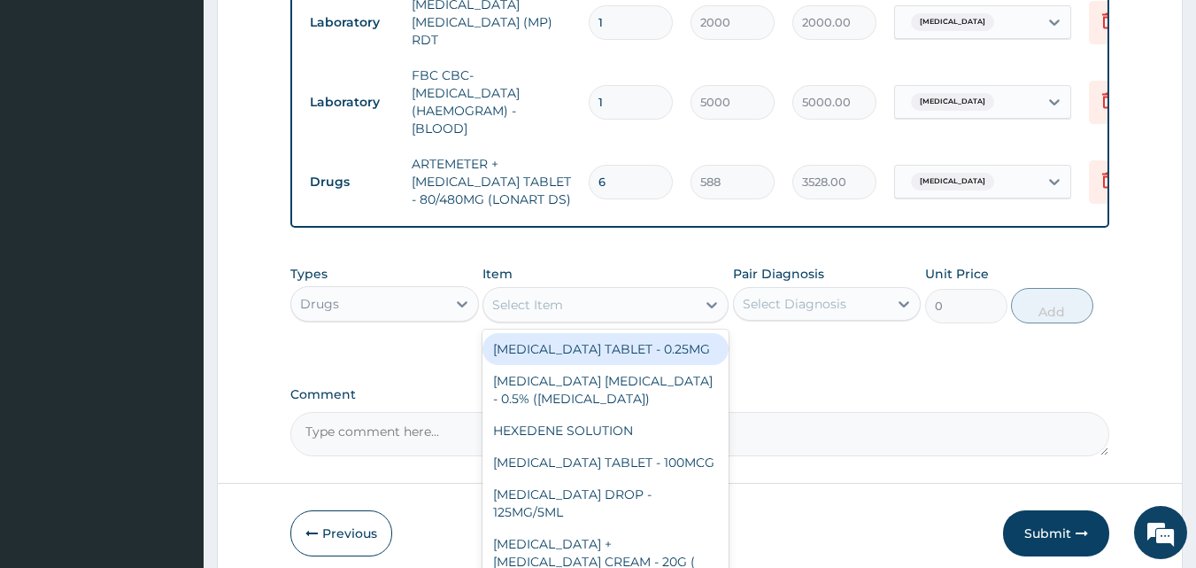
paste input "MEBENDAZOL"
type input "MEBENDAZOL"
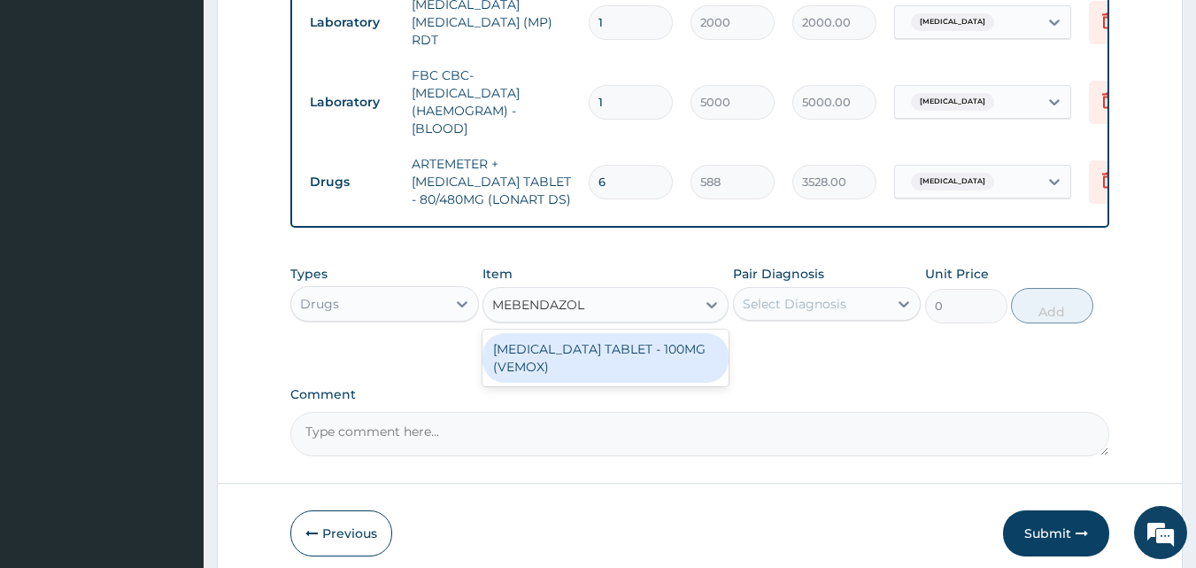
click at [559, 352] on div "MEBENDAZOLE TABLET - 100MG (VEMOX)" at bounding box center [606, 358] width 246 height 50
type input "42"
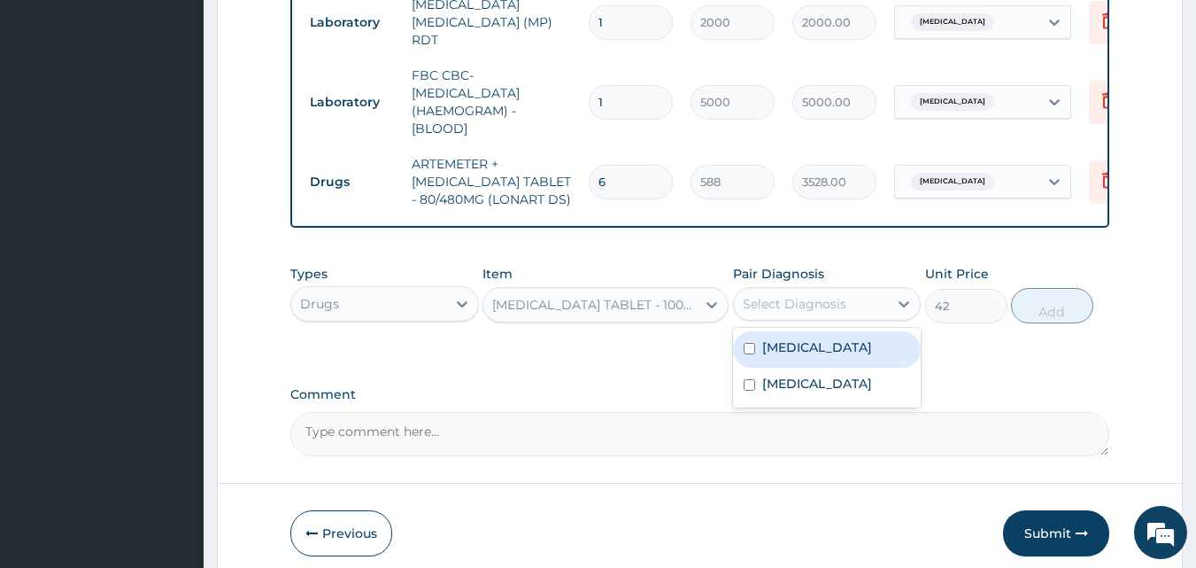
click at [776, 298] on div "Select Diagnosis" at bounding box center [795, 304] width 104 height 18
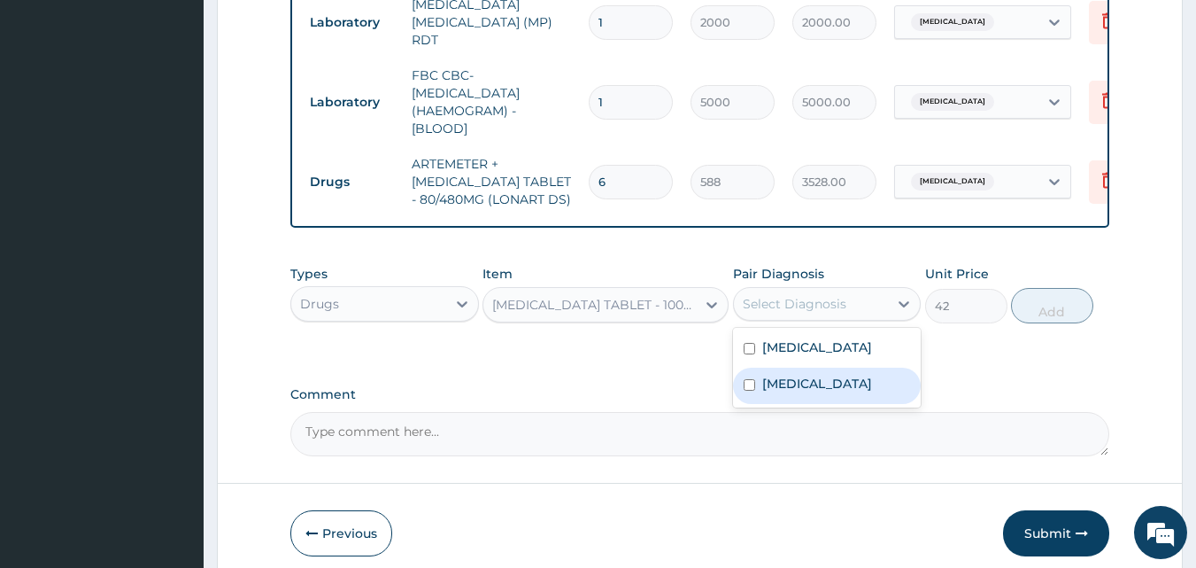
click at [772, 386] on label "Salmonella gastroenteritis" at bounding box center [817, 384] width 110 height 18
checkbox input "true"
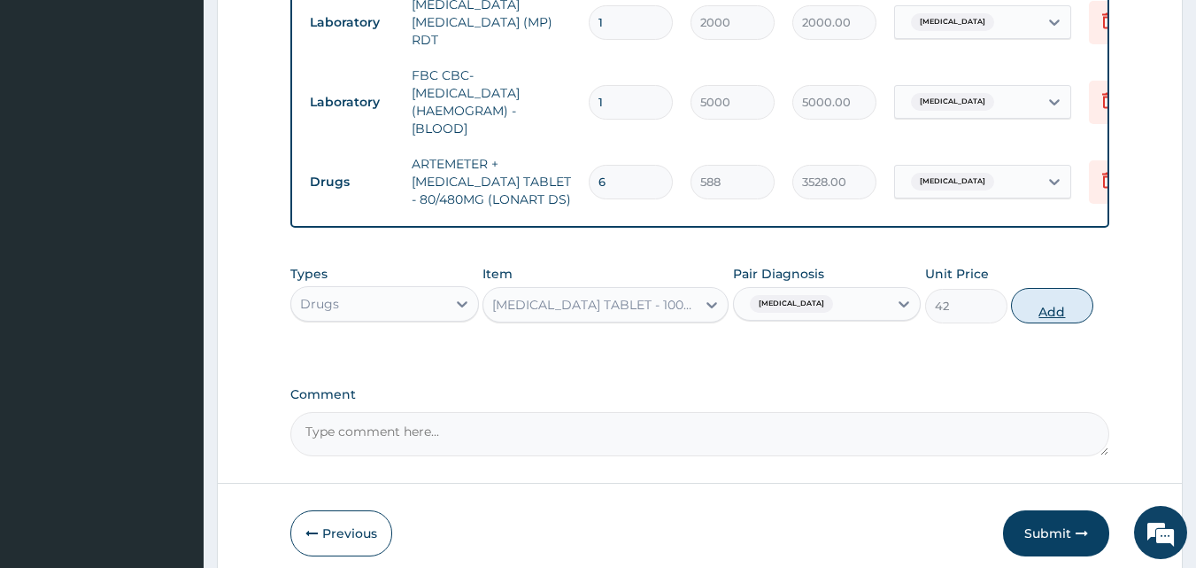
click at [1033, 301] on button "Add" at bounding box center [1052, 305] width 82 height 35
type input "0"
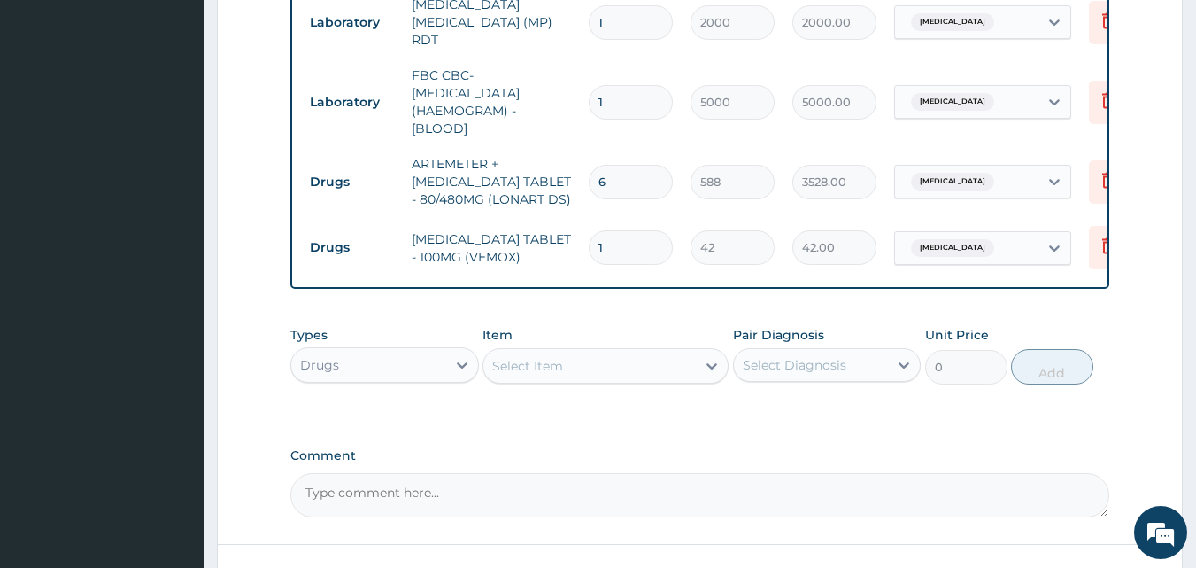
click at [610, 230] on input "1" at bounding box center [631, 247] width 84 height 35
type input "0.00"
type input "3"
type input "126.00"
type input "3"
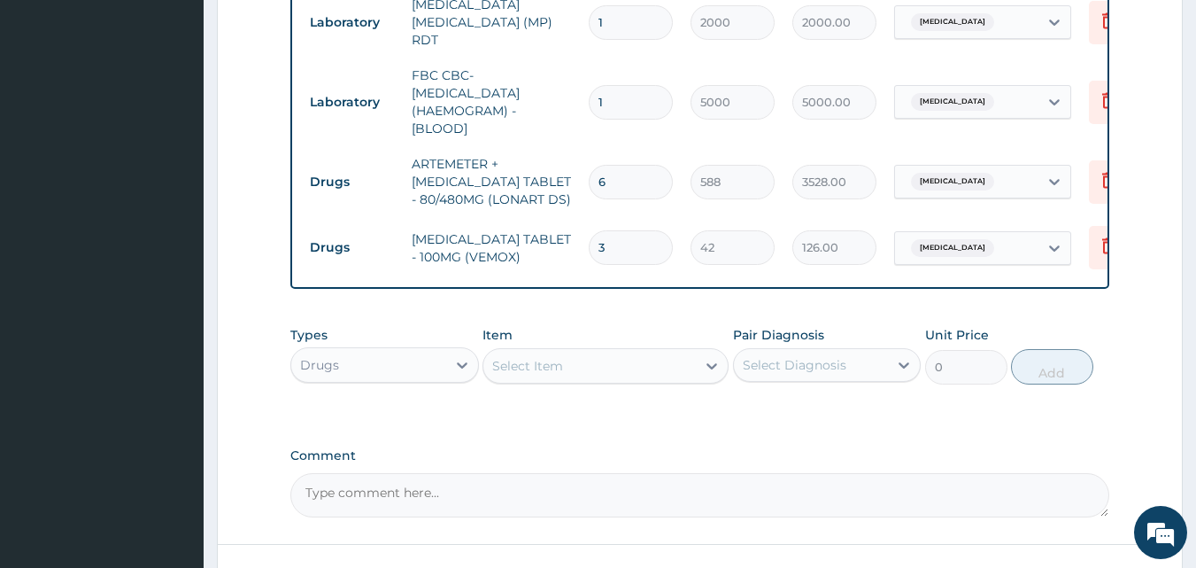
click at [546, 369] on div "Select Item" at bounding box center [527, 366] width 71 height 18
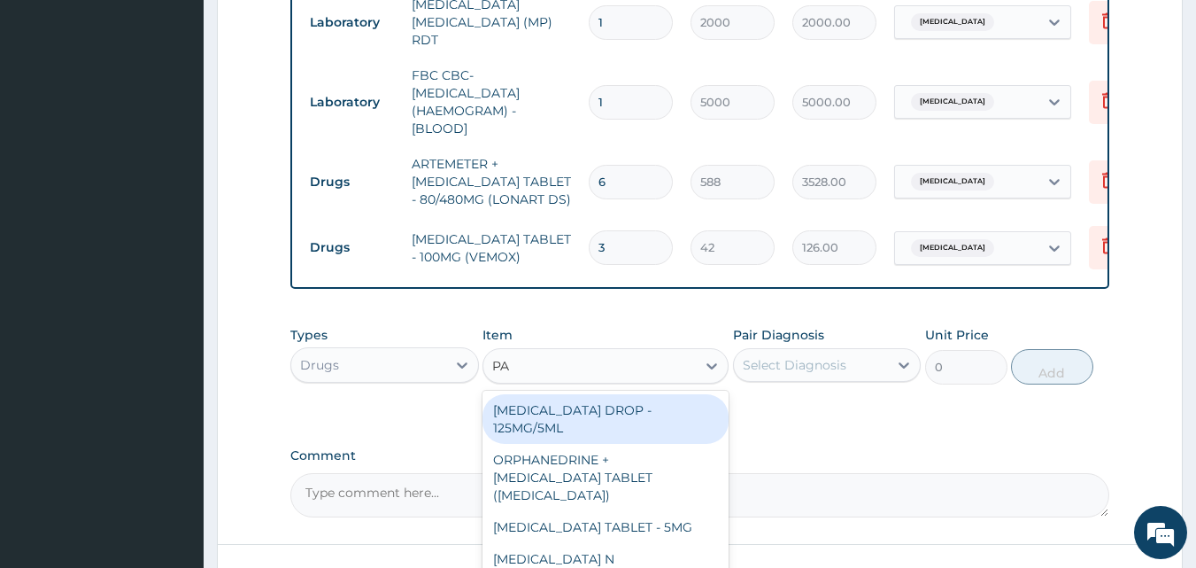
type input "PARACETAMOL"
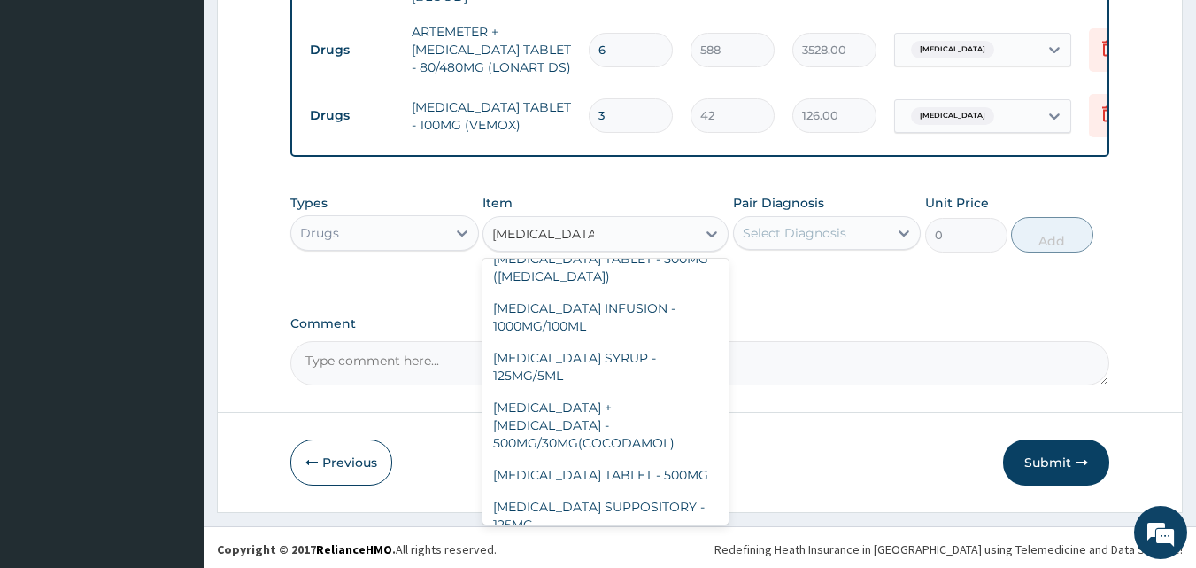
scroll to position [188, 0]
click at [633, 457] on div "PARACETAMOL TABLET - 500MG" at bounding box center [606, 473] width 246 height 32
type input "33.599999999999994"
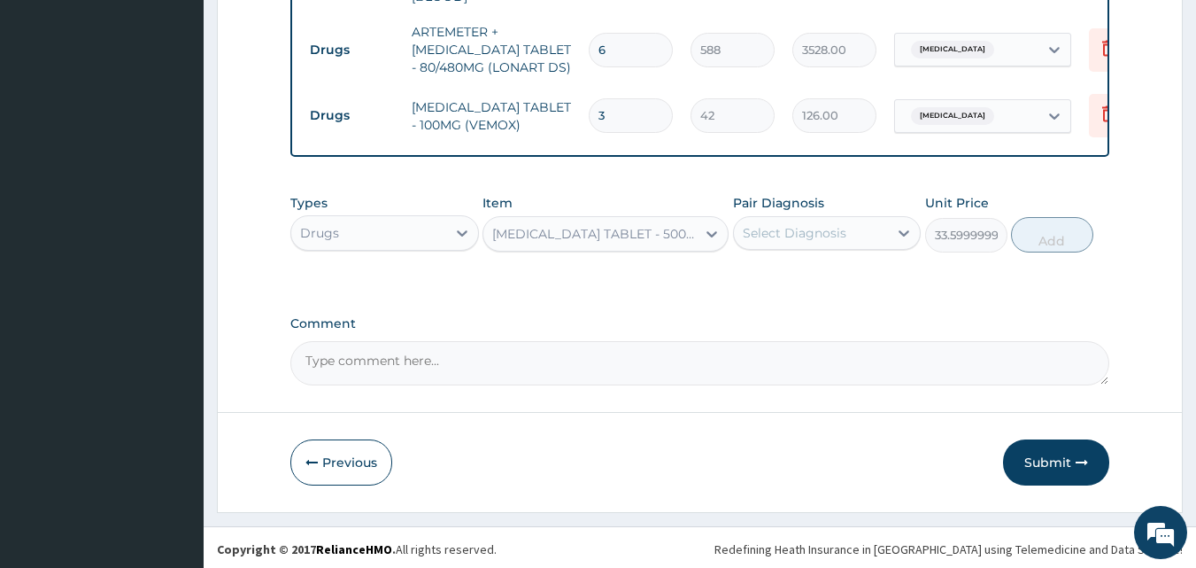
click at [757, 229] on div "Select Diagnosis" at bounding box center [795, 233] width 104 height 18
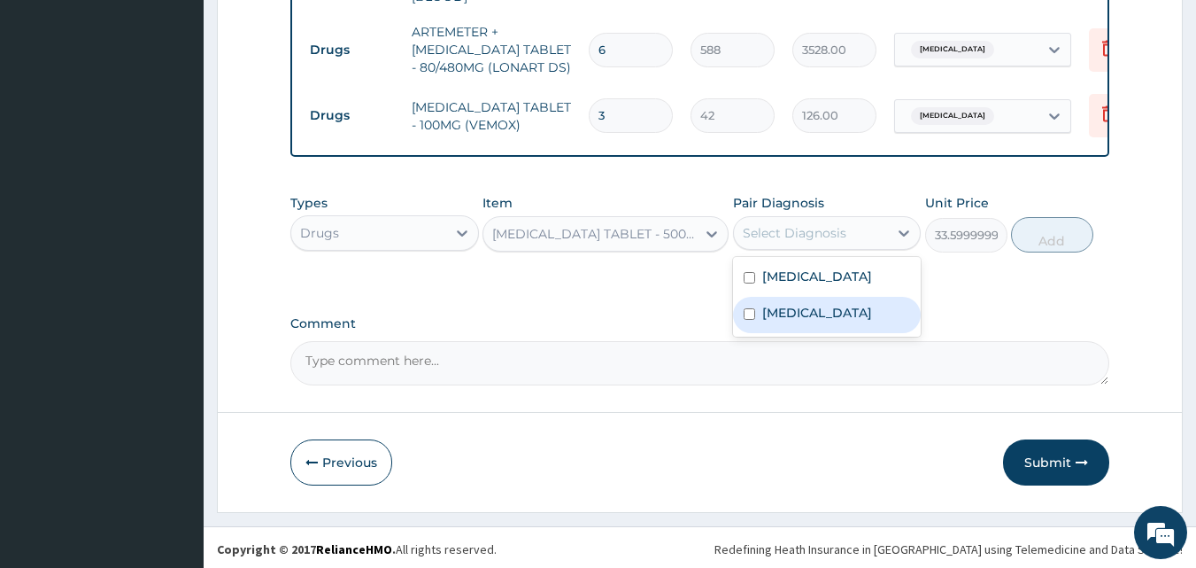
drag, startPoint x: 767, startPoint y: 319, endPoint x: 762, endPoint y: 290, distance: 28.8
click at [767, 312] on label "Salmonella gastroenteritis" at bounding box center [817, 313] width 110 height 18
checkbox input "true"
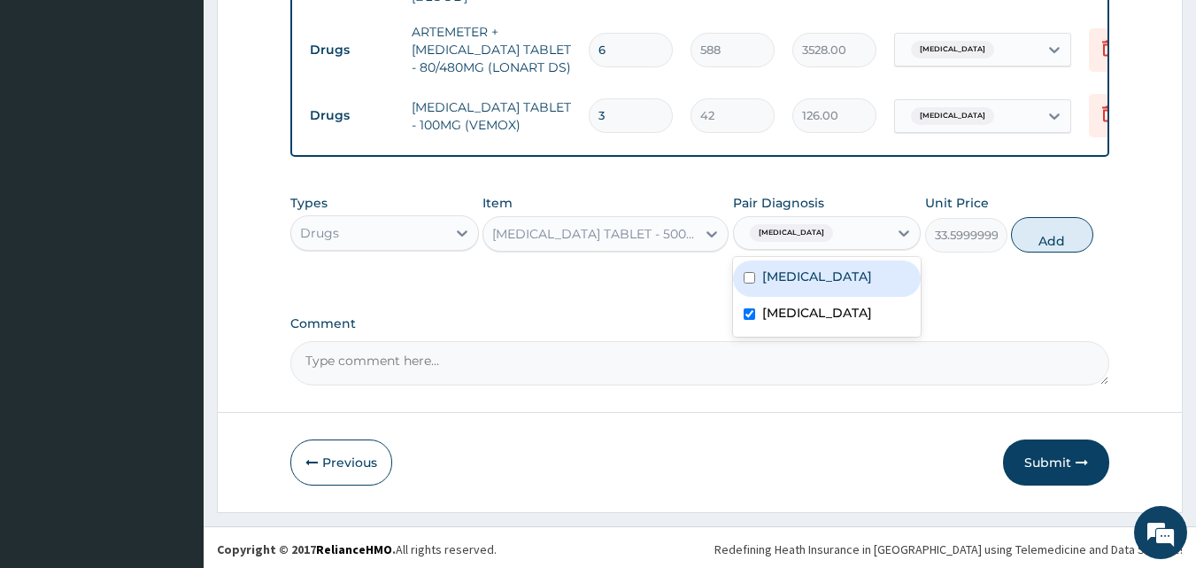
click at [762, 271] on label "Malaria" at bounding box center [817, 276] width 110 height 18
checkbox input "true"
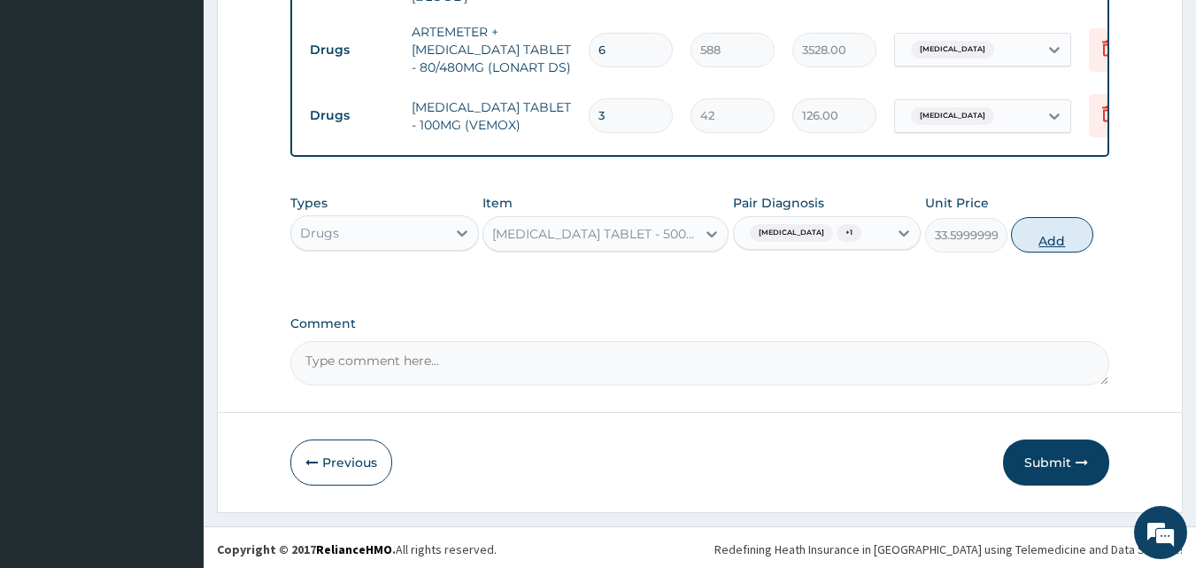
click at [1054, 252] on button "Add" at bounding box center [1052, 234] width 82 height 35
type input "0"
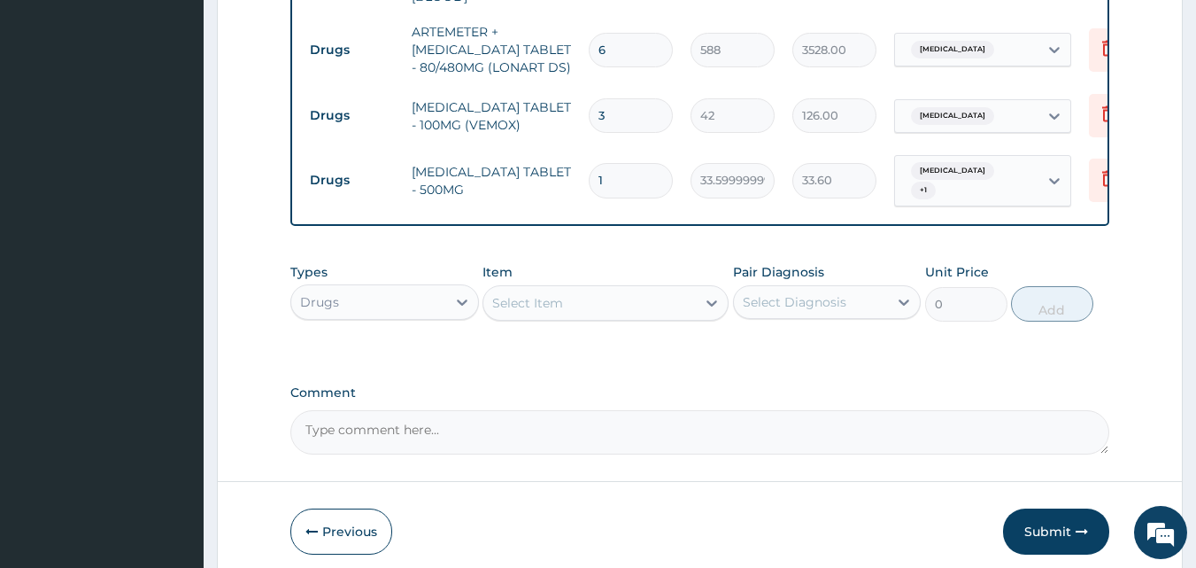
click at [610, 163] on input "1" at bounding box center [631, 180] width 84 height 35
type input "16"
type input "537.60"
type input "1"
type input "33.60"
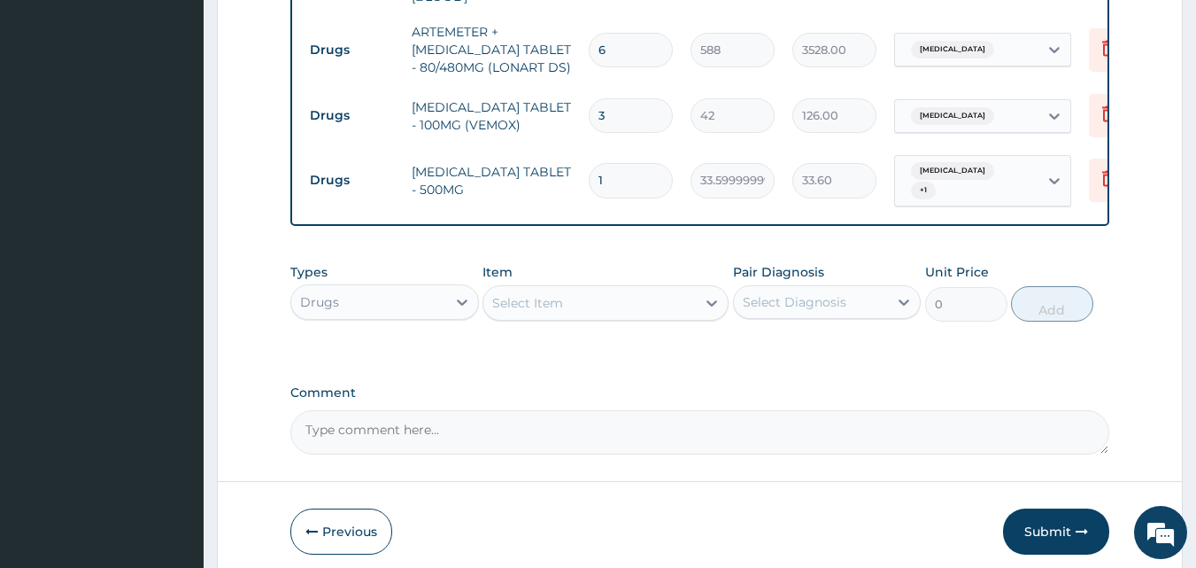
type input "18"
type input "604.80"
type input "18"
click at [569, 295] on div "Select Item" at bounding box center [590, 303] width 213 height 28
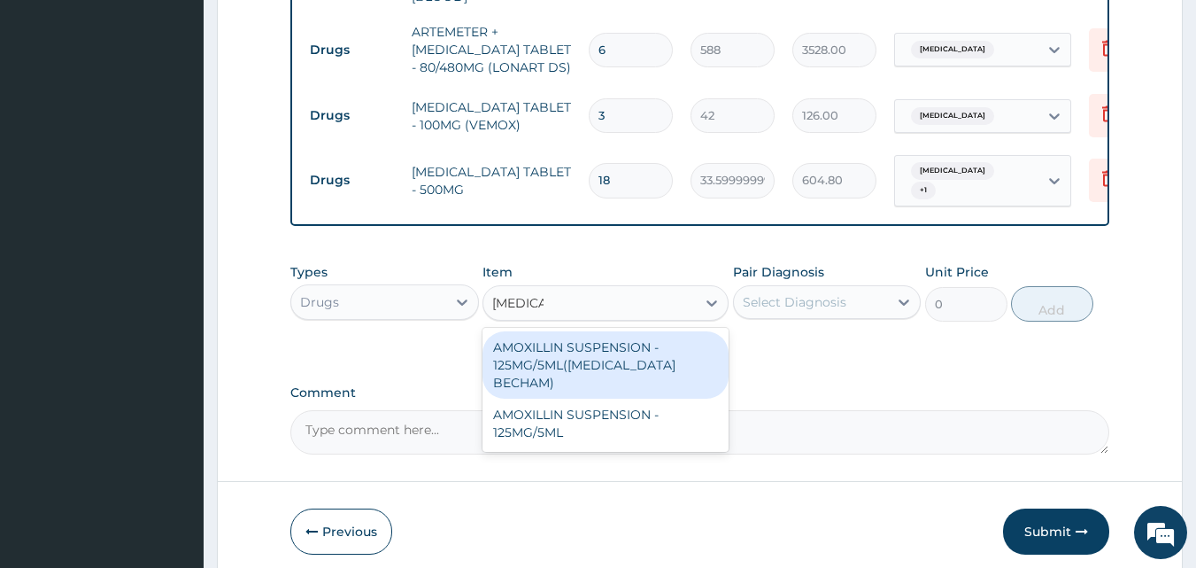
type input "AMOXI"
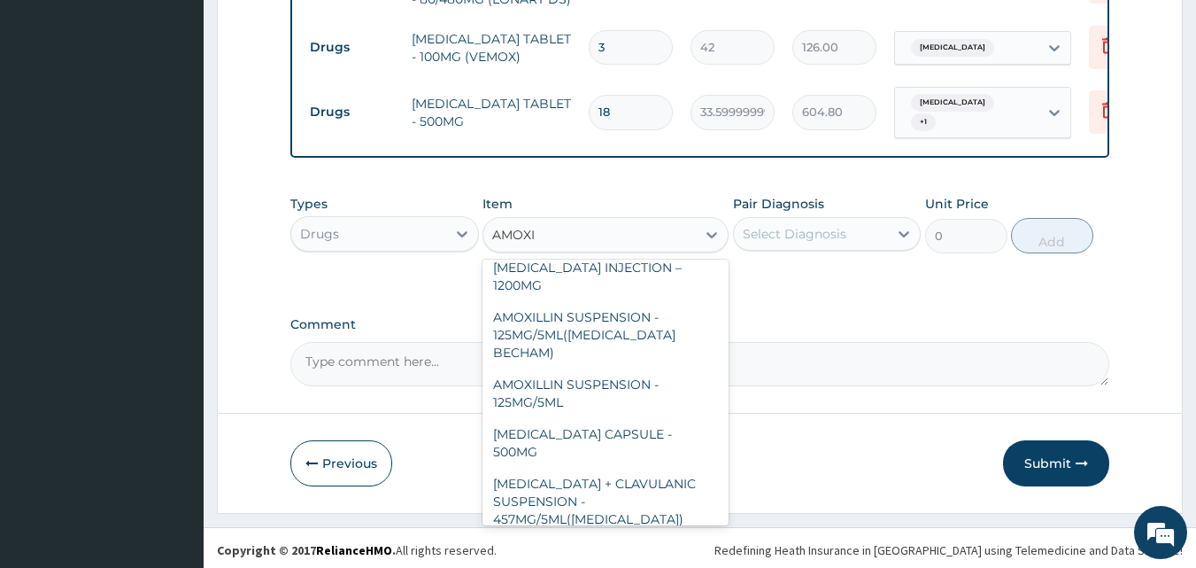
scroll to position [487, 0]
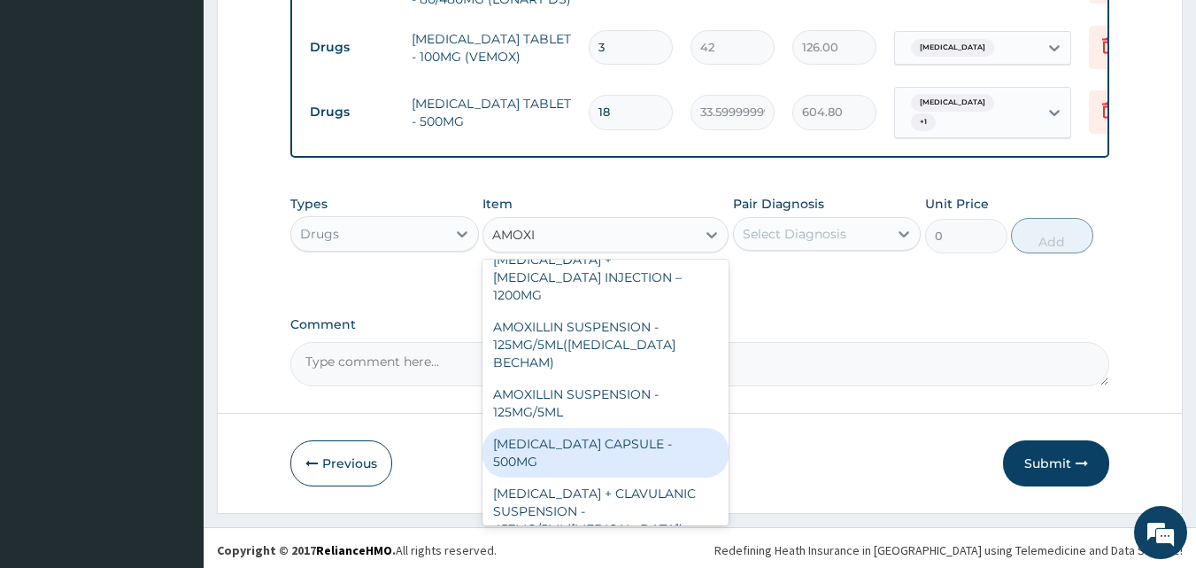
click at [674, 428] on div "AMOXICILLIN CAPSULE - 500MG" at bounding box center [606, 453] width 246 height 50
type input "112"
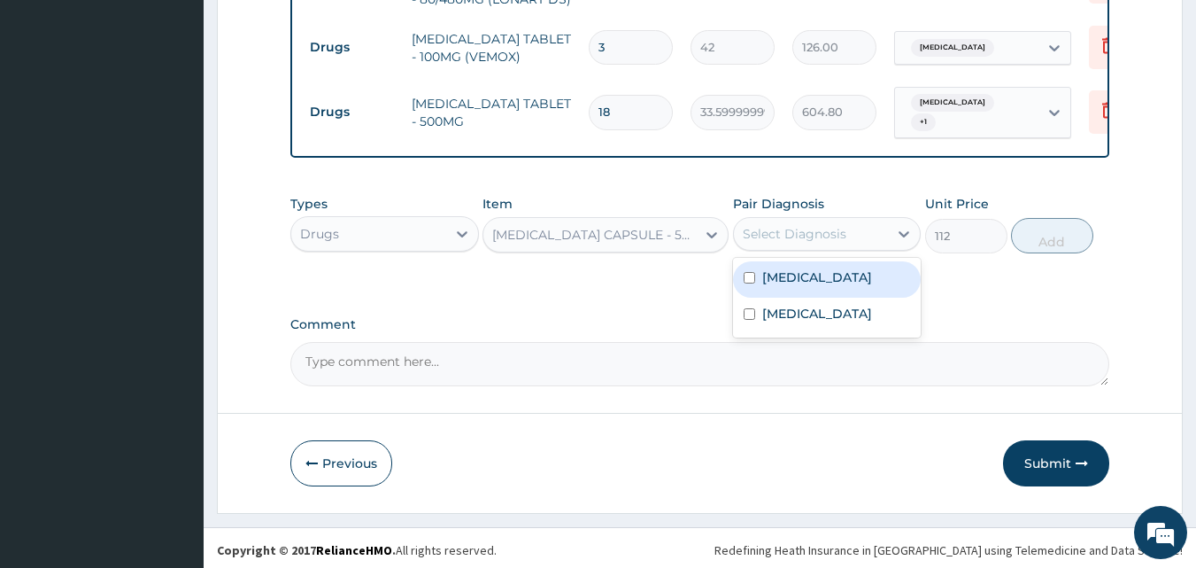
click at [750, 217] on div "Select Diagnosis" at bounding box center [827, 234] width 189 height 34
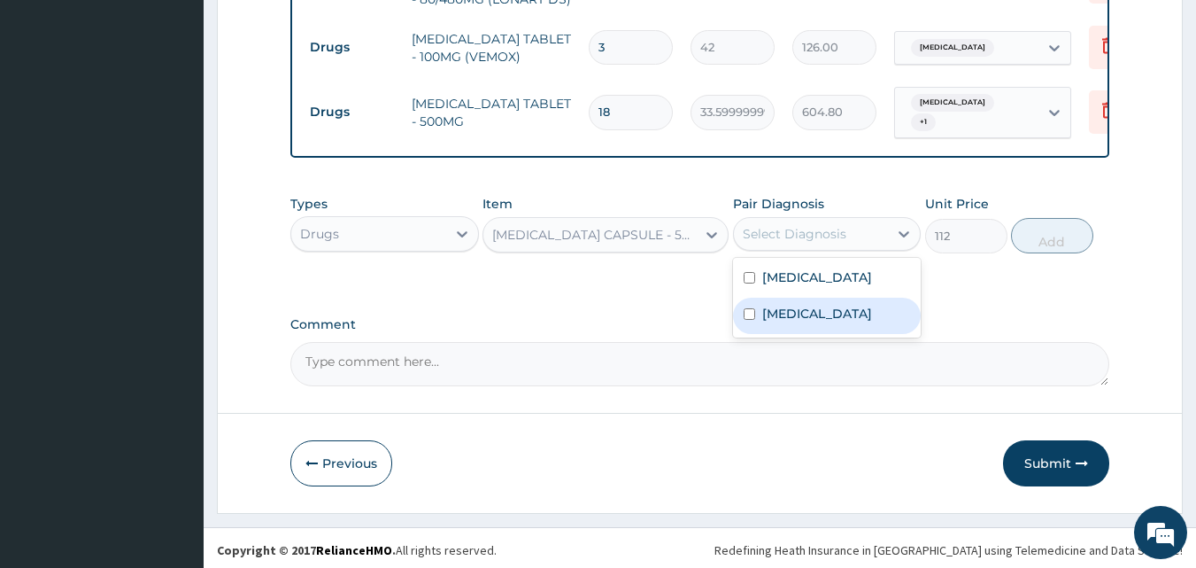
click at [770, 313] on label "Salmonella gastroenteritis" at bounding box center [817, 314] width 110 height 18
checkbox input "true"
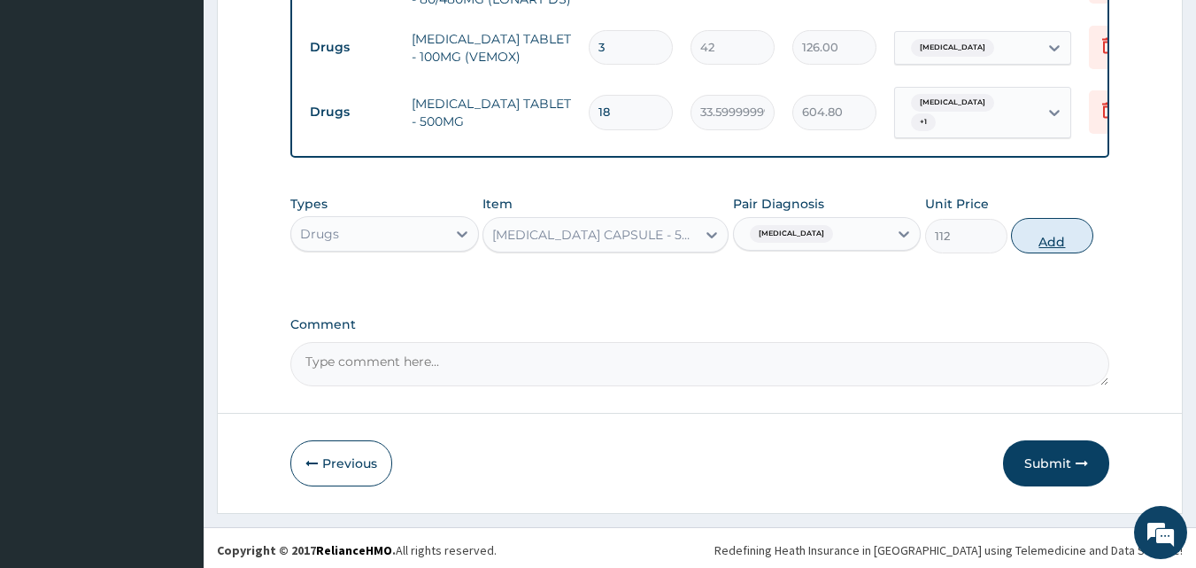
click at [1046, 232] on button "Add" at bounding box center [1052, 235] width 82 height 35
type input "0"
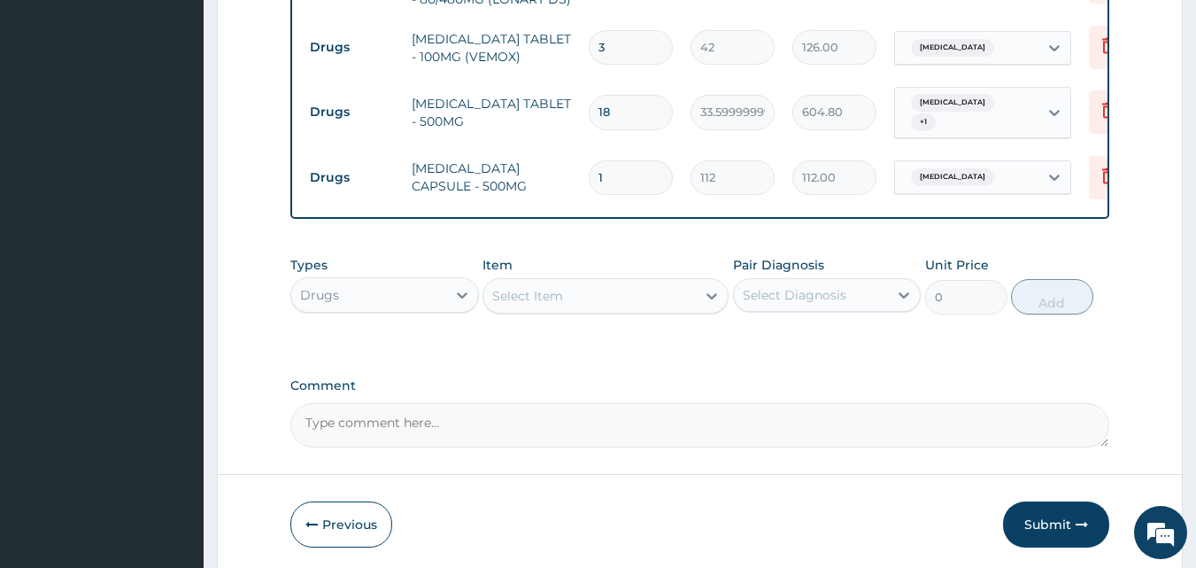
click at [621, 160] on input "1" at bounding box center [631, 177] width 84 height 35
type input "15"
type input "1680.00"
type input "15"
click at [1067, 520] on button "Submit" at bounding box center [1056, 524] width 106 height 46
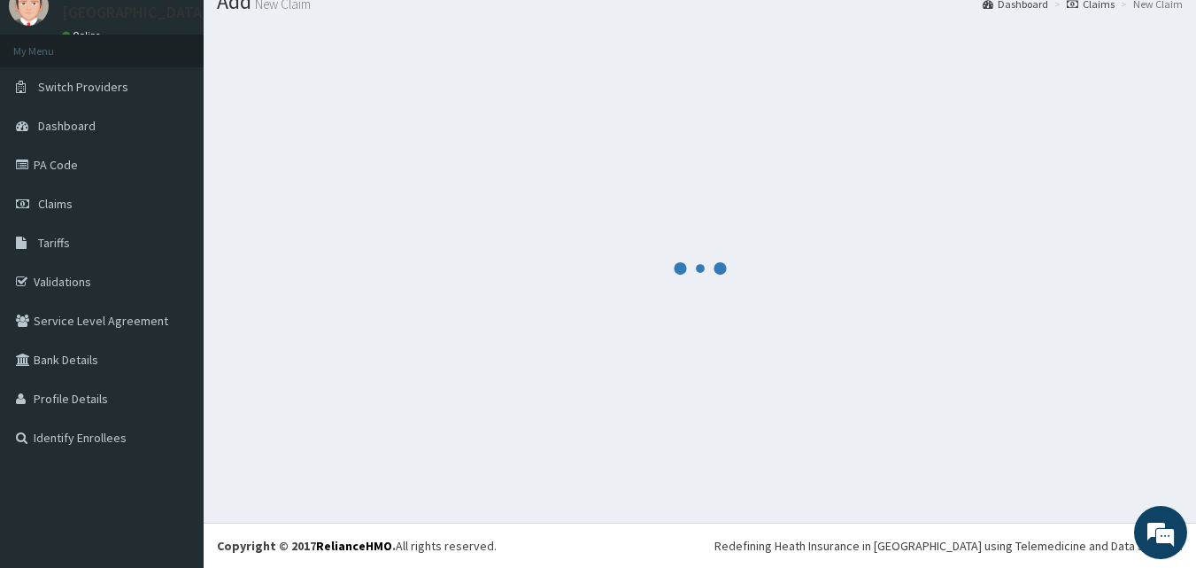
scroll to position [67, 0]
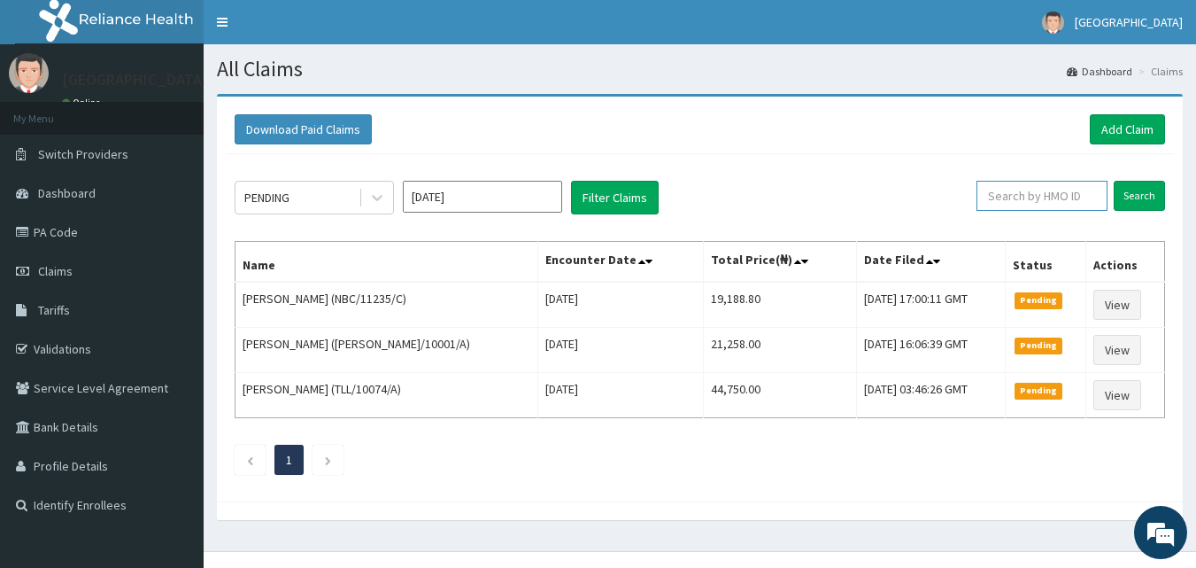
click at [1044, 191] on input "text" at bounding box center [1042, 196] width 131 height 30
paste input "BVT/10014/B"
click at [975, 194] on input "BVT/10014/B" at bounding box center [1014, 196] width 118 height 30
type input "BVT/10014/B"
click at [1145, 187] on input "Search" at bounding box center [1139, 196] width 51 height 30
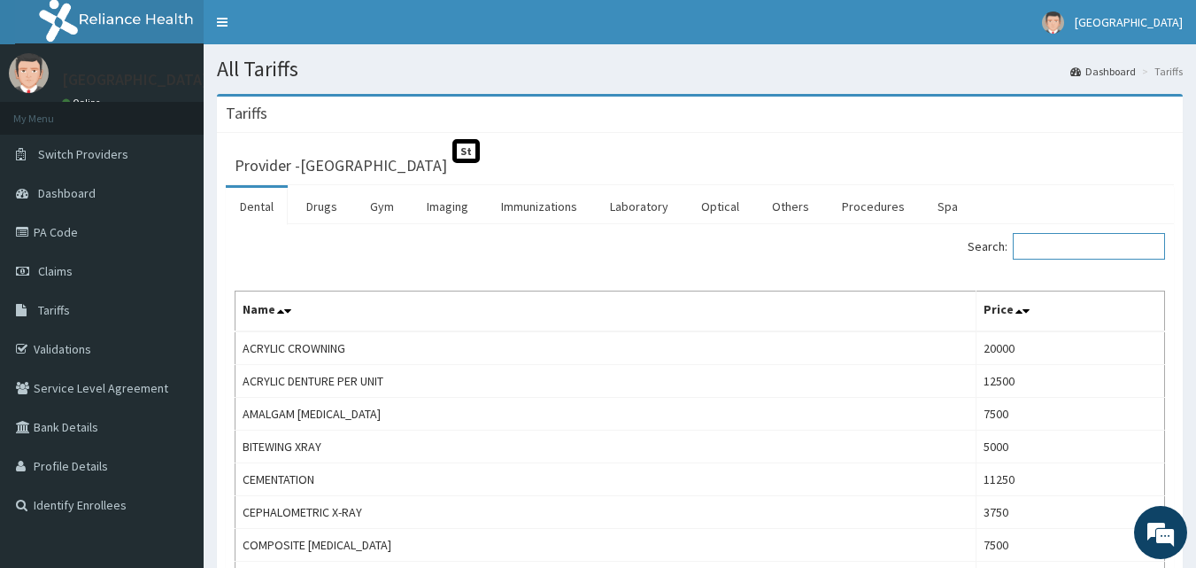
click at [1068, 236] on input "Search:" at bounding box center [1089, 246] width 152 height 27
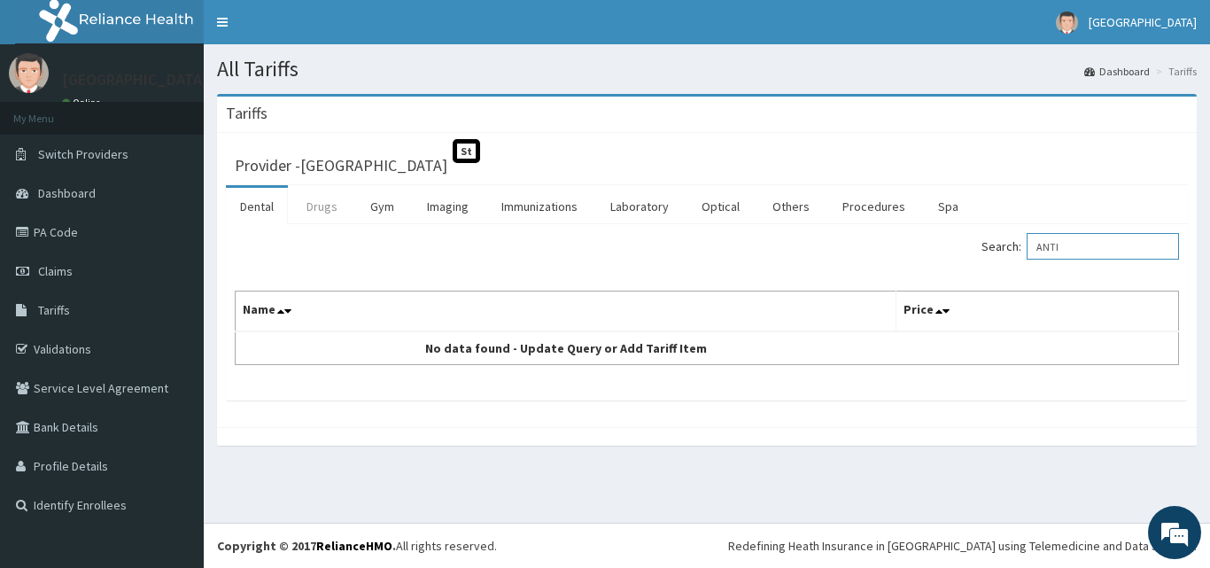
type input "ANTI"
click at [329, 208] on link "Drugs" at bounding box center [321, 206] width 59 height 37
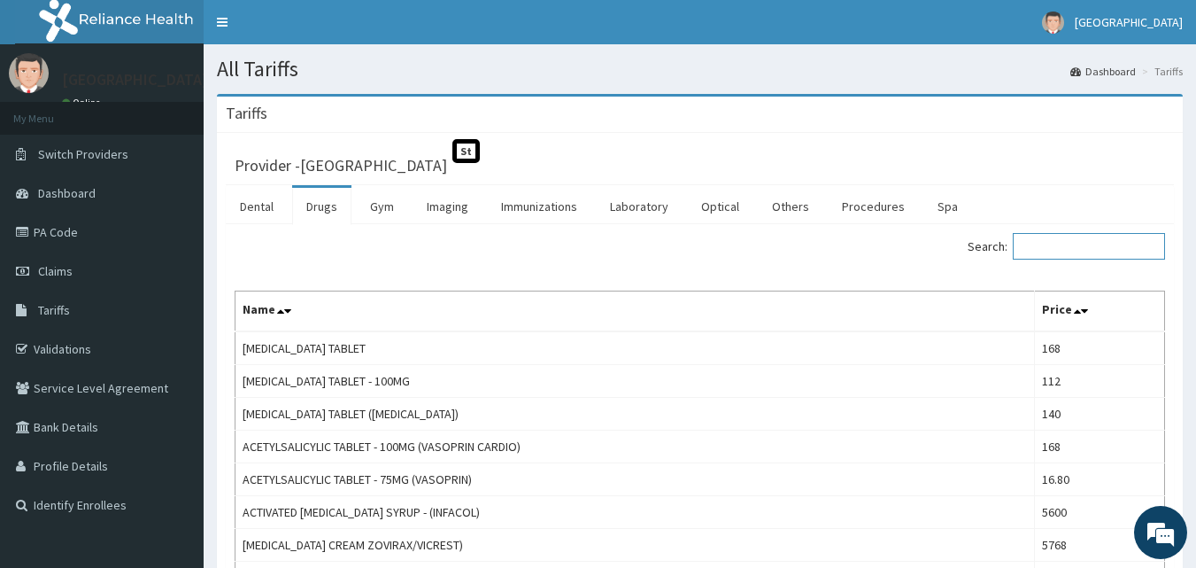
click at [1051, 248] on input "Search:" at bounding box center [1089, 246] width 152 height 27
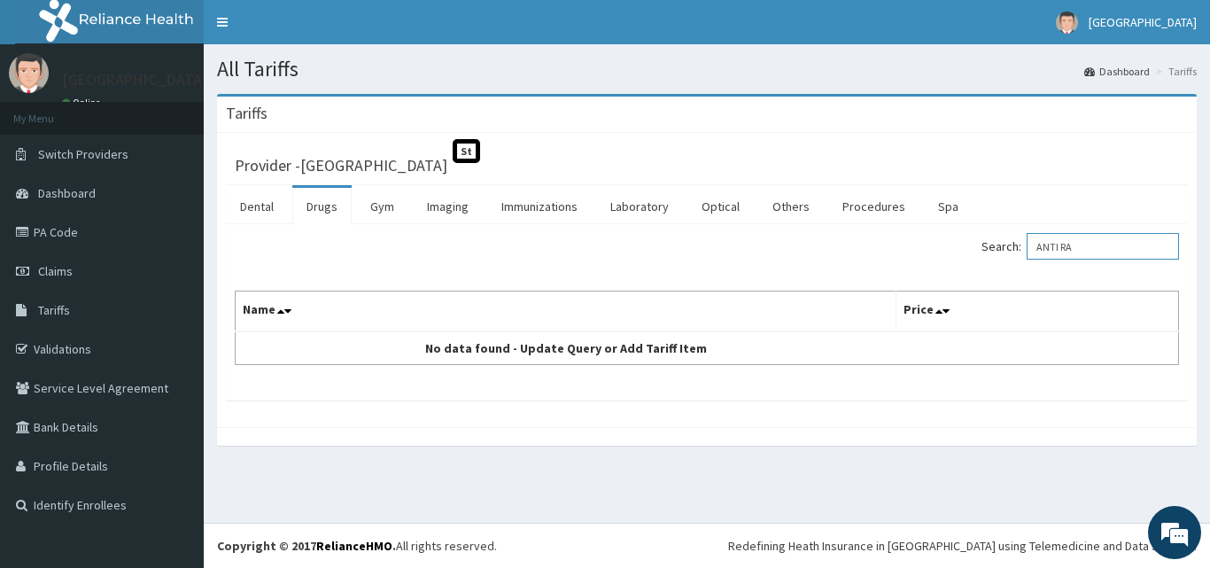
click at [1101, 248] on input "ANTI RA" at bounding box center [1102, 246] width 152 height 27
click at [1126, 236] on input "ANTI [DEMOGRAPHIC_DATA]" at bounding box center [1102, 246] width 152 height 27
click at [1129, 243] on input "ANTI [DEMOGRAPHIC_DATA]" at bounding box center [1102, 246] width 152 height 27
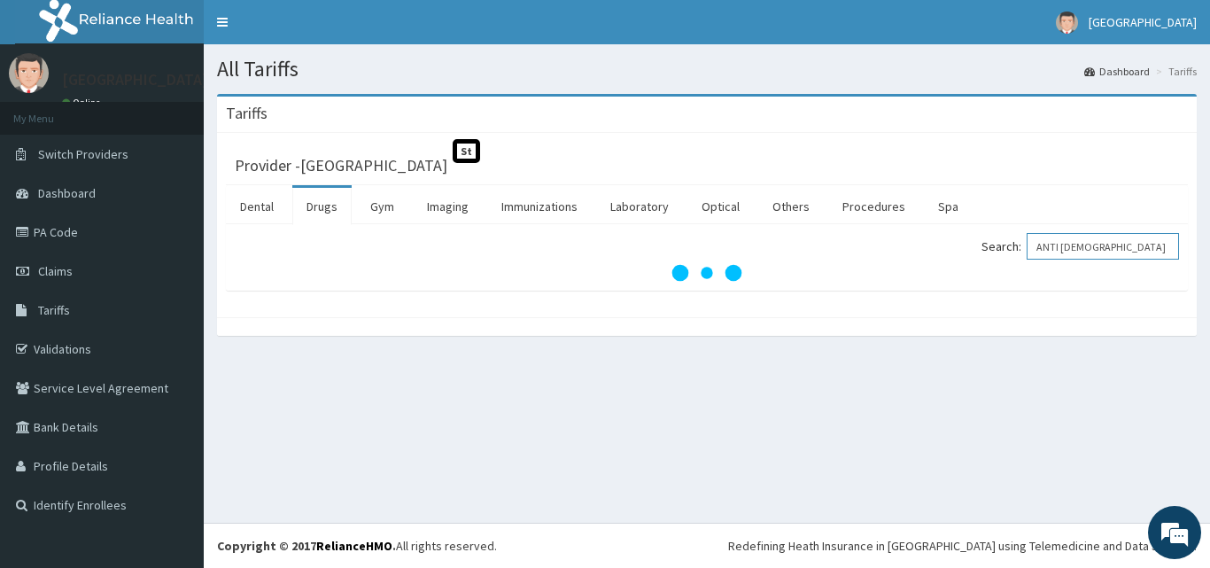
type input "ANTI [DEMOGRAPHIC_DATA]"
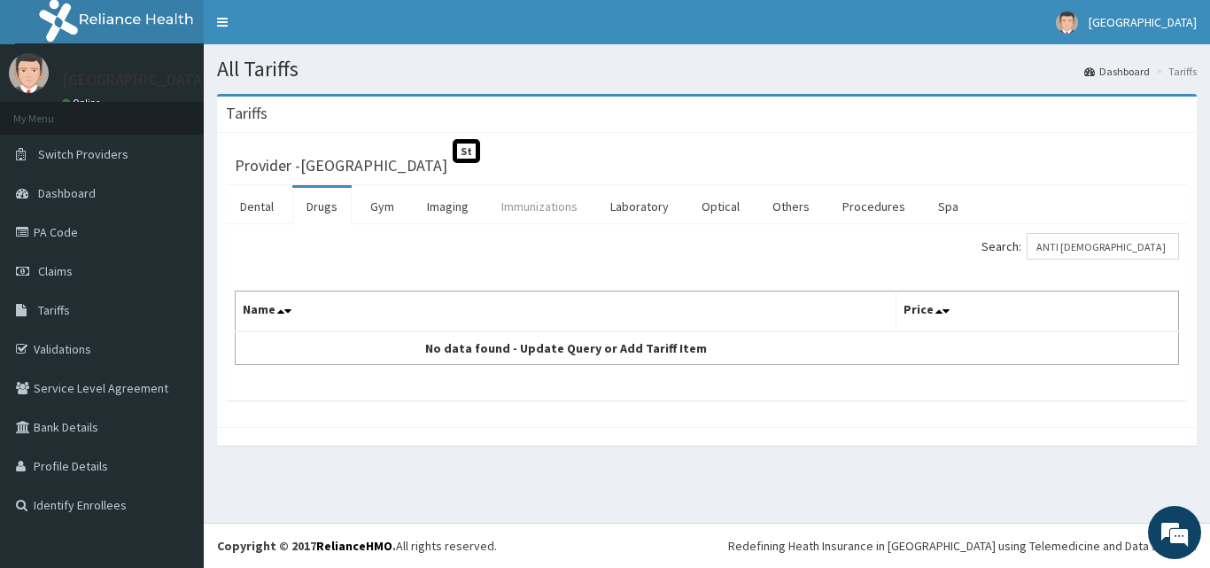
click at [514, 202] on link "Immunizations" at bounding box center [539, 206] width 104 height 37
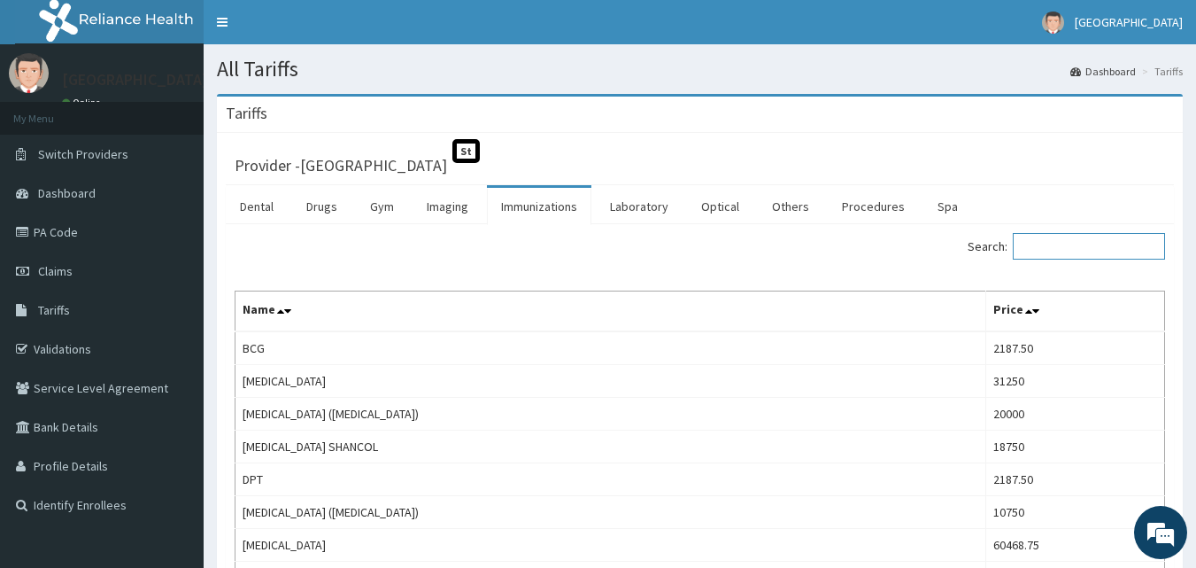
click at [1068, 249] on input "Search:" at bounding box center [1089, 246] width 152 height 27
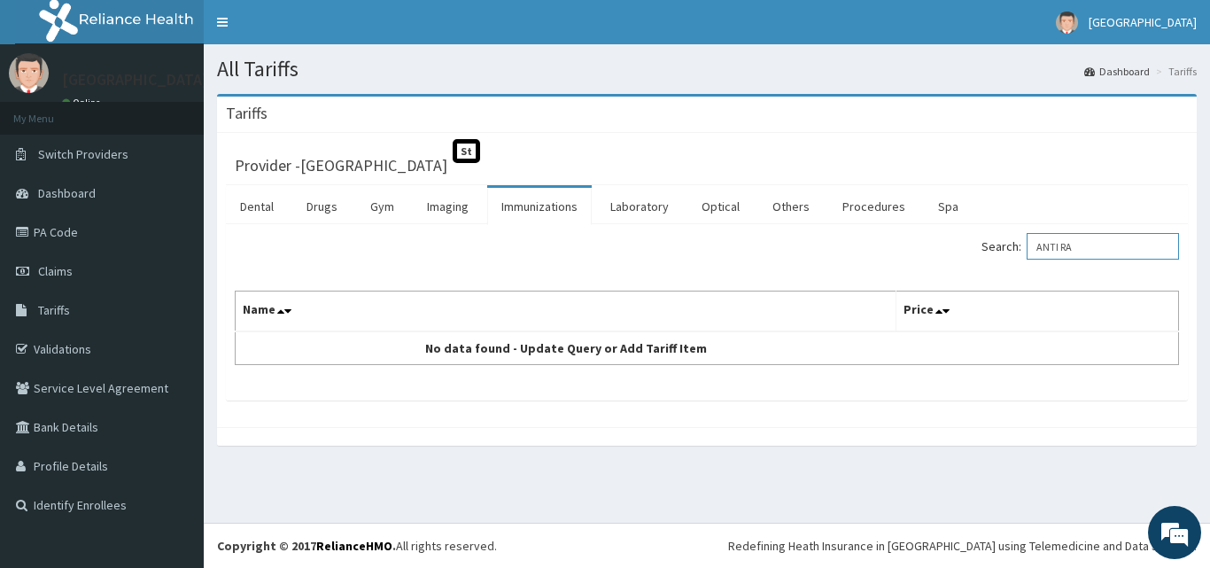
type input "ANTI RA"
